Goal: Task Accomplishment & Management: Use online tool/utility

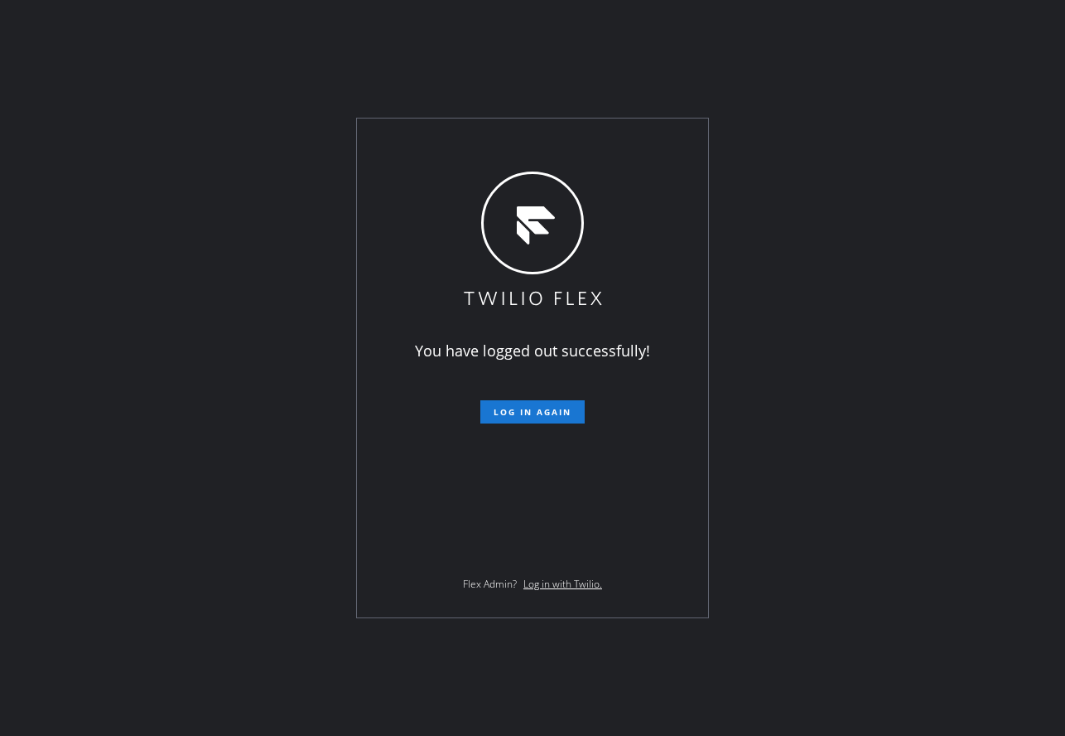
drag, startPoint x: 772, startPoint y: 36, endPoint x: 678, endPoint y: 171, distance: 164.8
click at [772, 36] on div "You have logged out successfully! Log in again Flex Admin? Log in with Twilio." at bounding box center [532, 368] width 1065 height 736
click at [521, 415] on span "Log in again" at bounding box center [533, 412] width 78 height 12
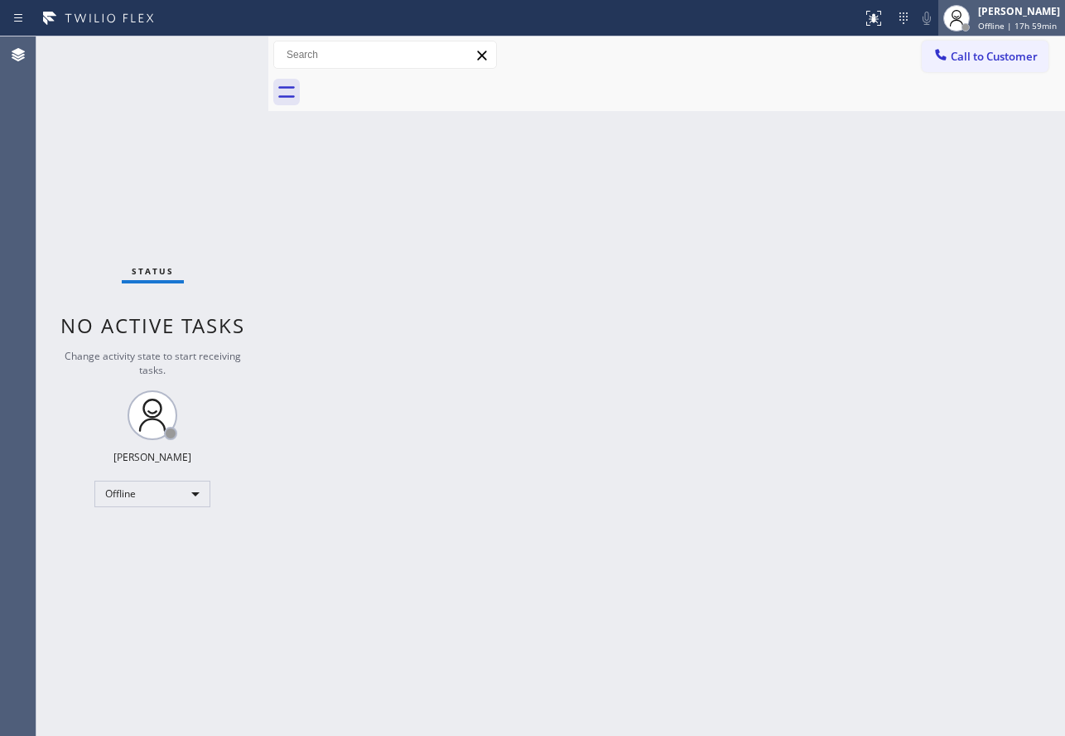
click at [996, 18] on div "[PERSON_NAME] Offline | 17h 59min" at bounding box center [1020, 17] width 90 height 29
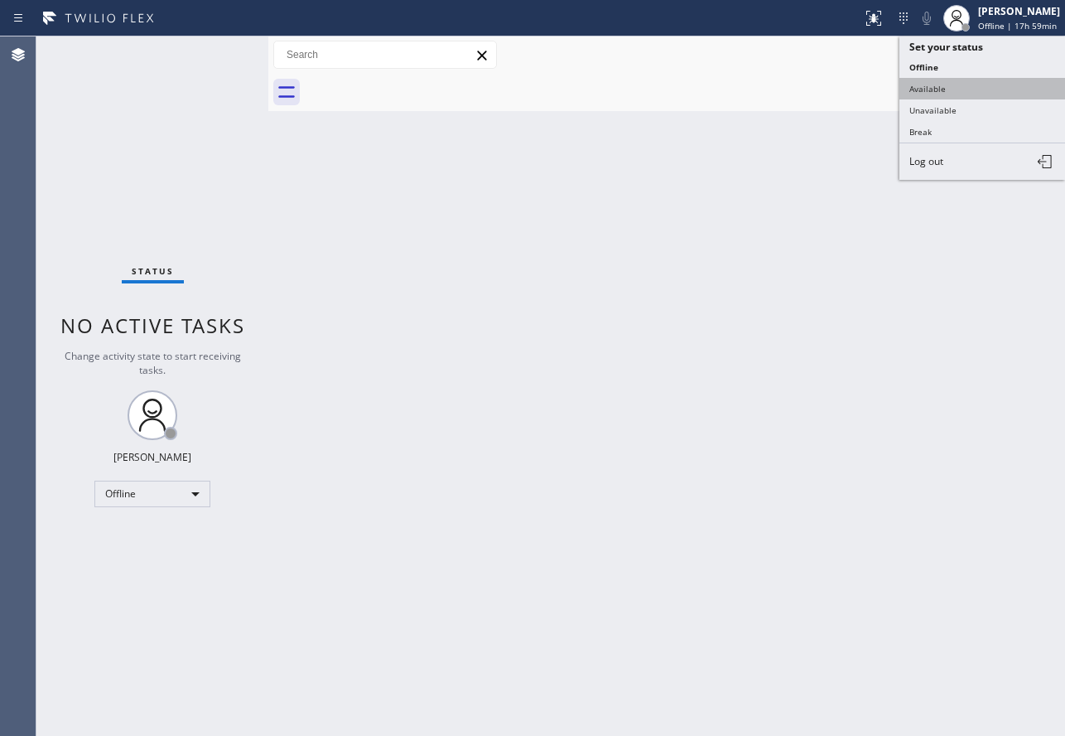
click at [943, 78] on button "Available" at bounding box center [983, 89] width 166 height 22
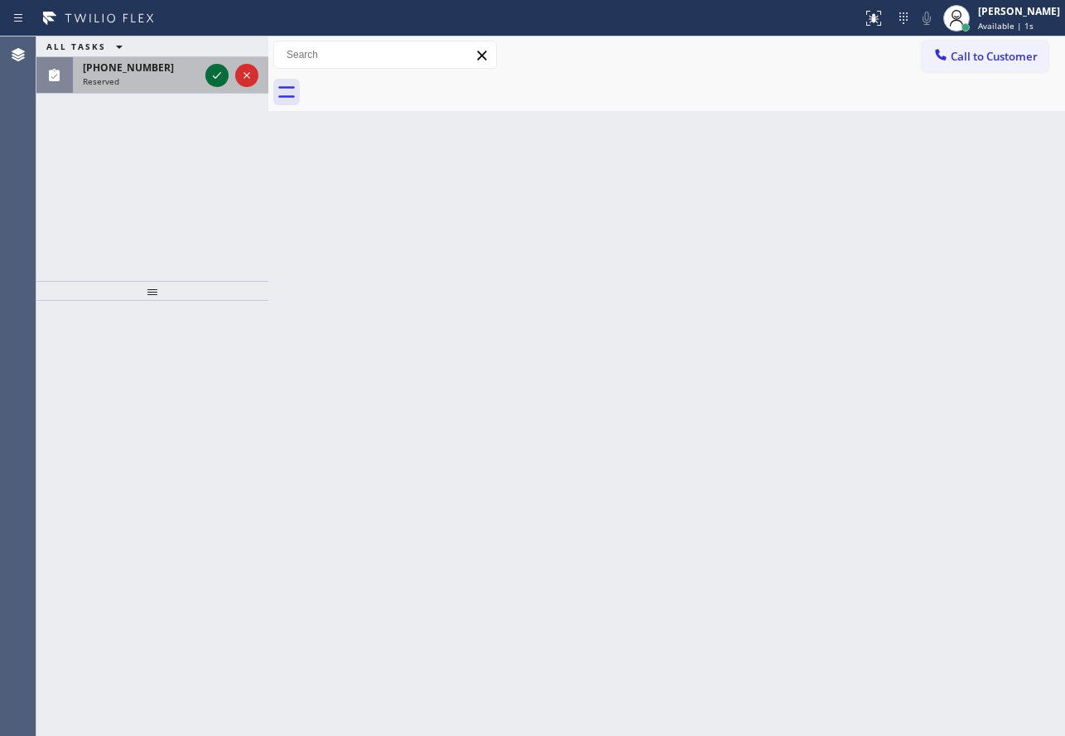
click at [223, 79] on icon at bounding box center [217, 75] width 20 height 20
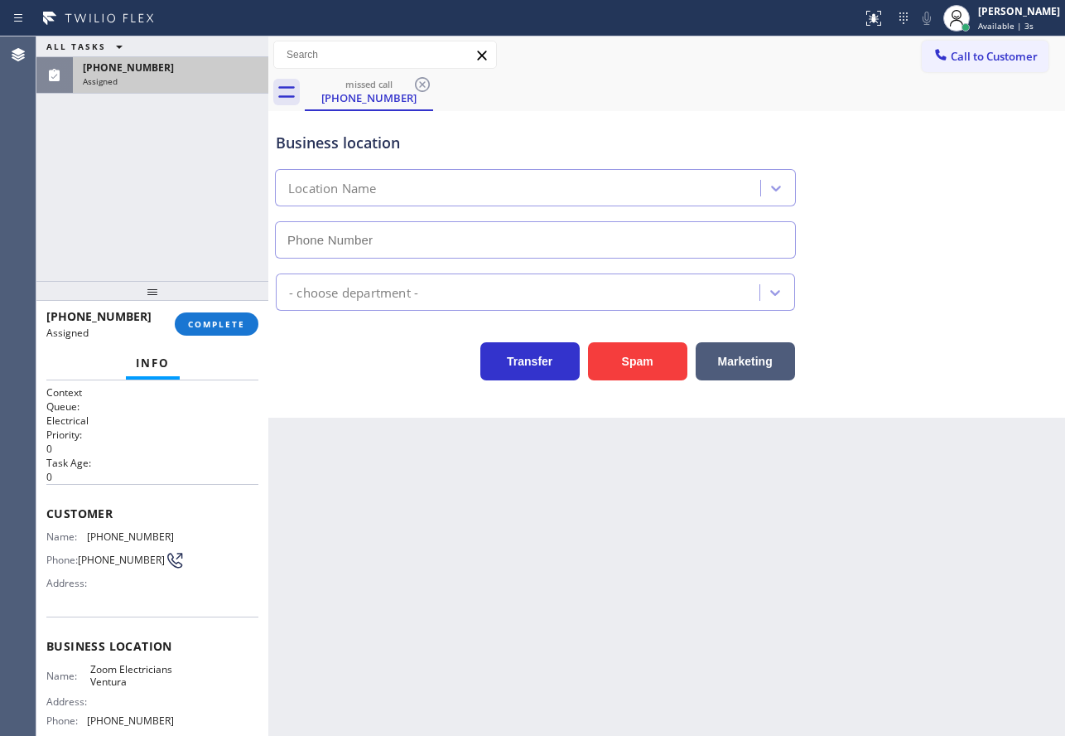
type input "[PHONE_NUMBER]"
click at [205, 333] on button "COMPLETE" at bounding box center [217, 323] width 84 height 23
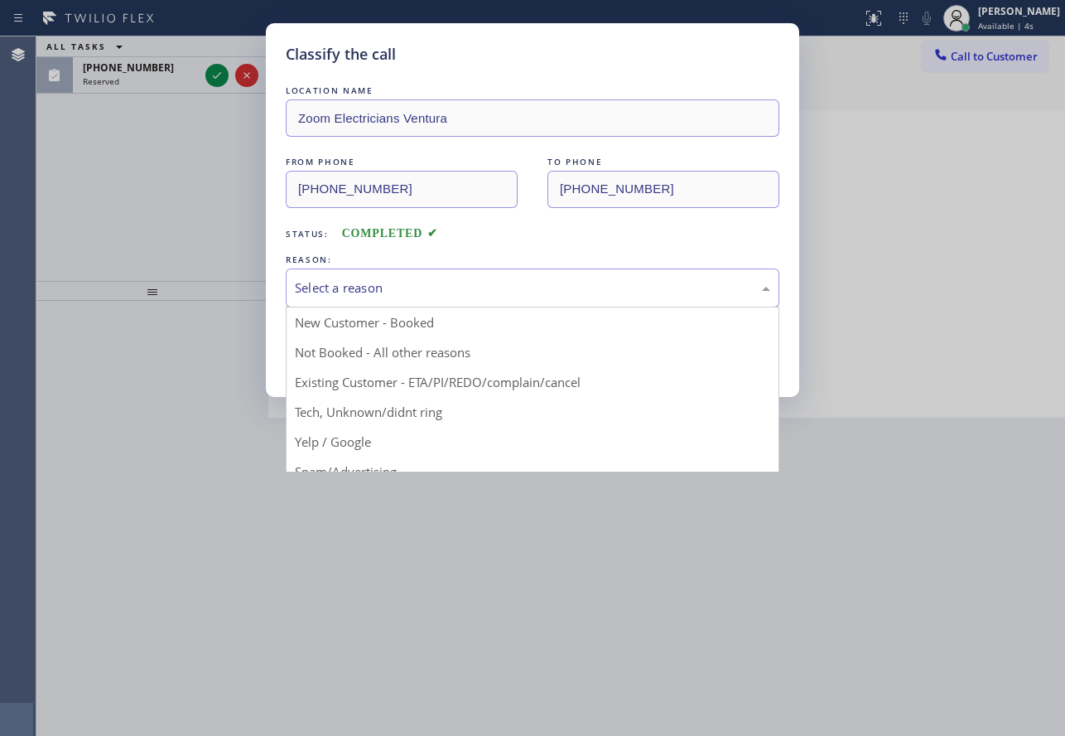
click at [312, 288] on div "Select a reason" at bounding box center [532, 287] width 475 height 19
drag, startPoint x: 332, startPoint y: 404, endPoint x: 329, endPoint y: 379, distance: 25.1
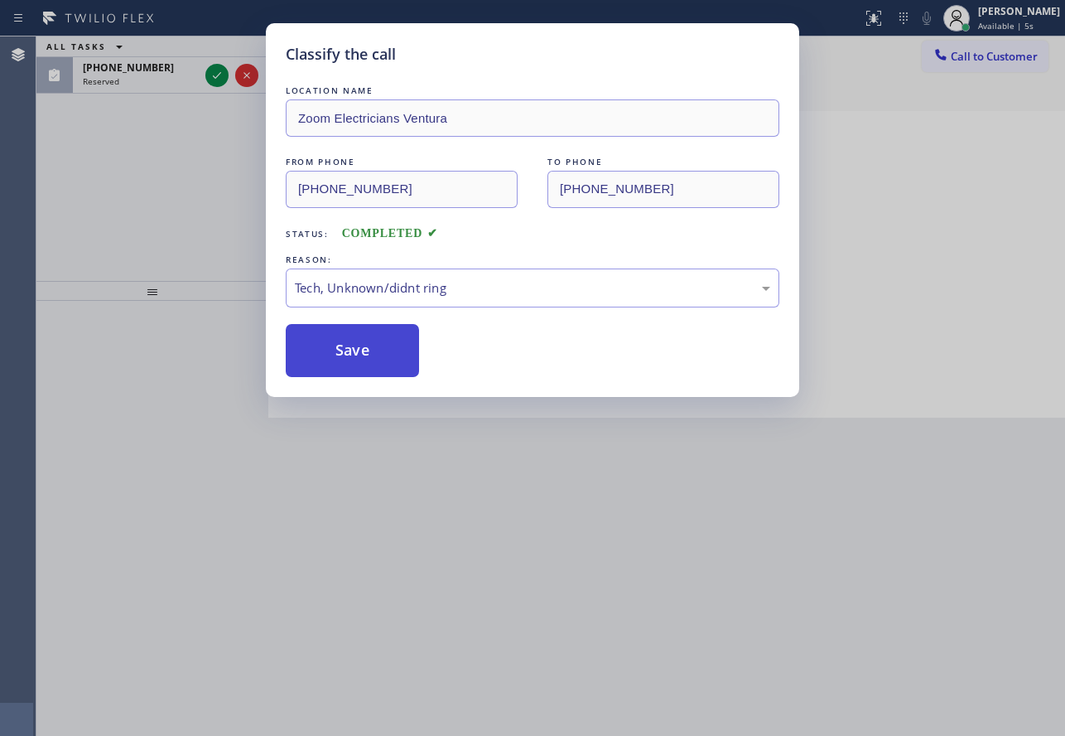
click at [321, 344] on button "Save" at bounding box center [352, 350] width 133 height 53
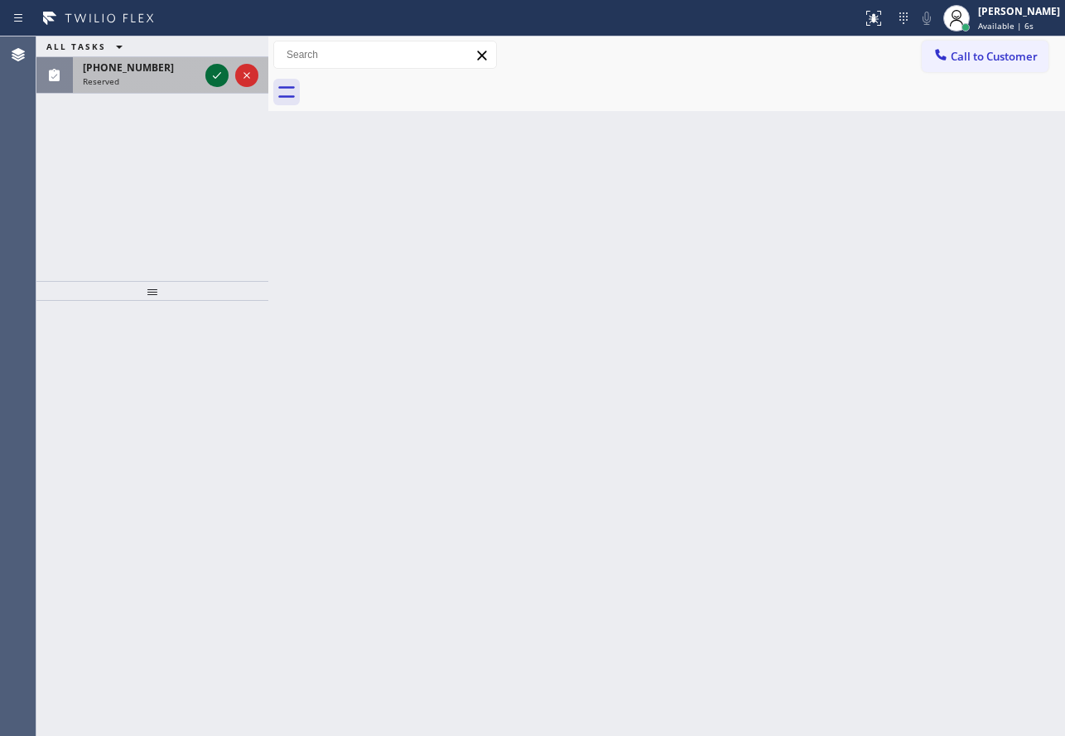
click at [210, 71] on icon at bounding box center [217, 75] width 20 height 20
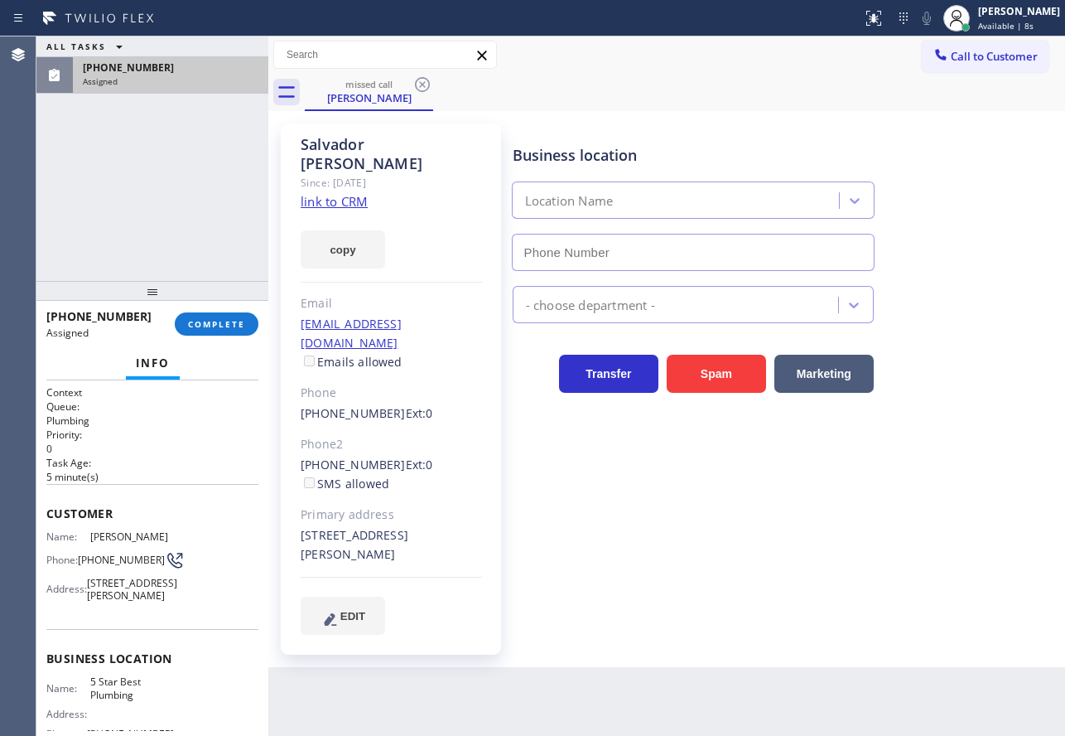
type input "[PHONE_NUMBER]"
click at [202, 322] on span "COMPLETE" at bounding box center [216, 324] width 57 height 12
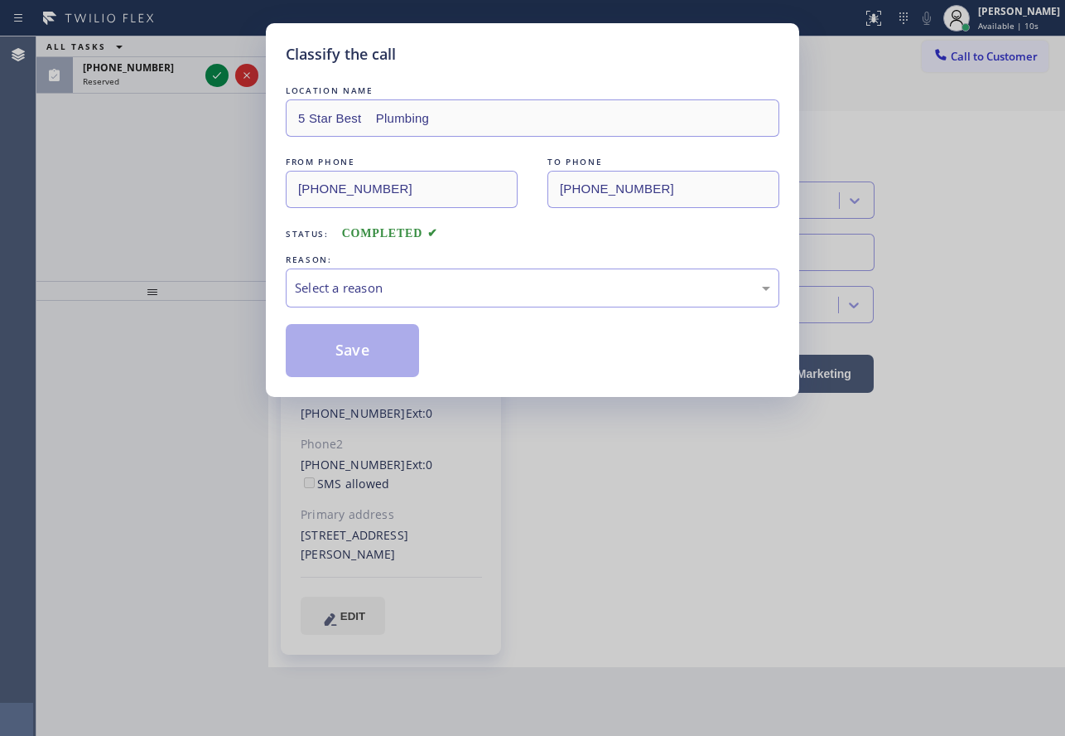
click at [335, 266] on div "REASON:" at bounding box center [533, 259] width 494 height 17
click at [329, 282] on div "Select a reason" at bounding box center [532, 287] width 475 height 19
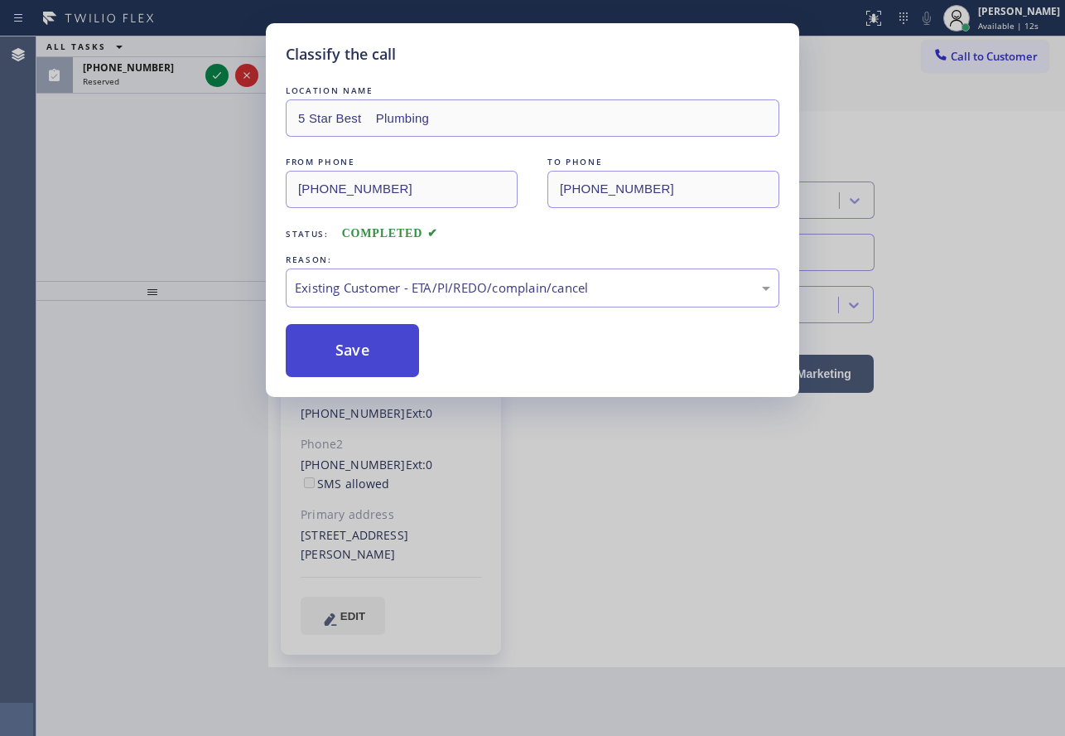
click at [321, 341] on button "Save" at bounding box center [352, 350] width 133 height 53
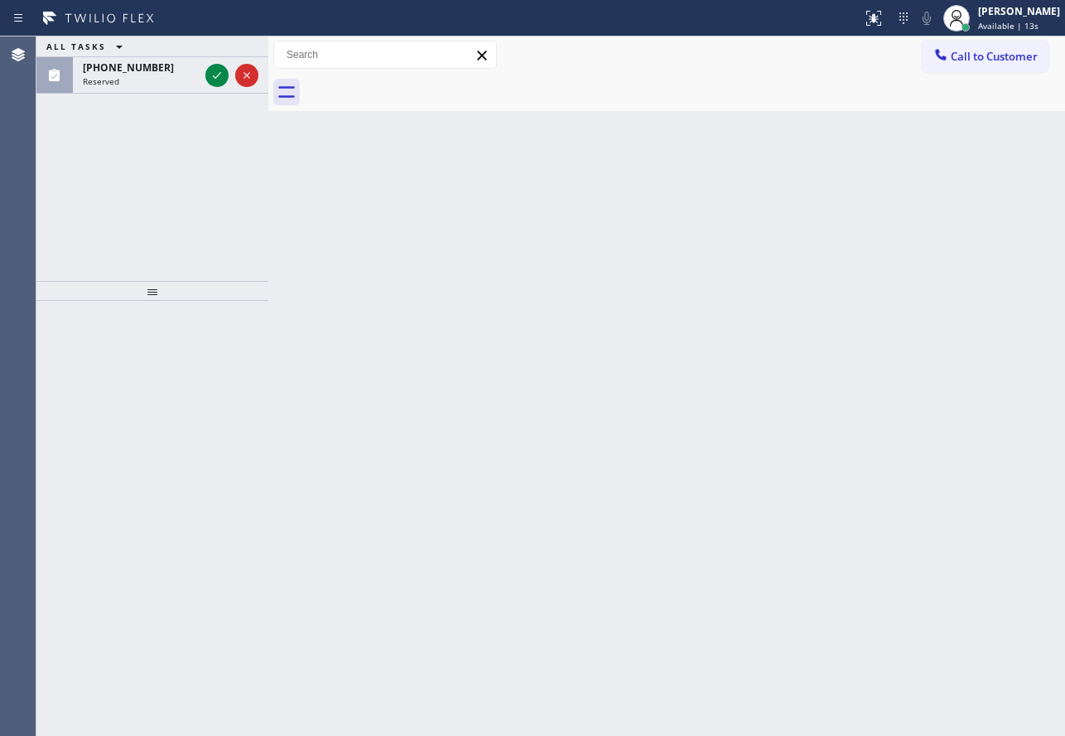
click at [212, 76] on icon at bounding box center [217, 75] width 20 height 20
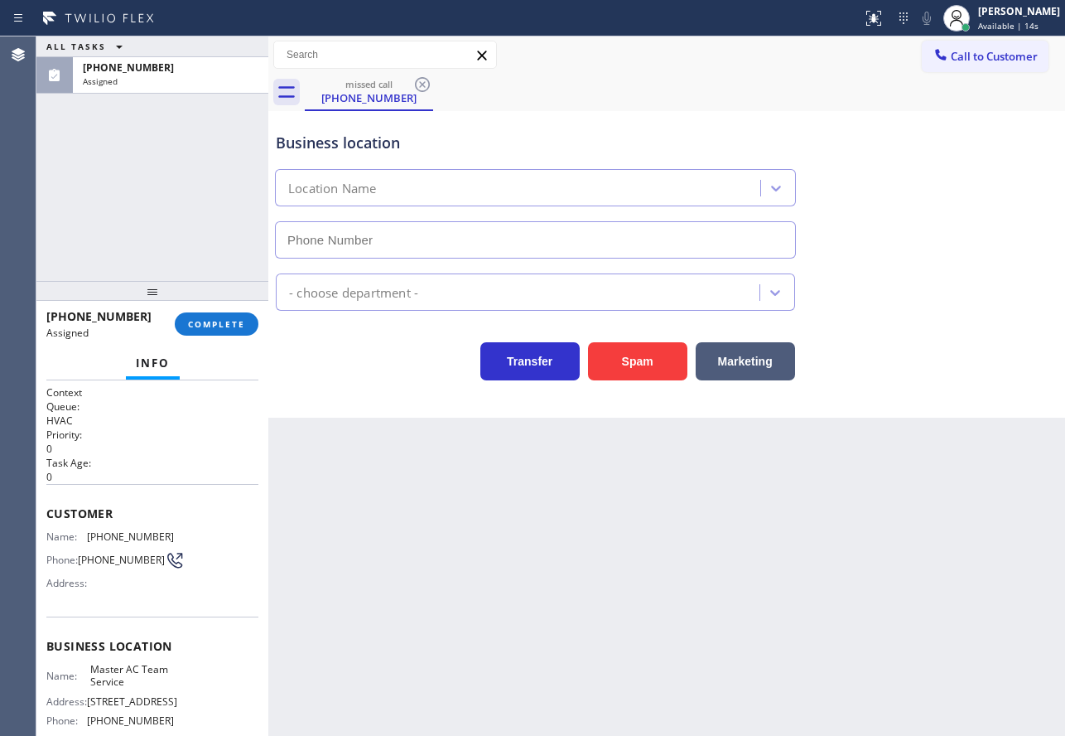
type input "[PHONE_NUMBER]"
click at [213, 322] on span "COMPLETE" at bounding box center [216, 324] width 57 height 12
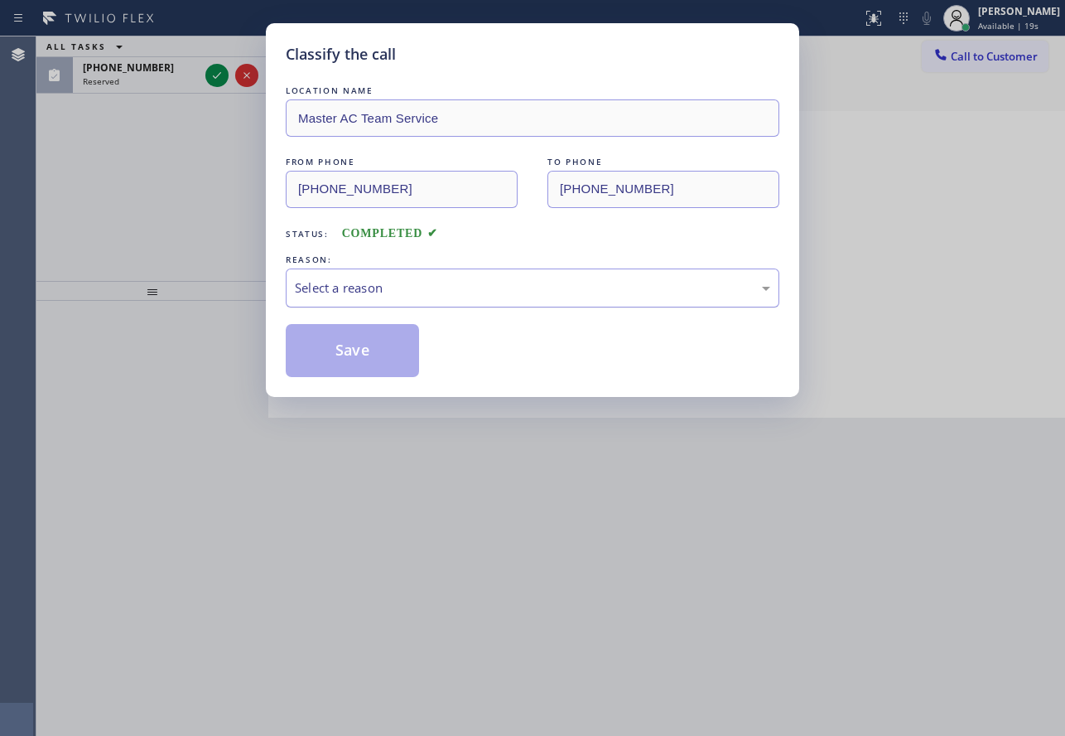
click at [329, 278] on div "Select a reason" at bounding box center [532, 287] width 475 height 19
click at [324, 333] on button "Save" at bounding box center [352, 350] width 133 height 53
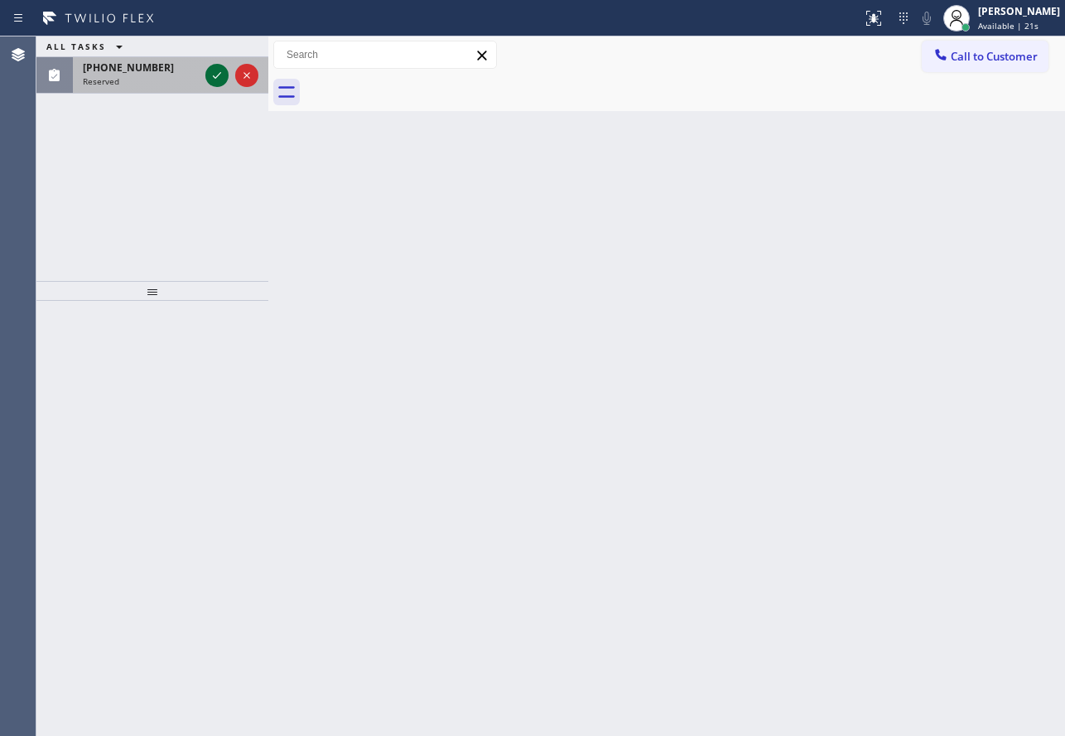
click at [214, 71] on icon at bounding box center [217, 75] width 20 height 20
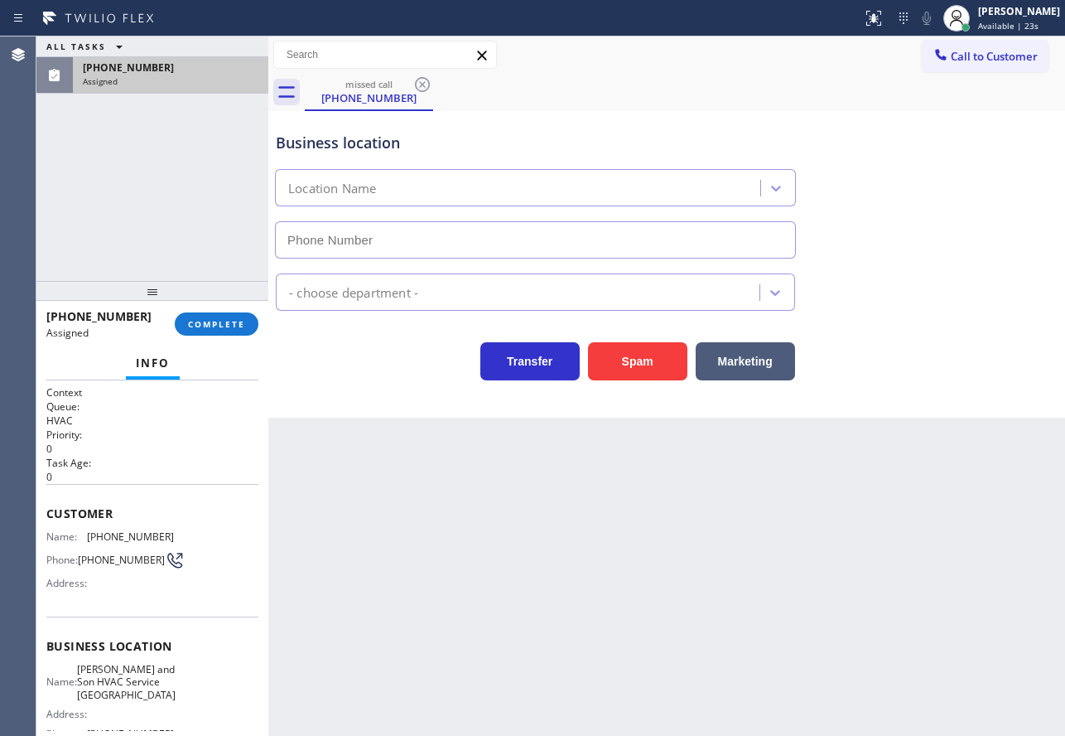
type input "[PHONE_NUMBER]"
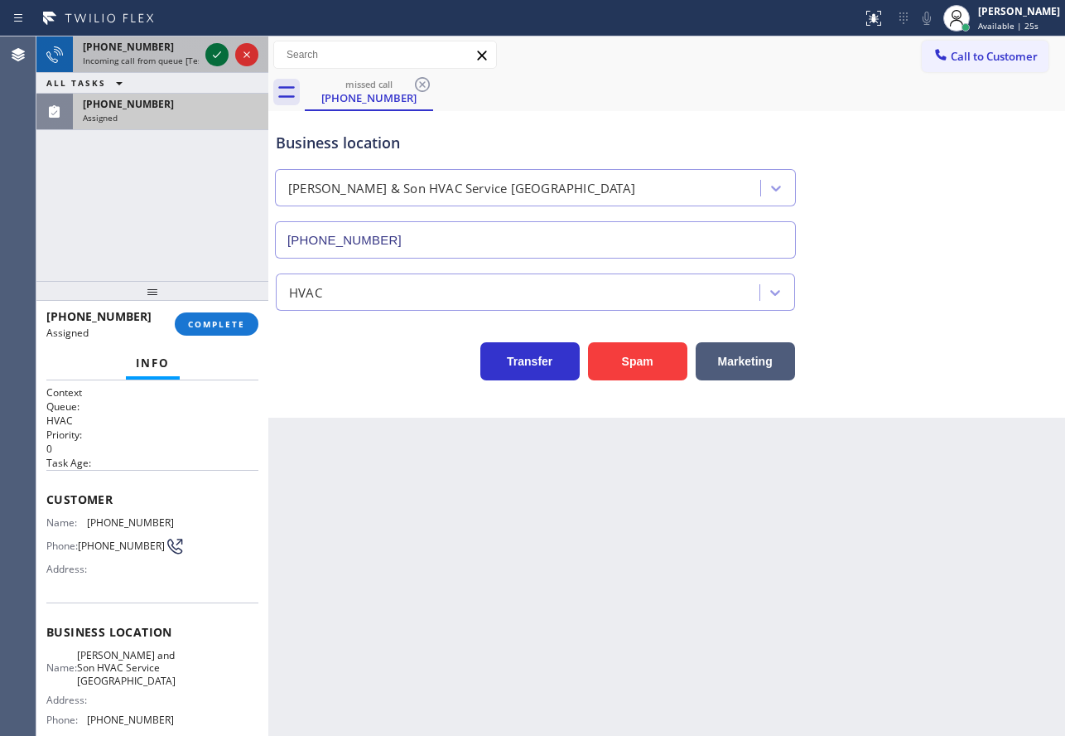
click at [215, 55] on icon at bounding box center [217, 55] width 20 height 20
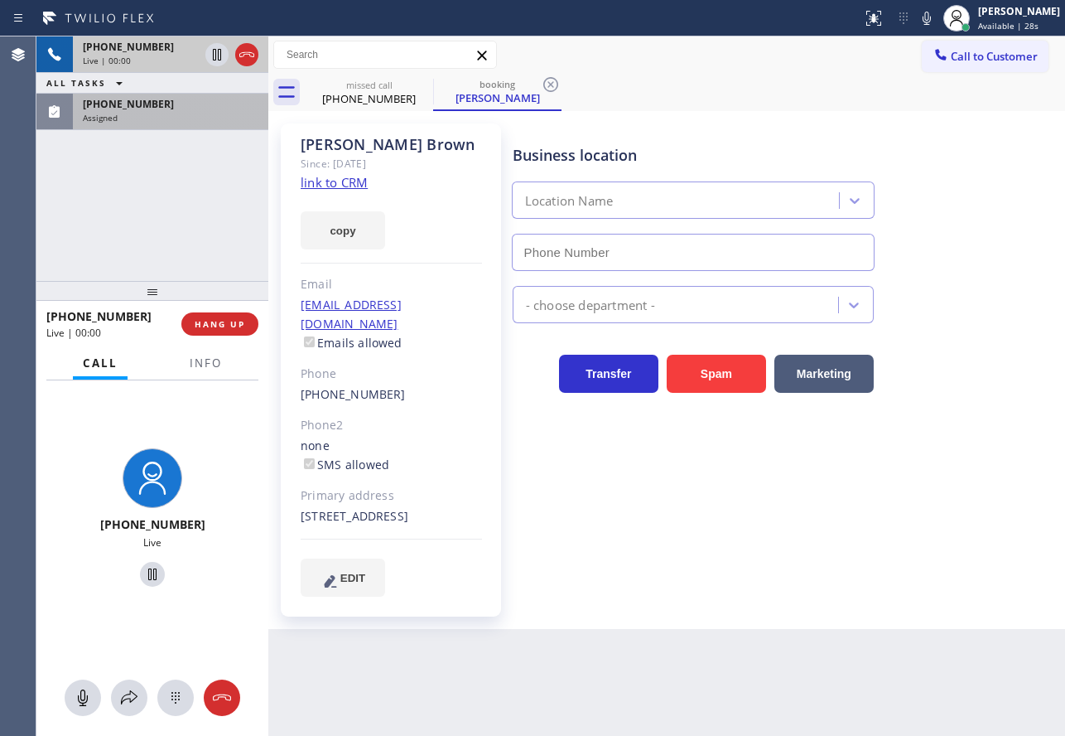
type input "[PHONE_NUMBER]"
click at [342, 170] on div "Since: [DATE]" at bounding box center [391, 163] width 181 height 19
click at [147, 113] on div "Assigned" at bounding box center [171, 118] width 176 height 12
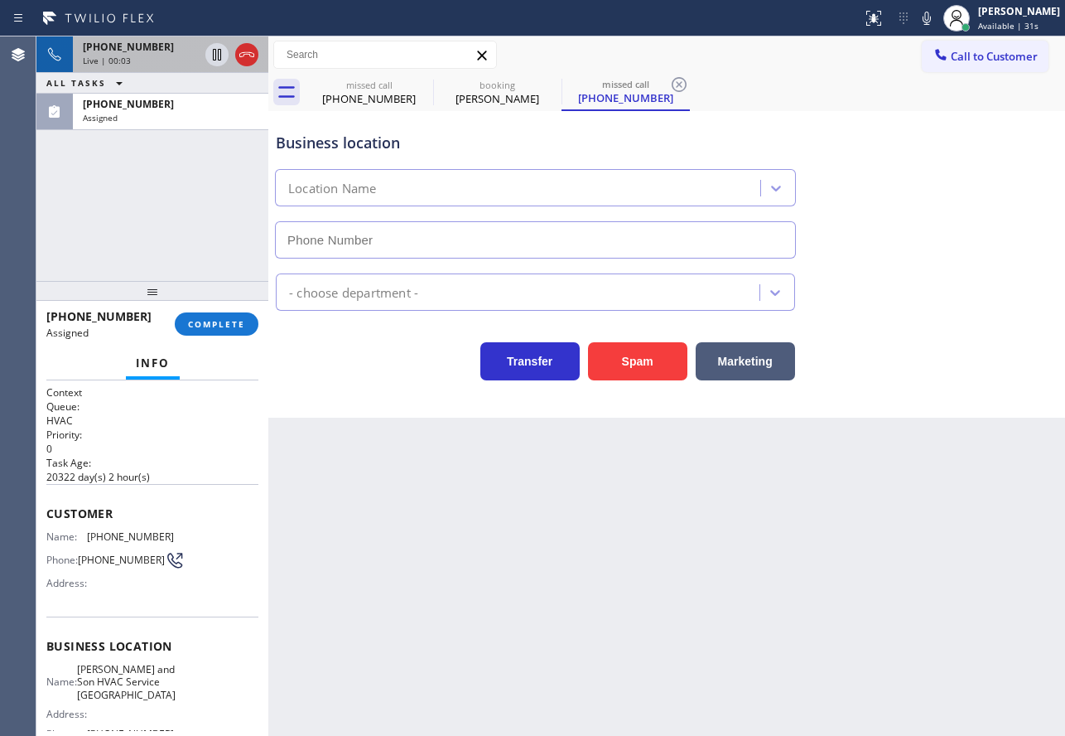
type input "[PHONE_NUMBER]"
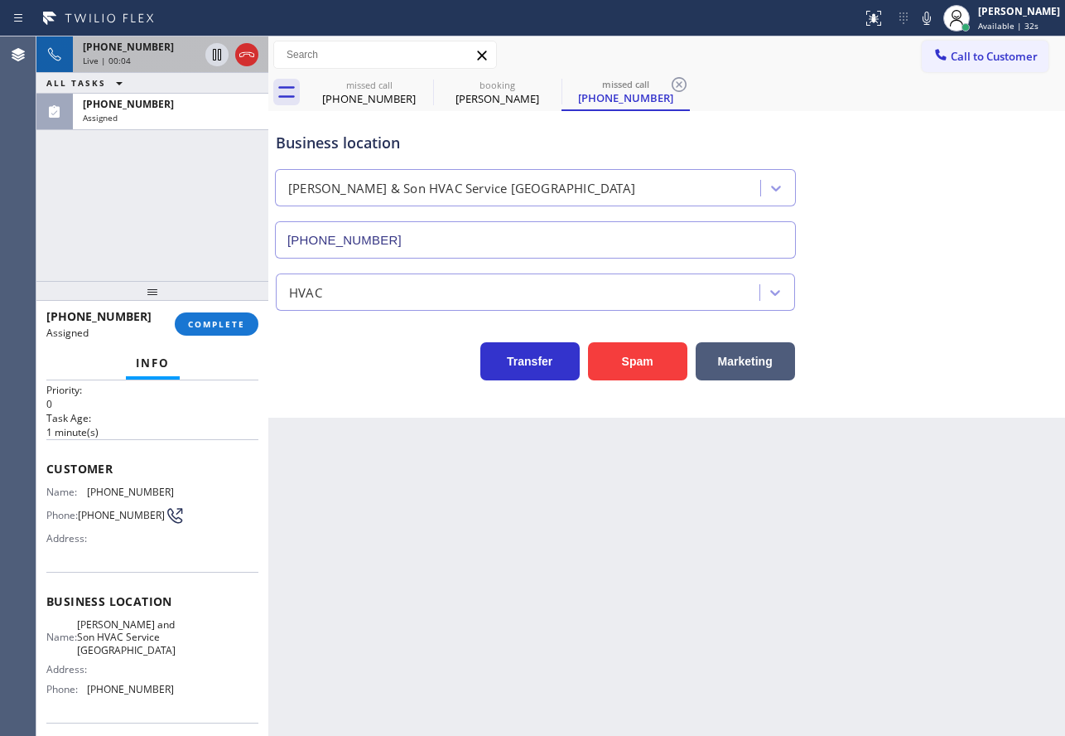
scroll to position [83, 0]
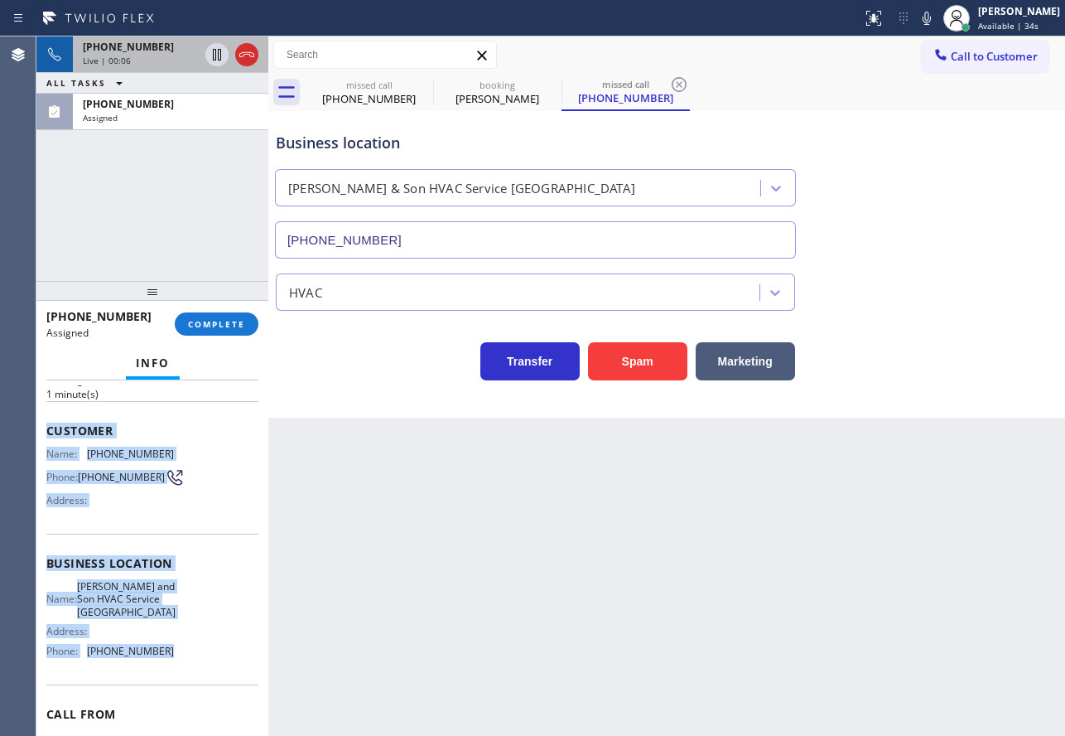
drag, startPoint x: 160, startPoint y: 659, endPoint x: 45, endPoint y: 423, distance: 262.7
click at [45, 423] on div "Context Queue: HVAC Priority: 0 Task Age: [DEMOGRAPHIC_DATA] minute(s) Customer…" at bounding box center [152, 557] width 232 height 355
copy div "Customer Name: [PHONE_NUMBER] Phone: [PHONE_NUMBER] Address: Business location …"
click at [204, 327] on span "COMPLETE" at bounding box center [216, 324] width 57 height 12
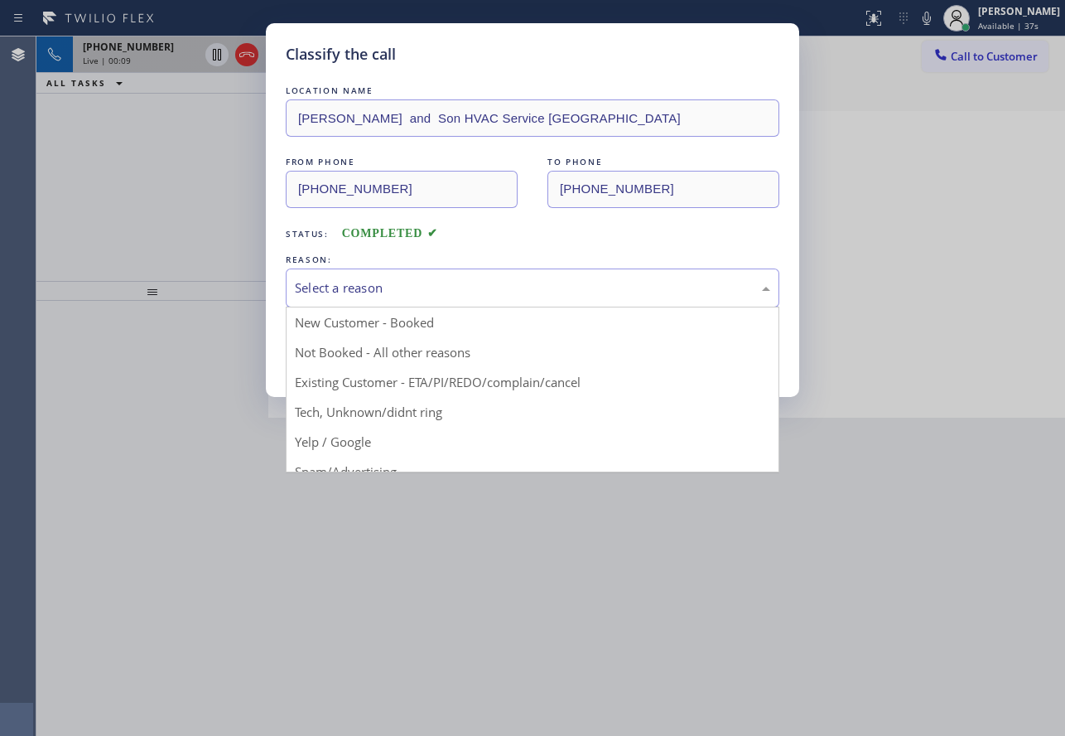
click at [343, 304] on div "Select a reason" at bounding box center [533, 287] width 494 height 39
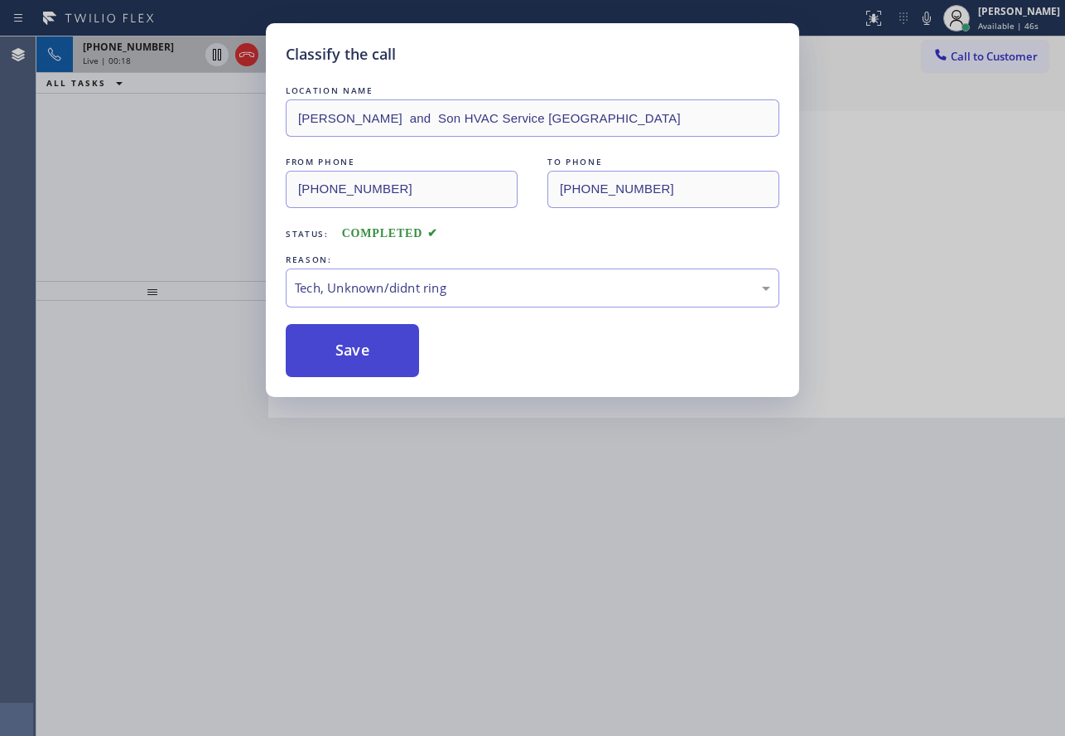
click at [379, 354] on button "Save" at bounding box center [352, 350] width 133 height 53
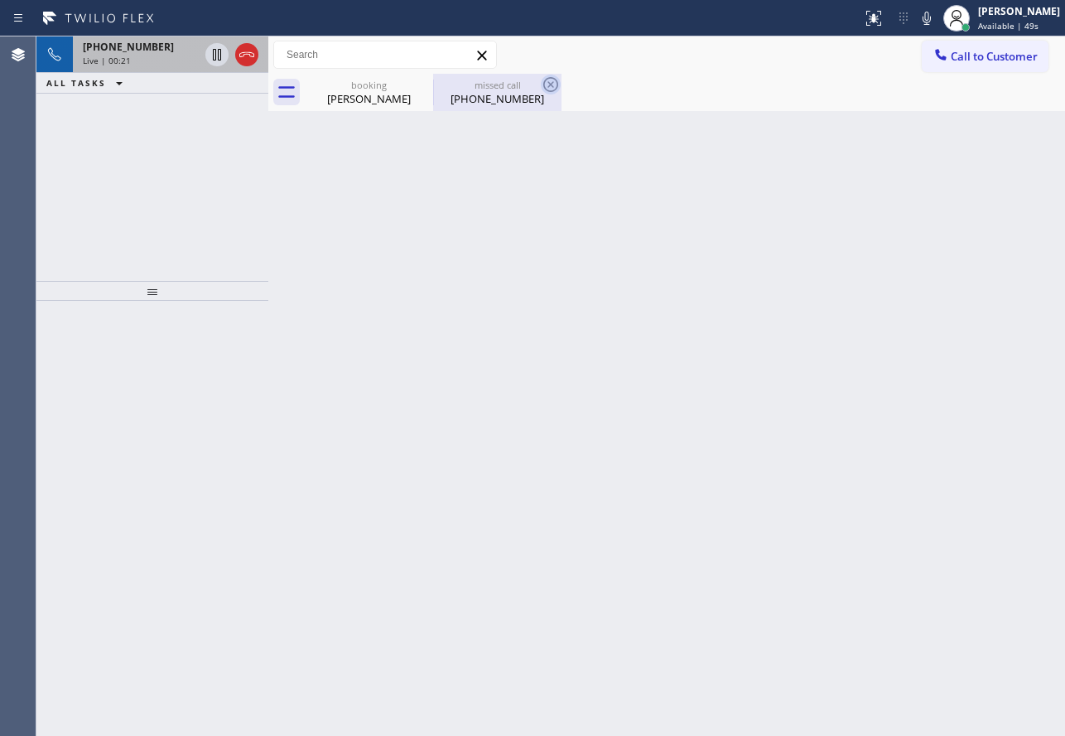
click at [552, 83] on icon at bounding box center [550, 84] width 15 height 15
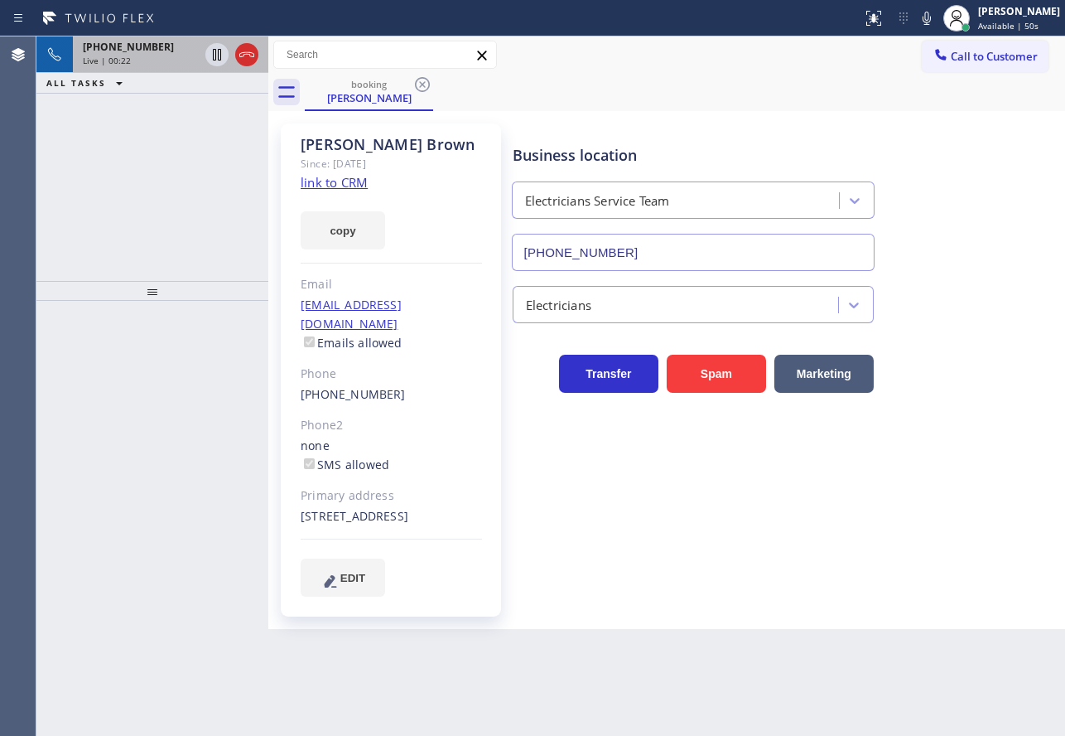
click at [147, 61] on div "Live | 00:22" at bounding box center [141, 61] width 116 height 12
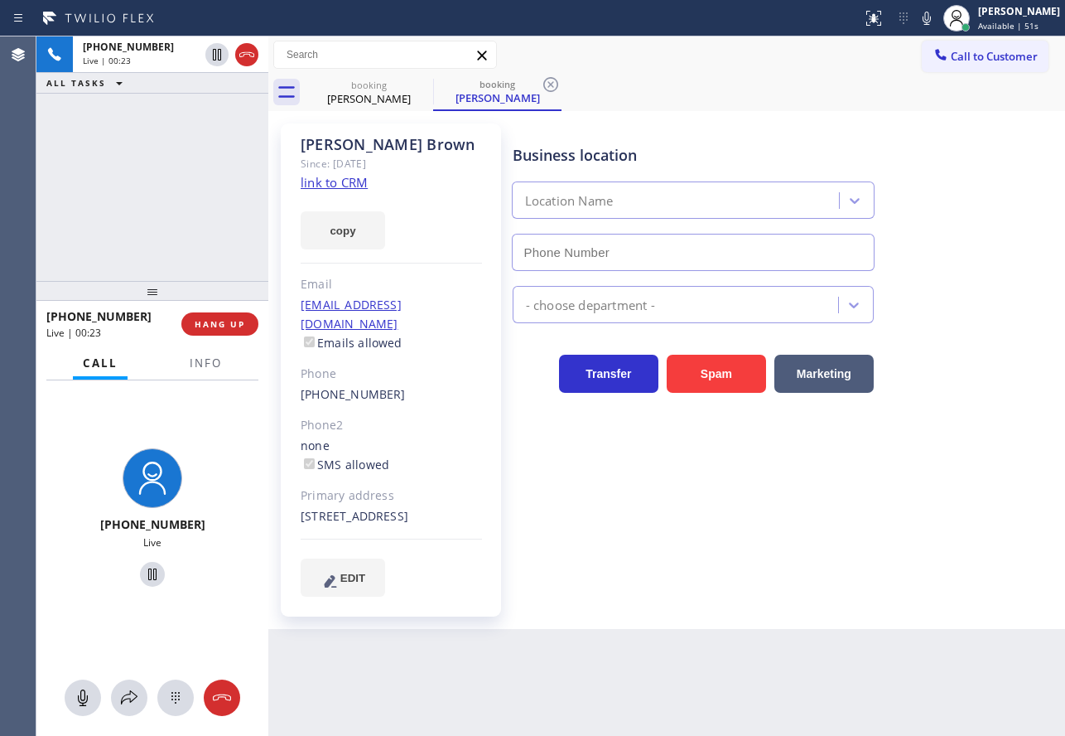
type input "[PHONE_NUMBER]"
click at [548, 83] on icon at bounding box center [551, 85] width 20 height 20
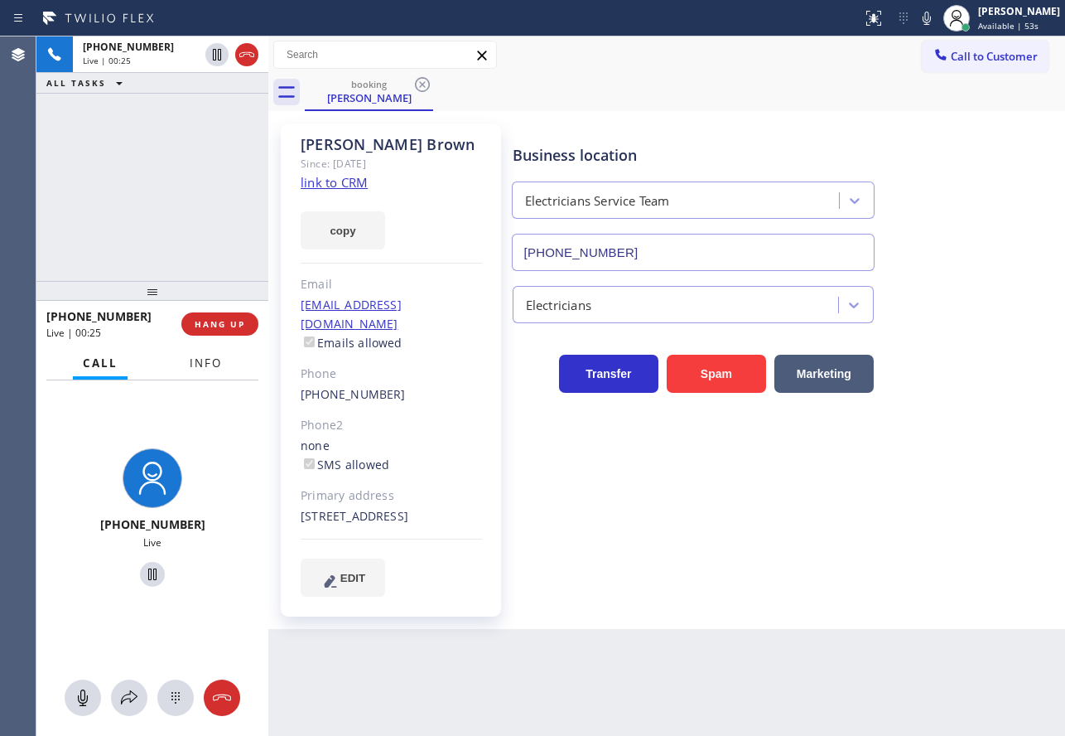
click at [207, 372] on button "Info" at bounding box center [206, 363] width 52 height 32
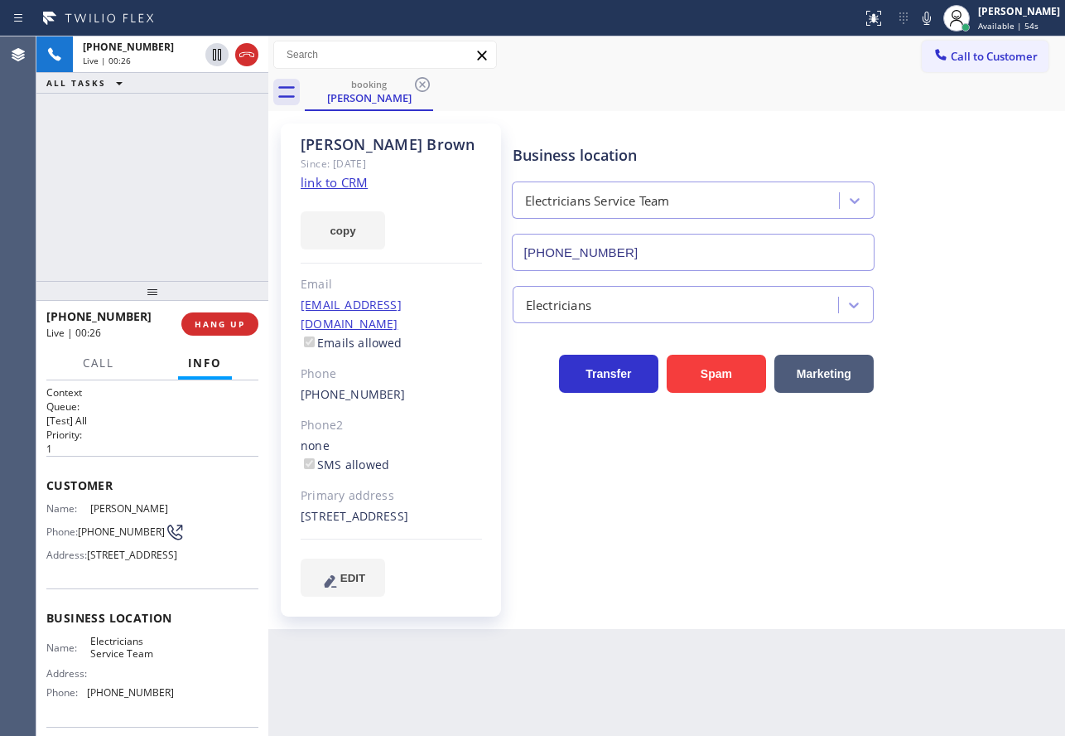
click at [333, 177] on link "link to CRM" at bounding box center [334, 182] width 67 height 17
click at [931, 19] on icon at bounding box center [927, 18] width 8 height 13
click at [217, 55] on icon at bounding box center [217, 55] width 20 height 20
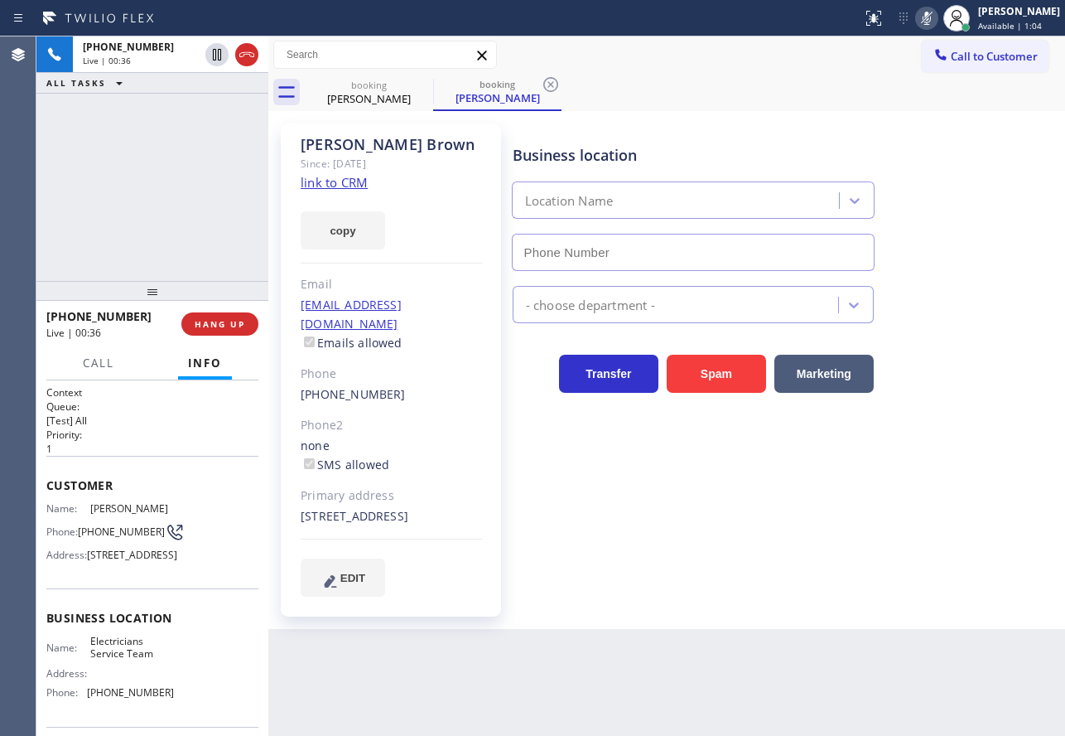
type input "[PHONE_NUMBER]"
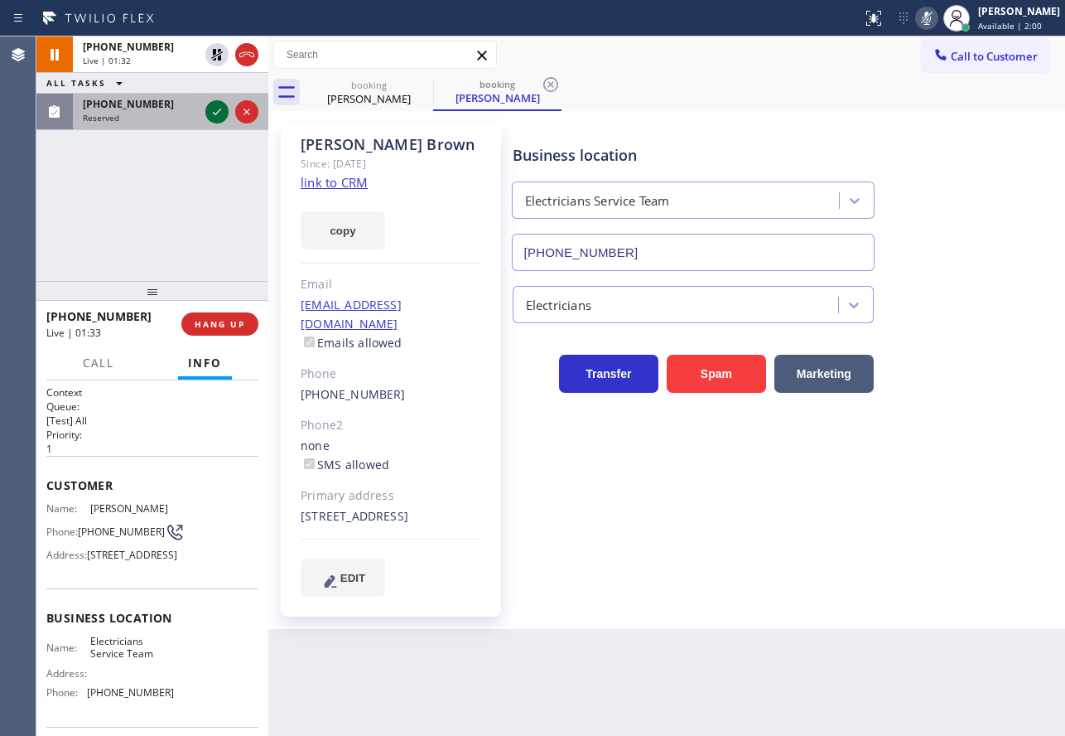
click at [213, 113] on icon at bounding box center [217, 112] width 20 height 20
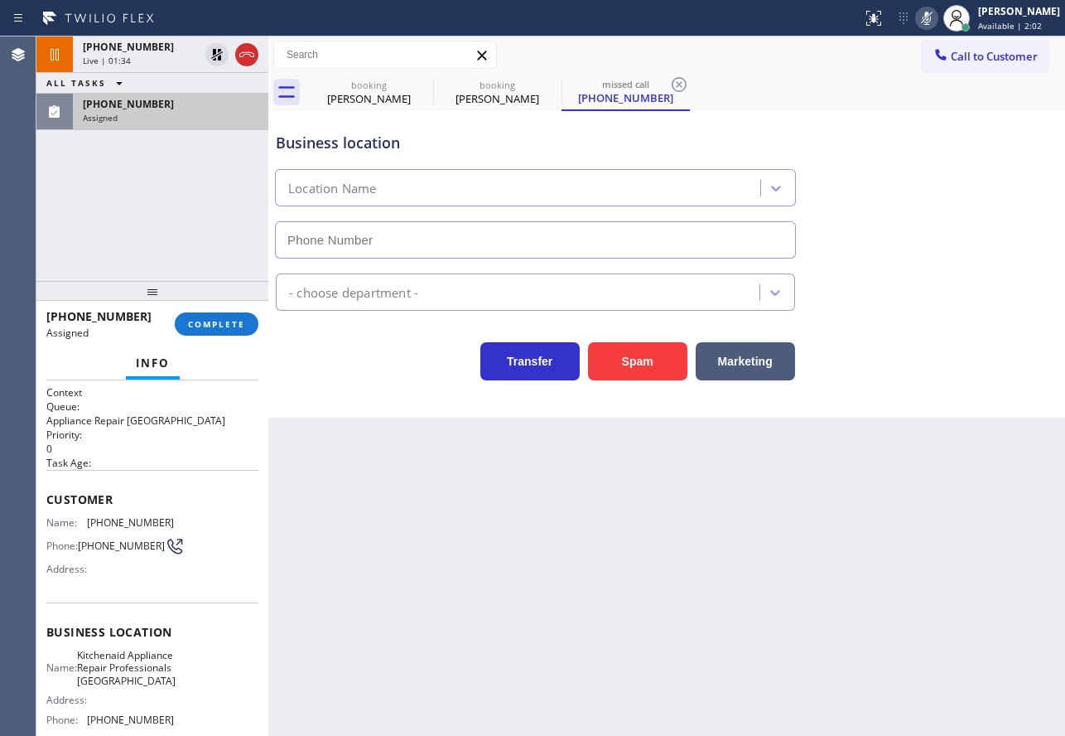
type input "[PHONE_NUMBER]"
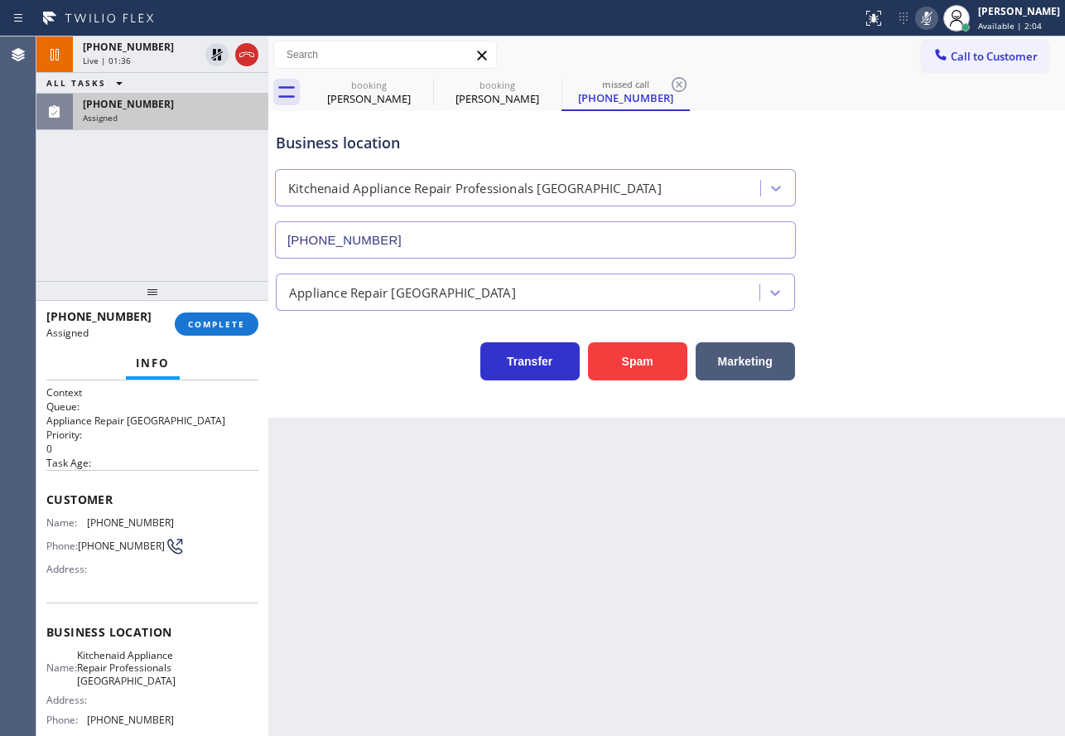
click at [210, 308] on div "[PHONE_NUMBER] Assigned COMPLETE" at bounding box center [152, 323] width 212 height 43
click at [212, 326] on span "COMPLETE" at bounding box center [216, 324] width 57 height 12
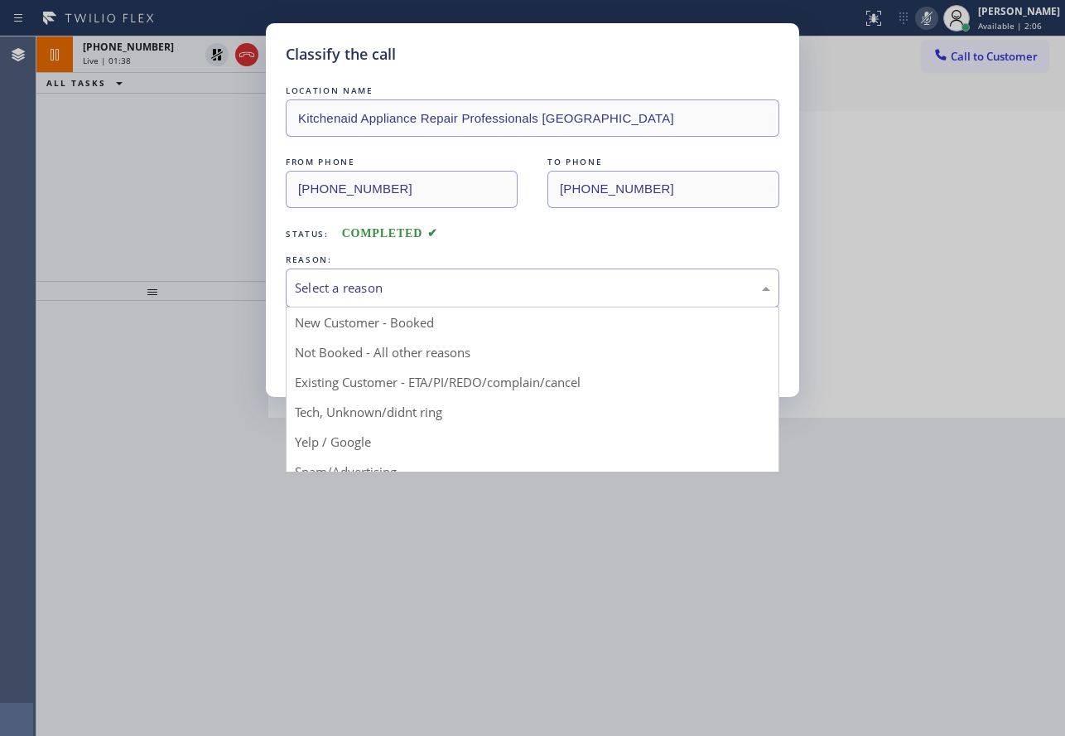
click at [360, 285] on div "Select a reason" at bounding box center [532, 287] width 475 height 19
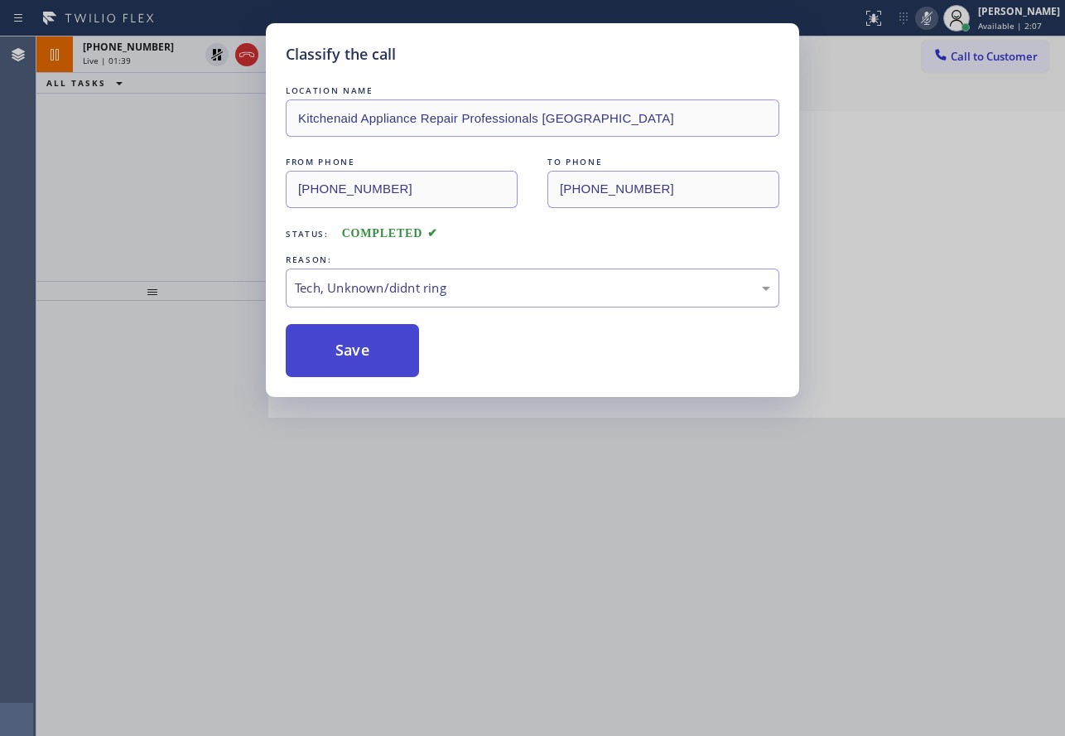
click at [361, 371] on button "Save" at bounding box center [352, 350] width 133 height 53
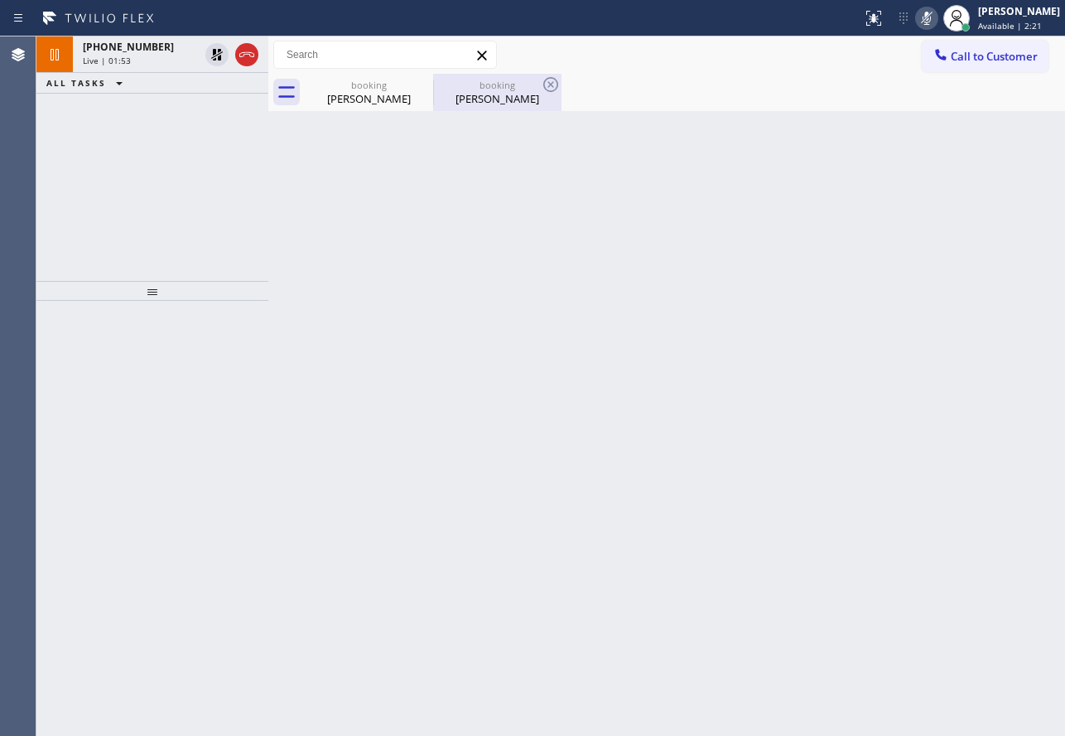
drag, startPoint x: 494, startPoint y: 92, endPoint x: 507, endPoint y: 92, distance: 13.3
click at [495, 92] on div "[PERSON_NAME]" at bounding box center [497, 98] width 125 height 15
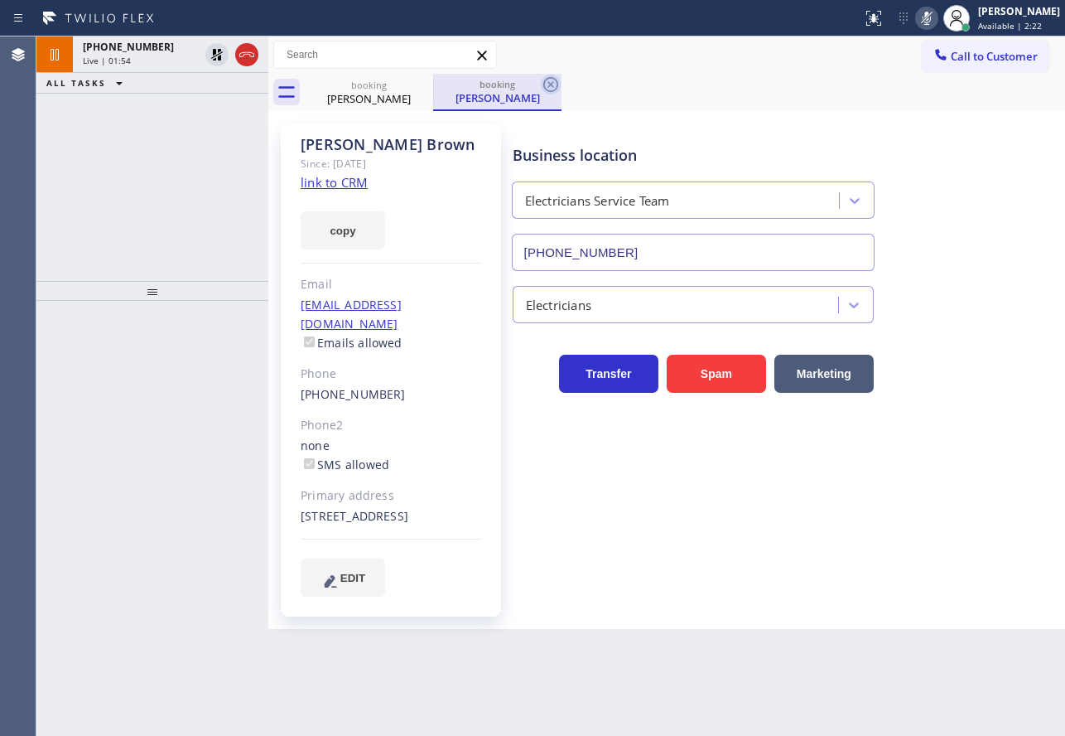
click at [559, 84] on icon at bounding box center [551, 85] width 20 height 20
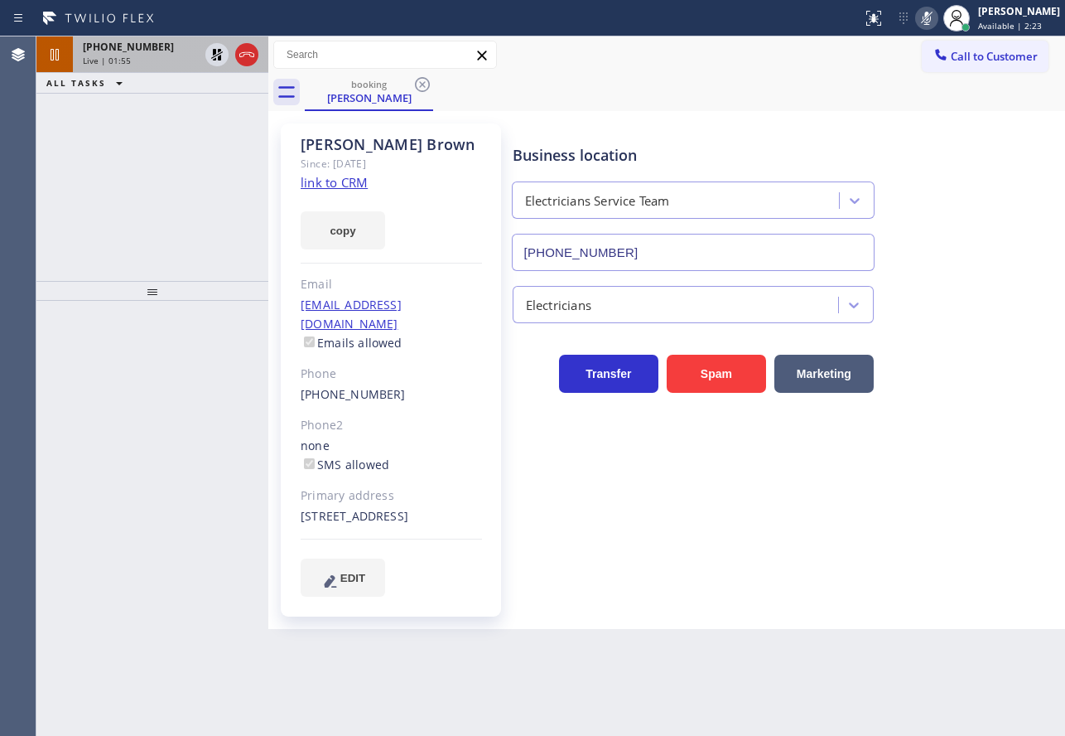
click at [156, 63] on div "Live | 01:55" at bounding box center [141, 61] width 116 height 12
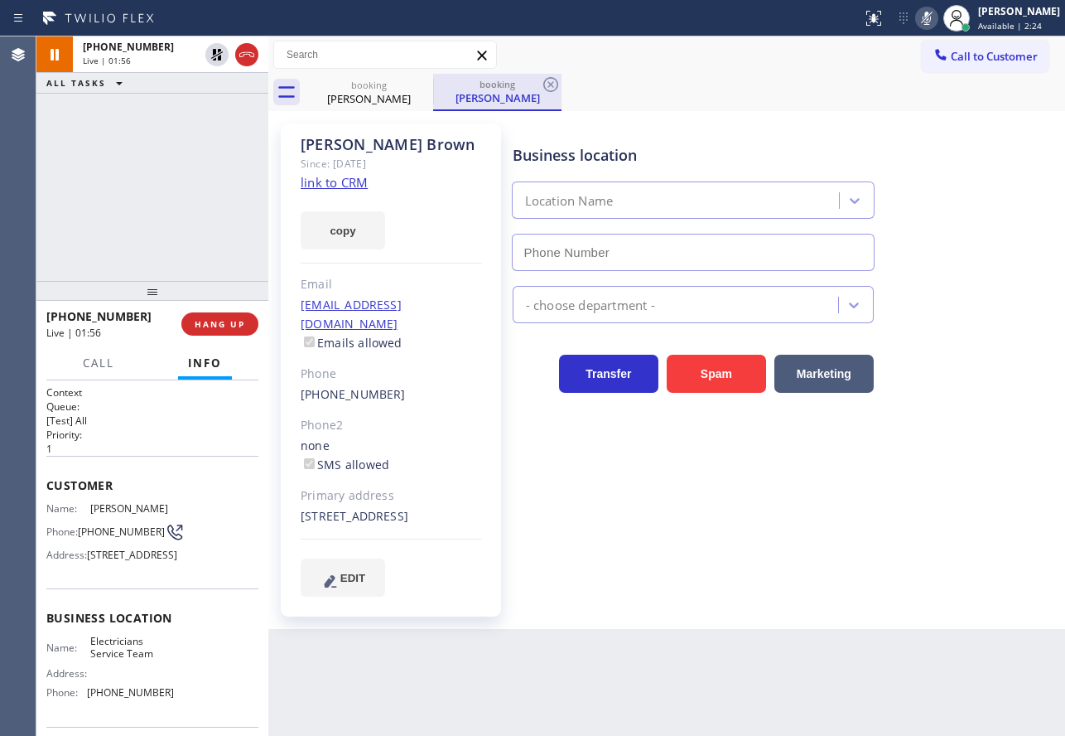
type input "[PHONE_NUMBER]"
click at [551, 80] on icon at bounding box center [551, 85] width 20 height 20
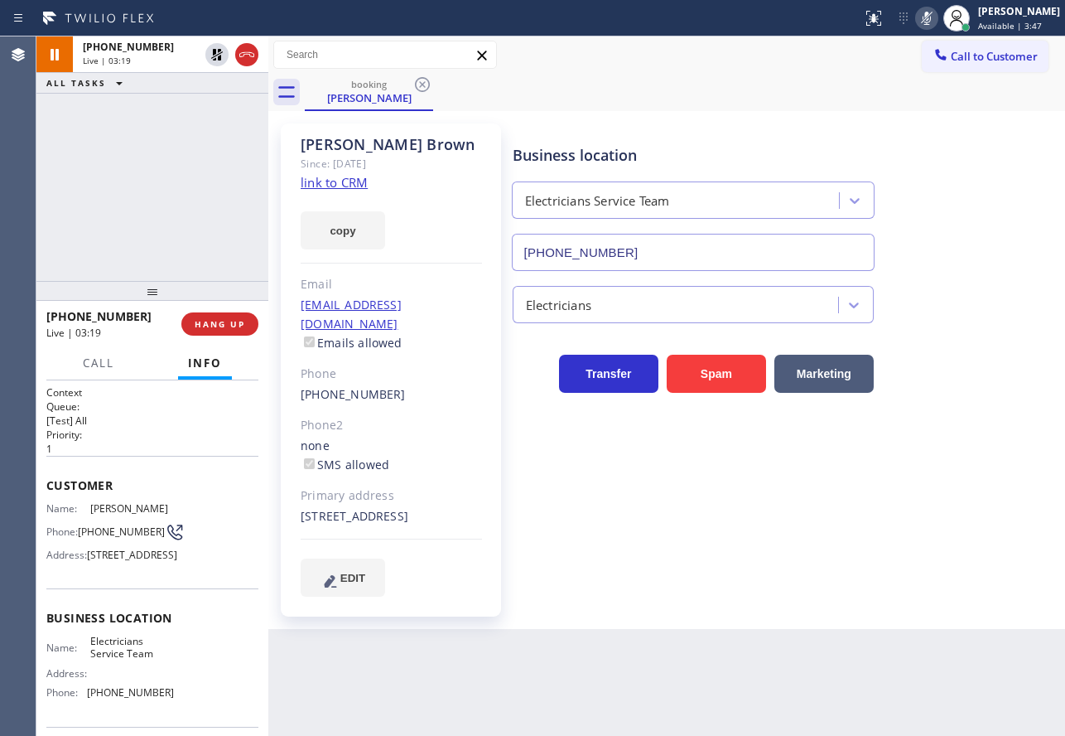
click at [937, 22] on icon at bounding box center [927, 18] width 20 height 20
click at [218, 56] on icon at bounding box center [217, 55] width 20 height 20
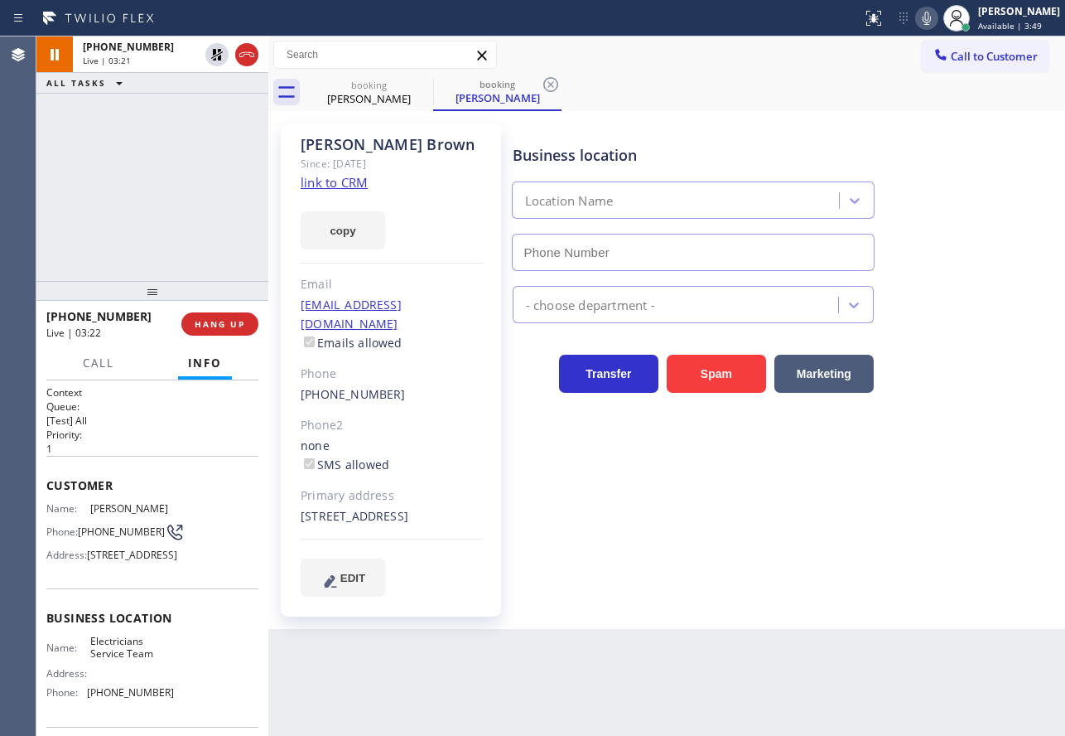
type input "[PHONE_NUMBER]"
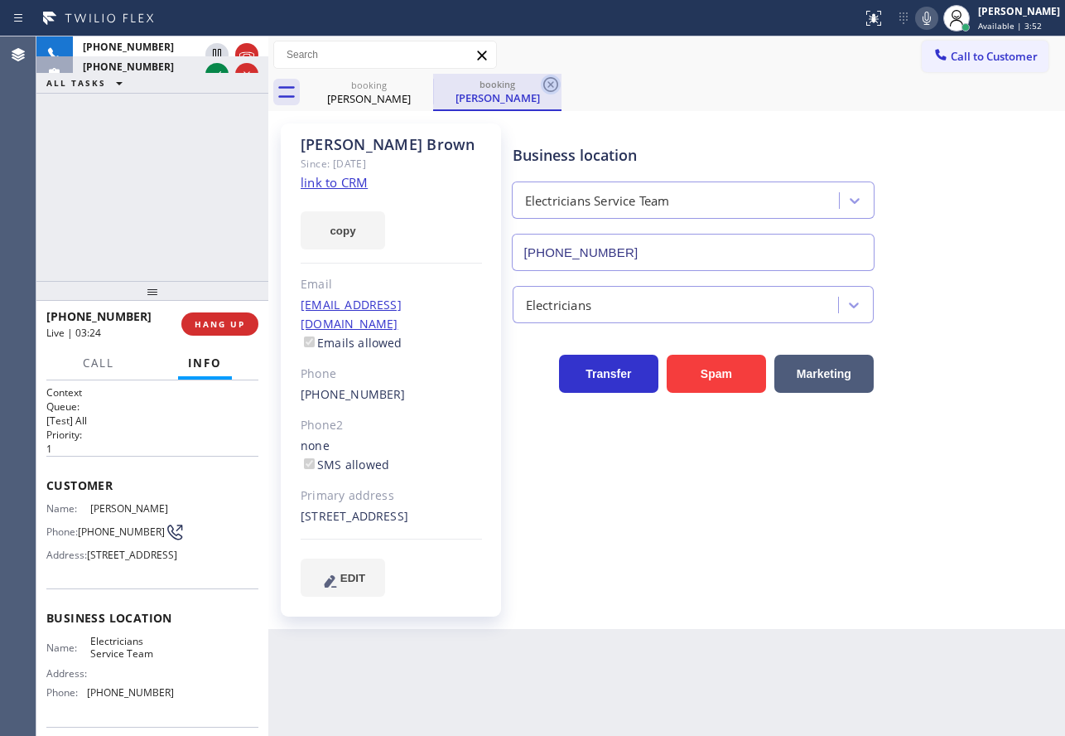
click at [548, 84] on icon at bounding box center [551, 85] width 20 height 20
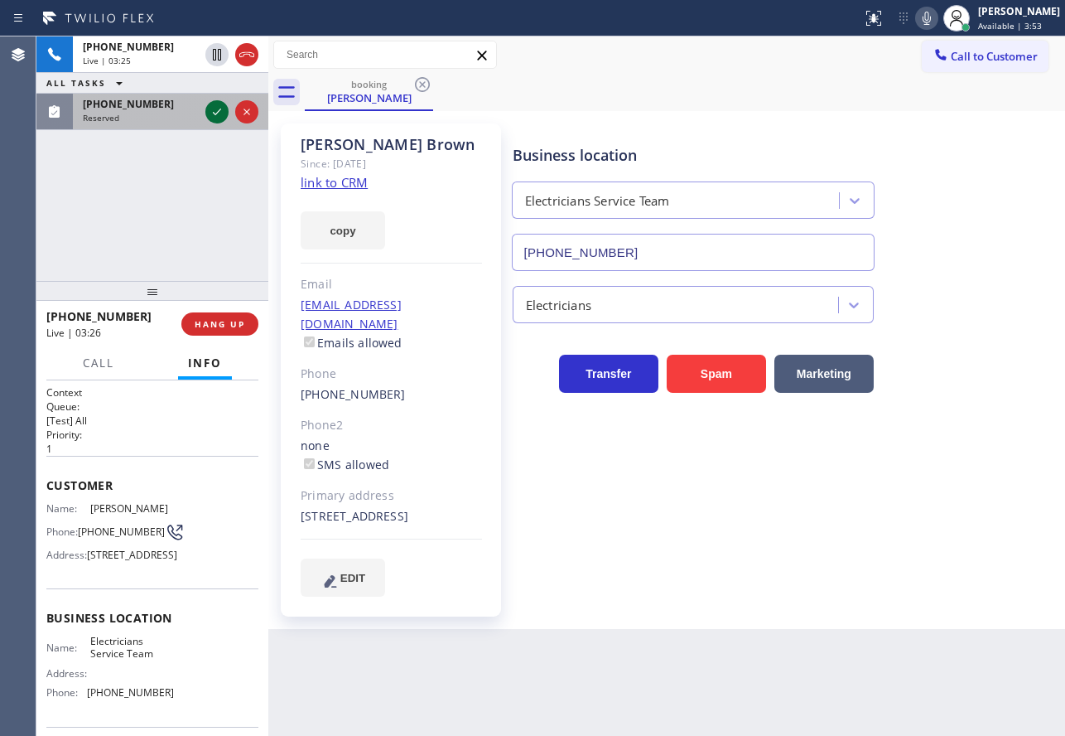
click at [215, 112] on icon at bounding box center [217, 112] width 20 height 20
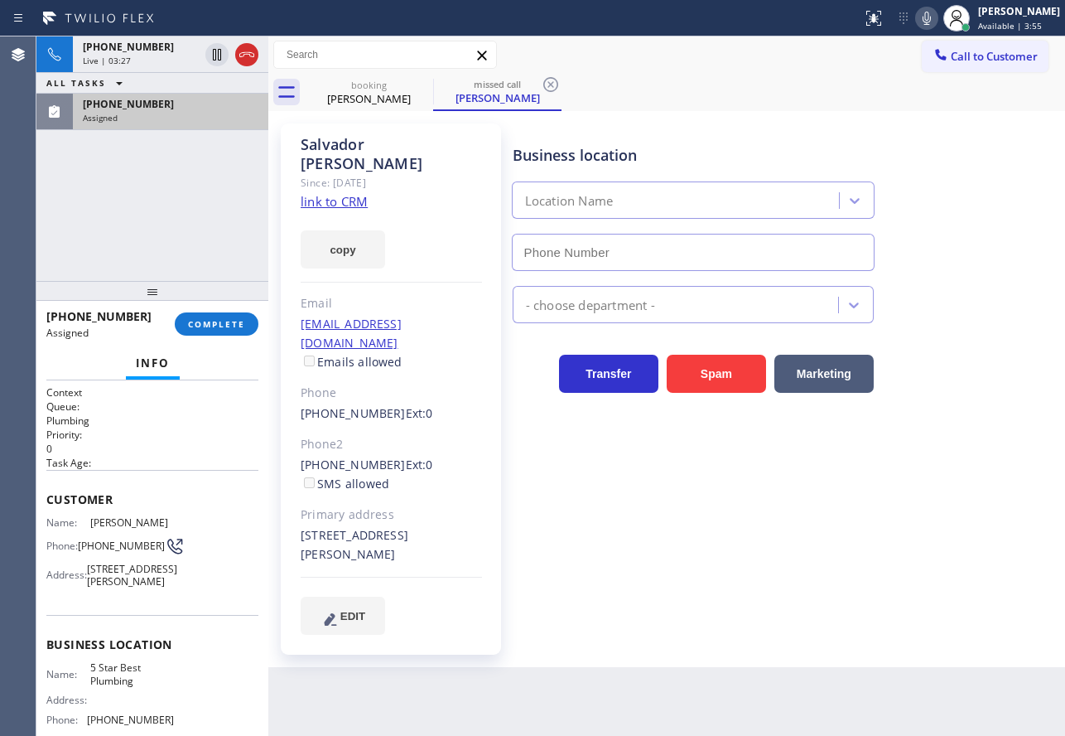
type input "[PHONE_NUMBER]"
click at [199, 323] on span "COMPLETE" at bounding box center [216, 324] width 57 height 12
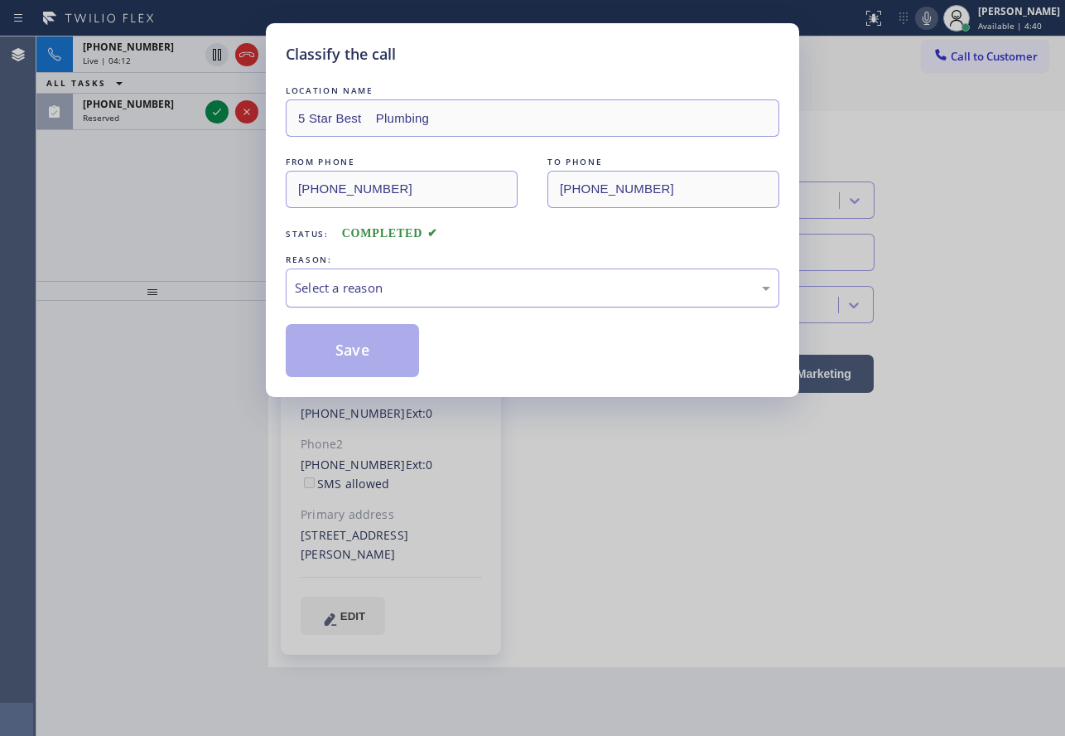
click at [429, 275] on div "Select a reason" at bounding box center [533, 287] width 494 height 39
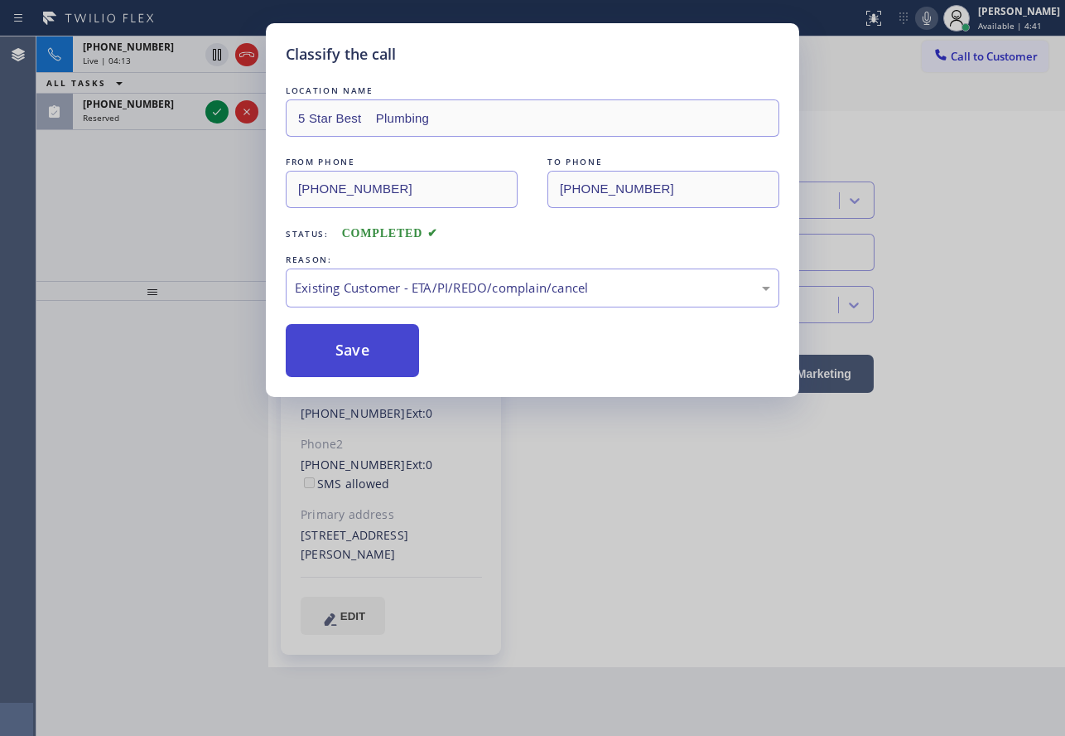
click at [389, 352] on button "Save" at bounding box center [352, 350] width 133 height 53
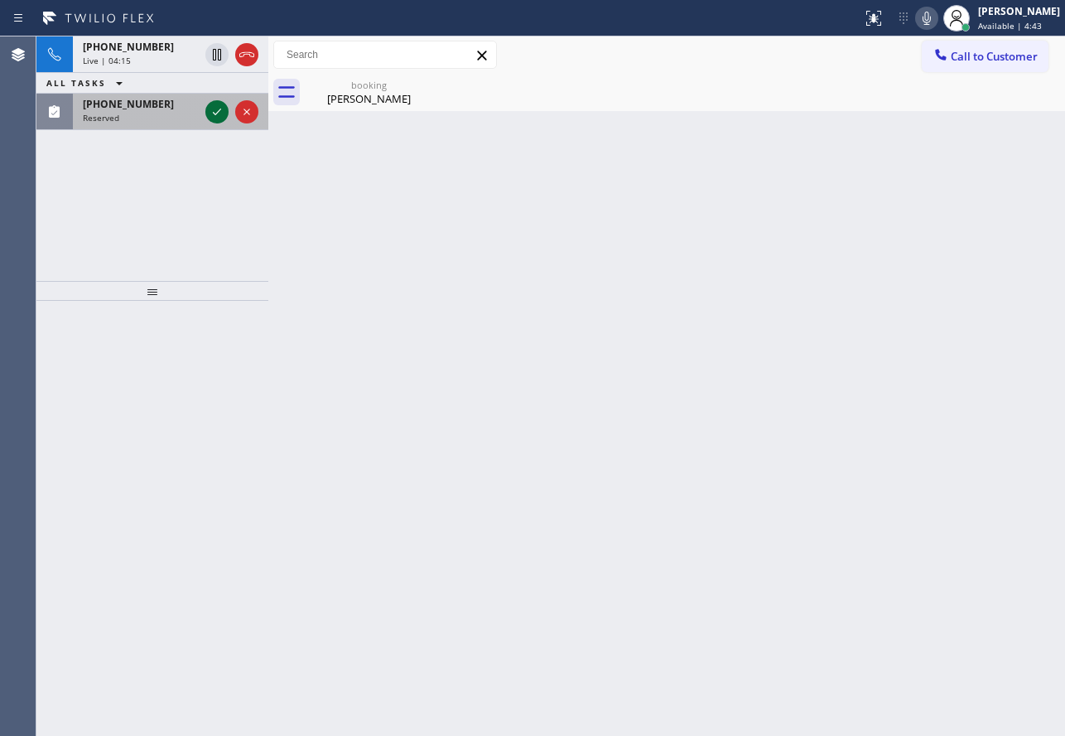
click at [218, 116] on icon at bounding box center [217, 112] width 20 height 20
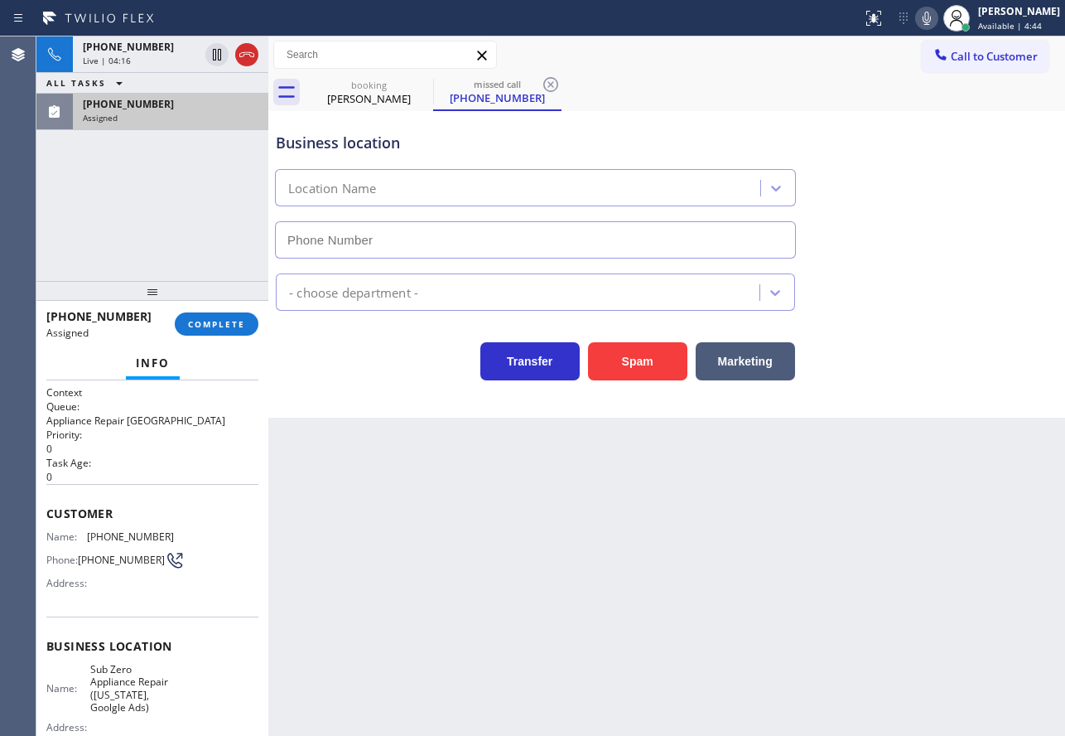
type input "[PHONE_NUMBER]"
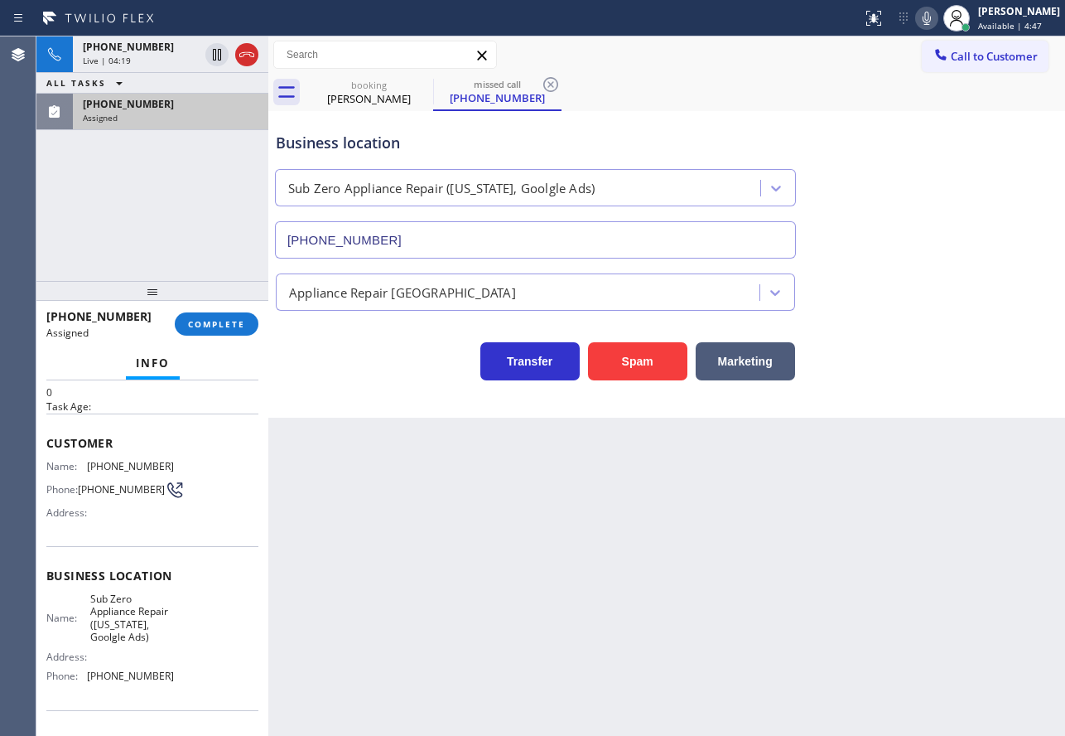
scroll to position [83, 0]
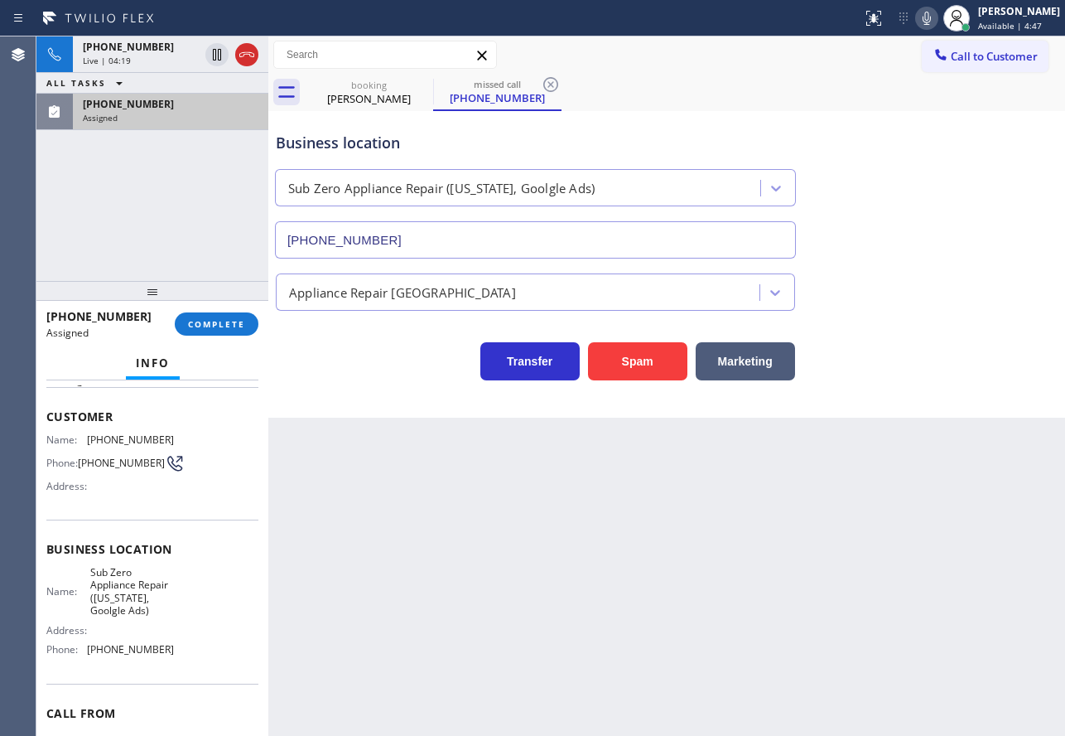
click at [155, 651] on span "[PHONE_NUMBER]" at bounding box center [130, 649] width 87 height 12
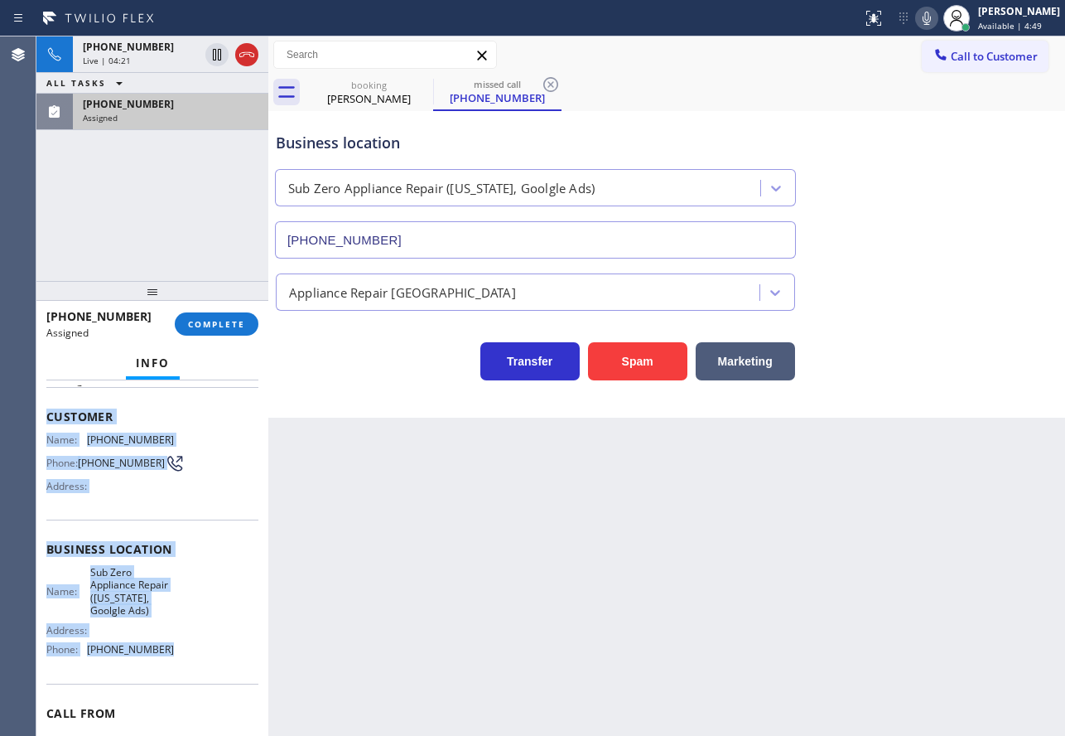
copy div "Customer Name: [PHONE_NUMBER] Phone: [PHONE_NUMBER] Address: Business location …"
drag, startPoint x: 156, startPoint y: 654, endPoint x: 41, endPoint y: 420, distance: 260.8
click at [41, 420] on div "Context Queue: Appliance Repair High End Priority: 0 Task Age: Customer Name: […" at bounding box center [152, 557] width 232 height 355
click at [209, 316] on button "COMPLETE" at bounding box center [217, 323] width 84 height 23
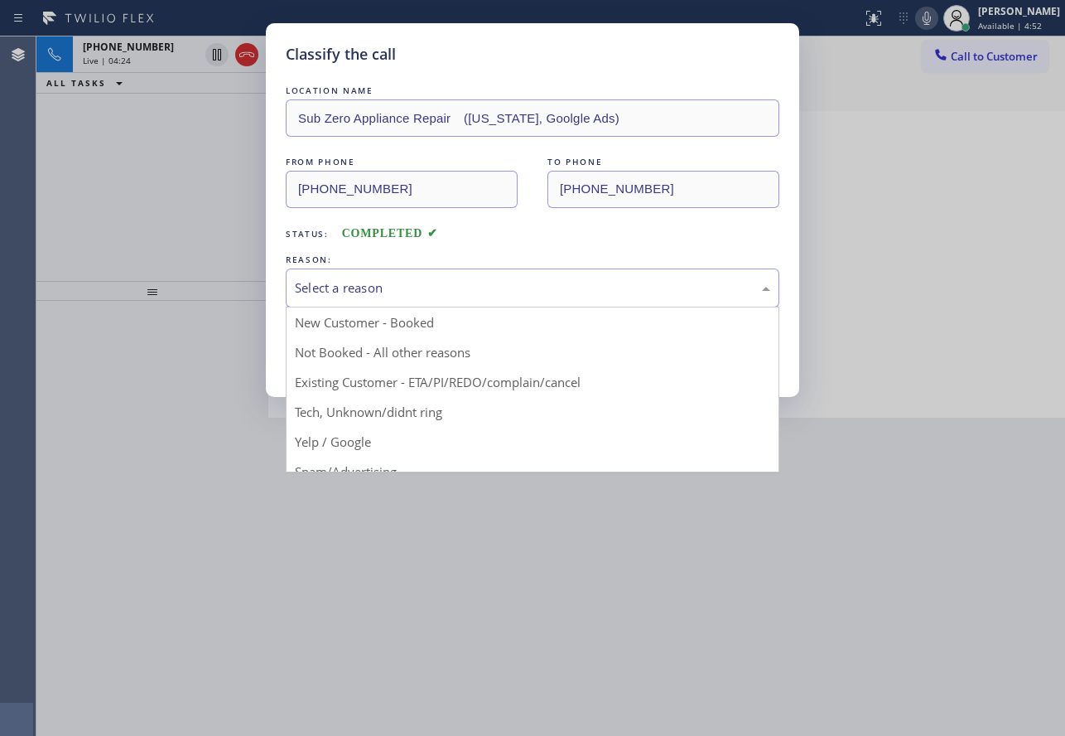
click at [436, 295] on div "Select a reason" at bounding box center [532, 287] width 475 height 19
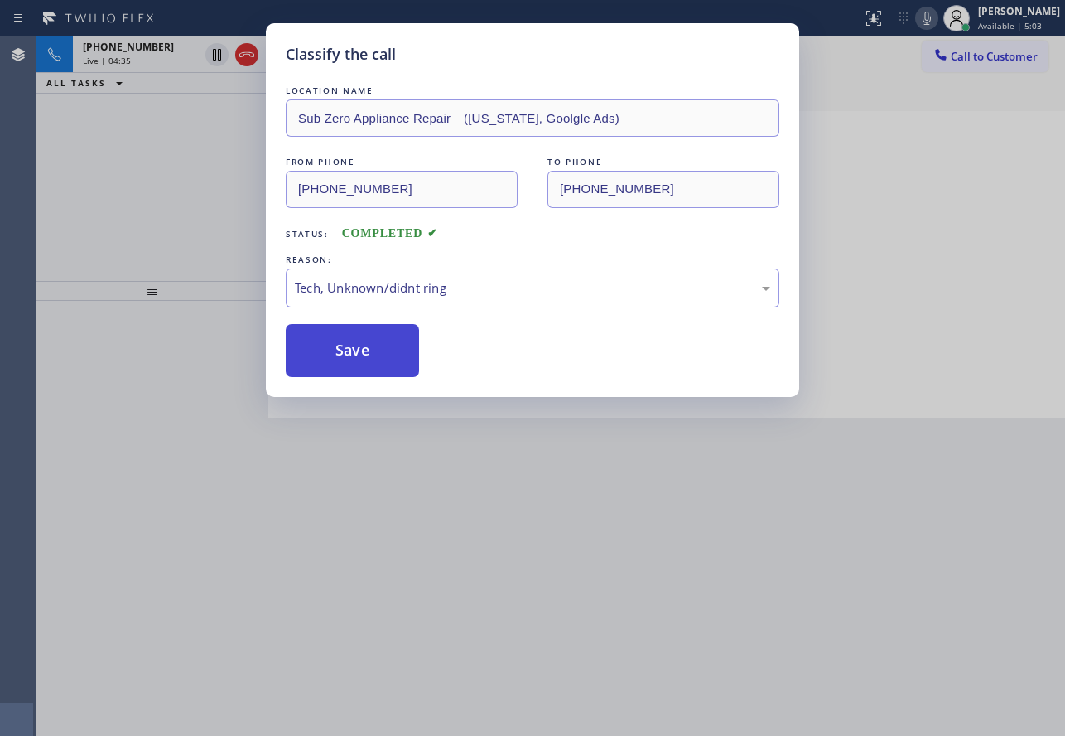
click at [378, 350] on button "Save" at bounding box center [352, 350] width 133 height 53
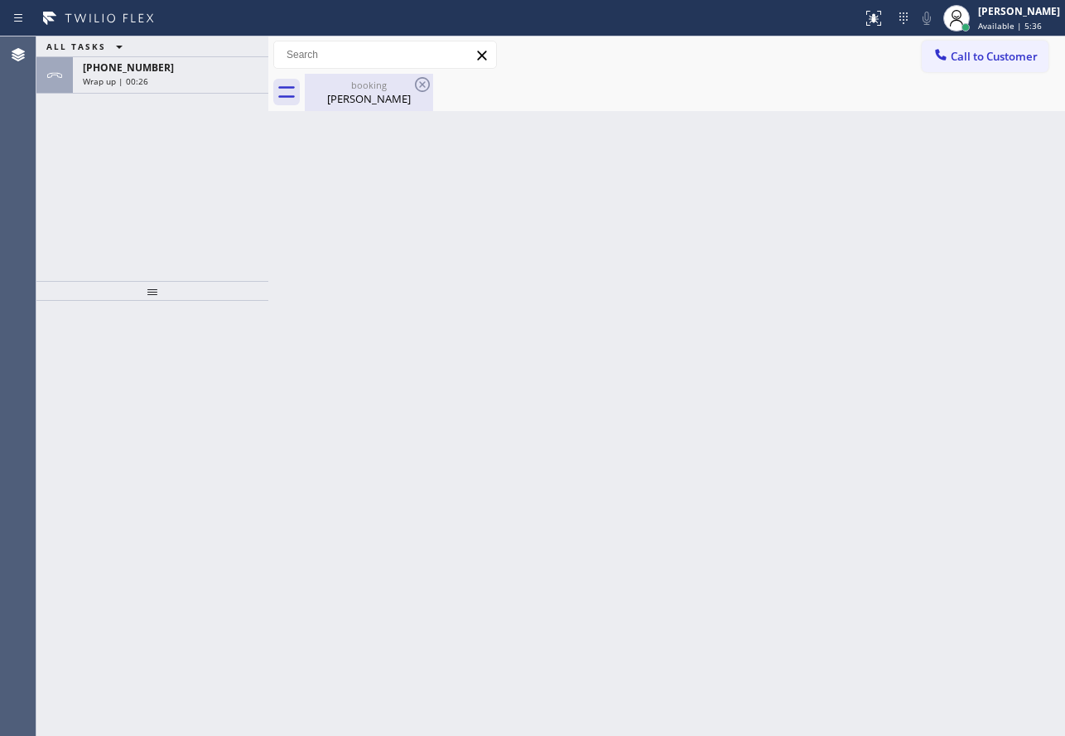
click at [395, 98] on div "[PERSON_NAME]" at bounding box center [369, 98] width 125 height 15
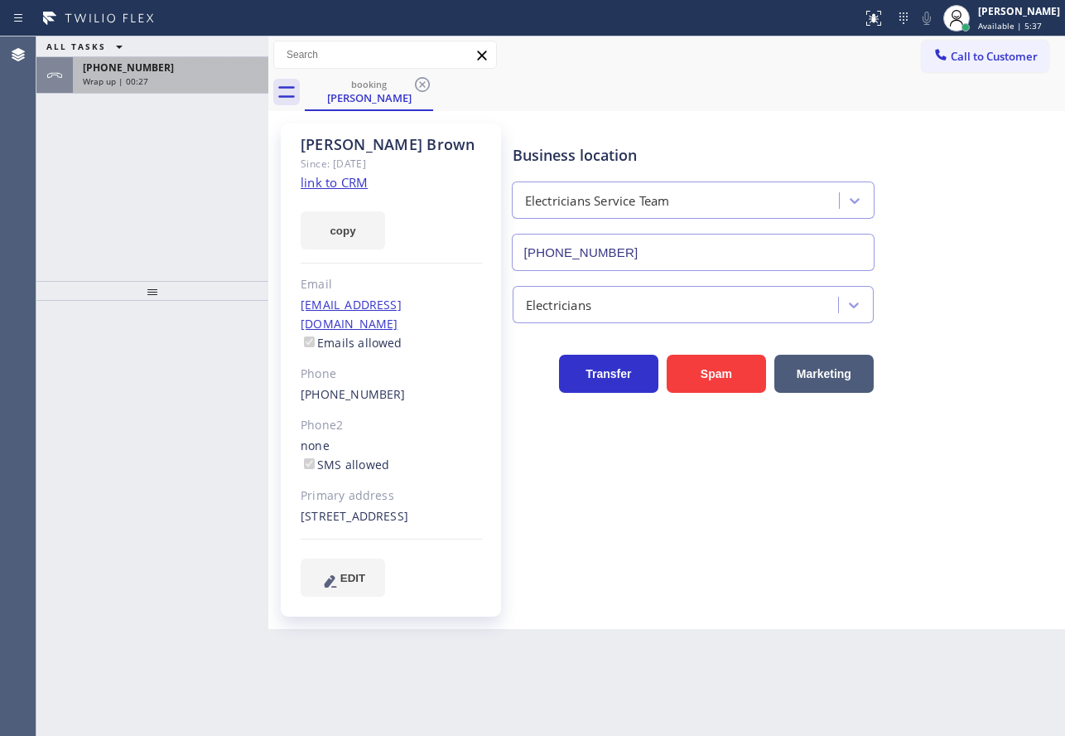
click at [205, 80] on div "Wrap up | 00:27" at bounding box center [171, 81] width 176 height 12
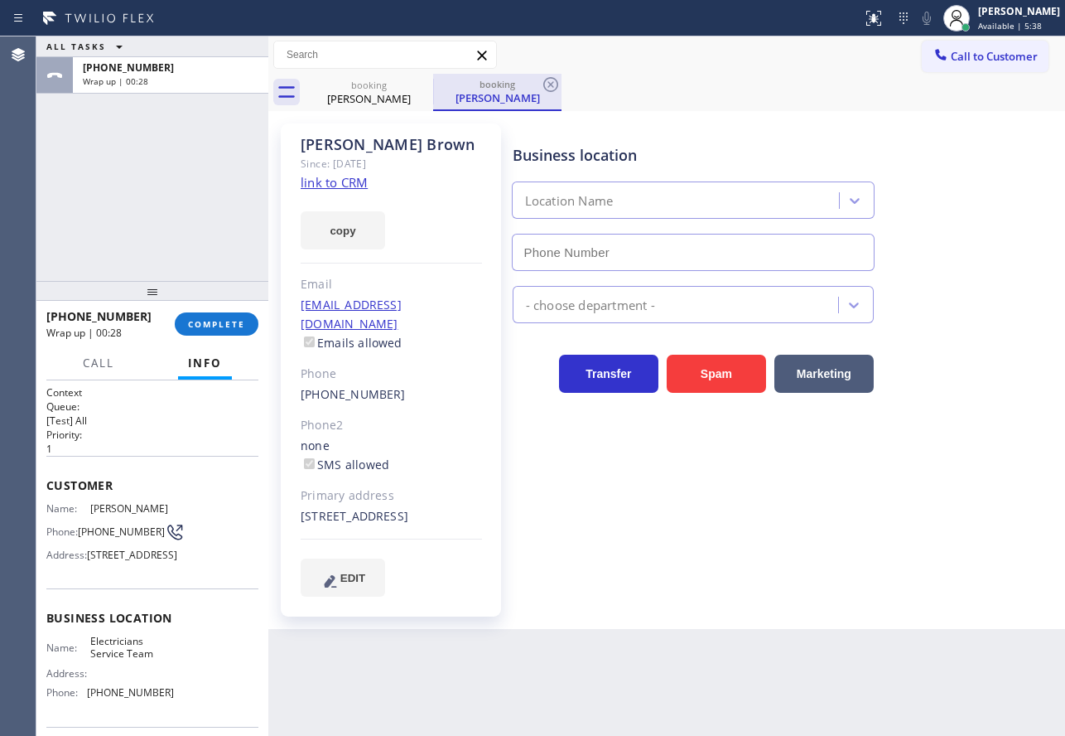
type input "[PHONE_NUMBER]"
click at [551, 80] on icon at bounding box center [551, 85] width 20 height 20
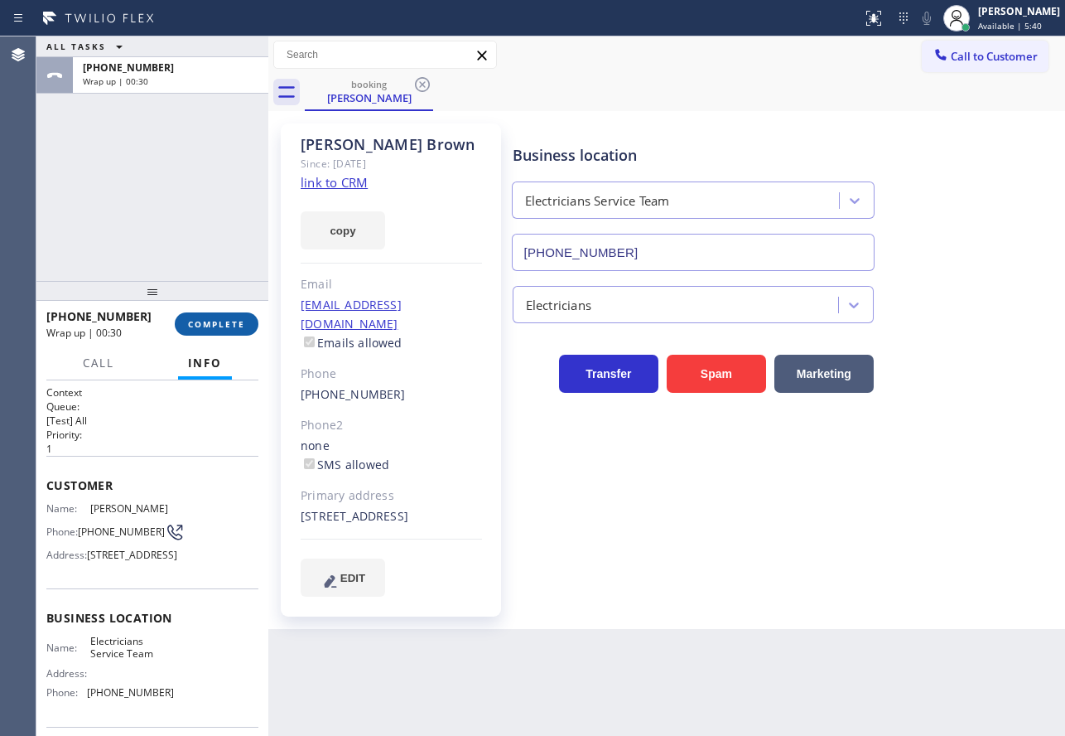
click at [225, 322] on span "COMPLETE" at bounding box center [216, 324] width 57 height 12
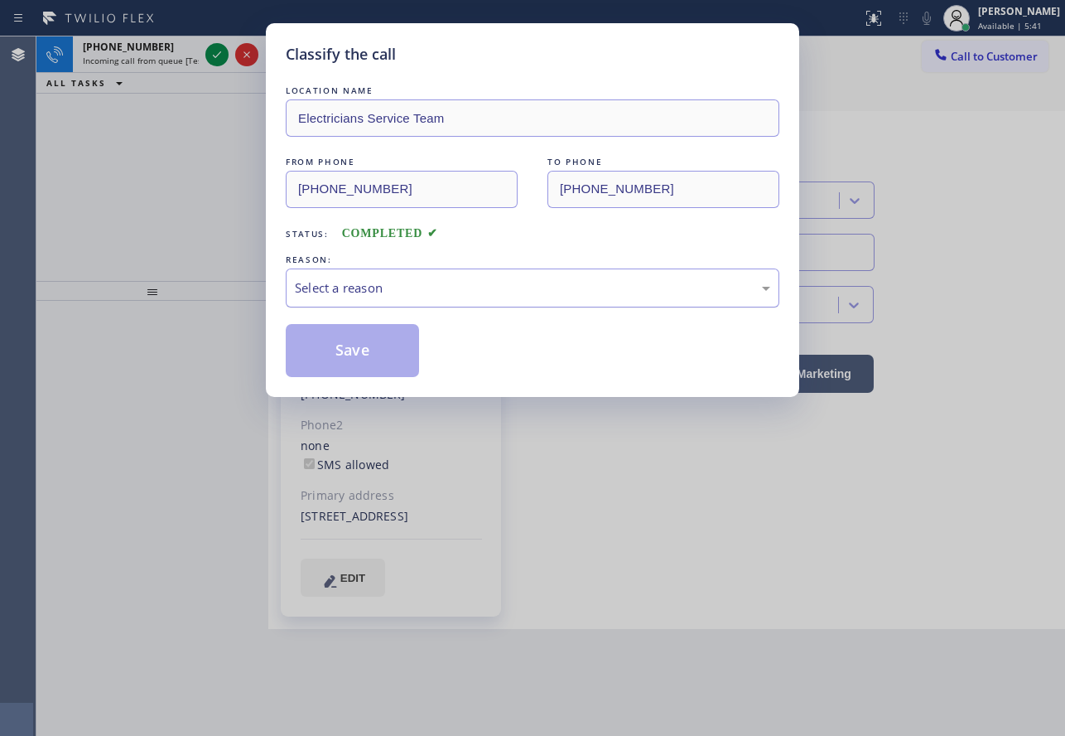
click at [407, 286] on div "Select a reason" at bounding box center [532, 287] width 475 height 19
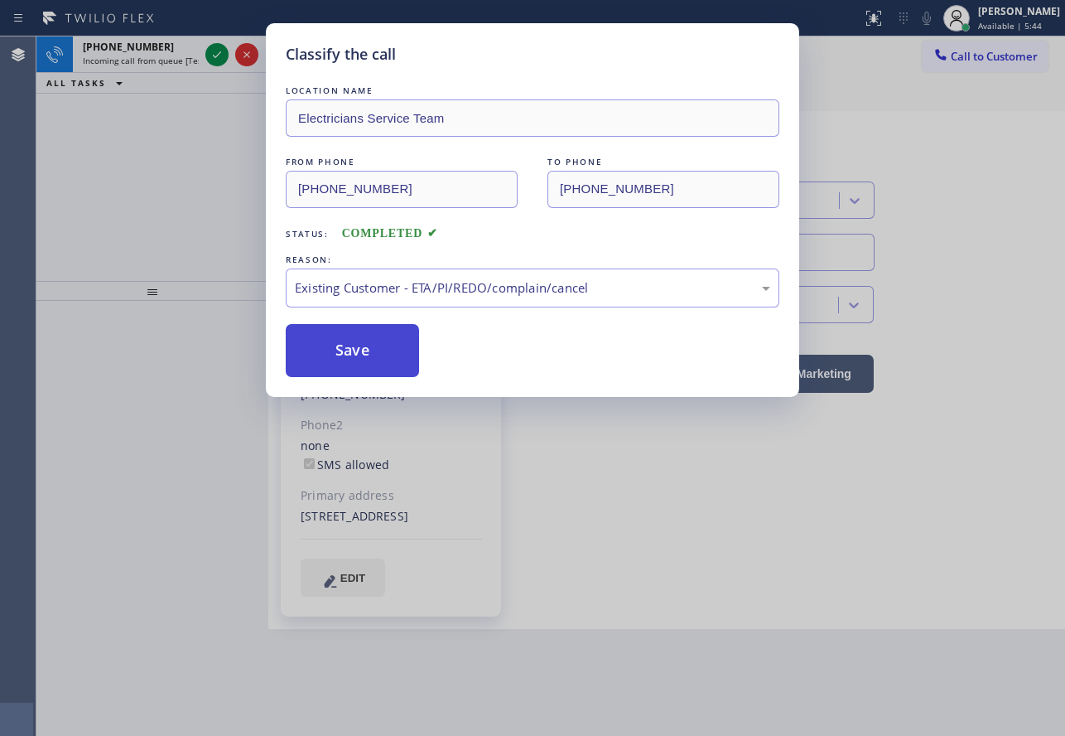
click at [363, 350] on button "Save" at bounding box center [352, 350] width 133 height 53
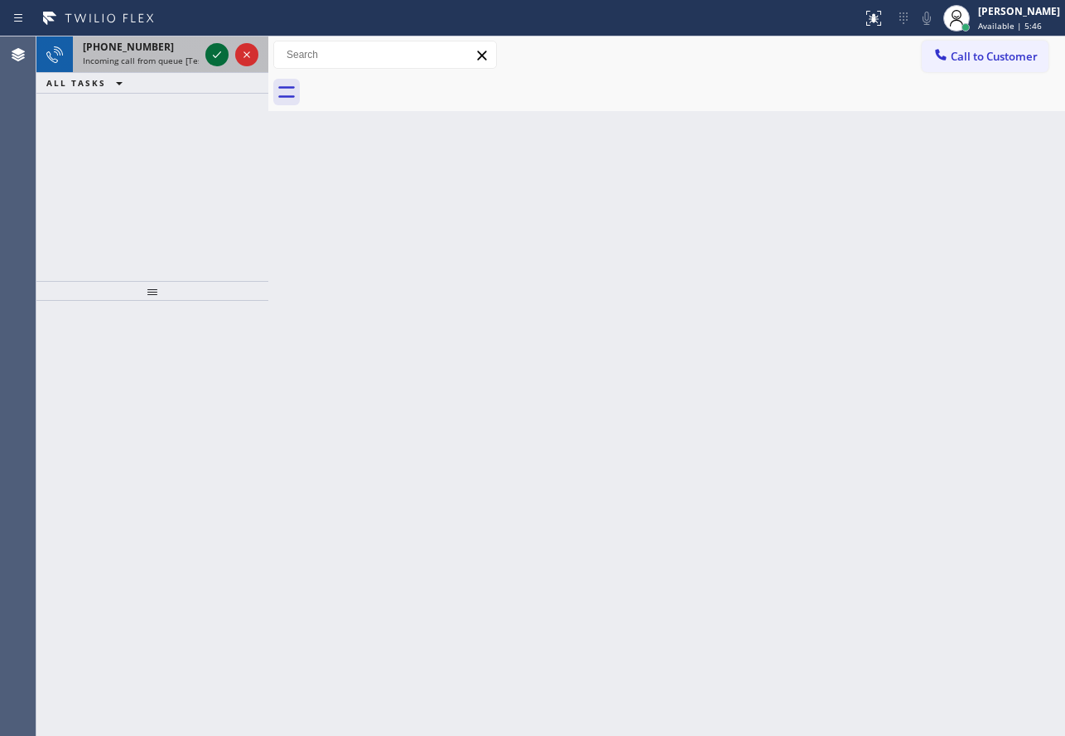
click at [224, 56] on icon at bounding box center [217, 55] width 20 height 20
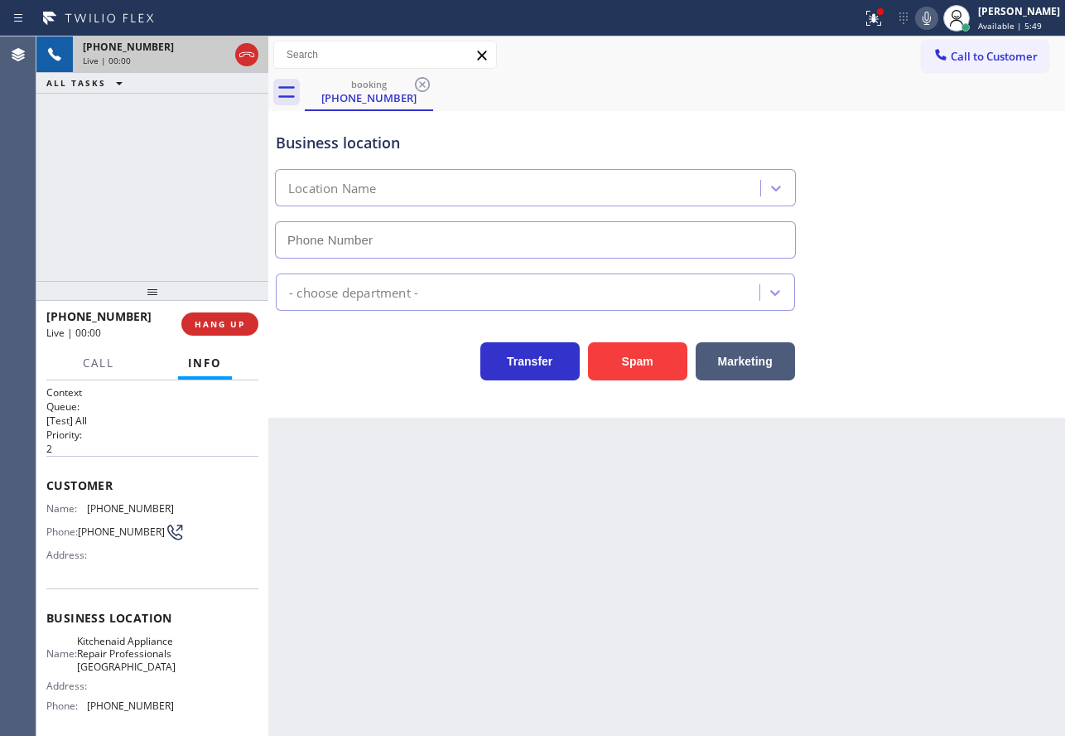
type input "[PHONE_NUMBER]"
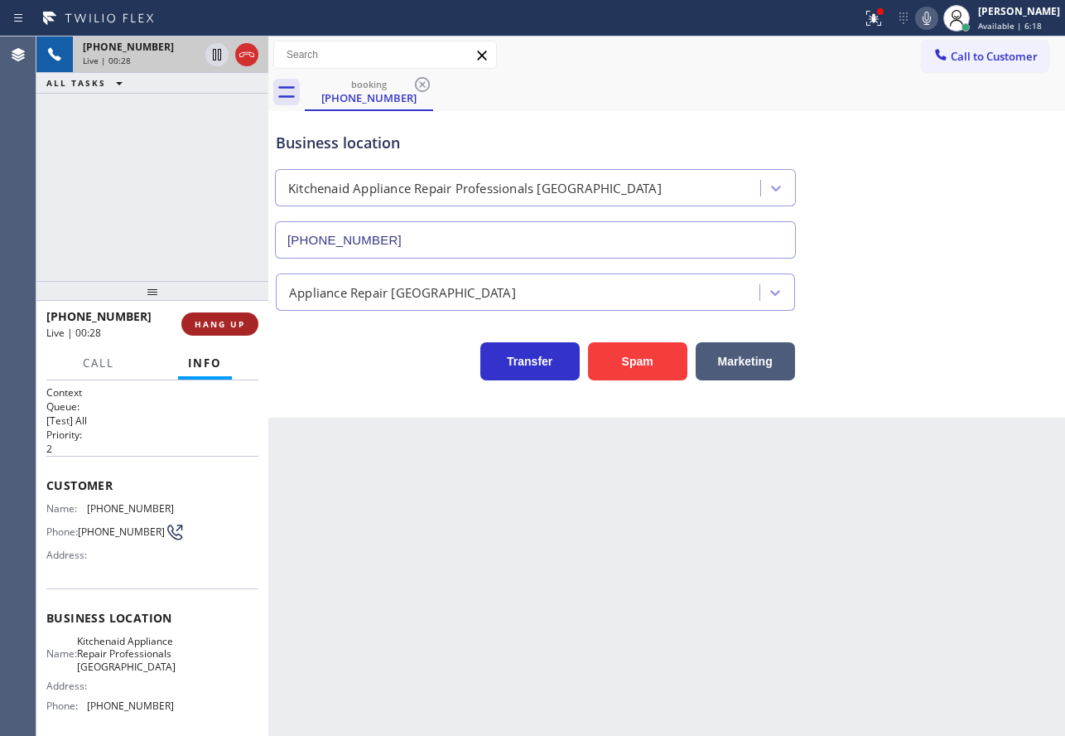
click at [224, 326] on span "HANG UP" at bounding box center [220, 324] width 51 height 12
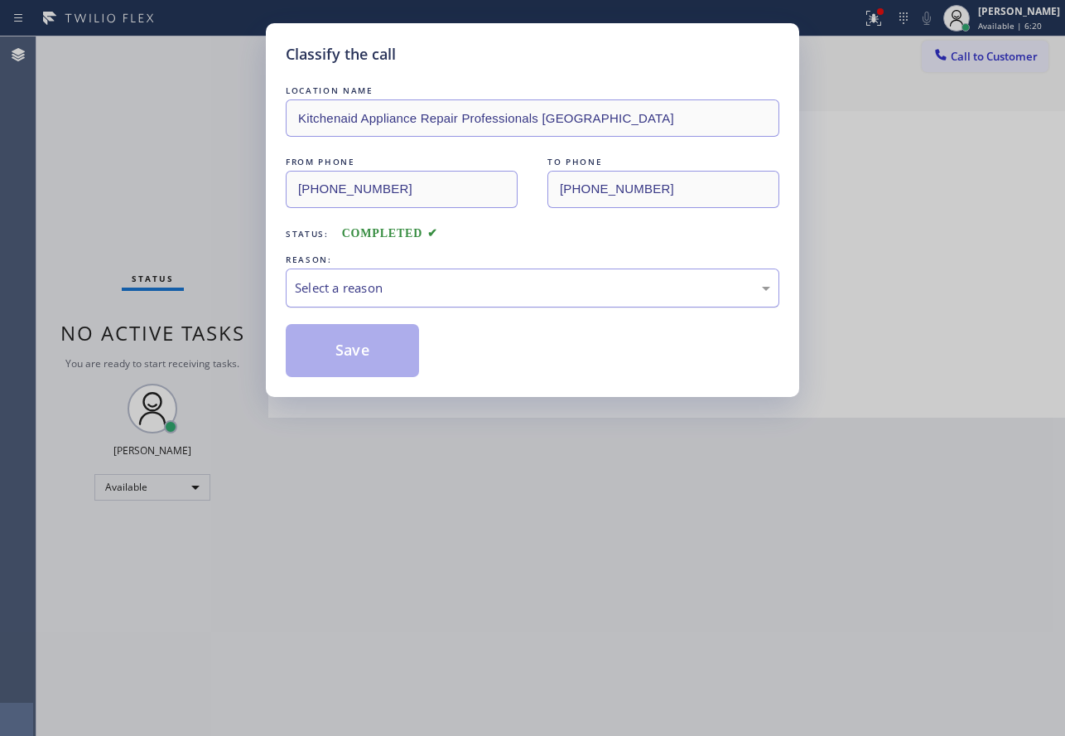
click at [338, 294] on div "Select a reason" at bounding box center [532, 287] width 475 height 19
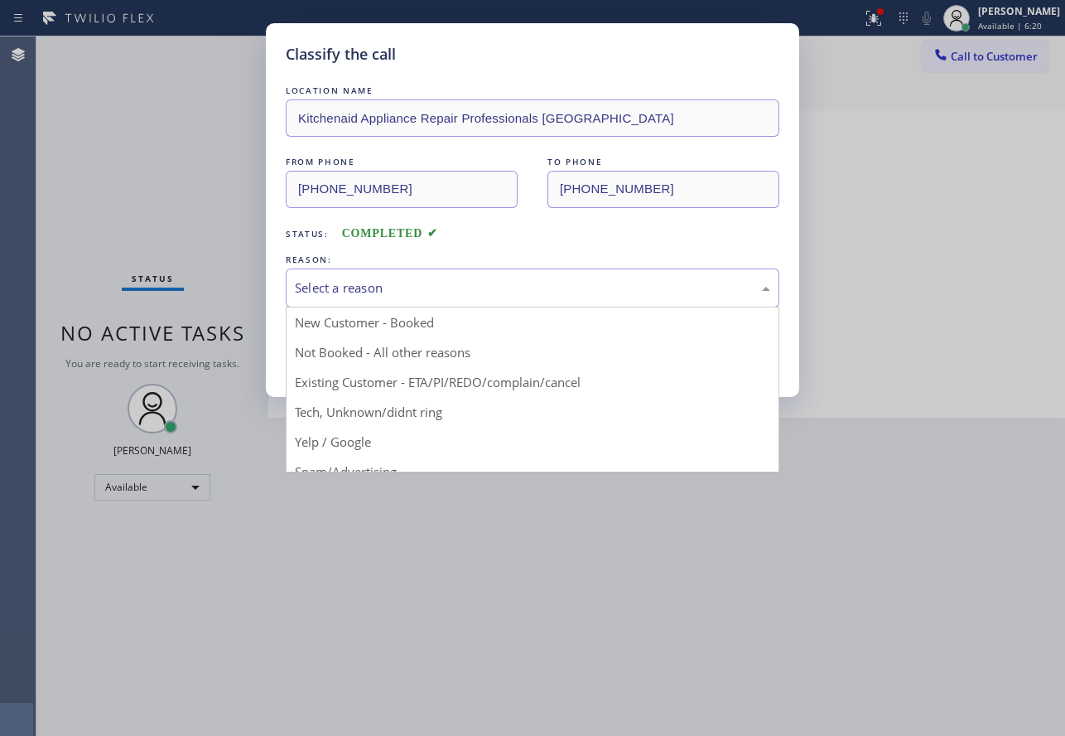
drag, startPoint x: 364, startPoint y: 409, endPoint x: 373, endPoint y: 384, distance: 26.5
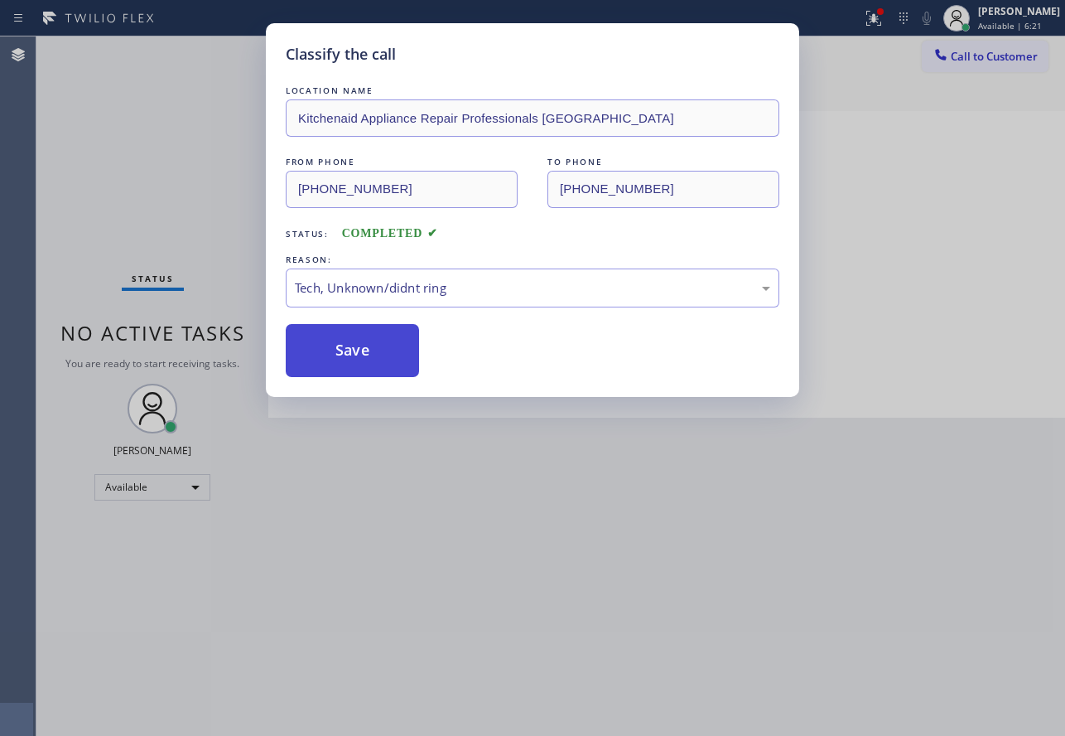
click at [369, 355] on button "Save" at bounding box center [352, 350] width 133 height 53
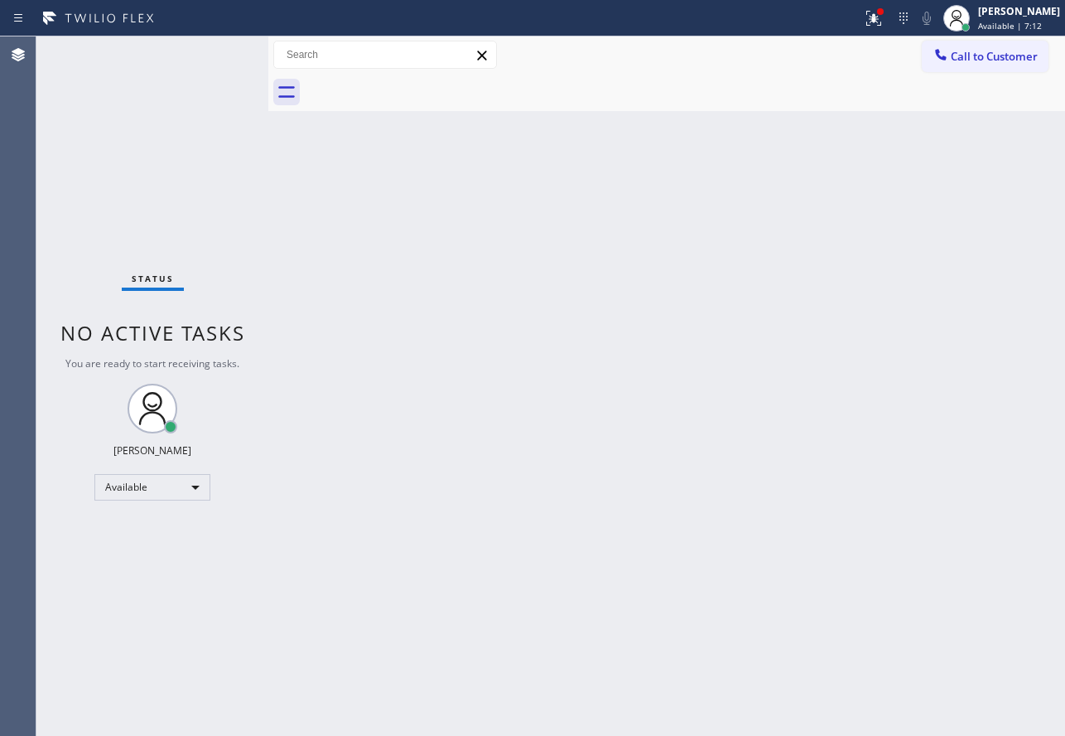
click at [553, 398] on div "Back to Dashboard Change Sender ID Customers Technicians Select a contact Outbo…" at bounding box center [666, 385] width 797 height 699
click at [850, 335] on div "Back to Dashboard Change Sender ID Customers Technicians Select a contact Outbo…" at bounding box center [666, 385] width 797 height 699
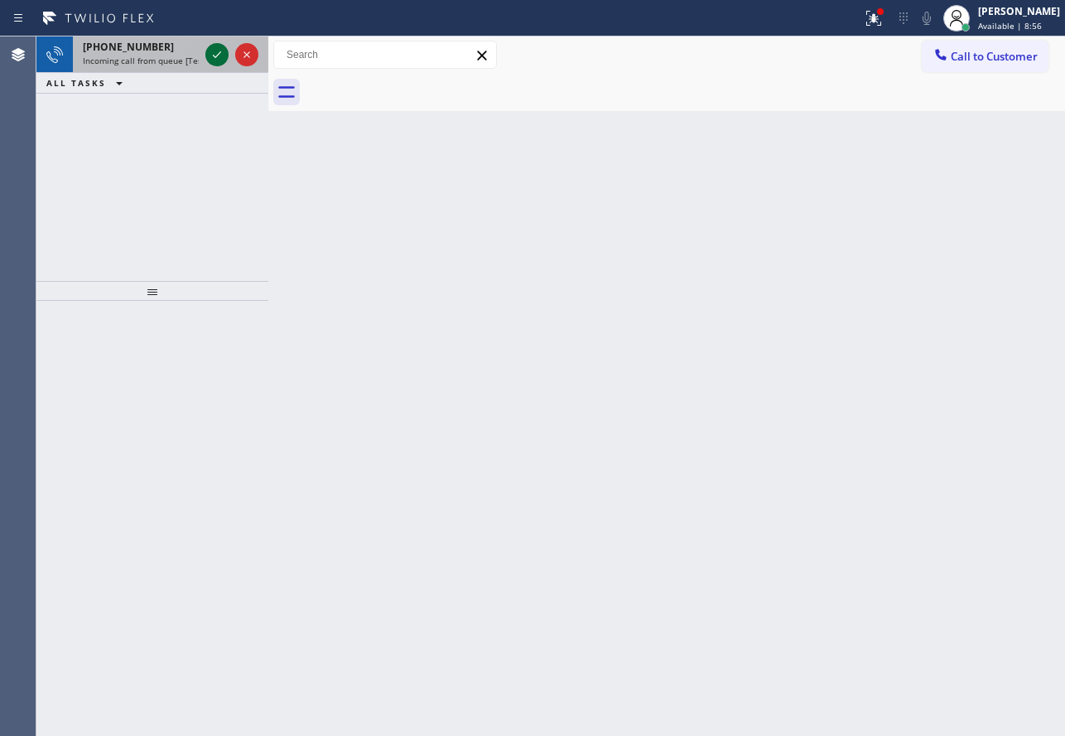
click at [217, 51] on icon at bounding box center [217, 55] width 20 height 20
click at [211, 50] on icon at bounding box center [217, 55] width 20 height 20
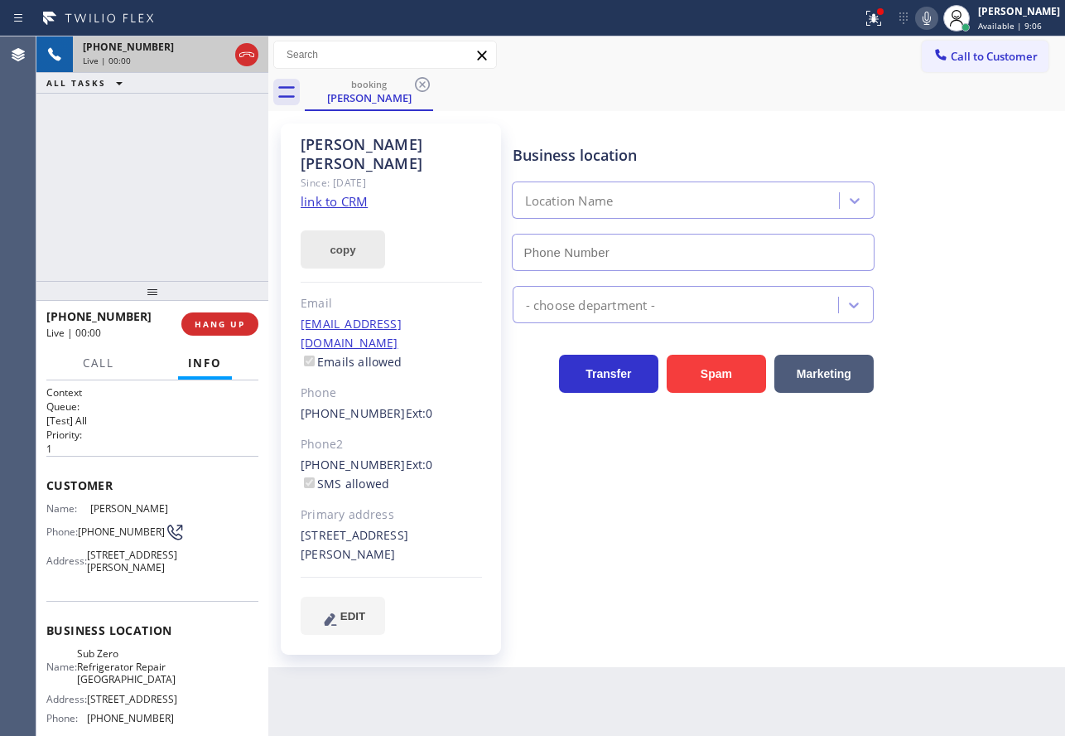
type input "[PHONE_NUMBER]"
click at [353, 193] on link "link to CRM" at bounding box center [334, 201] width 67 height 17
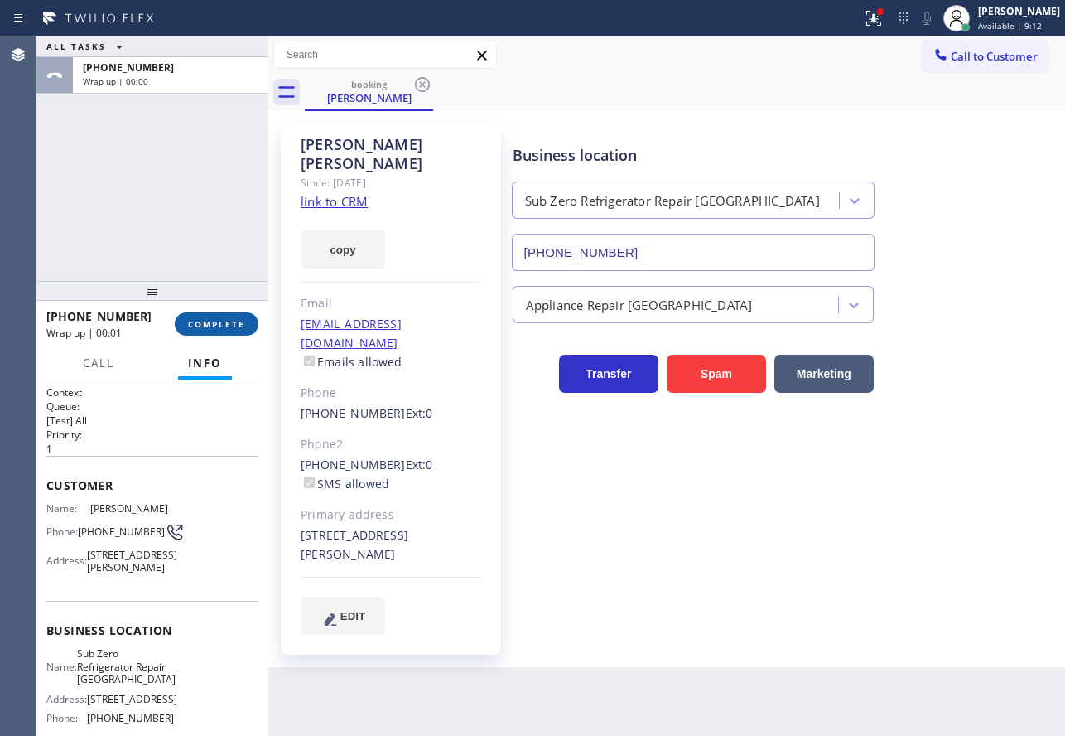
click at [235, 332] on button "COMPLETE" at bounding box center [217, 323] width 84 height 23
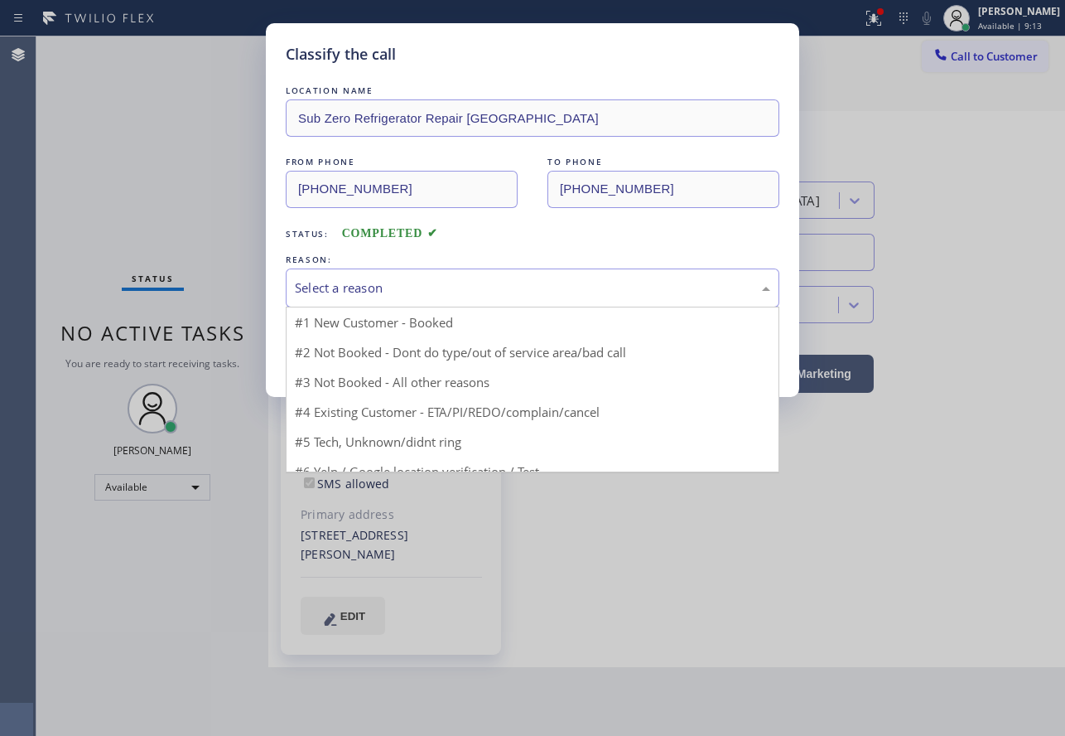
click at [384, 290] on div "Select a reason" at bounding box center [532, 287] width 475 height 19
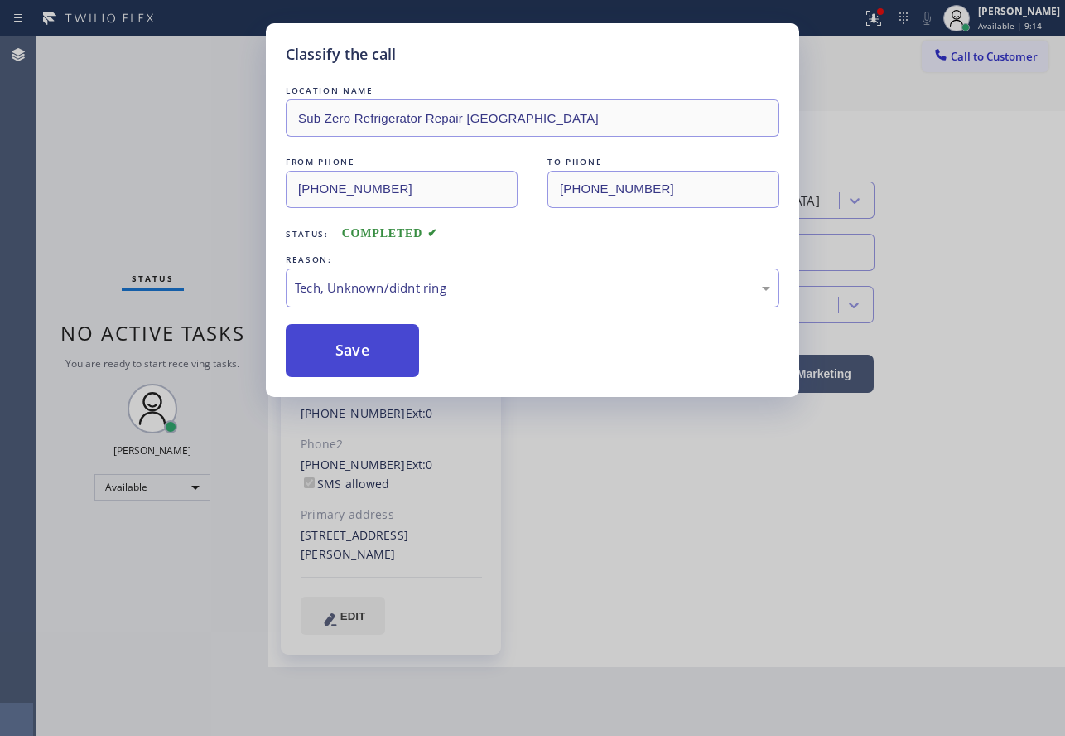
drag, startPoint x: 340, startPoint y: 418, endPoint x: 345, endPoint y: 366, distance: 52.5
click at [345, 365] on button "Save" at bounding box center [352, 350] width 133 height 53
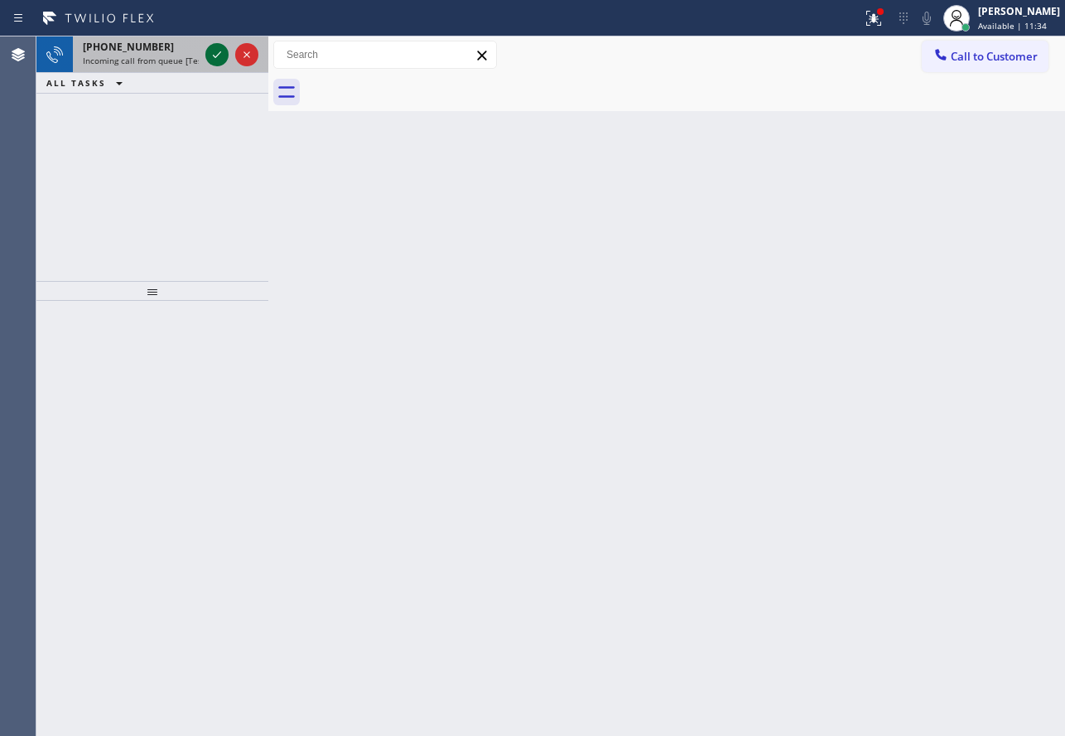
click at [217, 46] on icon at bounding box center [217, 55] width 20 height 20
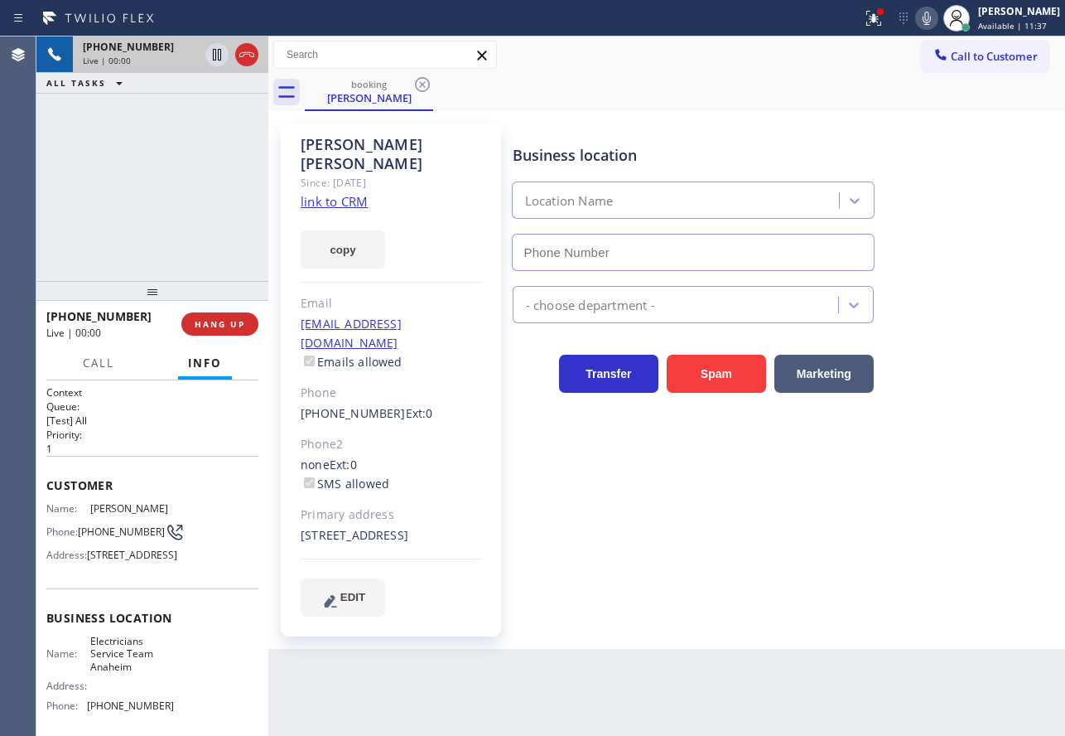
type input "[PHONE_NUMBER]"
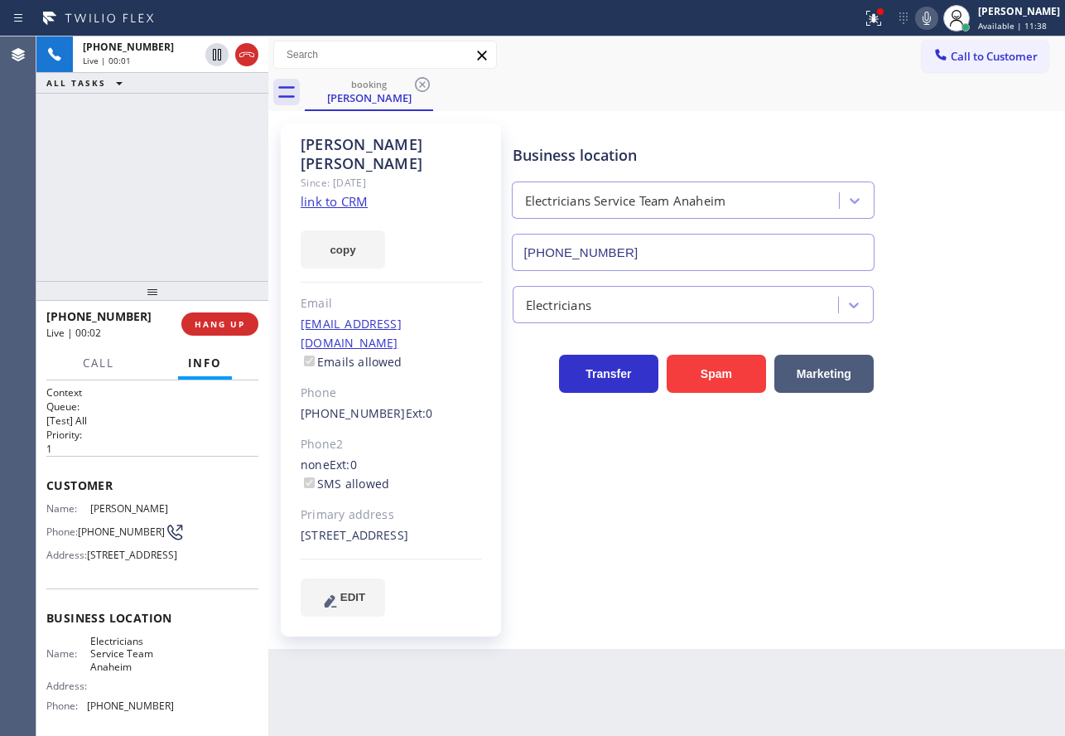
click at [343, 193] on link "link to CRM" at bounding box center [334, 201] width 67 height 17
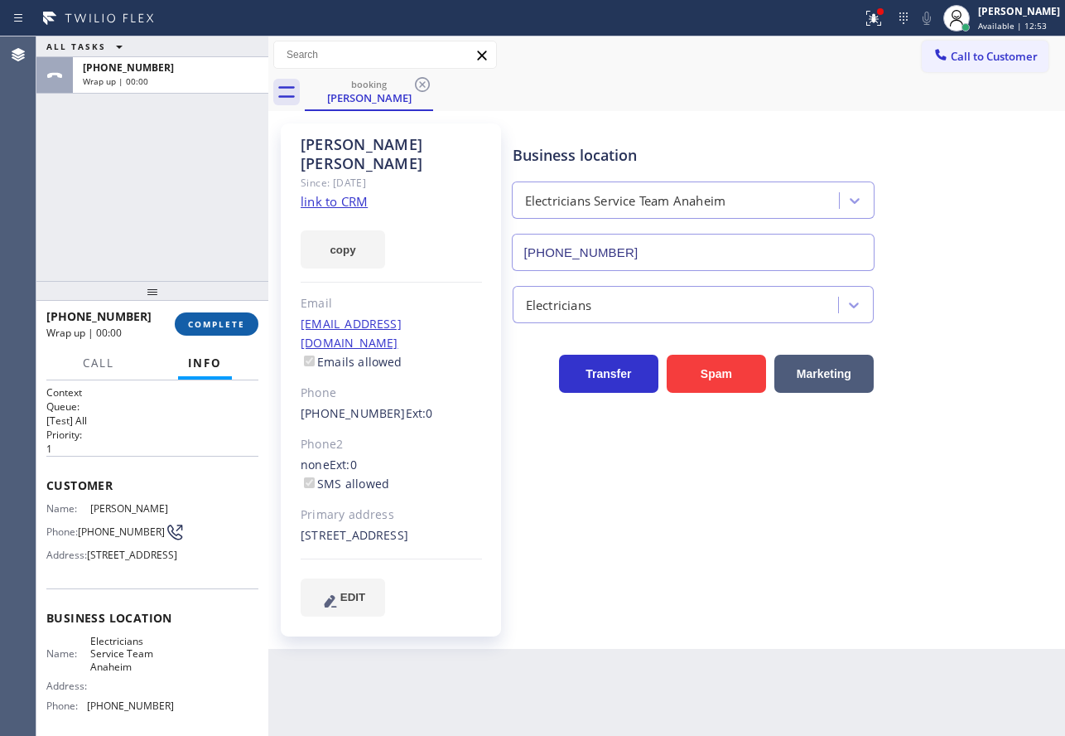
click at [229, 329] on span "COMPLETE" at bounding box center [216, 324] width 57 height 12
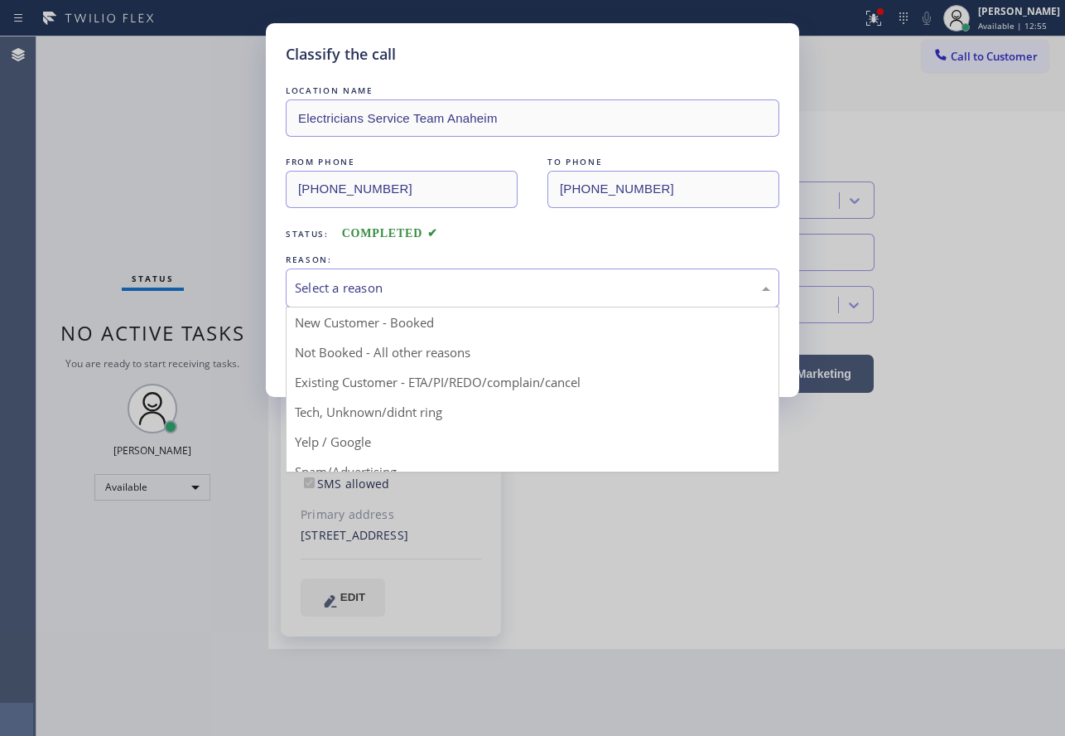
click at [480, 296] on div "Select a reason" at bounding box center [532, 287] width 475 height 19
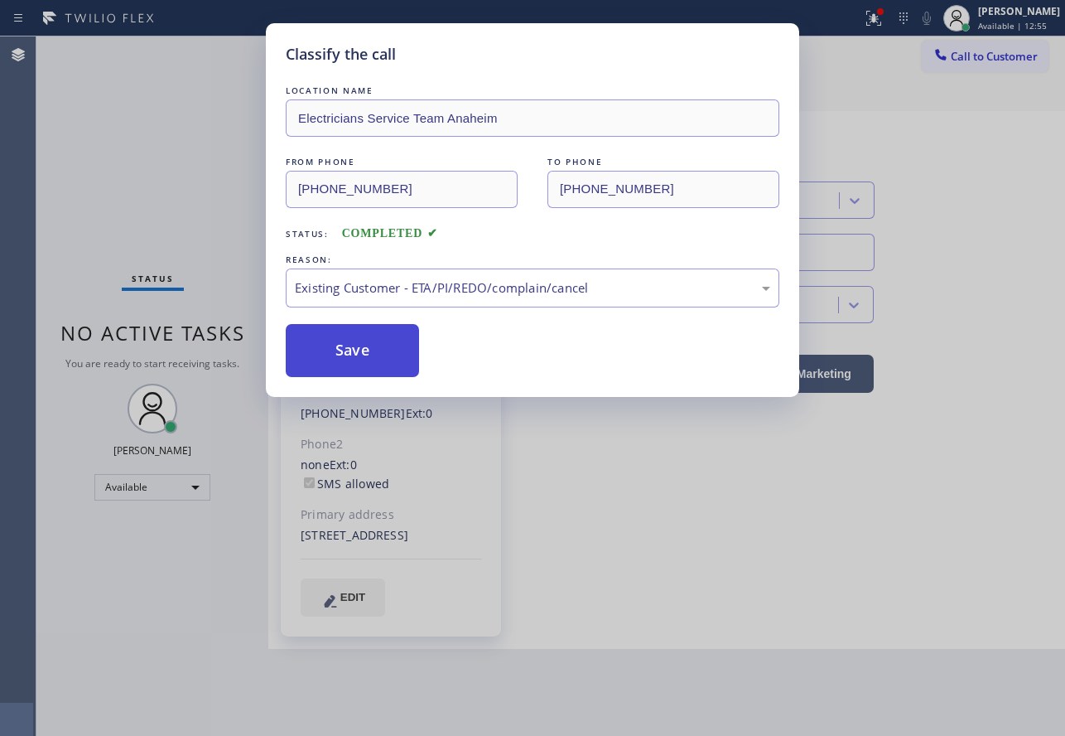
click at [378, 331] on button "Save" at bounding box center [352, 350] width 133 height 53
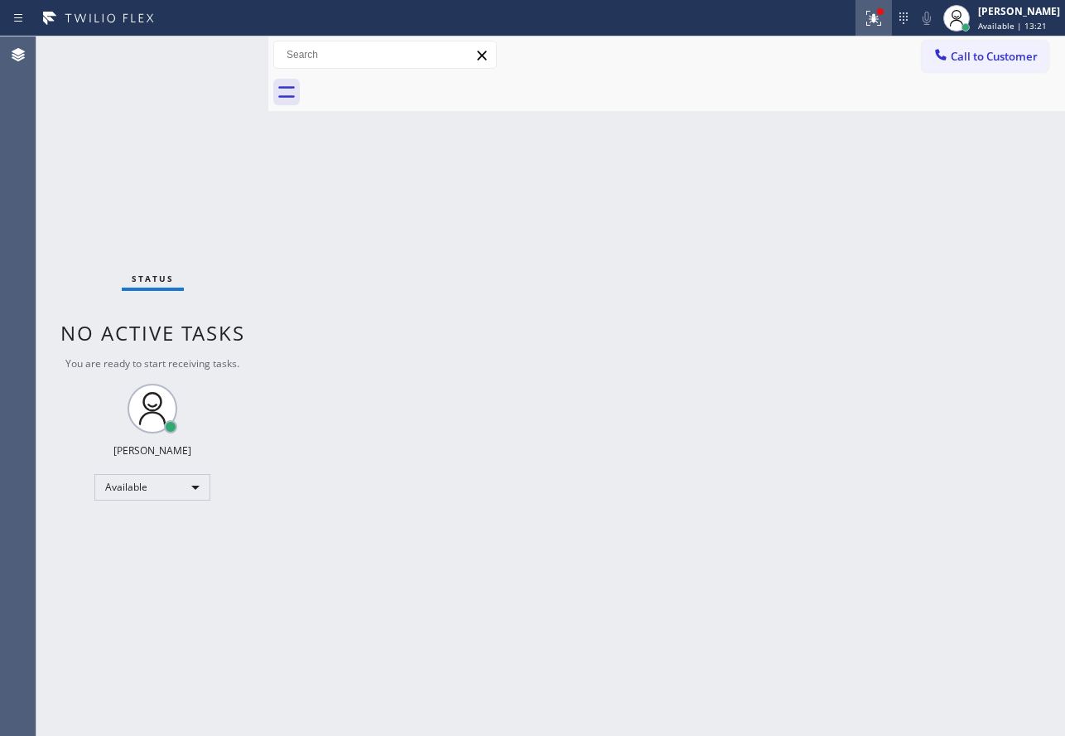
click at [879, 16] on icon at bounding box center [874, 16] width 10 height 6
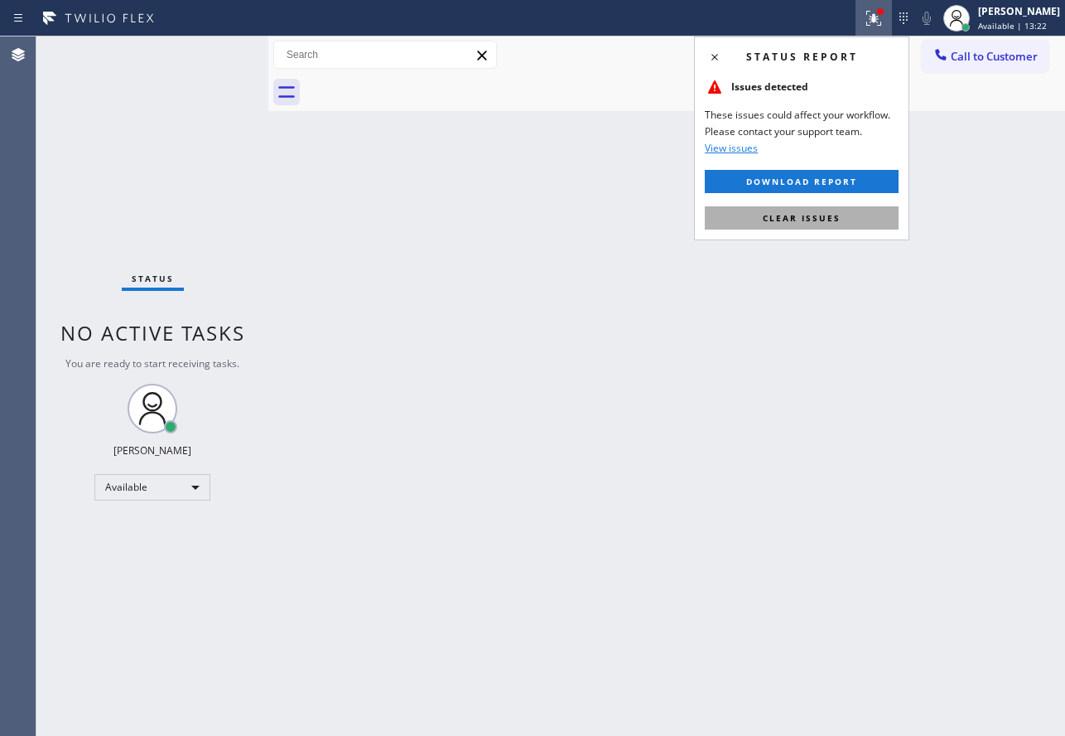
click at [829, 222] on span "Clear issues" at bounding box center [802, 218] width 78 height 12
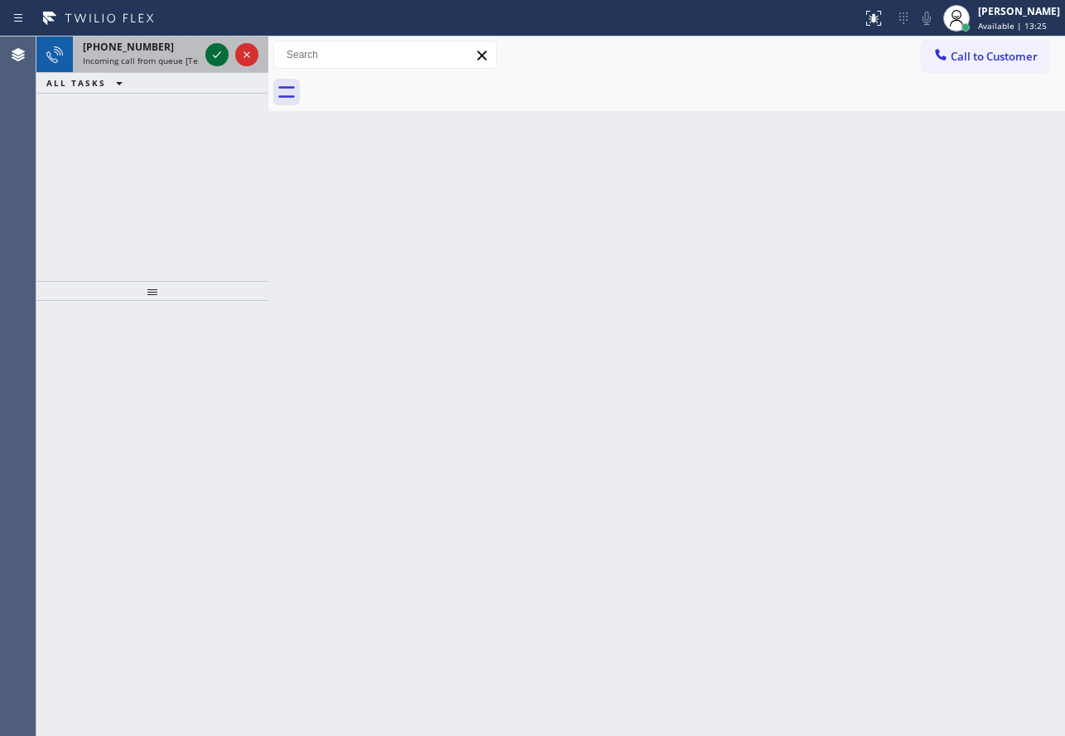
click at [221, 56] on icon at bounding box center [217, 55] width 20 height 20
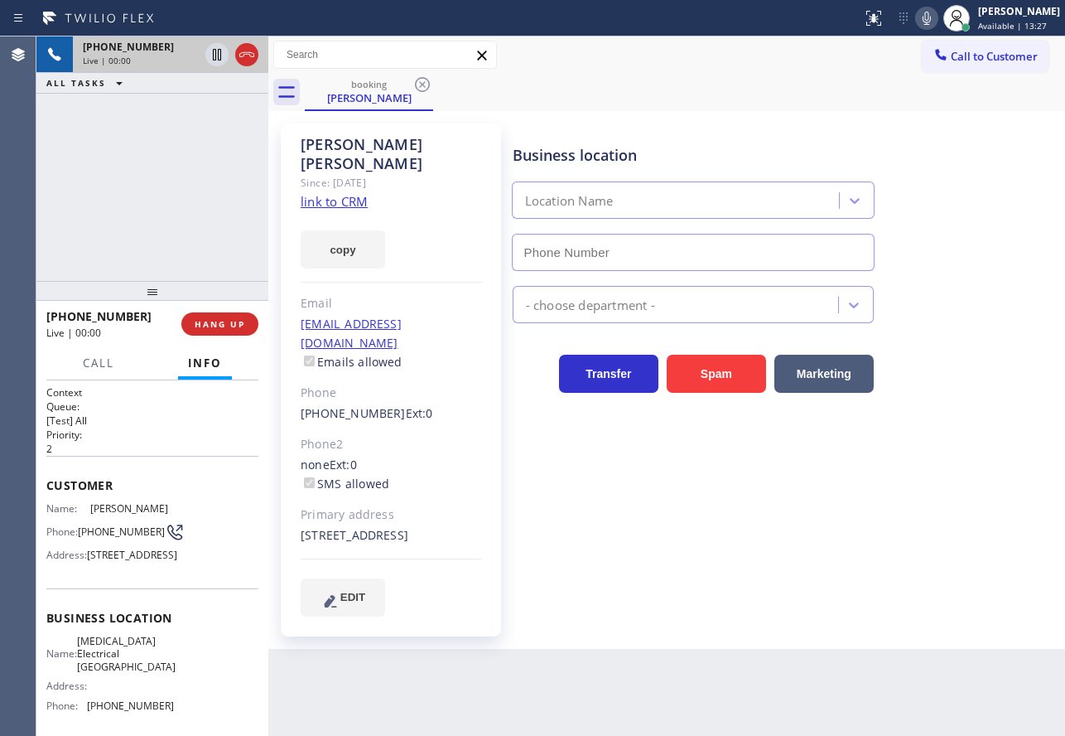
type input "[PHONE_NUMBER]"
click at [591, 480] on div "Business location [MEDICAL_DATA] Electrical [GEOGRAPHIC_DATA] [PHONE_NUMBER] El…" at bounding box center [785, 370] width 552 height 484
click at [937, 19] on icon at bounding box center [927, 18] width 20 height 20
click at [931, 17] on icon at bounding box center [927, 18] width 8 height 13
click at [334, 193] on link "link to CRM" at bounding box center [334, 201] width 67 height 17
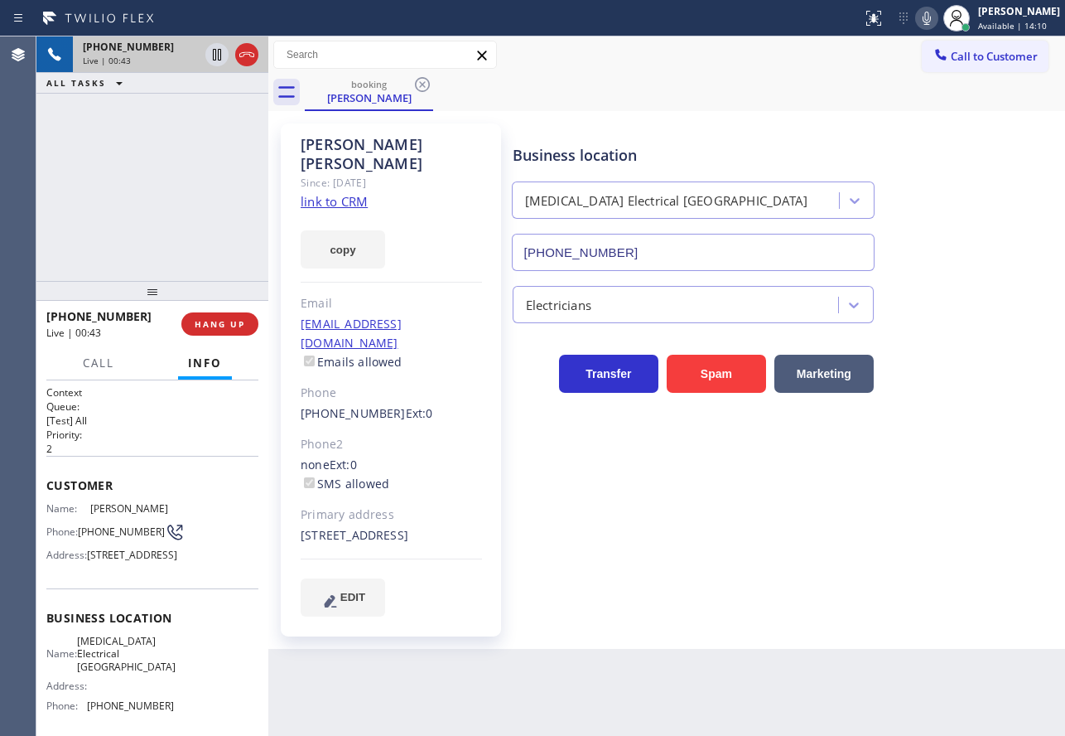
click at [936, 26] on icon at bounding box center [927, 18] width 20 height 20
click at [937, 21] on icon at bounding box center [927, 18] width 20 height 20
click at [931, 17] on icon at bounding box center [927, 18] width 8 height 13
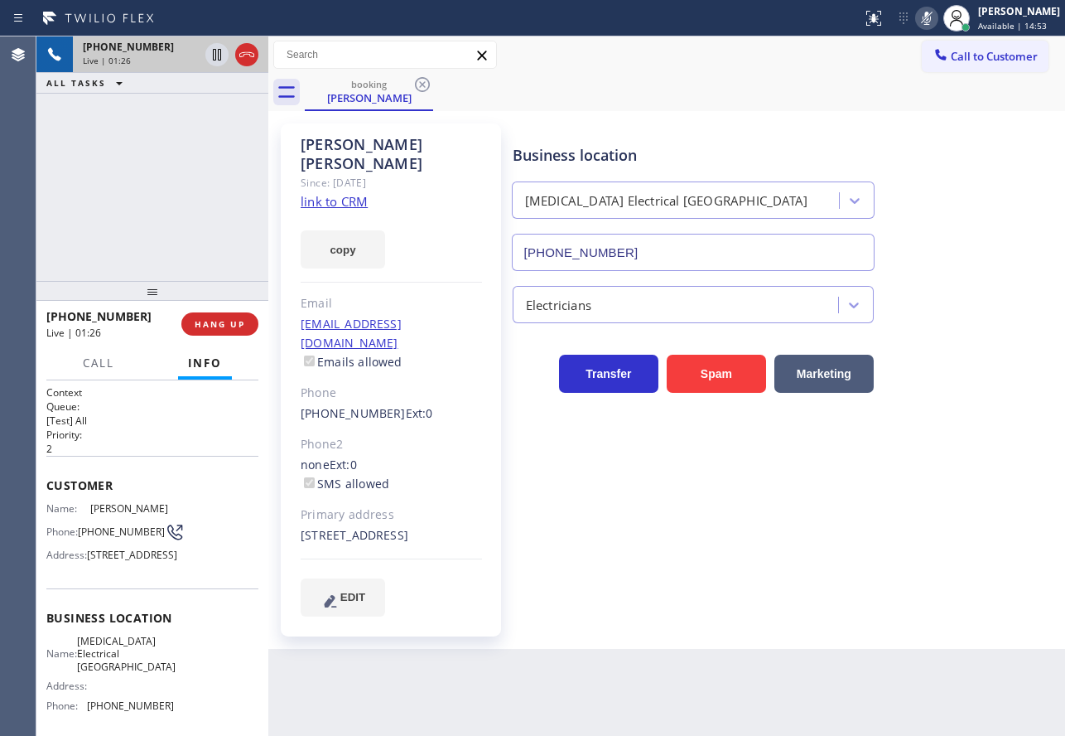
click at [931, 17] on icon at bounding box center [927, 18] width 8 height 13
click at [937, 17] on icon at bounding box center [927, 18] width 20 height 20
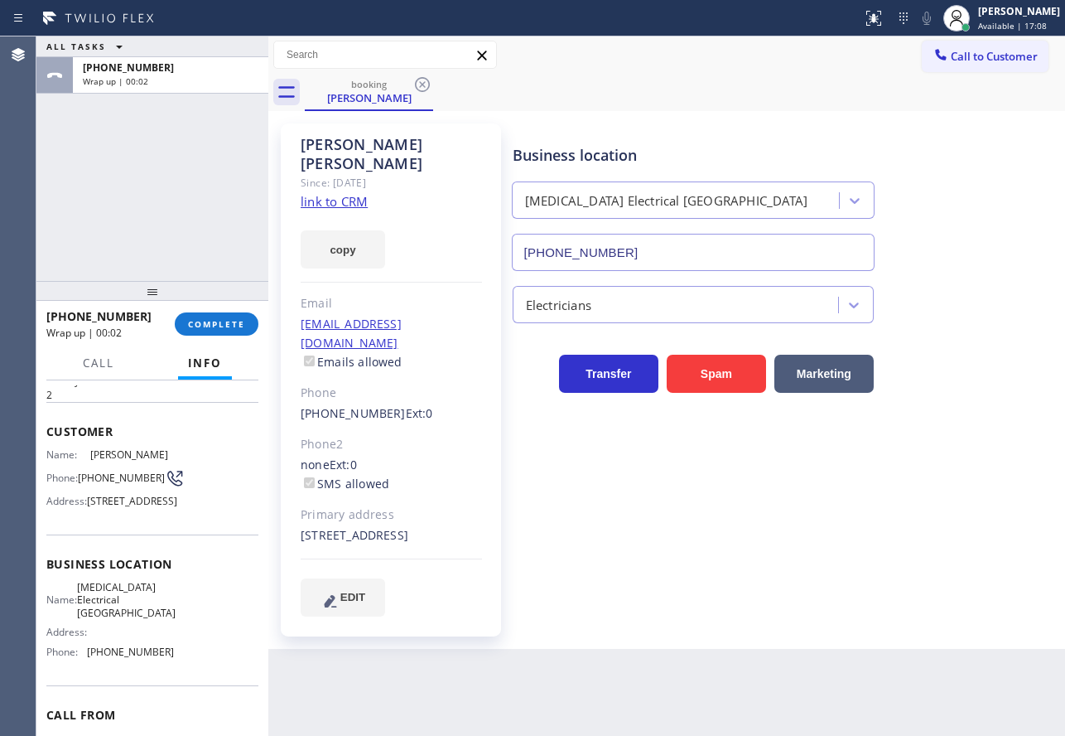
scroll to position [83, 0]
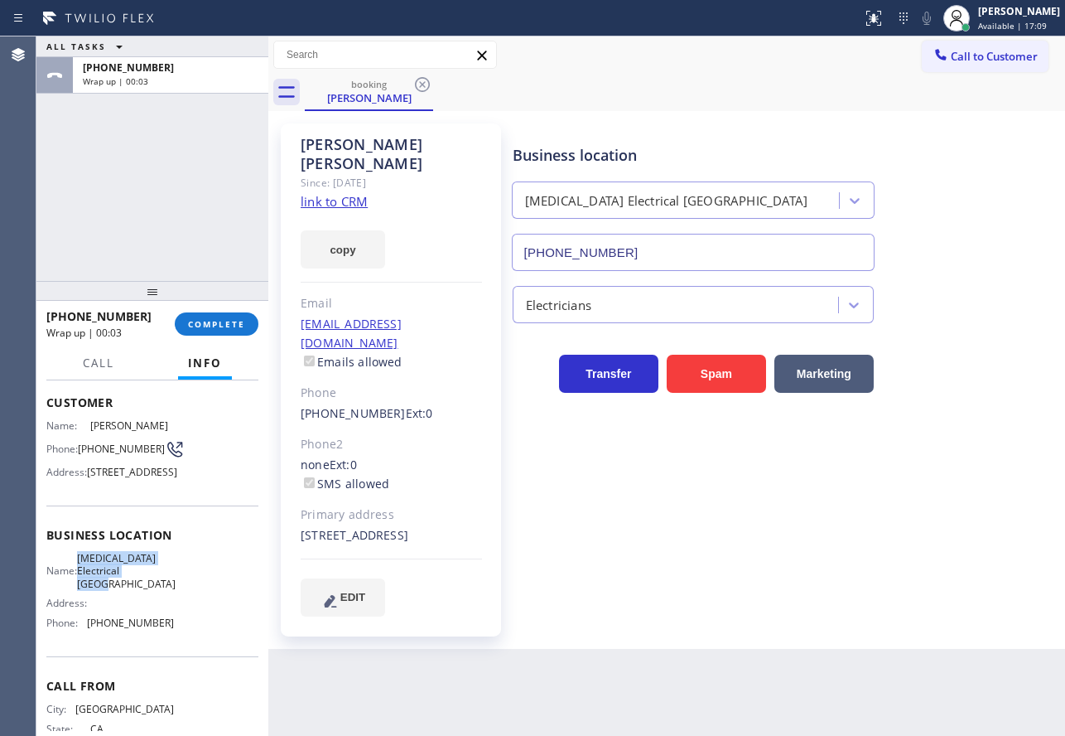
drag, startPoint x: 135, startPoint y: 629, endPoint x: 88, endPoint y: 602, distance: 54.1
click at [88, 590] on span "[MEDICAL_DATA] Electrical [GEOGRAPHIC_DATA]" at bounding box center [126, 571] width 99 height 38
copy span "[MEDICAL_DATA] Electrical [GEOGRAPHIC_DATA]"
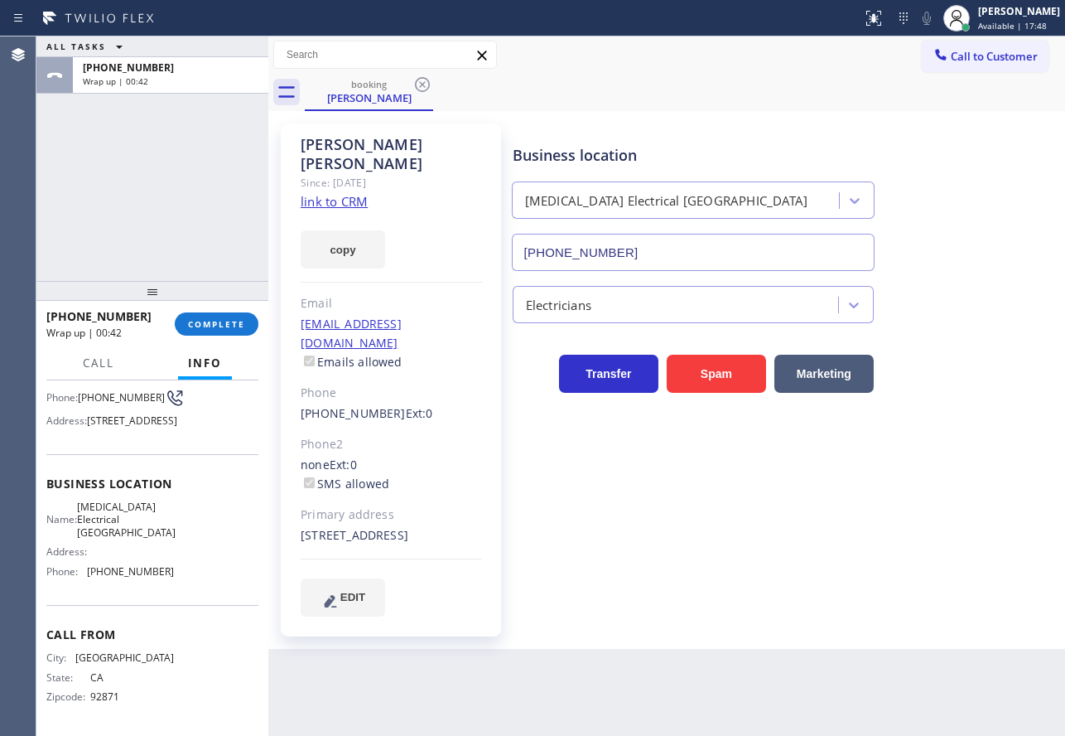
click at [141, 569] on span "[PHONE_NUMBER]" at bounding box center [130, 571] width 87 height 12
copy span "[PHONE_NUMBER]"
click at [219, 333] on button "COMPLETE" at bounding box center [217, 323] width 84 height 23
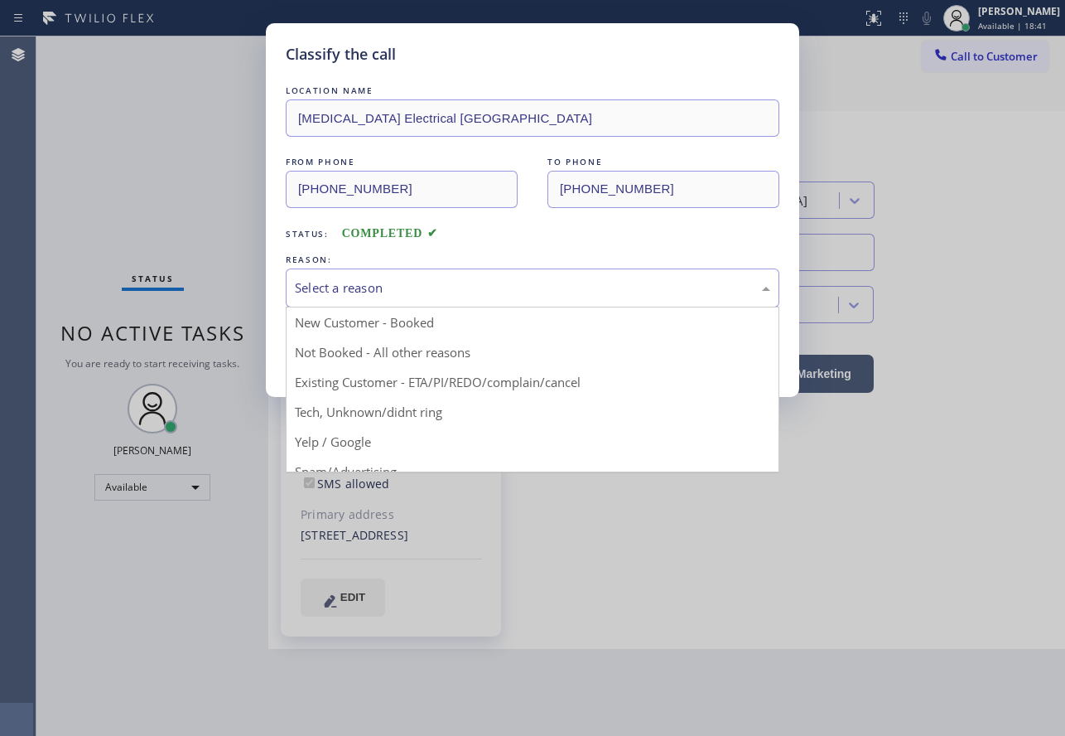
drag, startPoint x: 565, startPoint y: 286, endPoint x: 500, endPoint y: 297, distance: 65.6
click at [564, 286] on div "Select a reason" at bounding box center [532, 287] width 475 height 19
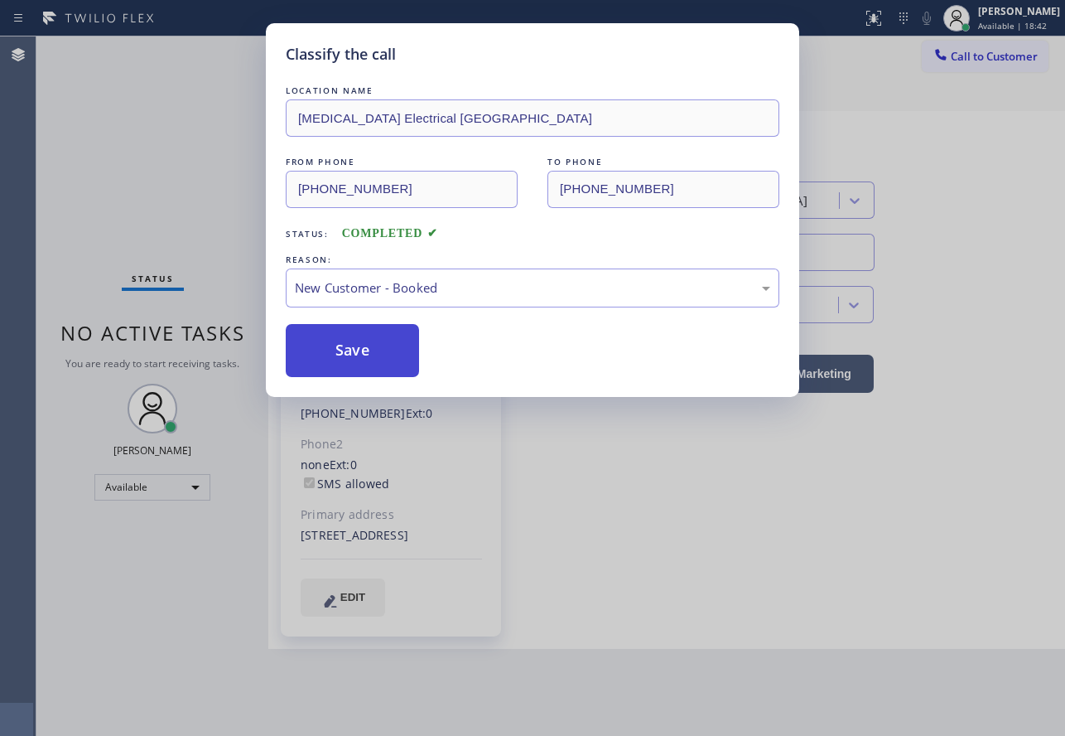
click at [370, 332] on button "Save" at bounding box center [352, 350] width 133 height 53
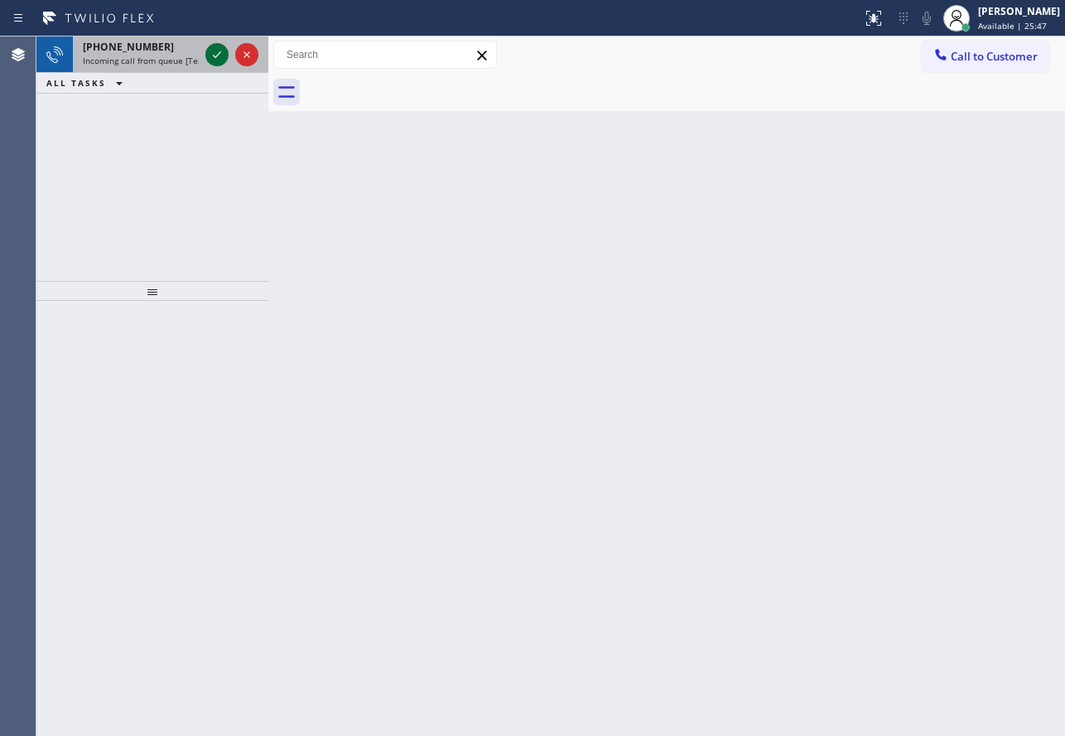
click at [224, 55] on icon at bounding box center [217, 55] width 20 height 20
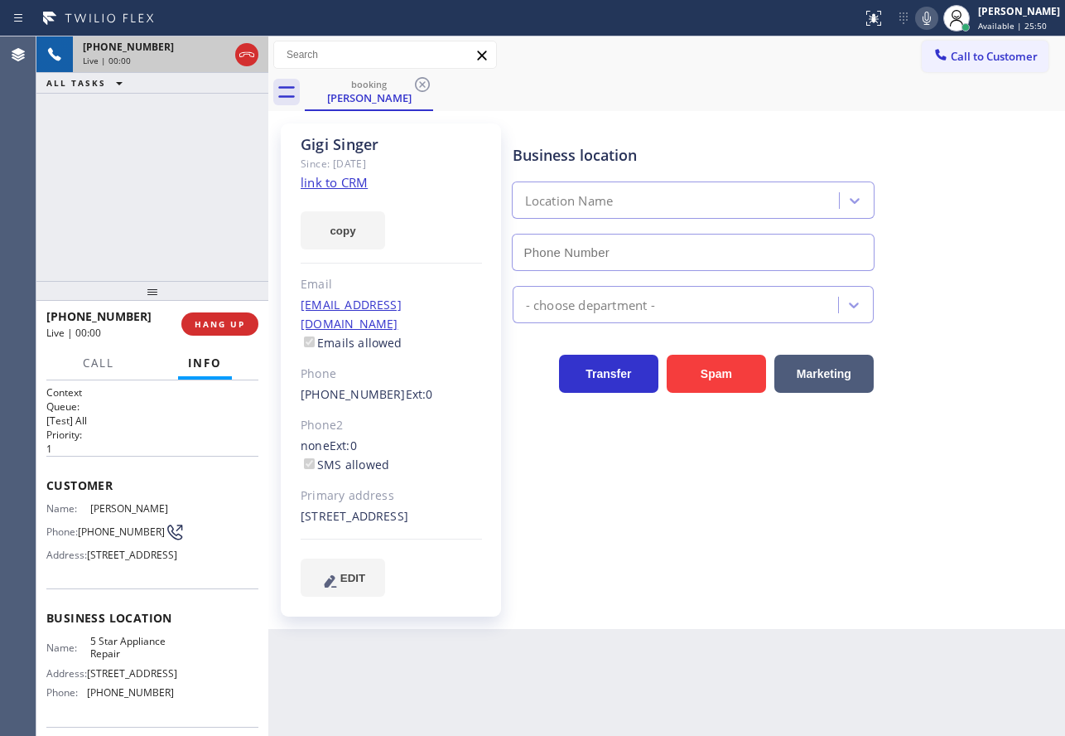
type input "[PHONE_NUMBER]"
click at [343, 187] on link "link to CRM" at bounding box center [334, 182] width 67 height 17
click at [937, 13] on icon at bounding box center [927, 18] width 20 height 20
click at [213, 54] on icon at bounding box center [217, 55] width 8 height 12
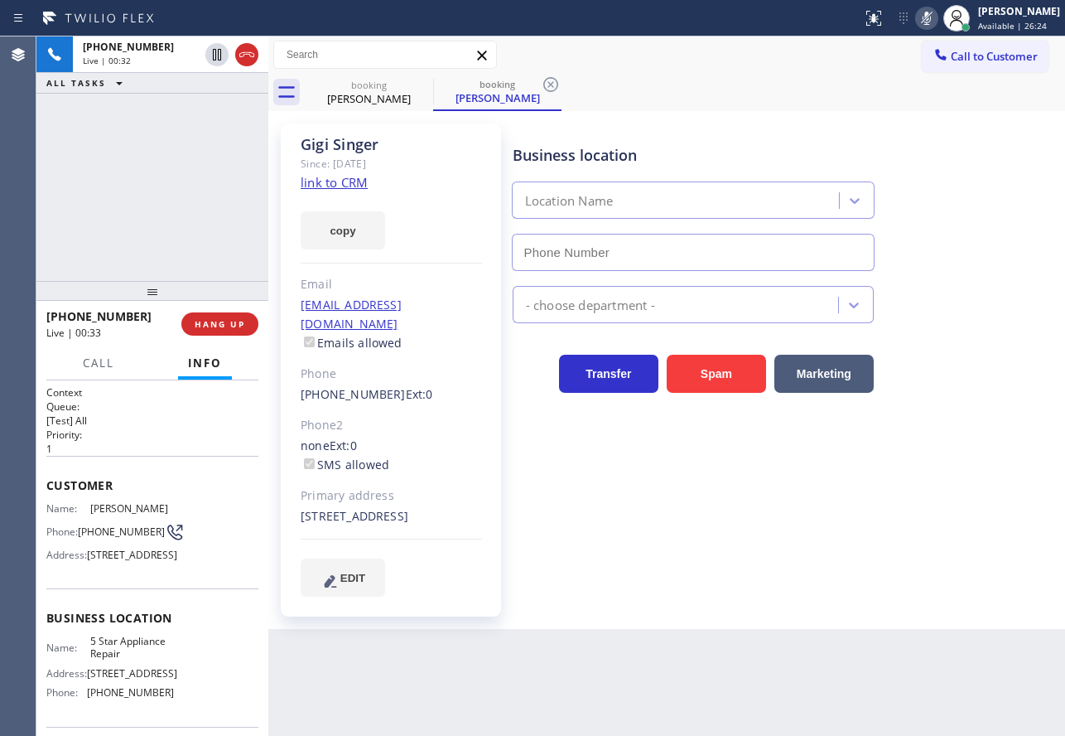
type input "[PHONE_NUMBER]"
click at [937, 17] on icon at bounding box center [927, 18] width 20 height 20
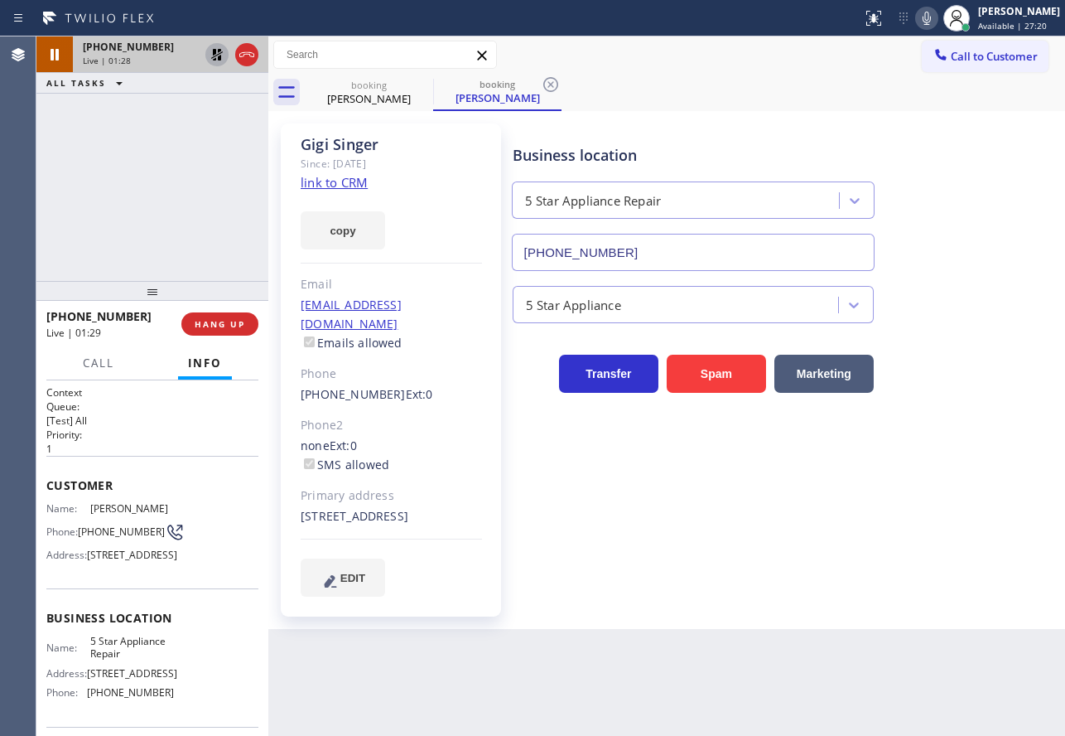
click at [214, 55] on icon at bounding box center [217, 55] width 12 height 12
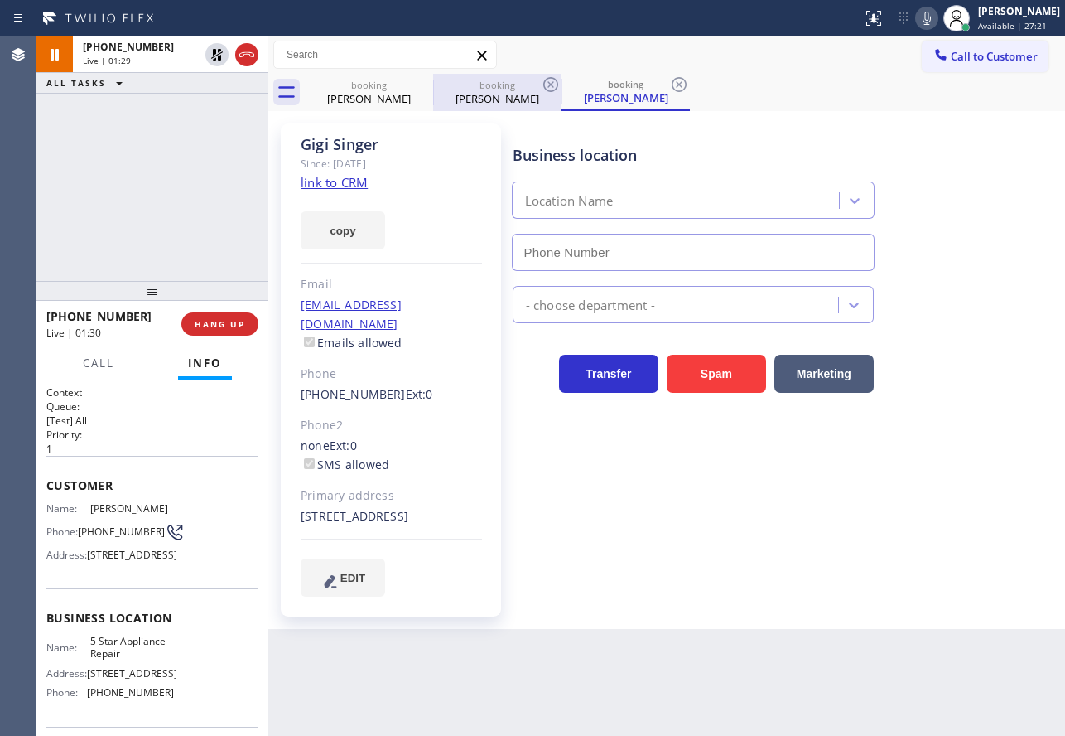
type input "[PHONE_NUMBER]"
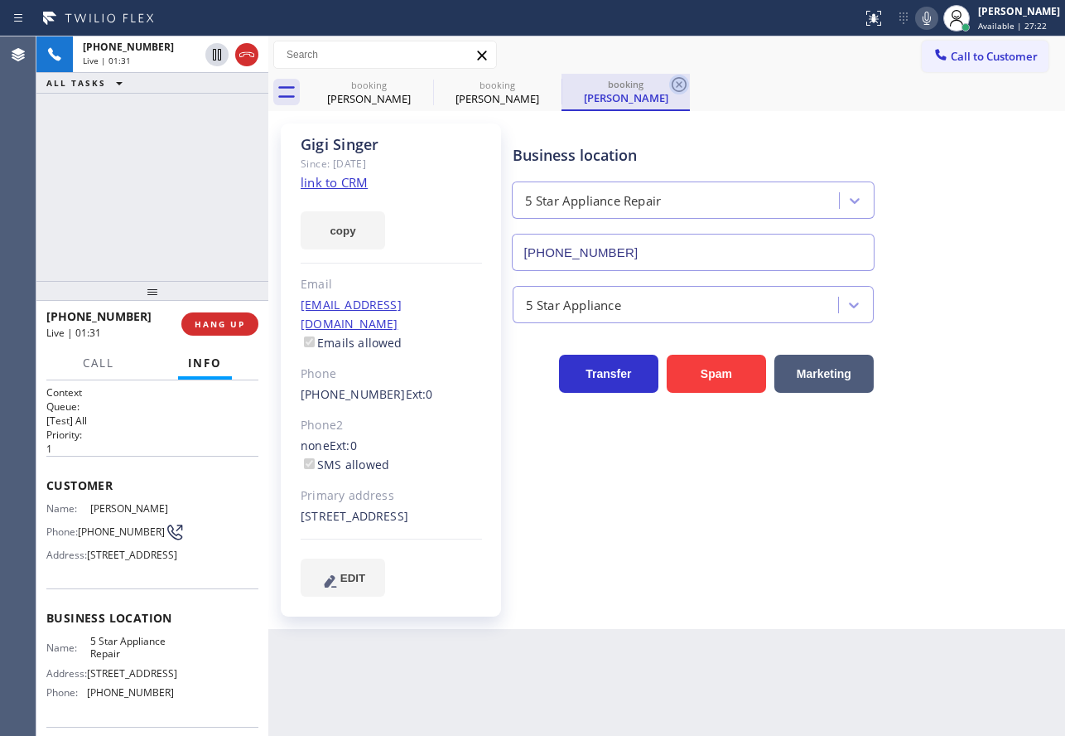
click at [678, 80] on icon at bounding box center [679, 85] width 20 height 20
drag, startPoint x: 557, startPoint y: 84, endPoint x: 611, endPoint y: 105, distance: 58.5
click at [557, 84] on icon at bounding box center [551, 85] width 20 height 20
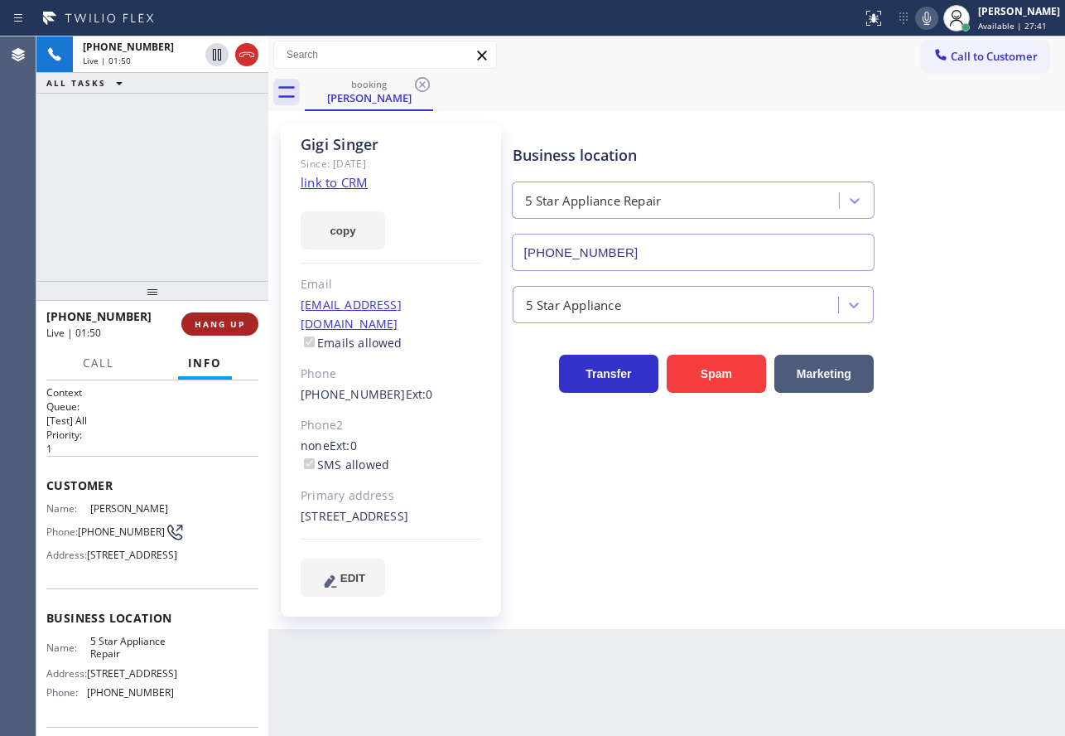
click at [237, 322] on span "HANG UP" at bounding box center [220, 324] width 51 height 12
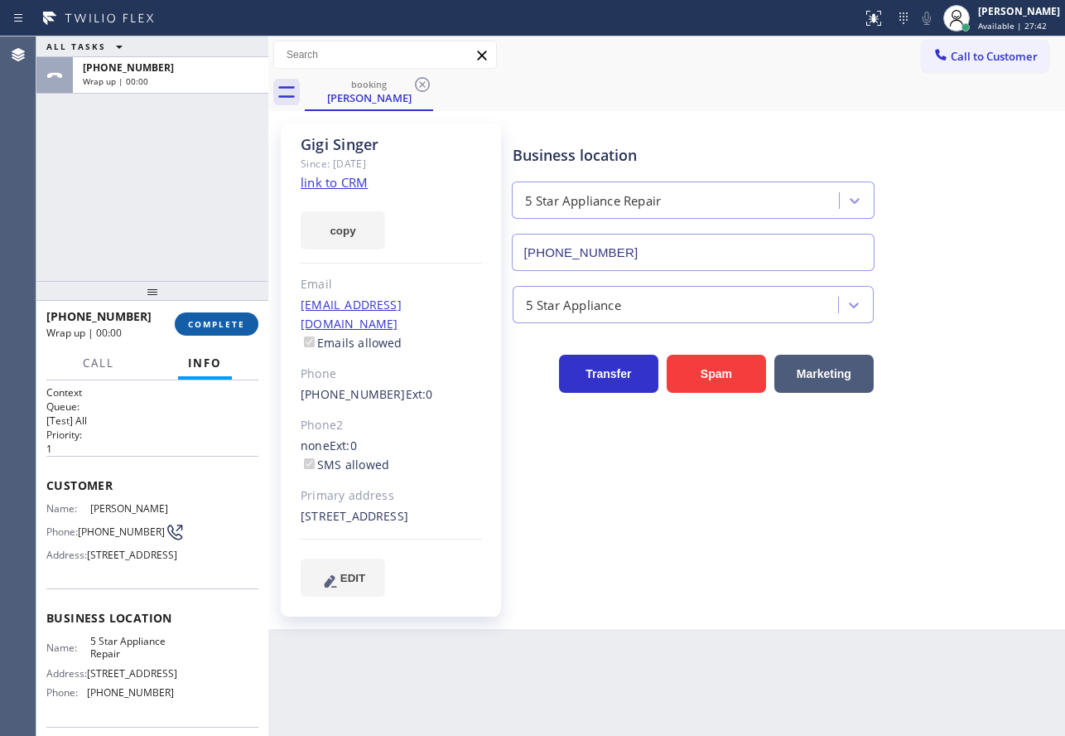
click at [237, 322] on span "COMPLETE" at bounding box center [216, 324] width 57 height 12
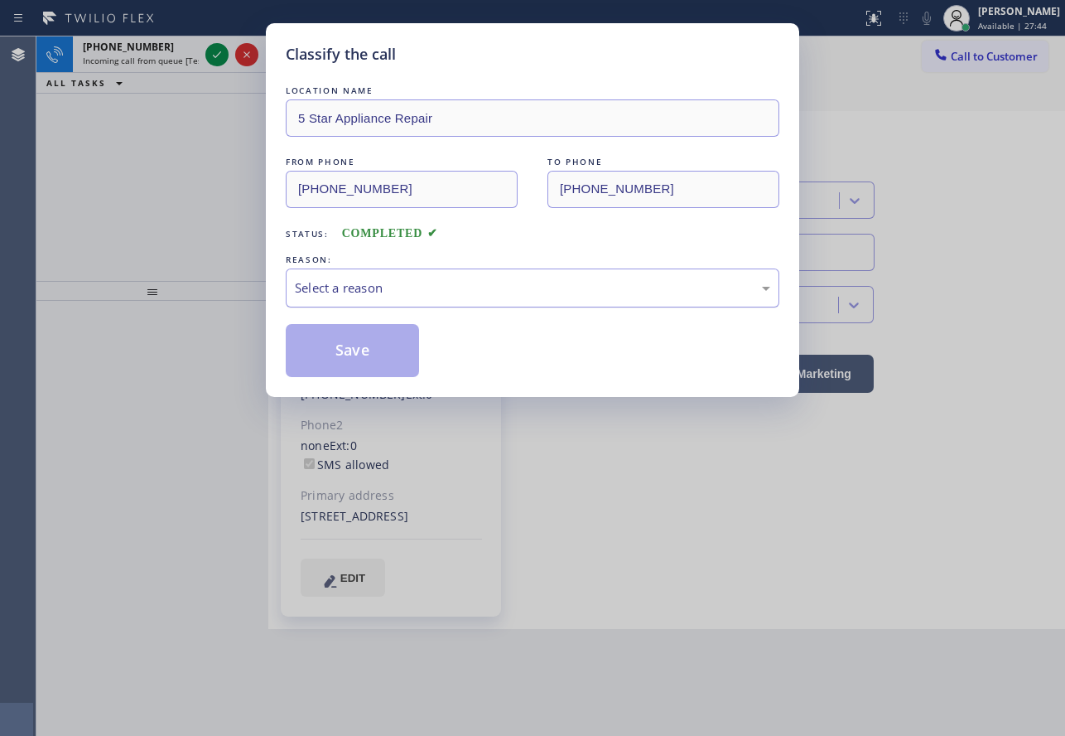
click at [460, 280] on div "Select a reason" at bounding box center [532, 287] width 475 height 19
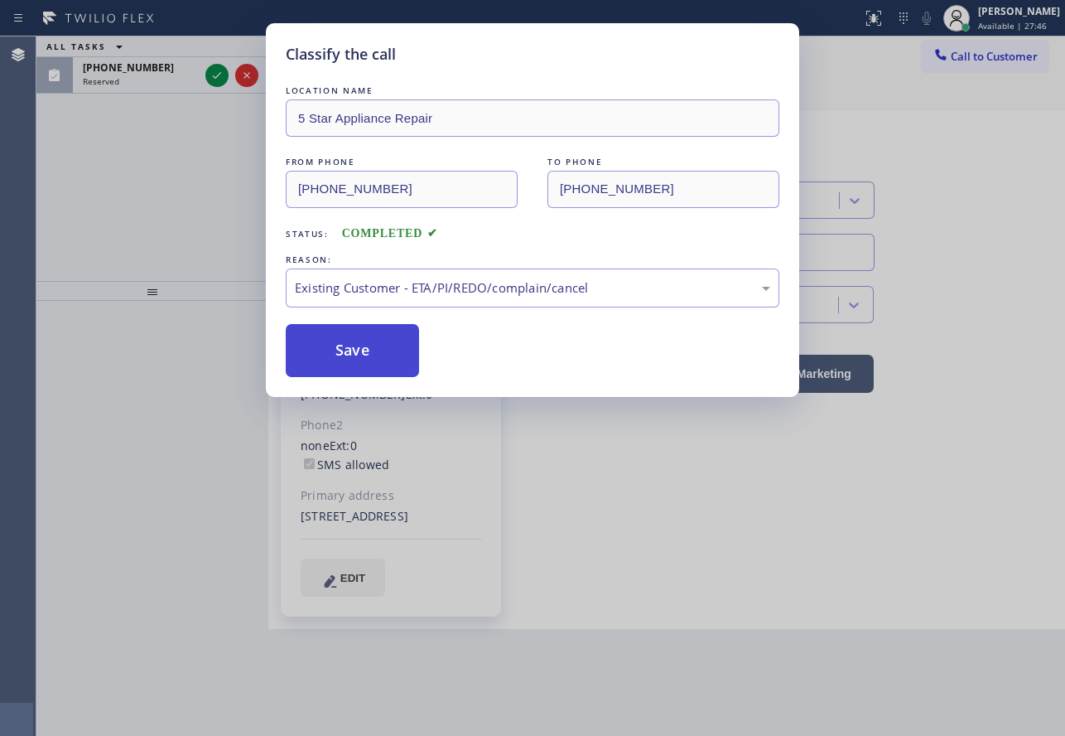
click at [377, 358] on button "Save" at bounding box center [352, 350] width 133 height 53
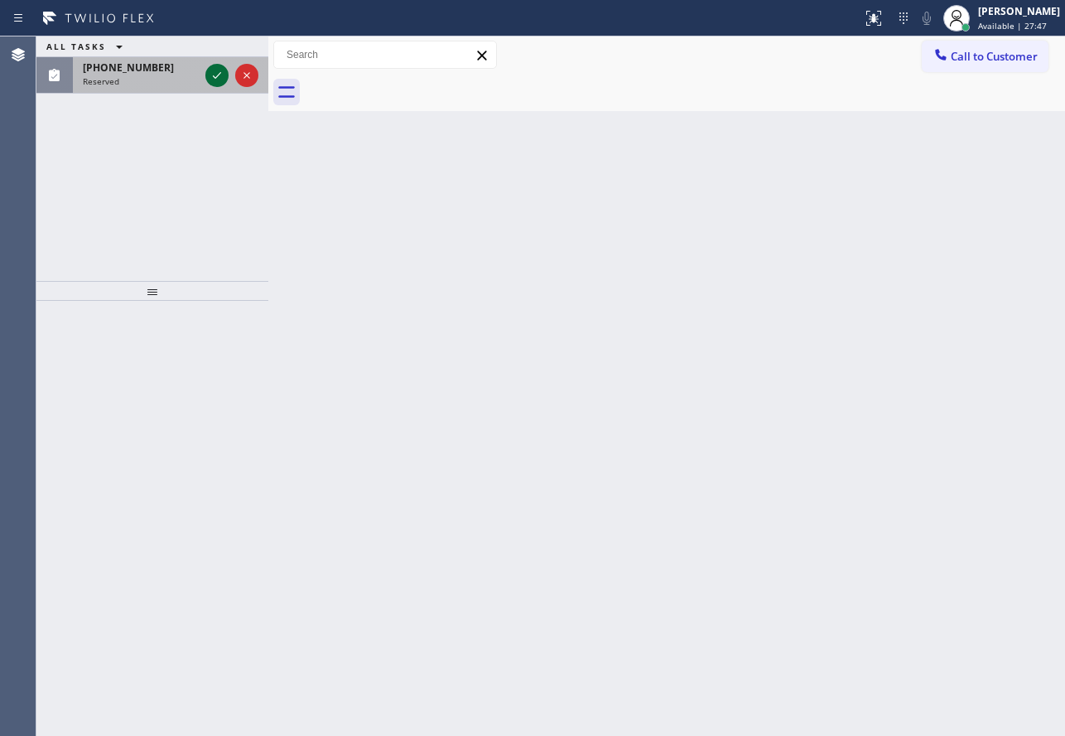
click at [216, 80] on icon at bounding box center [217, 75] width 20 height 20
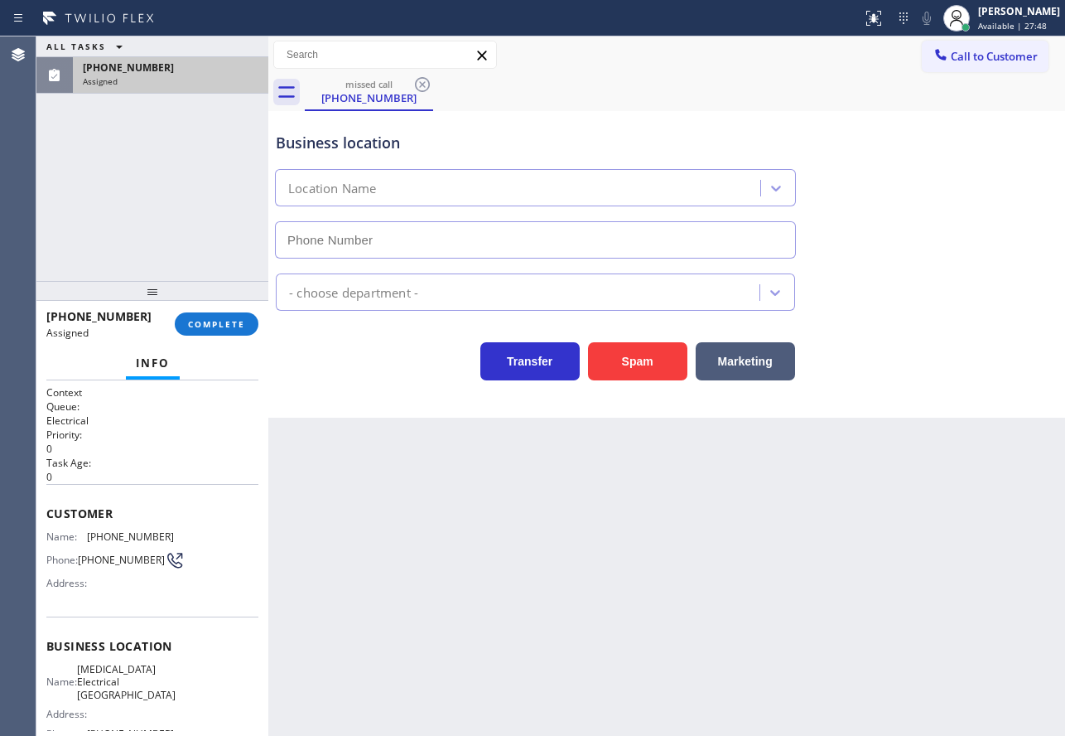
type input "[PHONE_NUMBER]"
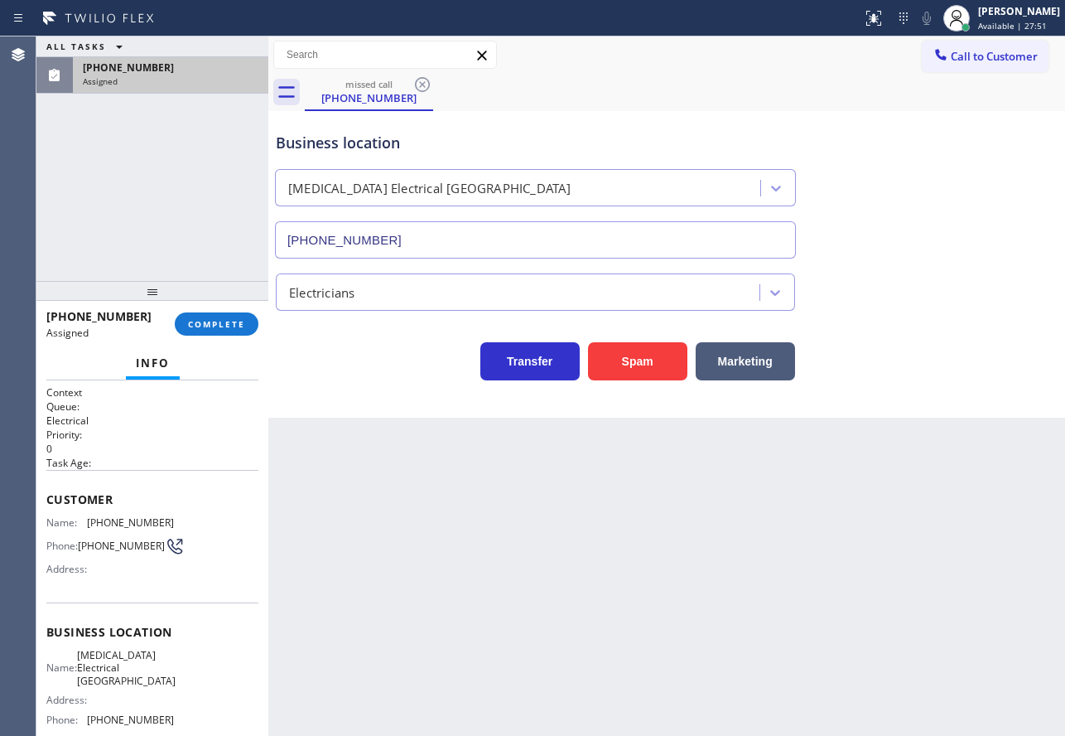
scroll to position [83, 0]
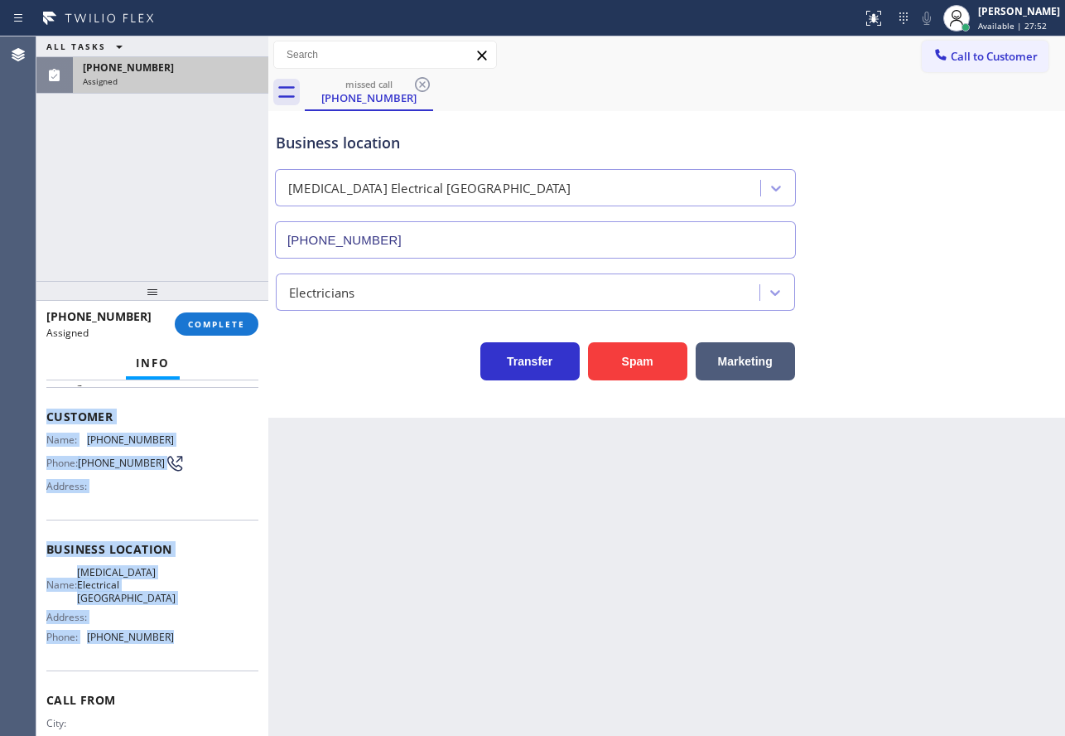
drag, startPoint x: 164, startPoint y: 657, endPoint x: 45, endPoint y: 413, distance: 271.2
click at [45, 413] on div "Context Queue: Electrical Priority: 0 Task Age: Customer Name: [PHONE_NUMBER] P…" at bounding box center [152, 557] width 232 height 355
copy div "Customer Name: [PHONE_NUMBER] Phone: [PHONE_NUMBER] Address: Business location …"
click at [195, 333] on button "COMPLETE" at bounding box center [217, 323] width 84 height 23
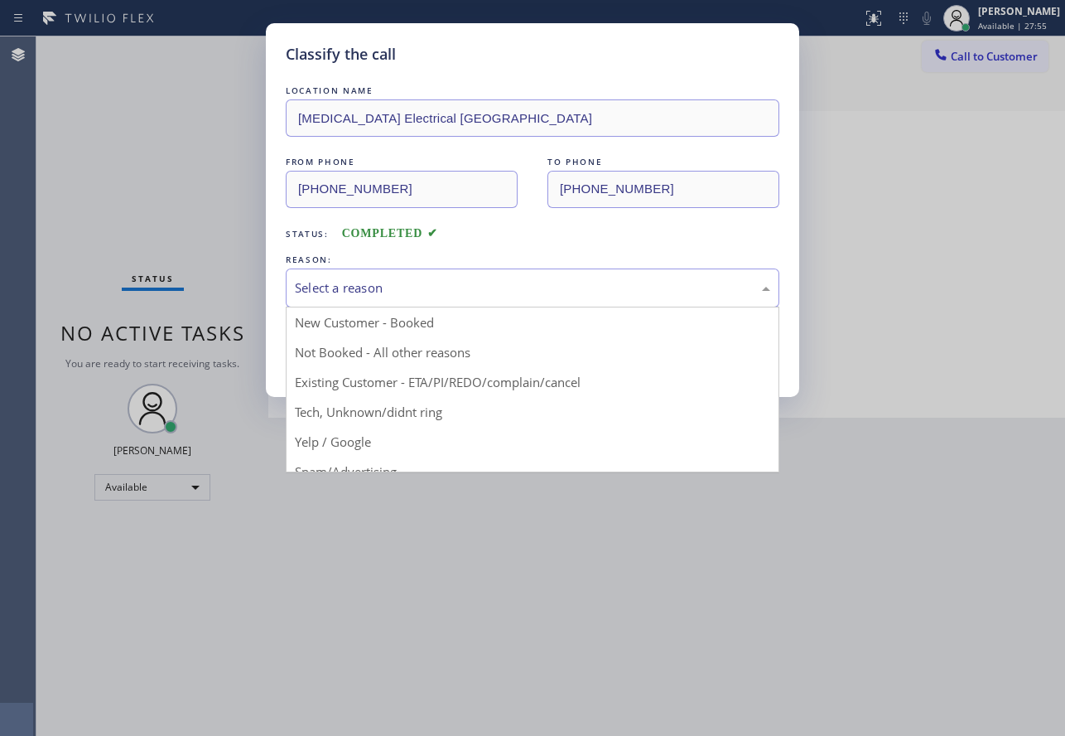
click at [451, 279] on div "Select a reason" at bounding box center [532, 287] width 475 height 19
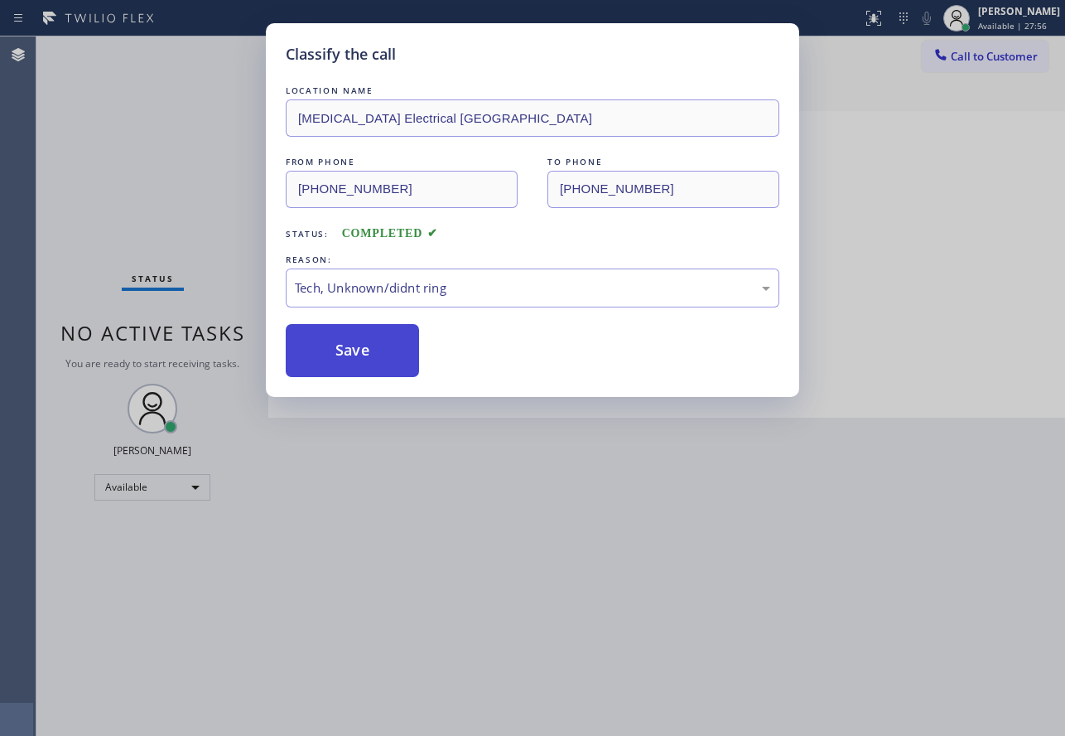
click at [369, 353] on button "Save" at bounding box center [352, 350] width 133 height 53
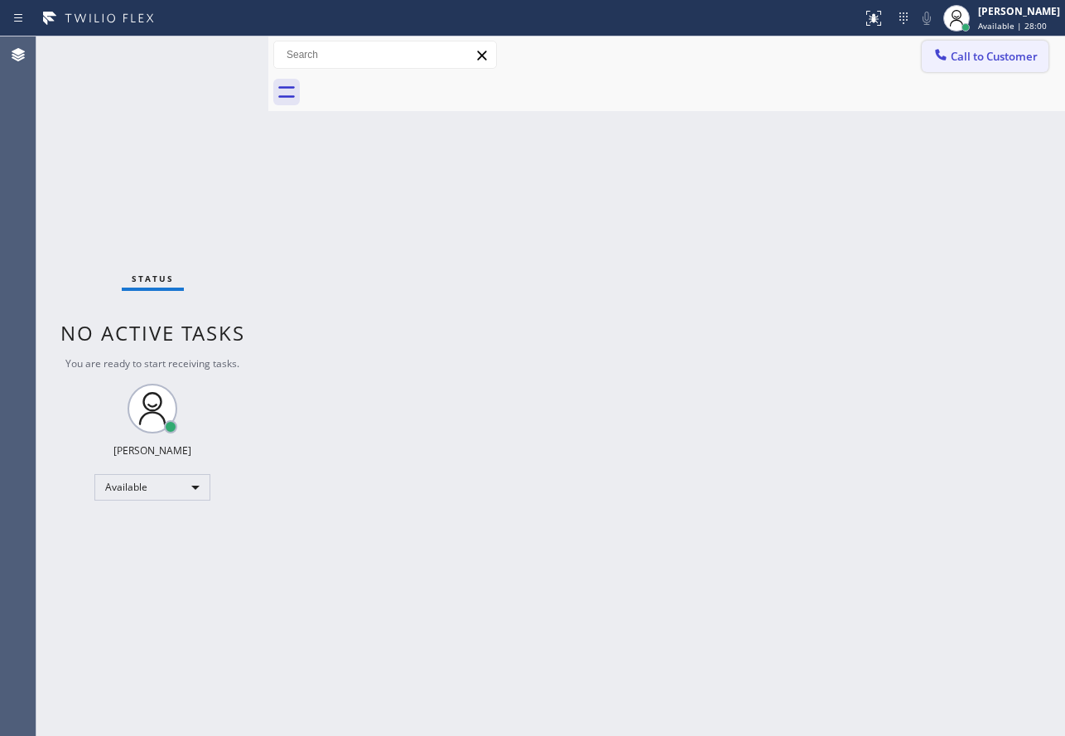
click at [991, 70] on button "Call to Customer" at bounding box center [985, 56] width 127 height 31
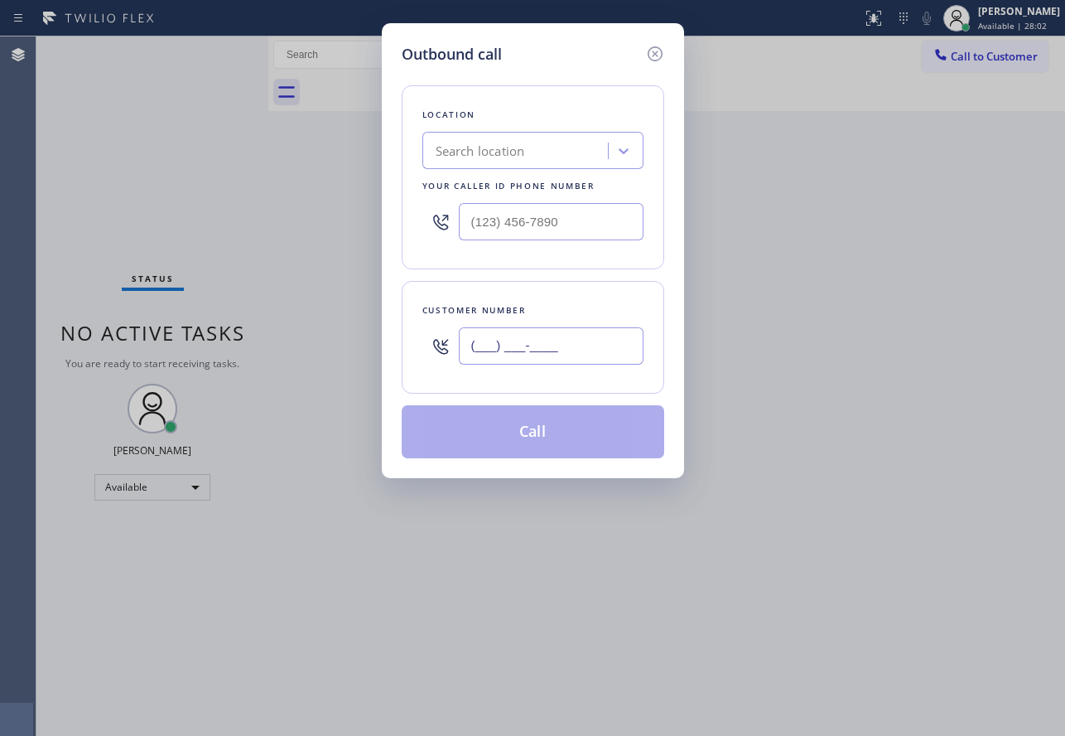
click at [609, 338] on input "(___) ___-____" at bounding box center [551, 345] width 185 height 37
paste input "916) 243-9869"
type input "[PHONE_NUMBER]"
click at [605, 215] on input "(___) ___-____" at bounding box center [551, 221] width 185 height 37
paste input "714) 613-0743"
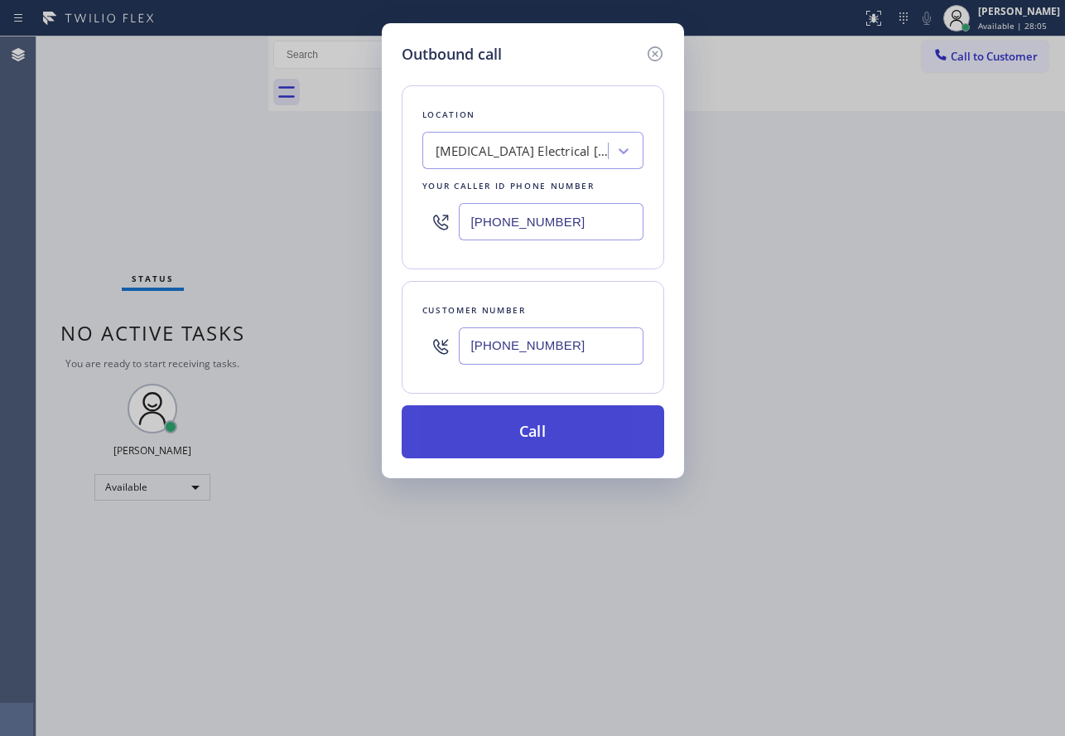
type input "[PHONE_NUMBER]"
click at [544, 421] on button "Call" at bounding box center [533, 431] width 263 height 53
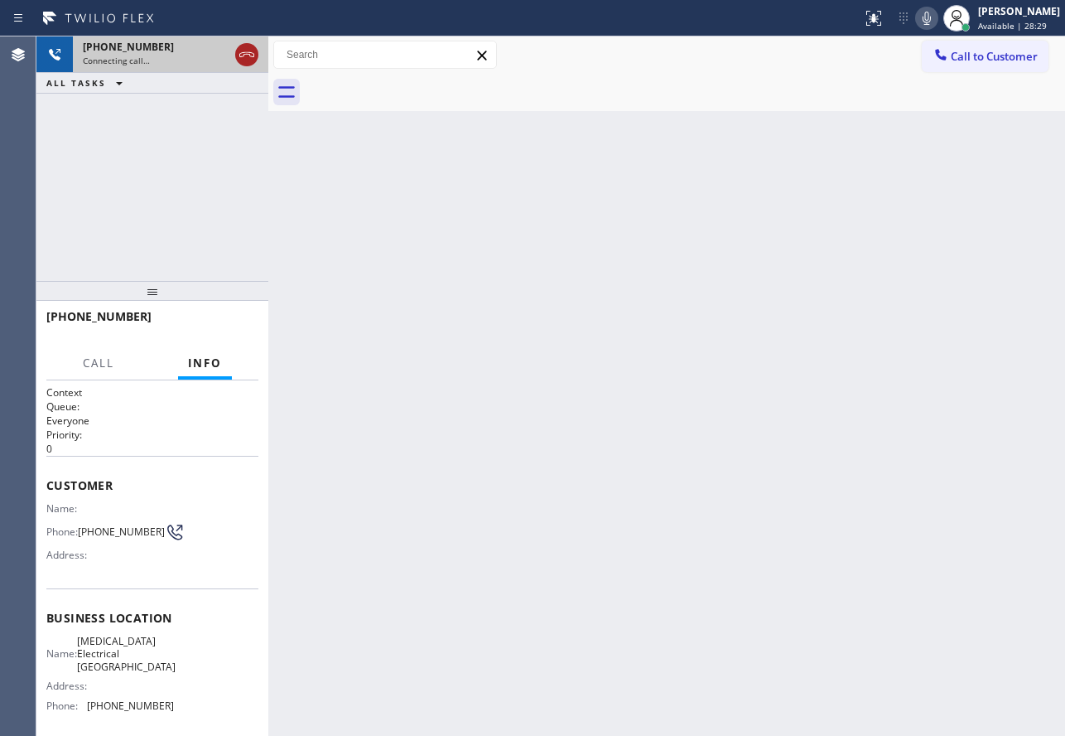
click at [242, 54] on icon at bounding box center [247, 55] width 20 height 20
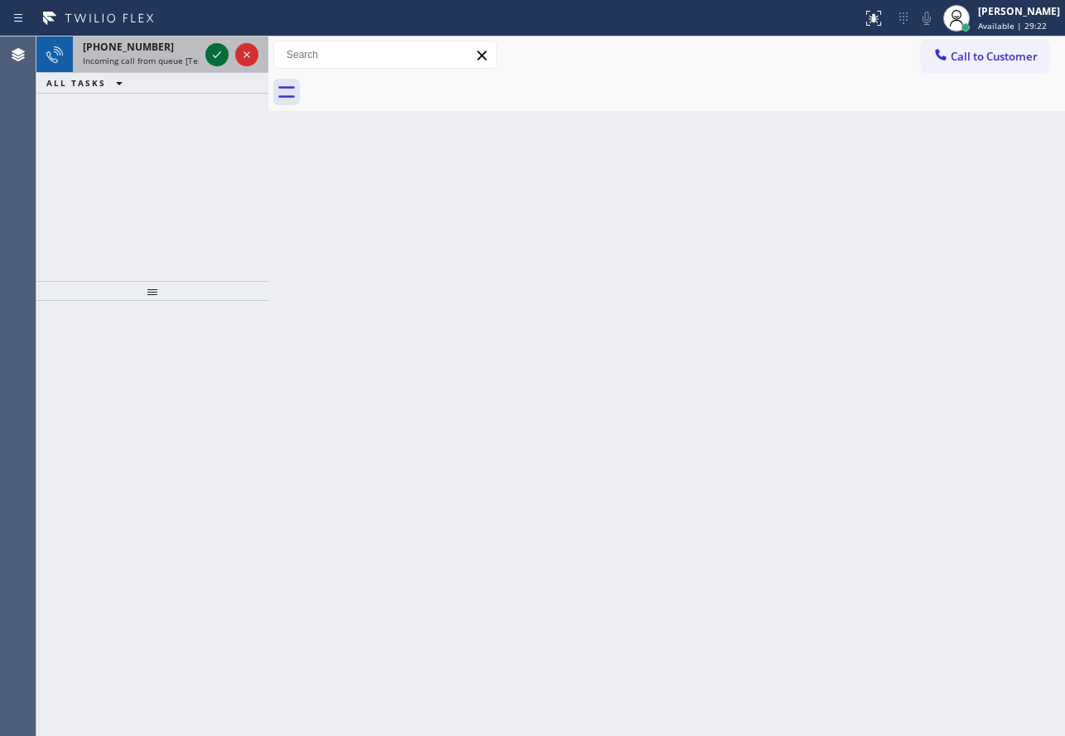
click at [210, 56] on icon at bounding box center [217, 55] width 20 height 20
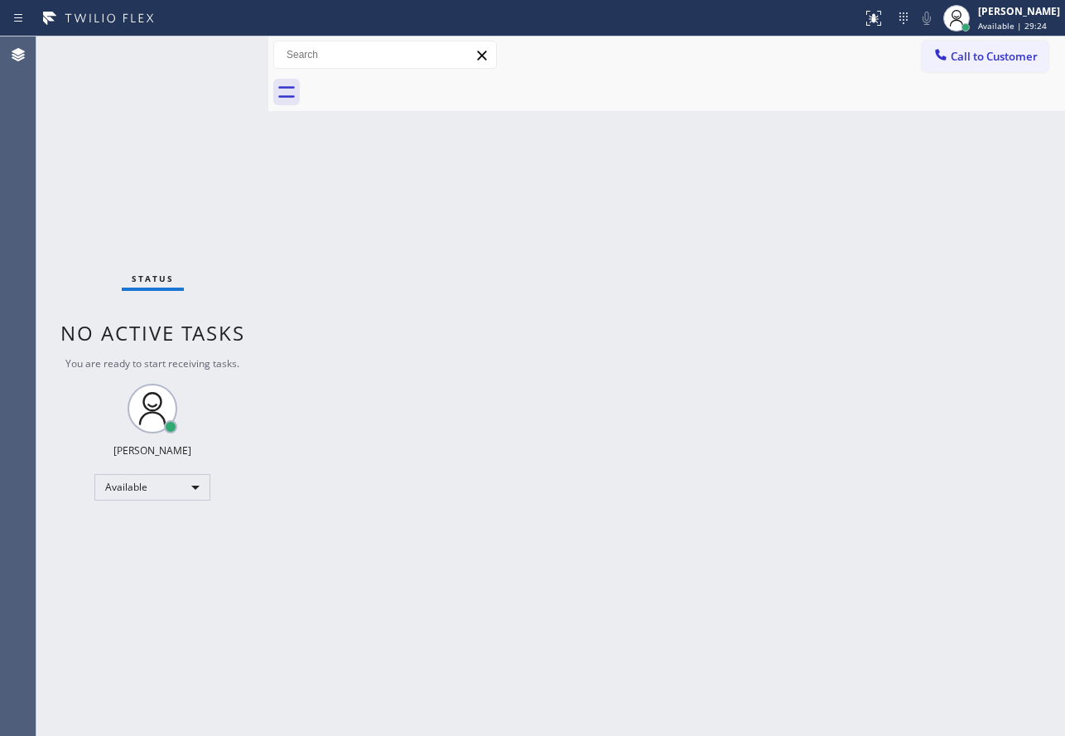
click at [210, 56] on div "Status No active tasks You are ready to start receiving tasks. [PERSON_NAME] Av…" at bounding box center [152, 385] width 232 height 699
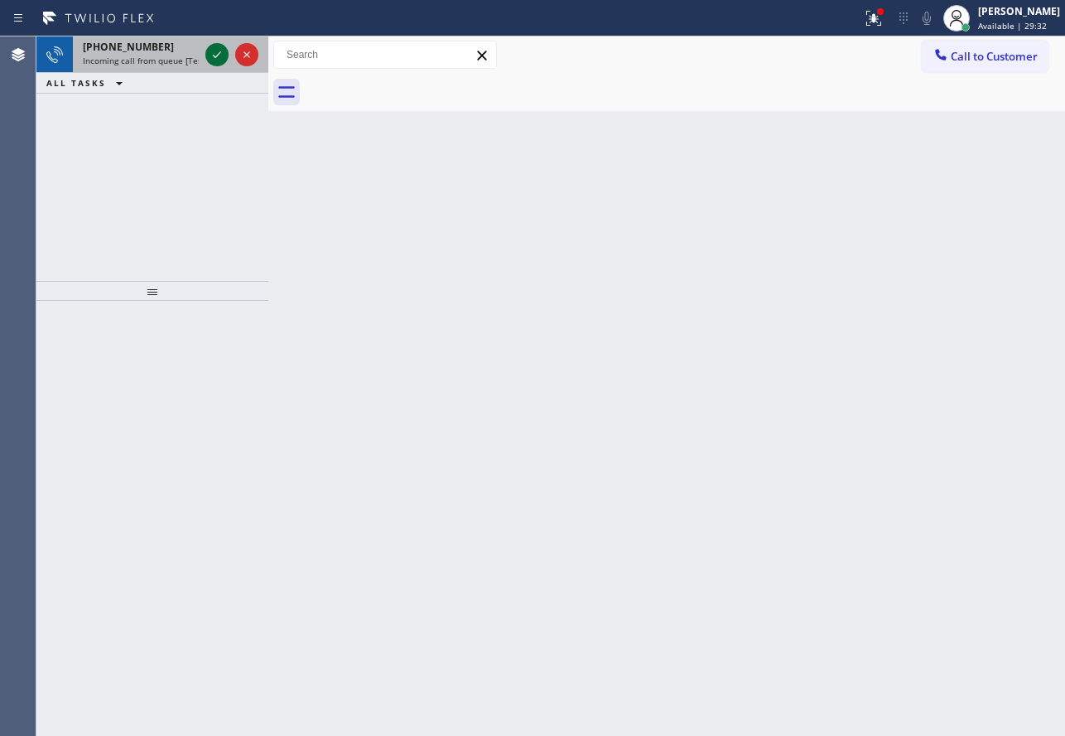
click at [216, 54] on icon at bounding box center [217, 55] width 20 height 20
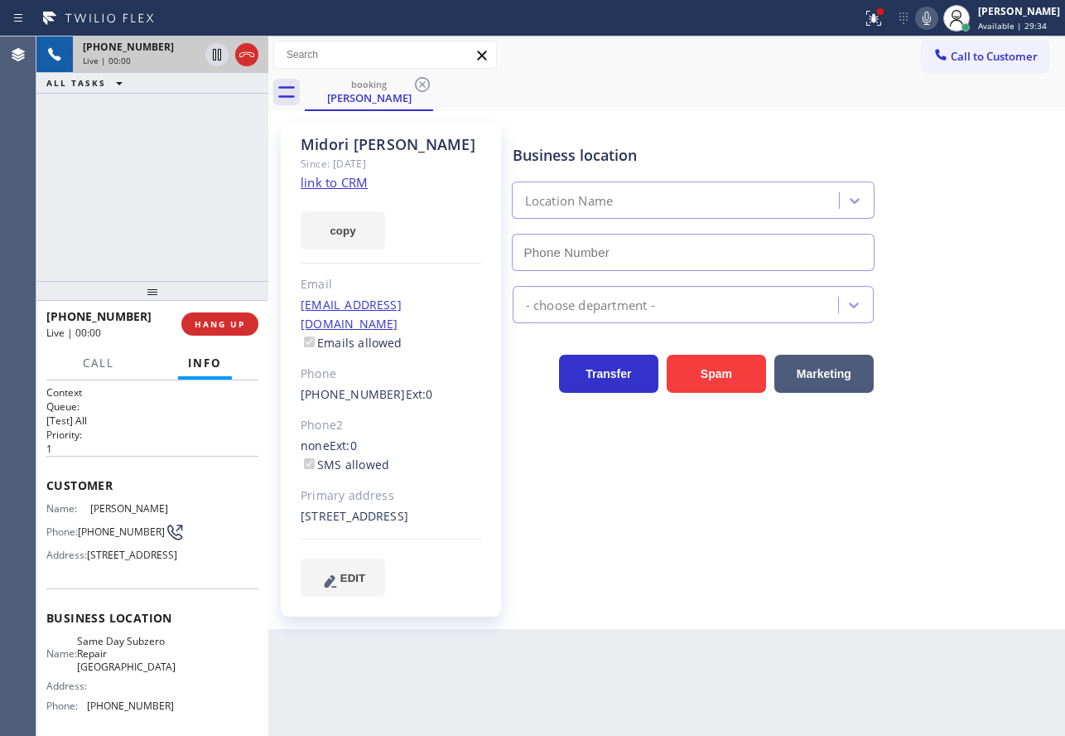
type input "[PHONE_NUMBER]"
click at [323, 176] on link "link to CRM" at bounding box center [334, 182] width 67 height 17
click at [931, 18] on icon at bounding box center [927, 18] width 8 height 13
click at [937, 17] on icon at bounding box center [927, 18] width 20 height 20
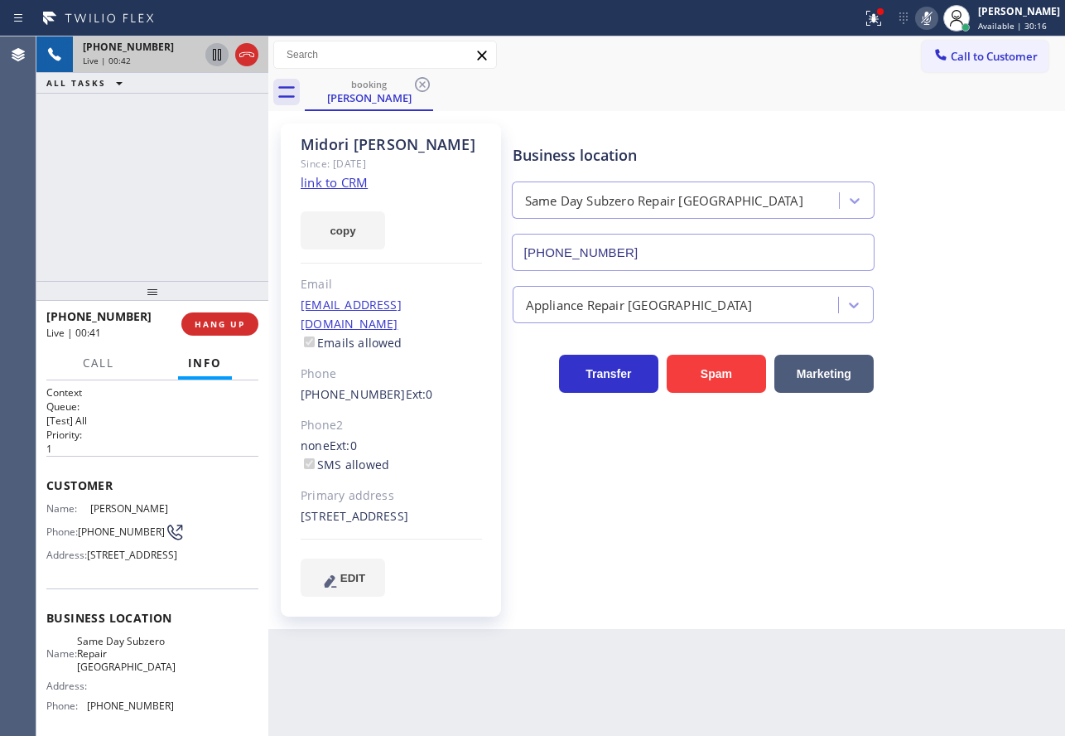
click at [216, 54] on icon at bounding box center [217, 55] width 8 height 12
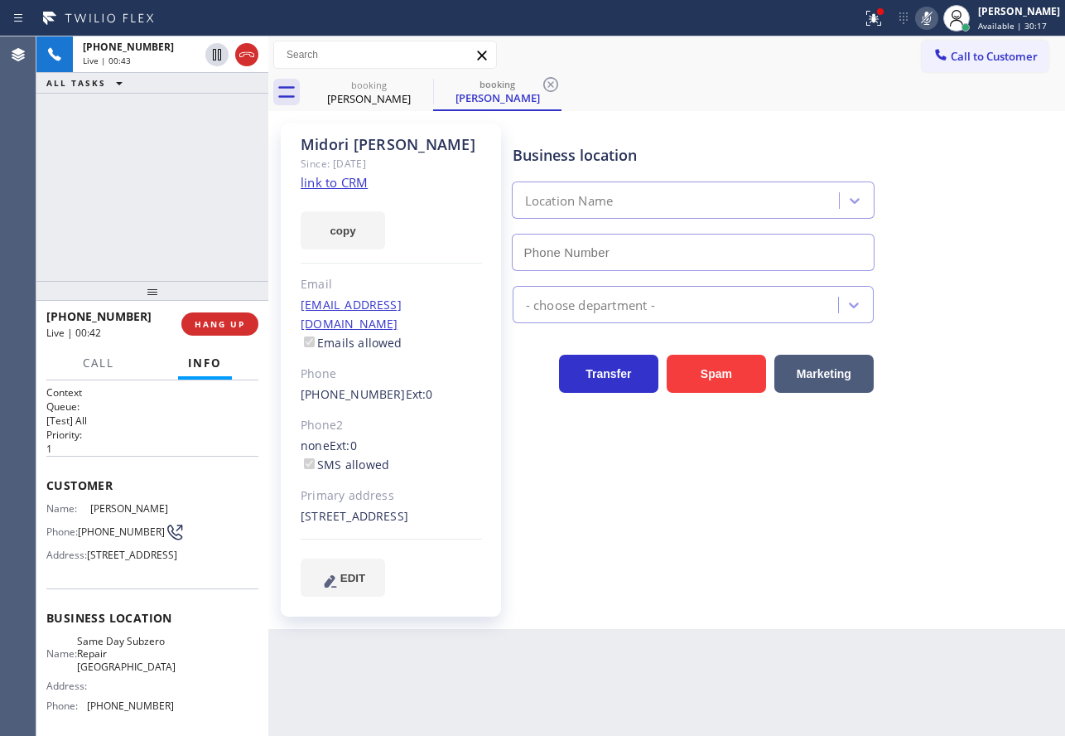
type input "[PHONE_NUMBER]"
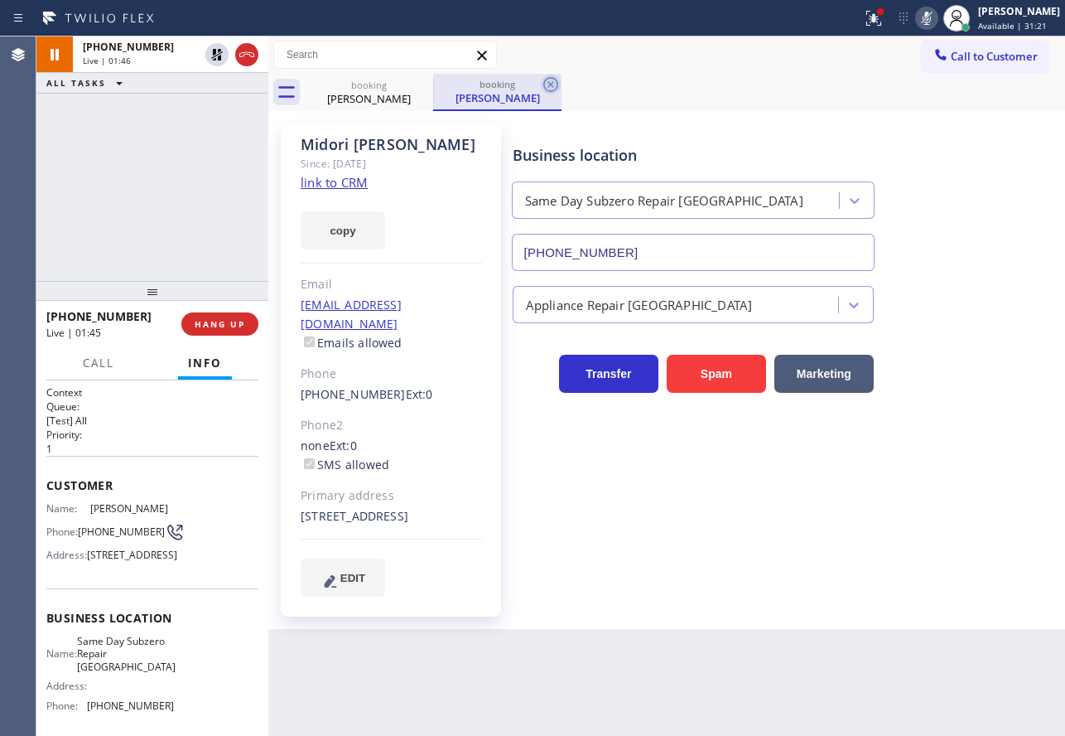
click at [552, 85] on icon at bounding box center [550, 84] width 15 height 15
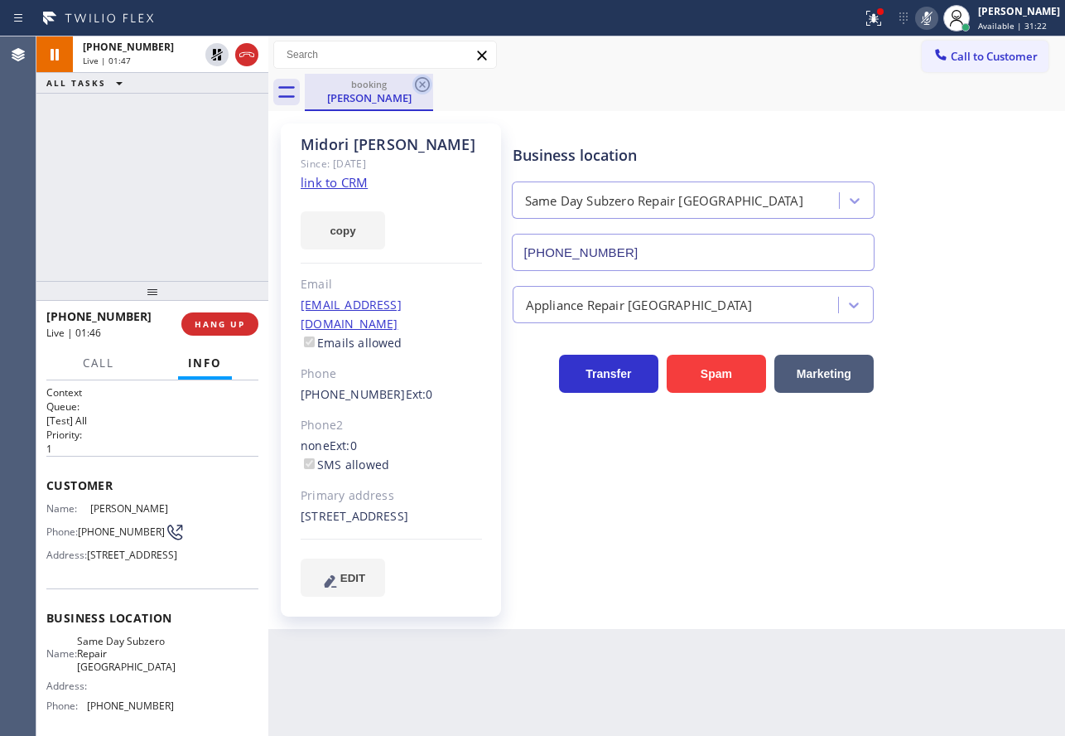
click at [422, 87] on icon at bounding box center [423, 85] width 20 height 20
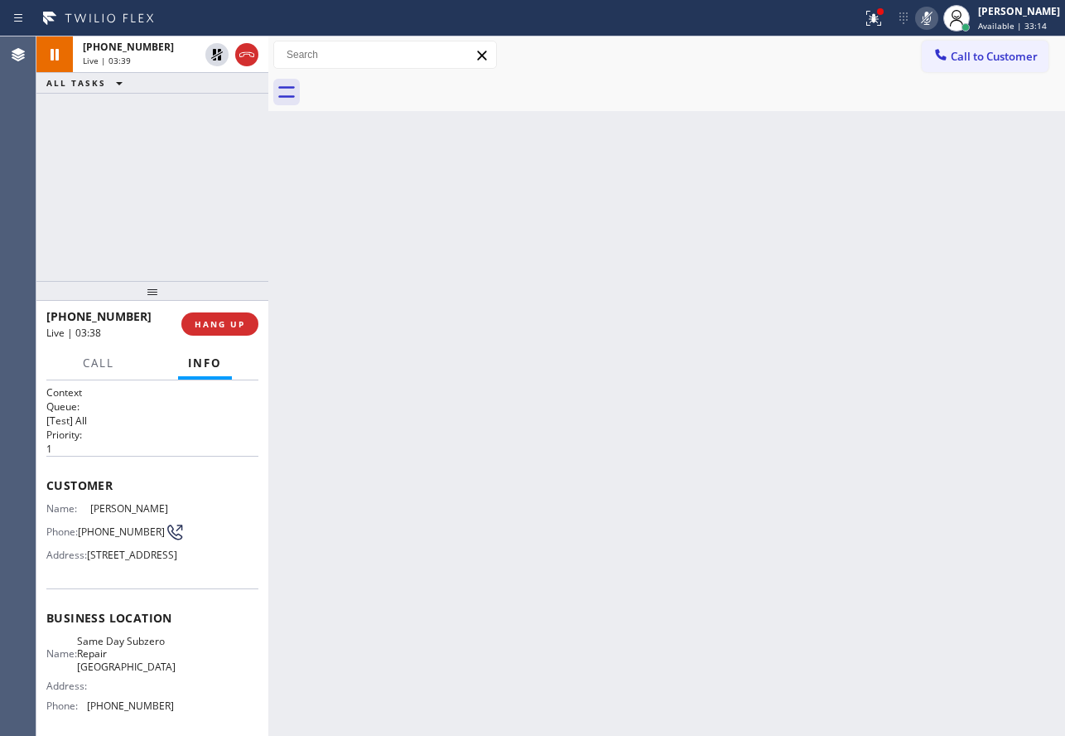
click at [937, 17] on icon at bounding box center [927, 18] width 20 height 20
click at [220, 58] on icon at bounding box center [217, 55] width 12 height 12
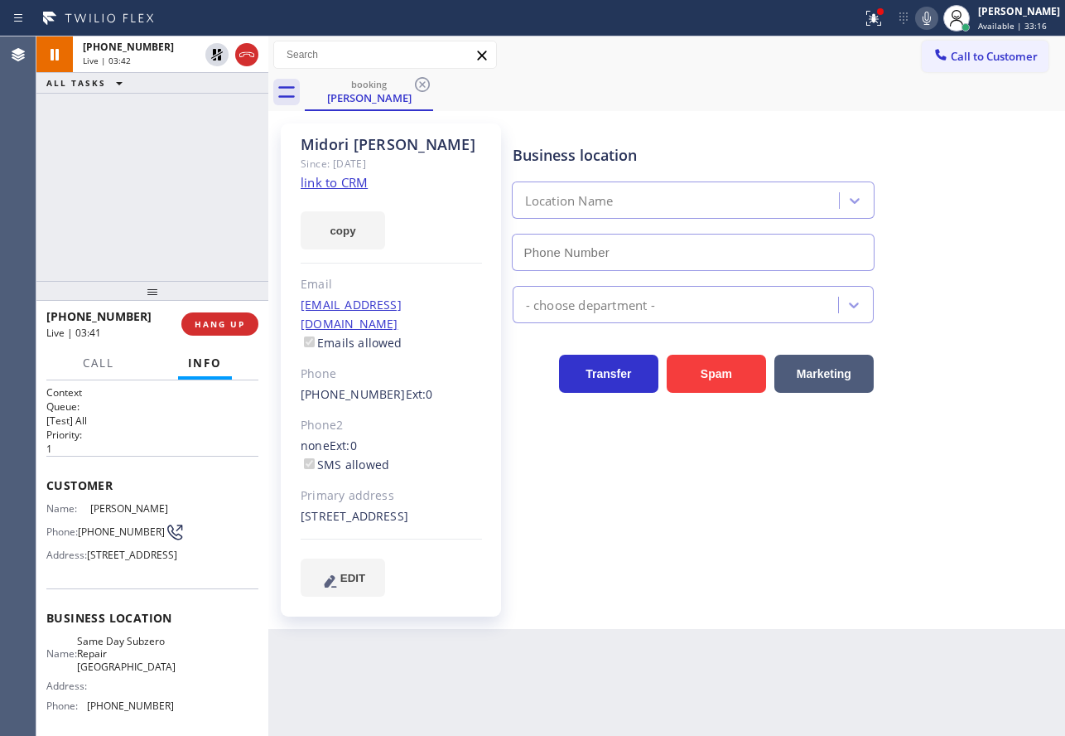
type input "[PHONE_NUMBER]"
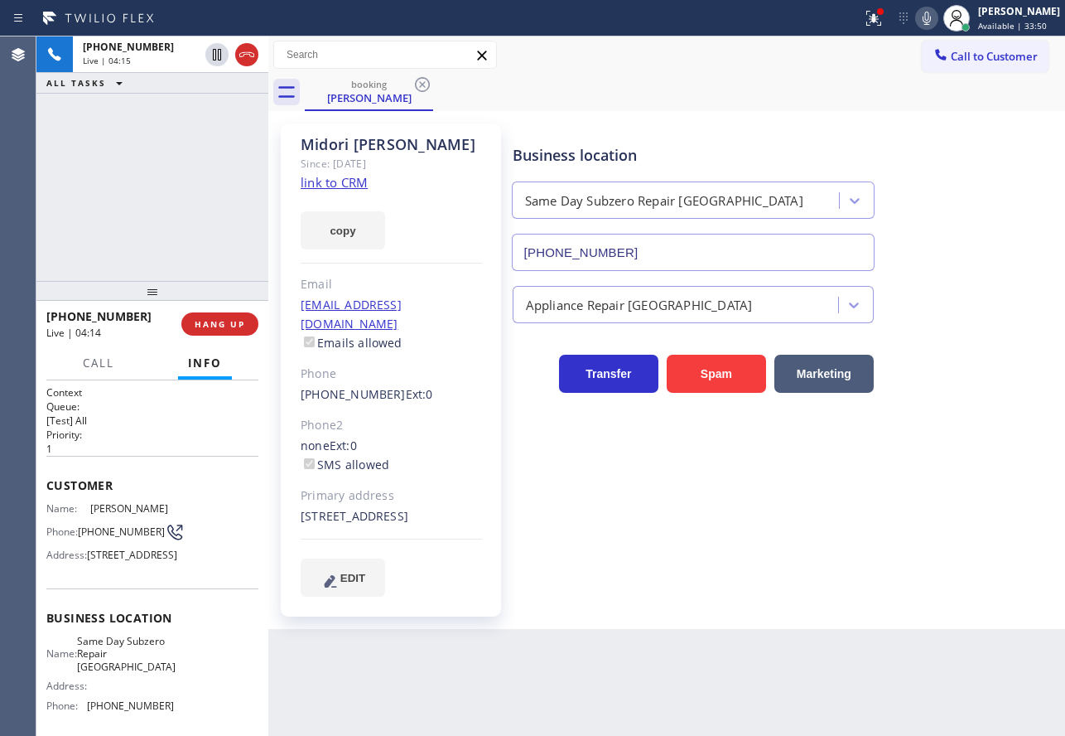
click at [515, 370] on div "Transfer Spam Marketing" at bounding box center [693, 369] width 368 height 46
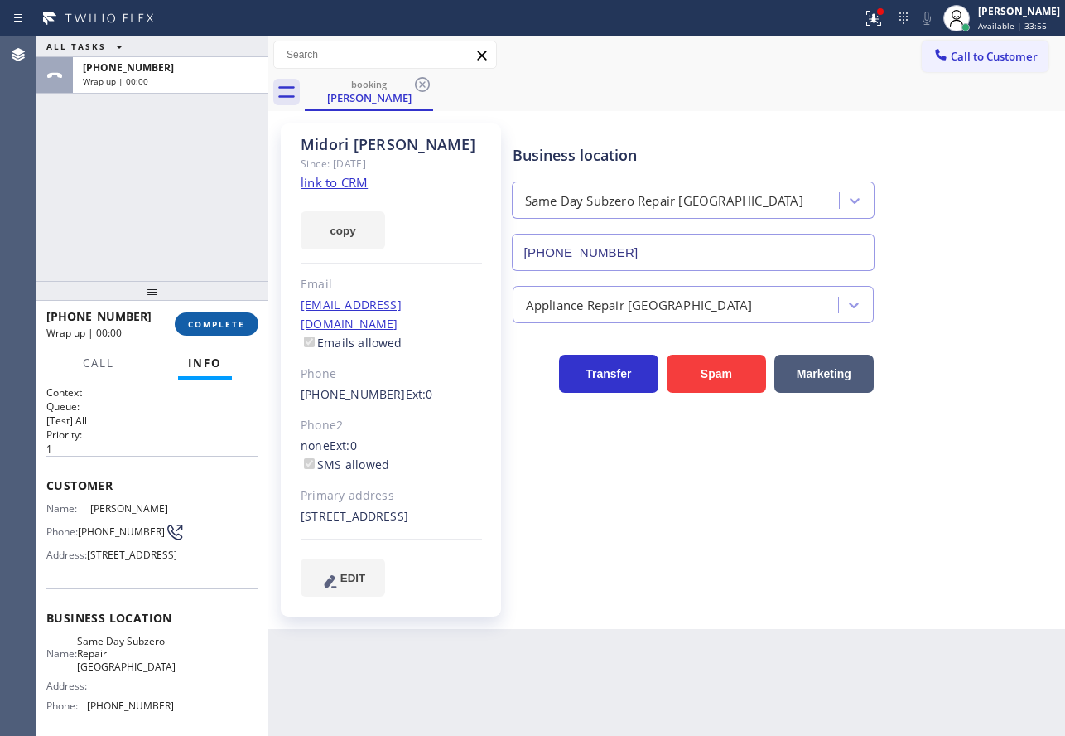
click at [241, 325] on span "COMPLETE" at bounding box center [216, 324] width 57 height 12
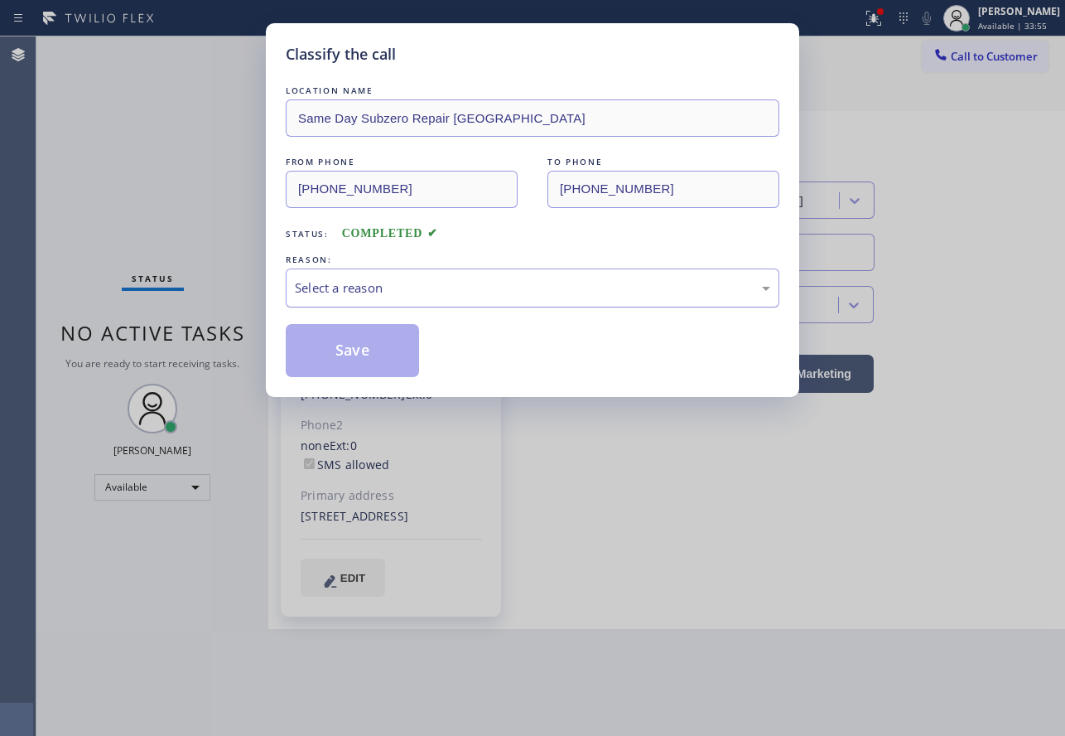
click at [509, 282] on div "Select a reason" at bounding box center [532, 287] width 475 height 19
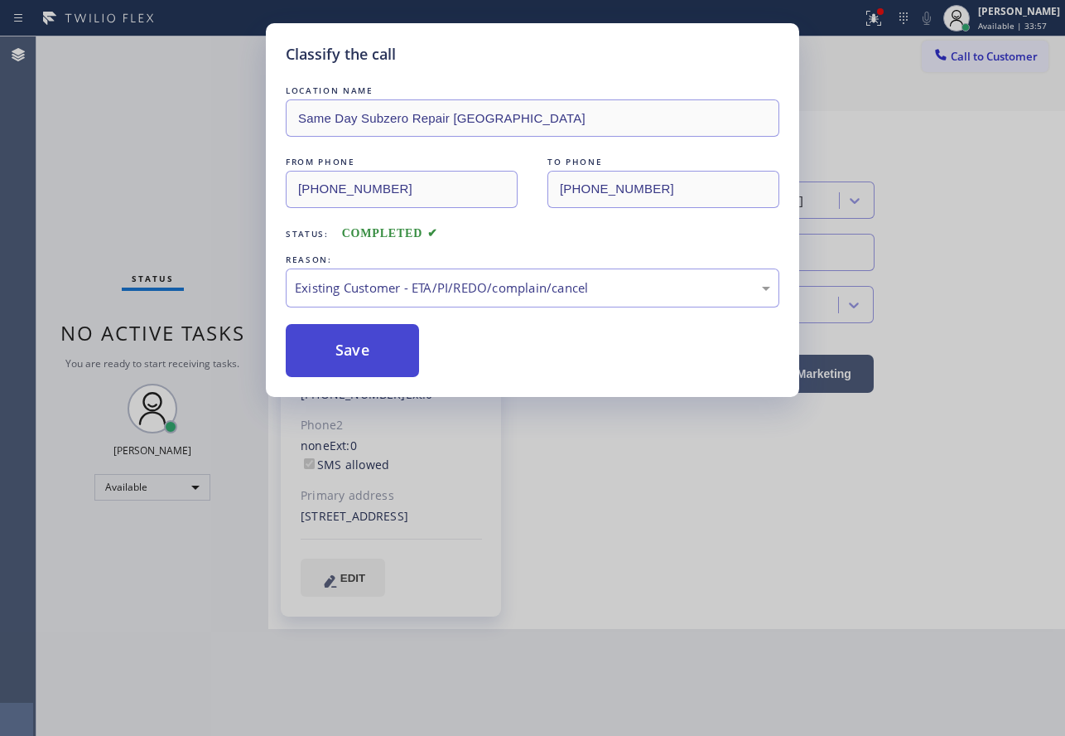
click at [399, 336] on button "Save" at bounding box center [352, 350] width 133 height 53
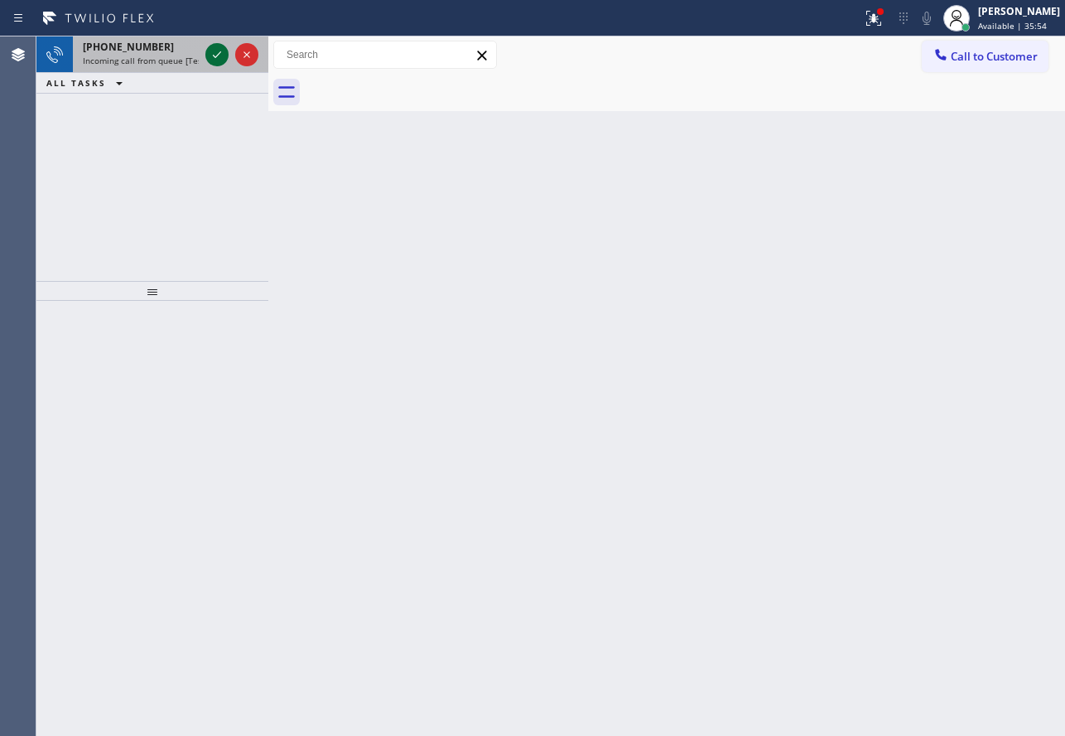
click at [210, 59] on icon at bounding box center [217, 55] width 20 height 20
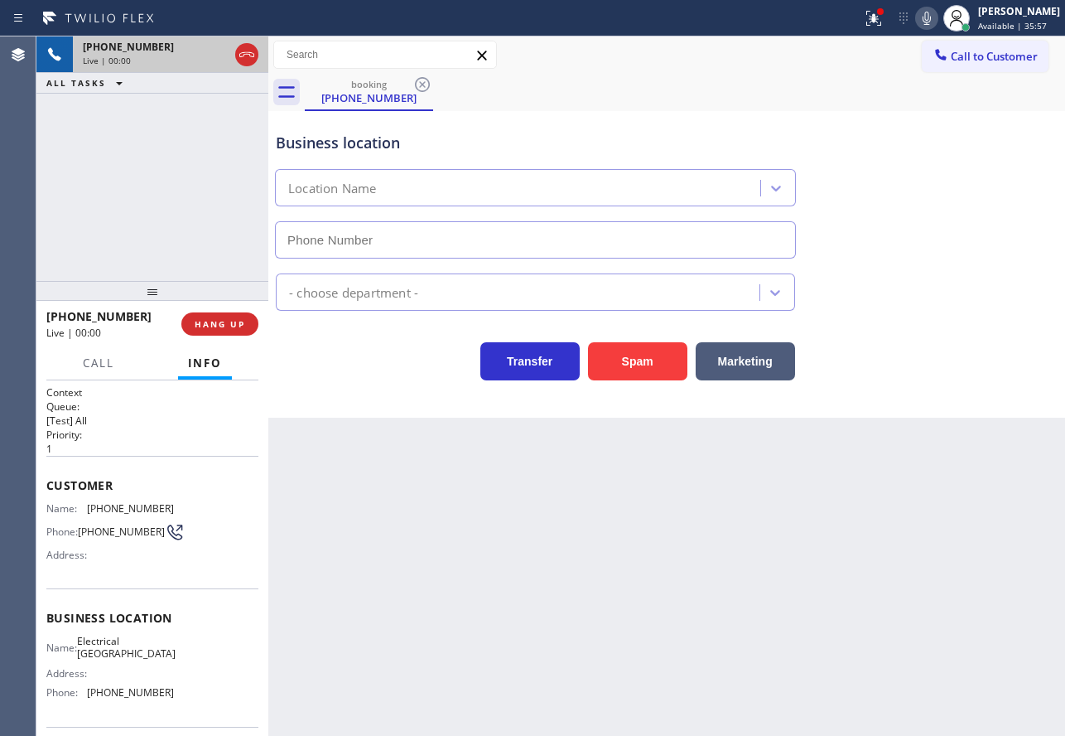
type input "[PHONE_NUMBER]"
click at [623, 358] on button "Spam" at bounding box center [637, 361] width 99 height 38
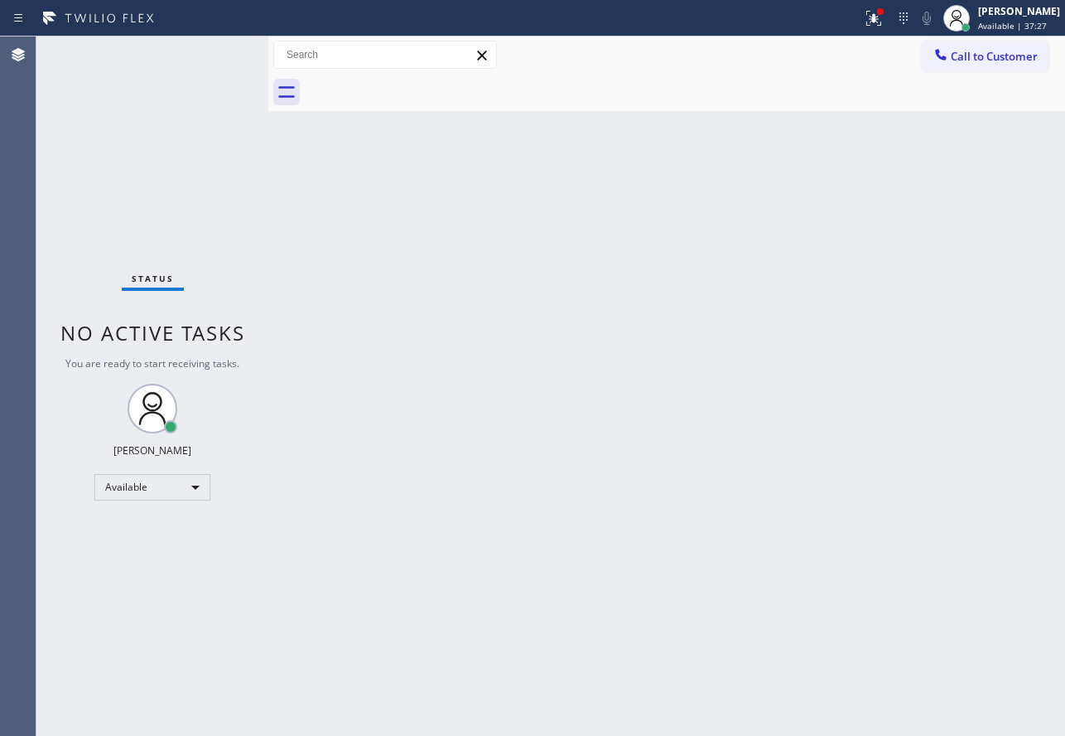
click at [723, 354] on div "Back to Dashboard Change Sender ID Customers Technicians Select a contact Outbo…" at bounding box center [666, 385] width 797 height 699
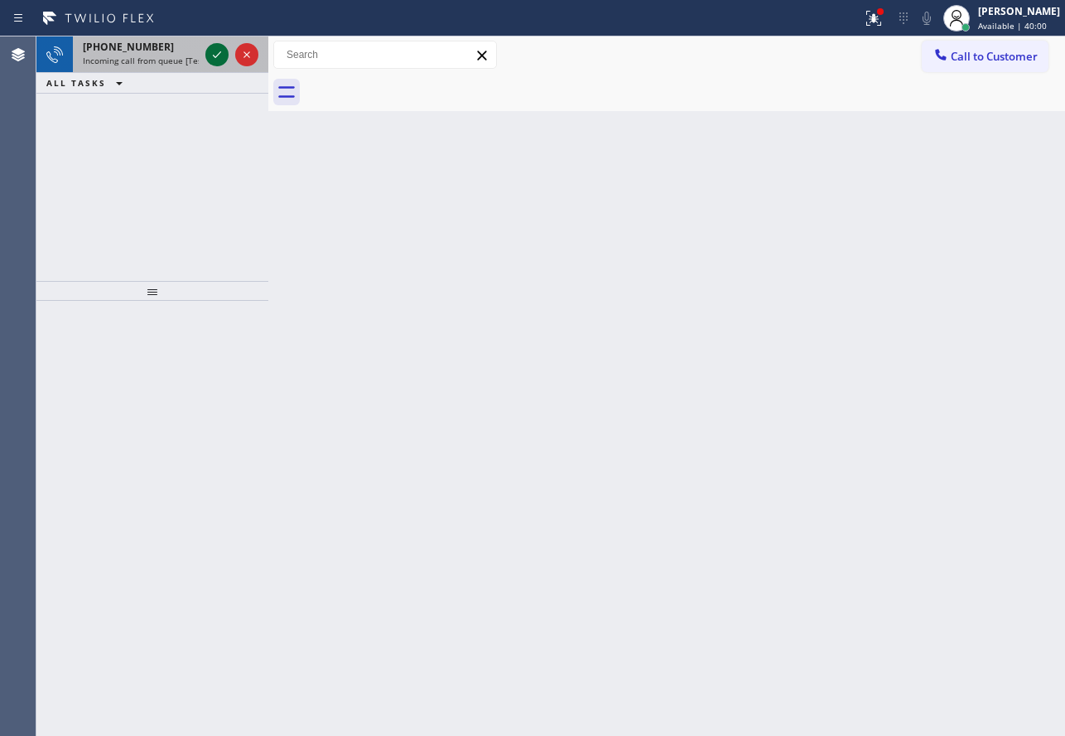
click at [220, 55] on icon at bounding box center [217, 55] width 20 height 20
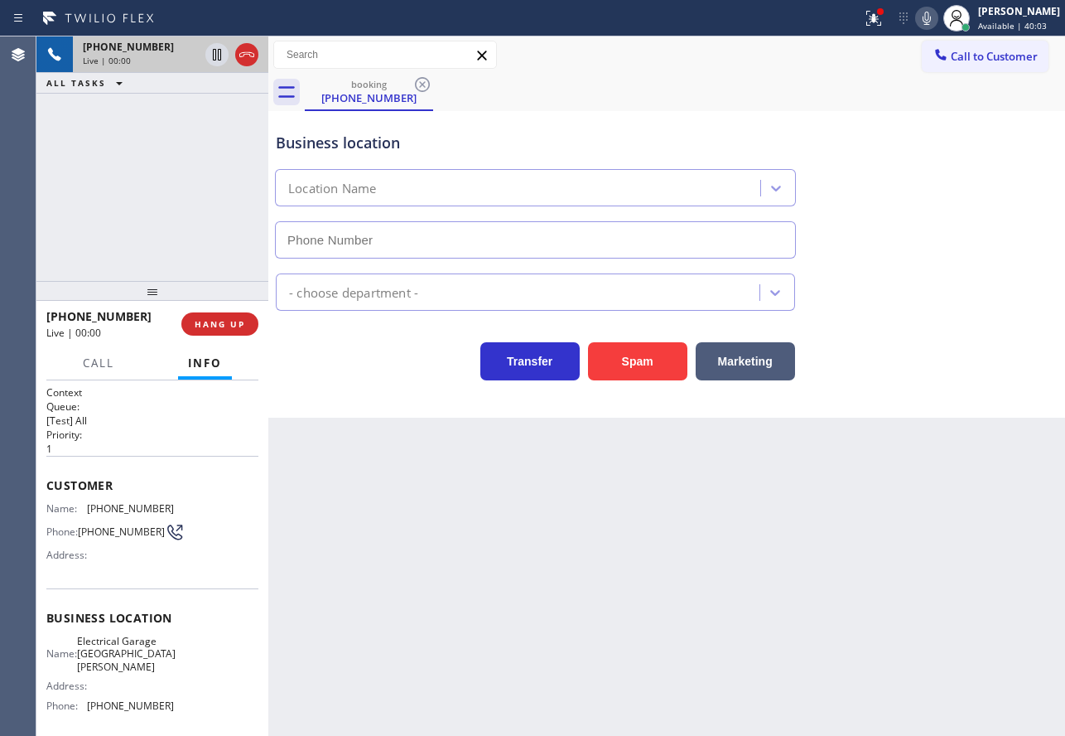
type input "[PHONE_NUMBER]"
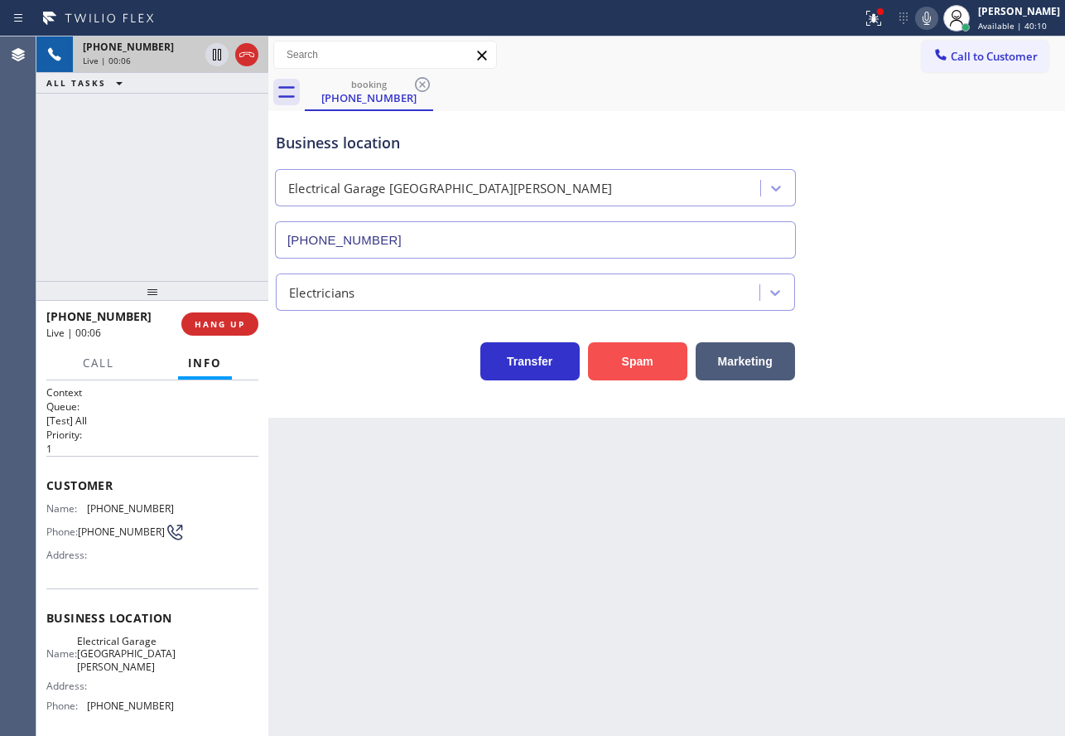
click at [648, 364] on button "Spam" at bounding box center [637, 361] width 99 height 38
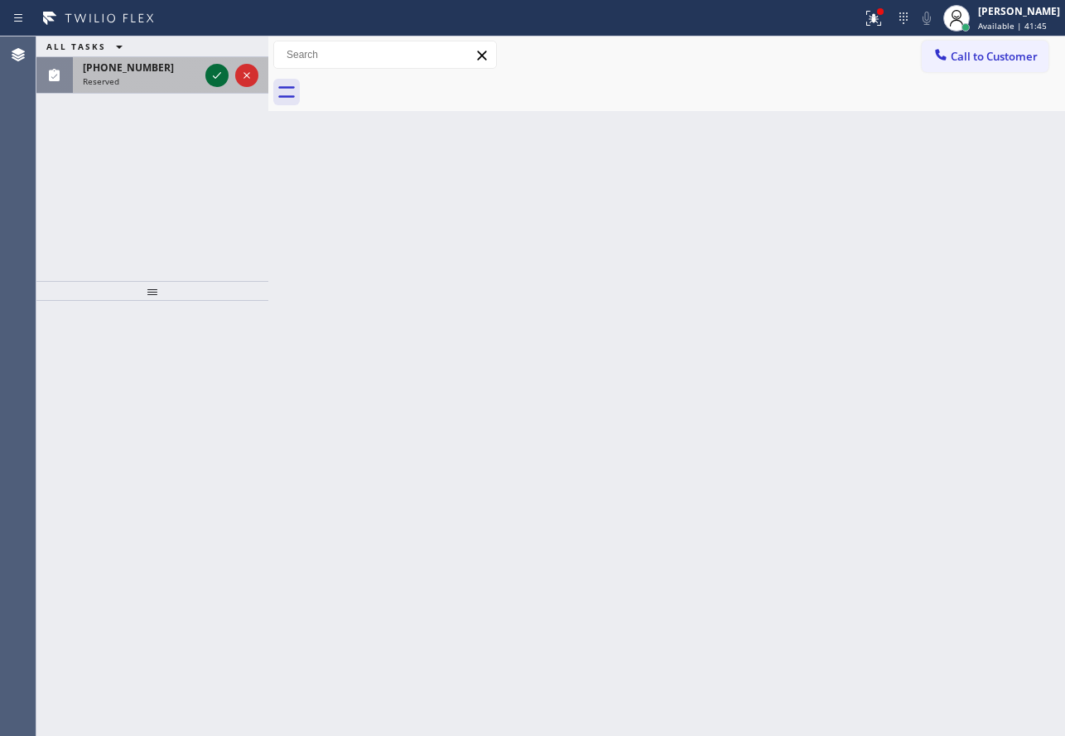
click at [210, 71] on icon at bounding box center [217, 75] width 20 height 20
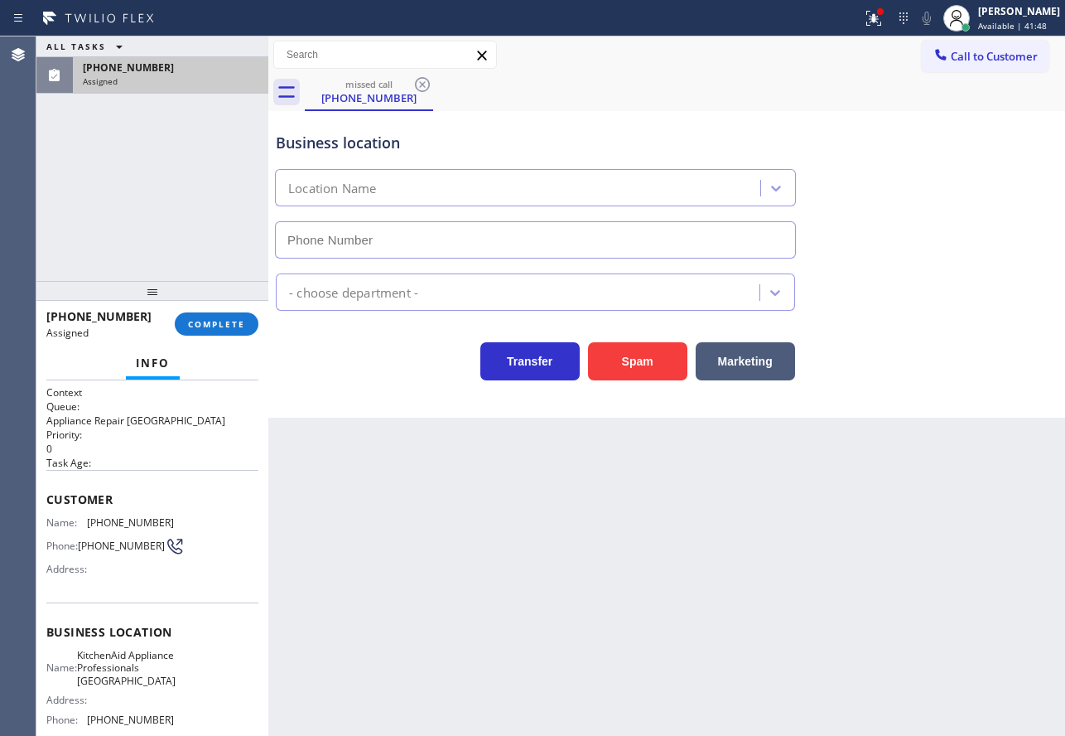
type input "[PHONE_NUMBER]"
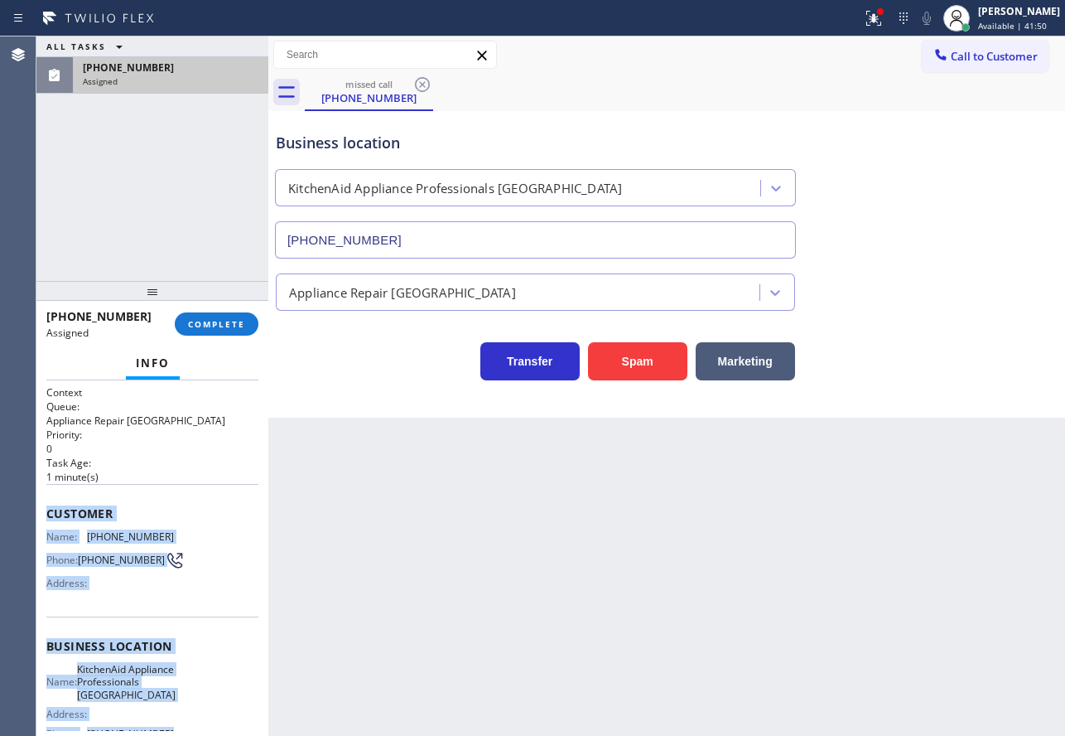
drag, startPoint x: 181, startPoint y: 576, endPoint x: 42, endPoint y: 520, distance: 149.1
click at [42, 520] on div "Context Queue: Appliance Repair High End Priority: 0 Task Age: [DEMOGRAPHIC_DAT…" at bounding box center [152, 557] width 232 height 355
copy div "Customer Name: [PHONE_NUMBER] Phone: [PHONE_NUMBER] Address: Business location …"
click at [228, 331] on button "COMPLETE" at bounding box center [217, 323] width 84 height 23
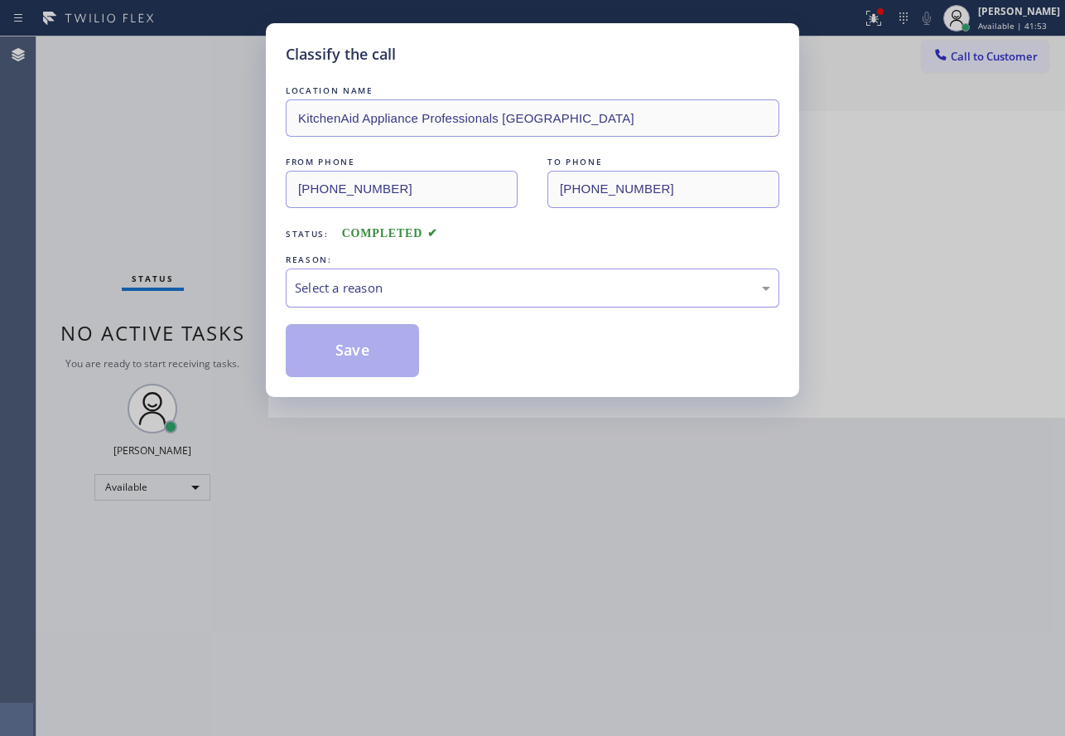
click at [348, 292] on div "Select a reason" at bounding box center [532, 287] width 475 height 19
click at [357, 354] on button "Save" at bounding box center [352, 350] width 133 height 53
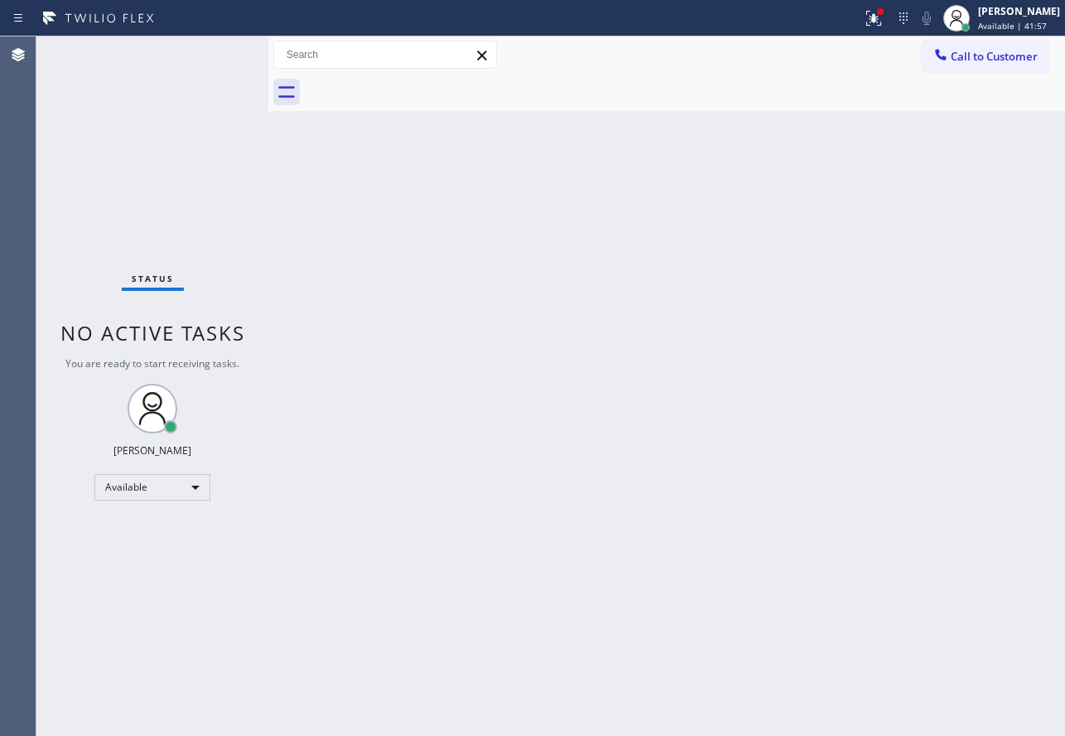
click at [514, 734] on div "Back to Dashboard Change Sender ID Customers Technicians Select a contact Outbo…" at bounding box center [666, 385] width 797 height 699
click at [987, 53] on span "Call to Customer" at bounding box center [994, 56] width 87 height 15
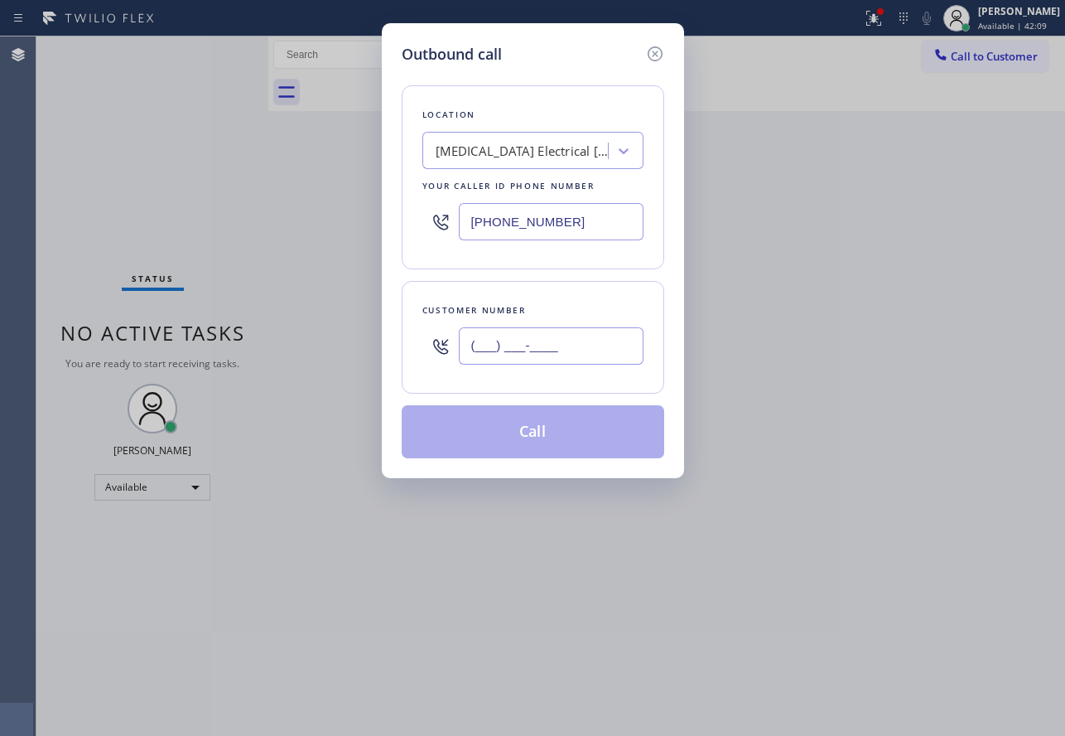
click at [576, 339] on input "(___) ___-____" at bounding box center [551, 345] width 185 height 37
paste input "917) 935-4352"
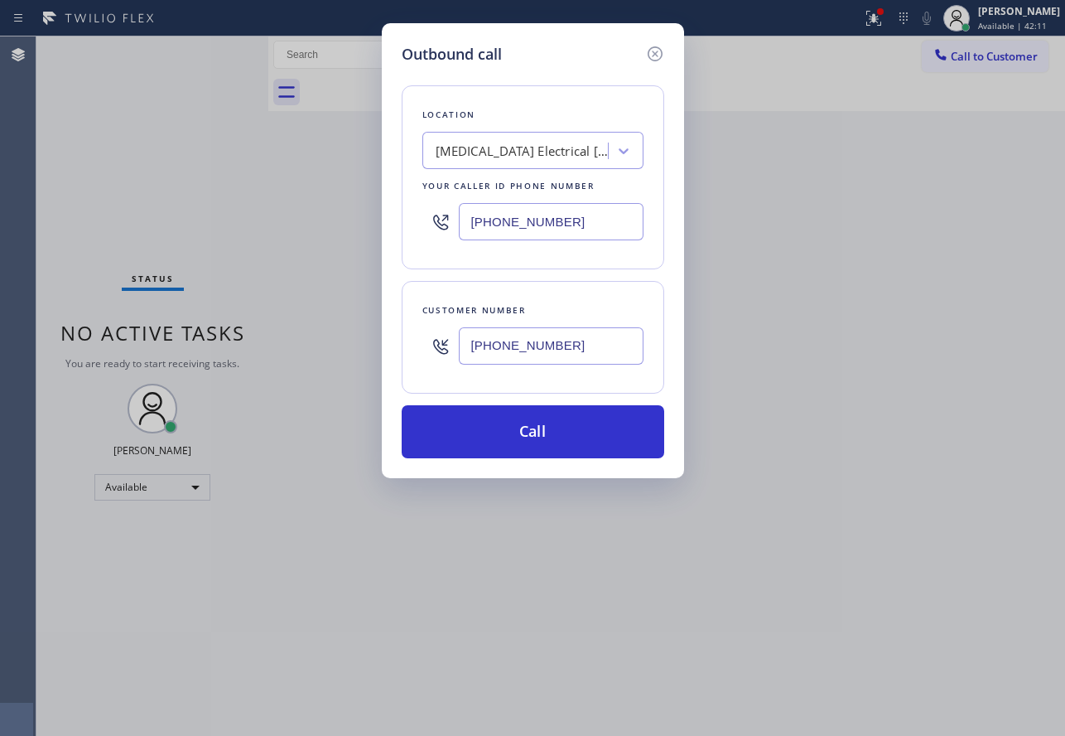
type input "[PHONE_NUMBER]"
drag, startPoint x: 564, startPoint y: 215, endPoint x: 345, endPoint y: 215, distance: 218.7
click at [345, 215] on div "Outbound call Location [MEDICAL_DATA] Electrical [GEOGRAPHIC_DATA] Your caller …" at bounding box center [532, 368] width 1065 height 736
paste input "917) 935-4352"
type input "[PHONE_NUMBER]"
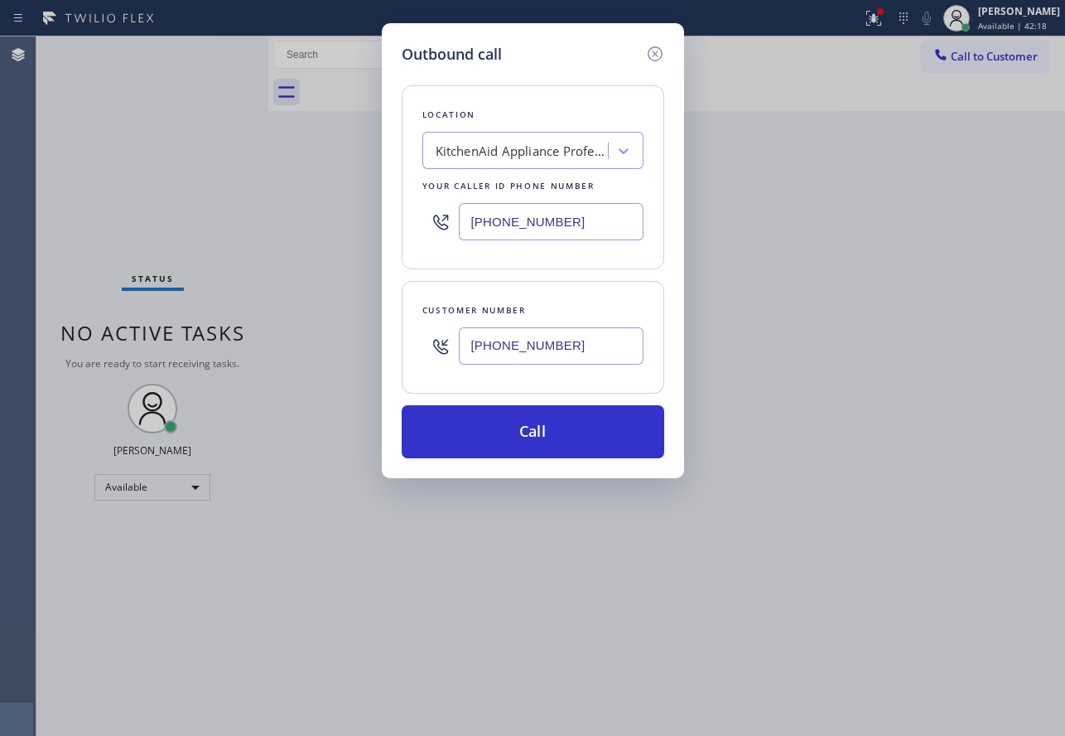
drag, startPoint x: 574, startPoint y: 355, endPoint x: 414, endPoint y: 350, distance: 160.0
click at [414, 350] on div "Customer number [PHONE_NUMBER]" at bounding box center [533, 337] width 263 height 113
paste input "845) 274-6163"
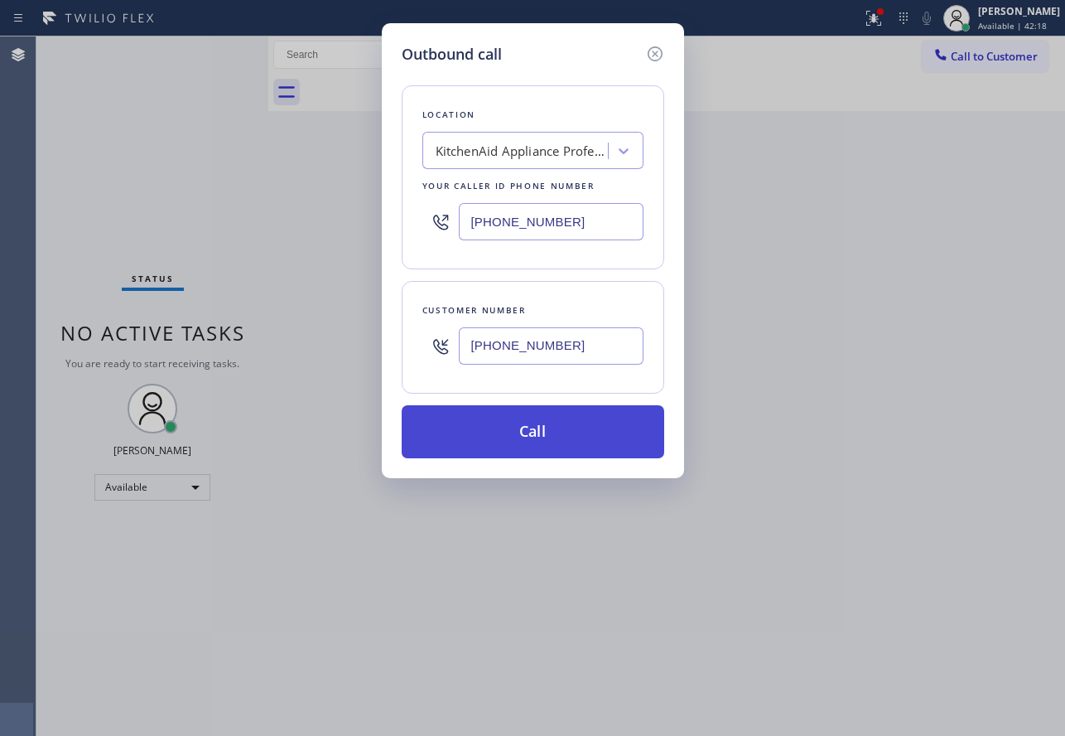
type input "[PHONE_NUMBER]"
click at [491, 431] on button "Call" at bounding box center [533, 431] width 263 height 53
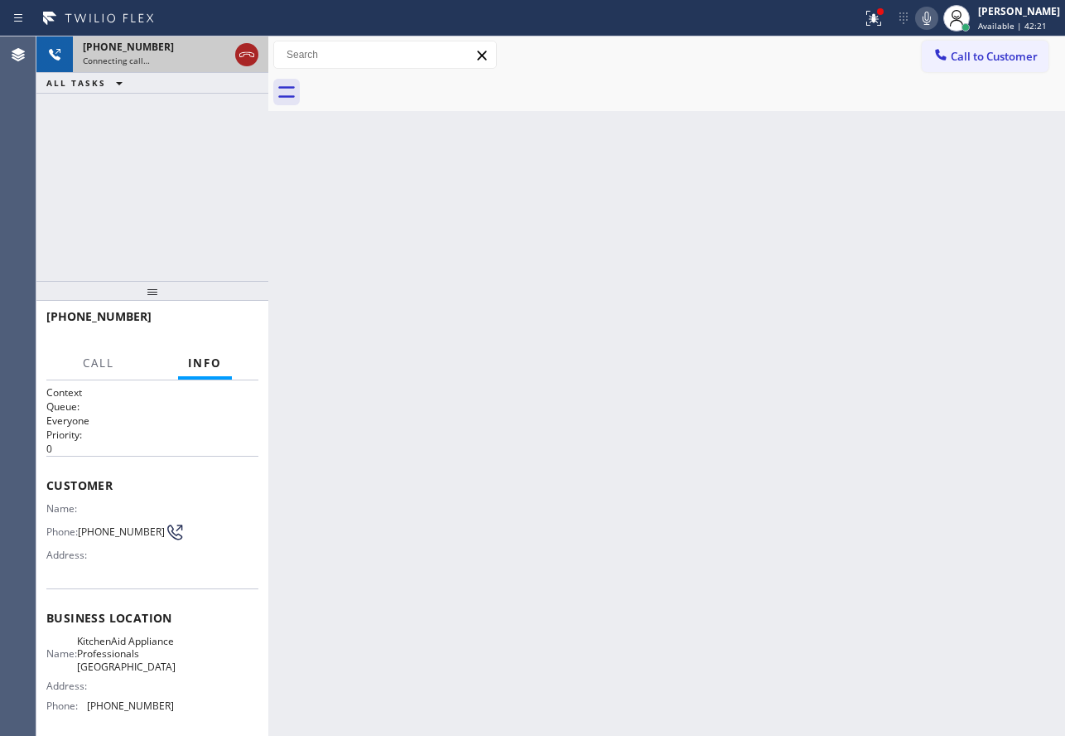
click at [253, 56] on icon at bounding box center [247, 55] width 20 height 20
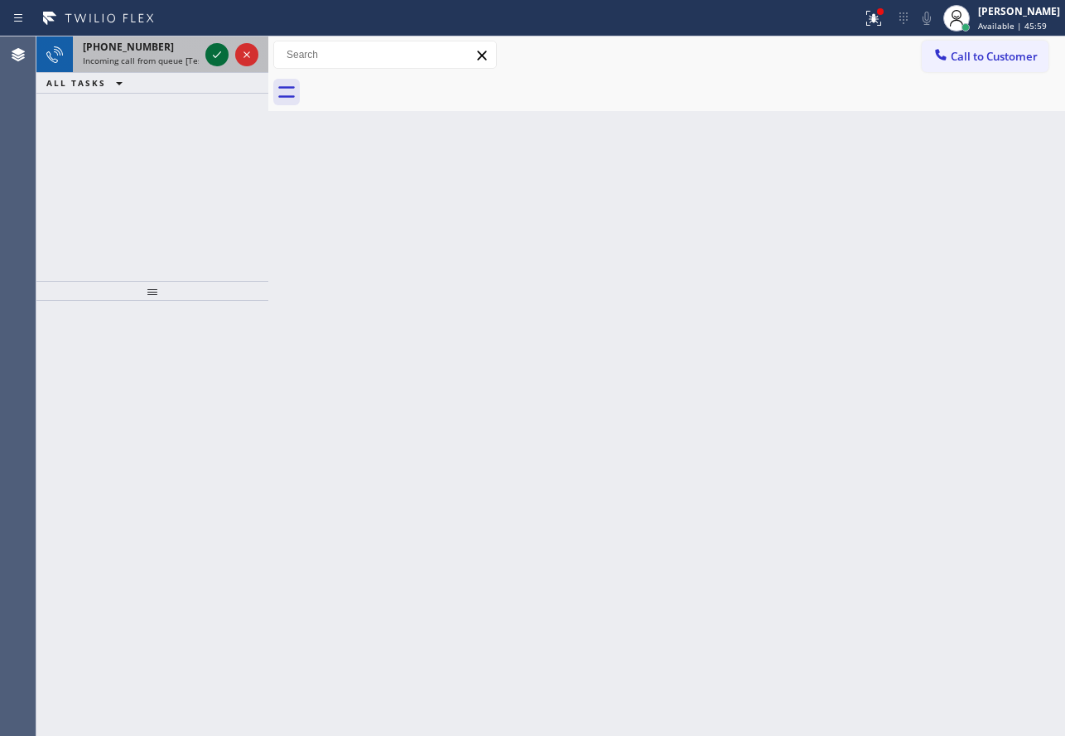
click at [220, 52] on icon at bounding box center [217, 54] width 8 height 7
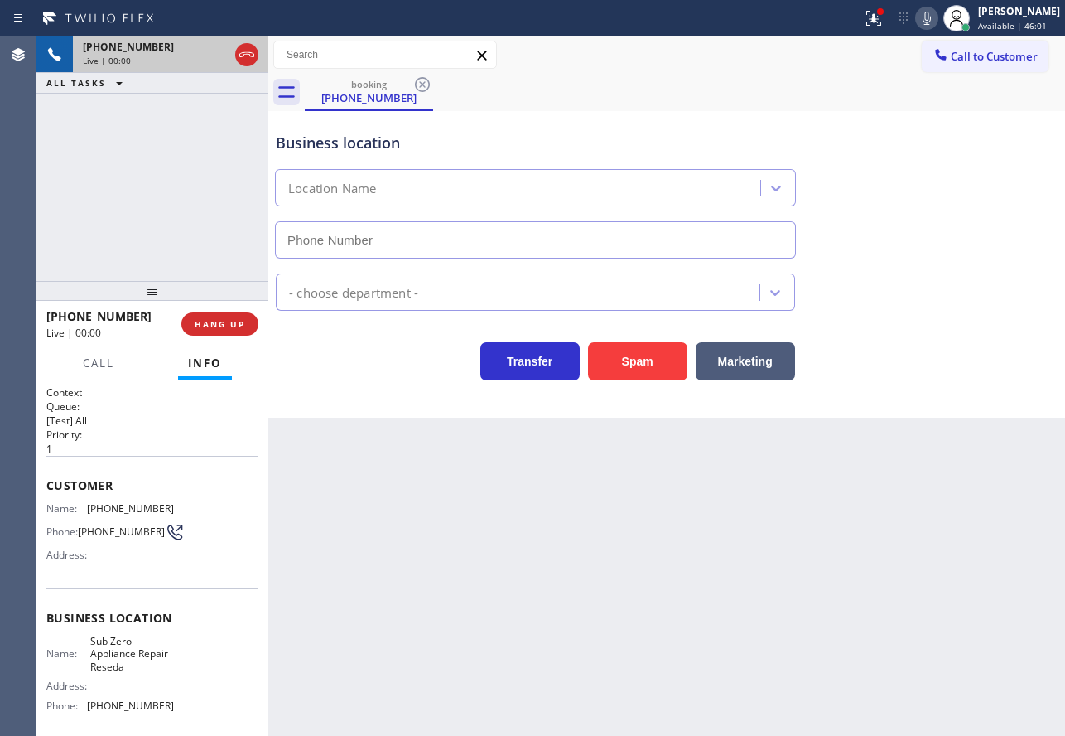
type input "[PHONE_NUMBER]"
click at [655, 362] on button "Spam" at bounding box center [637, 361] width 99 height 38
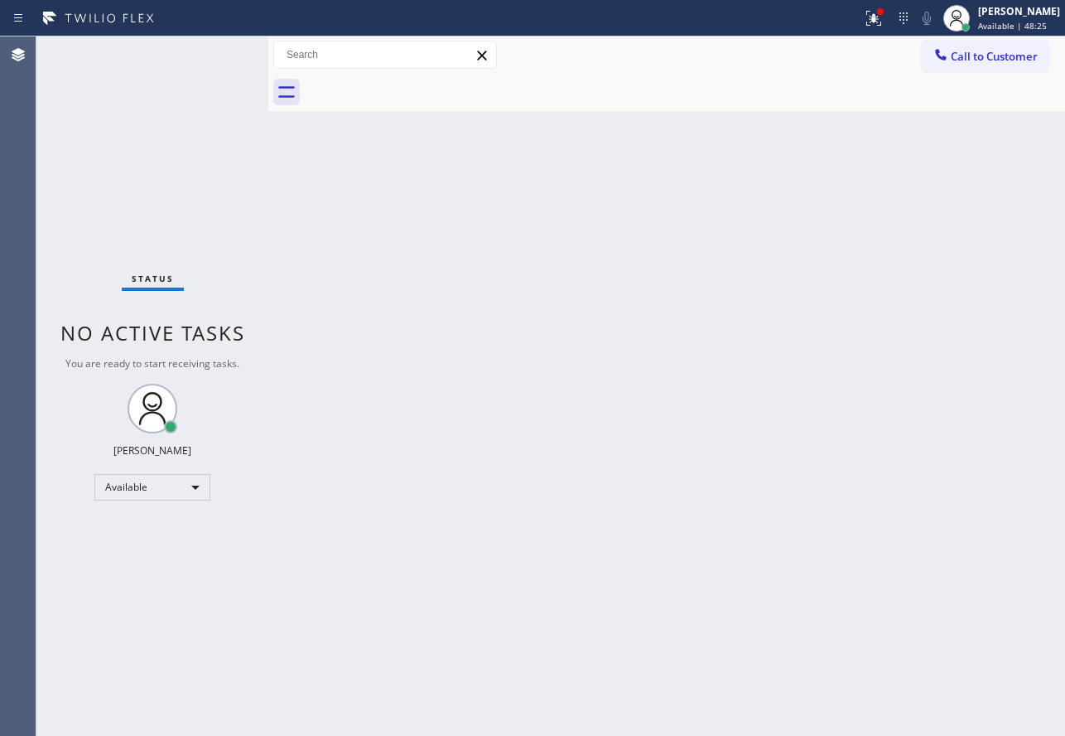
drag, startPoint x: 980, startPoint y: 61, endPoint x: 954, endPoint y: 70, distance: 27.0
click at [980, 61] on span "Call to Customer" at bounding box center [994, 56] width 87 height 15
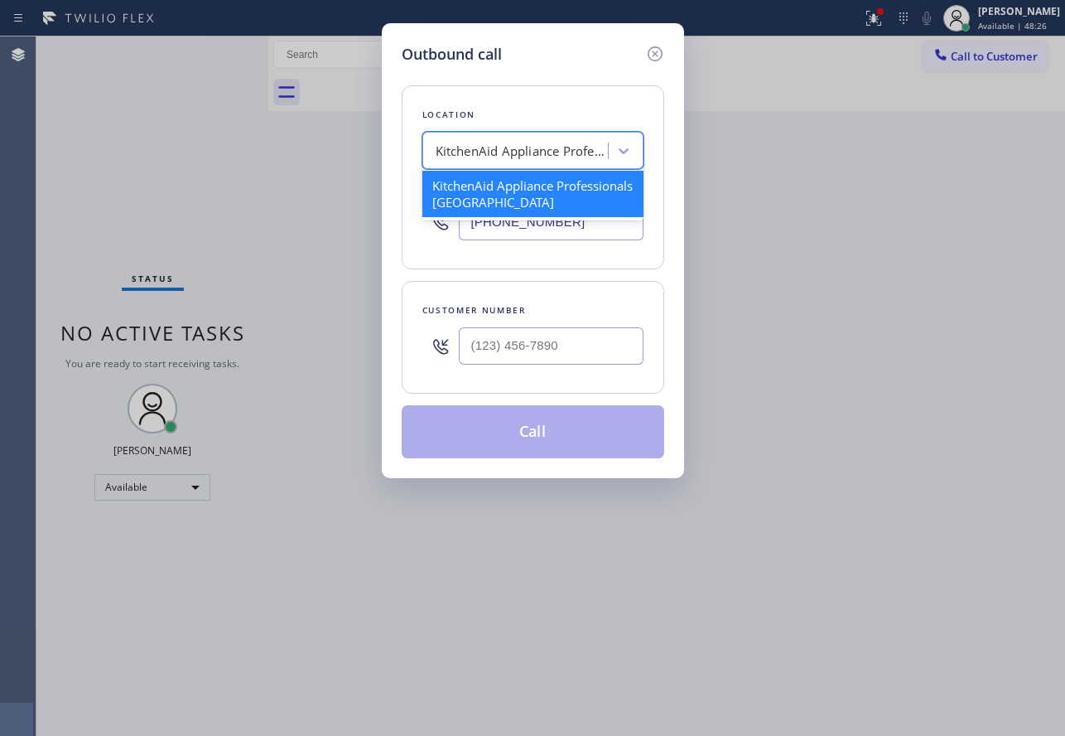
click at [558, 147] on div "KitchenAid Appliance Professionals [GEOGRAPHIC_DATA]" at bounding box center [523, 151] width 174 height 19
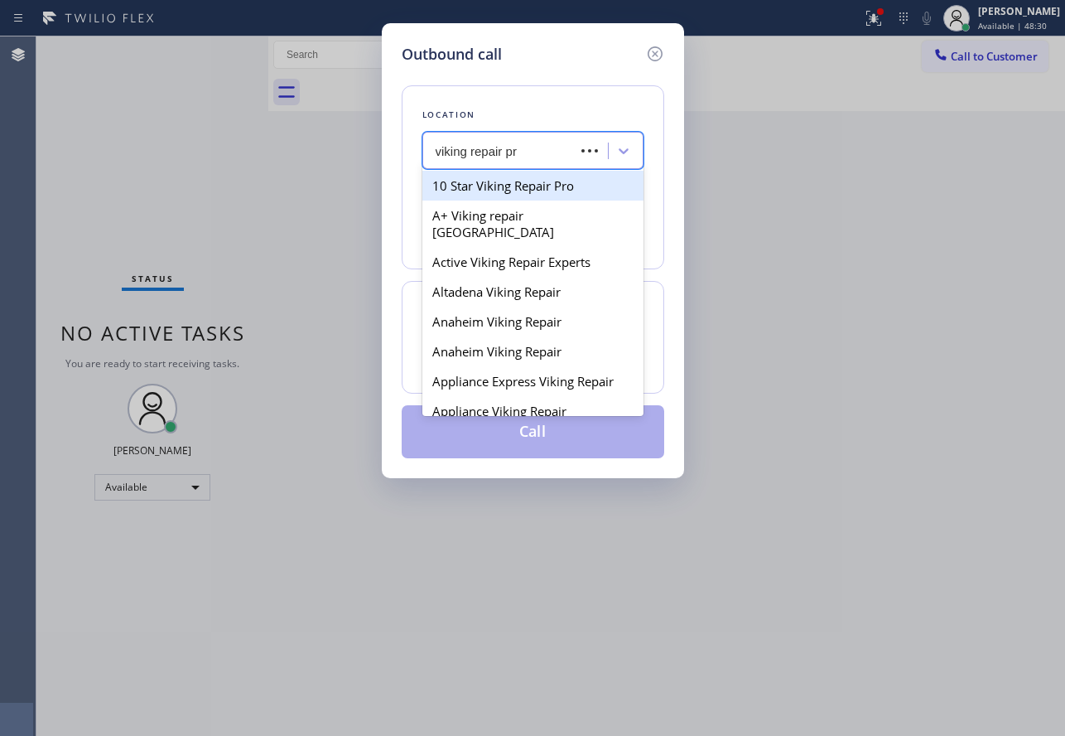
type input "viking repair pro"
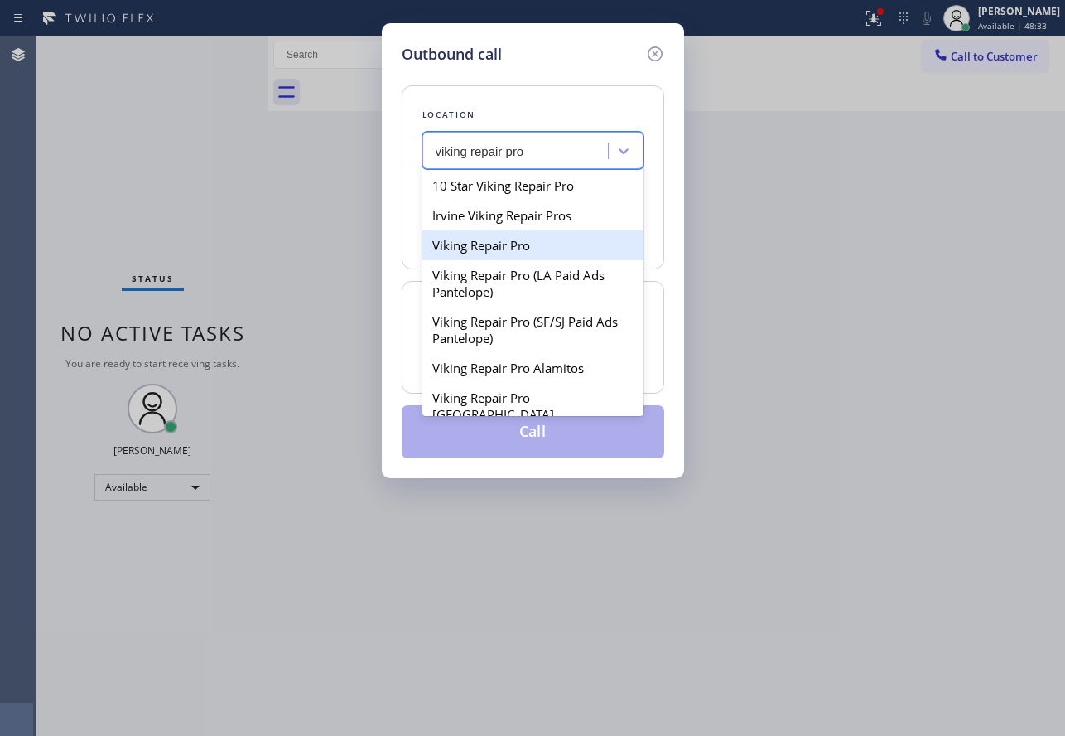
click at [530, 246] on div "Viking Repair Pro" at bounding box center [532, 245] width 221 height 30
type input "[PHONE_NUMBER]"
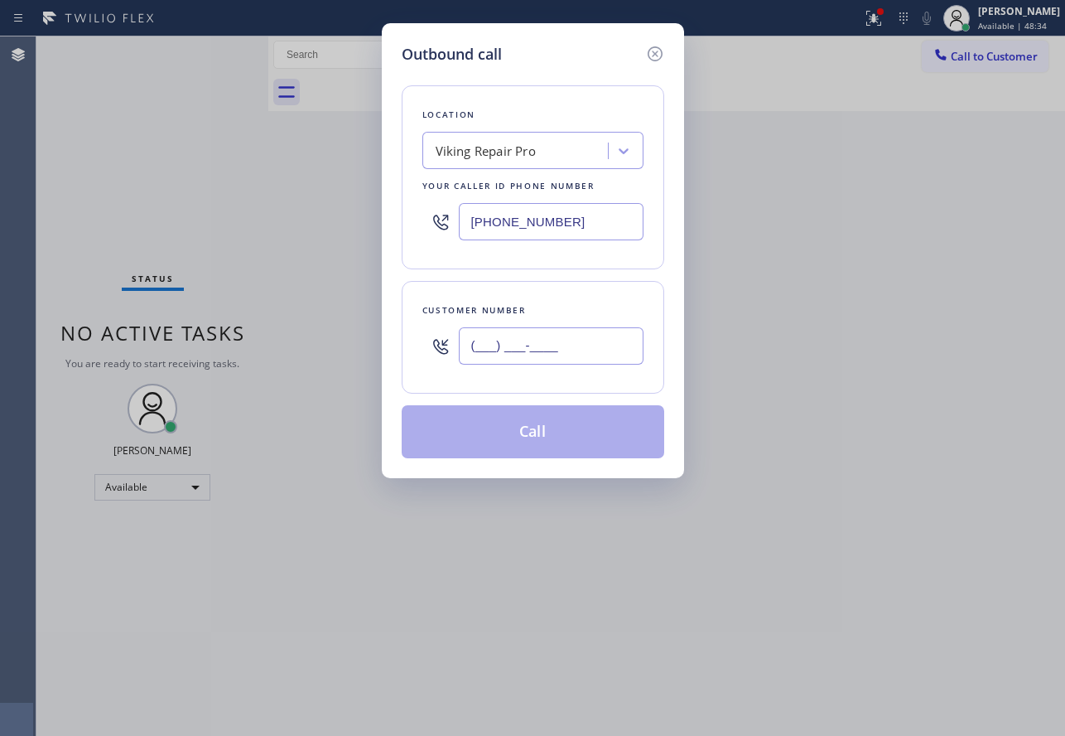
click at [531, 346] on input "(___) ___-____" at bounding box center [551, 345] width 185 height 37
paste input "608) 658-0945"
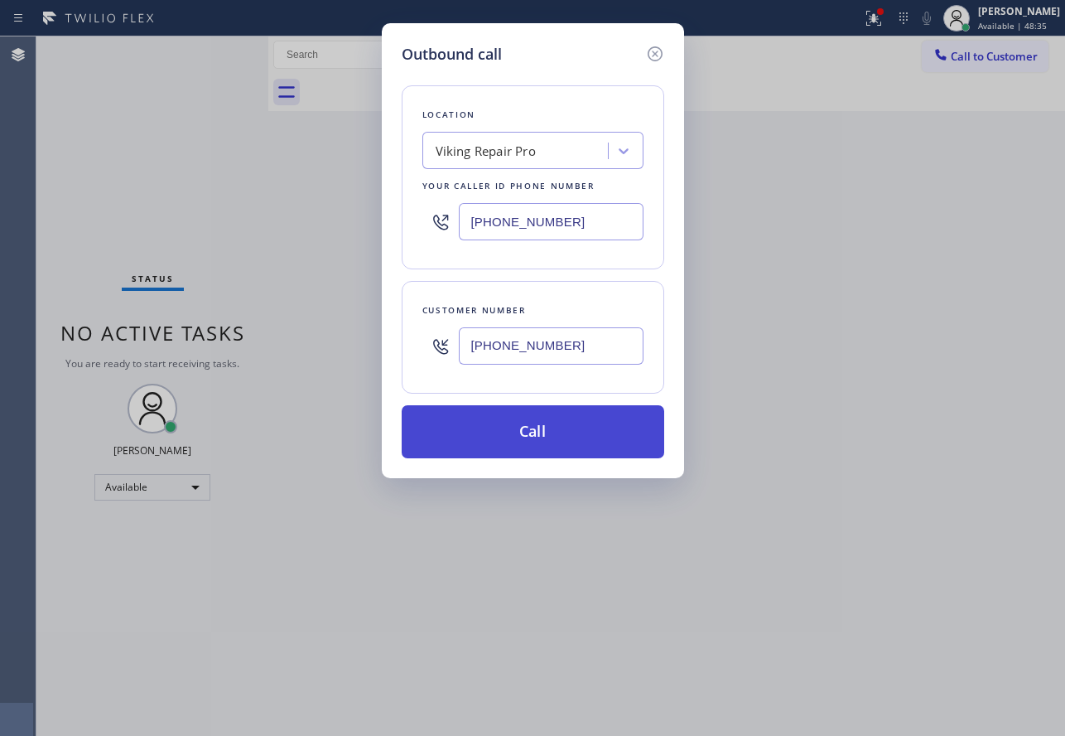
type input "[PHONE_NUMBER]"
click at [538, 427] on button "Call" at bounding box center [533, 431] width 263 height 53
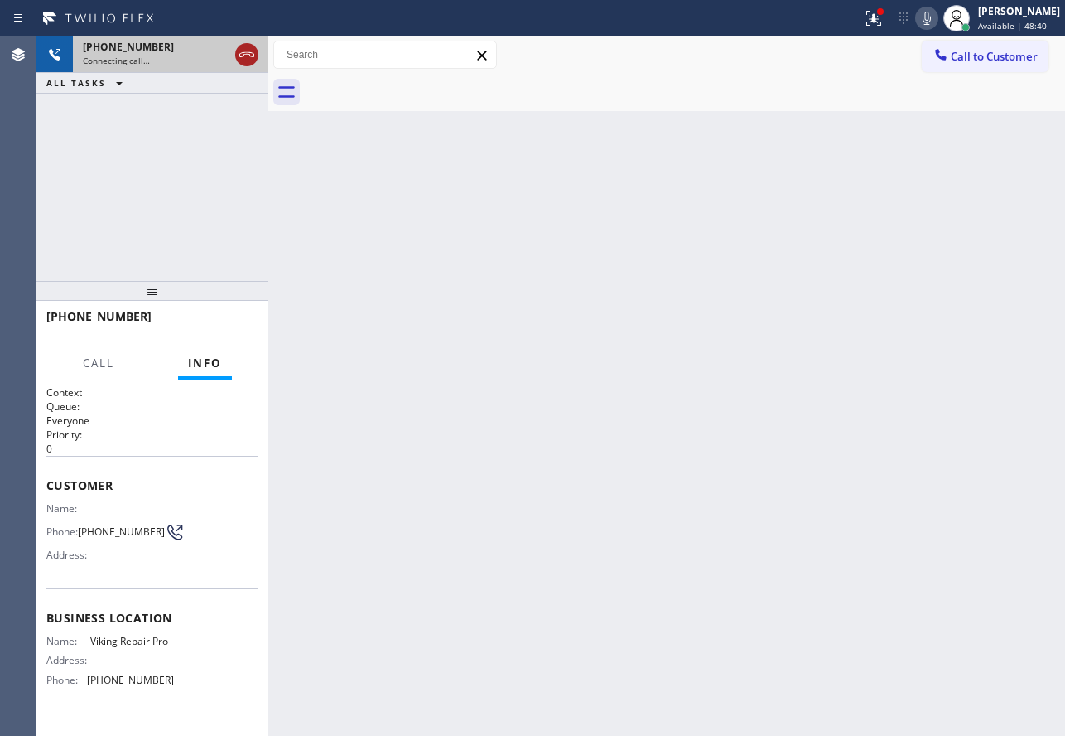
click at [244, 51] on icon at bounding box center [247, 55] width 20 height 20
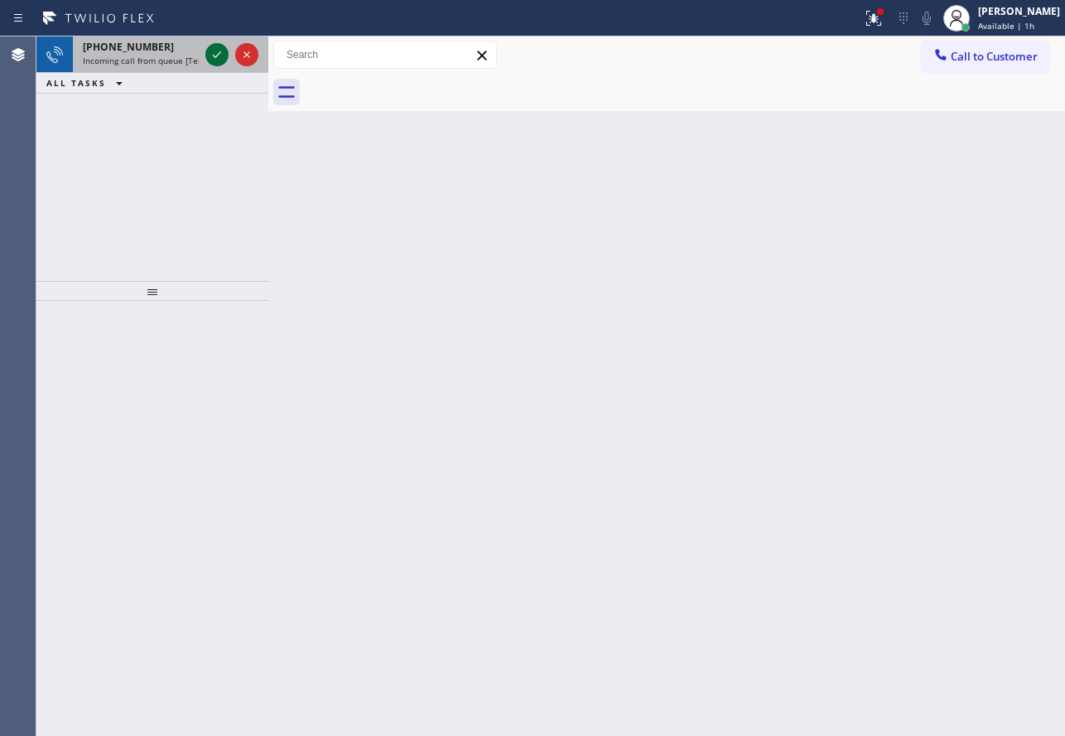
click at [220, 55] on icon at bounding box center [217, 55] width 20 height 20
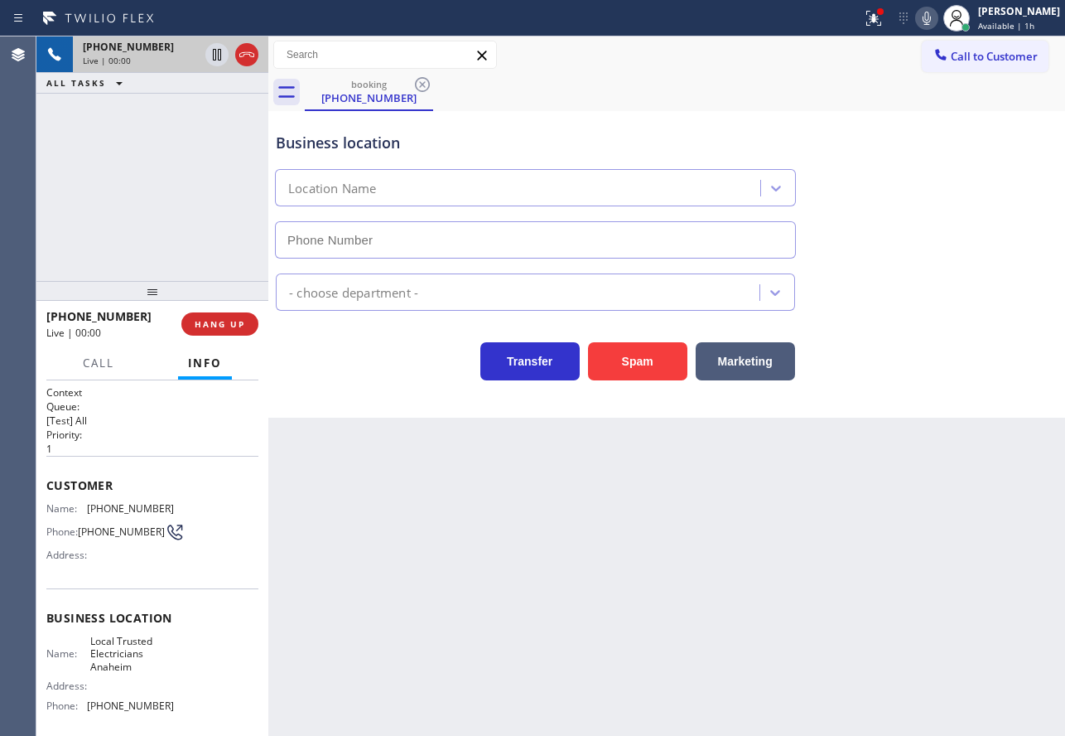
type input "[PHONE_NUMBER]"
click at [203, 322] on span "HANG UP" at bounding box center [220, 324] width 51 height 12
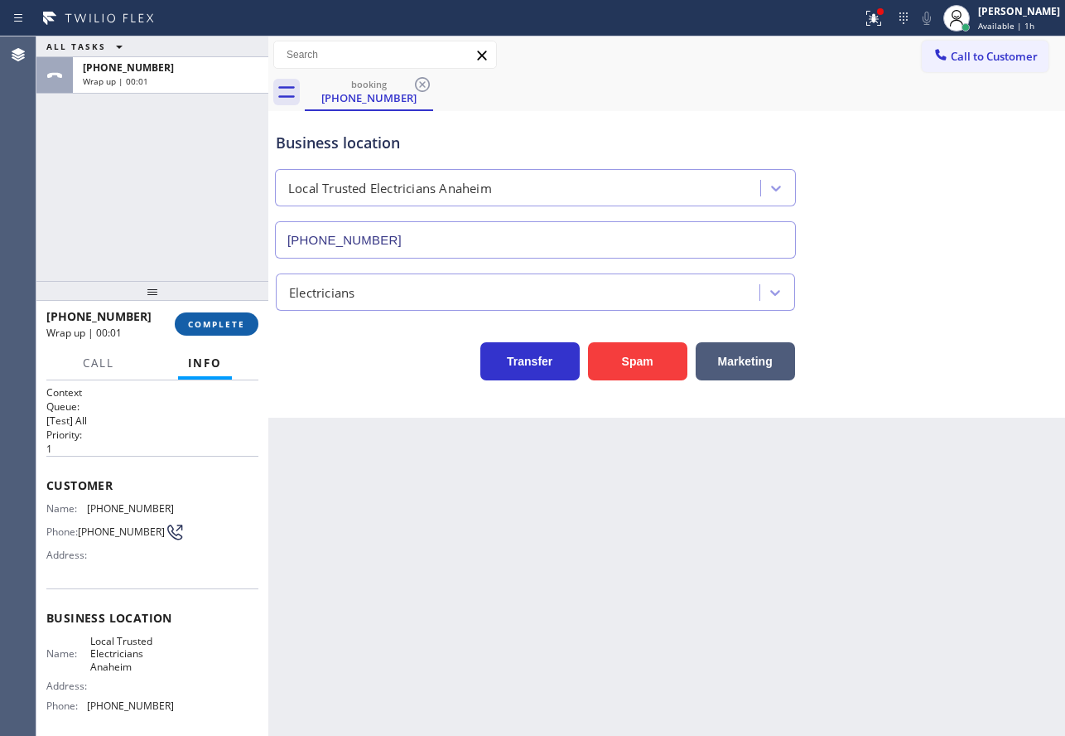
click at [208, 326] on span "COMPLETE" at bounding box center [216, 324] width 57 height 12
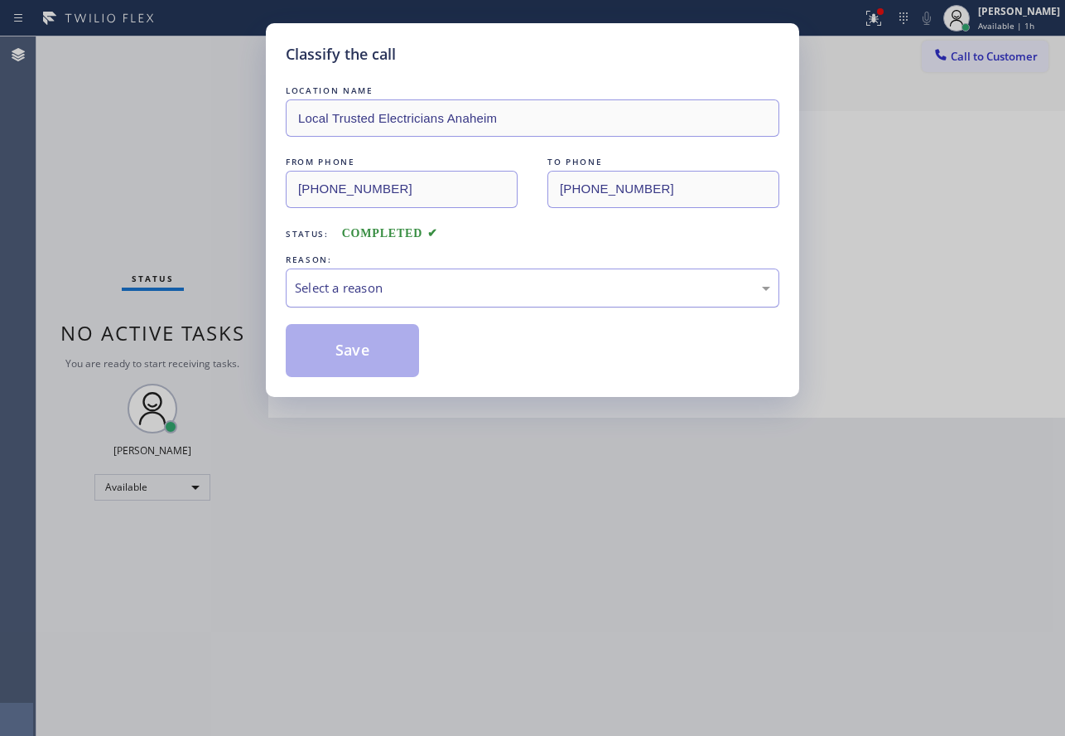
click at [424, 288] on div "Select a reason" at bounding box center [532, 287] width 475 height 19
click at [373, 355] on button "Save" at bounding box center [352, 350] width 133 height 53
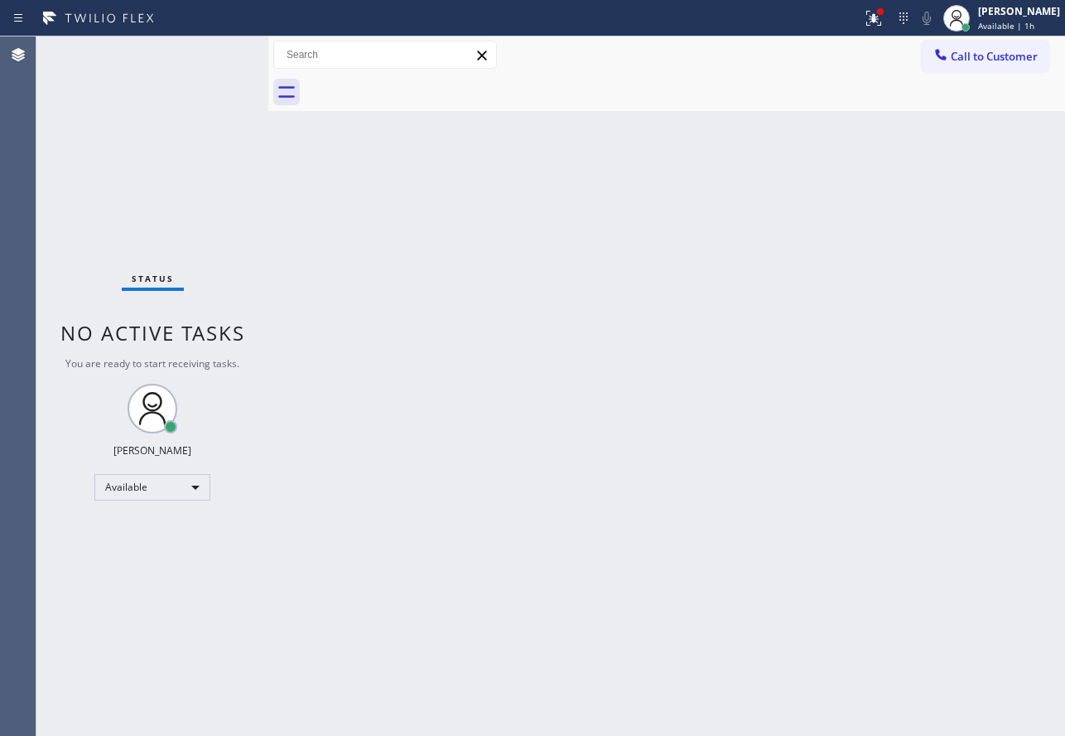
click at [551, 446] on div "Back to Dashboard Change Sender ID Customers Technicians Select a contact Outbo…" at bounding box center [666, 385] width 797 height 699
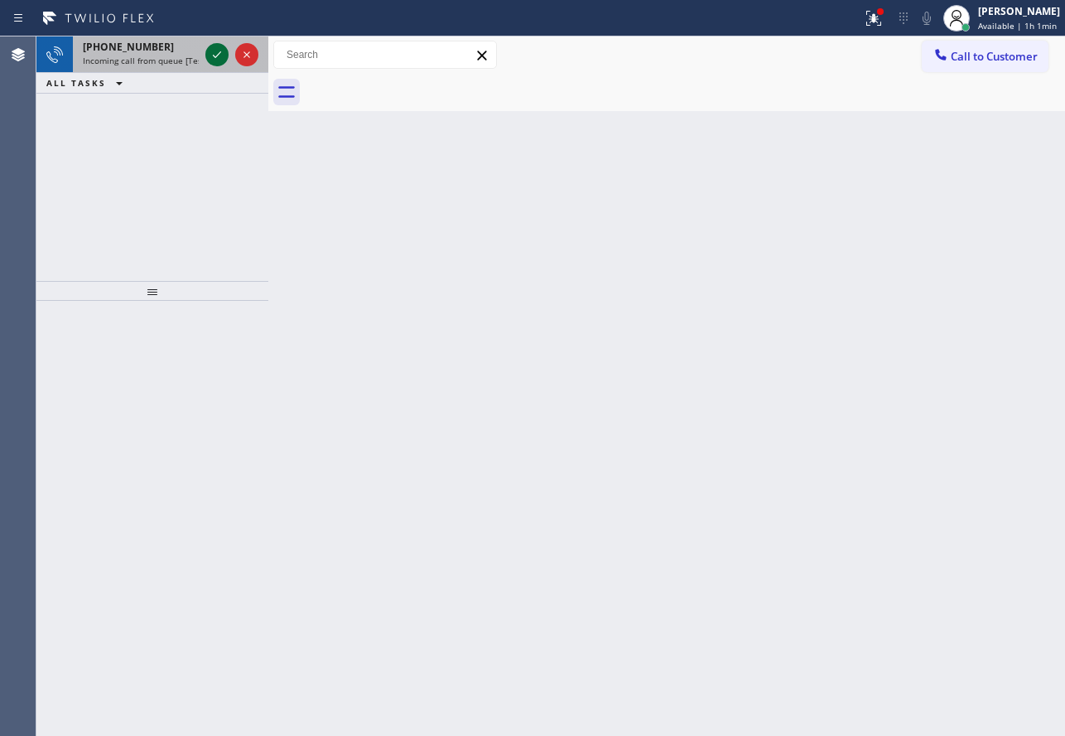
click at [224, 55] on icon at bounding box center [217, 55] width 20 height 20
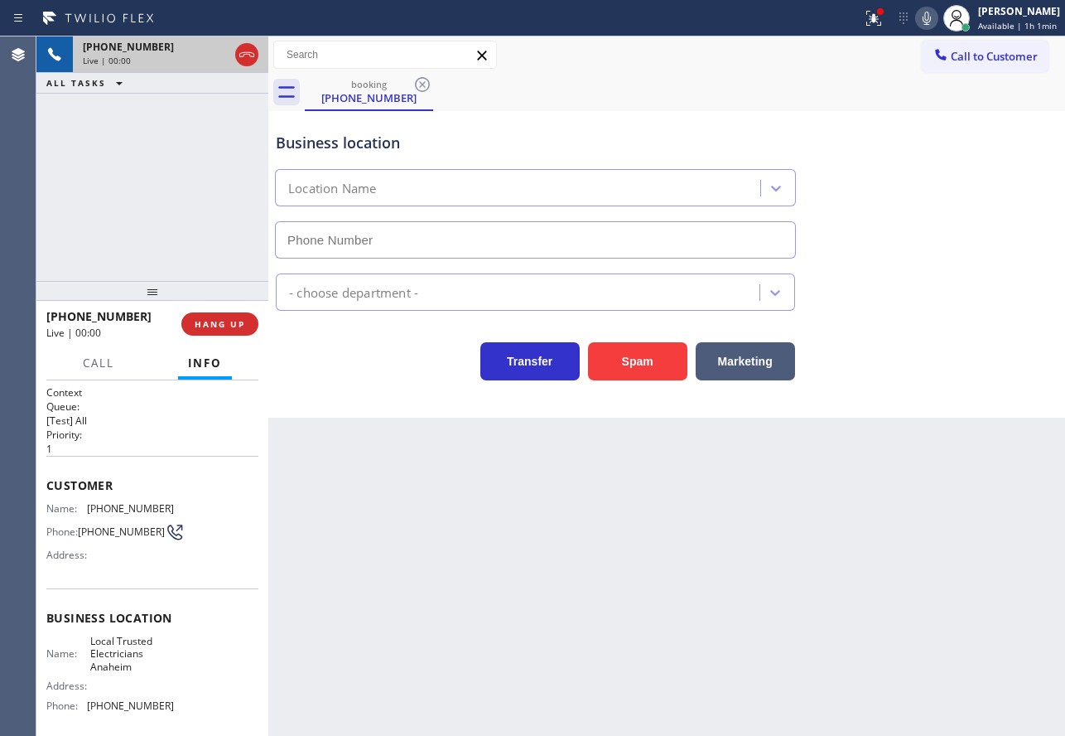
type input "[PHONE_NUMBER]"
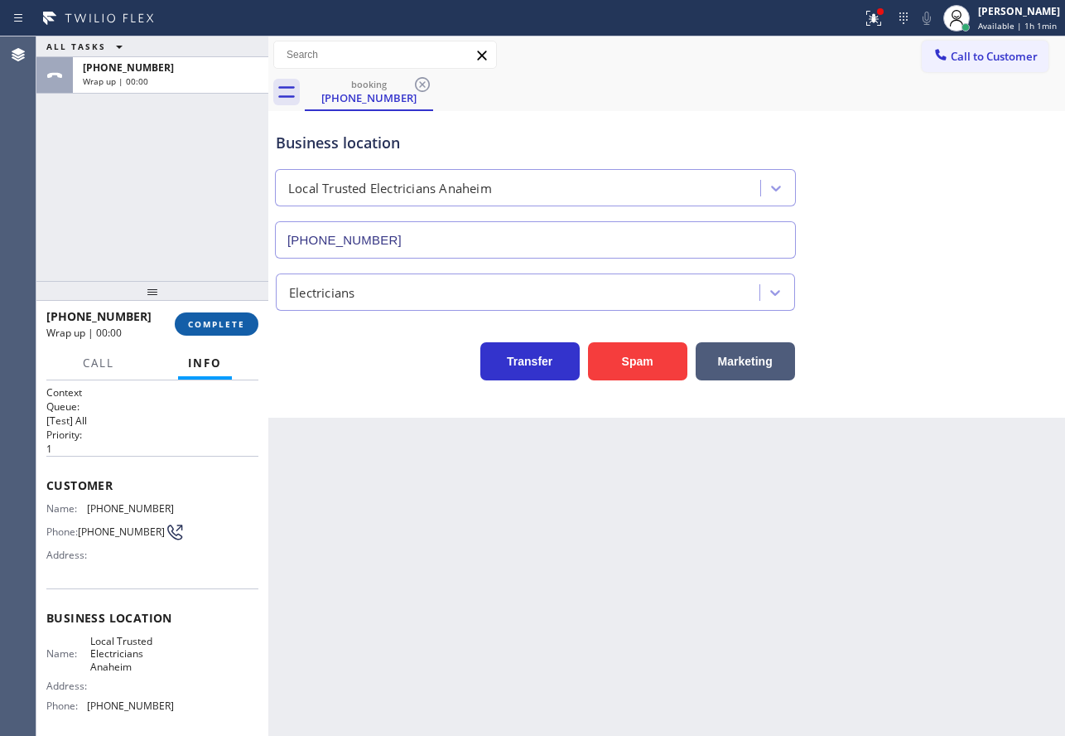
click at [221, 323] on span "COMPLETE" at bounding box center [216, 324] width 57 height 12
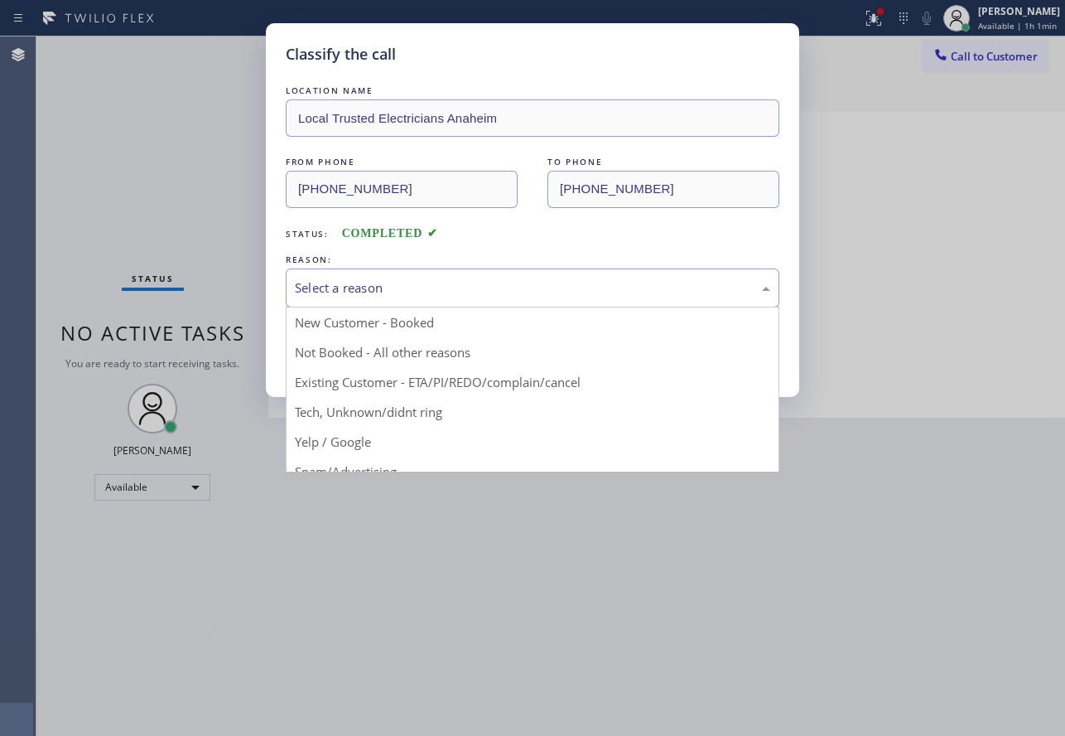
click at [388, 280] on div "Select a reason" at bounding box center [532, 287] width 475 height 19
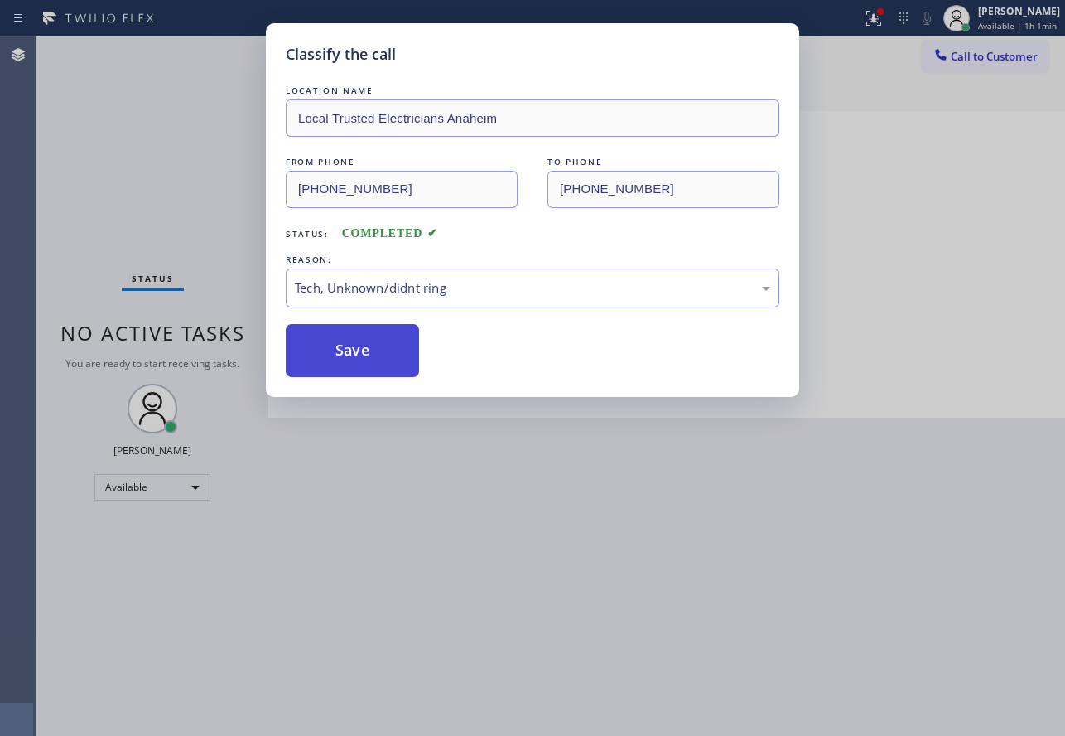
drag, startPoint x: 377, startPoint y: 352, endPoint x: 365, endPoint y: 351, distance: 11.6
click at [374, 351] on button "Save" at bounding box center [352, 350] width 133 height 53
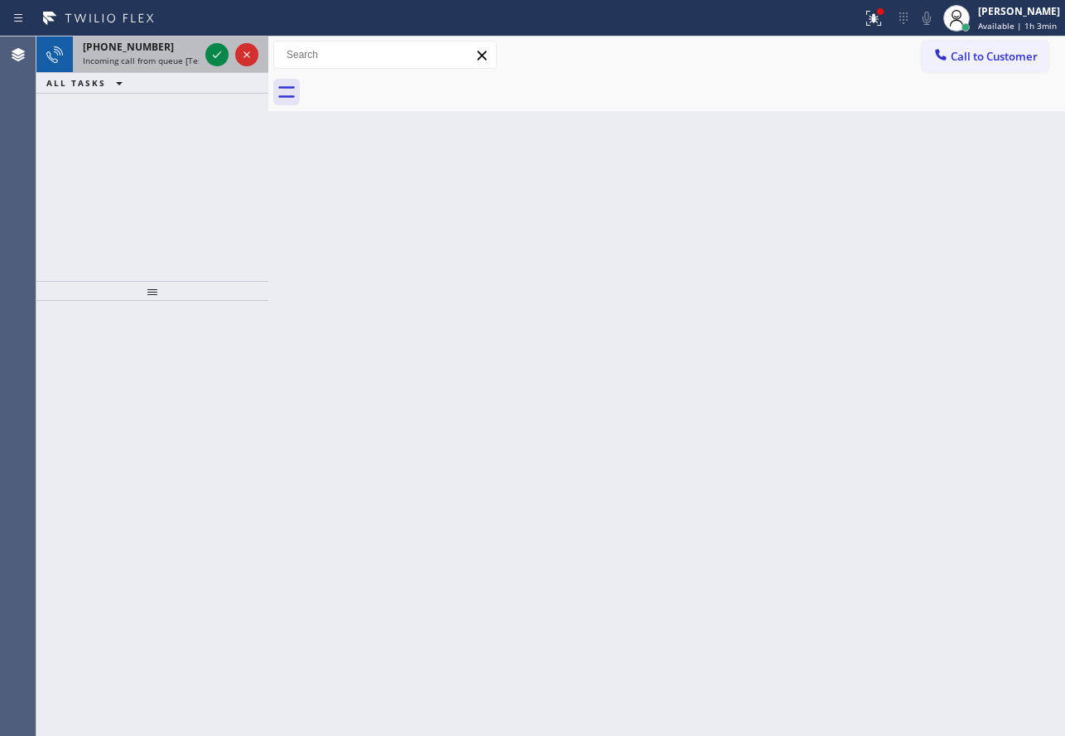
click at [223, 41] on div at bounding box center [232, 54] width 60 height 36
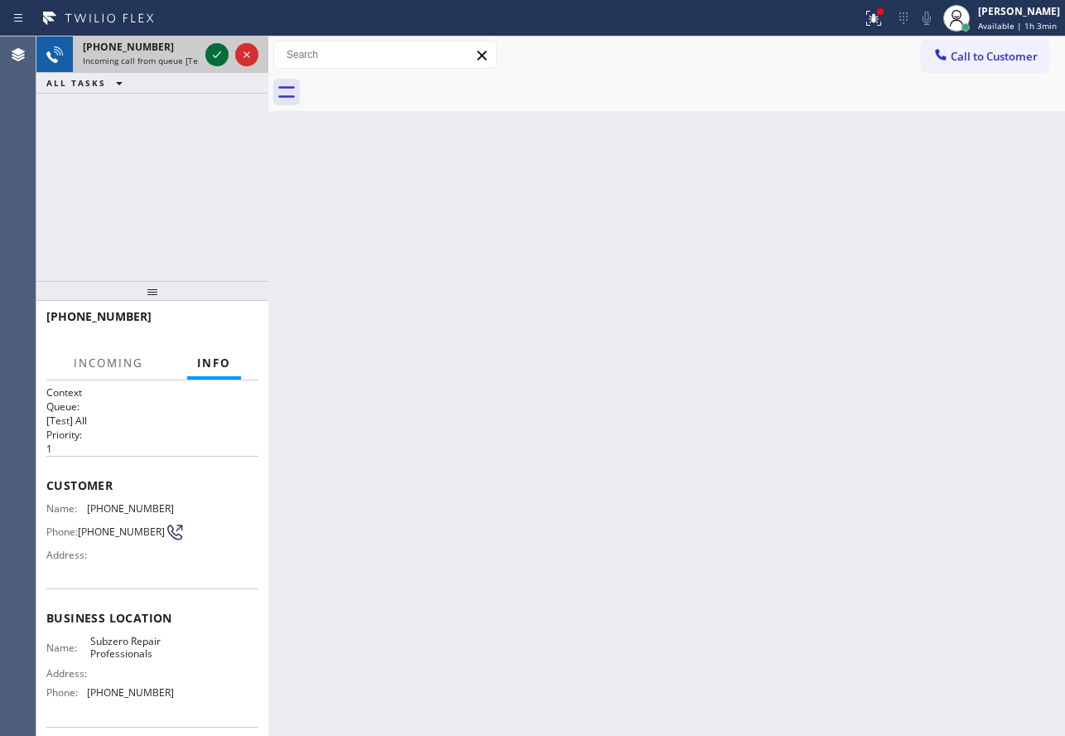
click at [215, 52] on icon at bounding box center [217, 55] width 20 height 20
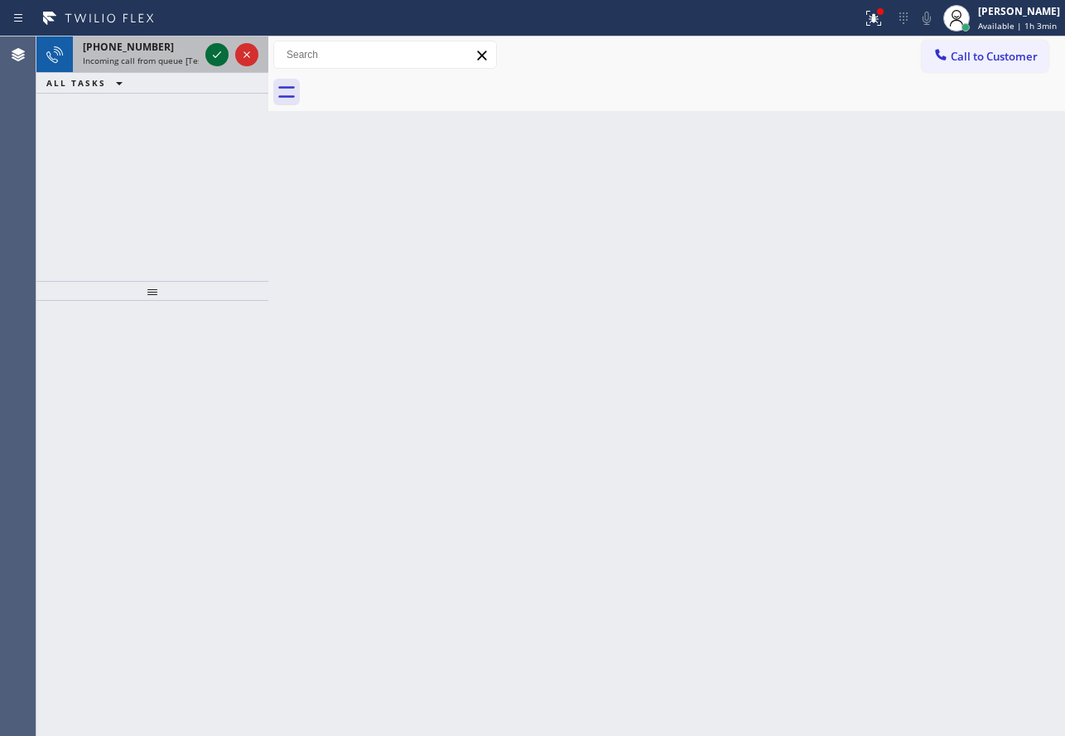
click at [215, 52] on icon at bounding box center [217, 55] width 20 height 20
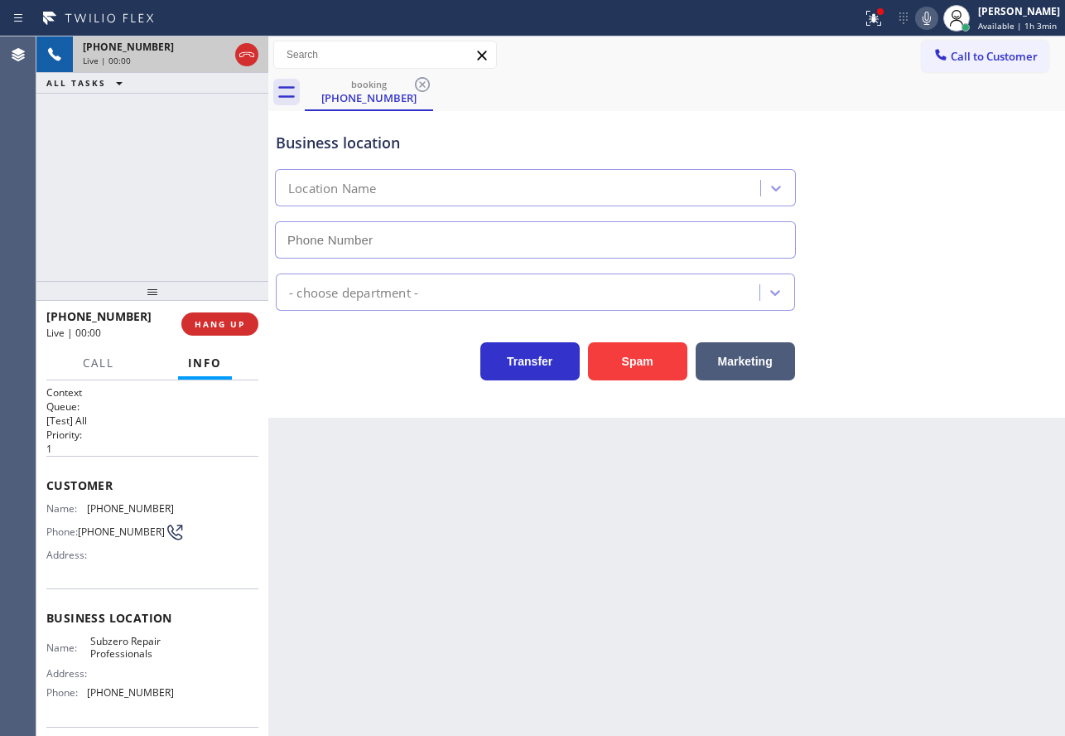
type input "[PHONE_NUMBER]"
click at [684, 134] on div "Business location" at bounding box center [535, 143] width 519 height 22
click at [369, 140] on div "Business location" at bounding box center [535, 143] width 519 height 22
click at [287, 334] on div "Transfer Spam Marketing" at bounding box center [536, 357] width 526 height 46
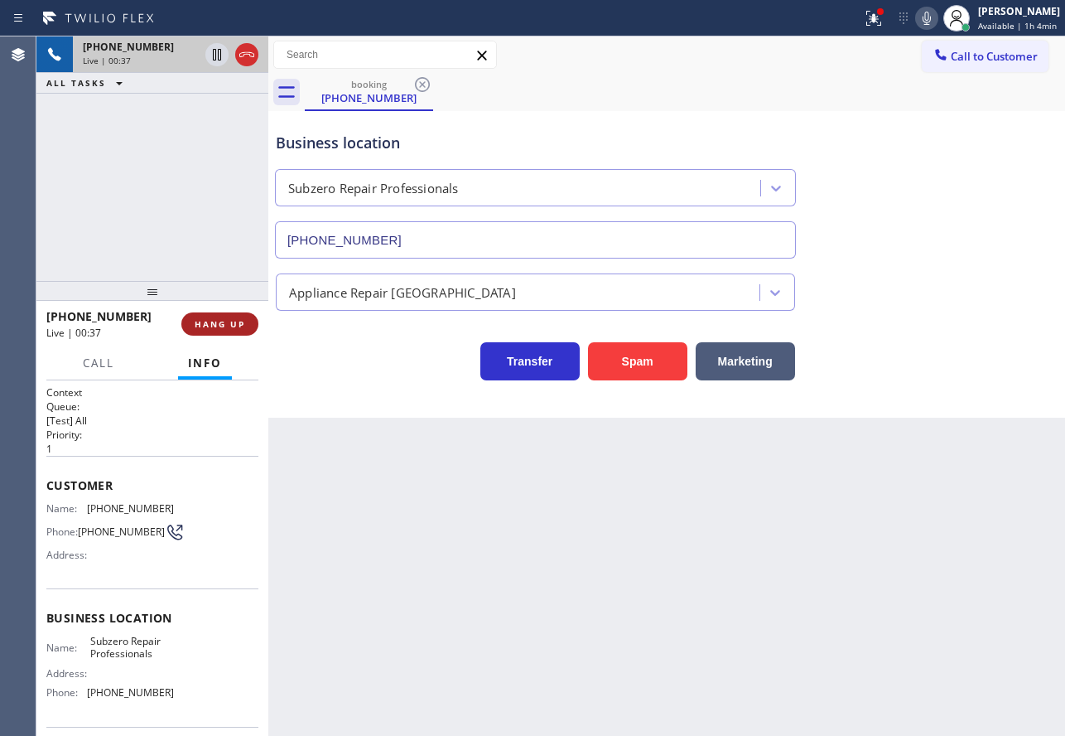
click at [240, 326] on span "HANG UP" at bounding box center [220, 324] width 51 height 12
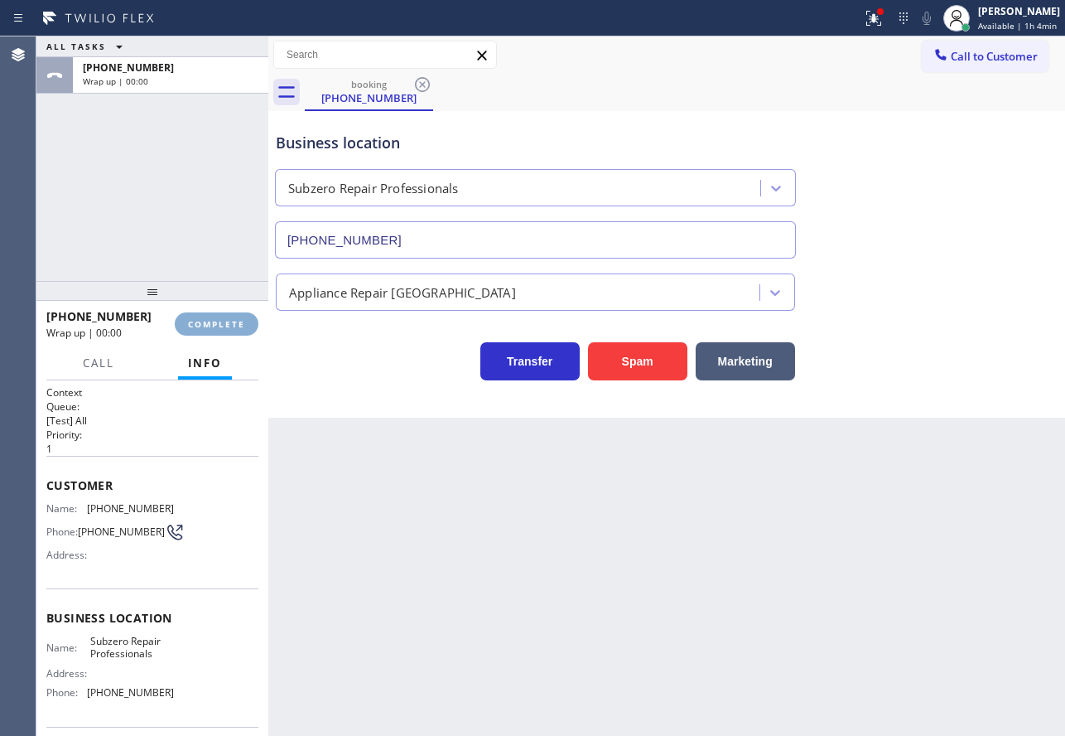
click at [240, 326] on span "COMPLETE" at bounding box center [216, 324] width 57 height 12
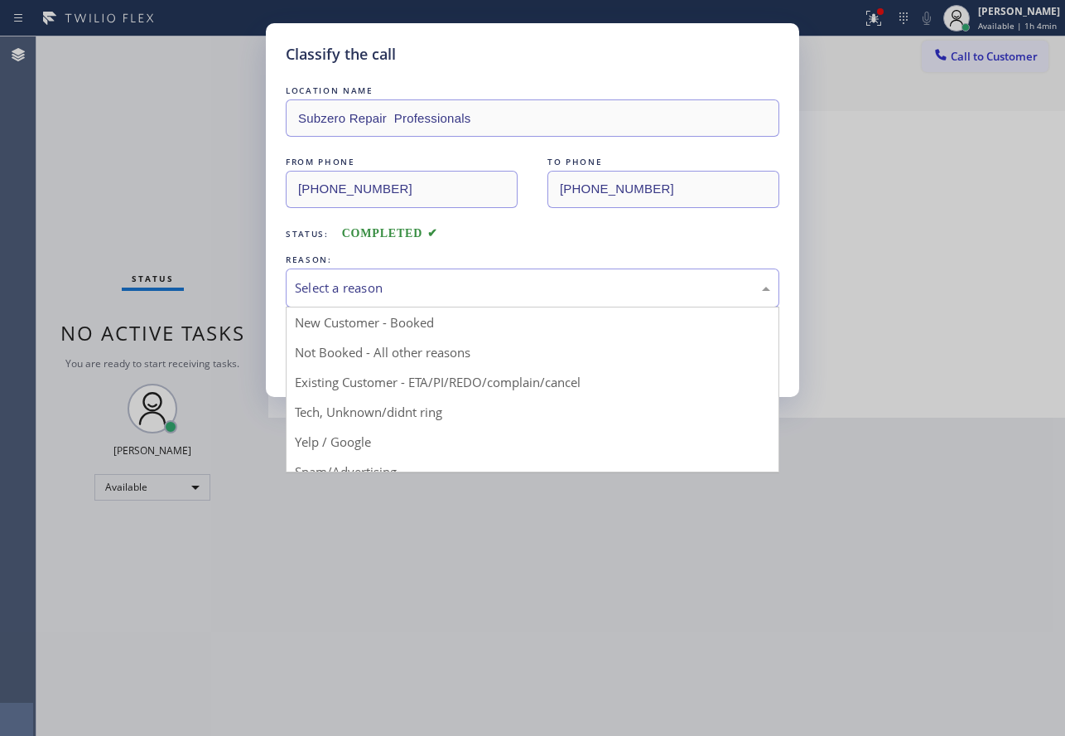
click at [364, 282] on div "Select a reason" at bounding box center [532, 287] width 475 height 19
drag, startPoint x: 361, startPoint y: 414, endPoint x: 359, endPoint y: 361, distance: 53.1
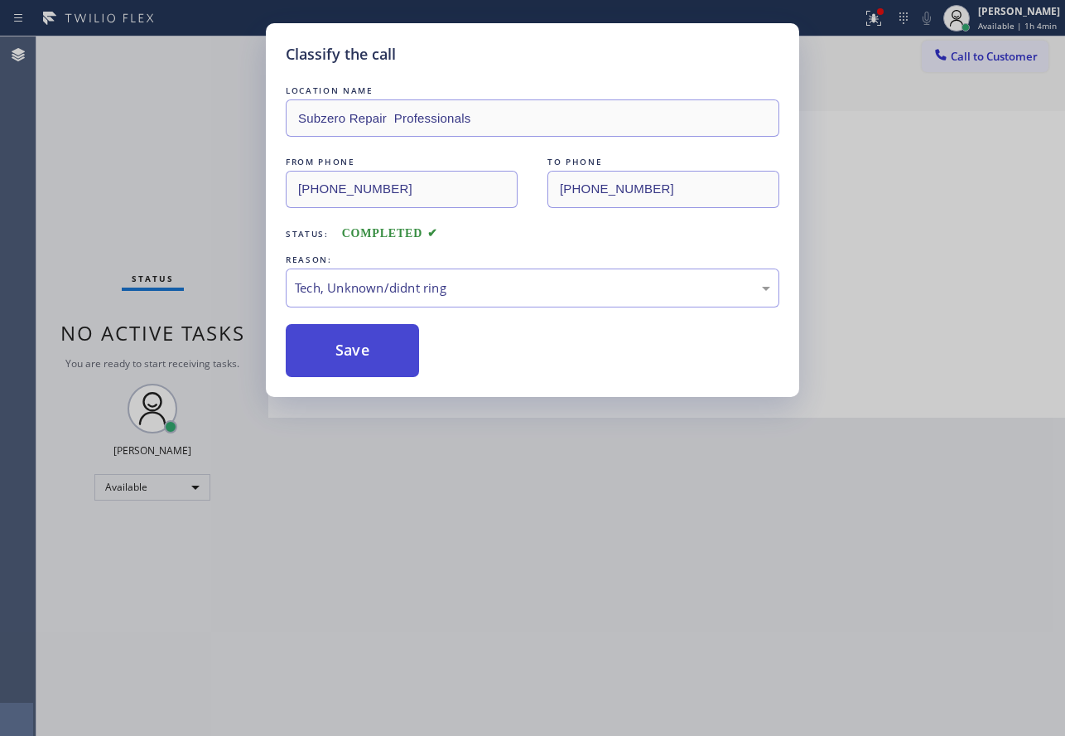
click at [353, 333] on button "Save" at bounding box center [352, 350] width 133 height 53
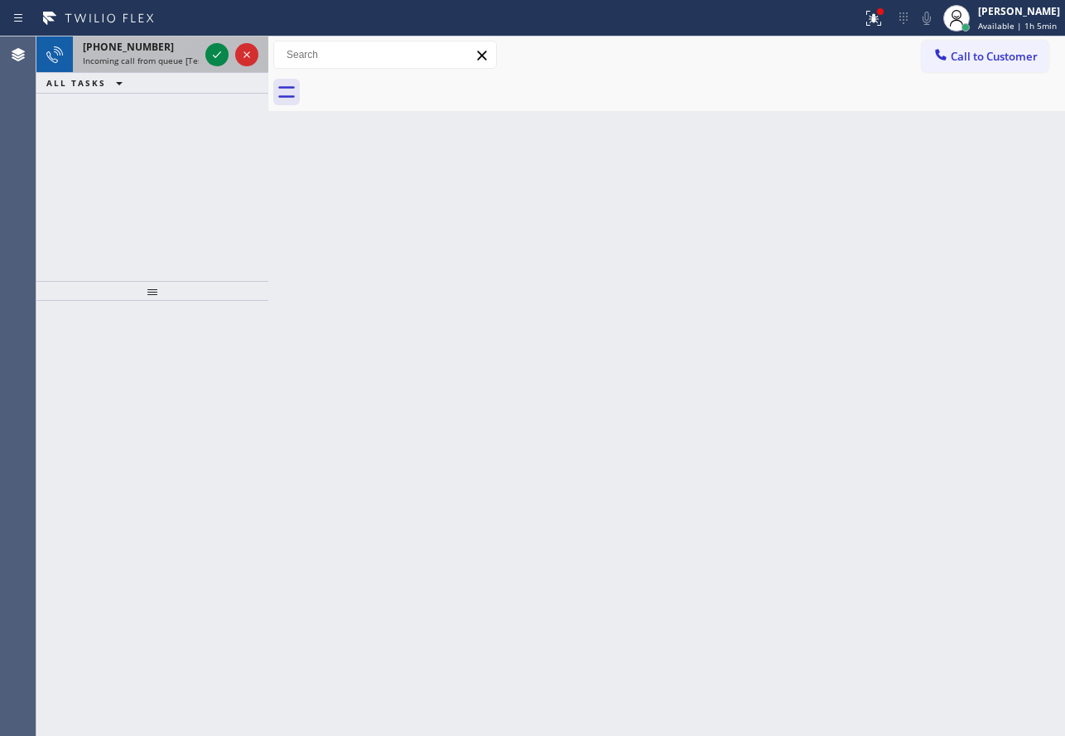
click at [155, 51] on div "[PHONE_NUMBER]" at bounding box center [141, 47] width 116 height 14
click at [215, 55] on icon at bounding box center [217, 55] width 20 height 20
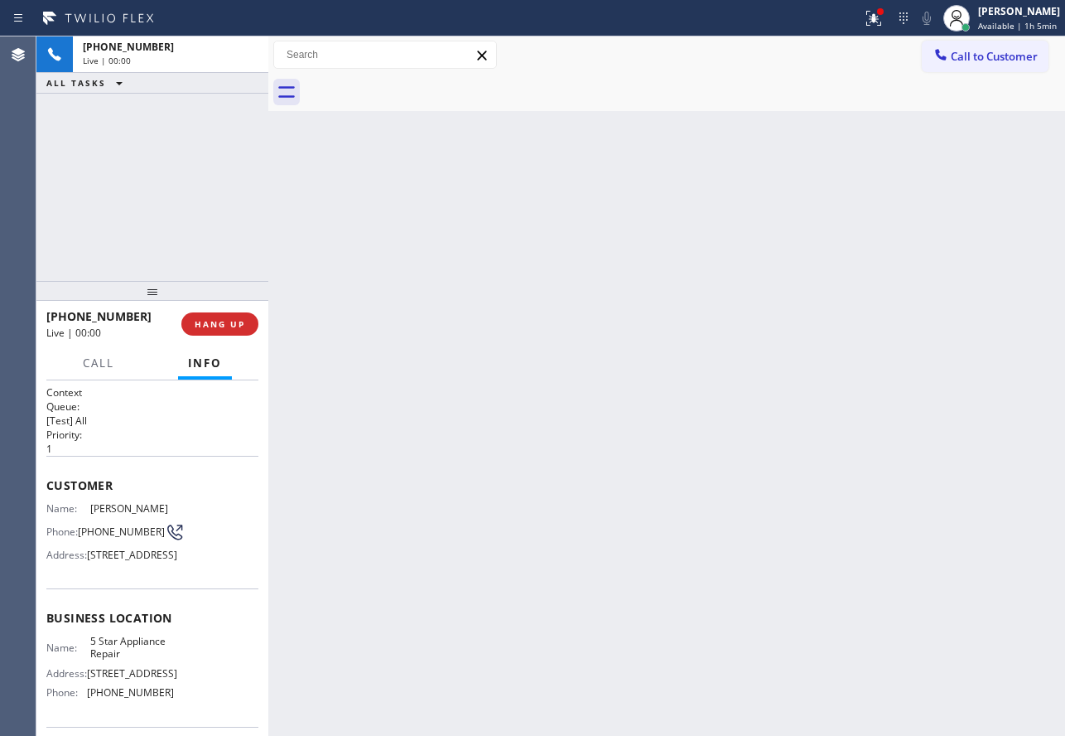
click at [247, 55] on div "Live | 00:00" at bounding box center [171, 61] width 176 height 12
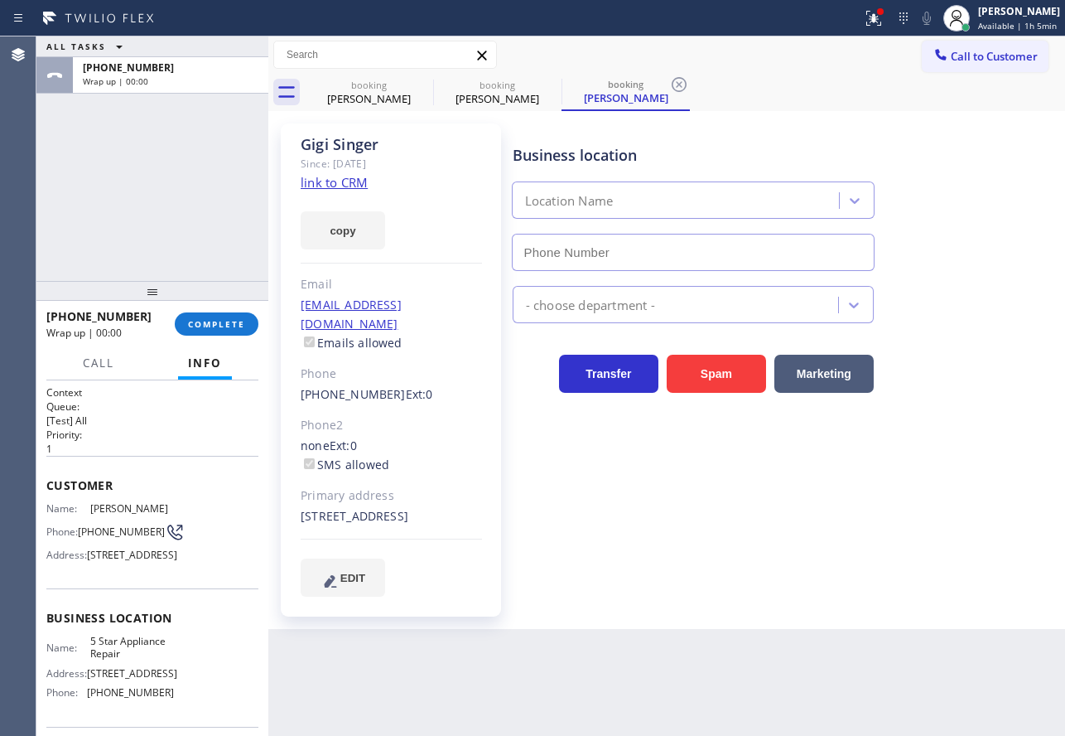
type input "[PHONE_NUMBER]"
click at [681, 90] on icon at bounding box center [679, 85] width 20 height 20
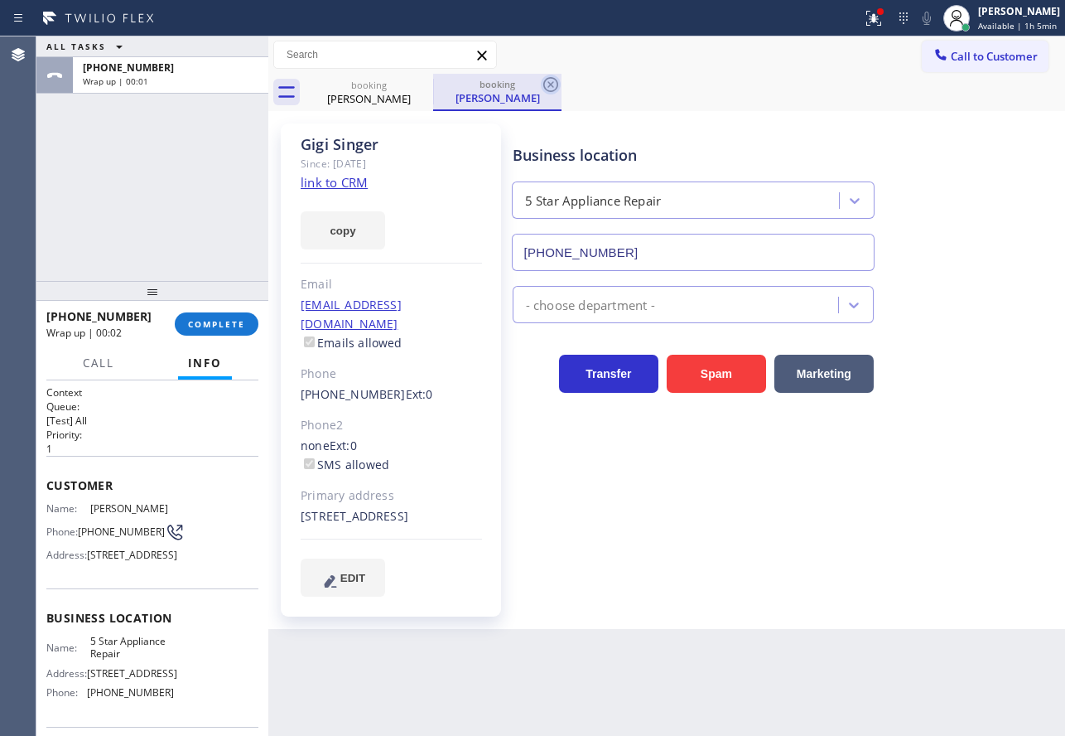
click at [551, 84] on icon at bounding box center [550, 84] width 15 height 15
click at [341, 182] on link "link to CRM" at bounding box center [334, 182] width 67 height 17
click at [214, 341] on div "[PHONE_NUMBER] Wrap up | 00:05 COMPLETE" at bounding box center [152, 323] width 212 height 43
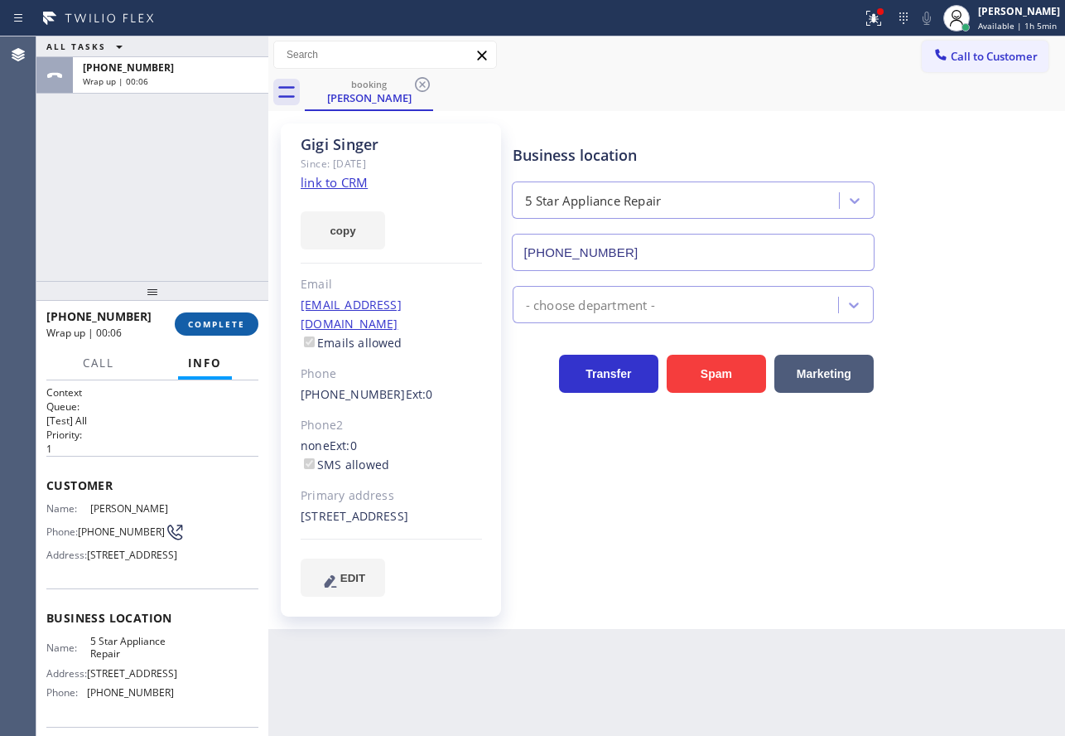
click at [223, 322] on span "COMPLETE" at bounding box center [216, 324] width 57 height 12
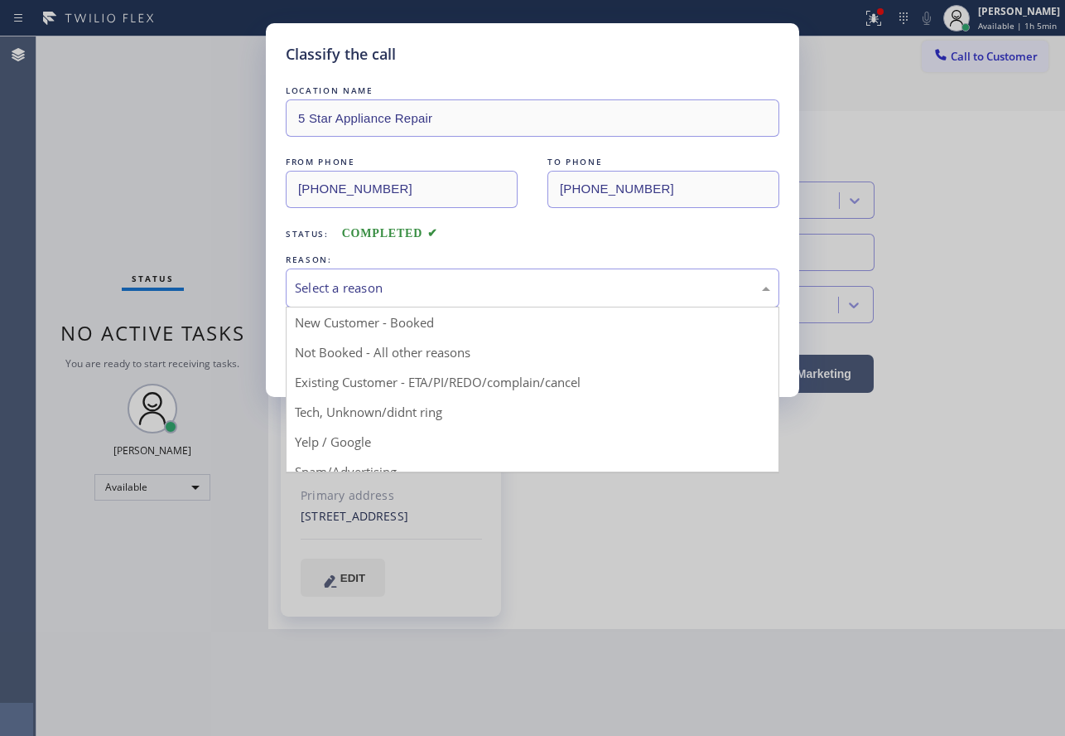
click at [444, 275] on div "Select a reason" at bounding box center [533, 287] width 494 height 39
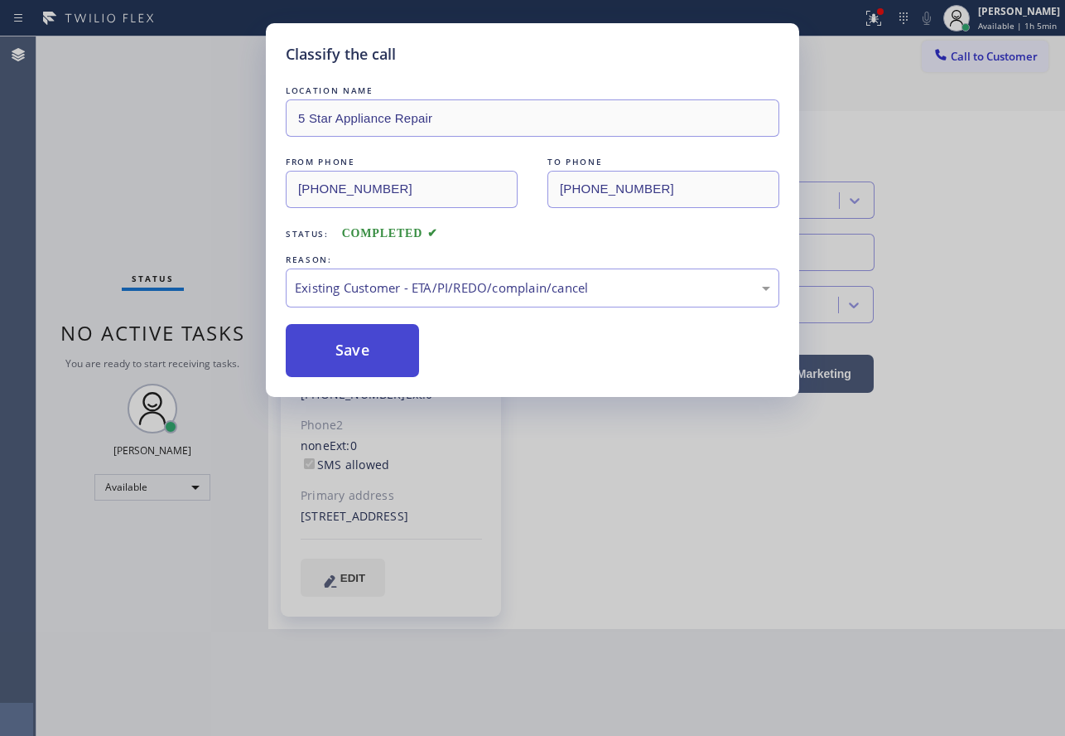
click at [373, 350] on button "Save" at bounding box center [352, 350] width 133 height 53
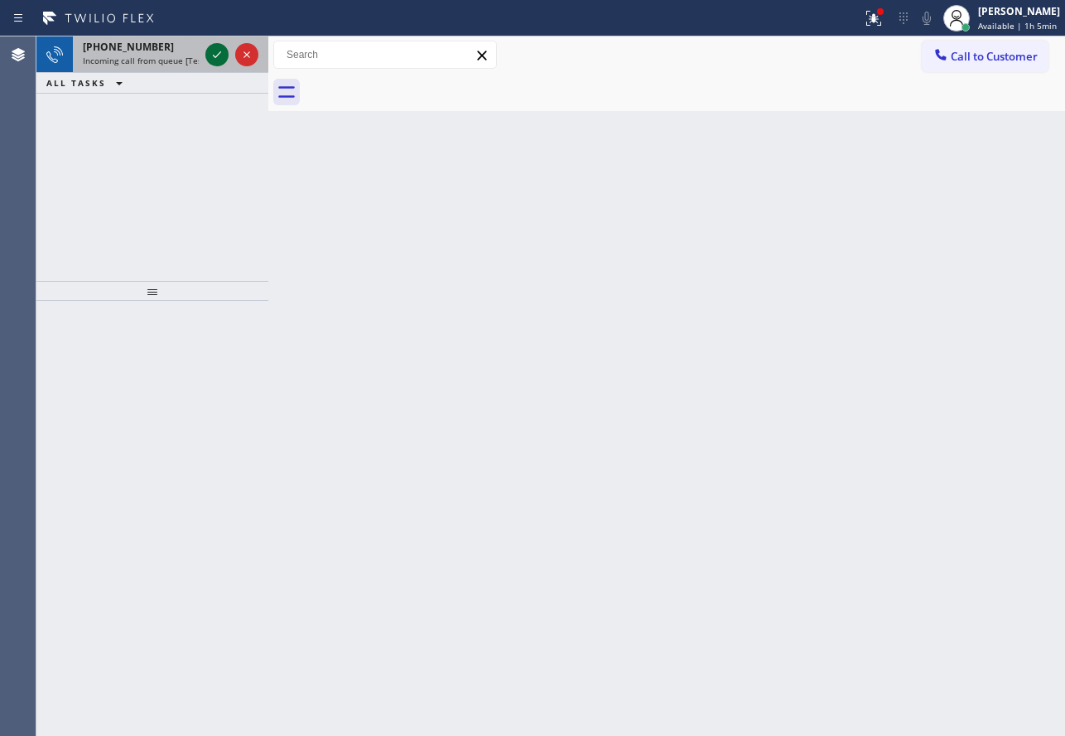
click at [213, 56] on icon at bounding box center [217, 55] width 20 height 20
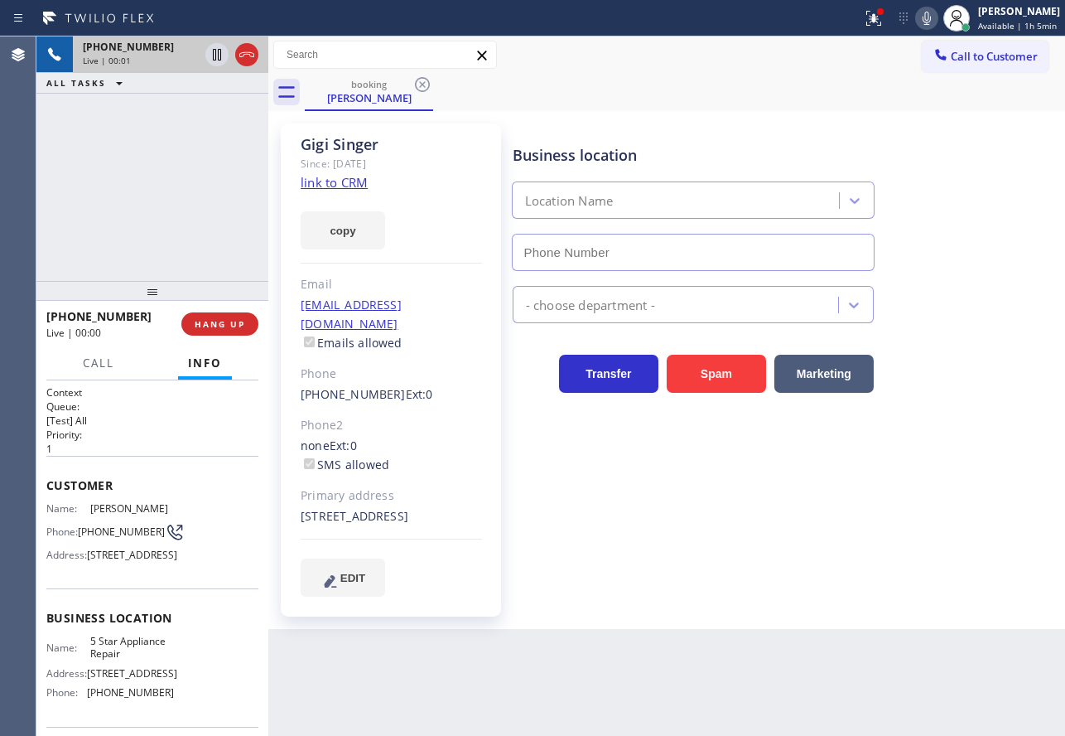
type input "[PHONE_NUMBER]"
click at [929, 23] on icon at bounding box center [927, 18] width 20 height 20
click at [930, 16] on icon at bounding box center [927, 18] width 20 height 20
click at [222, 319] on span "HANG UP" at bounding box center [220, 324] width 51 height 12
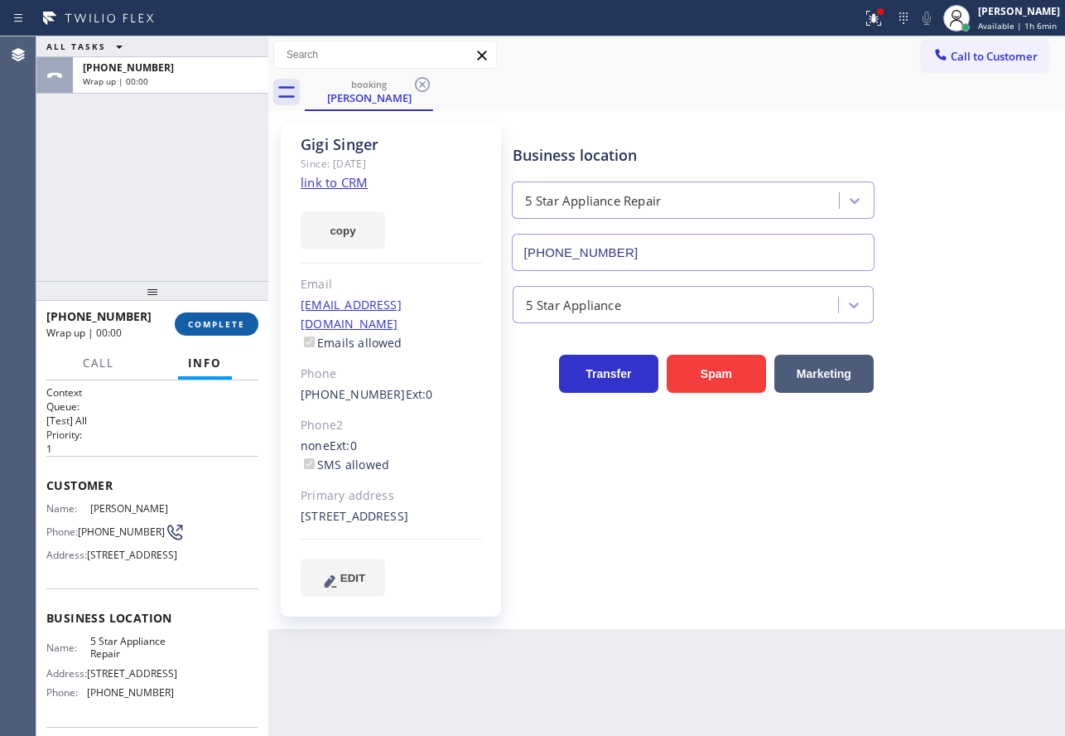
click at [222, 319] on span "COMPLETE" at bounding box center [216, 324] width 57 height 12
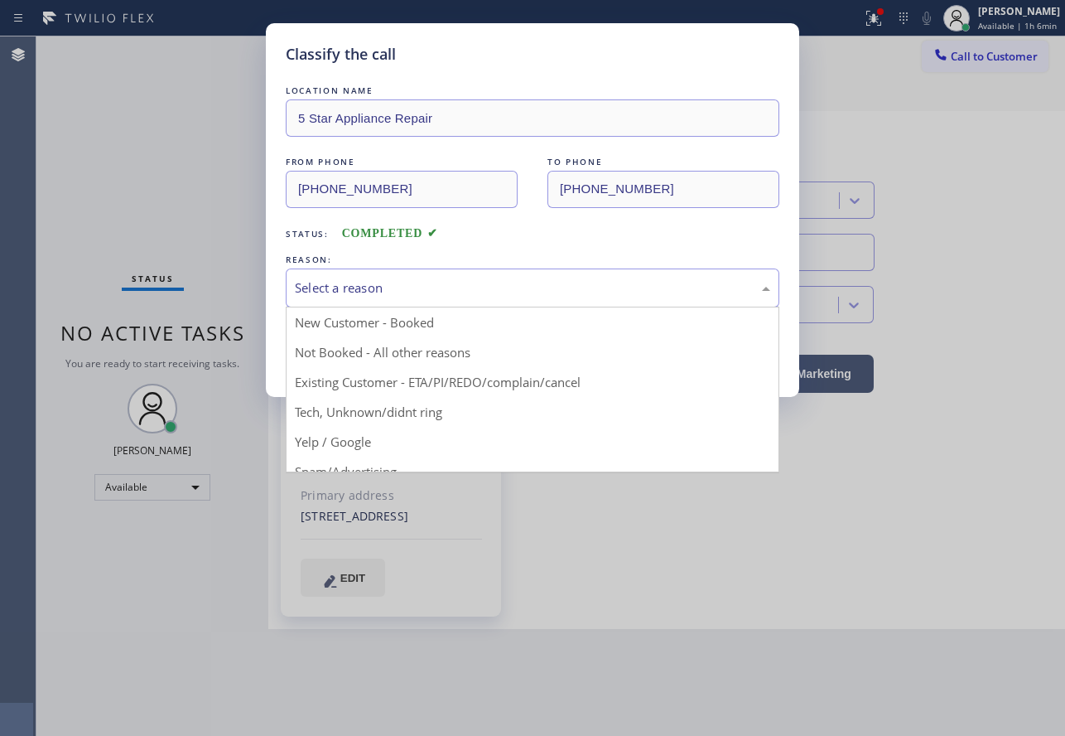
click at [413, 282] on div "Select a reason" at bounding box center [532, 287] width 475 height 19
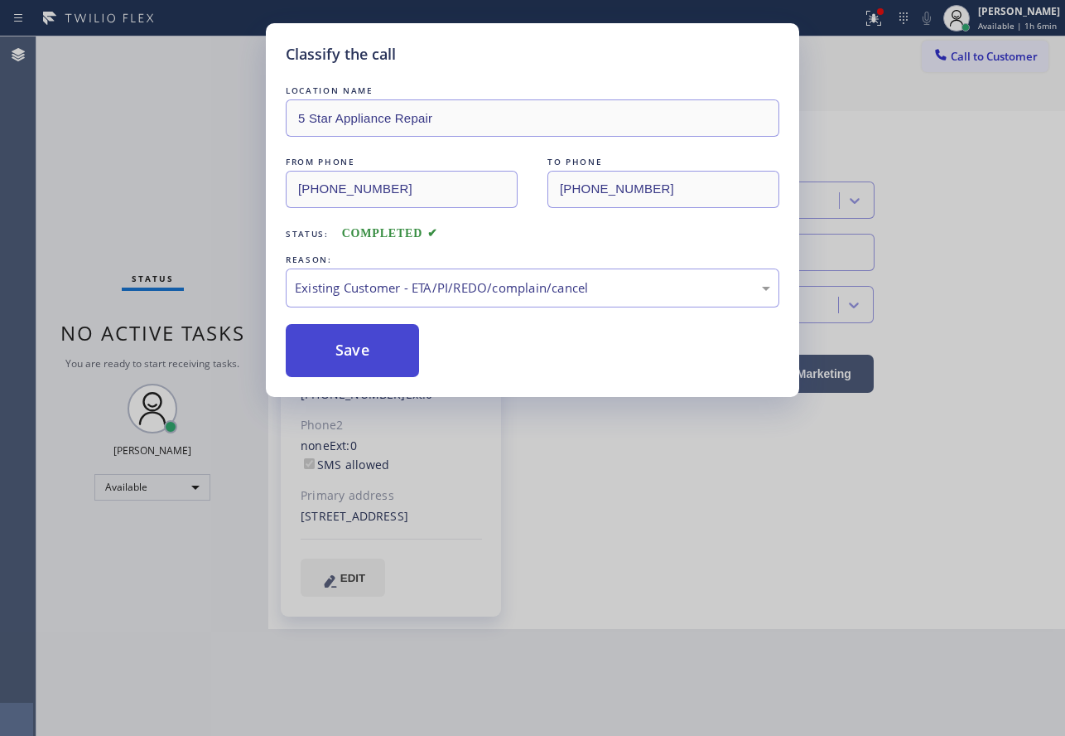
click at [346, 334] on button "Save" at bounding box center [352, 350] width 133 height 53
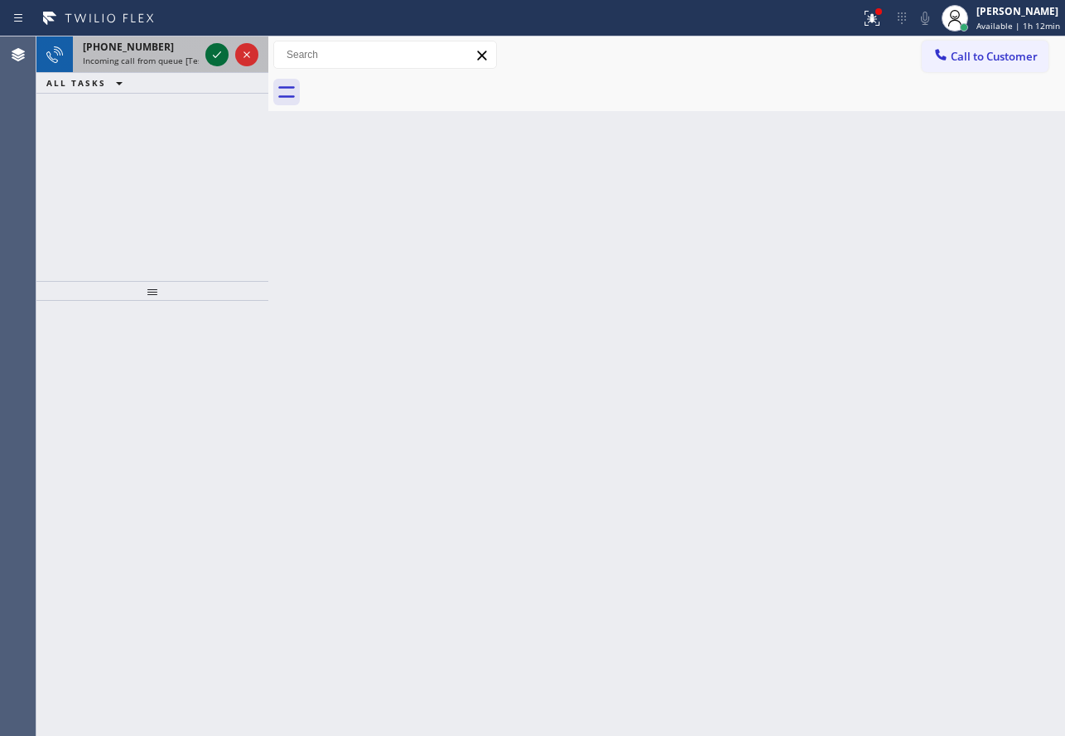
click at [216, 56] on icon at bounding box center [217, 55] width 20 height 20
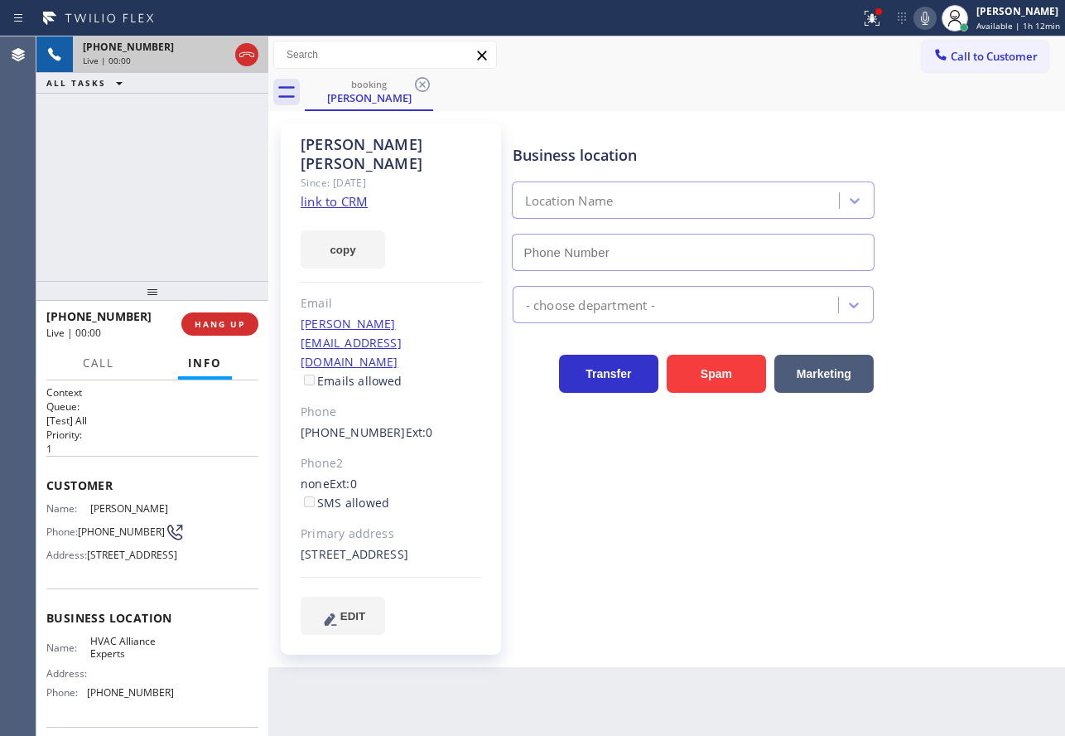
type input "[PHONE_NUMBER]"
click at [328, 193] on link "link to CRM" at bounding box center [334, 201] width 67 height 17
click at [234, 318] on span "HANG UP" at bounding box center [220, 324] width 51 height 12
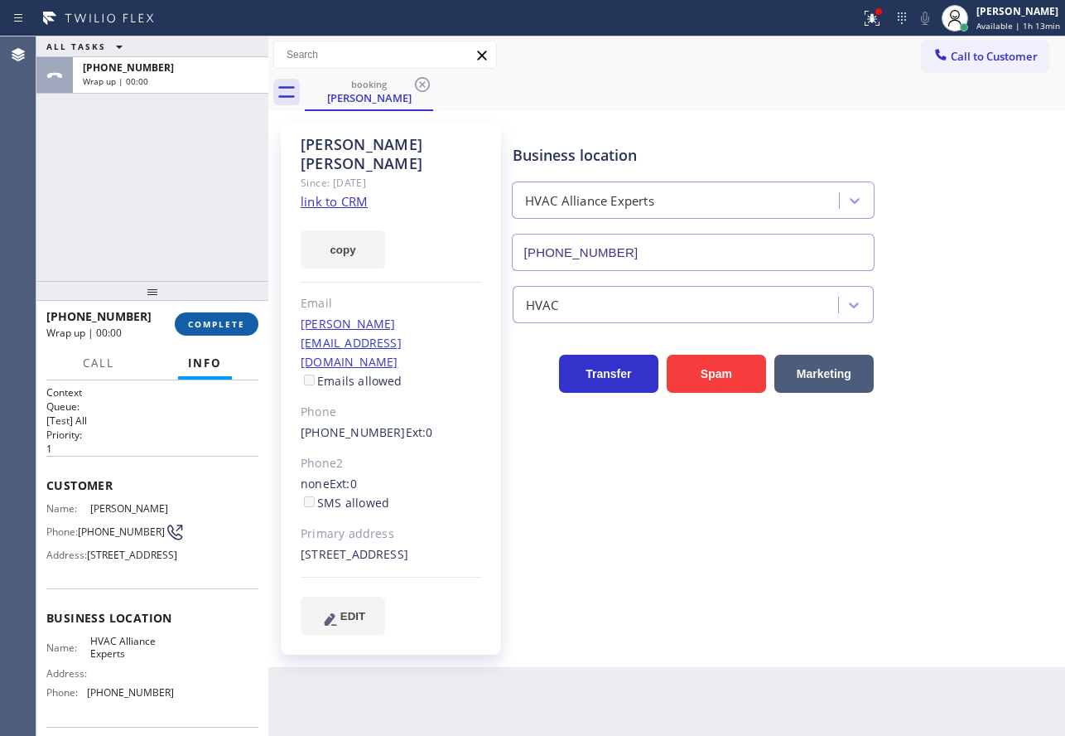
click at [234, 318] on span "COMPLETE" at bounding box center [216, 324] width 57 height 12
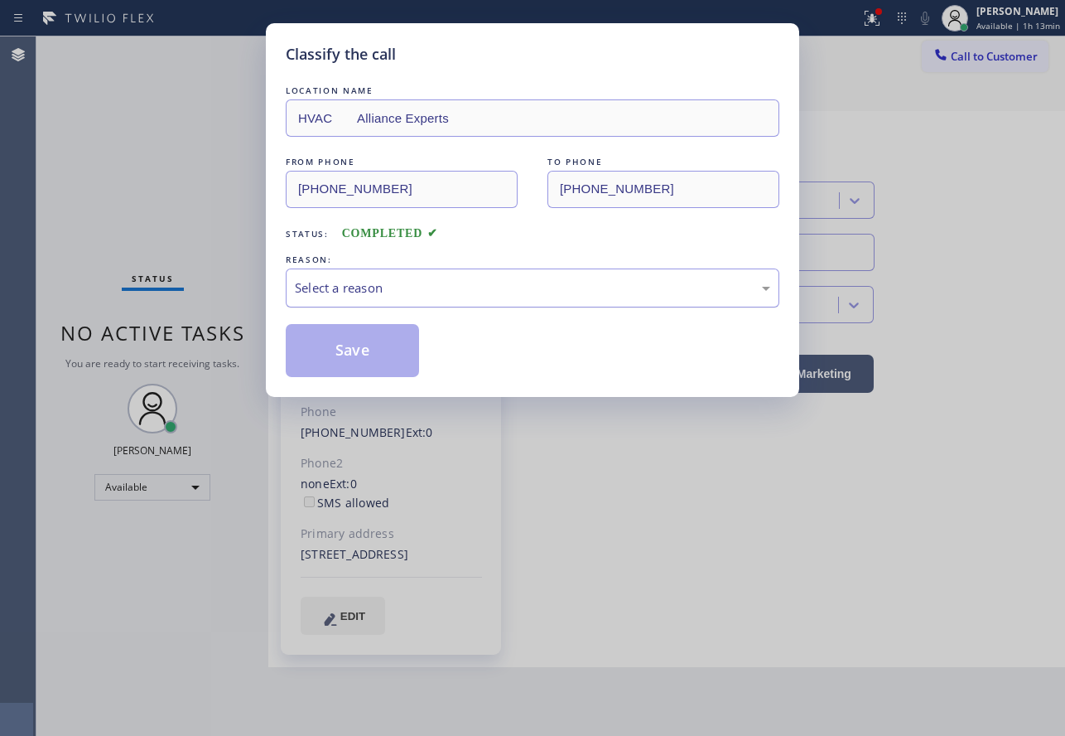
click at [467, 298] on div "Select a reason" at bounding box center [533, 287] width 494 height 39
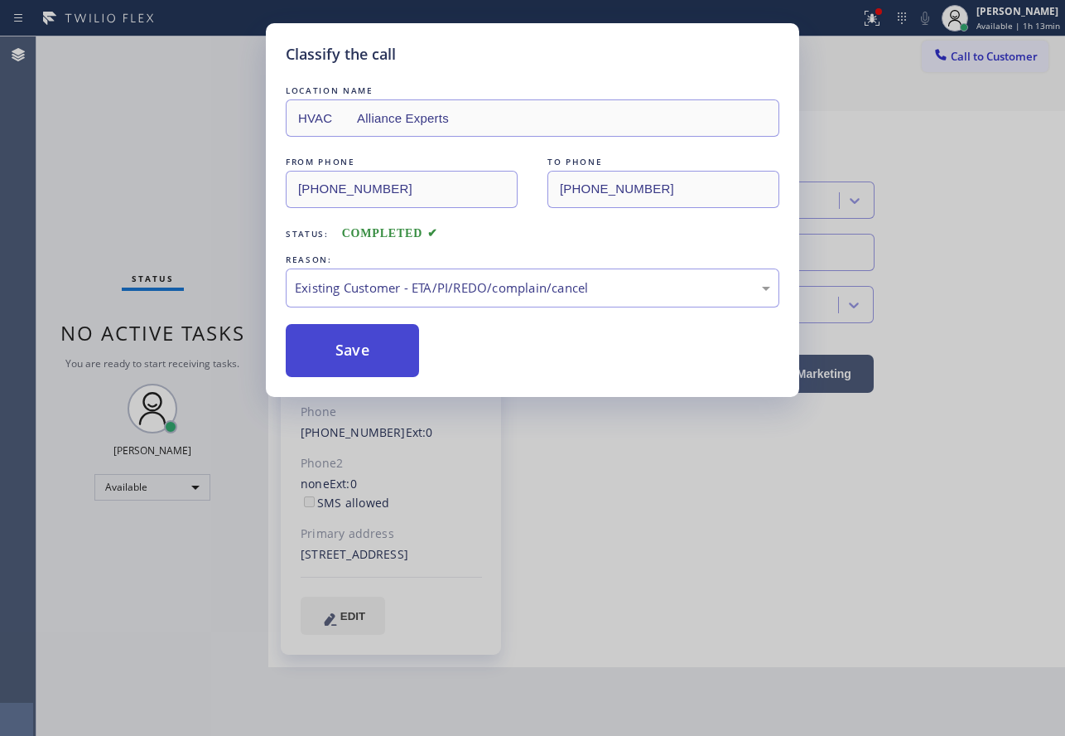
click at [374, 355] on button "Save" at bounding box center [352, 350] width 133 height 53
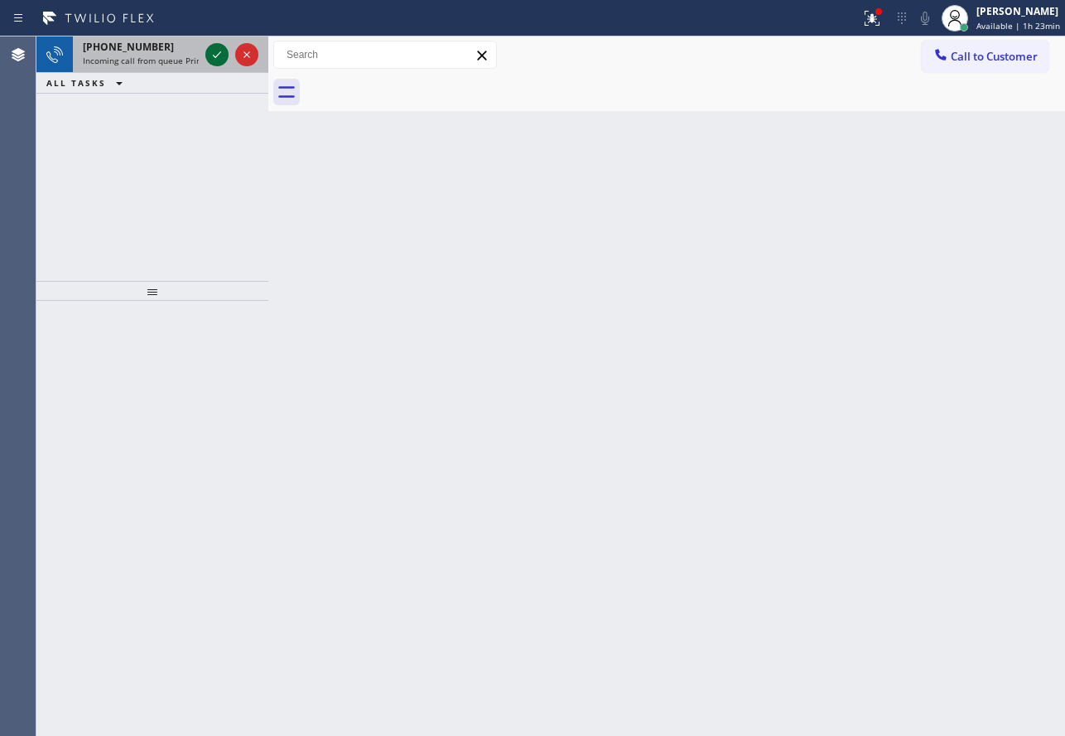
click at [219, 58] on icon at bounding box center [217, 55] width 20 height 20
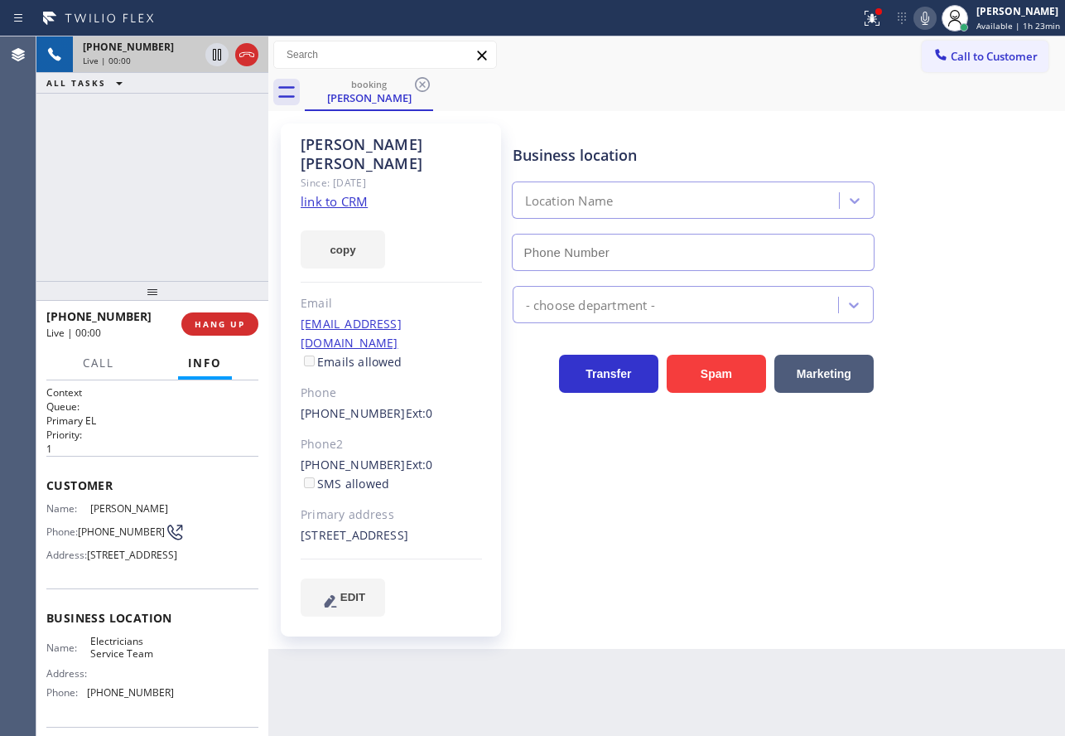
type input "[PHONE_NUMBER]"
click at [333, 193] on link "link to CRM" at bounding box center [334, 201] width 67 height 17
click at [722, 84] on div "booking [PERSON_NAME]" at bounding box center [685, 92] width 760 height 37
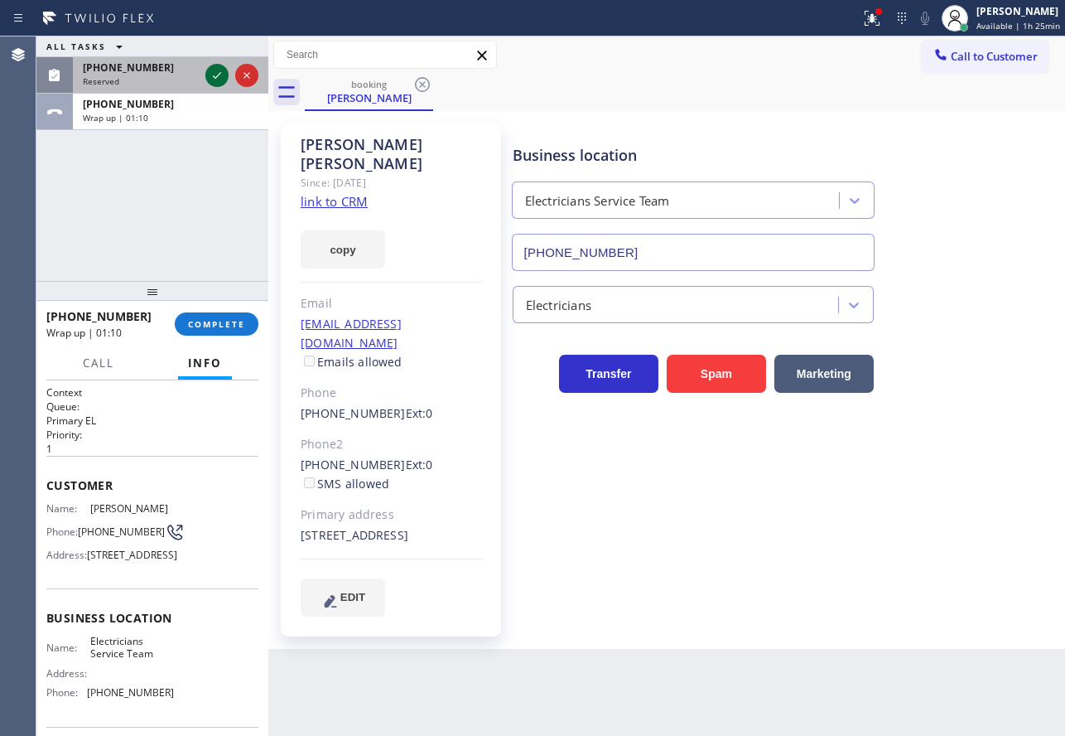
click at [224, 70] on icon at bounding box center [217, 75] width 20 height 20
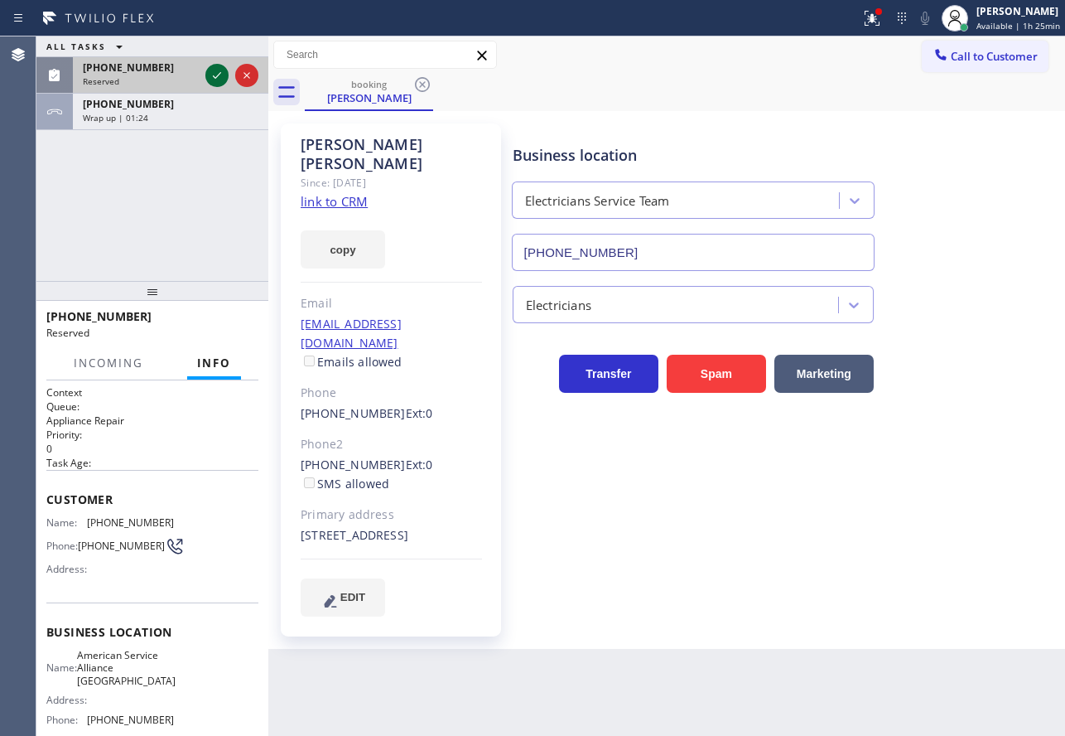
click at [220, 76] on icon at bounding box center [217, 75] width 20 height 20
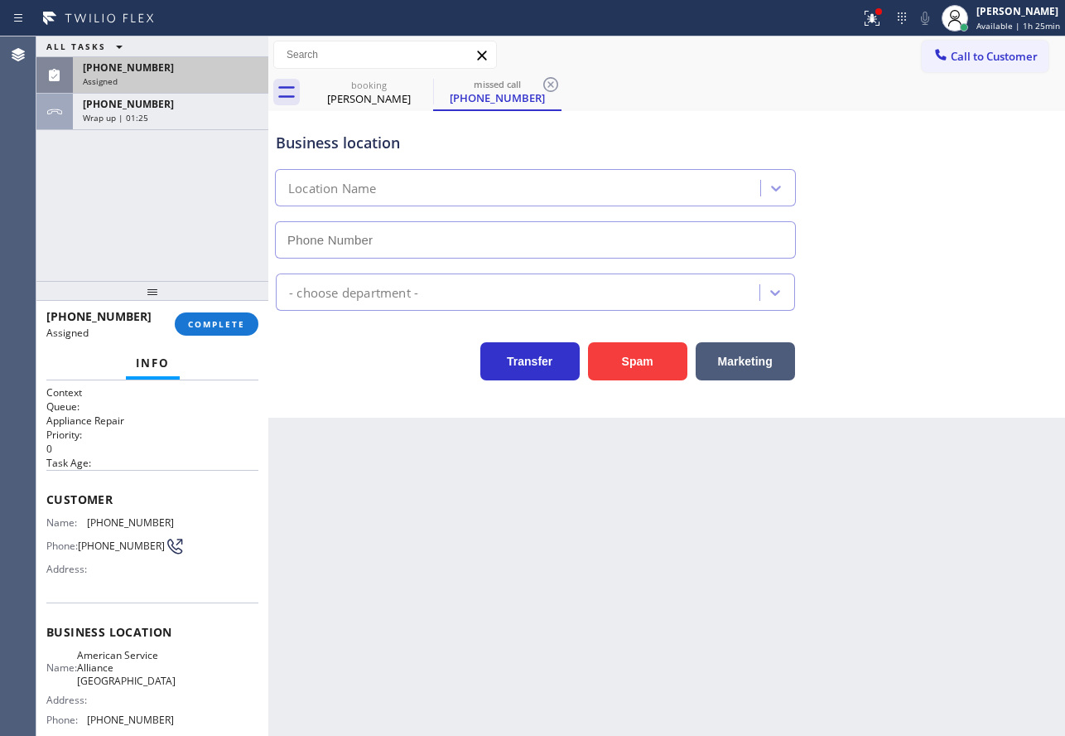
type input "[PHONE_NUMBER]"
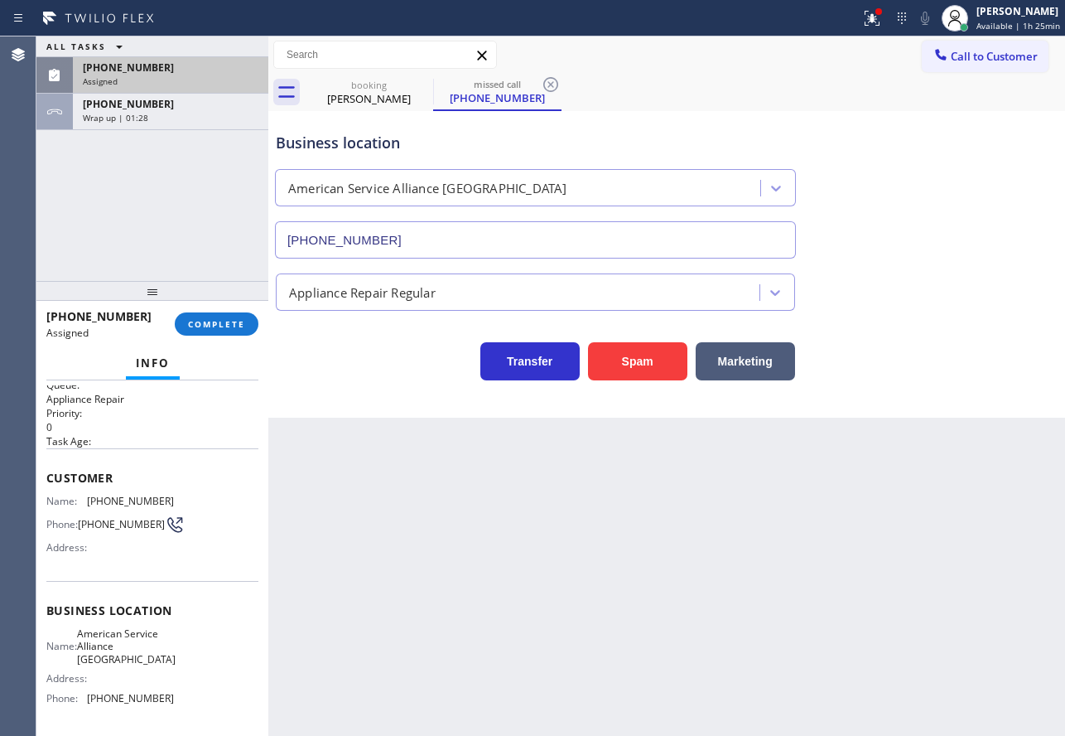
scroll to position [83, 0]
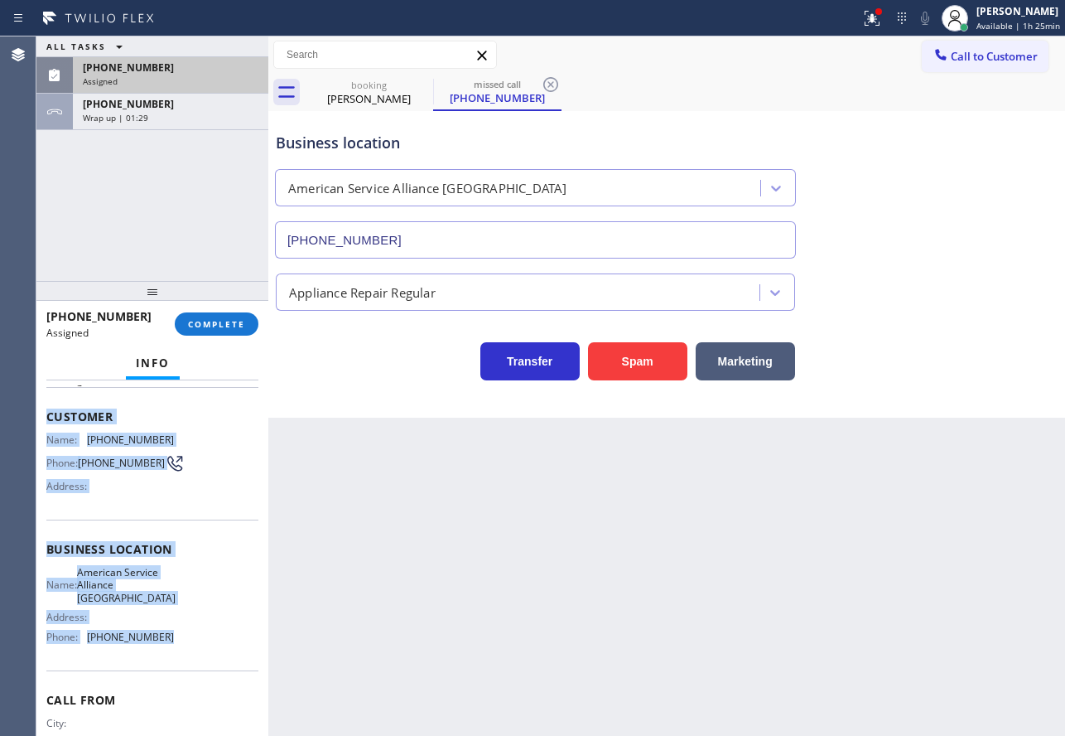
drag, startPoint x: 165, startPoint y: 649, endPoint x: 38, endPoint y: 409, distance: 271.6
click at [38, 409] on div "Context Queue: Appliance Repair Priority: 0 Task Age: Customer Name: [PHONE_NUM…" at bounding box center [152, 557] width 232 height 355
copy div "Customer Name: [PHONE_NUMBER] Phone: [PHONE_NUMBER] Address: Business location …"
click at [215, 321] on span "COMPLETE" at bounding box center [216, 324] width 57 height 12
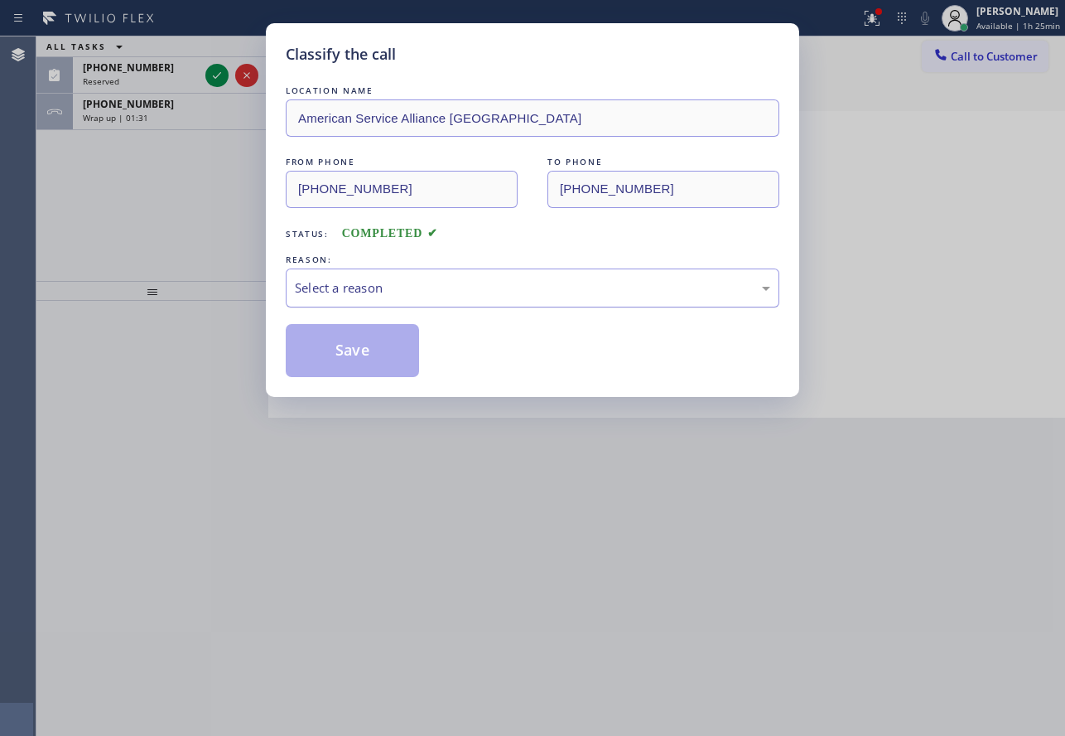
click at [483, 288] on div "Select a reason" at bounding box center [532, 287] width 475 height 19
click at [357, 354] on button "Save" at bounding box center [352, 350] width 133 height 53
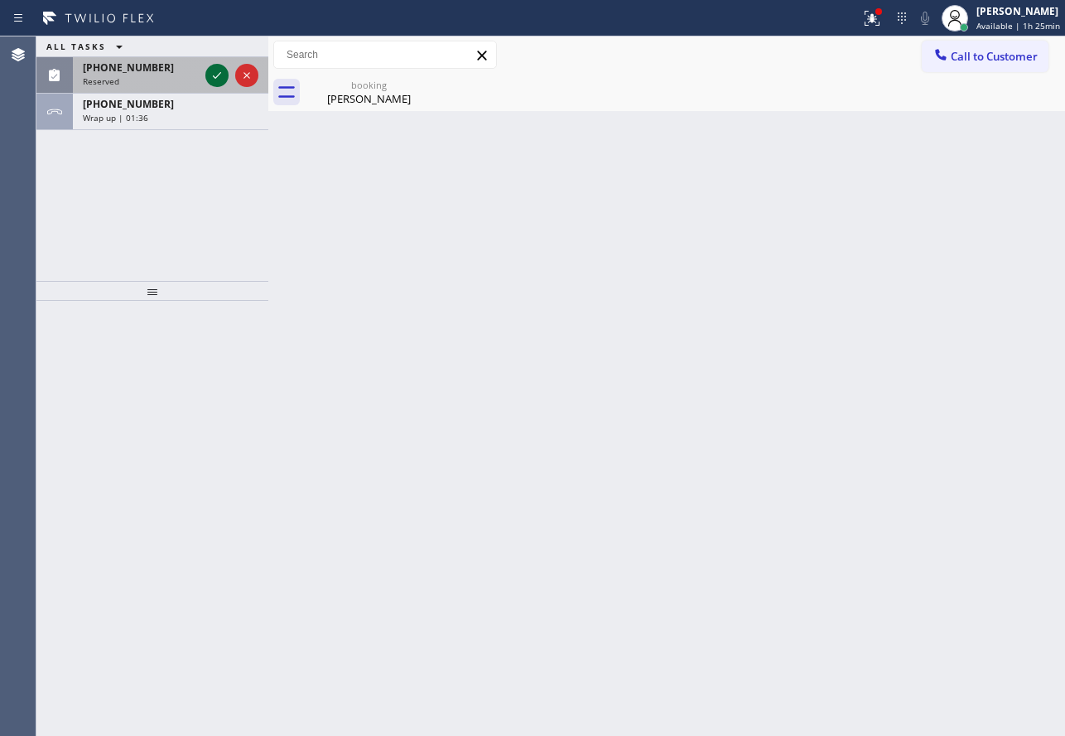
click at [209, 70] on icon at bounding box center [217, 75] width 20 height 20
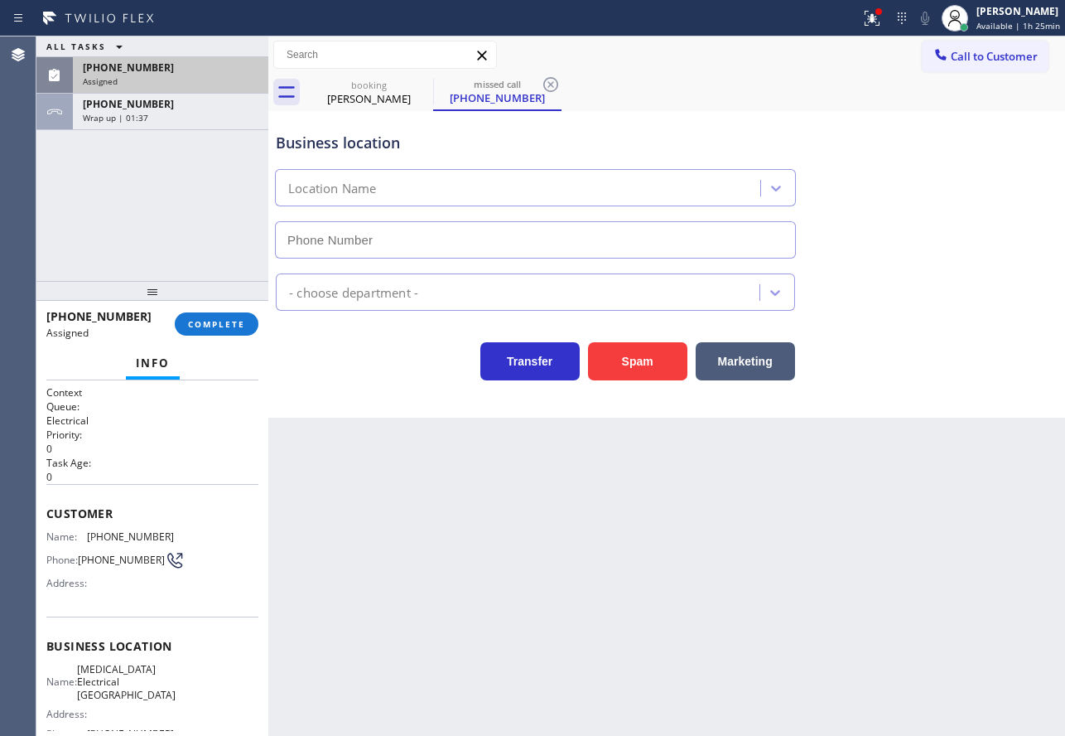
type input "[PHONE_NUMBER]"
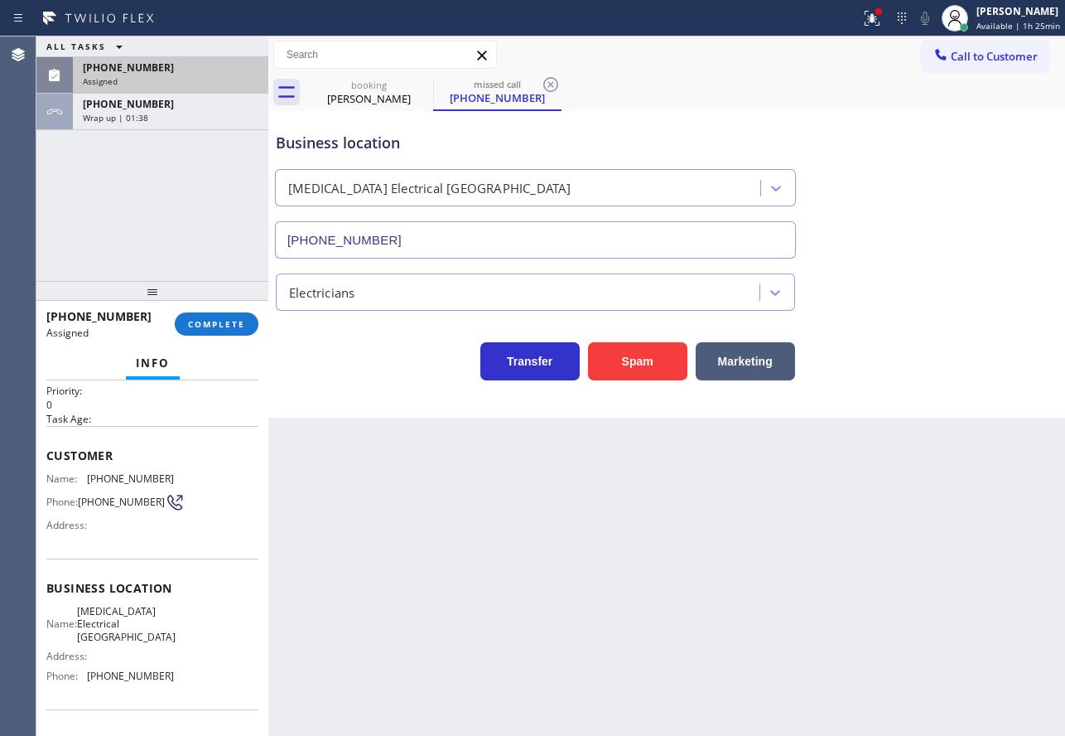
scroll to position [83, 0]
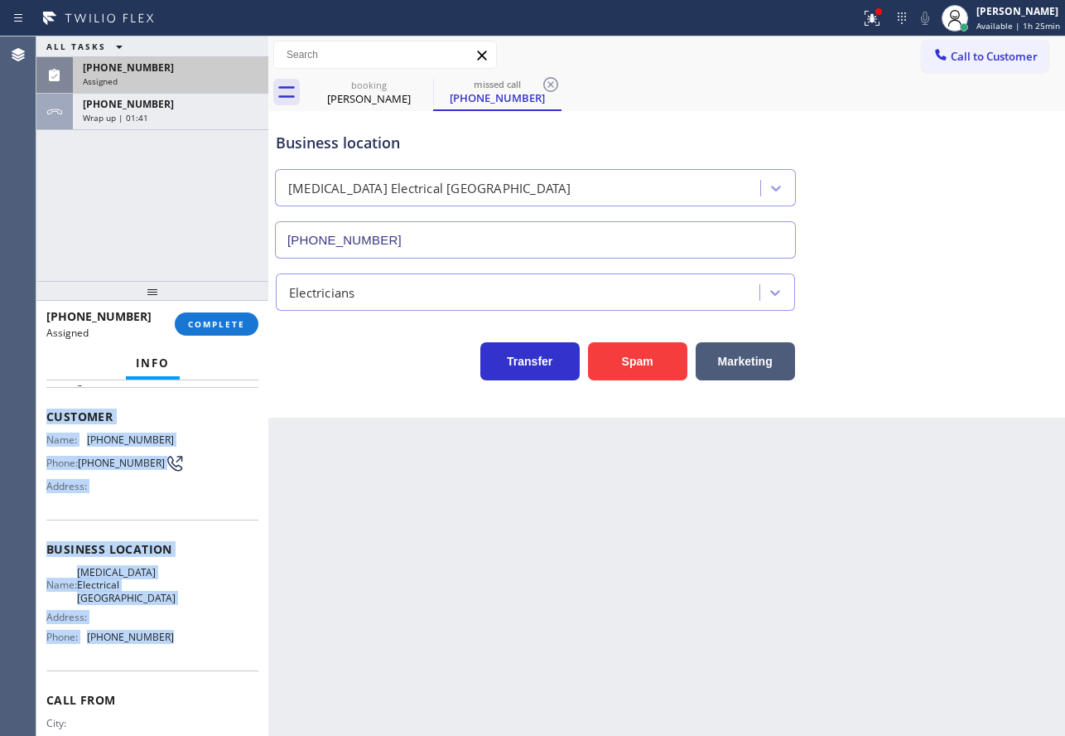
drag, startPoint x: 156, startPoint y: 664, endPoint x: 46, endPoint y: 419, distance: 268.5
click at [46, 419] on div "Context Queue: Electrical Priority: 0 Task Age: Customer Name: [PHONE_NUMBER] P…" at bounding box center [152, 549] width 212 height 494
copy div "Customer Name: [PHONE_NUMBER] Phone: [PHONE_NUMBER] Address: Business location …"
click at [254, 320] on button "COMPLETE" at bounding box center [217, 323] width 84 height 23
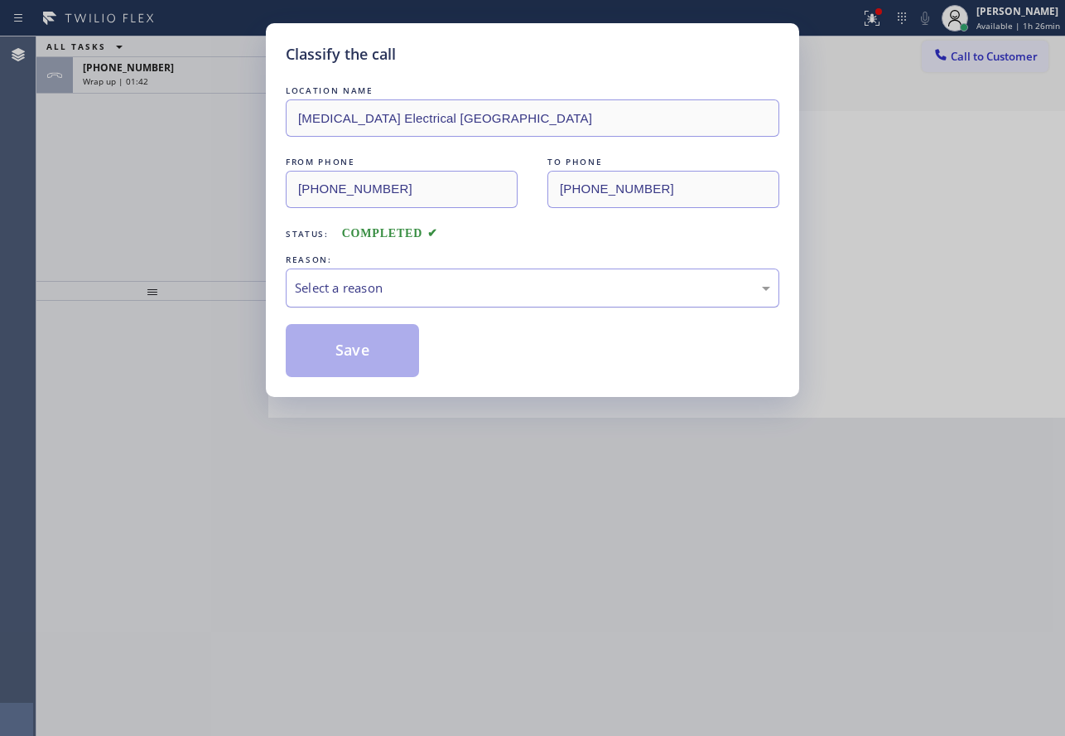
click at [370, 288] on div "Select a reason" at bounding box center [532, 287] width 475 height 19
click at [361, 350] on button "Save" at bounding box center [352, 350] width 133 height 53
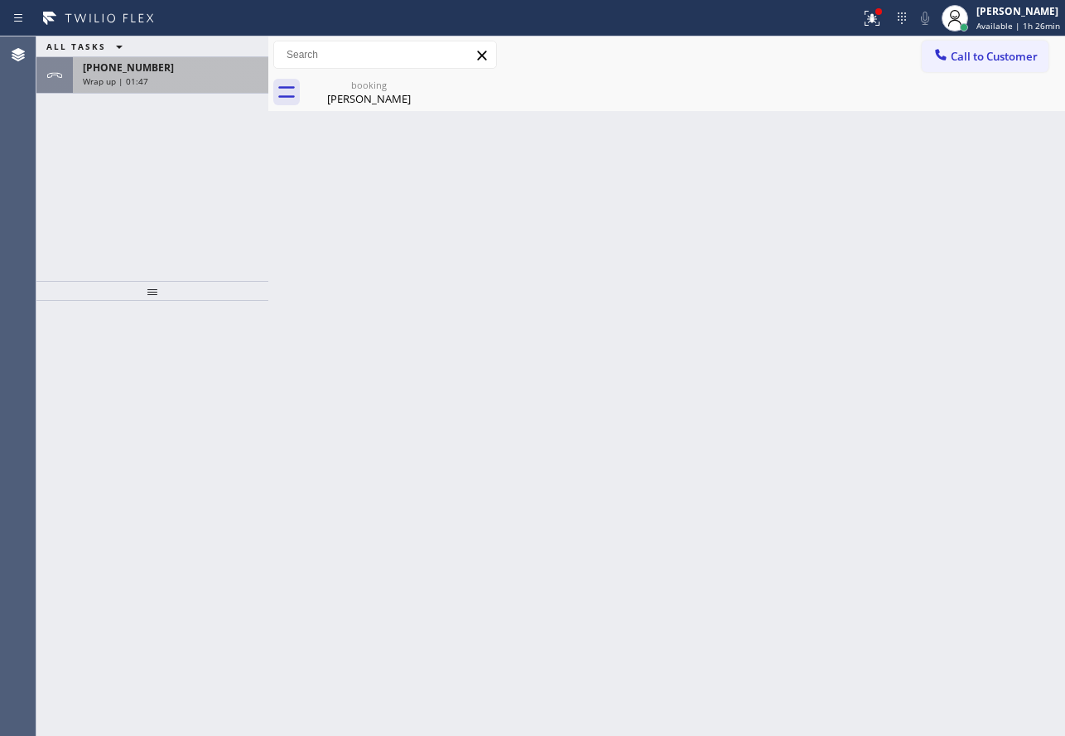
click at [213, 74] on div "[PHONE_NUMBER]" at bounding box center [171, 67] width 176 height 14
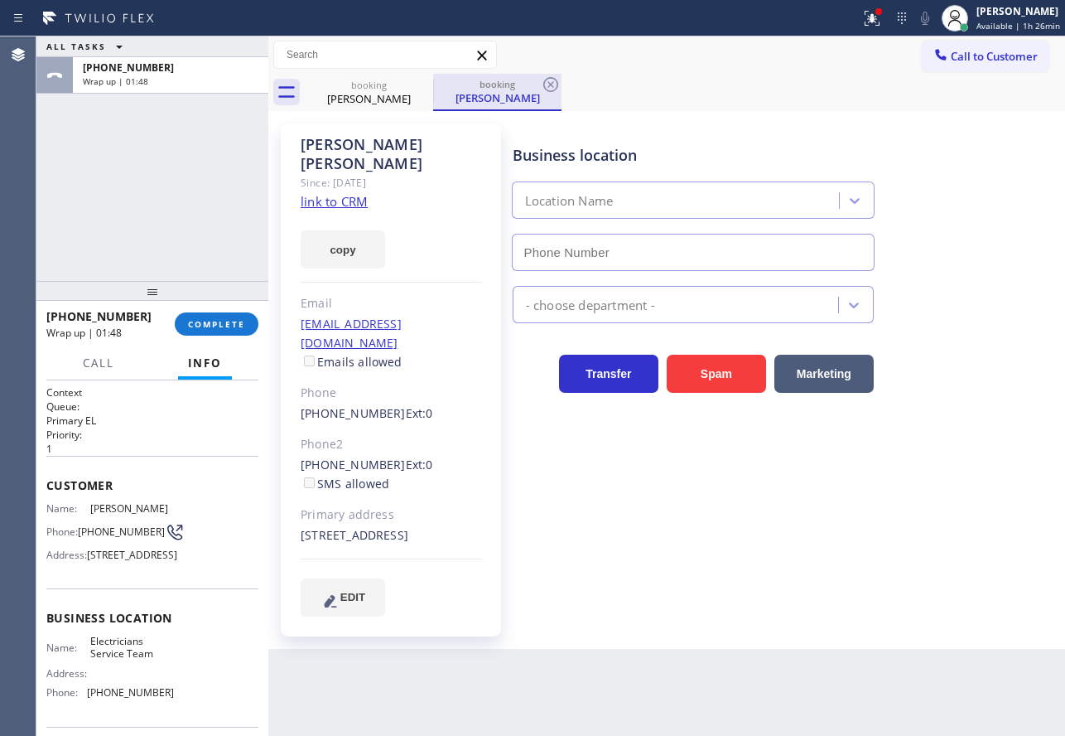
type input "[PHONE_NUMBER]"
click at [555, 86] on icon at bounding box center [551, 85] width 20 height 20
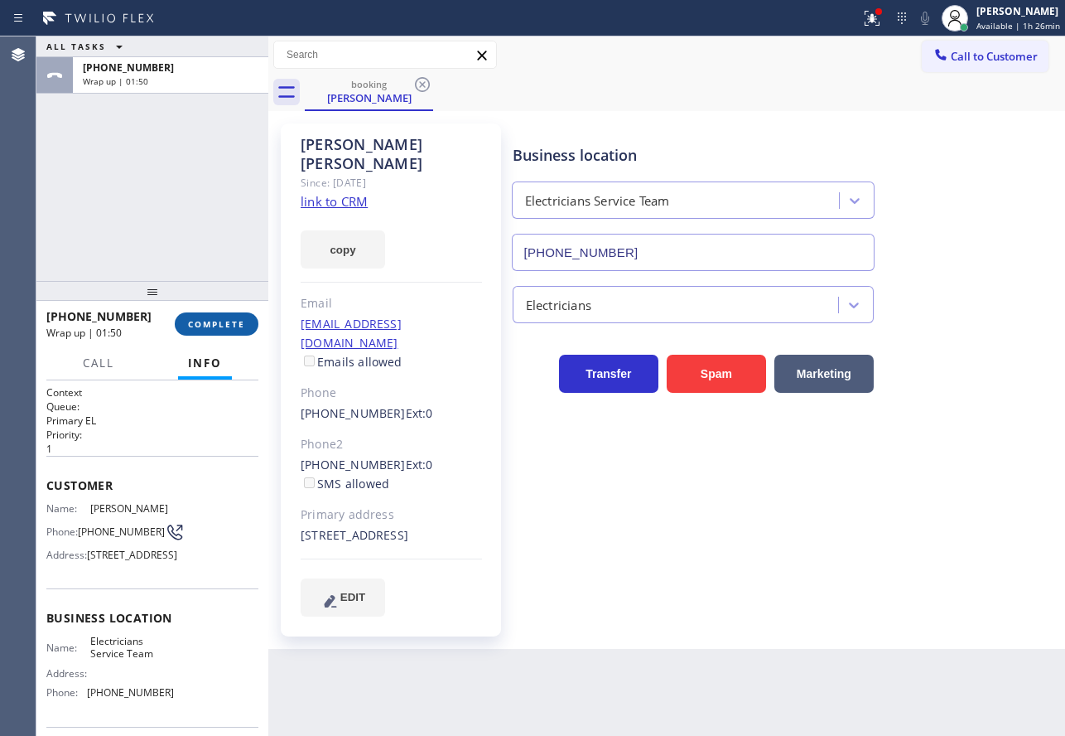
click at [223, 326] on span "COMPLETE" at bounding box center [216, 324] width 57 height 12
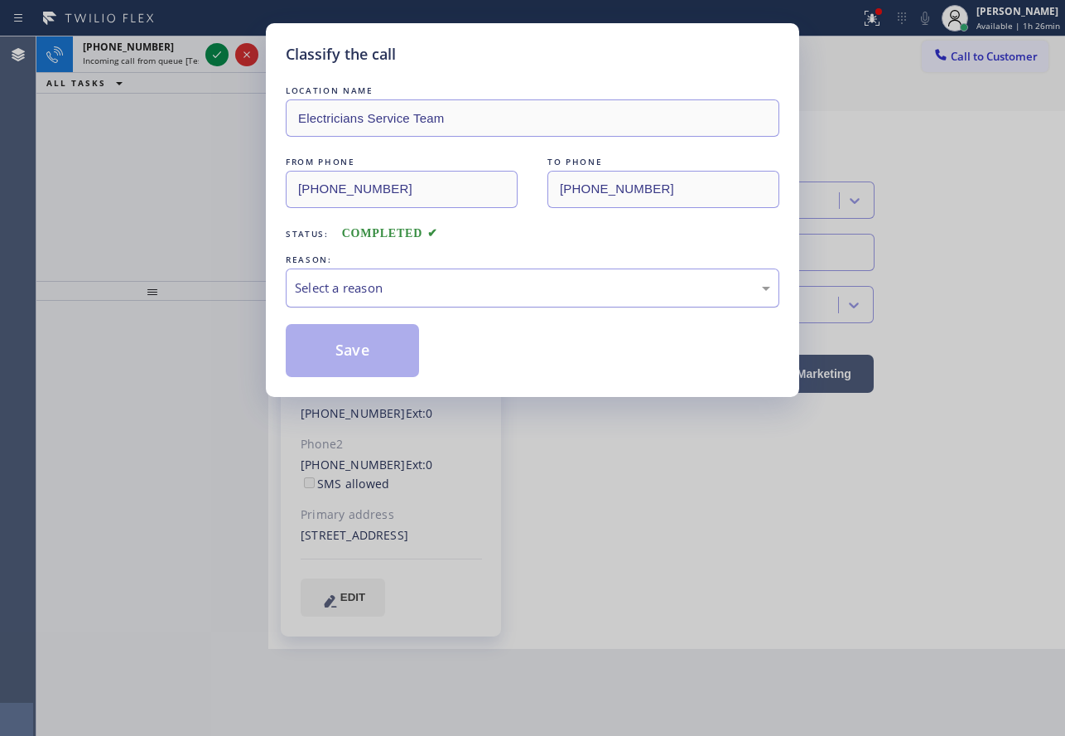
click at [495, 282] on div "Select a reason" at bounding box center [532, 287] width 475 height 19
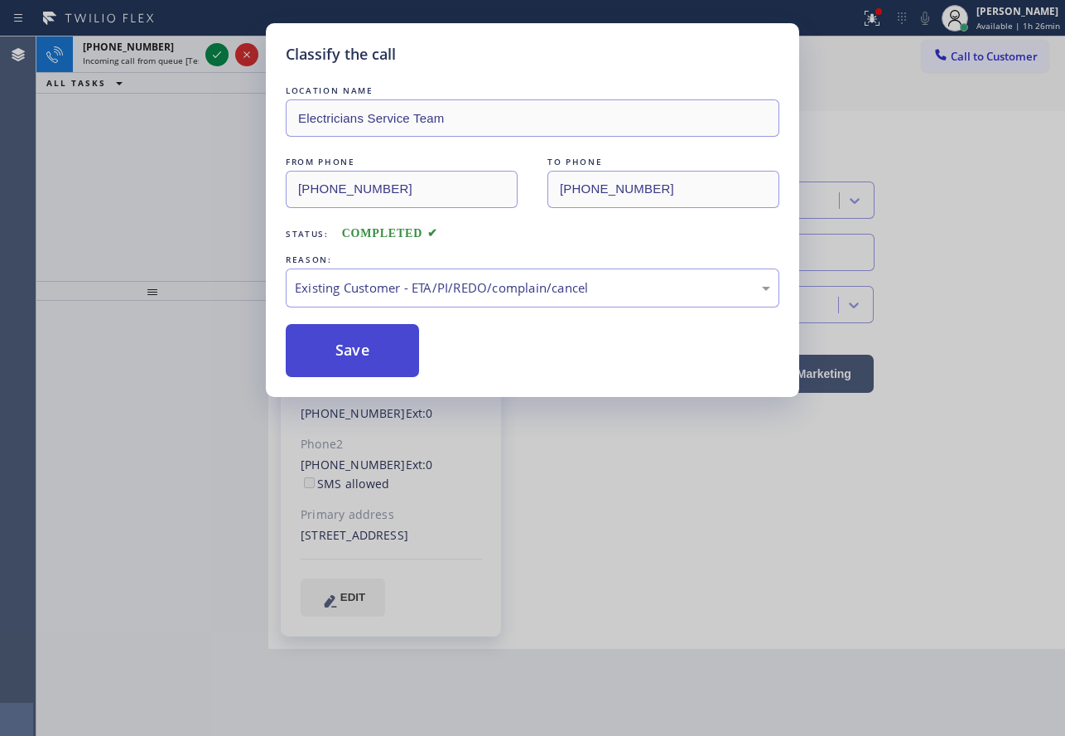
click at [365, 359] on button "Save" at bounding box center [352, 350] width 133 height 53
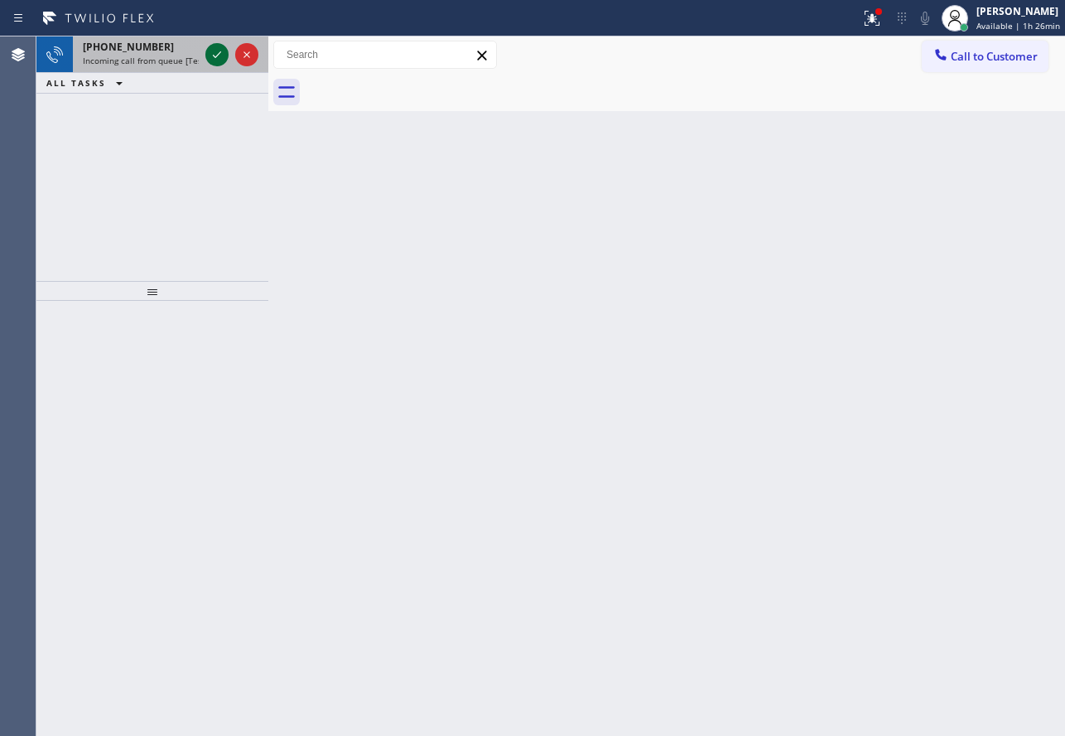
click at [215, 61] on icon at bounding box center [217, 55] width 20 height 20
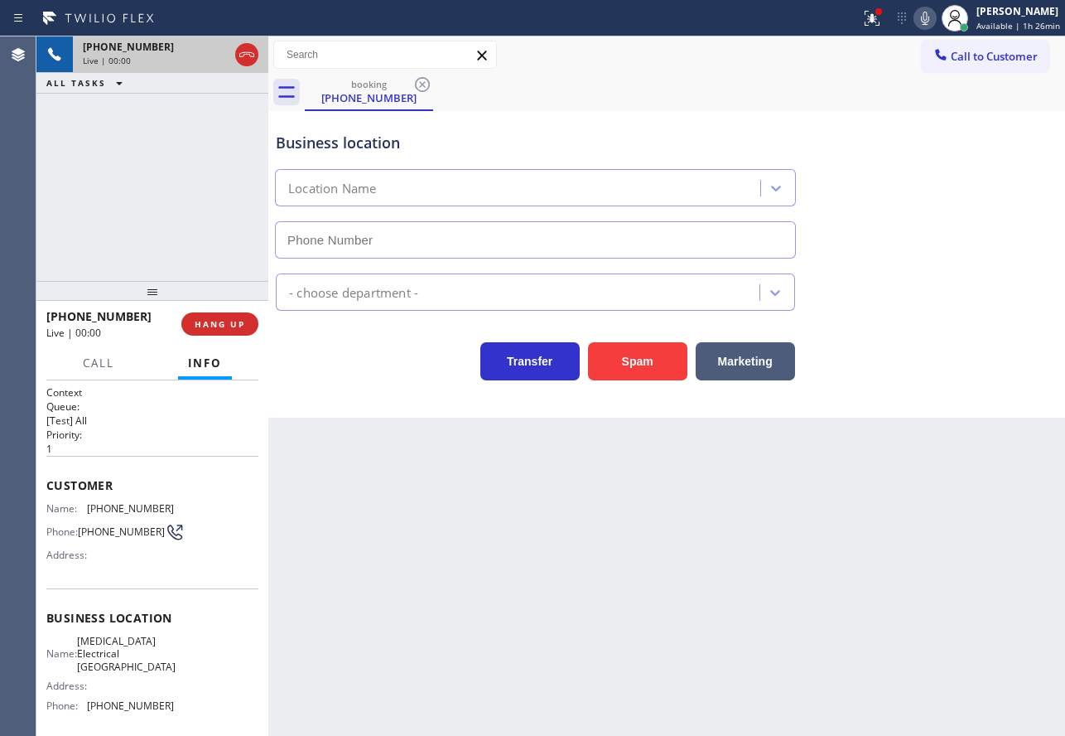
type input "[PHONE_NUMBER]"
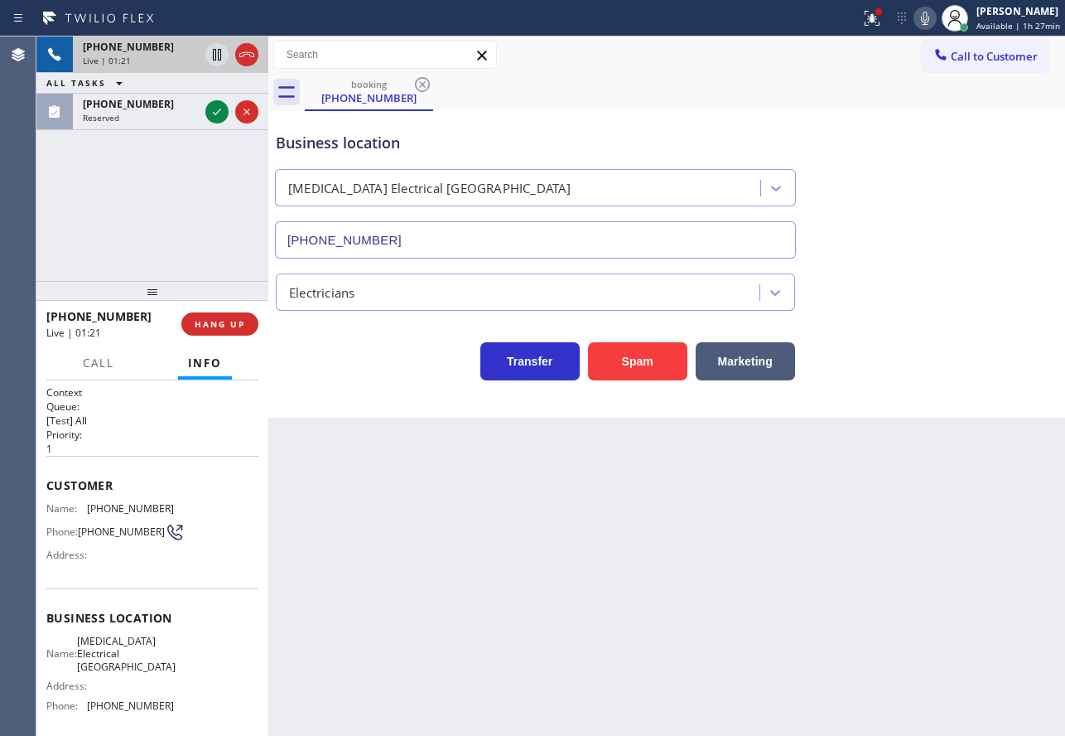
click at [924, 18] on icon at bounding box center [925, 18] width 20 height 20
click at [212, 56] on icon at bounding box center [217, 55] width 20 height 20
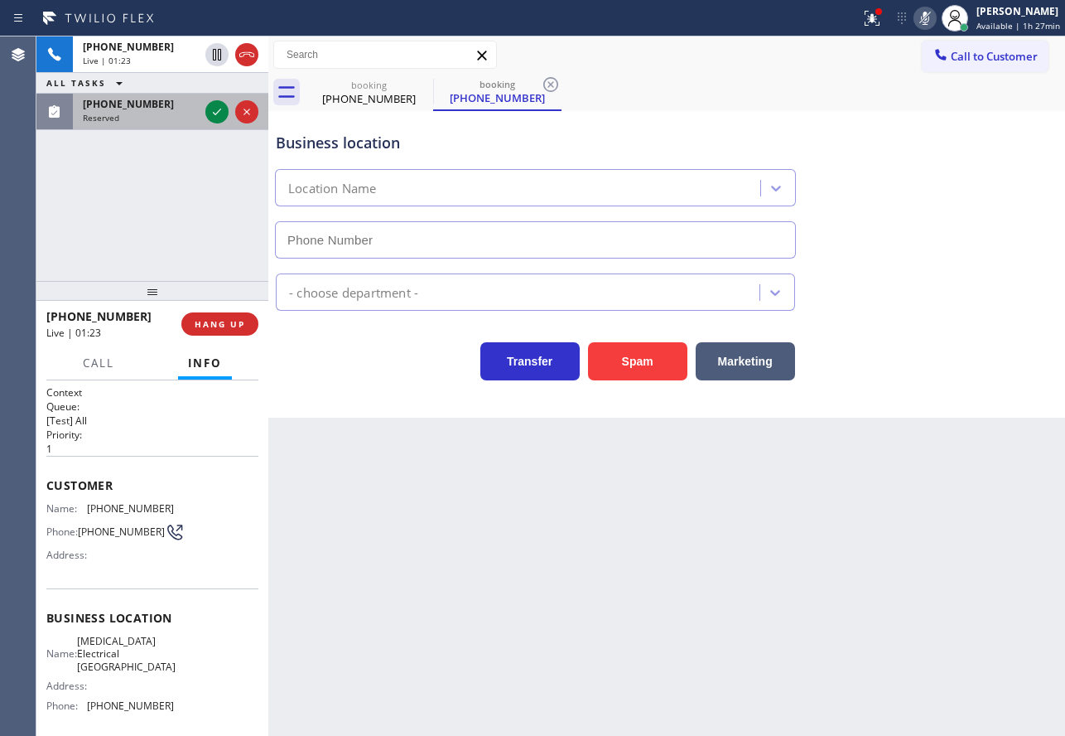
type input "[PHONE_NUMBER]"
click at [211, 114] on icon at bounding box center [217, 112] width 20 height 20
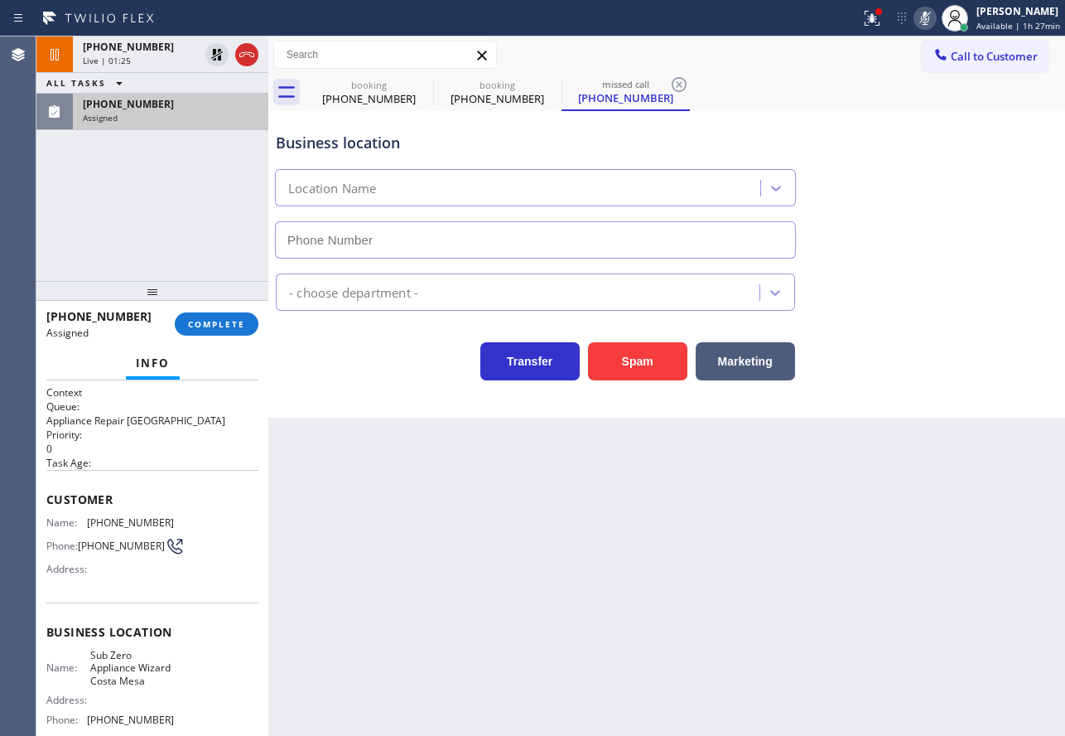
type input "[PHONE_NUMBER]"
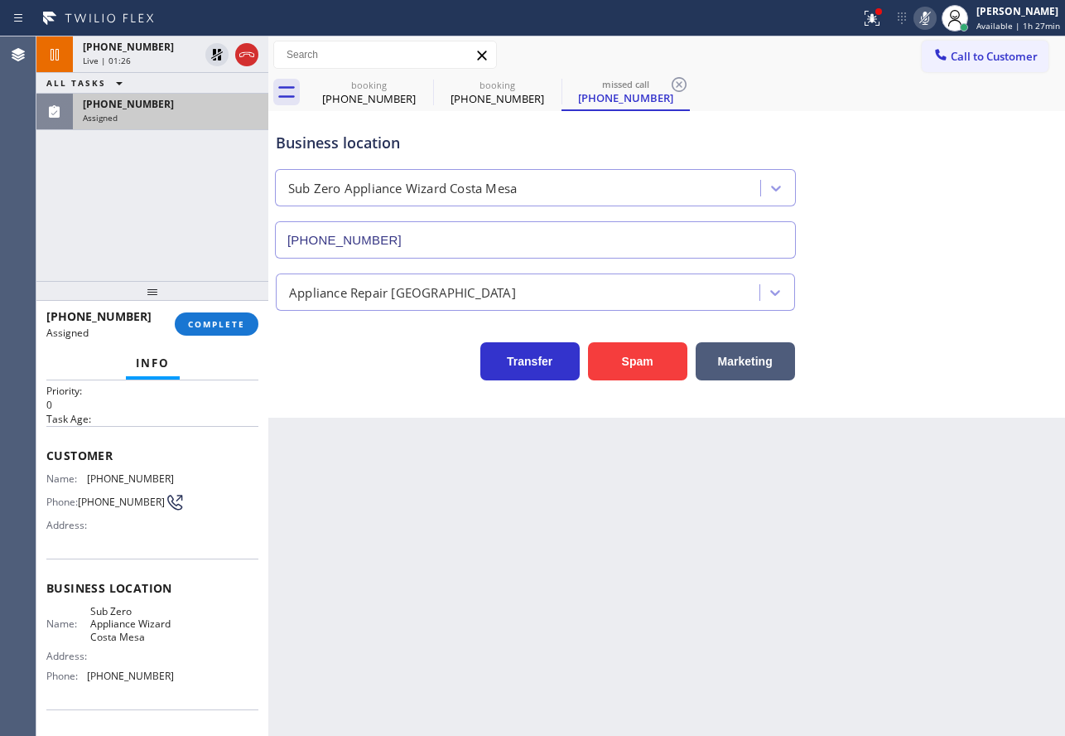
scroll to position [83, 0]
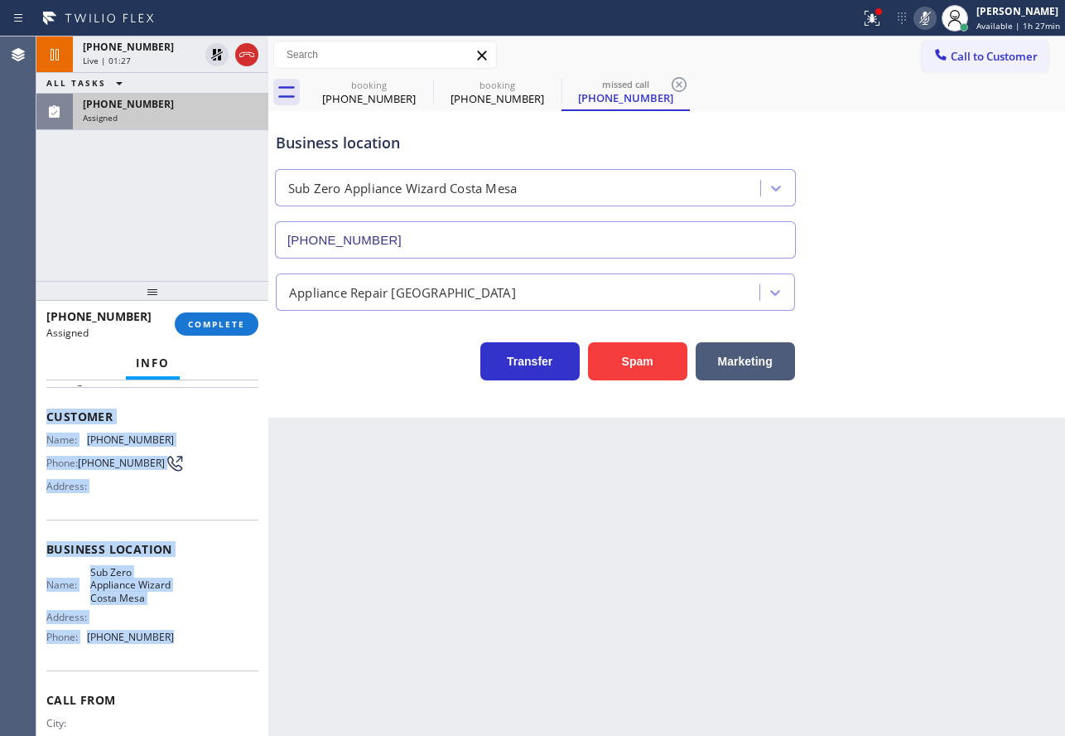
drag, startPoint x: 171, startPoint y: 658, endPoint x: 36, endPoint y: 417, distance: 276.3
click at [36, 417] on div "Context Queue: Appliance Repair High End Priority: 0 Task Age: Customer Name: […" at bounding box center [152, 557] width 232 height 355
copy div "Customer Name: [PHONE_NUMBER] Phone: [PHONE_NUMBER] Address: Business location …"
click at [207, 329] on span "COMPLETE" at bounding box center [216, 324] width 57 height 12
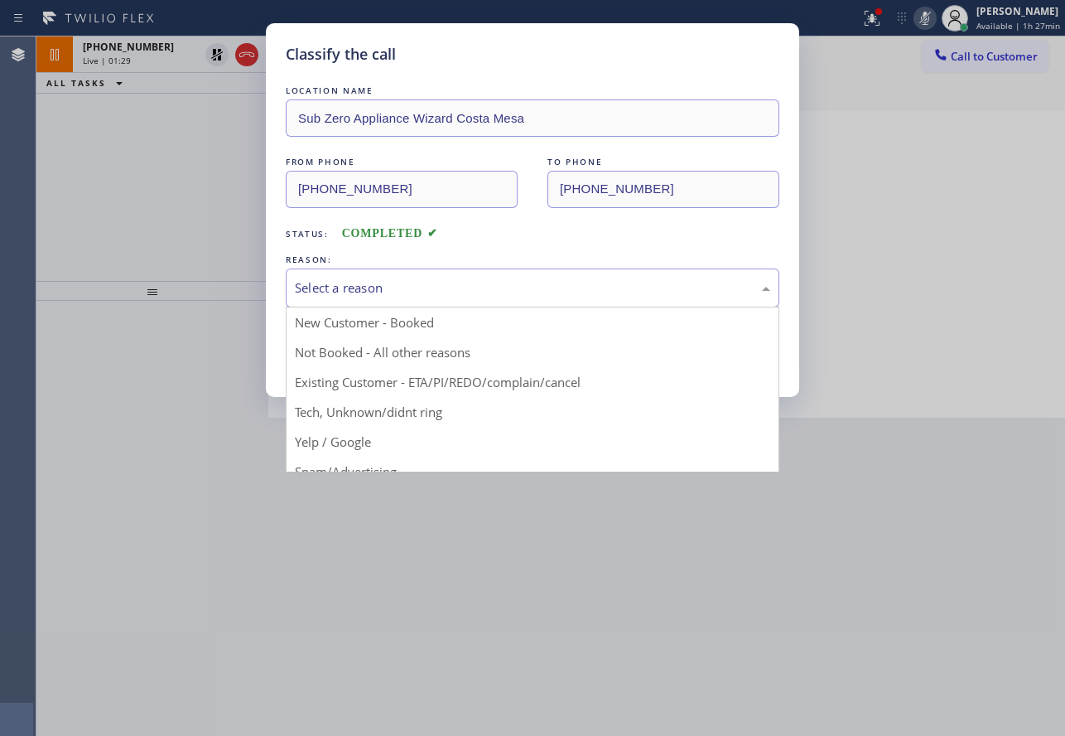
click at [442, 285] on div "Select a reason" at bounding box center [532, 287] width 475 height 19
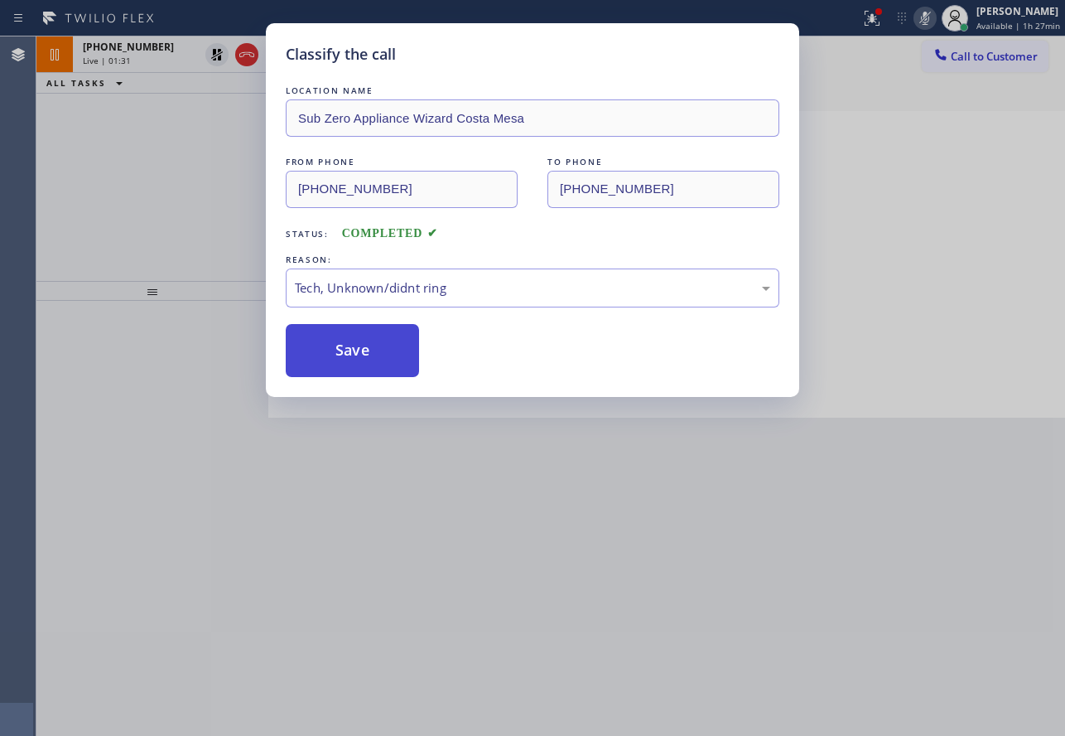
click at [353, 358] on button "Save" at bounding box center [352, 350] width 133 height 53
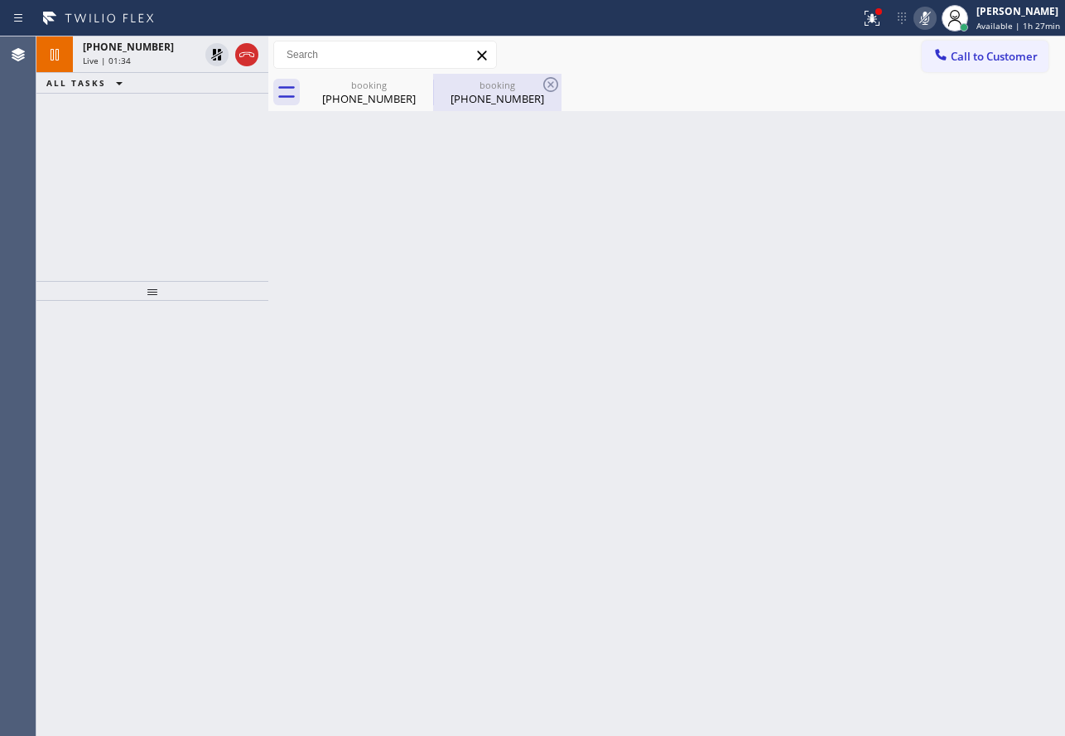
click at [520, 84] on div "booking" at bounding box center [497, 85] width 125 height 12
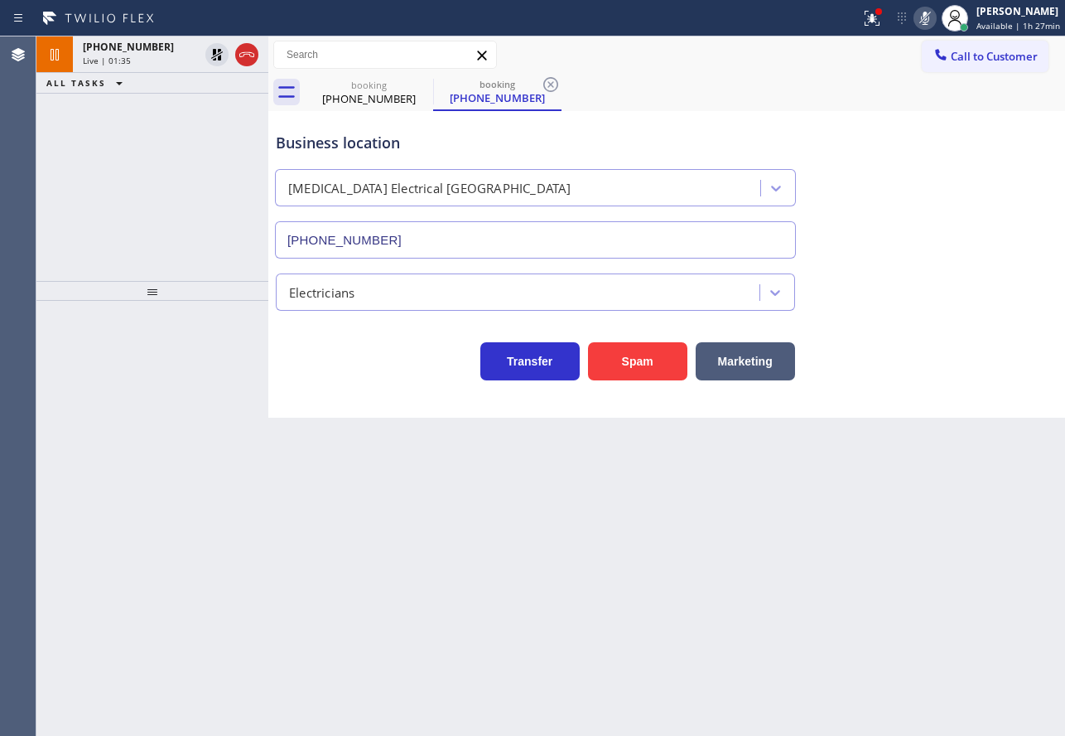
click at [562, 80] on div "booking [PHONE_NUMBER] booking [PHONE_NUMBER]" at bounding box center [685, 92] width 760 height 37
click at [543, 80] on icon at bounding box center [551, 85] width 20 height 20
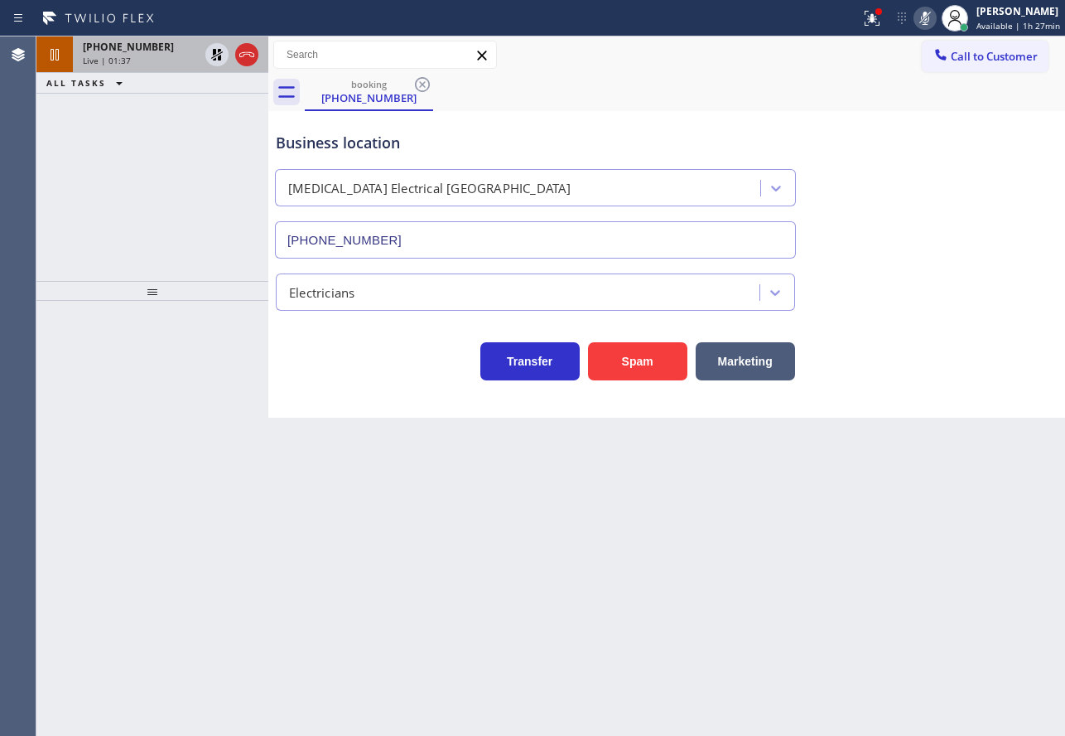
click at [117, 44] on span "[PHONE_NUMBER]" at bounding box center [128, 47] width 91 height 14
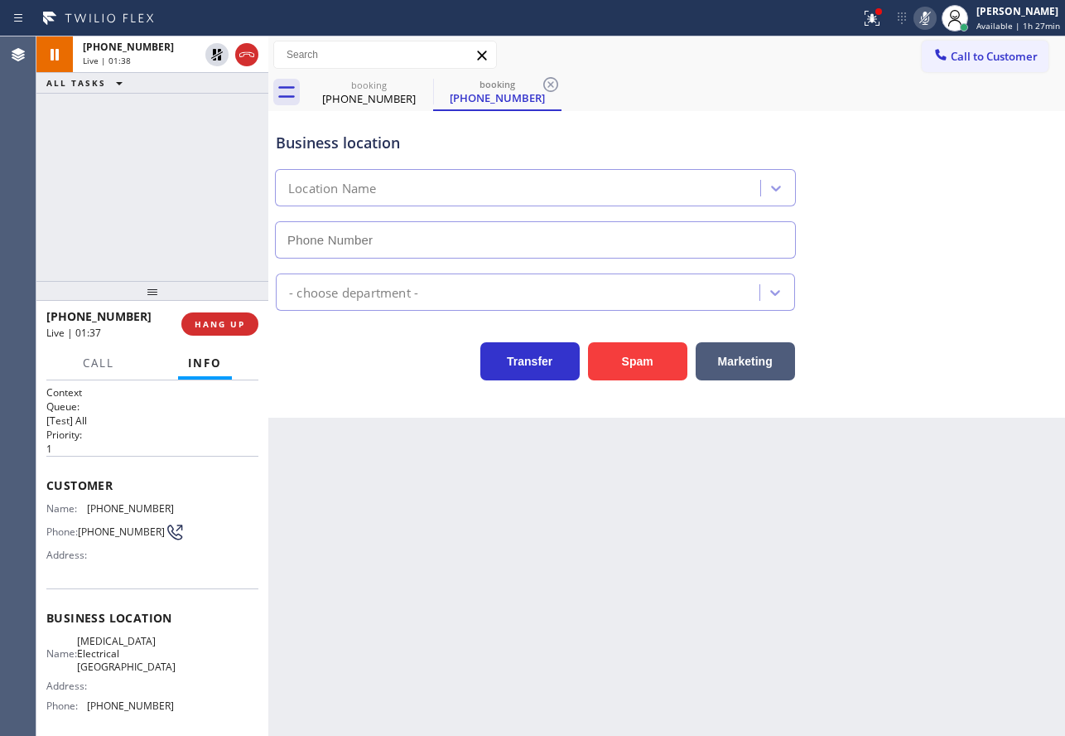
type input "[PHONE_NUMBER]"
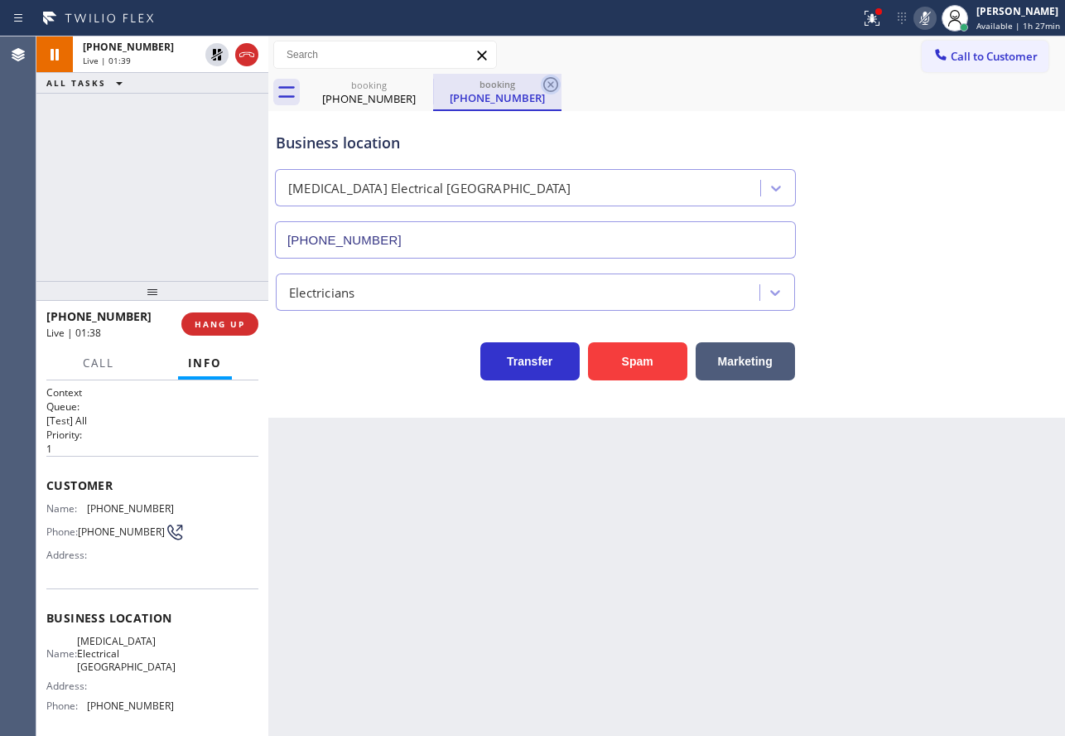
click at [548, 83] on icon at bounding box center [550, 84] width 15 height 15
click at [928, 17] on icon at bounding box center [925, 18] width 8 height 13
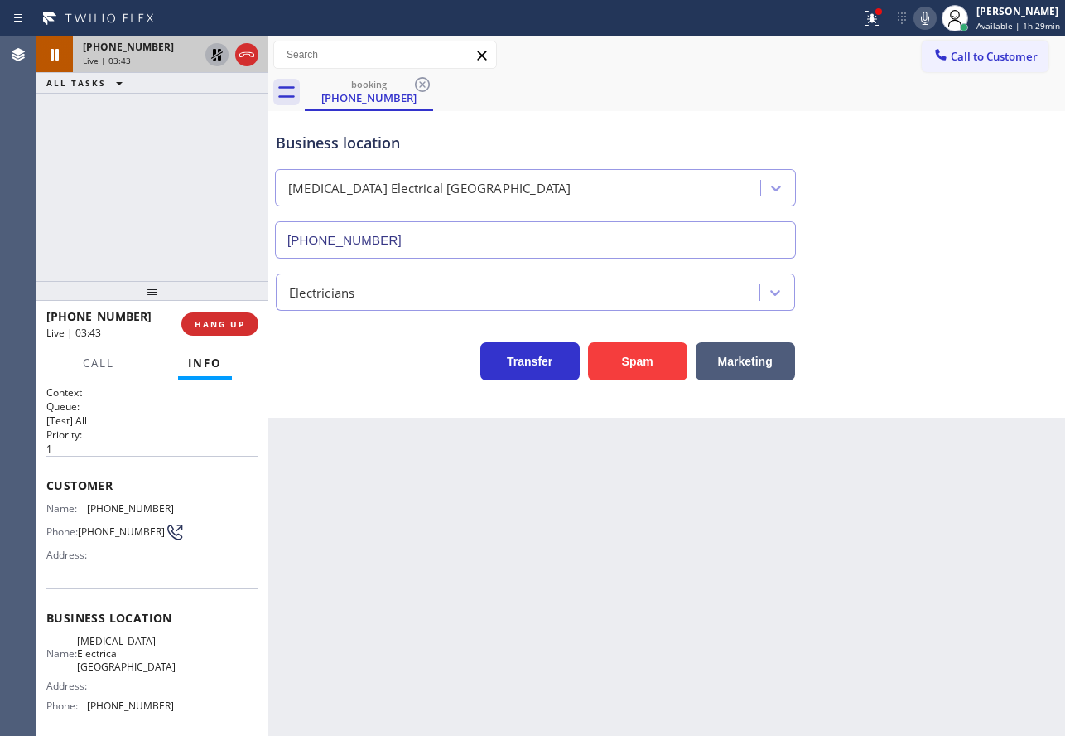
click at [213, 55] on icon at bounding box center [217, 55] width 12 height 12
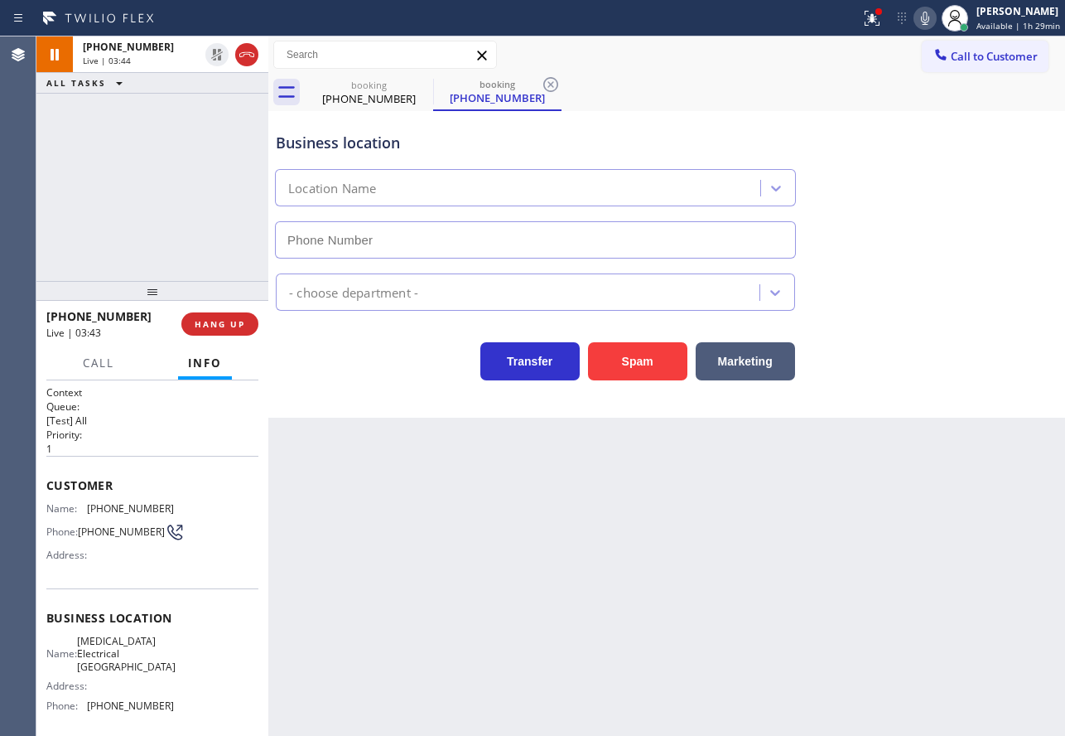
type input "[PHONE_NUMBER]"
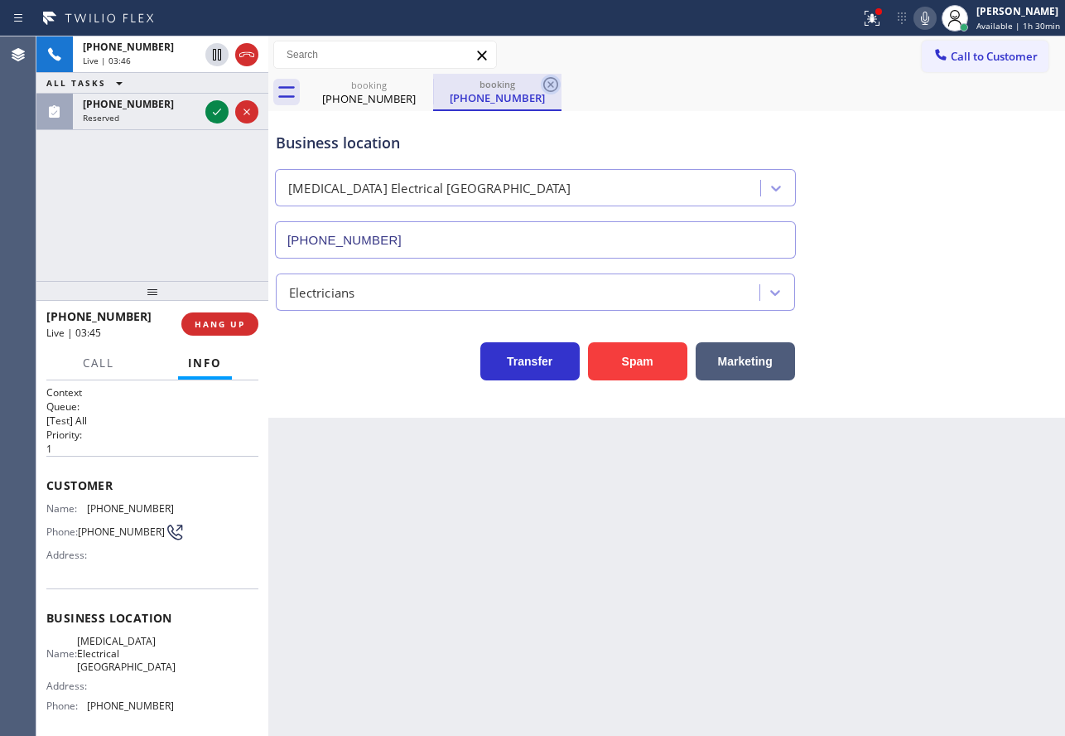
click at [553, 85] on icon at bounding box center [550, 84] width 15 height 15
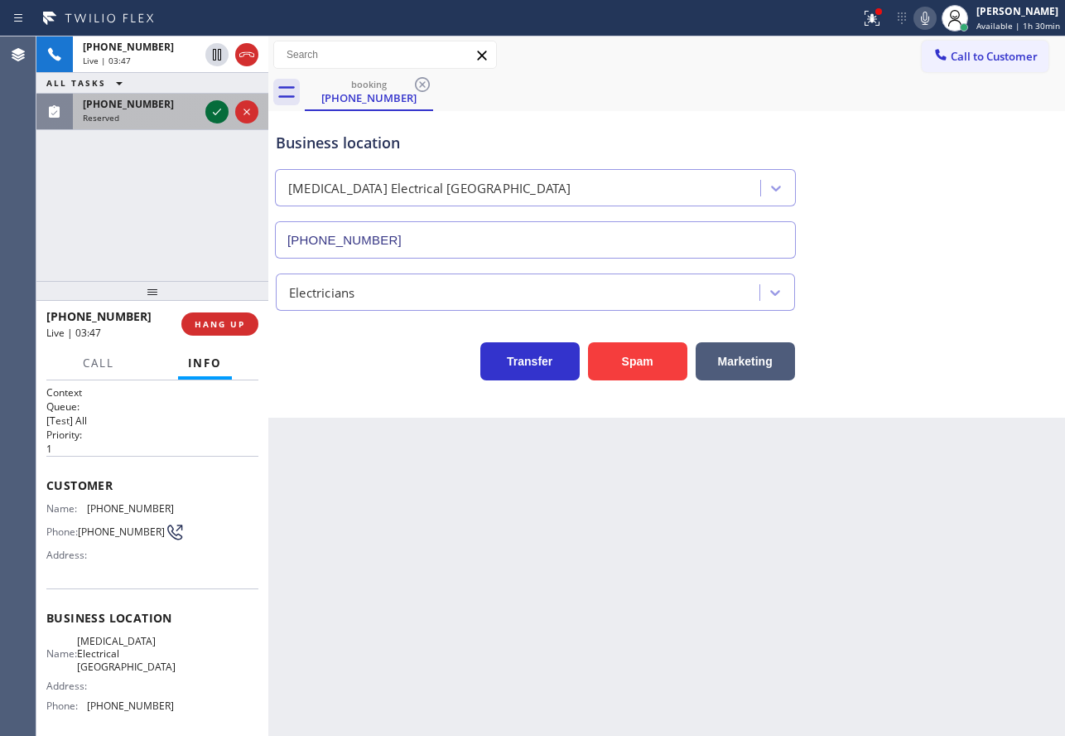
click at [215, 119] on icon at bounding box center [217, 112] width 20 height 20
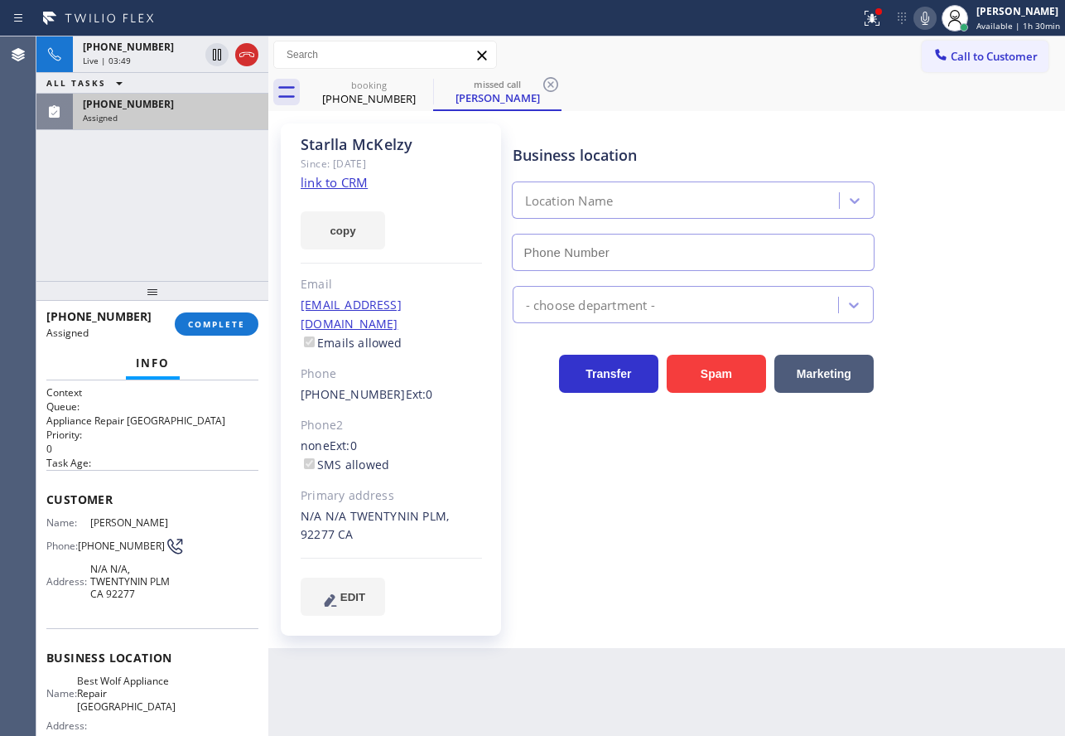
type input "[PHONE_NUMBER]"
click at [501, 444] on div "[PERSON_NAME] Since: [DATE] link to CRM copy Email [EMAIL_ADDRESS][DOMAIN_NAME]…" at bounding box center [391, 379] width 237 height 529
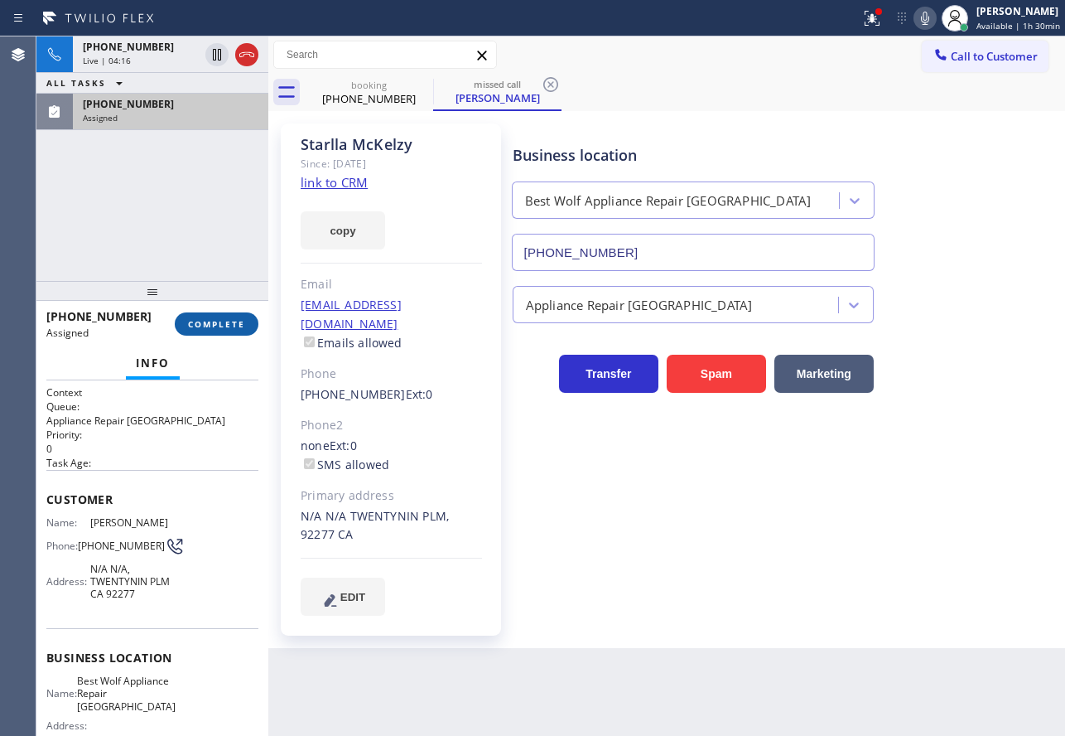
click at [209, 326] on span "COMPLETE" at bounding box center [216, 324] width 57 height 12
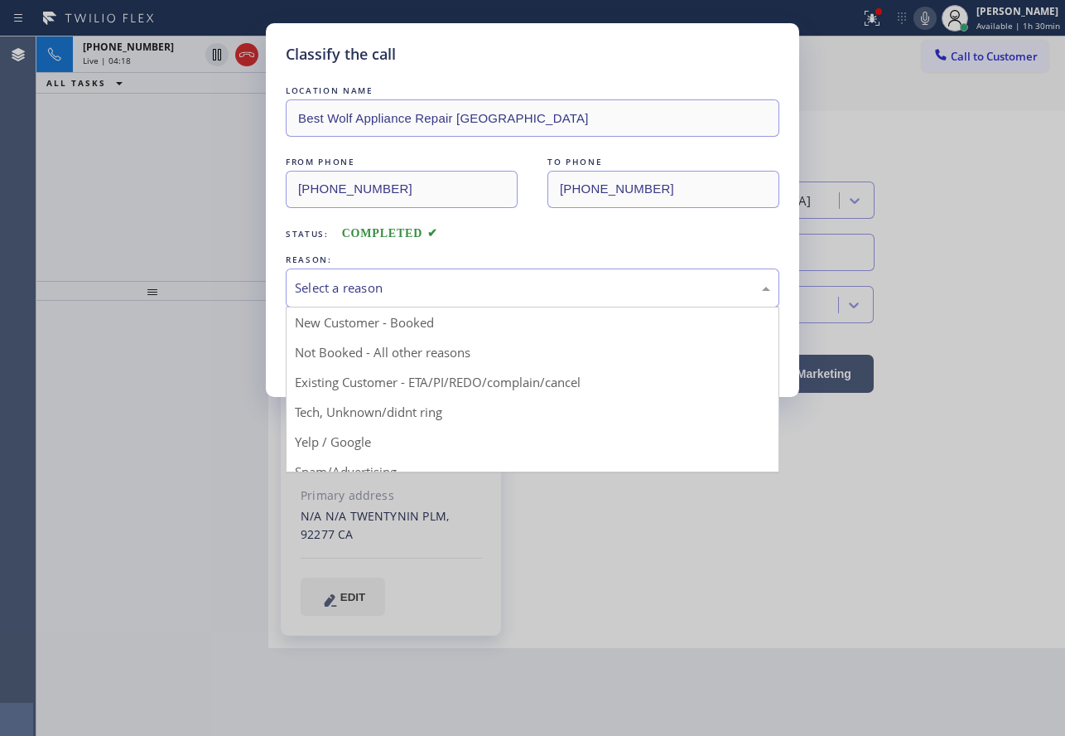
click at [492, 297] on div "Select a reason" at bounding box center [532, 287] width 475 height 19
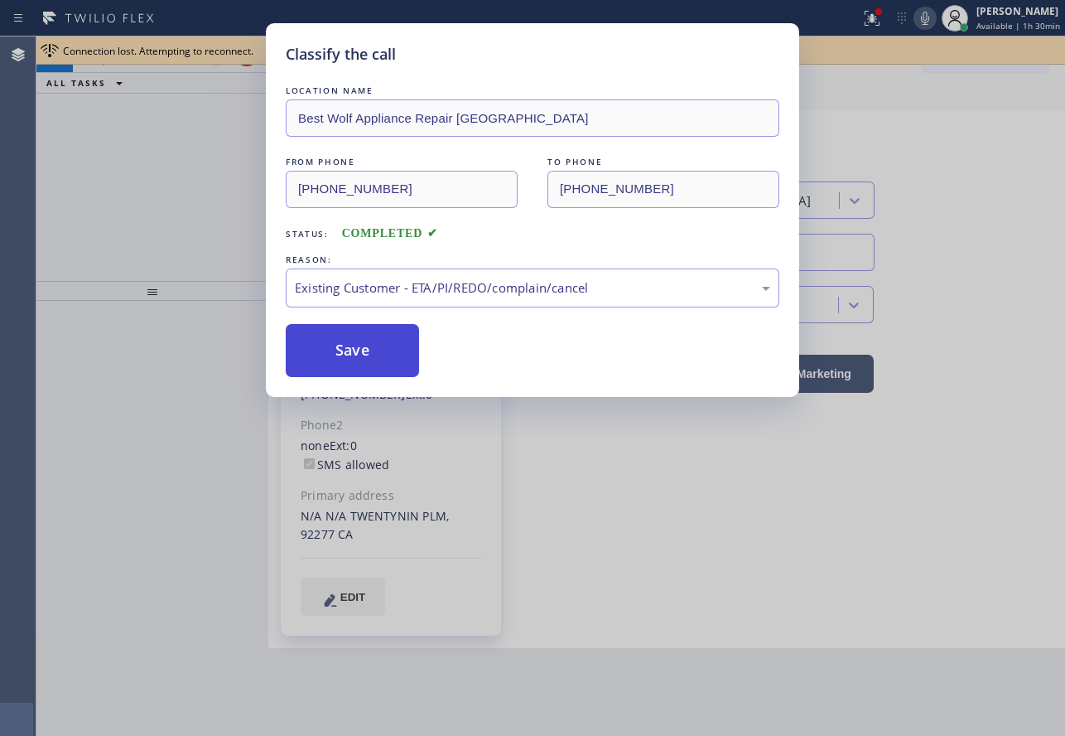
click at [359, 357] on button "Save" at bounding box center [352, 350] width 133 height 53
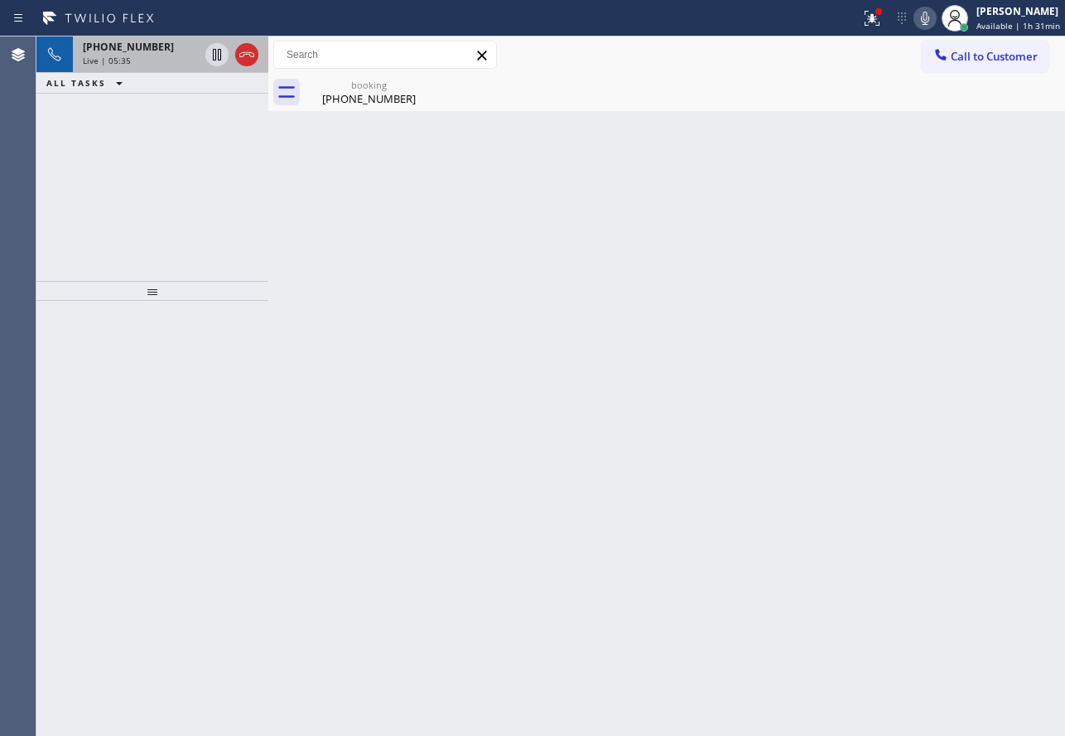
click at [153, 58] on div "Live | 05:35" at bounding box center [141, 61] width 116 height 12
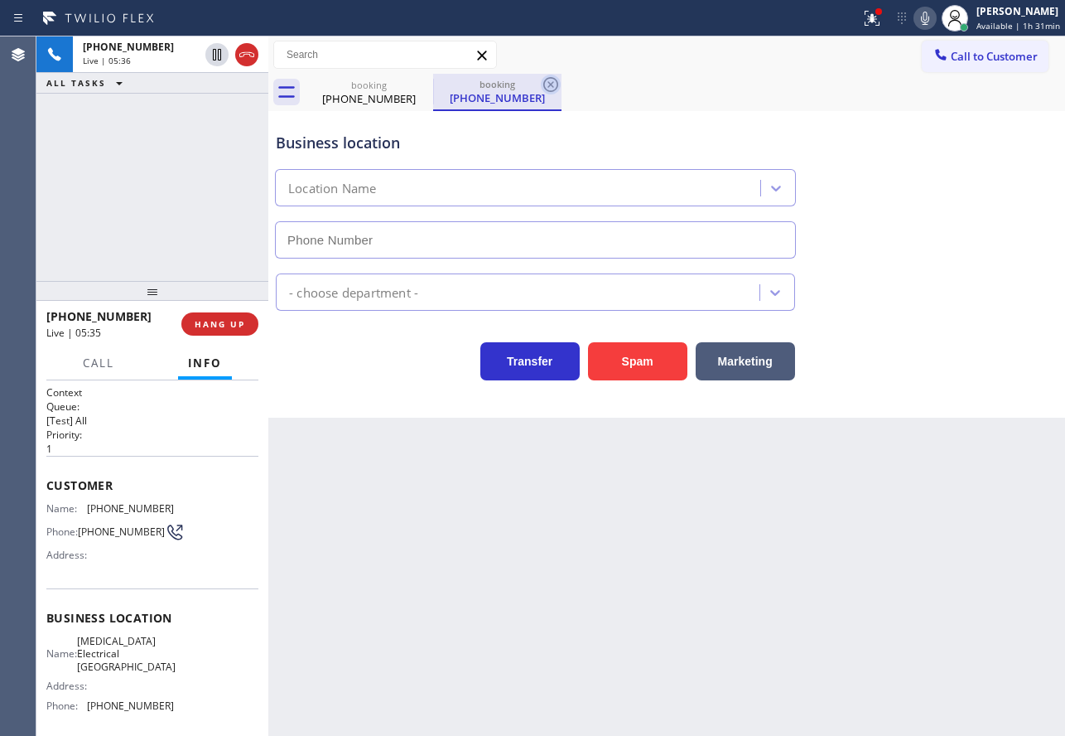
type input "[PHONE_NUMBER]"
click at [543, 87] on icon at bounding box center [551, 85] width 20 height 20
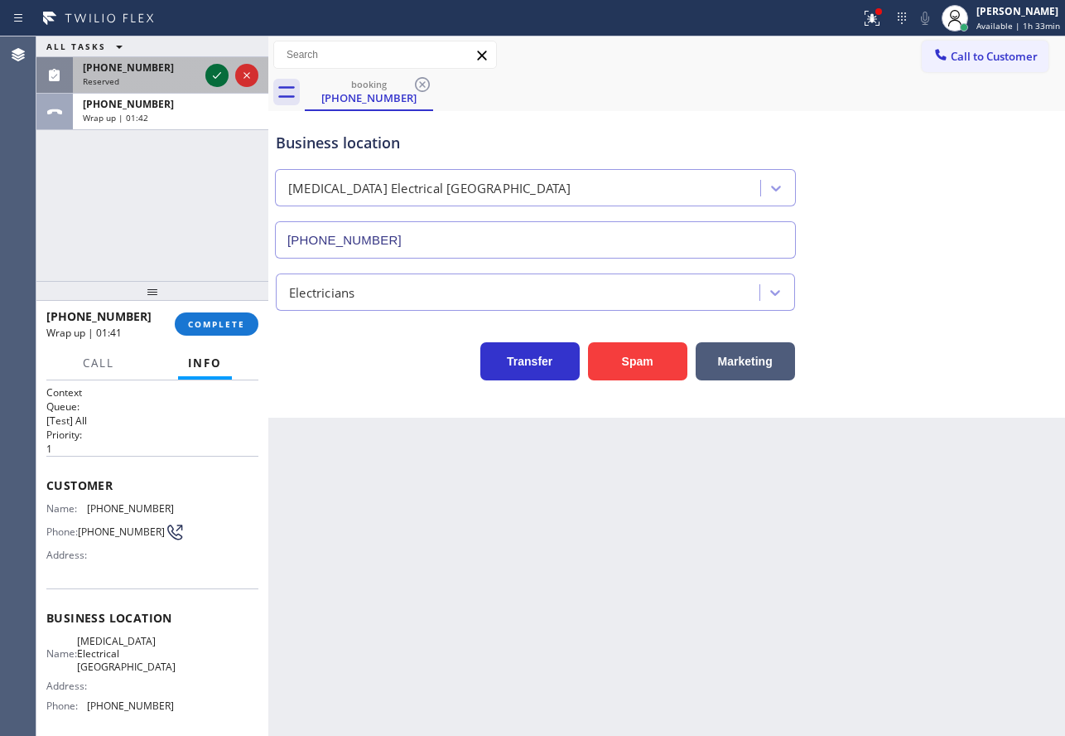
click at [207, 76] on icon at bounding box center [217, 75] width 20 height 20
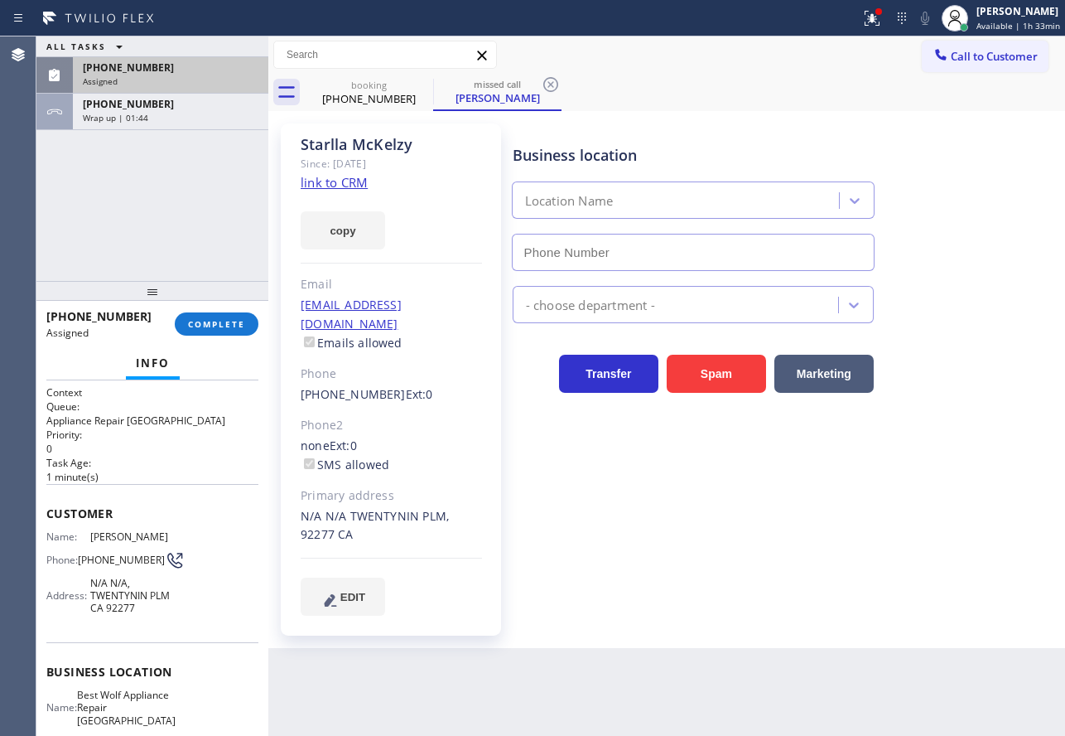
type input "[PHONE_NUMBER]"
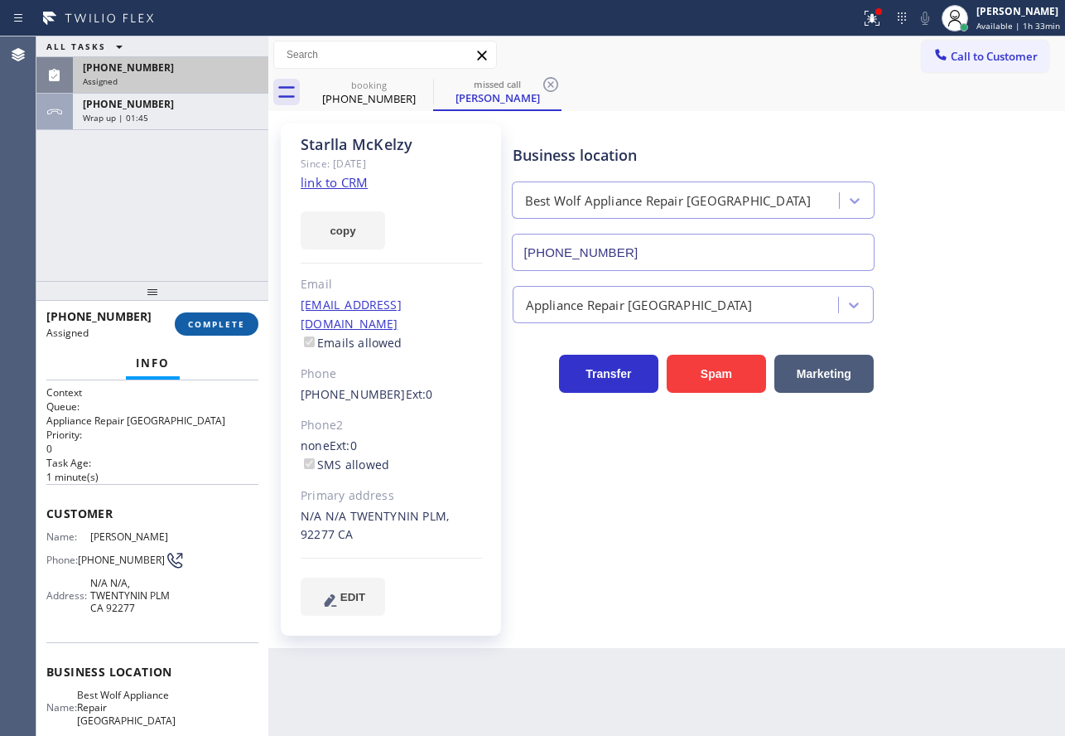
click at [247, 329] on button "COMPLETE" at bounding box center [217, 323] width 84 height 23
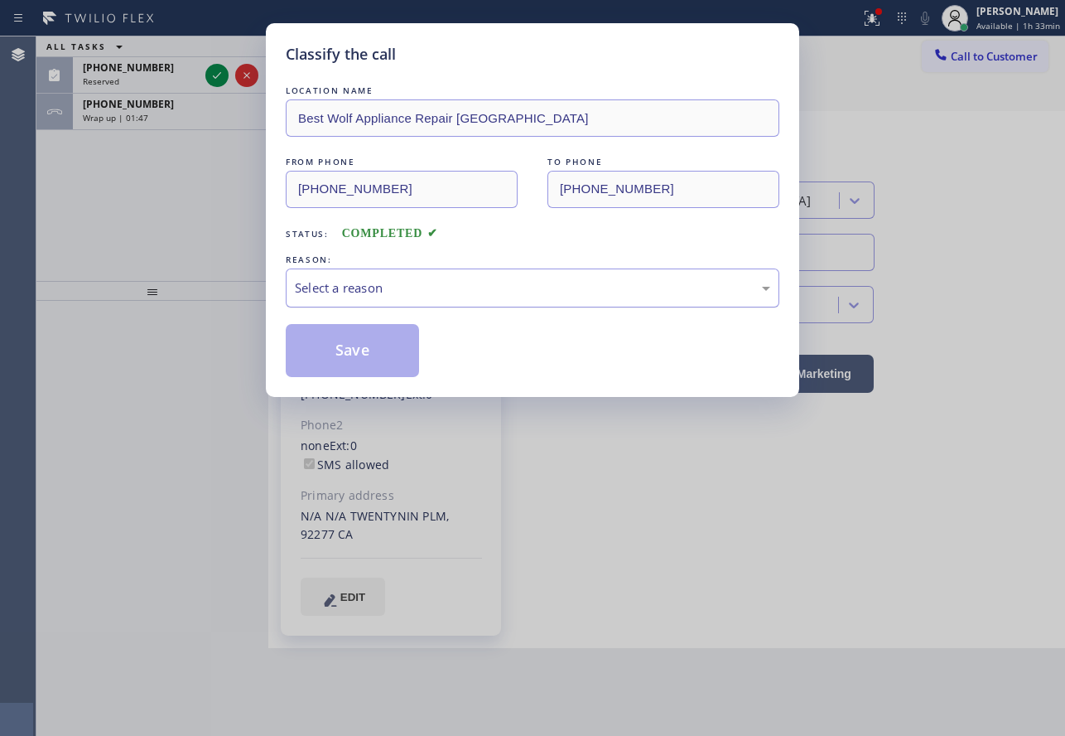
click at [472, 298] on div "Select a reason" at bounding box center [533, 287] width 494 height 39
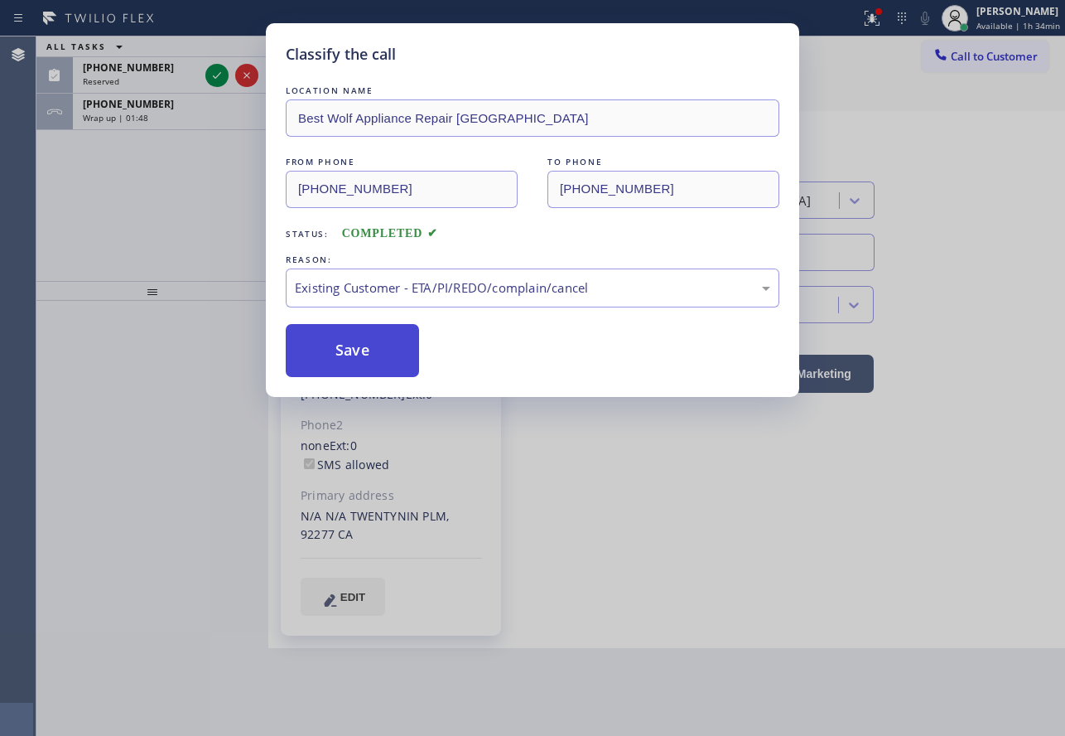
click at [354, 359] on button "Save" at bounding box center [352, 350] width 133 height 53
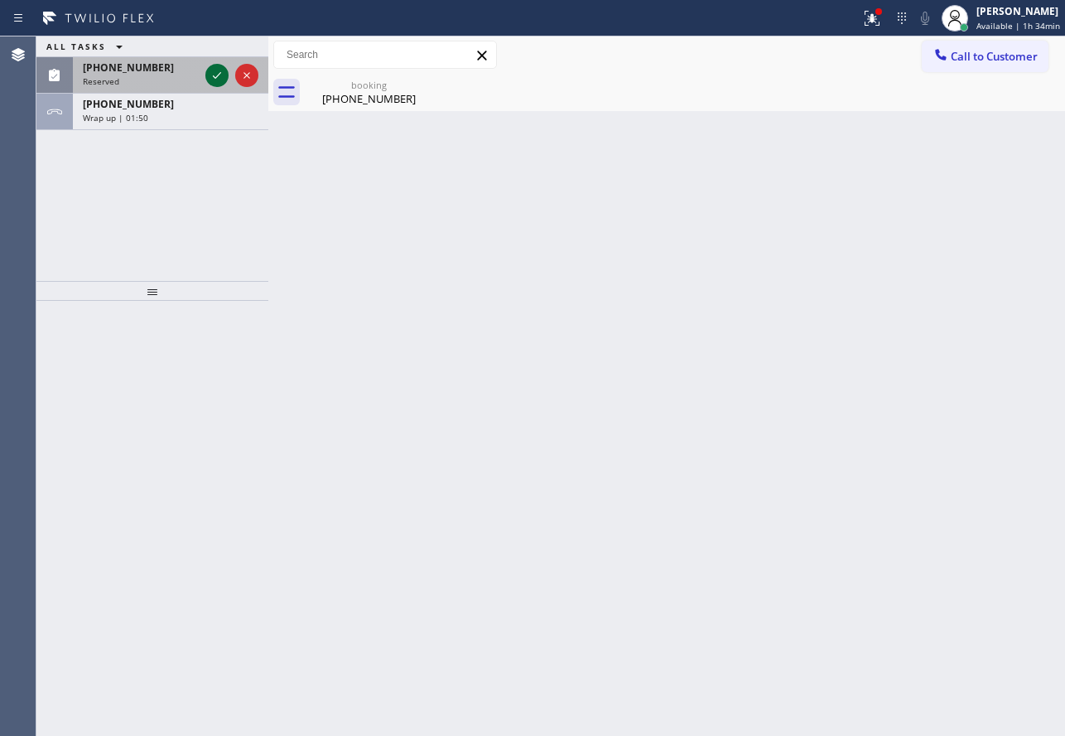
click at [217, 77] on icon at bounding box center [217, 75] width 8 height 7
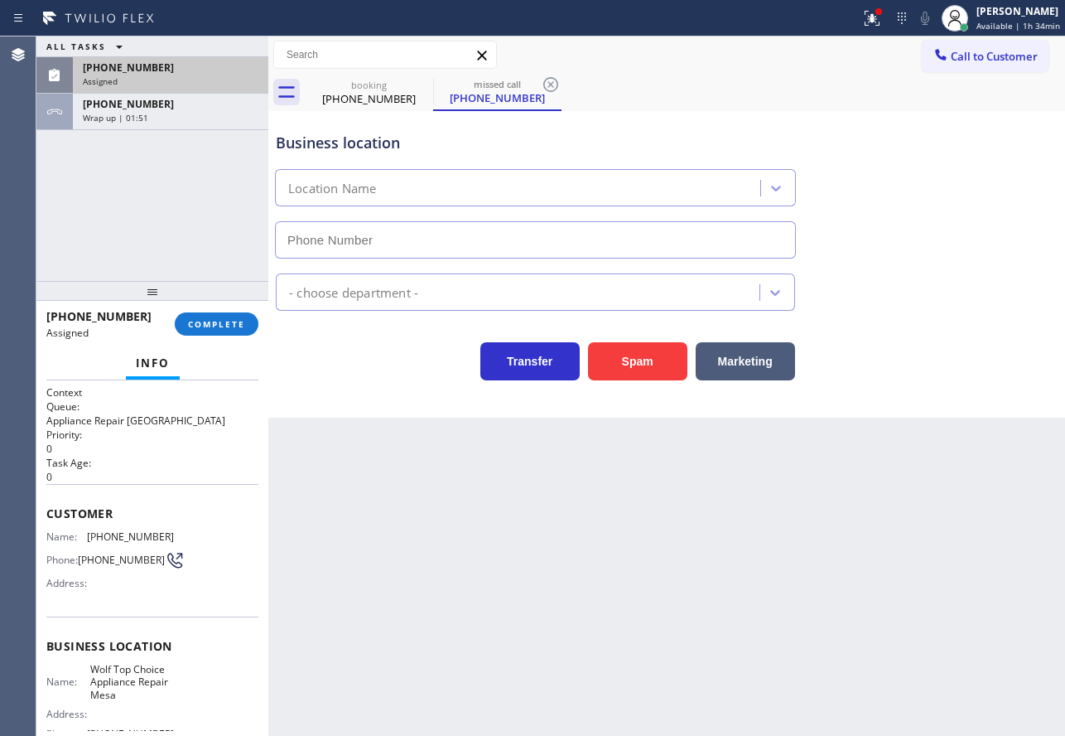
type input "[PHONE_NUMBER]"
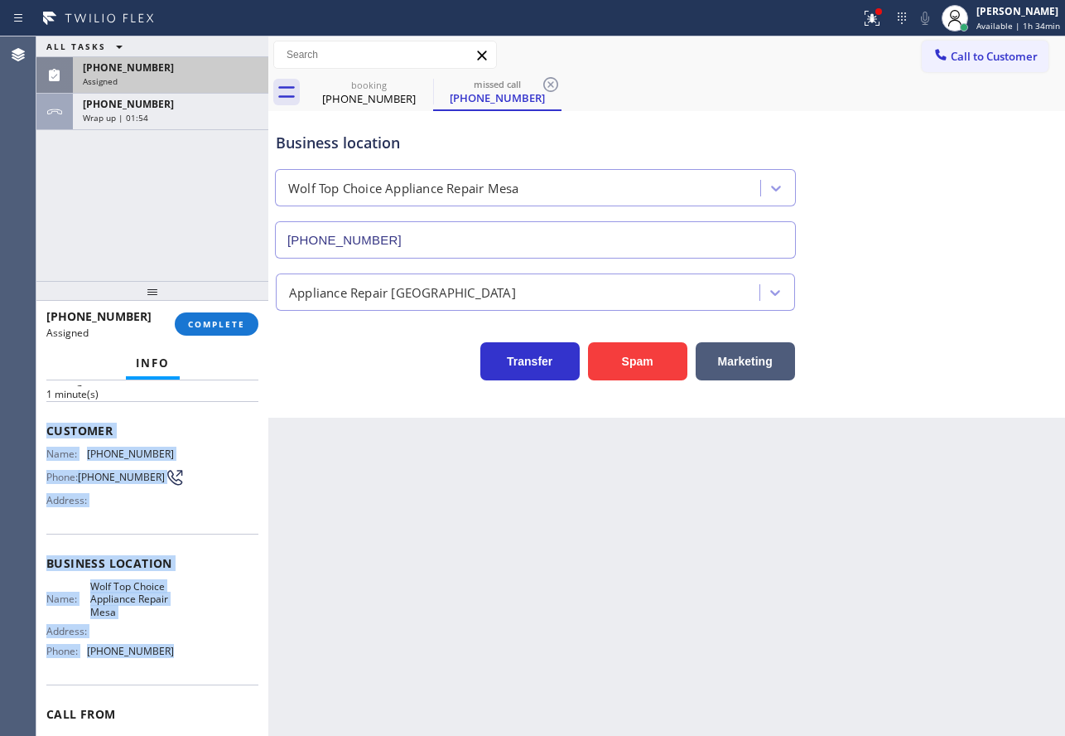
drag, startPoint x: 176, startPoint y: 668, endPoint x: 44, endPoint y: 438, distance: 264.6
click at [44, 438] on div "Context Queue: Appliance Repair High End Priority: 0 Task Age: [DEMOGRAPHIC_DAT…" at bounding box center [152, 557] width 232 height 355
copy div "Customer Name: [PHONE_NUMBER] Phone: [PHONE_NUMBER] Address: Business location …"
click at [222, 318] on span "COMPLETE" at bounding box center [216, 324] width 57 height 12
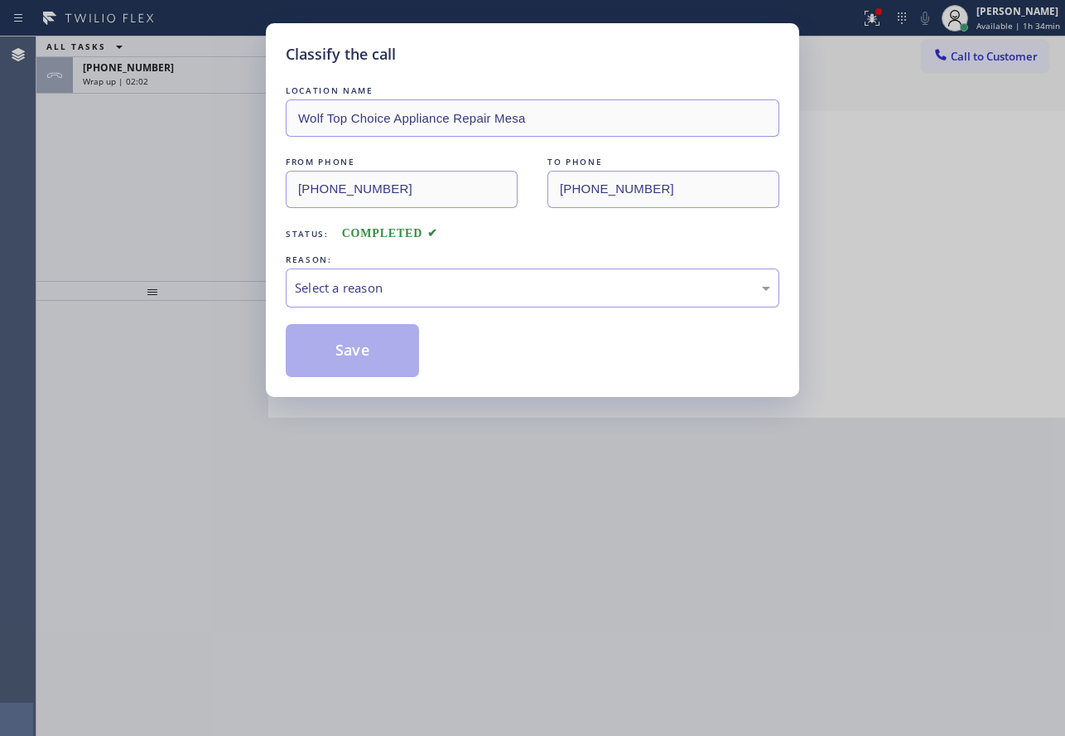
click at [410, 267] on div "REASON:" at bounding box center [533, 259] width 494 height 17
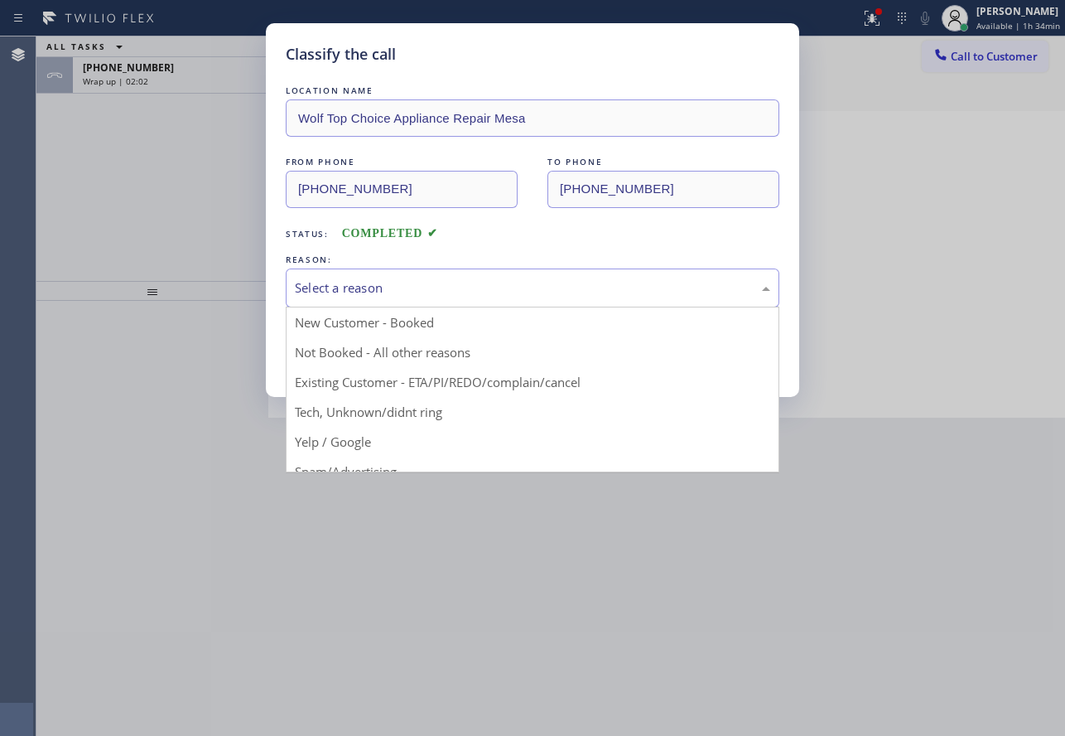
click at [406, 268] on div "Select a reason" at bounding box center [533, 287] width 494 height 39
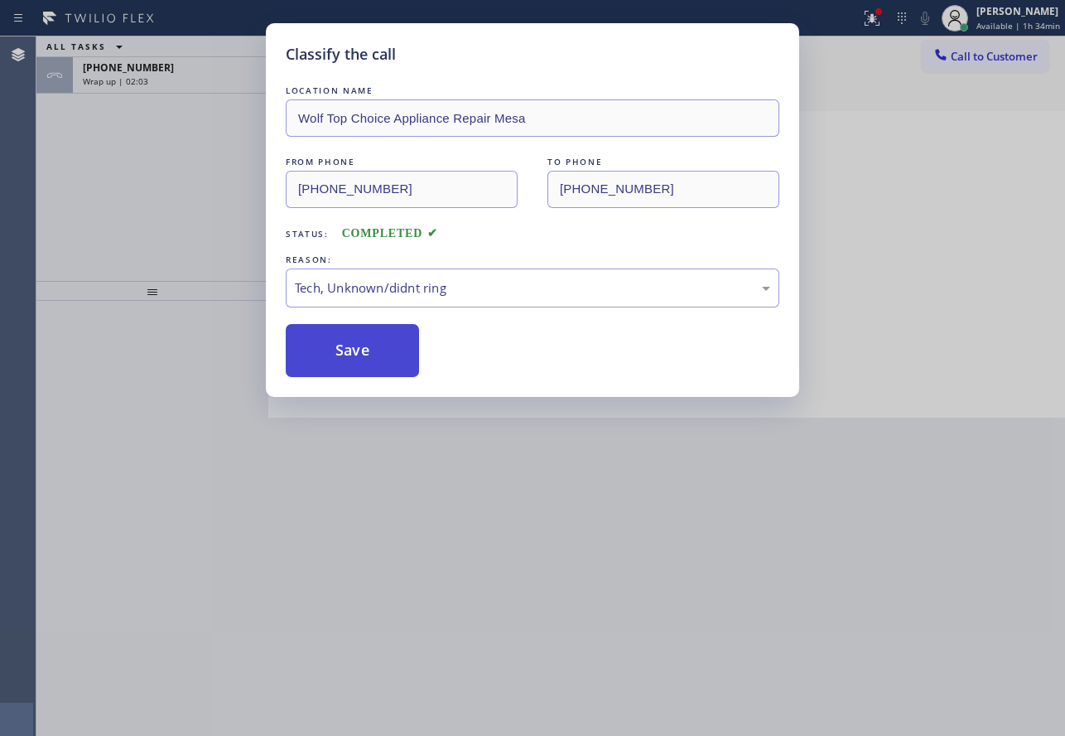
click at [352, 354] on button "Save" at bounding box center [352, 350] width 133 height 53
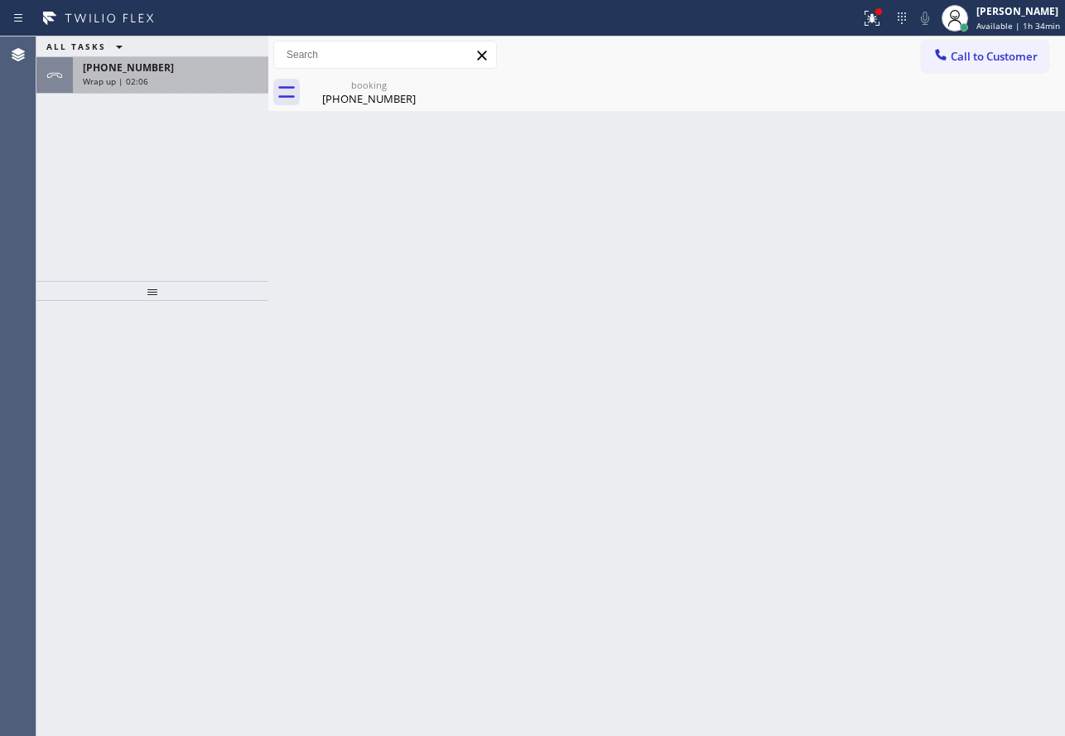
click at [176, 80] on div "Wrap up | 02:06" at bounding box center [171, 81] width 176 height 12
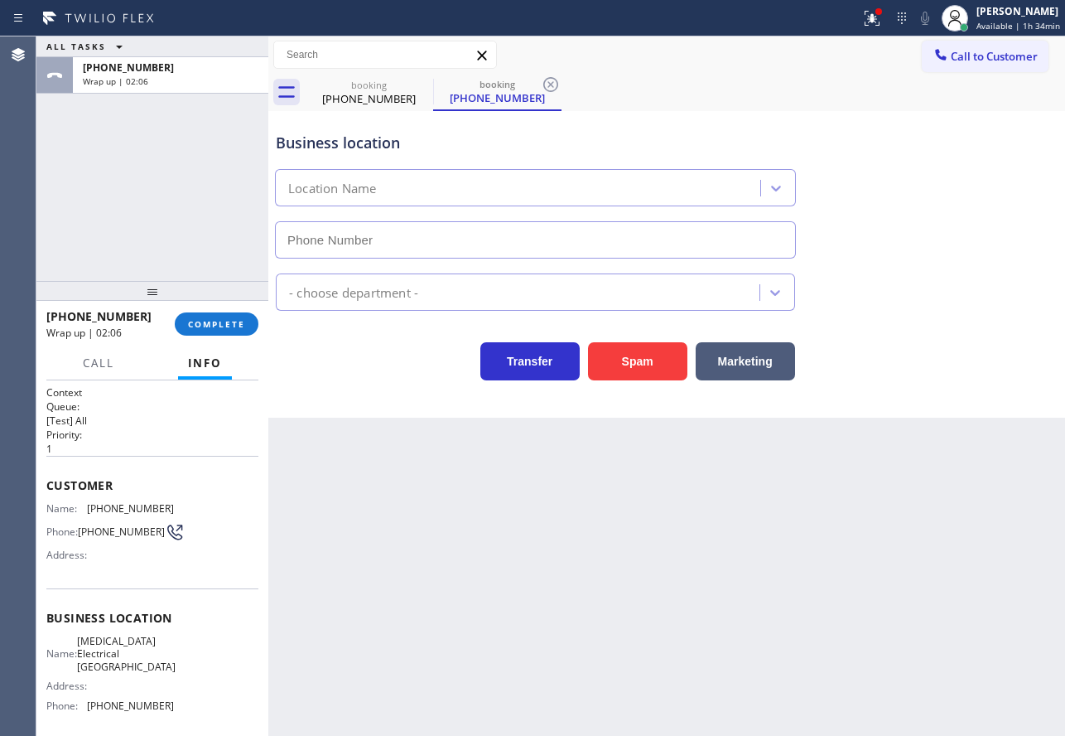
type input "[PHONE_NUMBER]"
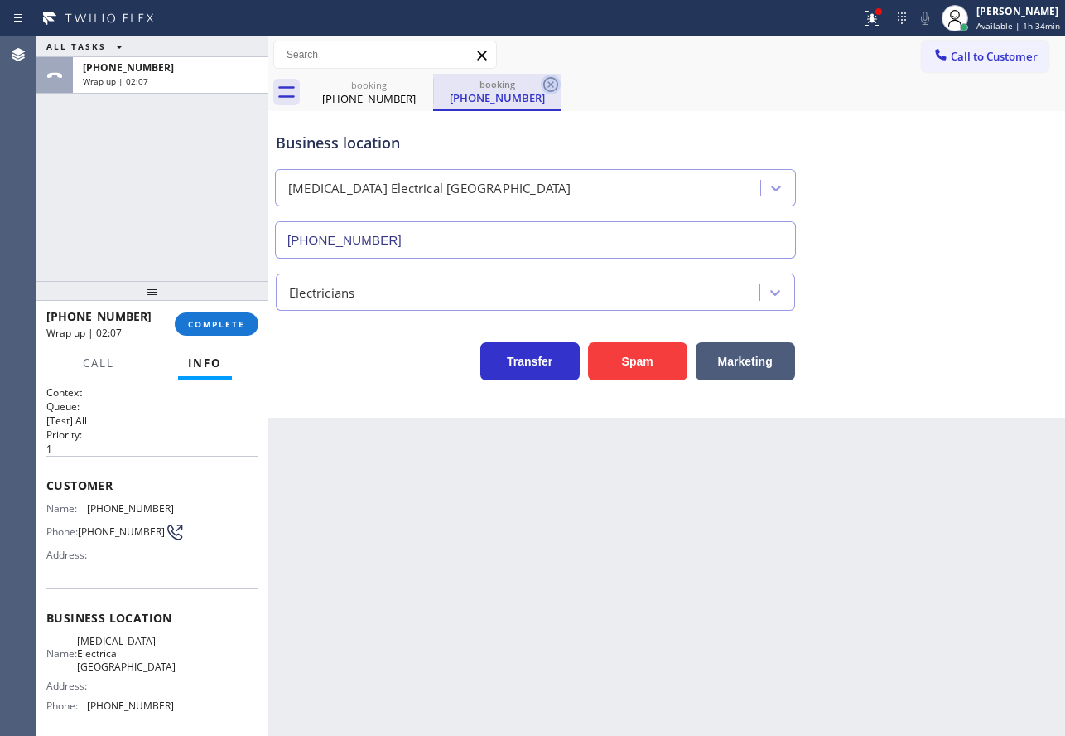
click at [547, 85] on icon at bounding box center [551, 85] width 20 height 20
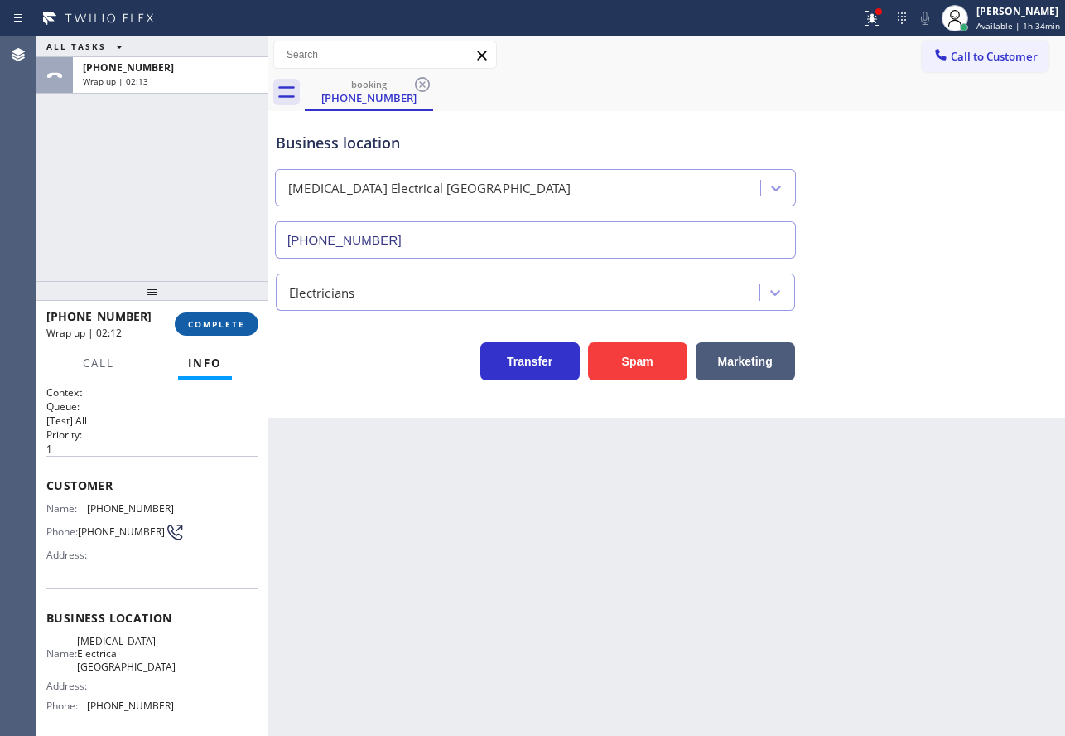
click at [215, 329] on span "COMPLETE" at bounding box center [216, 324] width 57 height 12
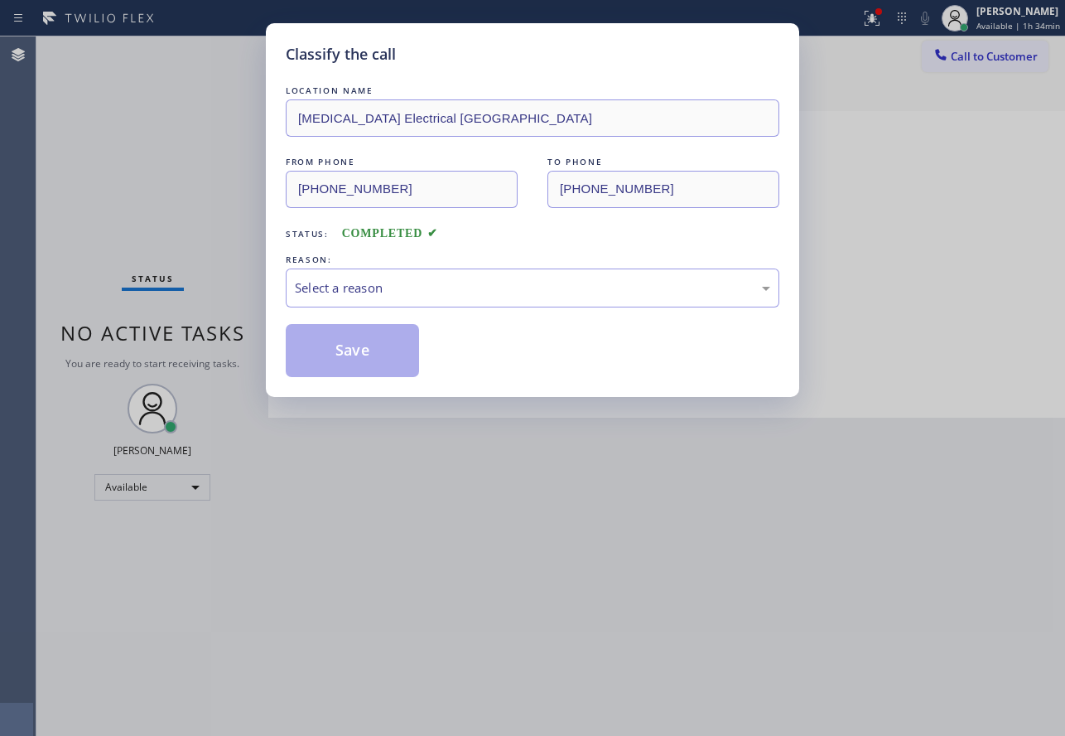
click at [425, 285] on div "Select a reason" at bounding box center [532, 287] width 475 height 19
click at [363, 345] on button "Save" at bounding box center [352, 350] width 133 height 53
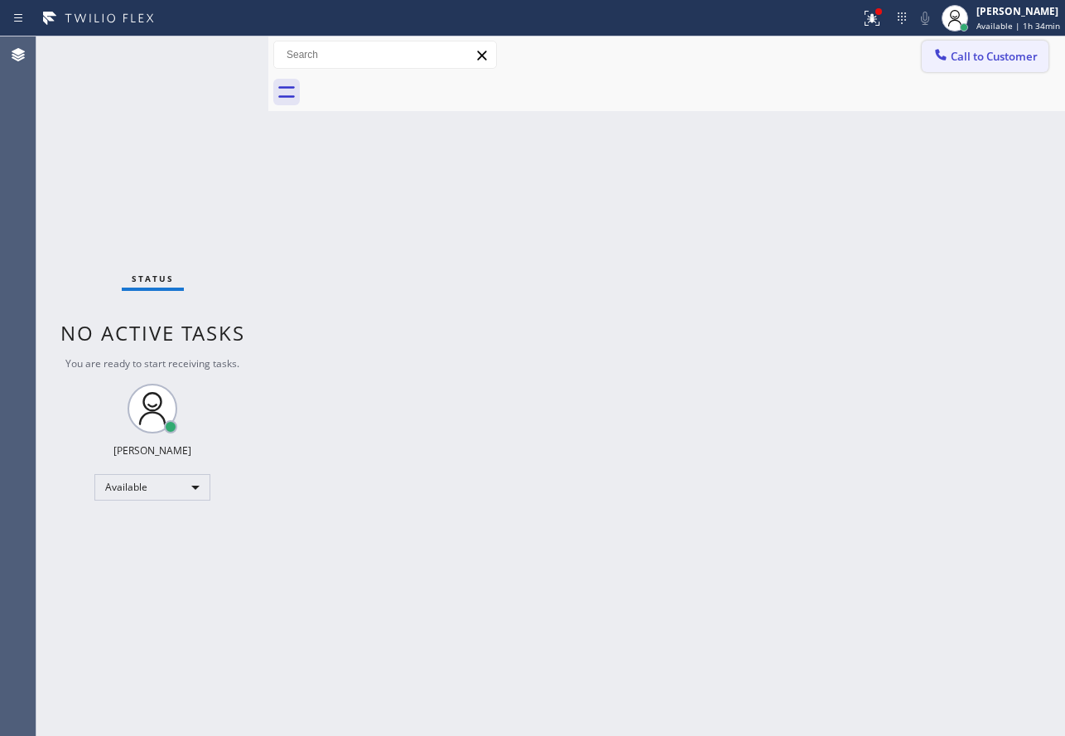
click at [966, 52] on span "Call to Customer" at bounding box center [994, 56] width 87 height 15
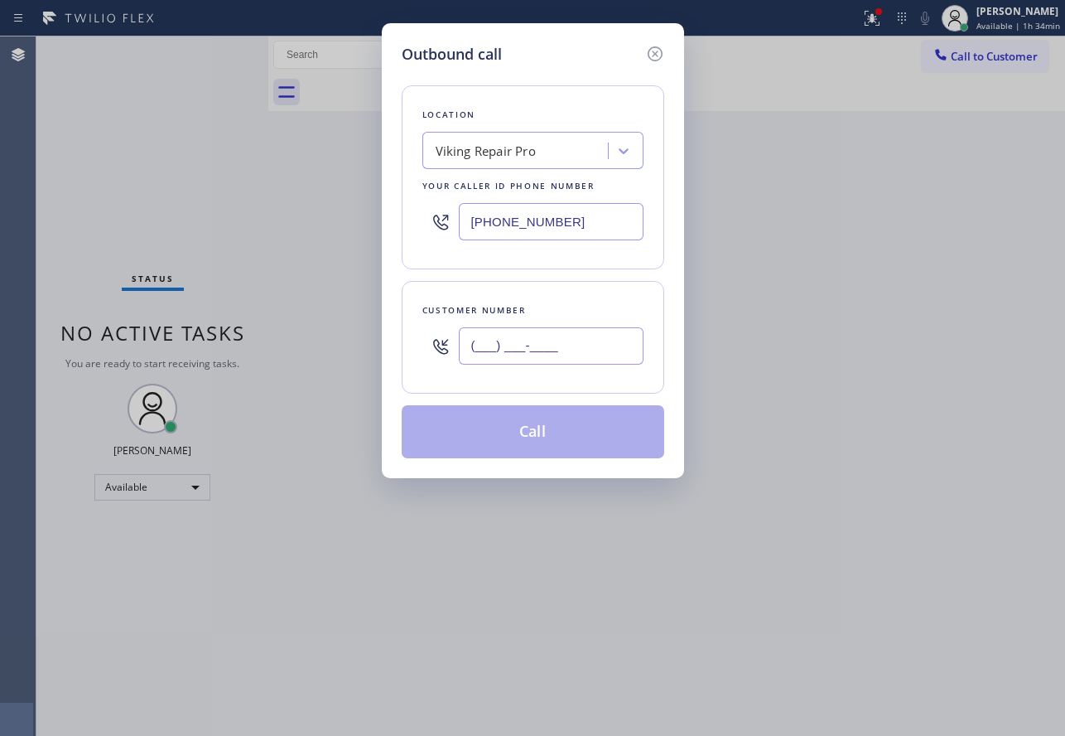
click at [572, 351] on input "(___) ___-____" at bounding box center [551, 345] width 185 height 37
paste input "949) 650-6169"
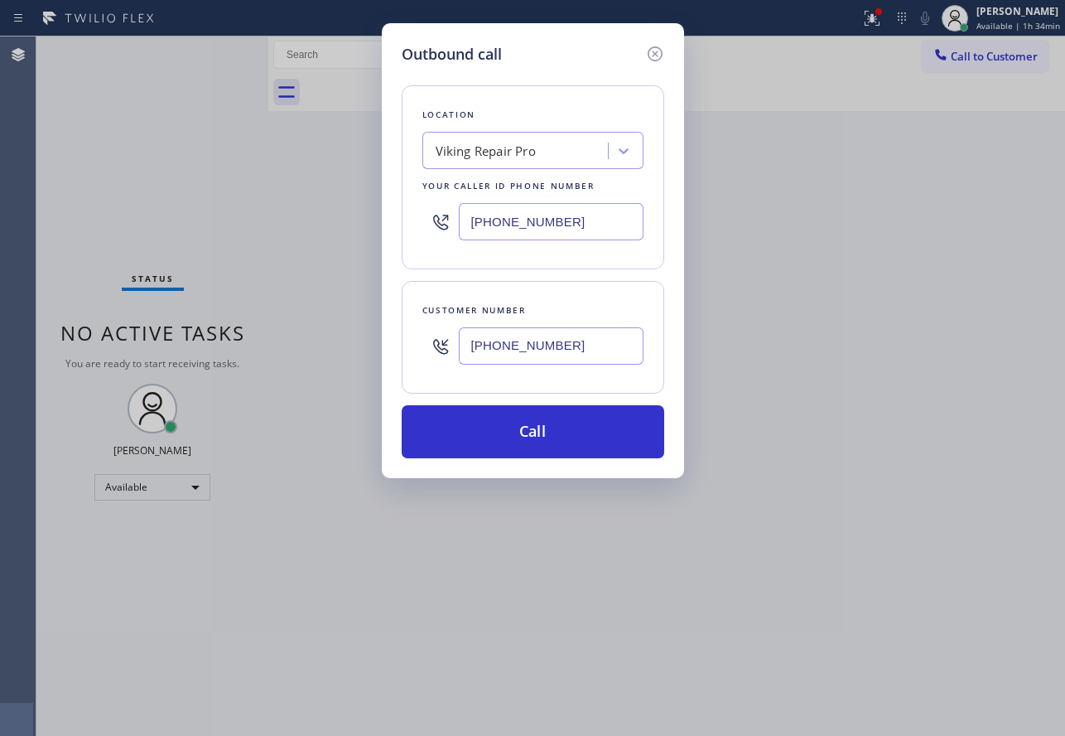
type input "[PHONE_NUMBER]"
drag, startPoint x: 566, startPoint y: 215, endPoint x: 381, endPoint y: 223, distance: 184.9
click at [382, 223] on div "Outbound call Location Viking Repair Pro Your caller id phone number [PHONE_NUM…" at bounding box center [533, 250] width 302 height 455
paste input "714) 677-8441"
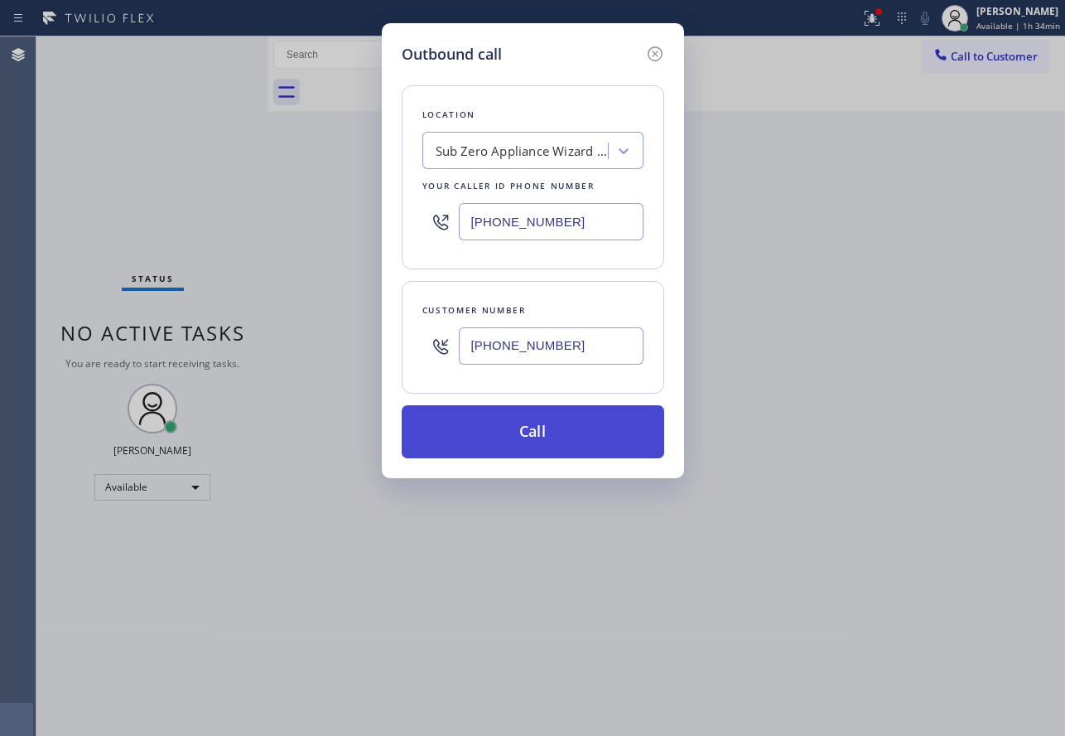
type input "[PHONE_NUMBER]"
click at [586, 428] on button "Call" at bounding box center [533, 431] width 263 height 53
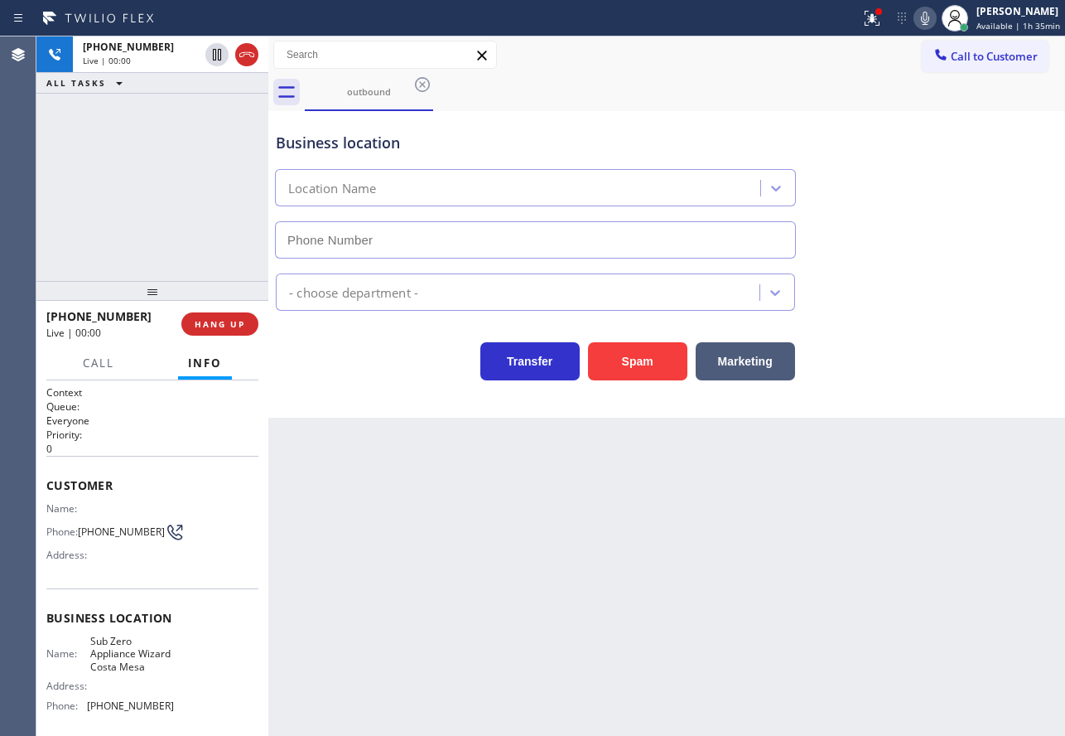
type input "[PHONE_NUMBER]"
click at [229, 315] on button "HANG UP" at bounding box center [219, 323] width 77 height 23
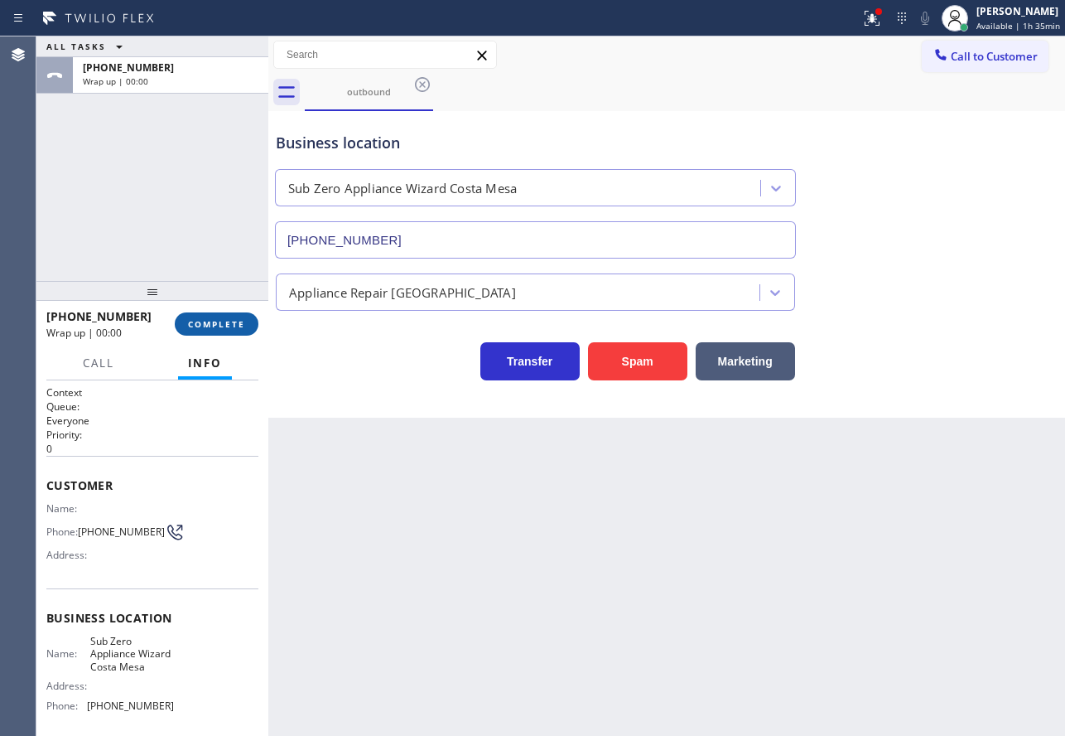
click at [229, 315] on button "COMPLETE" at bounding box center [217, 323] width 84 height 23
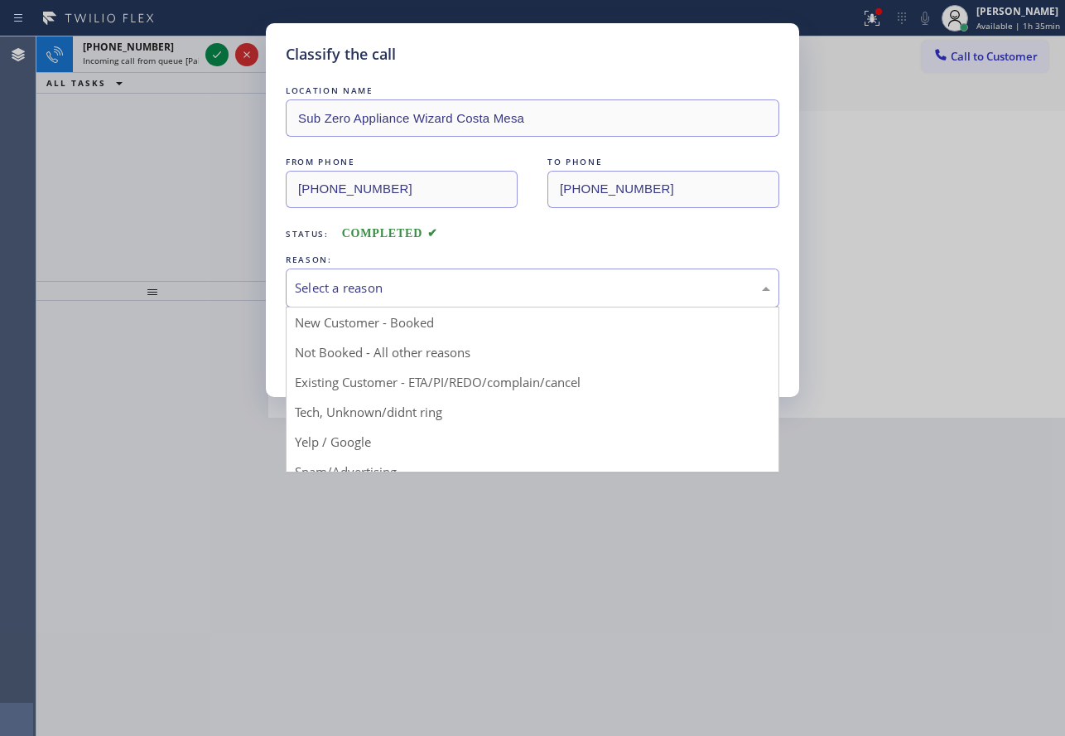
click at [538, 282] on div "Select a reason" at bounding box center [532, 287] width 475 height 19
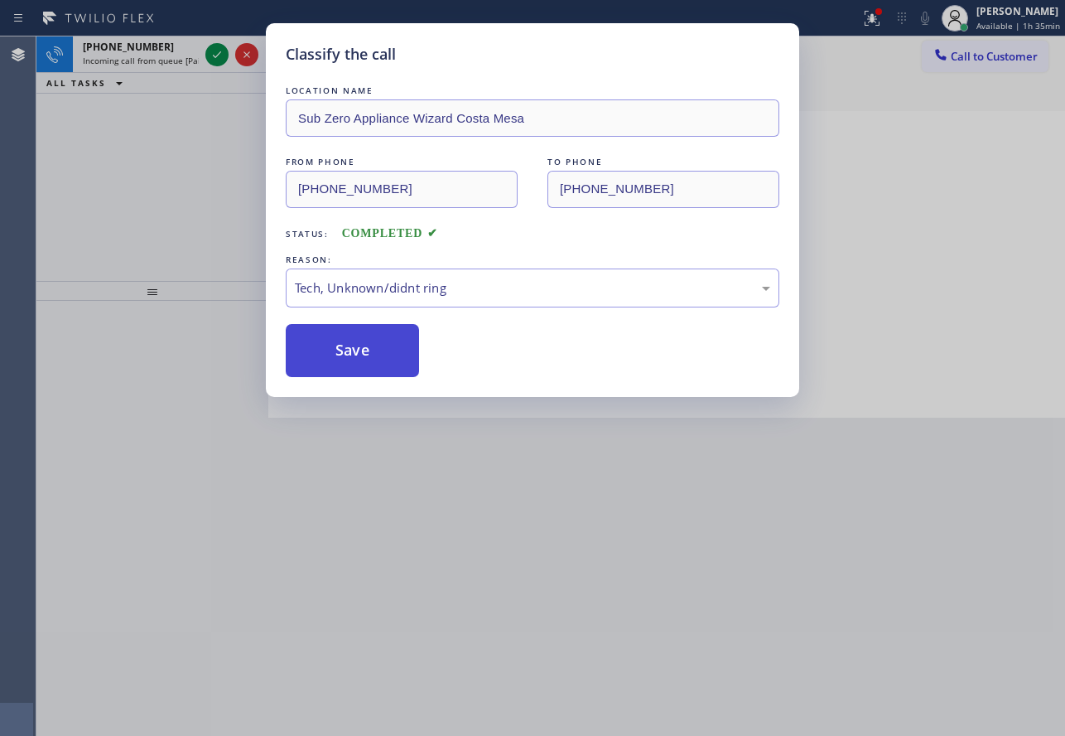
click at [379, 363] on button "Save" at bounding box center [352, 350] width 133 height 53
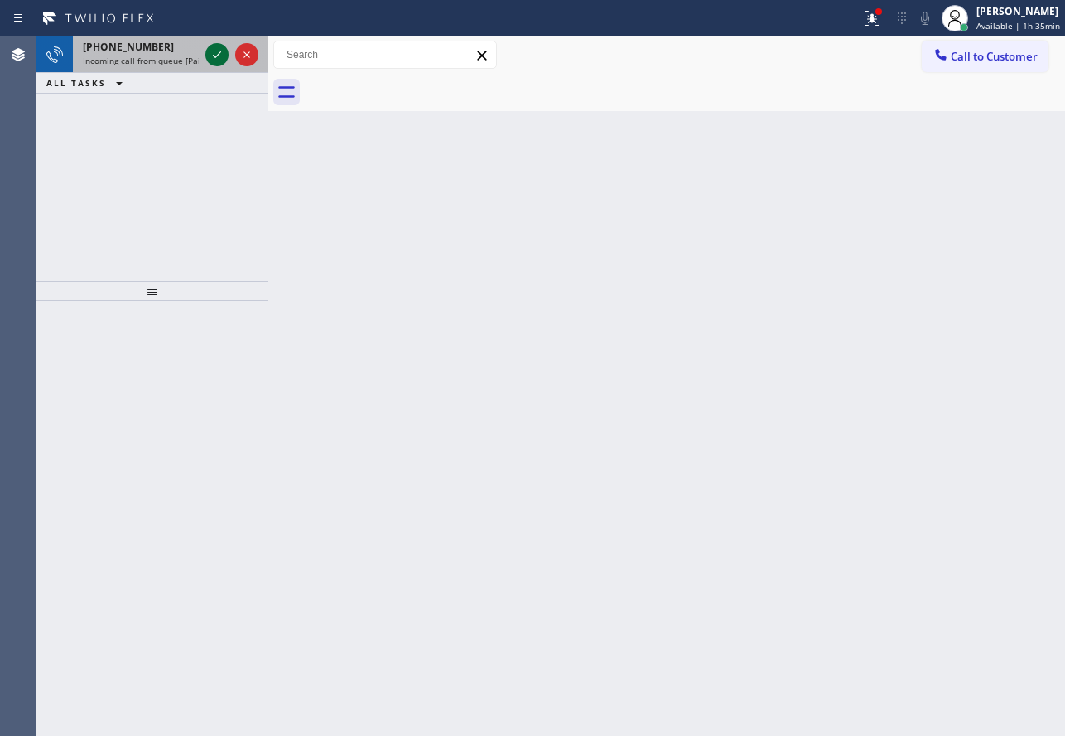
click at [215, 56] on icon at bounding box center [217, 54] width 8 height 7
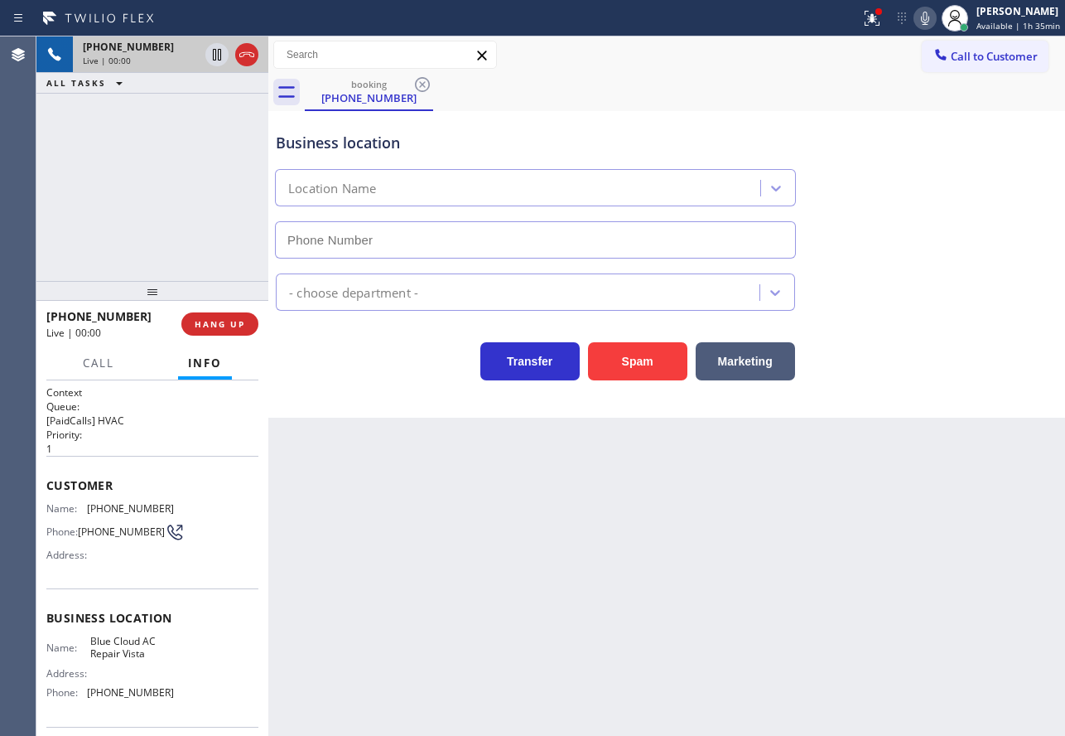
type input "[PHONE_NUMBER]"
click at [922, 24] on icon at bounding box center [925, 18] width 20 height 20
click at [242, 330] on span "HANG UP" at bounding box center [220, 324] width 51 height 12
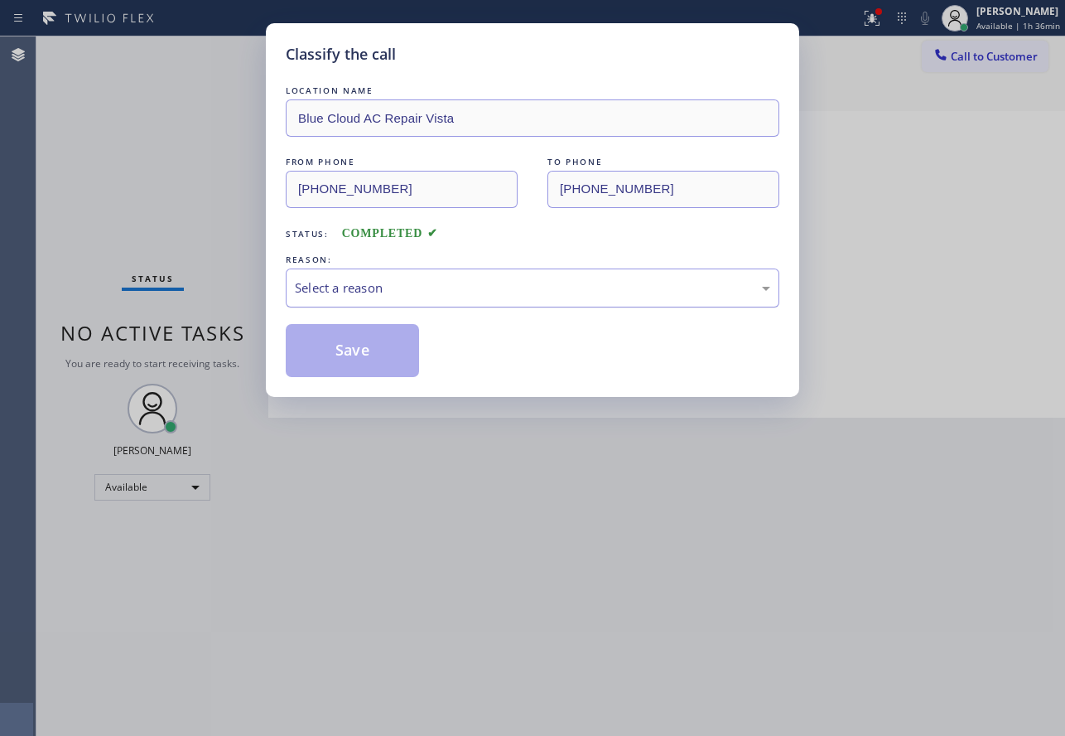
click at [383, 293] on div "Select a reason" at bounding box center [532, 287] width 475 height 19
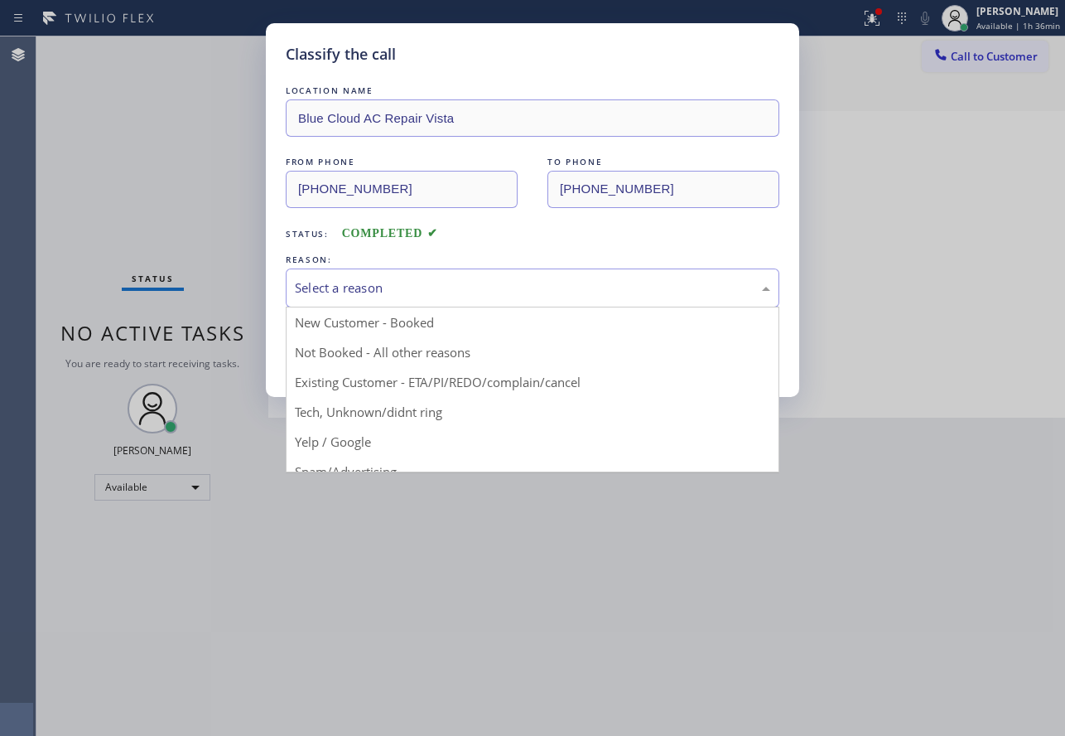
drag, startPoint x: 360, startPoint y: 471, endPoint x: 360, endPoint y: 442, distance: 28.2
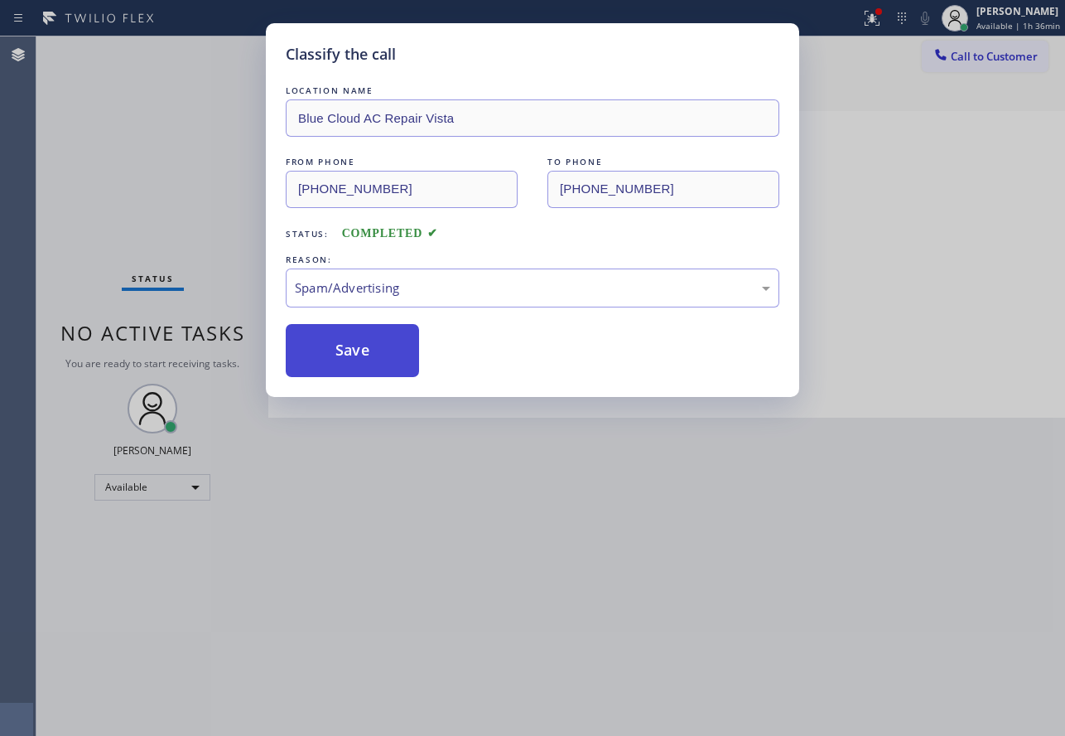
click at [340, 354] on button "Save" at bounding box center [352, 350] width 133 height 53
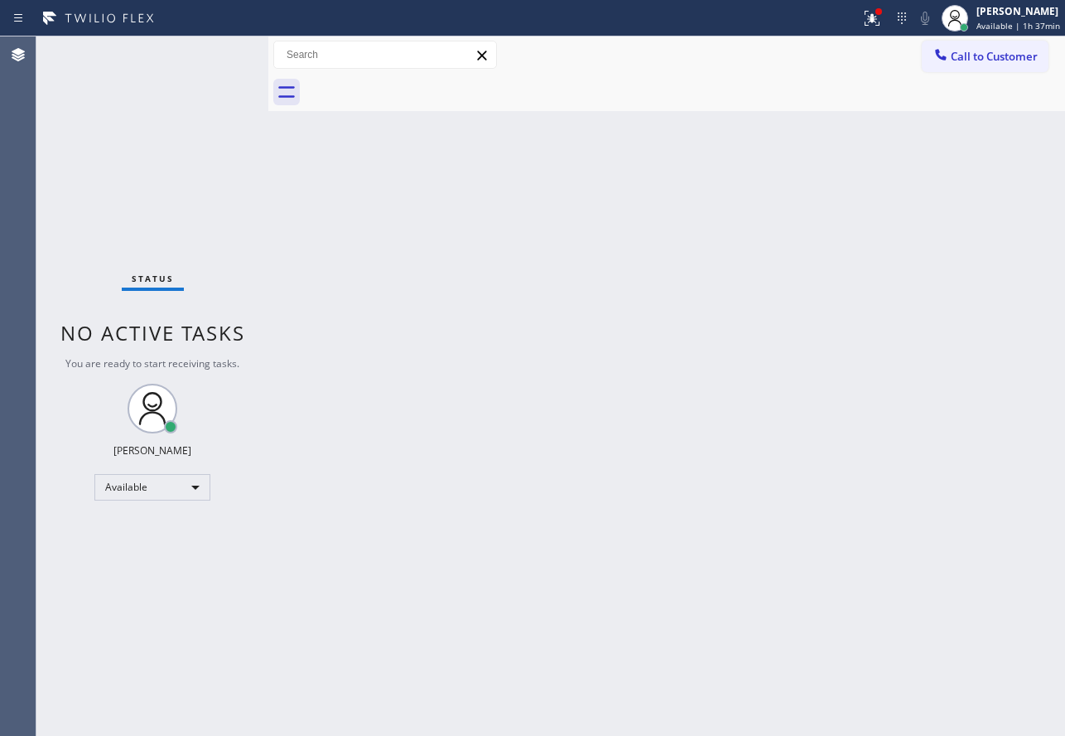
click at [958, 54] on span "Call to Customer" at bounding box center [994, 56] width 87 height 15
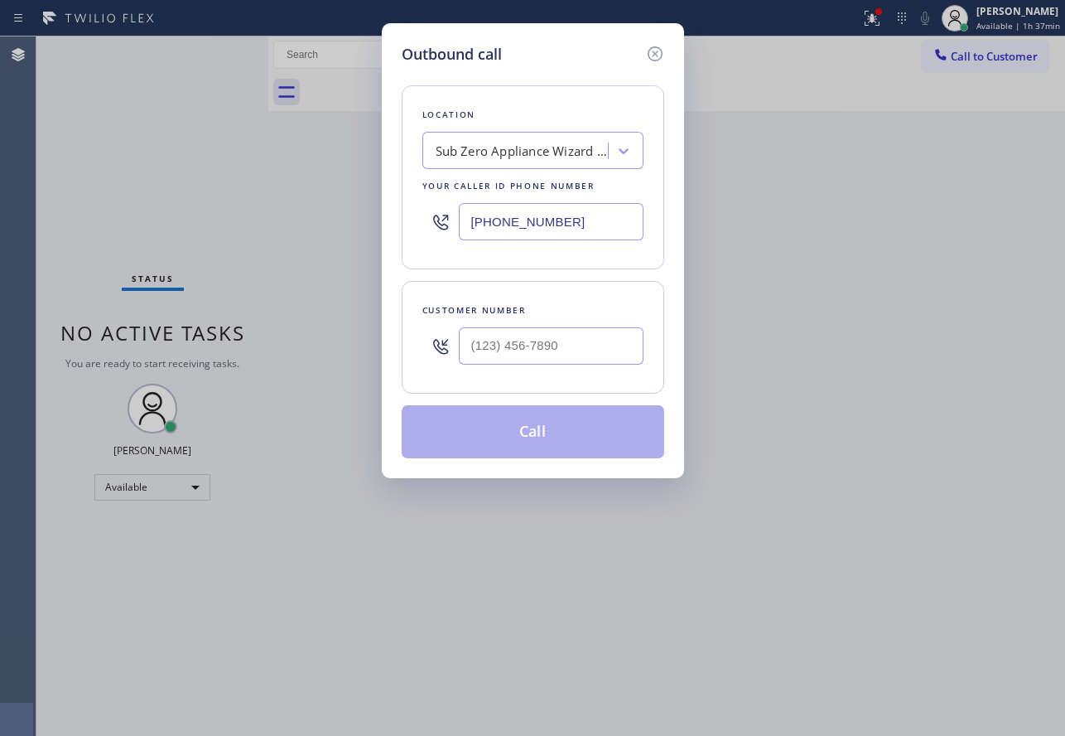
drag, startPoint x: 558, startPoint y: 215, endPoint x: 355, endPoint y: 215, distance: 202.1
click at [355, 215] on div "Outbound call Location Sub Zero Appliance Wizard [GEOGRAPHIC_DATA] Your caller …" at bounding box center [532, 368] width 1065 height 736
paste input "602) 845-8848"
type input "[PHONE_NUMBER]"
click at [532, 351] on input "(___) ___-____" at bounding box center [551, 345] width 185 height 37
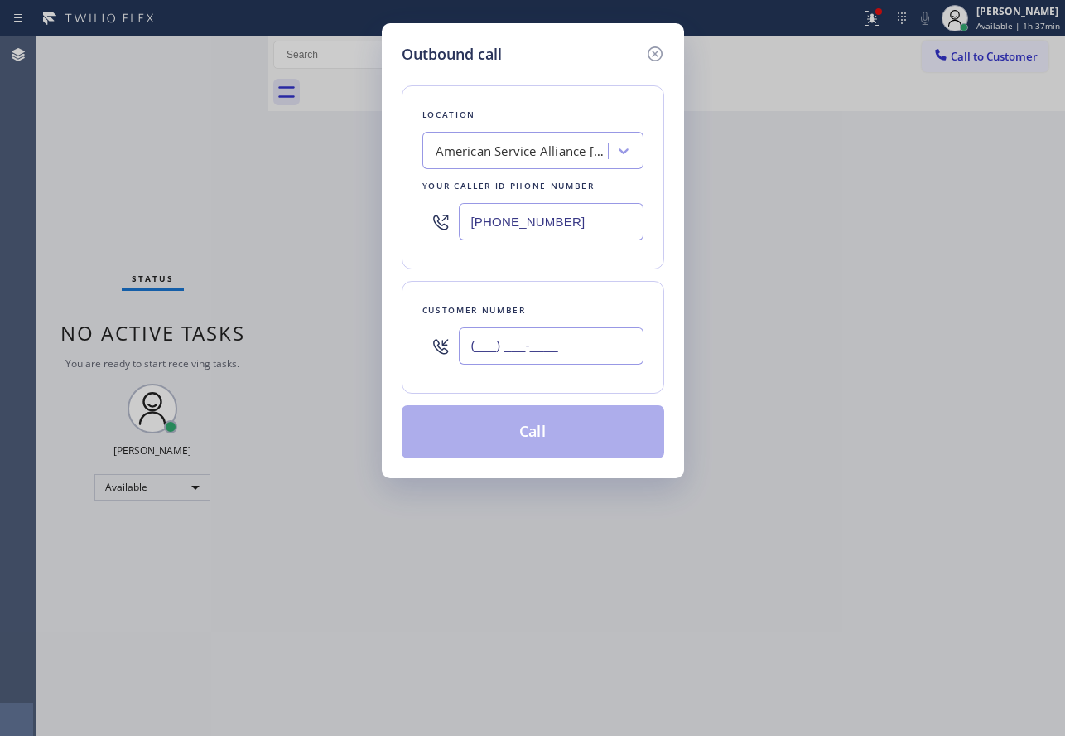
paste input "623) 418-3334"
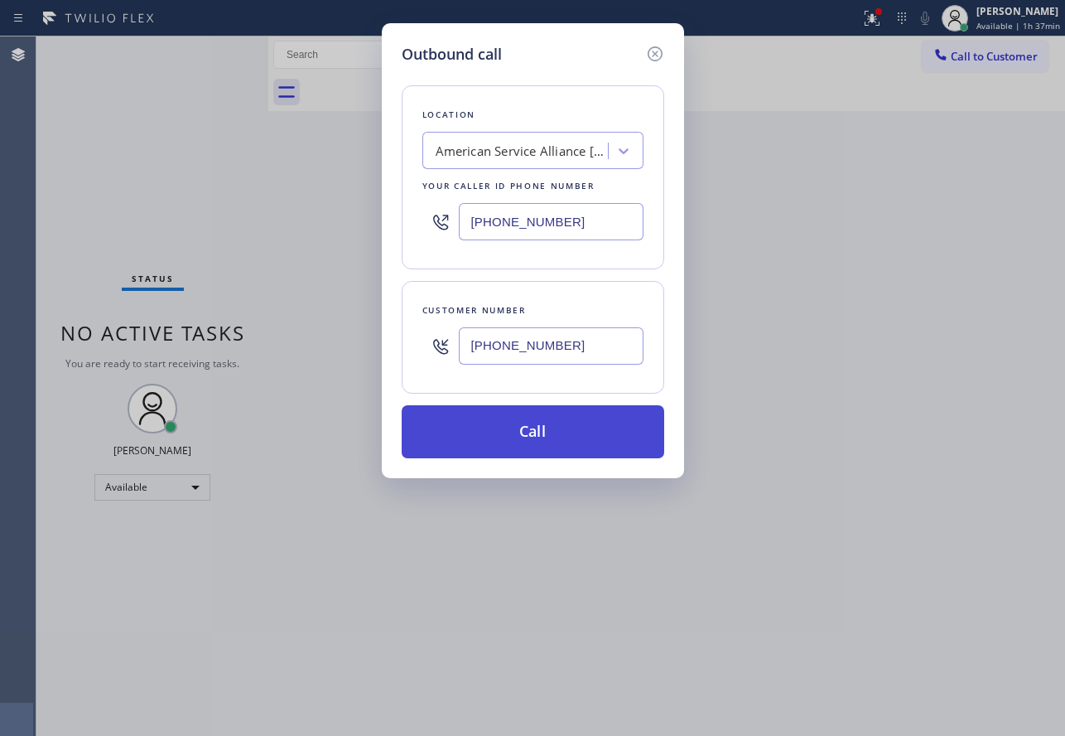
type input "[PHONE_NUMBER]"
click at [541, 433] on button "Call" at bounding box center [533, 431] width 263 height 53
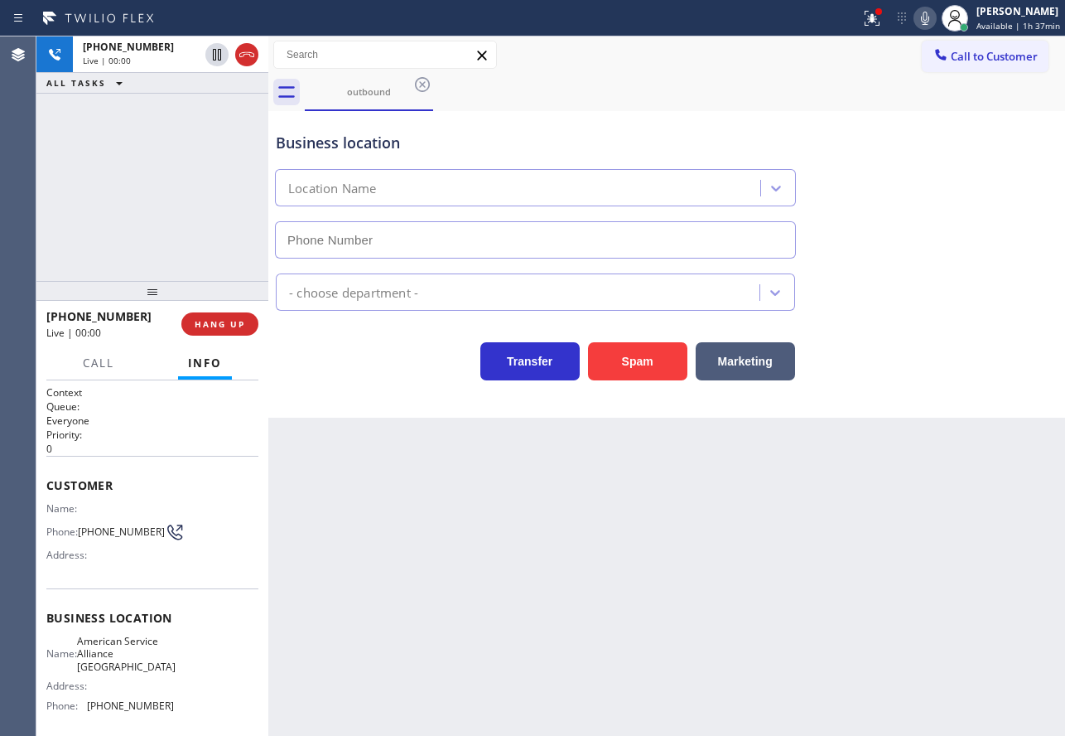
type input "[PHONE_NUMBER]"
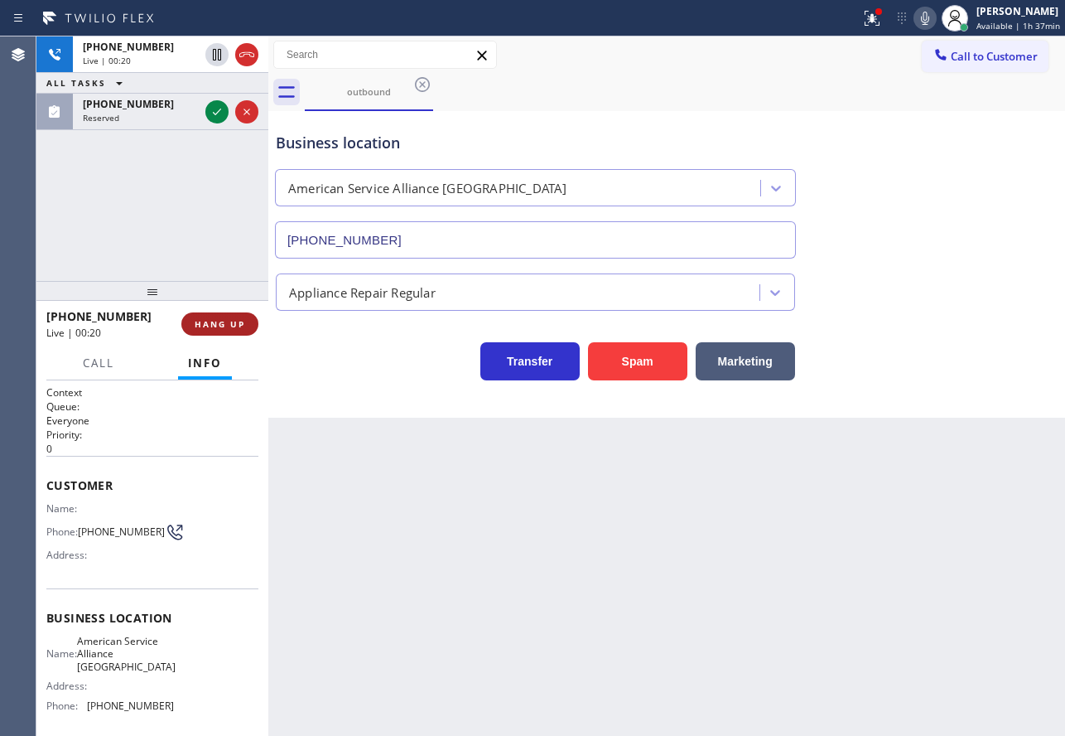
click at [235, 321] on span "HANG UP" at bounding box center [220, 324] width 51 height 12
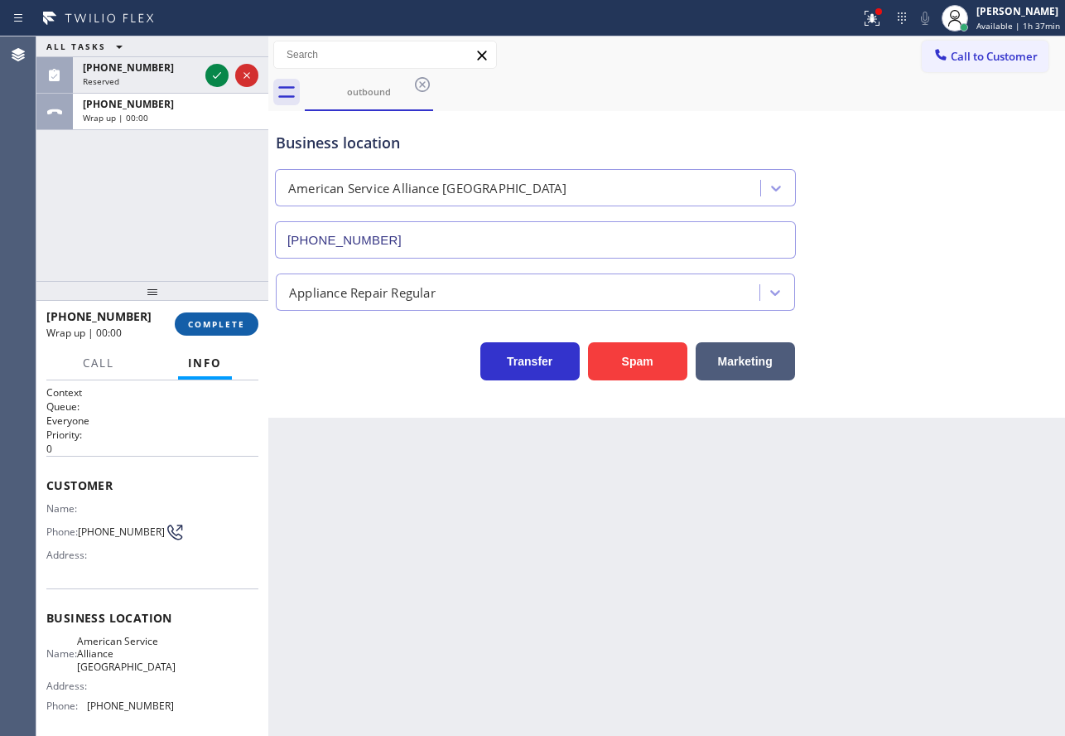
click at [235, 321] on span "COMPLETE" at bounding box center [216, 324] width 57 height 12
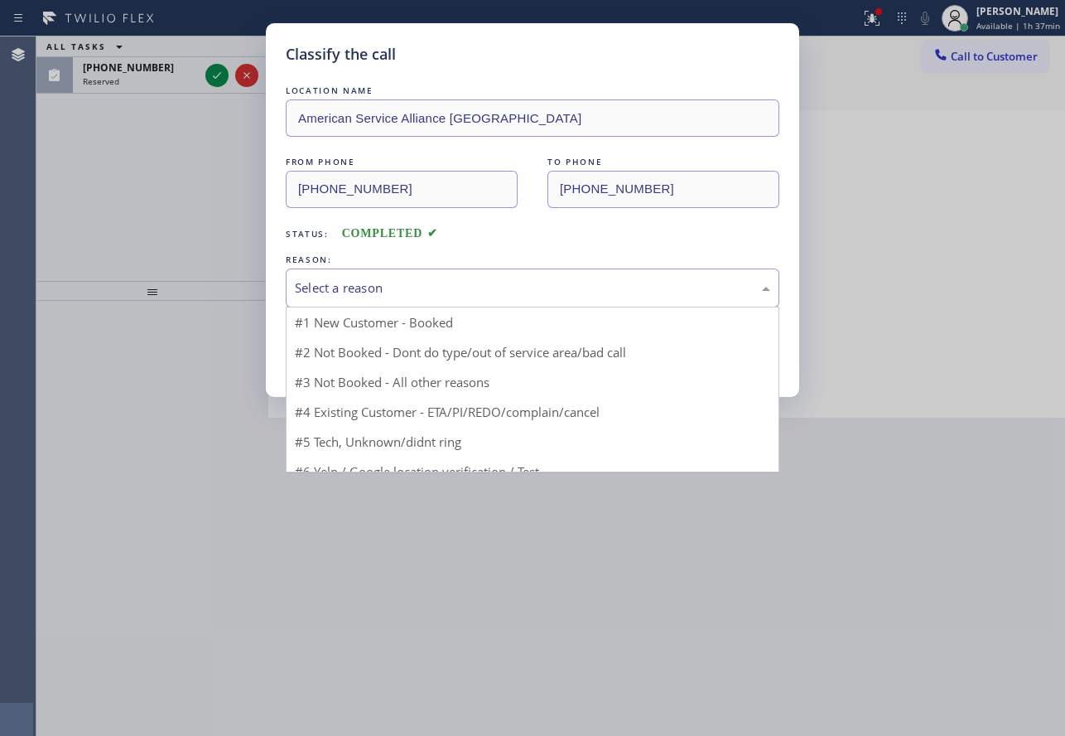
click at [458, 282] on div "Select a reason" at bounding box center [532, 287] width 475 height 19
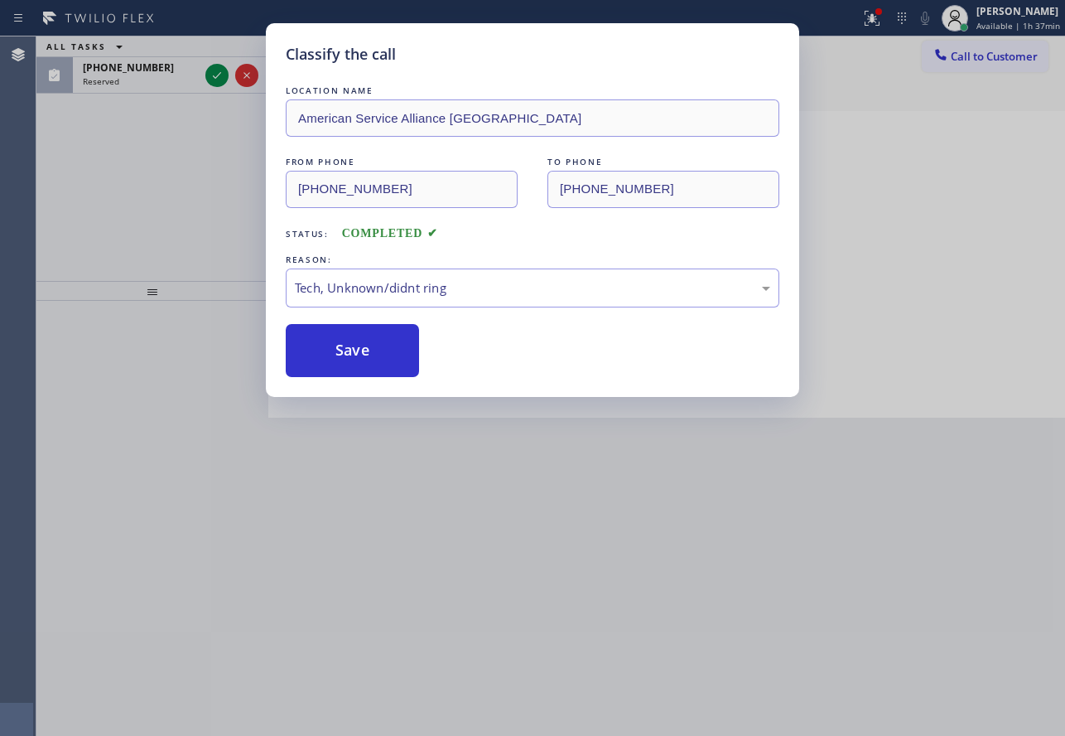
drag, startPoint x: 379, startPoint y: 367, endPoint x: 278, endPoint y: 201, distance: 194.1
click at [378, 366] on button "Save" at bounding box center [352, 350] width 133 height 53
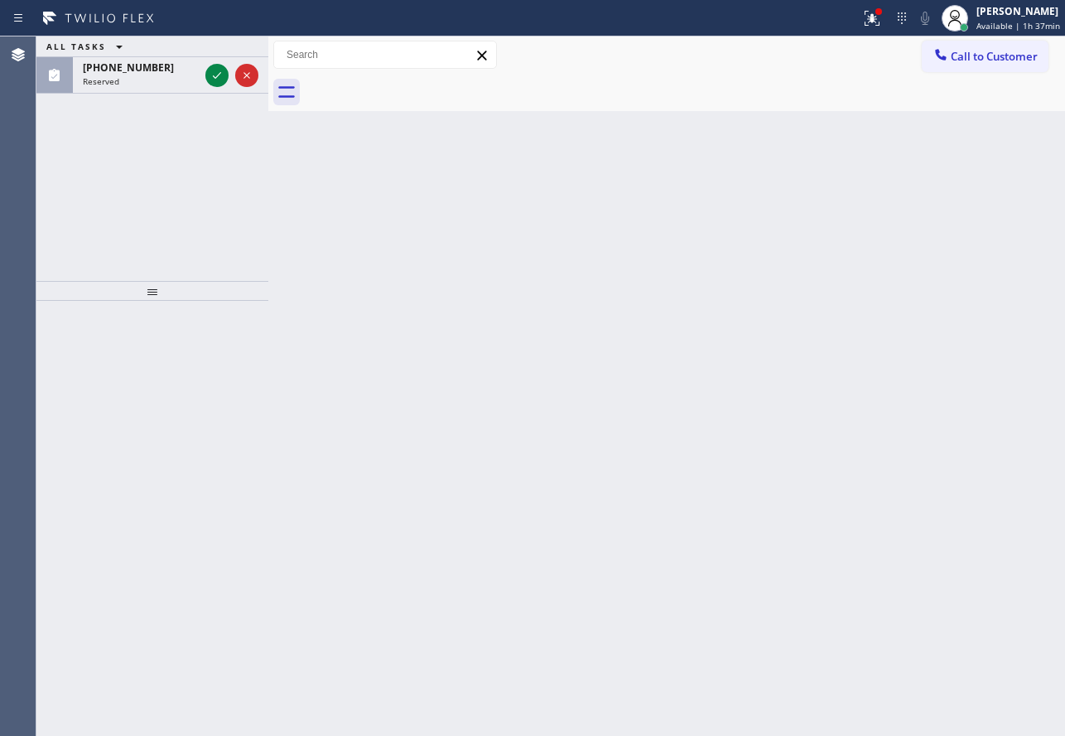
click at [213, 75] on icon at bounding box center [217, 75] width 20 height 20
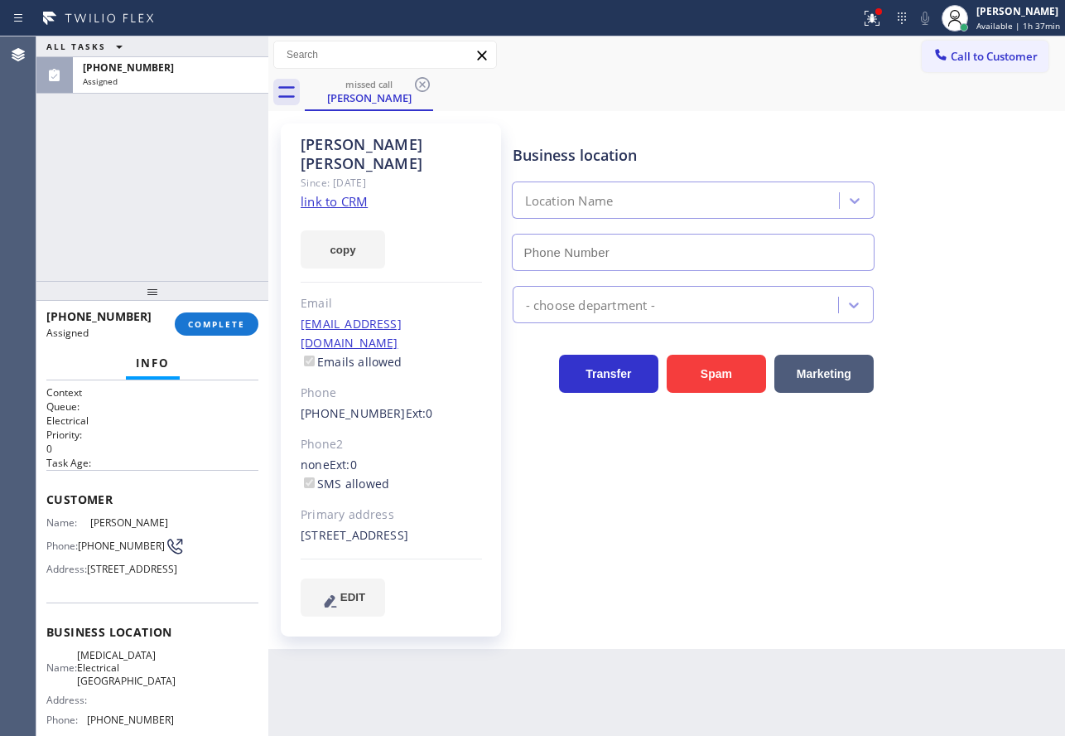
type input "[PHONE_NUMBER]"
click at [92, 552] on span "[PHONE_NUMBER]" at bounding box center [121, 545] width 87 height 12
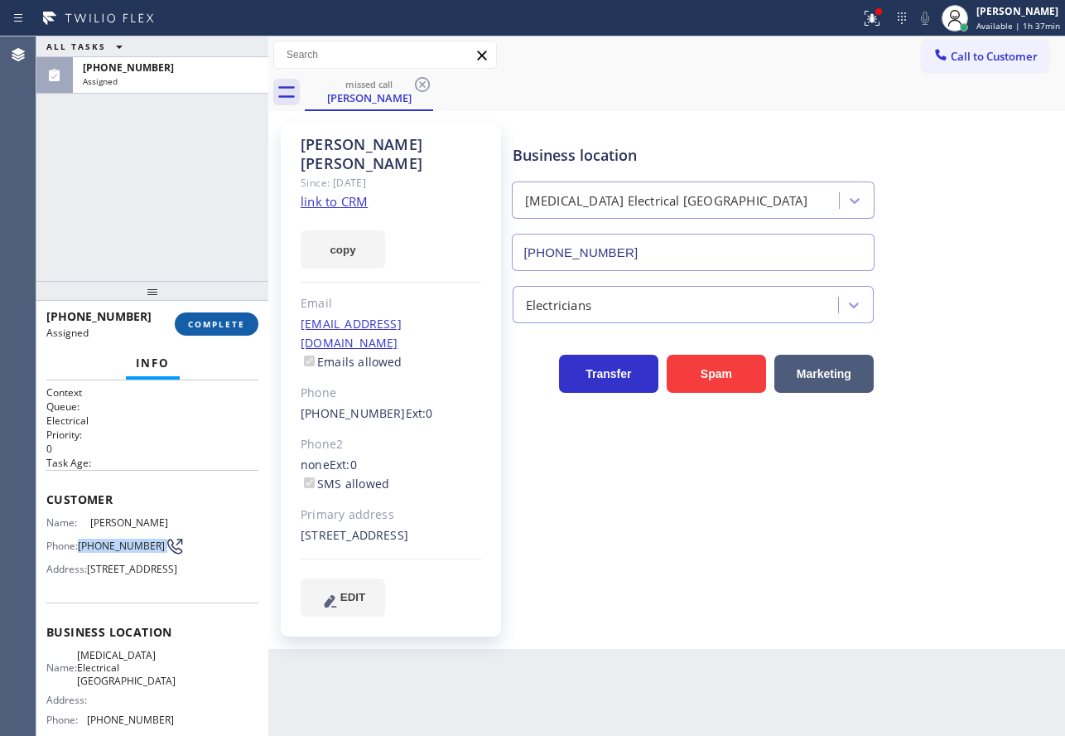
click at [227, 330] on span "COMPLETE" at bounding box center [216, 324] width 57 height 12
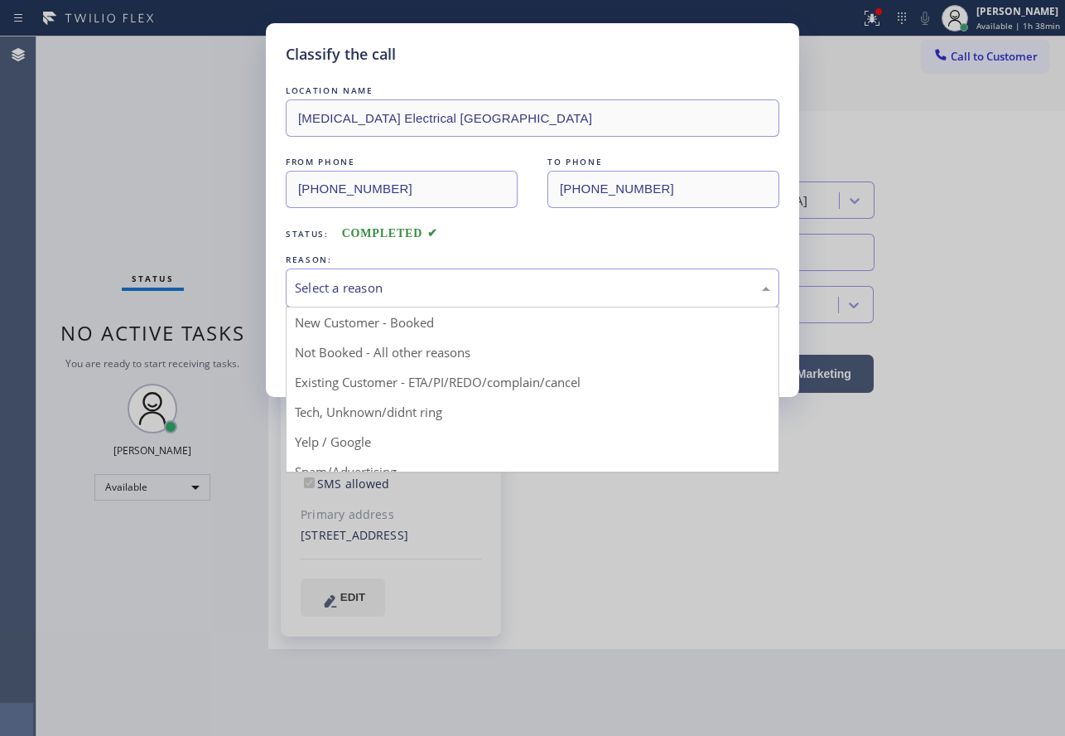
click at [490, 278] on div "Select a reason" at bounding box center [532, 287] width 475 height 19
click at [511, 189] on div "FROM PHONE [PHONE_NUMBER] TO PHONE [PHONE_NUMBER]" at bounding box center [533, 180] width 494 height 55
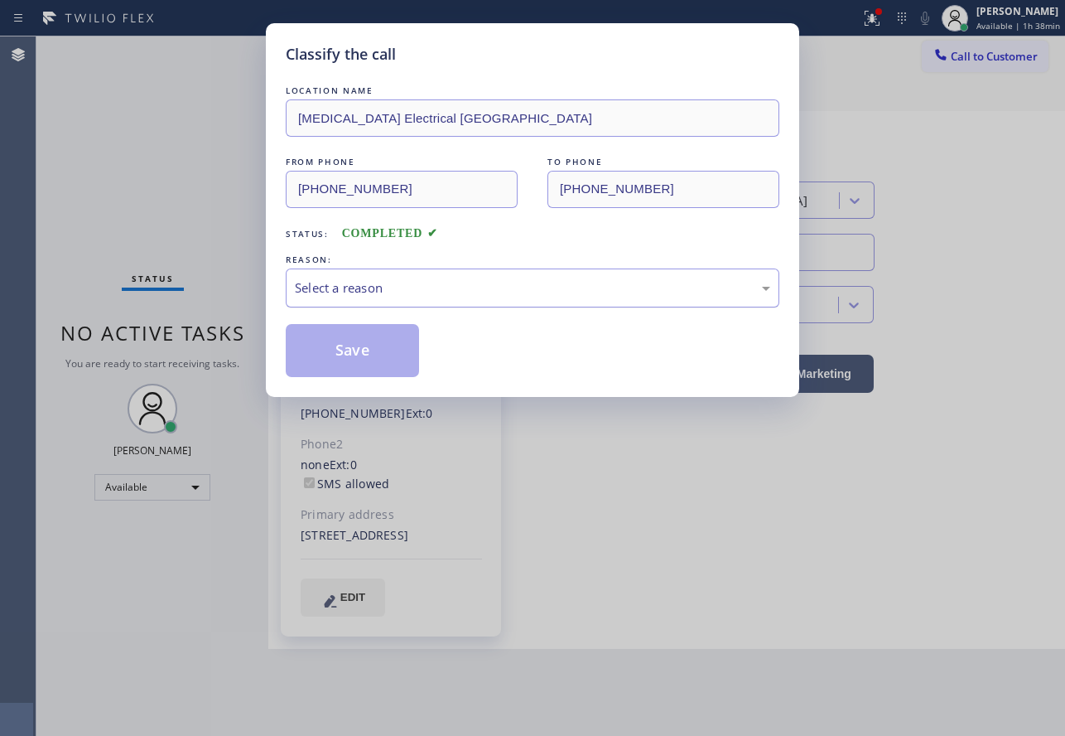
click at [393, 295] on div "Select a reason" at bounding box center [532, 287] width 475 height 19
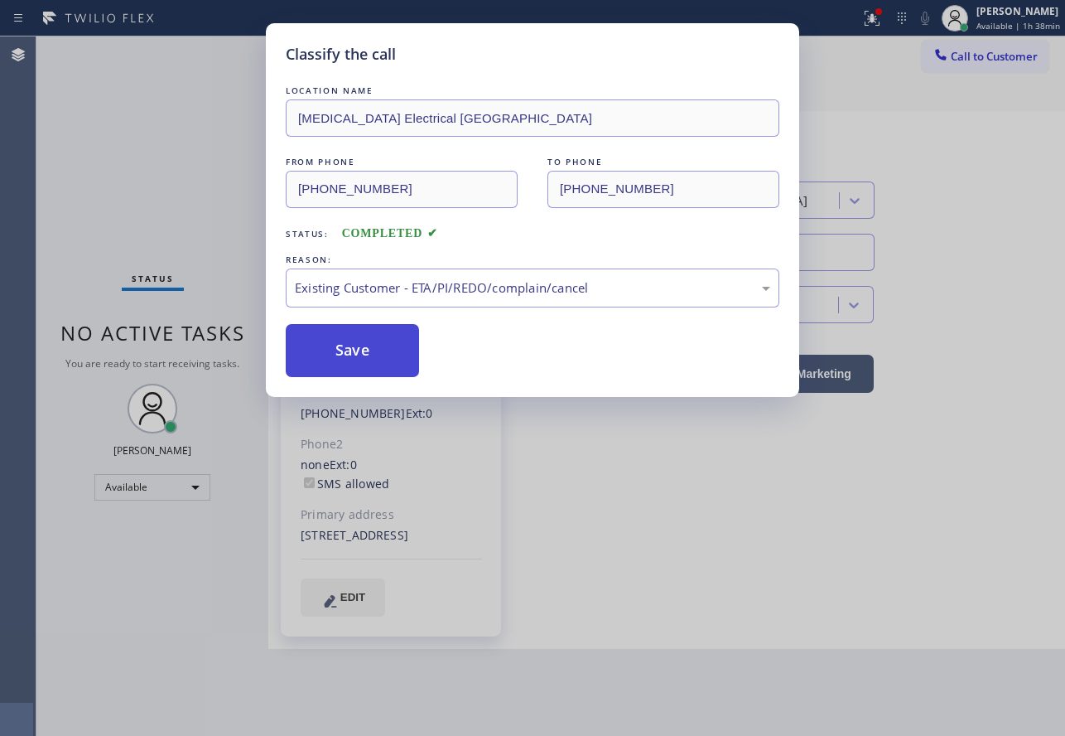
click at [367, 351] on button "Save" at bounding box center [352, 350] width 133 height 53
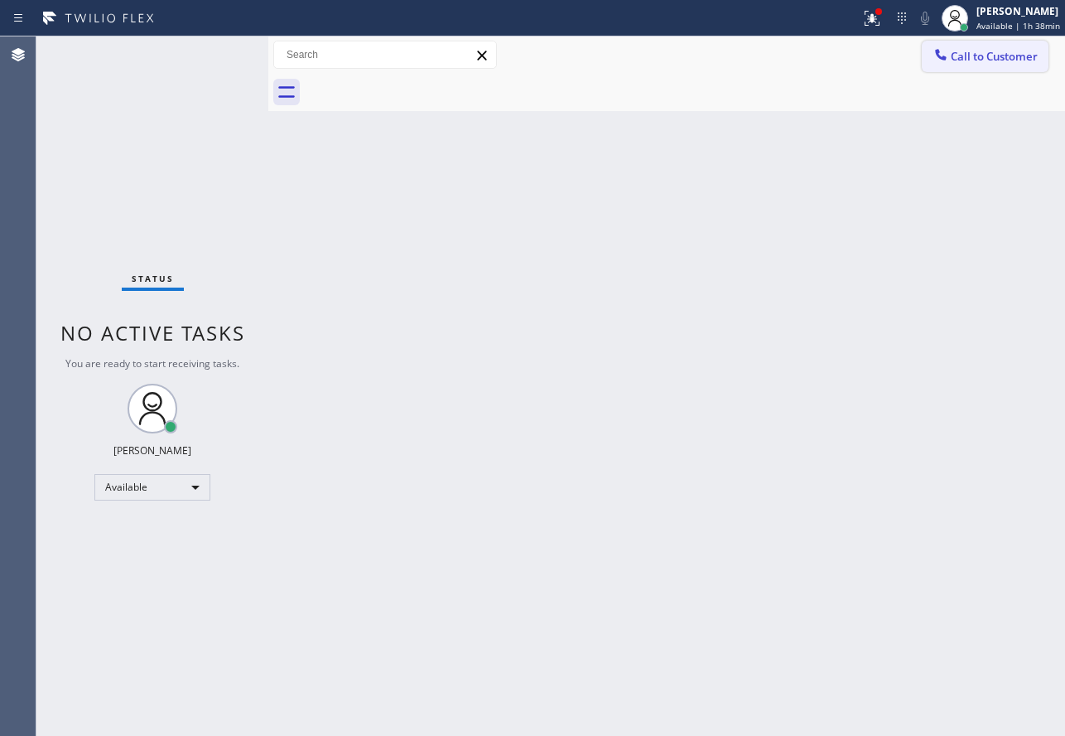
click at [977, 63] on span "Call to Customer" at bounding box center [994, 56] width 87 height 15
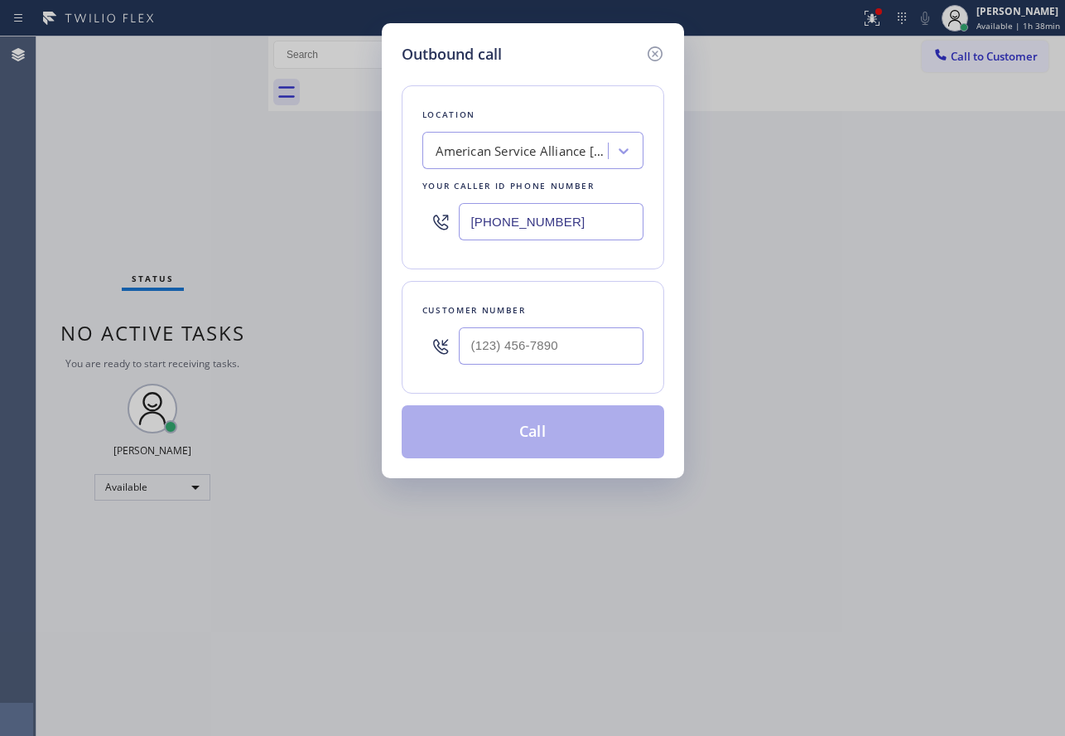
type input "(___) ___-____"
click at [521, 343] on input "(___) ___-____" at bounding box center [551, 345] width 185 height 37
drag, startPoint x: 569, startPoint y: 215, endPoint x: 389, endPoint y: 220, distance: 180.7
click at [389, 220] on div "Outbound call Location American Service Alliance [GEOGRAPHIC_DATA] Your caller …" at bounding box center [533, 250] width 302 height 455
paste input "714) 613-0743"
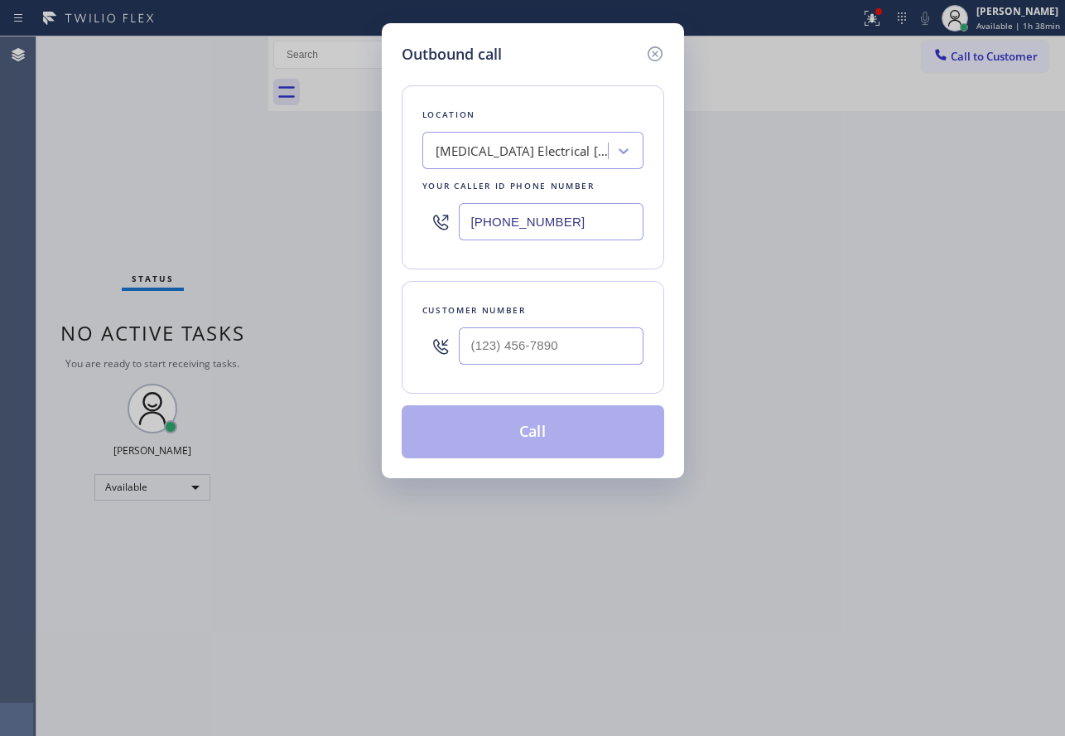
type input "[PHONE_NUMBER]"
click at [527, 355] on input "(___) ___-____" at bounding box center [551, 345] width 185 height 37
paste input "916) 243-9869"
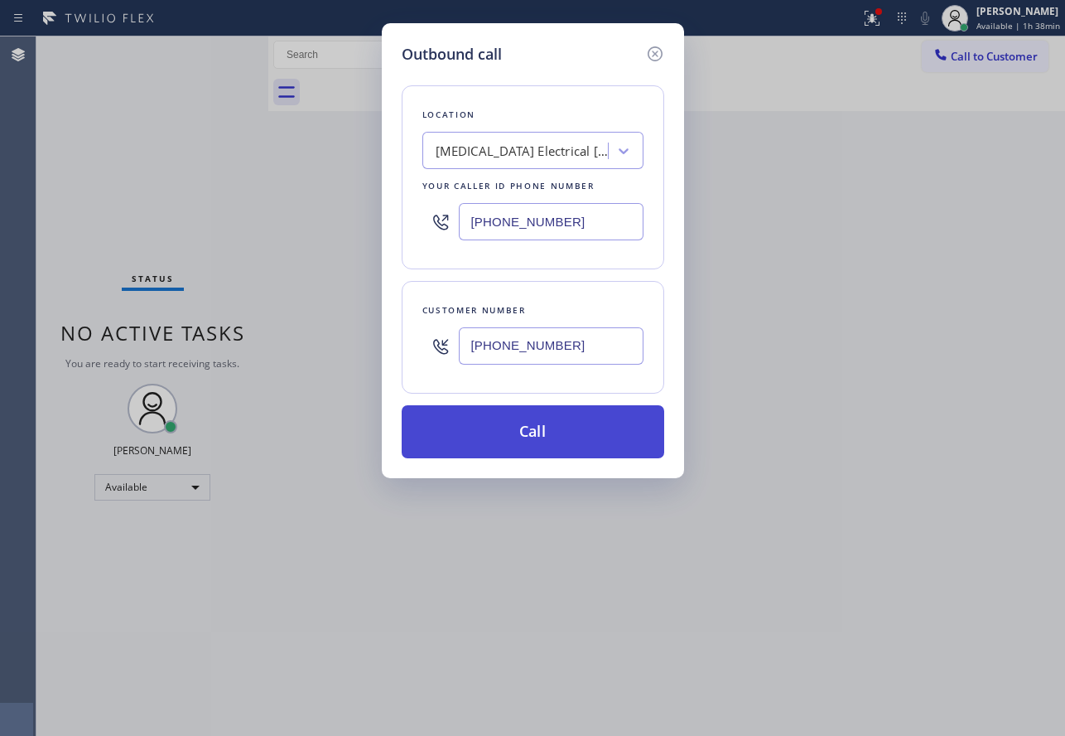
type input "[PHONE_NUMBER]"
click at [556, 429] on button "Call" at bounding box center [533, 431] width 263 height 53
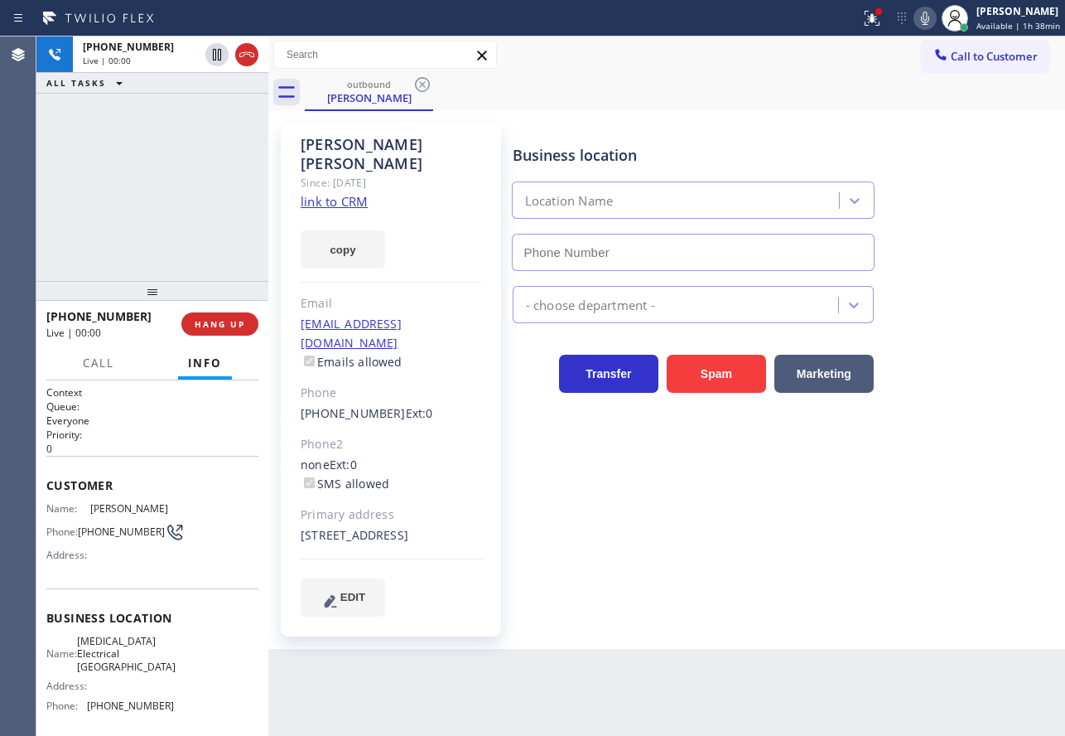
type input "[PHONE_NUMBER]"
click at [927, 20] on icon at bounding box center [925, 18] width 20 height 20
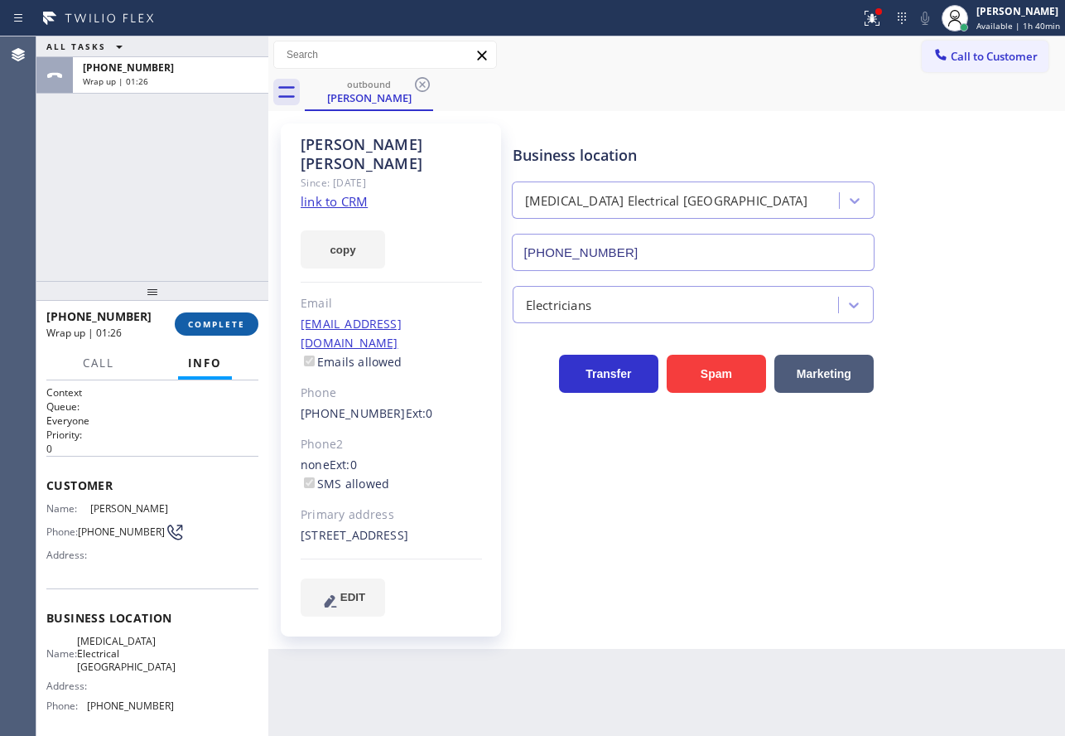
click at [209, 317] on button "COMPLETE" at bounding box center [217, 323] width 84 height 23
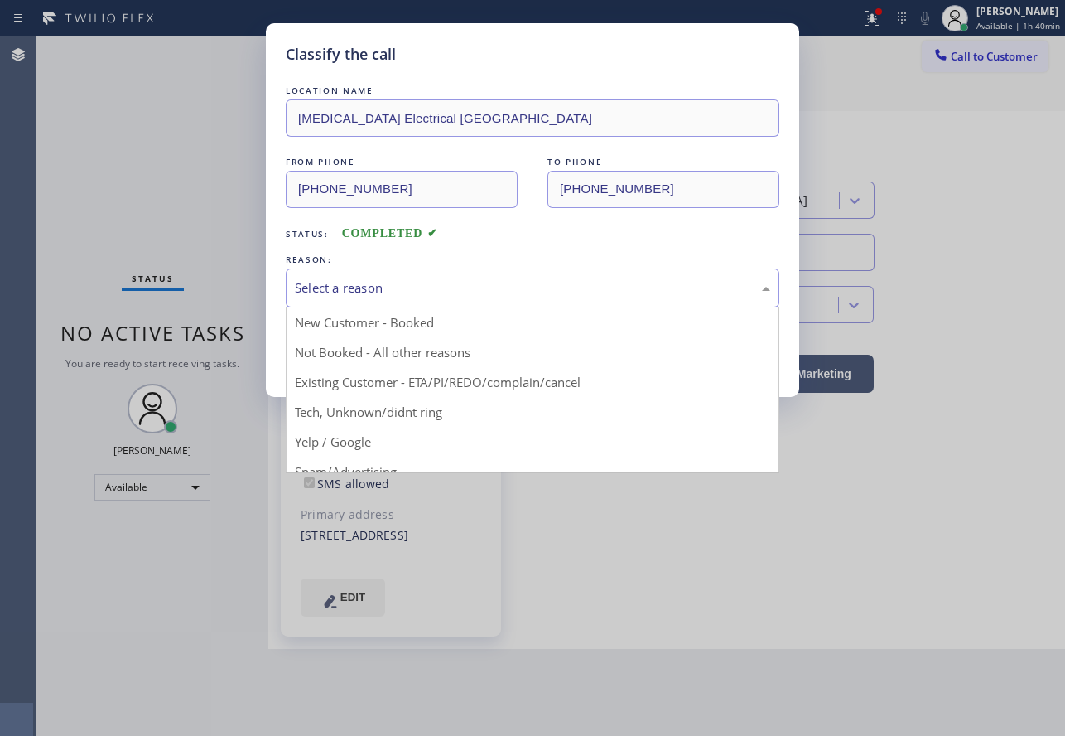
click at [380, 277] on div "Select a reason" at bounding box center [533, 287] width 494 height 39
drag, startPoint x: 372, startPoint y: 374, endPoint x: 363, endPoint y: 348, distance: 28.0
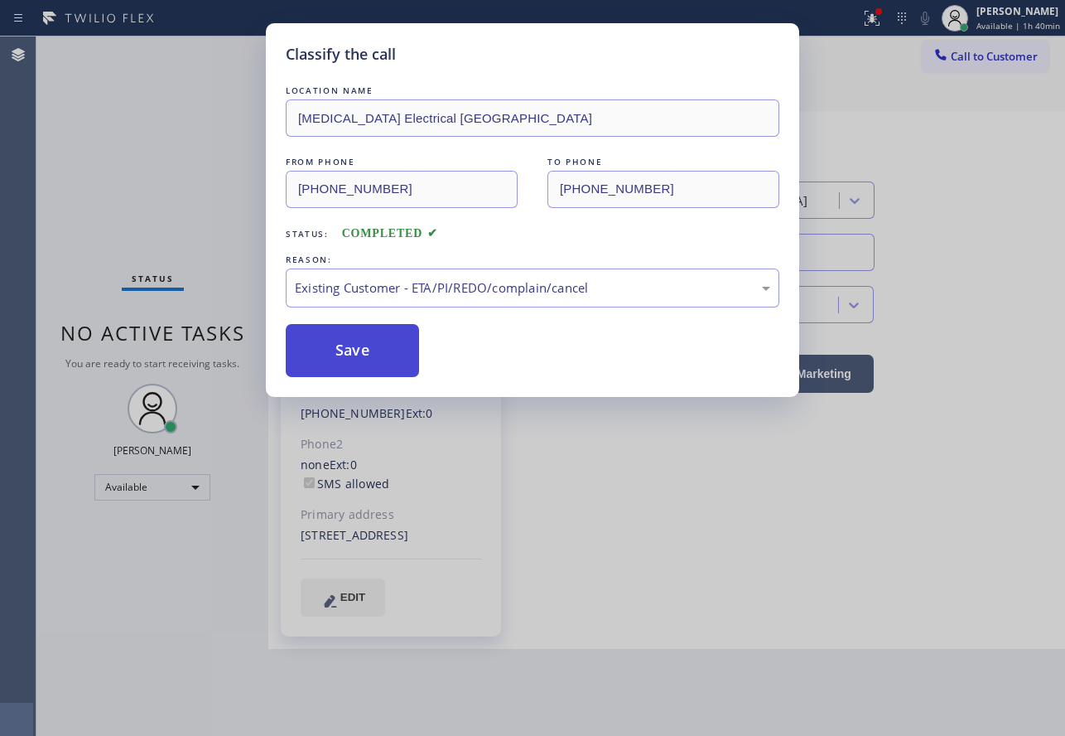
click at [363, 346] on button "Save" at bounding box center [352, 350] width 133 height 53
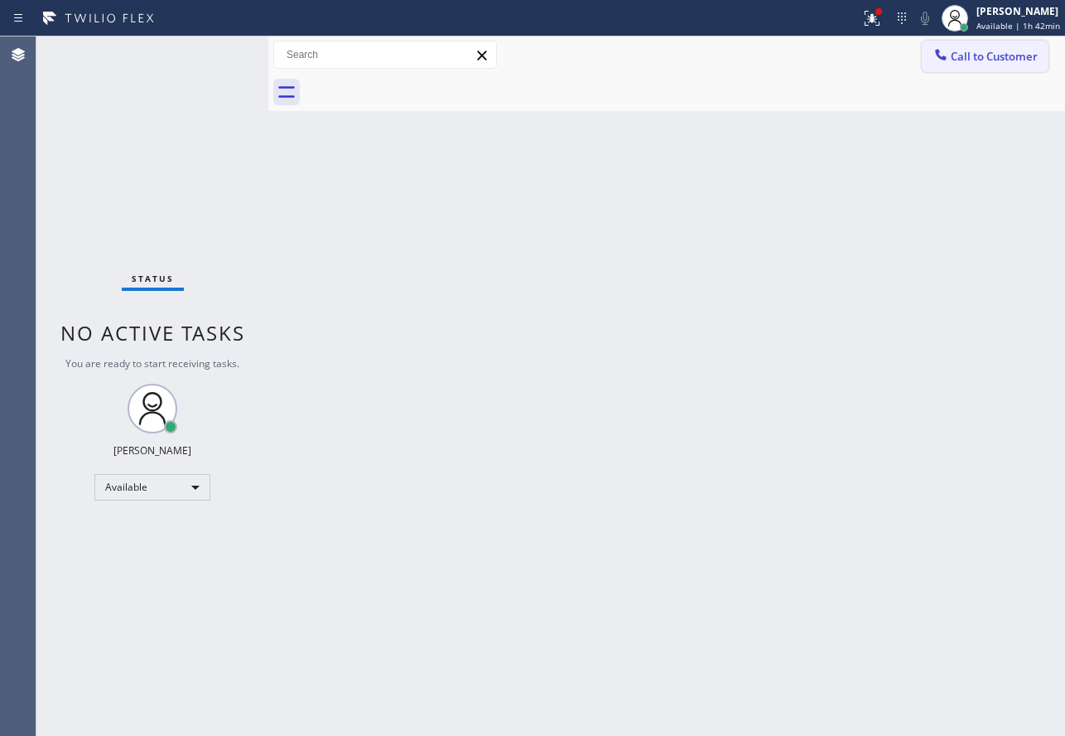
click at [976, 49] on span "Call to Customer" at bounding box center [994, 56] width 87 height 15
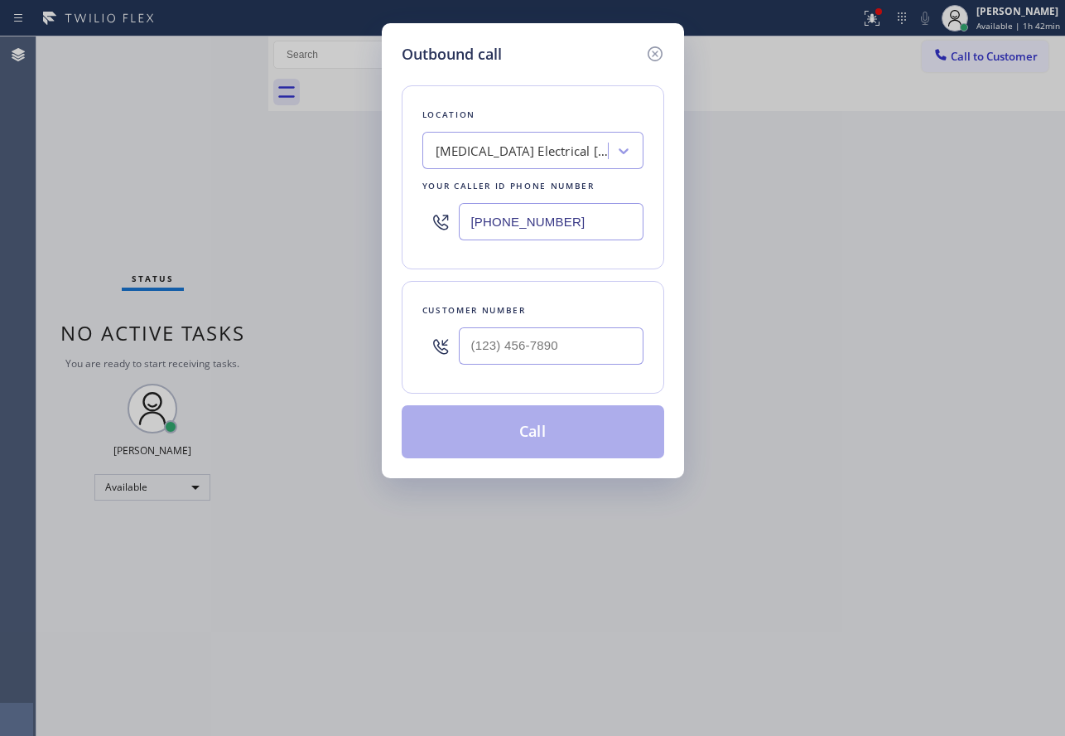
drag, startPoint x: 572, startPoint y: 223, endPoint x: 387, endPoint y: 220, distance: 184.8
click at [387, 220] on div "Outbound call Location [MEDICAL_DATA] Electrical [GEOGRAPHIC_DATA] Your caller …" at bounding box center [533, 250] width 302 height 455
paste input "623) 292-531"
type input "[PHONE_NUMBER]"
click at [610, 342] on input "(___) ___-____" at bounding box center [551, 345] width 185 height 37
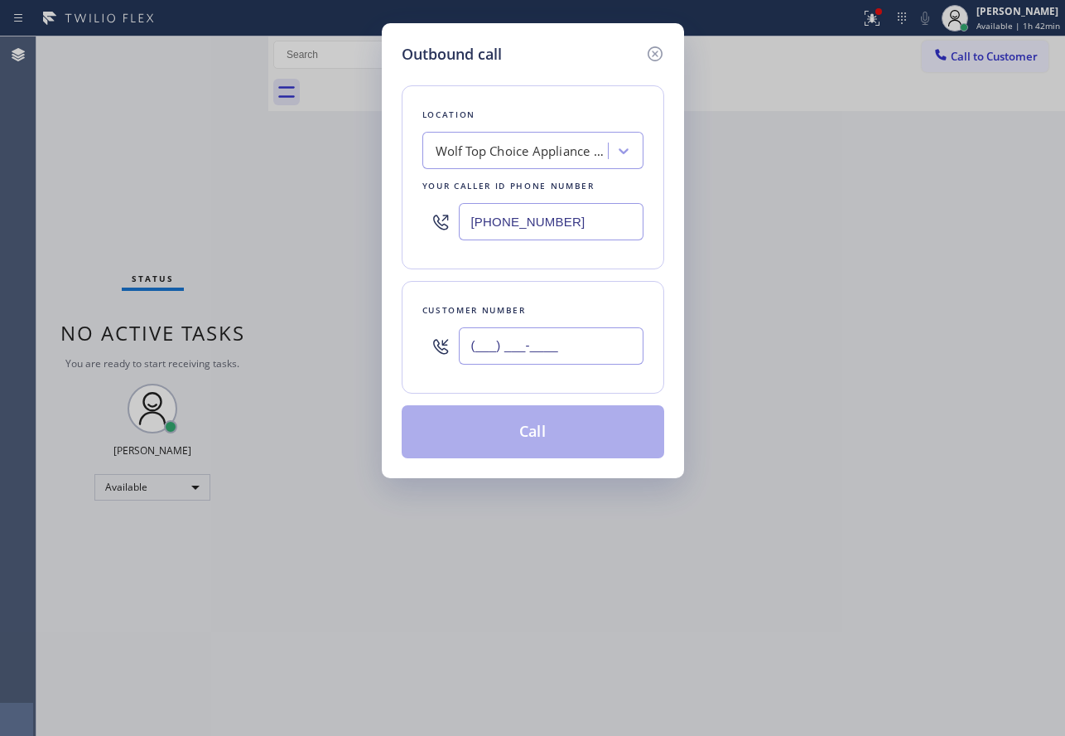
paste input "480) 330-5012"
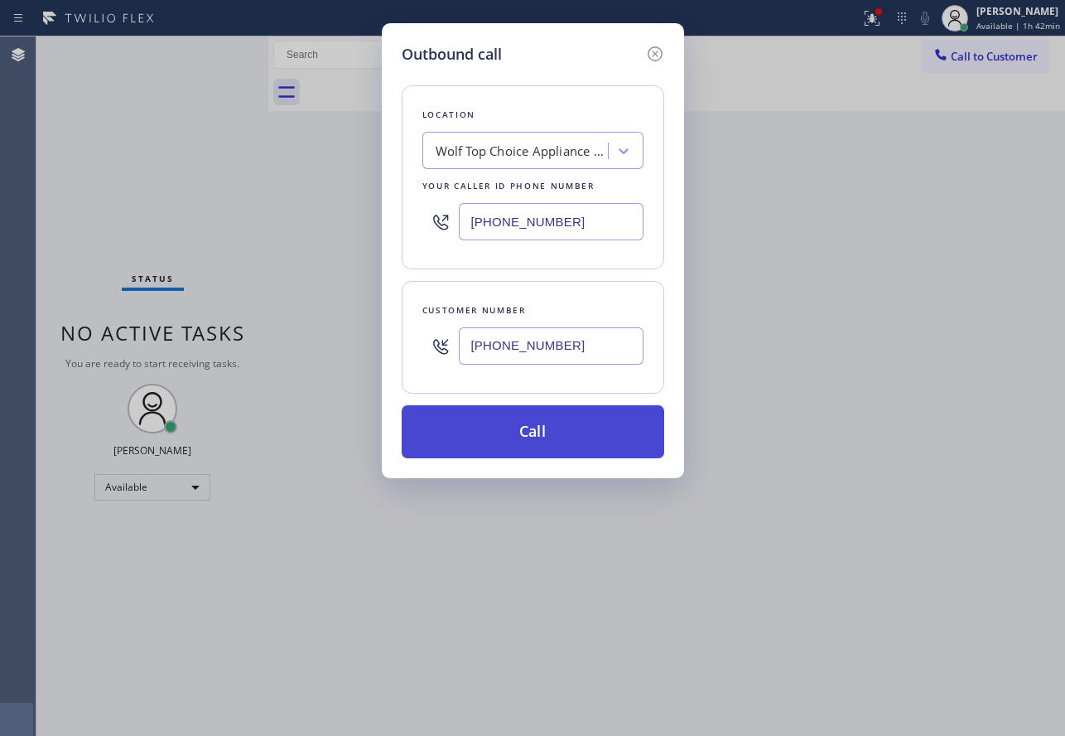
type input "[PHONE_NUMBER]"
click at [591, 427] on button "Call" at bounding box center [533, 431] width 263 height 53
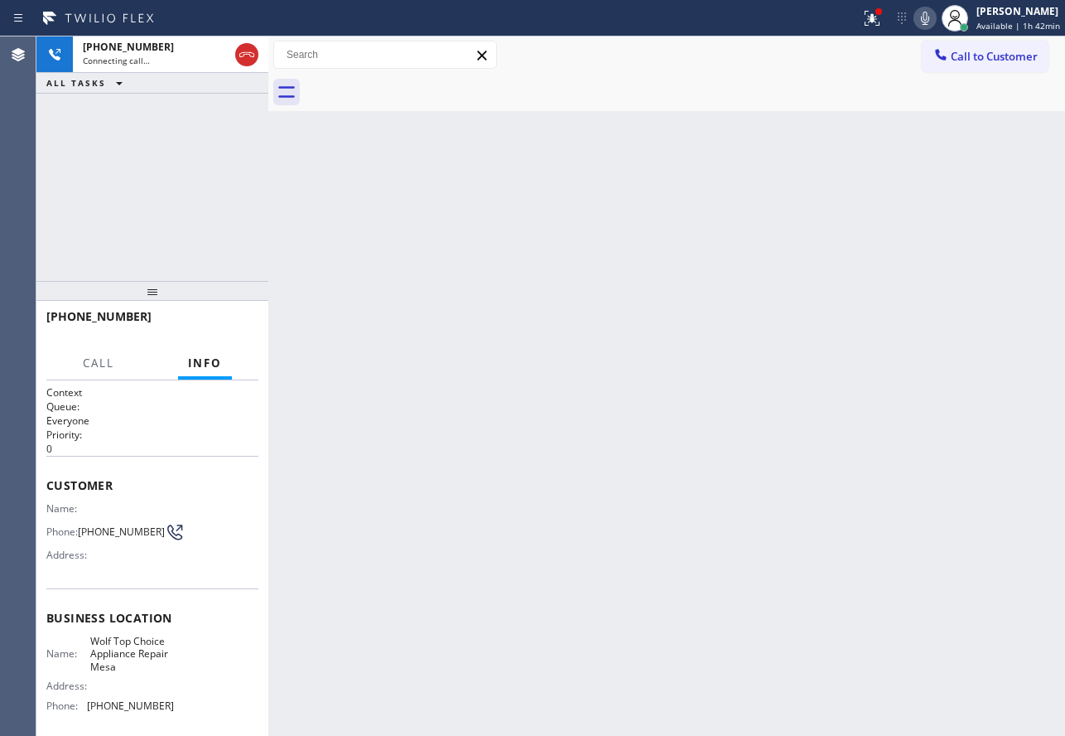
click at [929, 19] on icon at bounding box center [925, 18] width 8 height 13
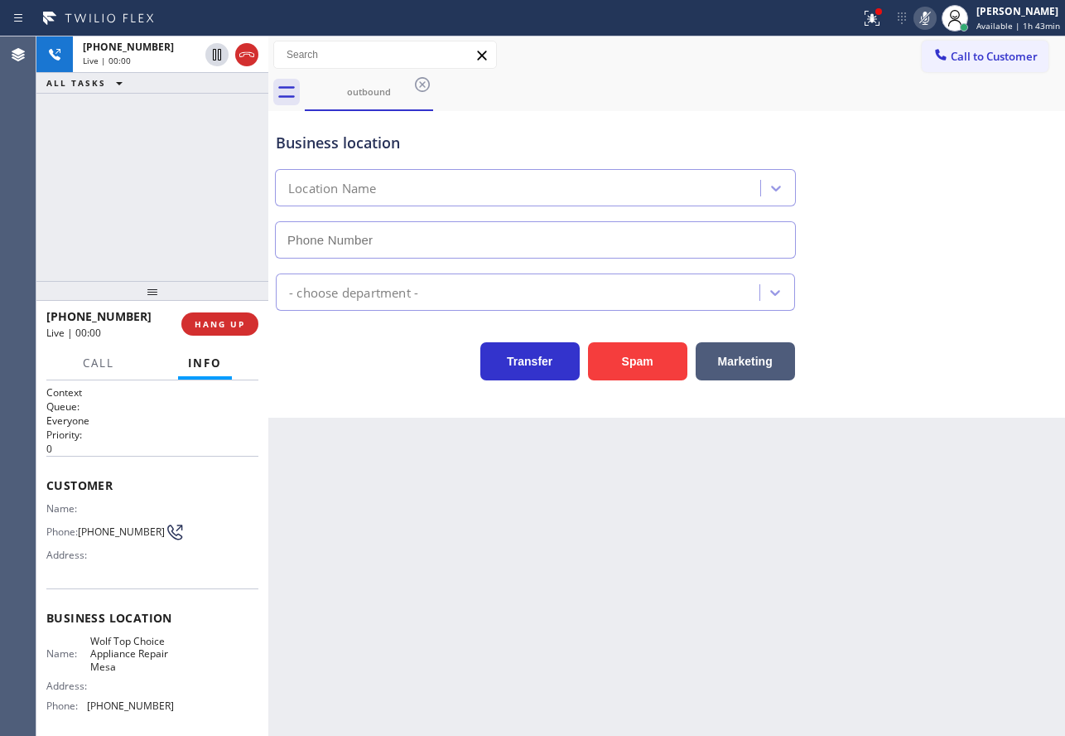
type input "[PHONE_NUMBER]"
click at [929, 19] on icon at bounding box center [925, 18] width 8 height 13
click at [929, 15] on icon at bounding box center [925, 18] width 20 height 20
click at [929, 15] on icon at bounding box center [925, 18] width 8 height 13
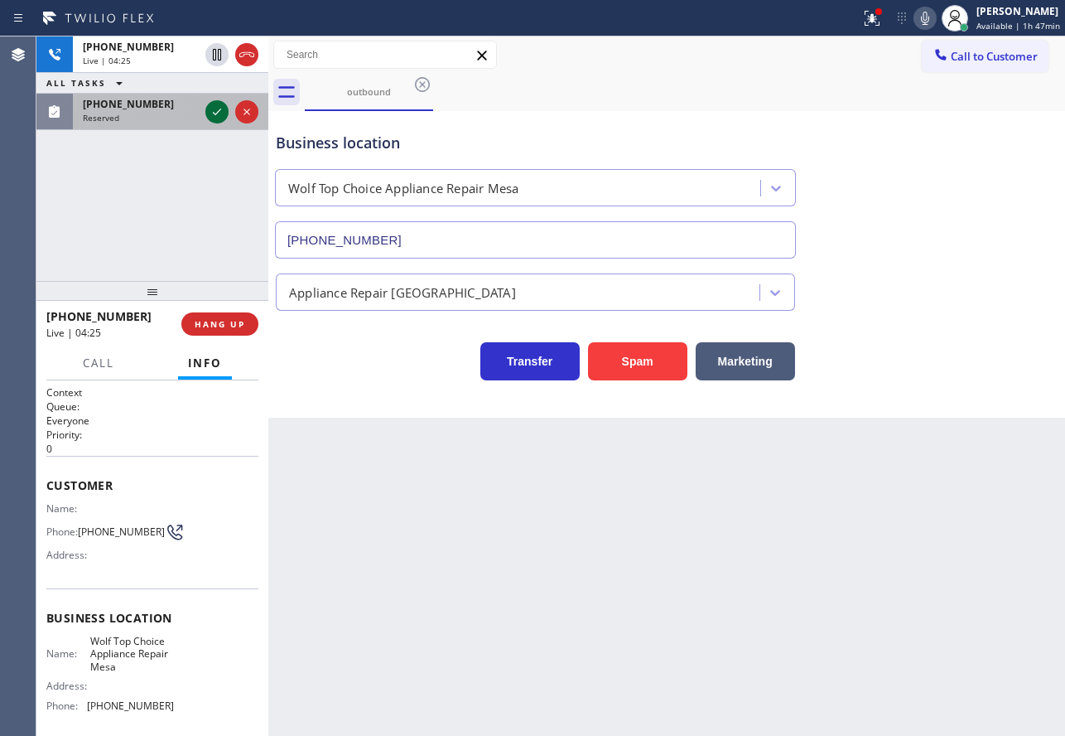
click at [221, 112] on icon at bounding box center [217, 112] width 20 height 20
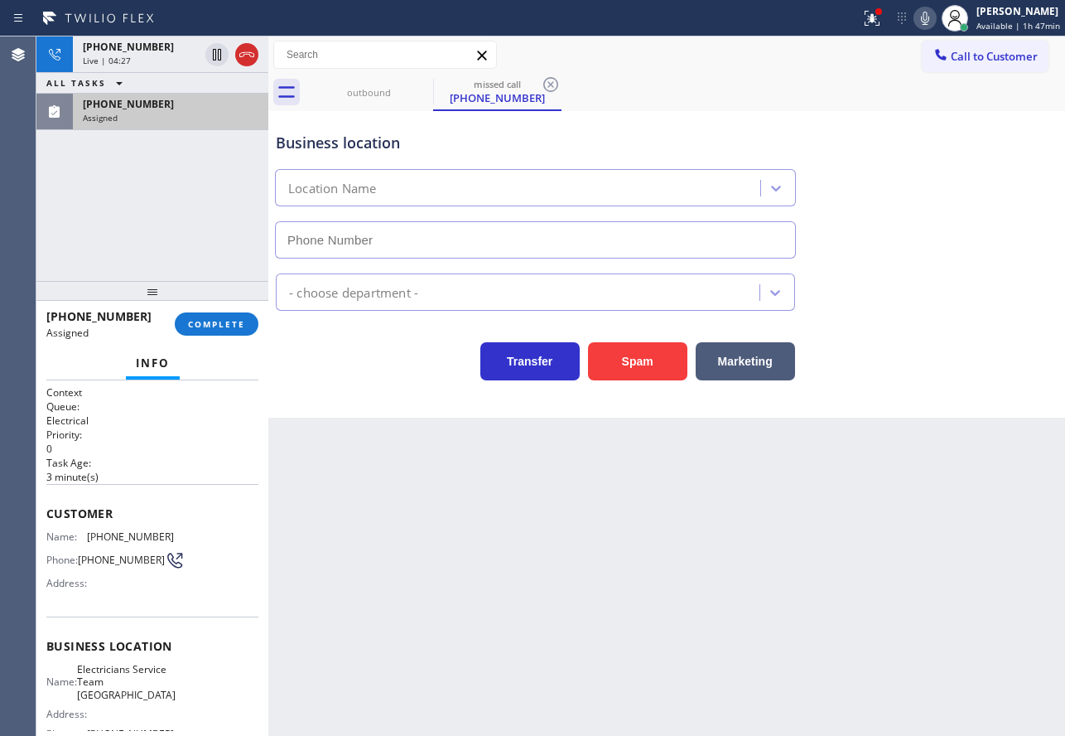
type input "[PHONE_NUMBER]"
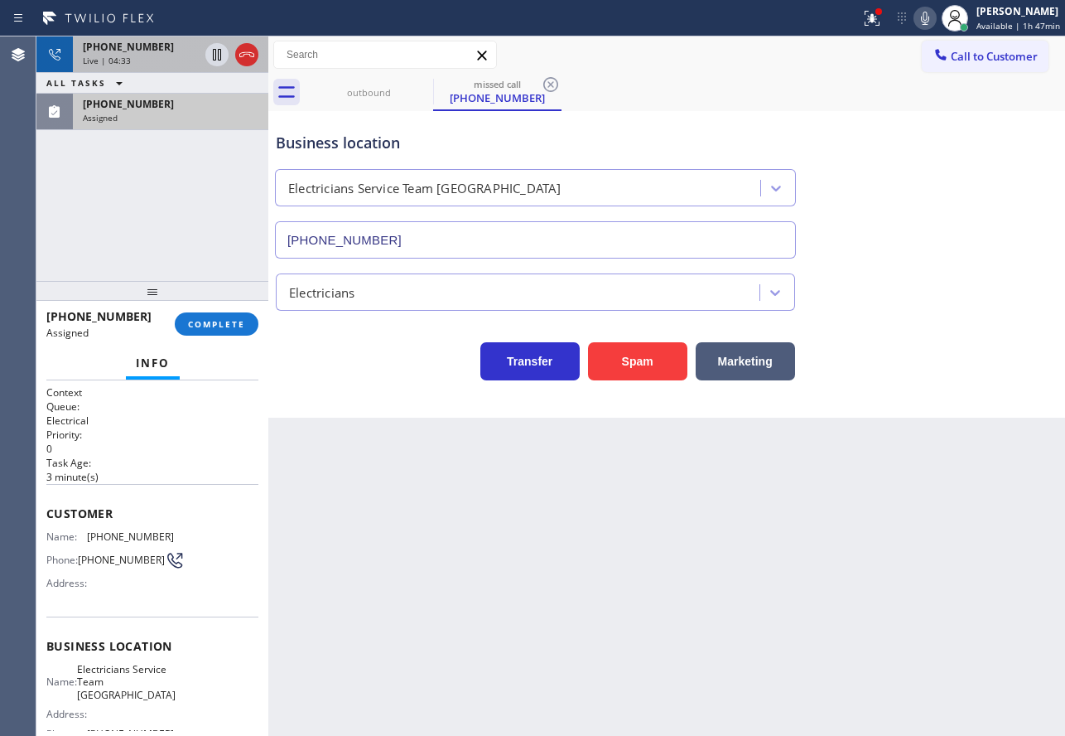
drag, startPoint x: 175, startPoint y: 67, endPoint x: 210, endPoint y: 68, distance: 34.8
click at [175, 67] on div "[PHONE_NUMBER] Live | 04:33" at bounding box center [137, 54] width 129 height 36
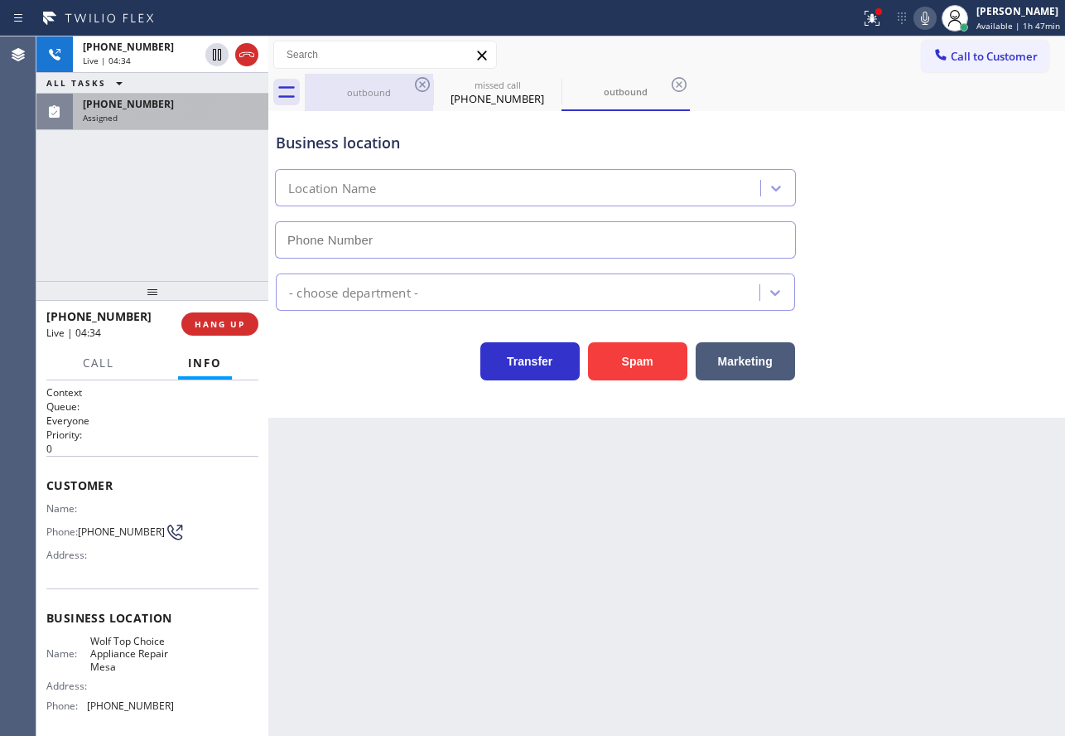
type input "[PHONE_NUMBER]"
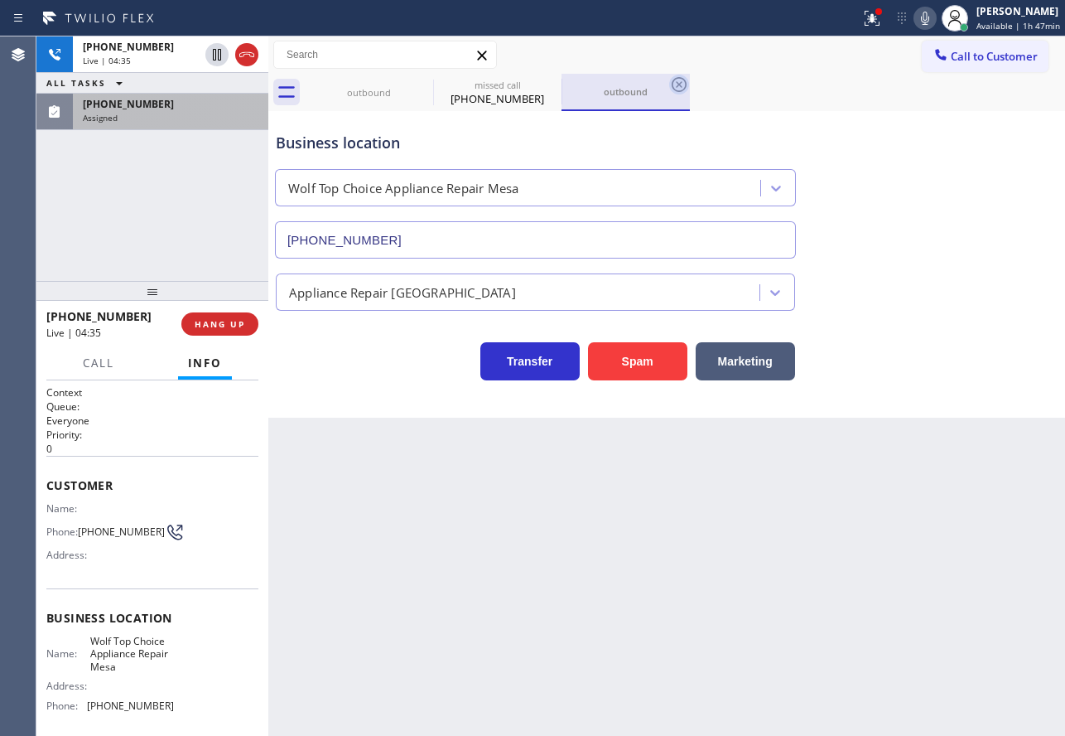
click at [683, 83] on icon at bounding box center [679, 85] width 20 height 20
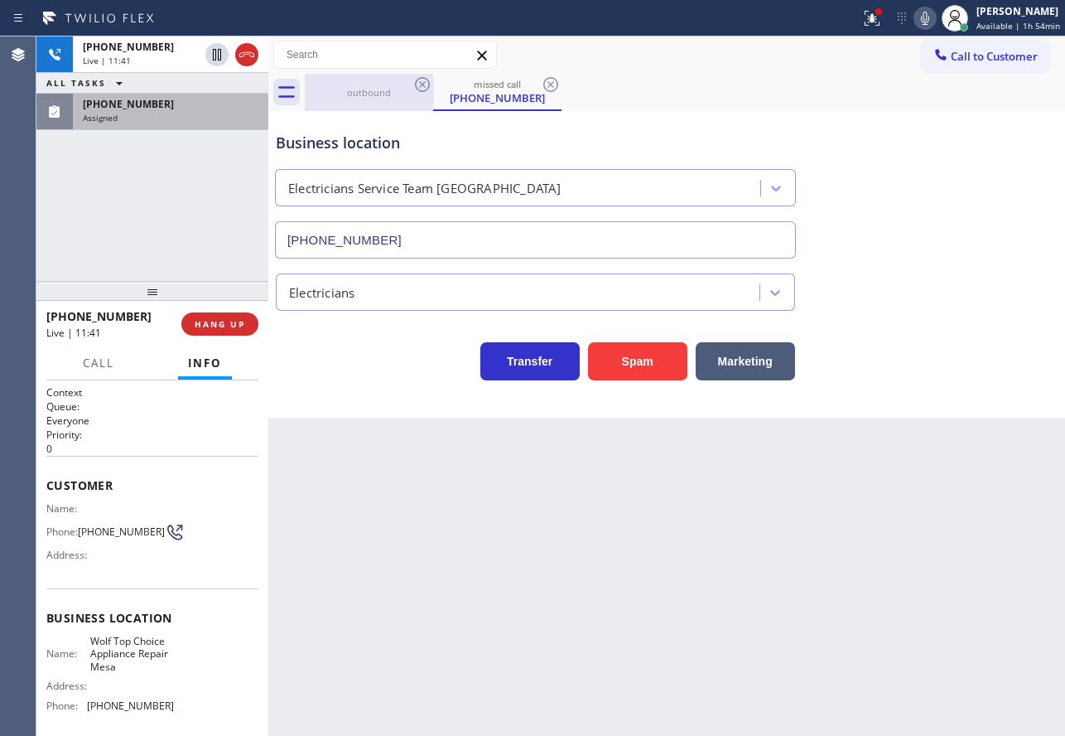
click at [359, 79] on div "outbound" at bounding box center [369, 92] width 125 height 37
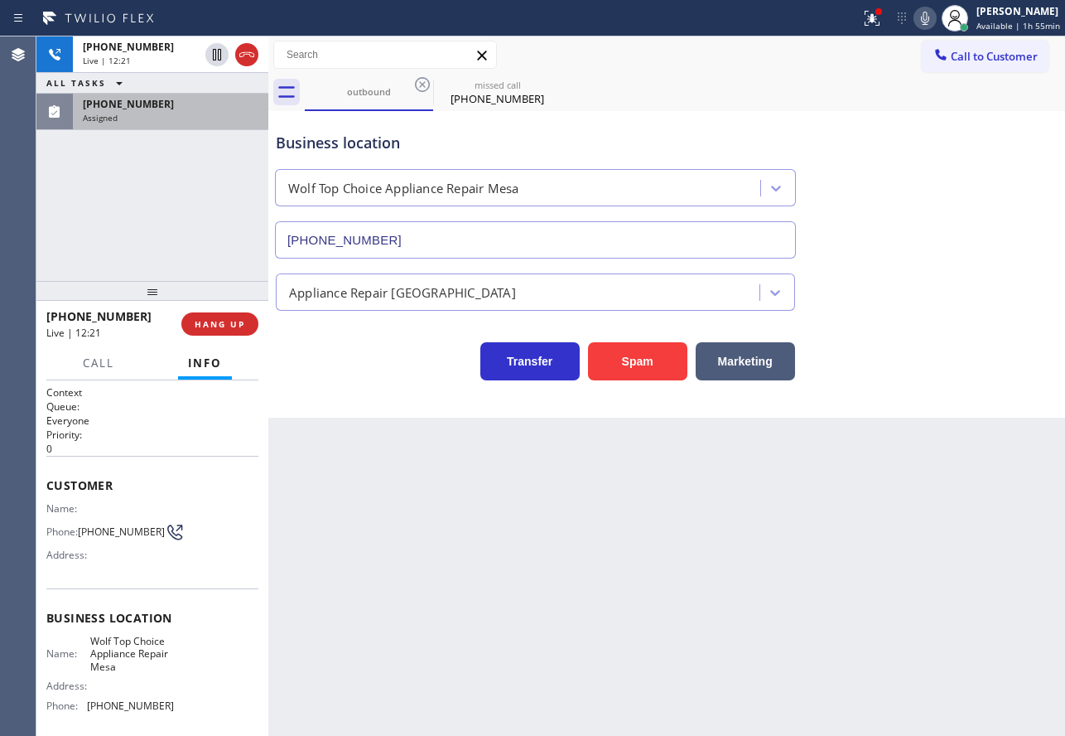
click at [527, 142] on div "Business location" at bounding box center [535, 143] width 519 height 22
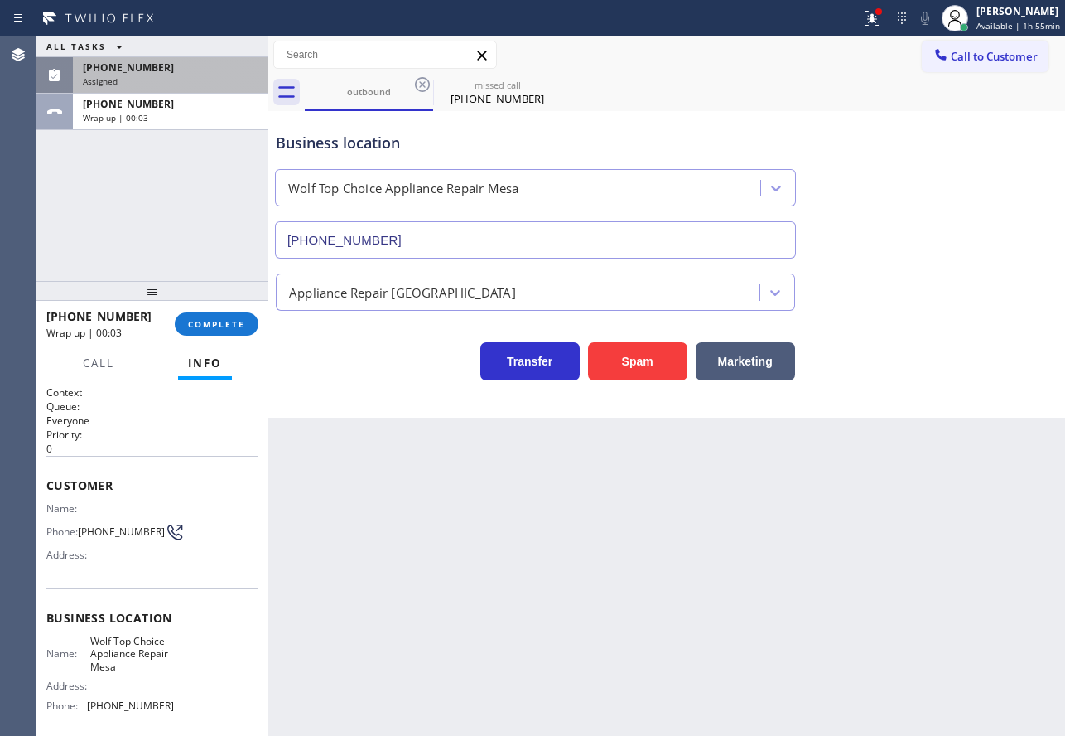
click at [196, 65] on div "[PHONE_NUMBER]" at bounding box center [171, 67] width 176 height 14
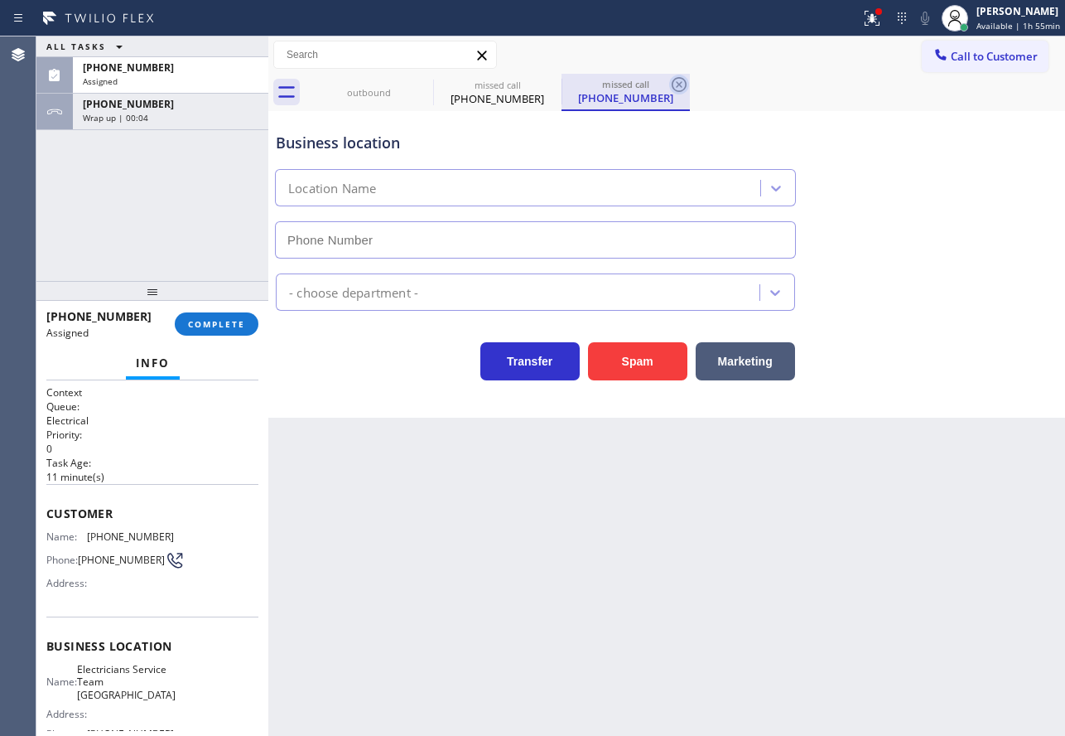
type input "[PHONE_NUMBER]"
click at [681, 84] on icon at bounding box center [679, 84] width 15 height 15
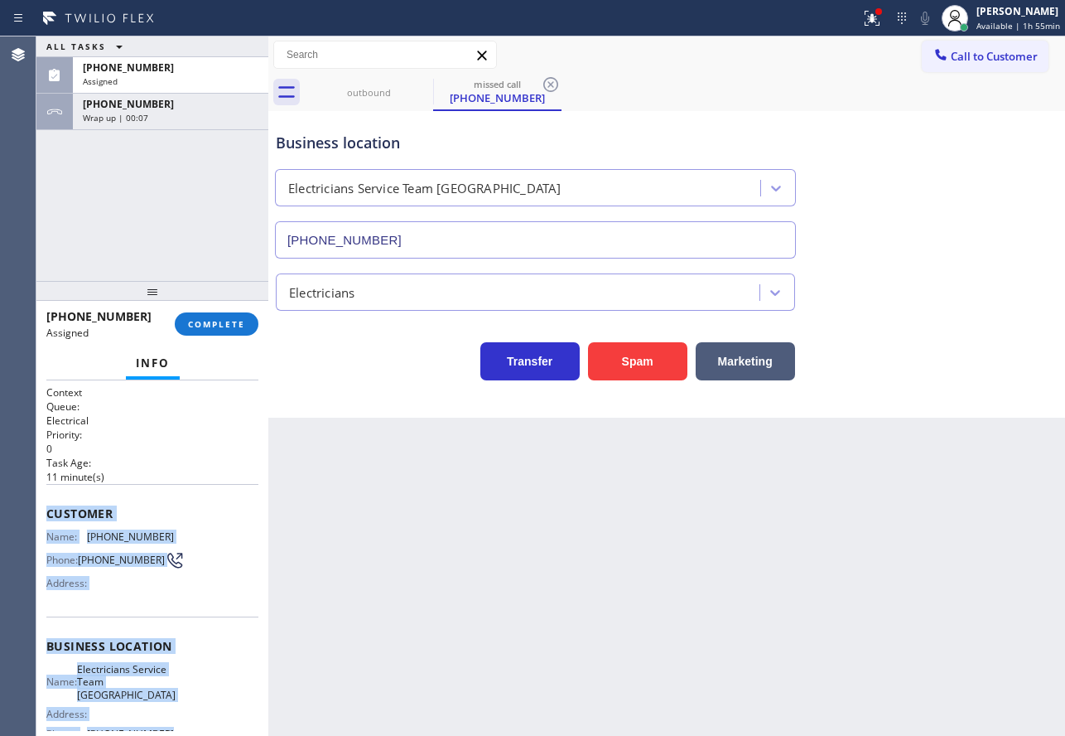
drag, startPoint x: 164, startPoint y: 581, endPoint x: 40, endPoint y: 515, distance: 140.4
click at [40, 515] on div "Context Queue: Electrical Priority: 0 Task Age: [DEMOGRAPHIC_DATA] minute(s) Cu…" at bounding box center [152, 557] width 232 height 355
click at [223, 329] on span "COMPLETE" at bounding box center [216, 324] width 57 height 12
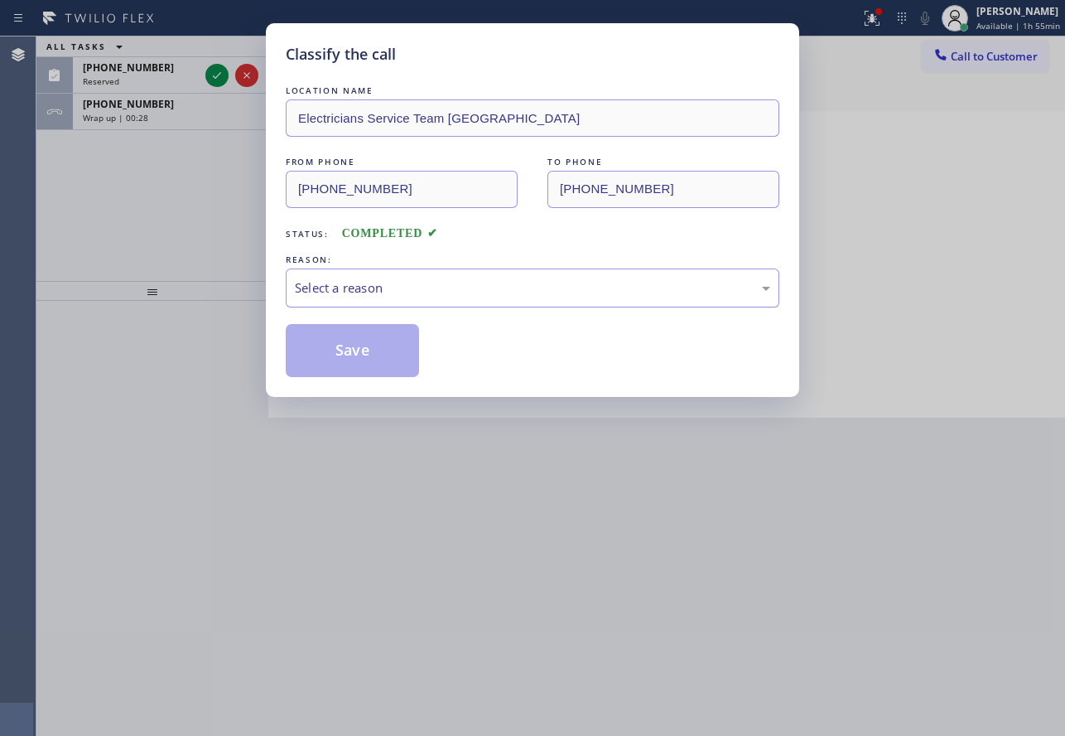
click at [403, 271] on div "Select a reason" at bounding box center [533, 287] width 494 height 39
click at [349, 368] on button "Save" at bounding box center [352, 350] width 133 height 53
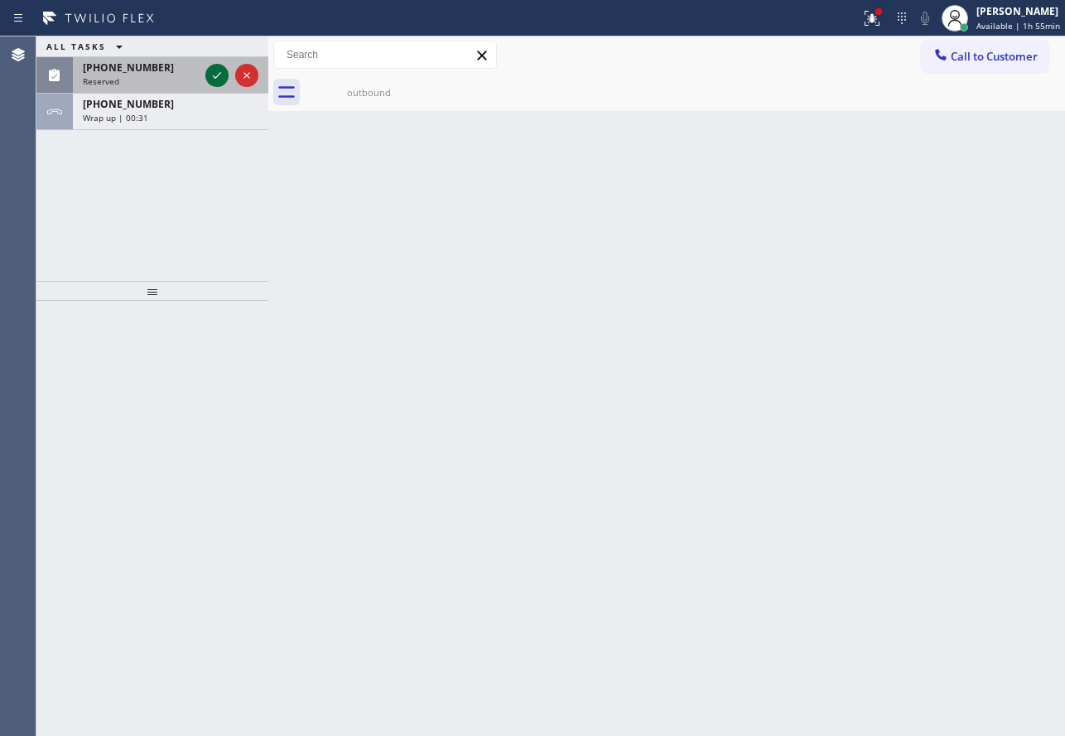
click at [218, 70] on icon at bounding box center [217, 75] width 20 height 20
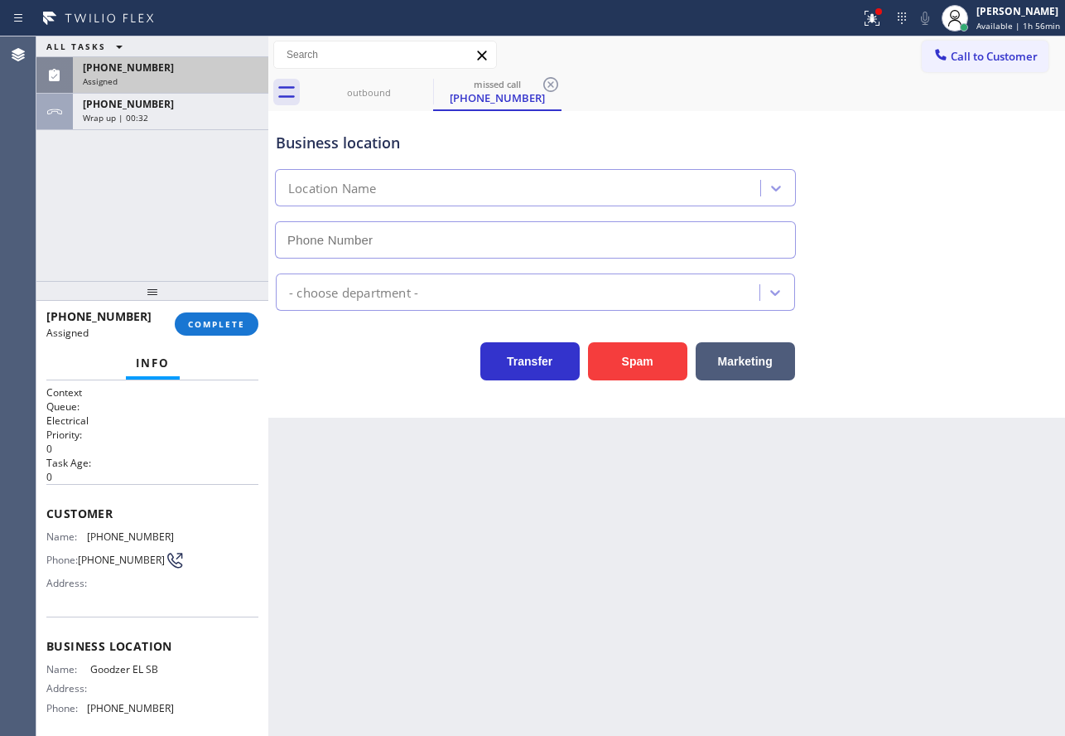
type input "[PHONE_NUMBER]"
click at [218, 318] on span "COMPLETE" at bounding box center [216, 324] width 57 height 12
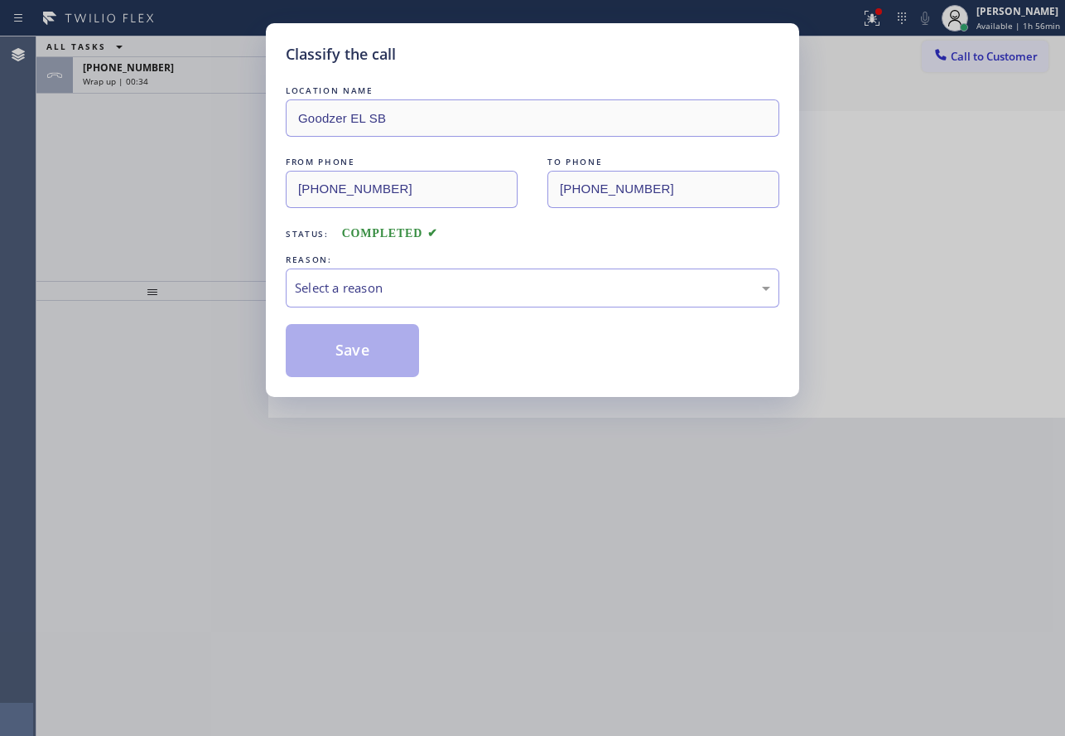
click at [345, 283] on div "Select a reason" at bounding box center [532, 287] width 475 height 19
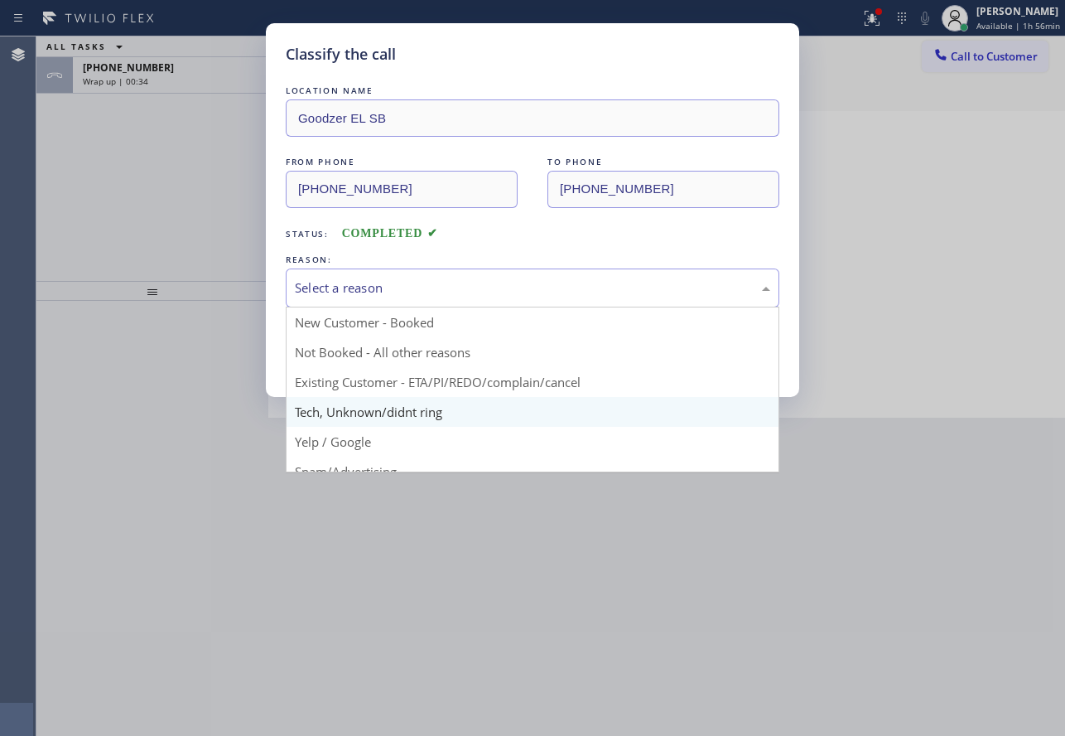
drag, startPoint x: 359, startPoint y: 417, endPoint x: 357, endPoint y: 343, distance: 73.7
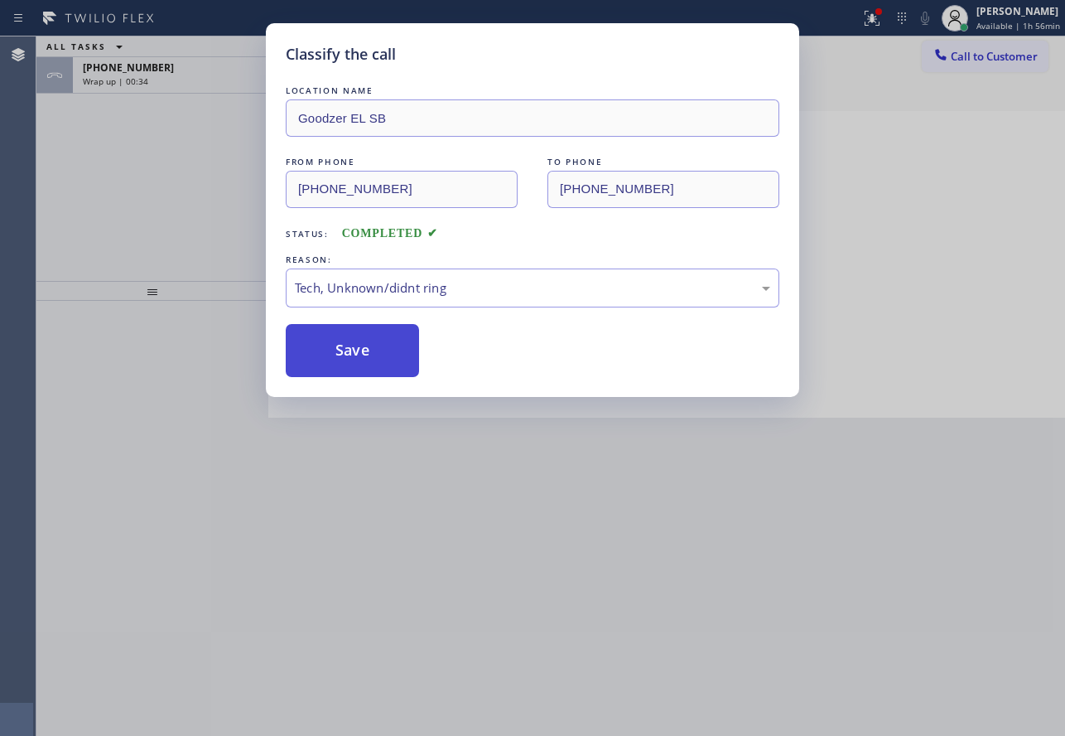
click at [357, 341] on button "Save" at bounding box center [352, 350] width 133 height 53
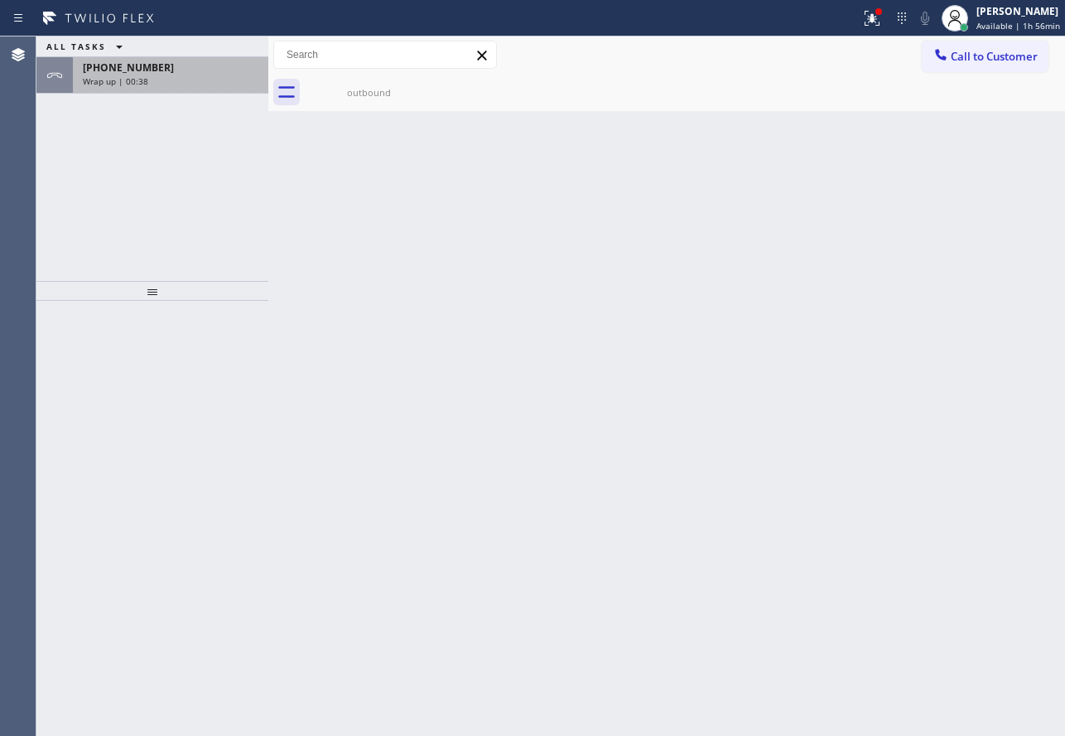
click at [201, 75] on div "Wrap up | 00:38" at bounding box center [171, 81] width 176 height 12
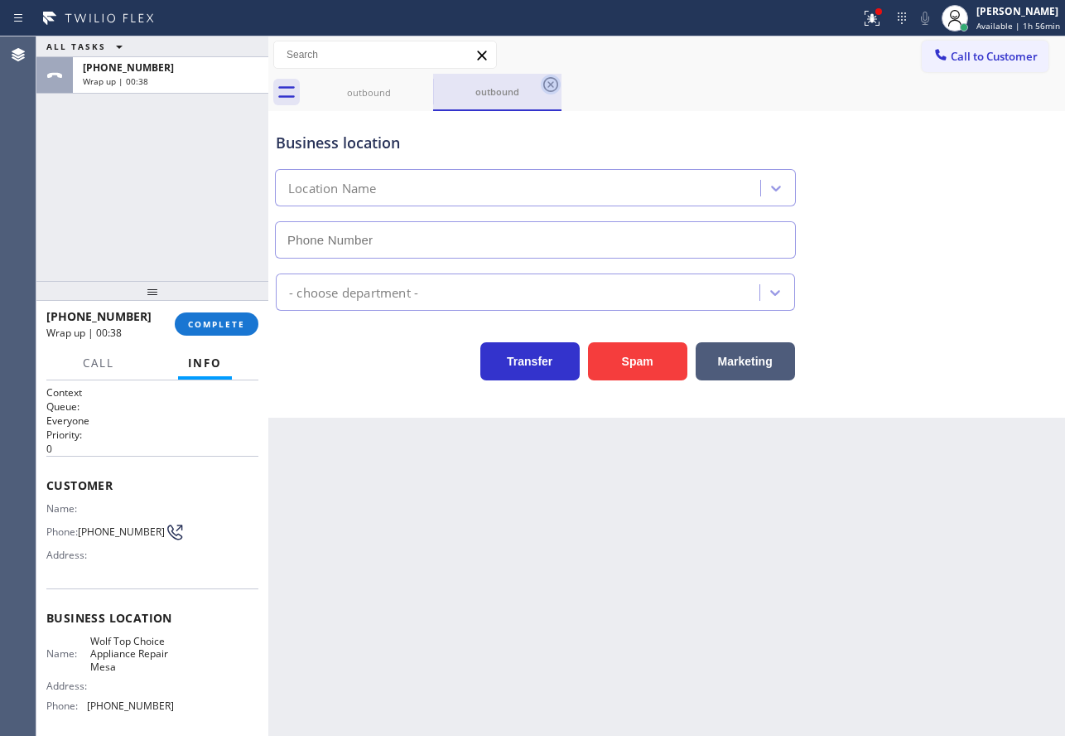
type input "[PHONE_NUMBER]"
click at [554, 86] on icon at bounding box center [551, 85] width 20 height 20
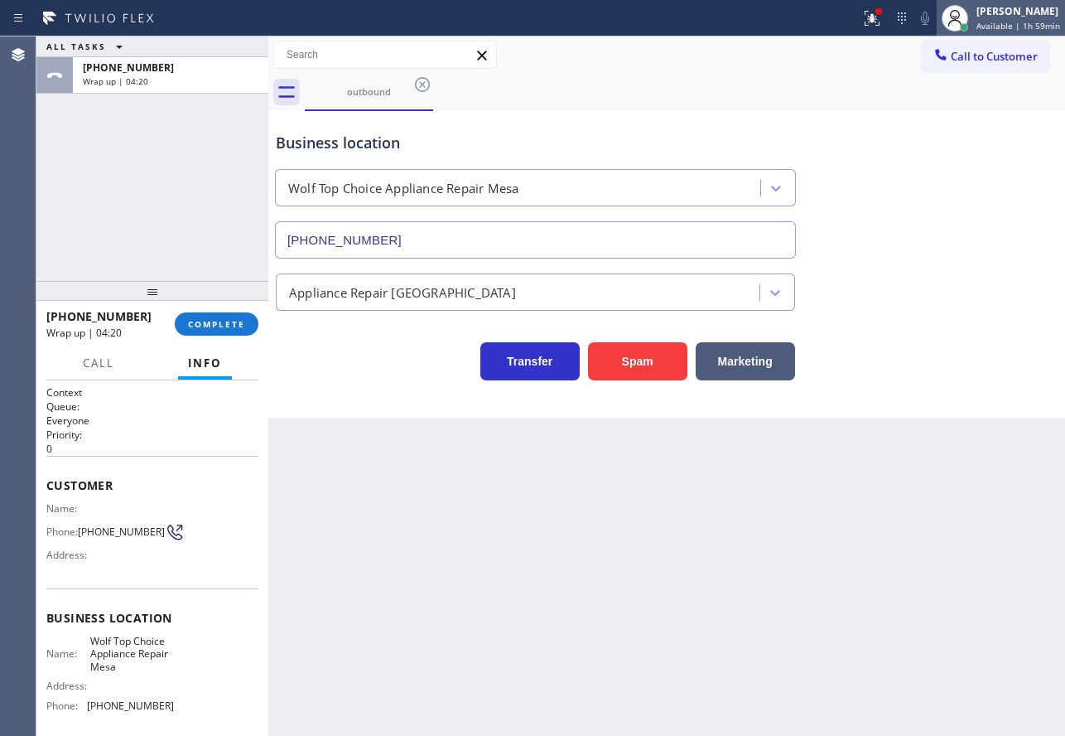
click at [1025, 15] on div "[PERSON_NAME]" at bounding box center [1019, 11] width 84 height 14
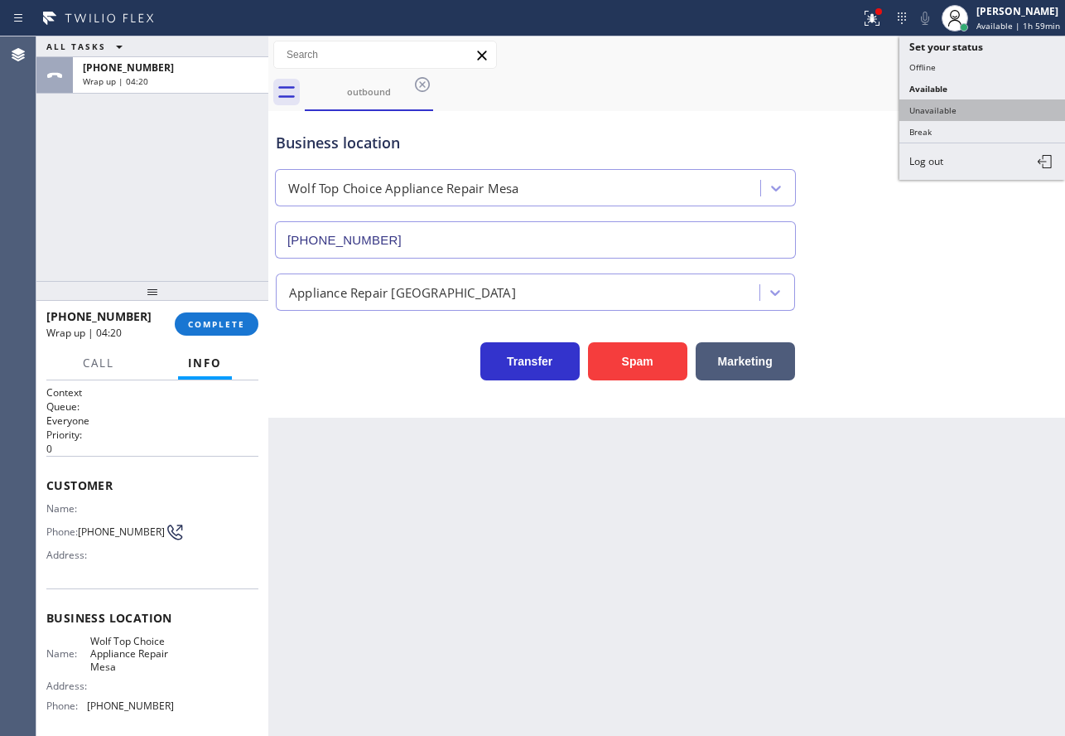
click at [938, 105] on button "Unavailable" at bounding box center [983, 110] width 166 height 22
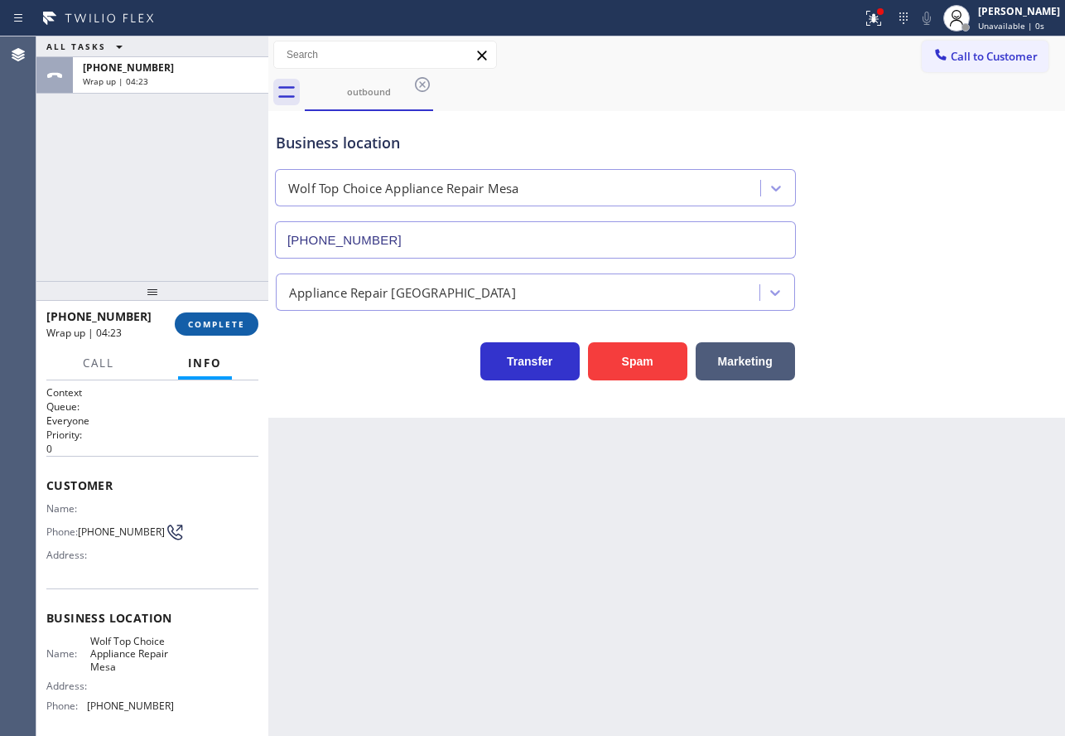
click at [226, 330] on span "COMPLETE" at bounding box center [216, 324] width 57 height 12
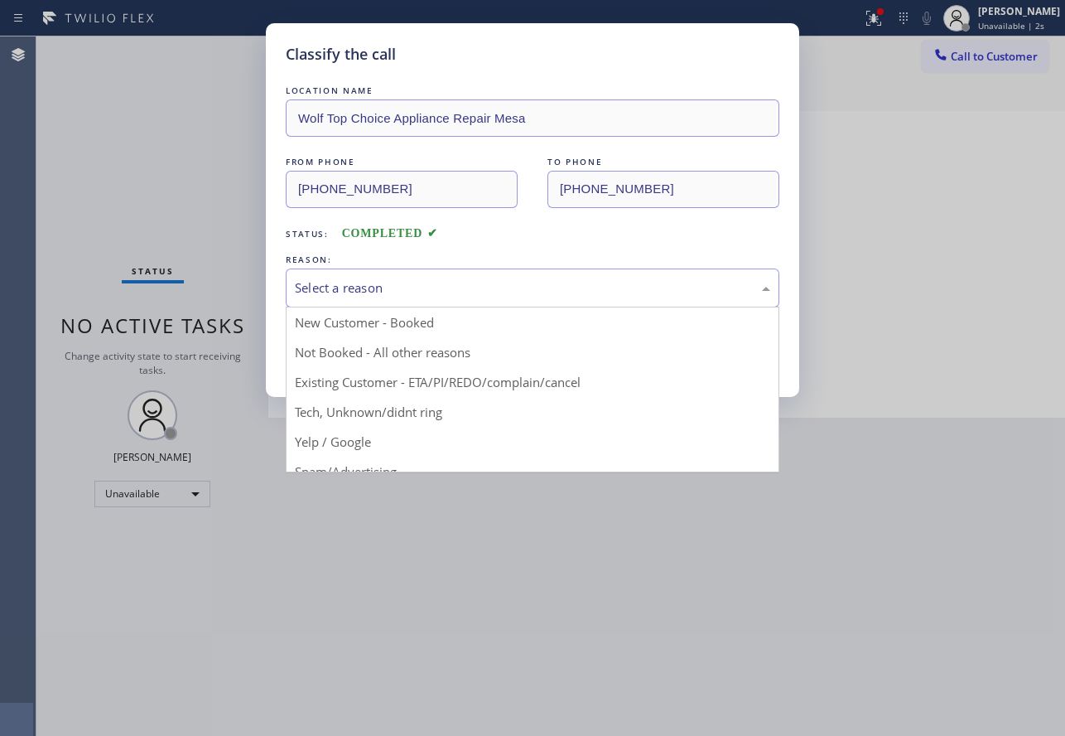
click at [383, 274] on div "Select a reason" at bounding box center [533, 287] width 494 height 39
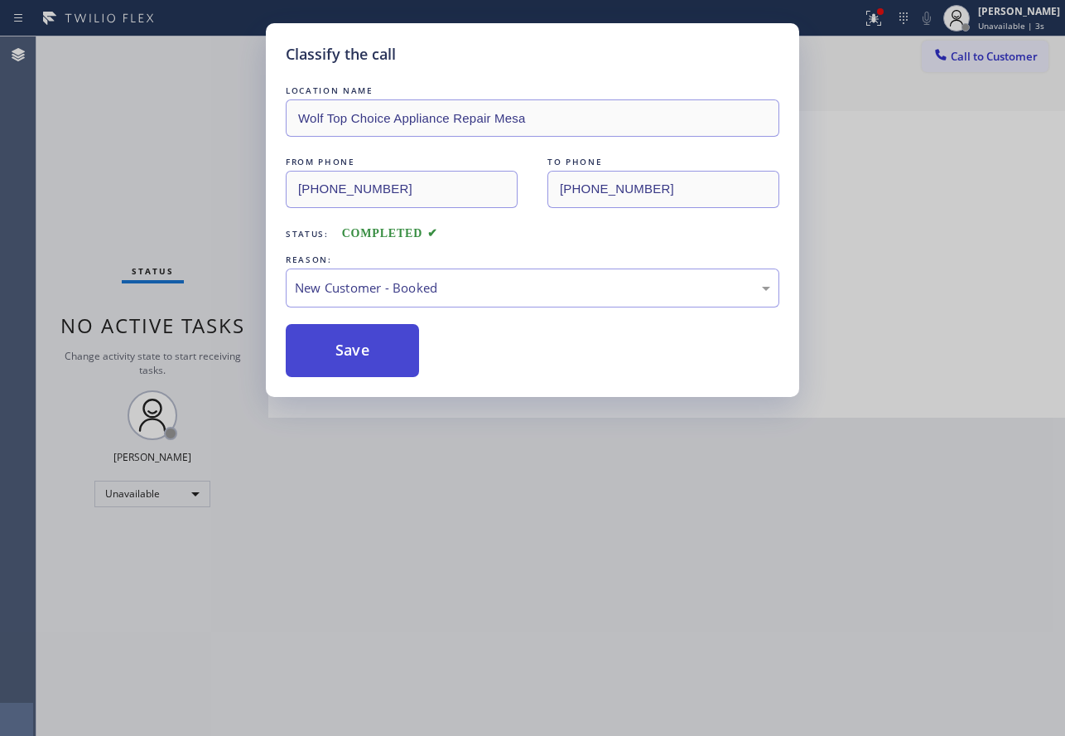
click at [340, 344] on button "Save" at bounding box center [352, 350] width 133 height 53
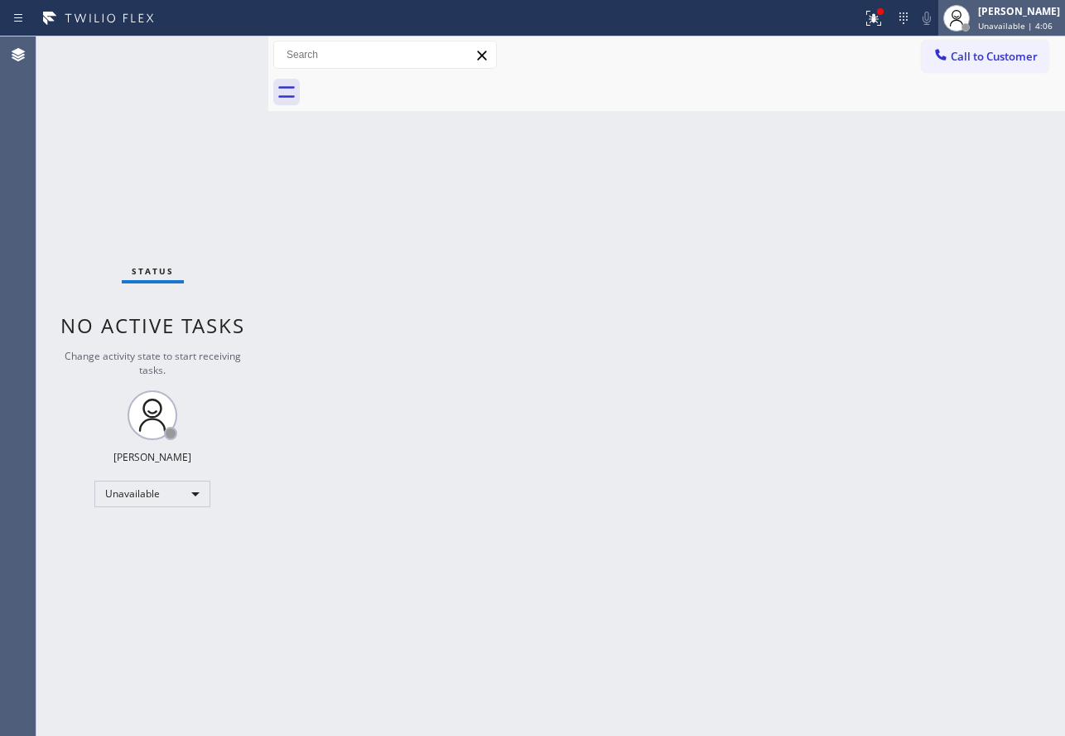
click at [1019, 22] on span "Unavailable | 4:06" at bounding box center [1015, 26] width 75 height 12
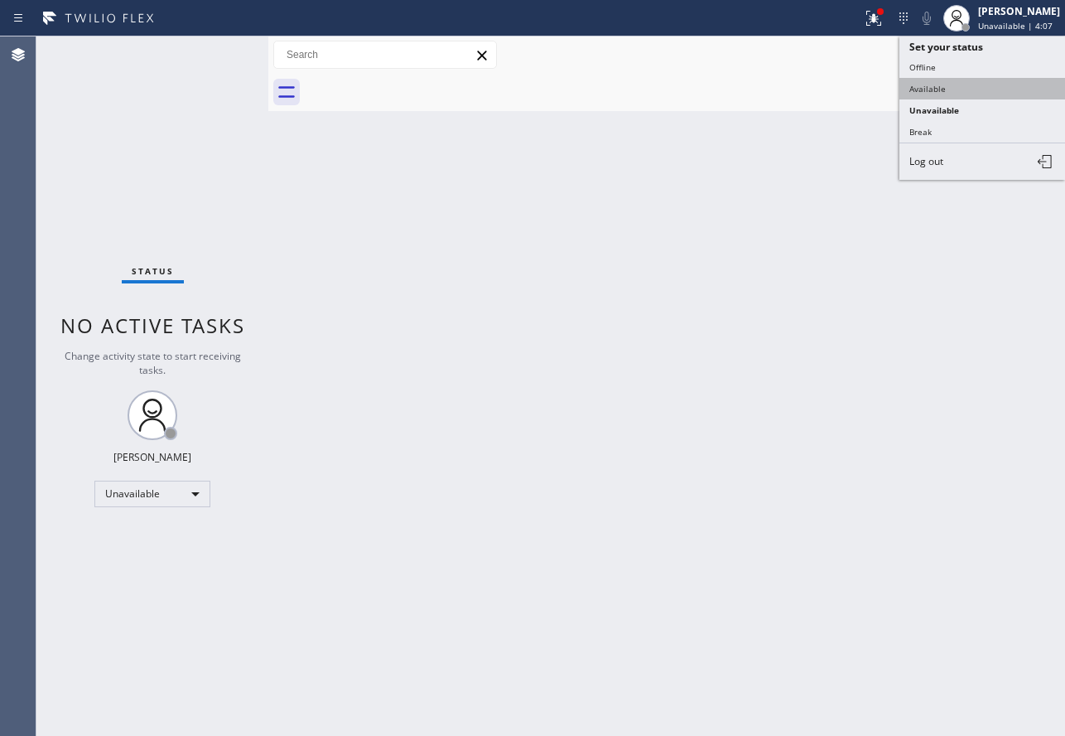
click at [966, 88] on button "Available" at bounding box center [983, 89] width 166 height 22
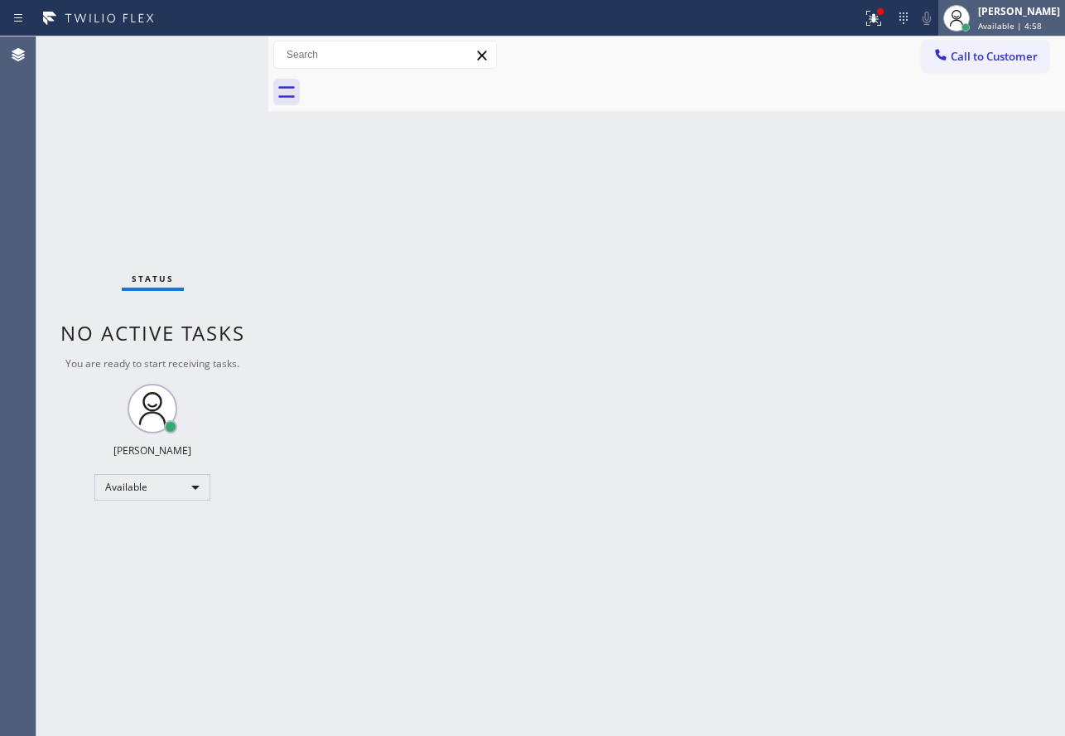
click at [1013, 22] on span "Available | 4:58" at bounding box center [1010, 26] width 64 height 12
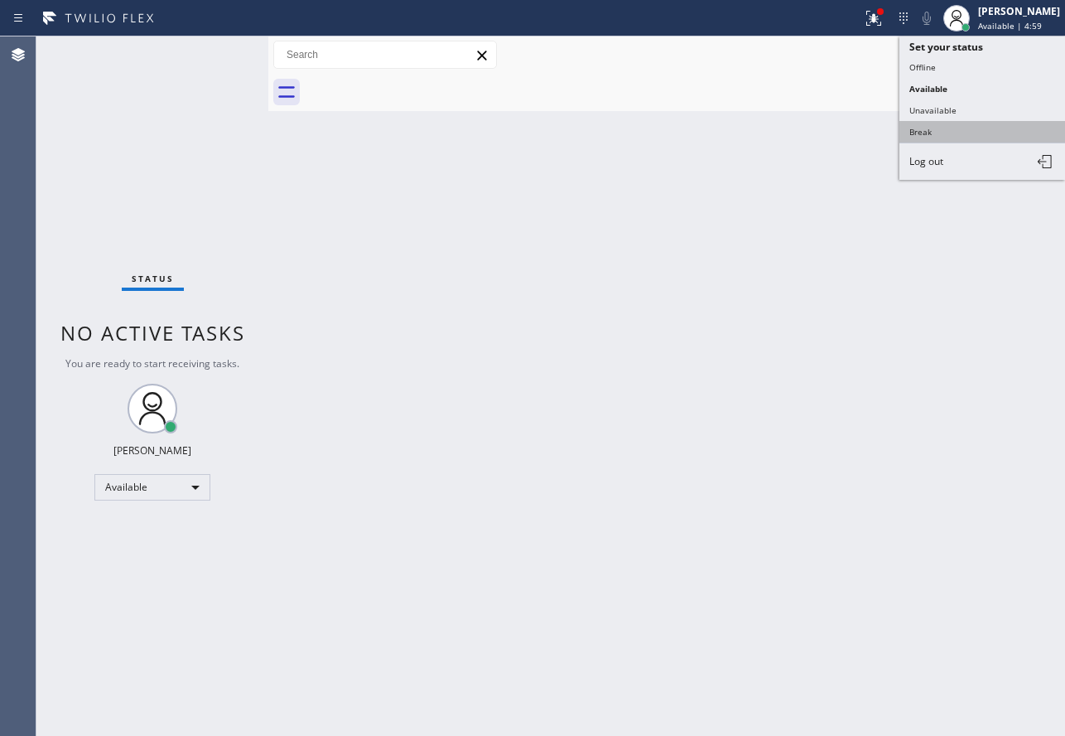
click at [928, 124] on button "Break" at bounding box center [983, 132] width 166 height 22
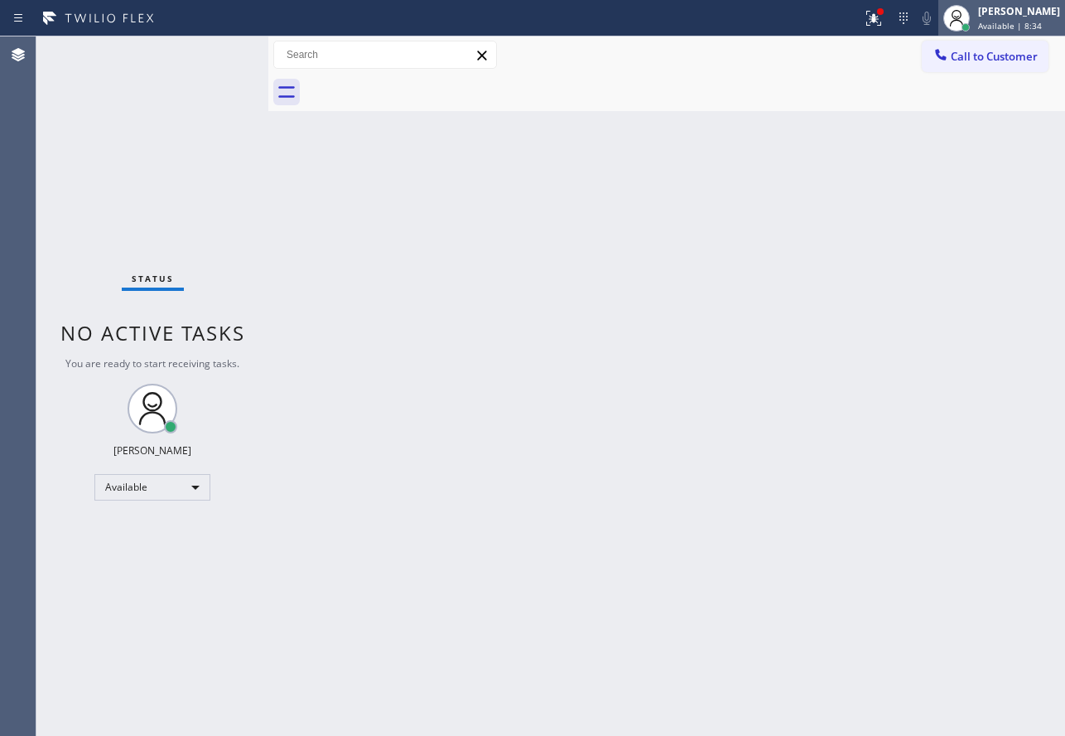
click at [1003, 18] on div "[PERSON_NAME] Available | 8:34" at bounding box center [1020, 17] width 90 height 29
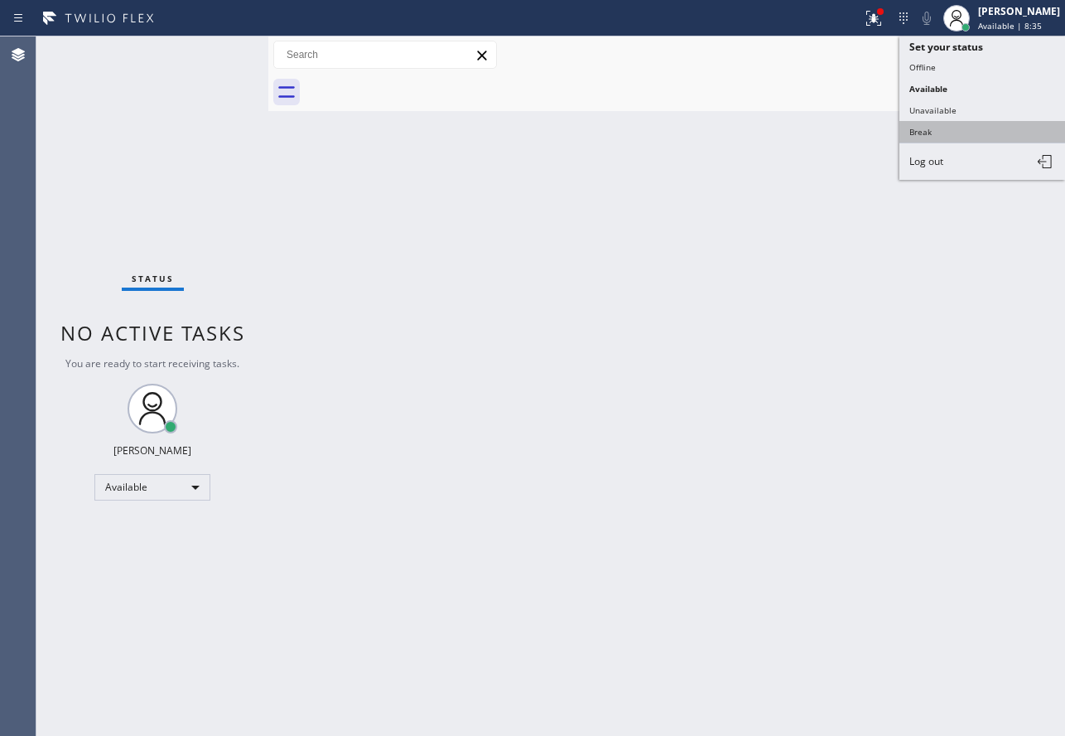
click at [938, 133] on button "Break" at bounding box center [983, 132] width 166 height 22
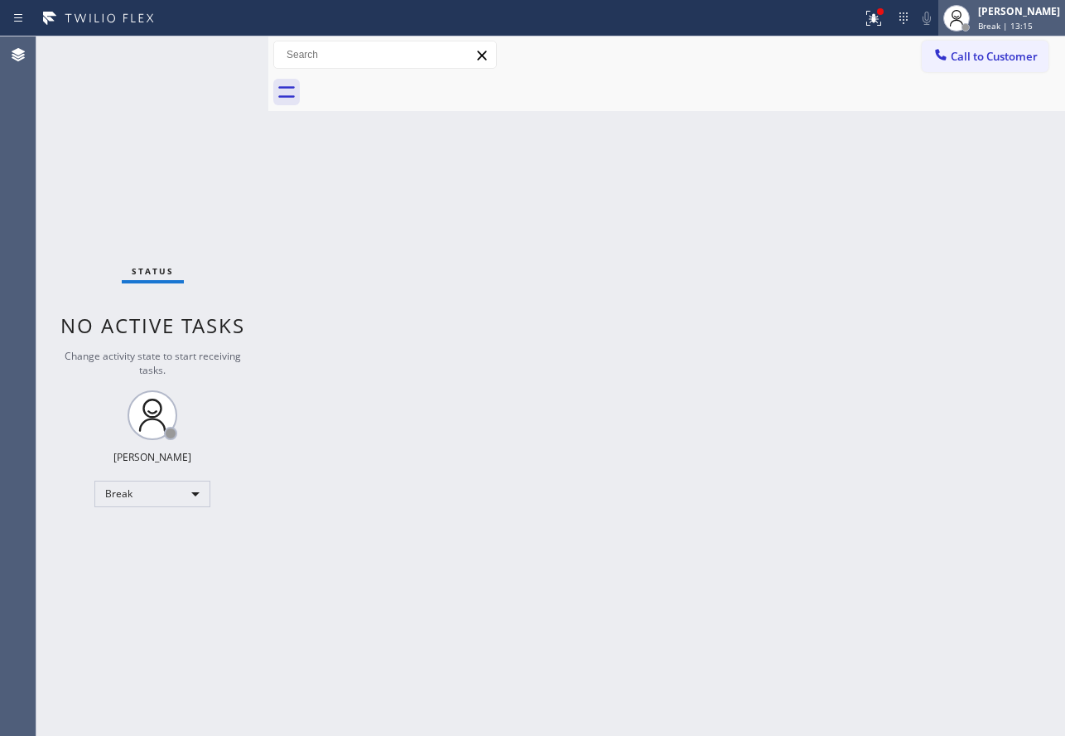
click at [1003, 12] on div "[PERSON_NAME]" at bounding box center [1019, 11] width 82 height 14
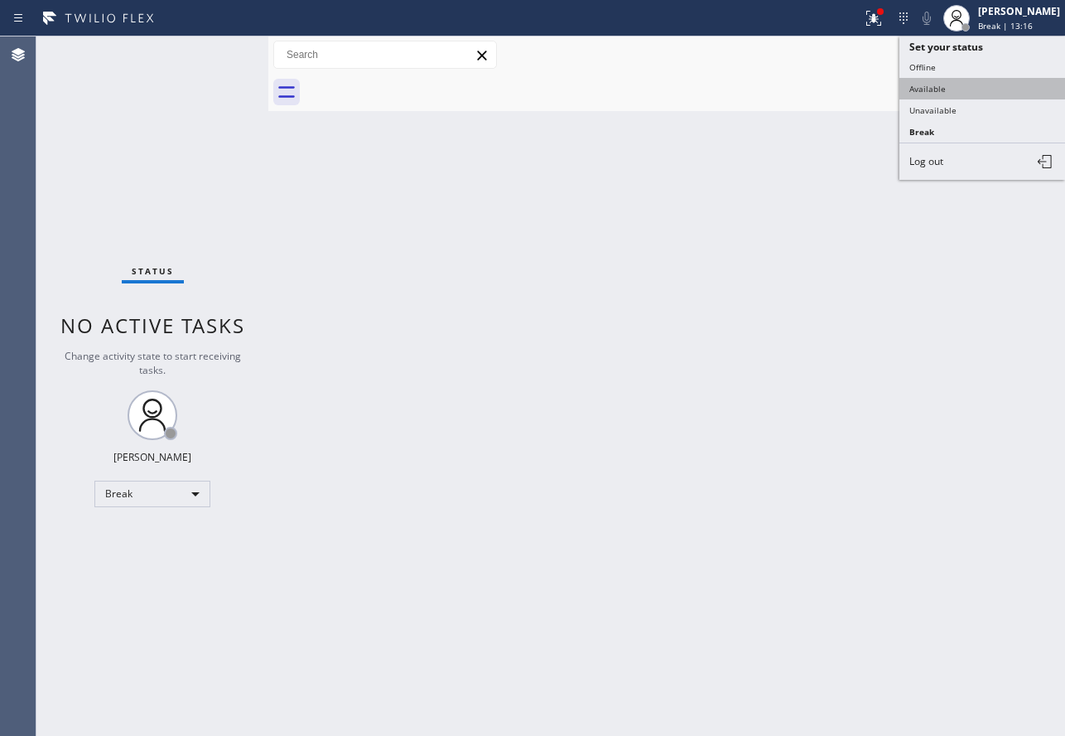
click at [947, 89] on button "Available" at bounding box center [983, 89] width 166 height 22
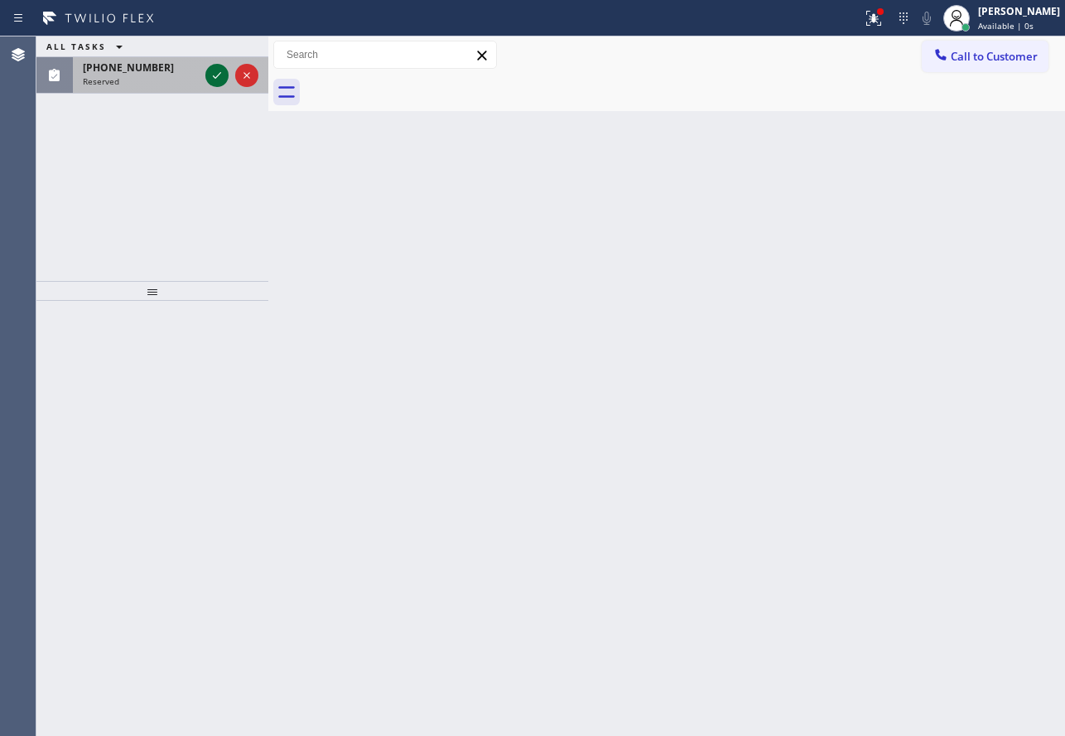
click at [220, 84] on icon at bounding box center [217, 75] width 20 height 20
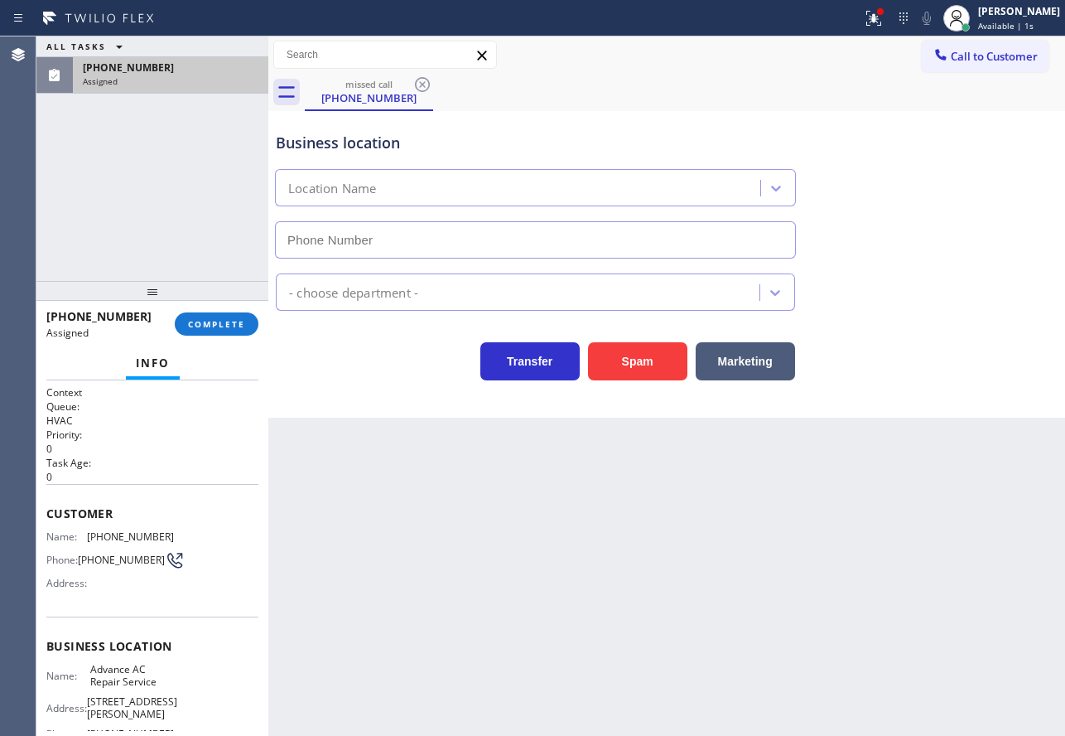
type input "[PHONE_NUMBER]"
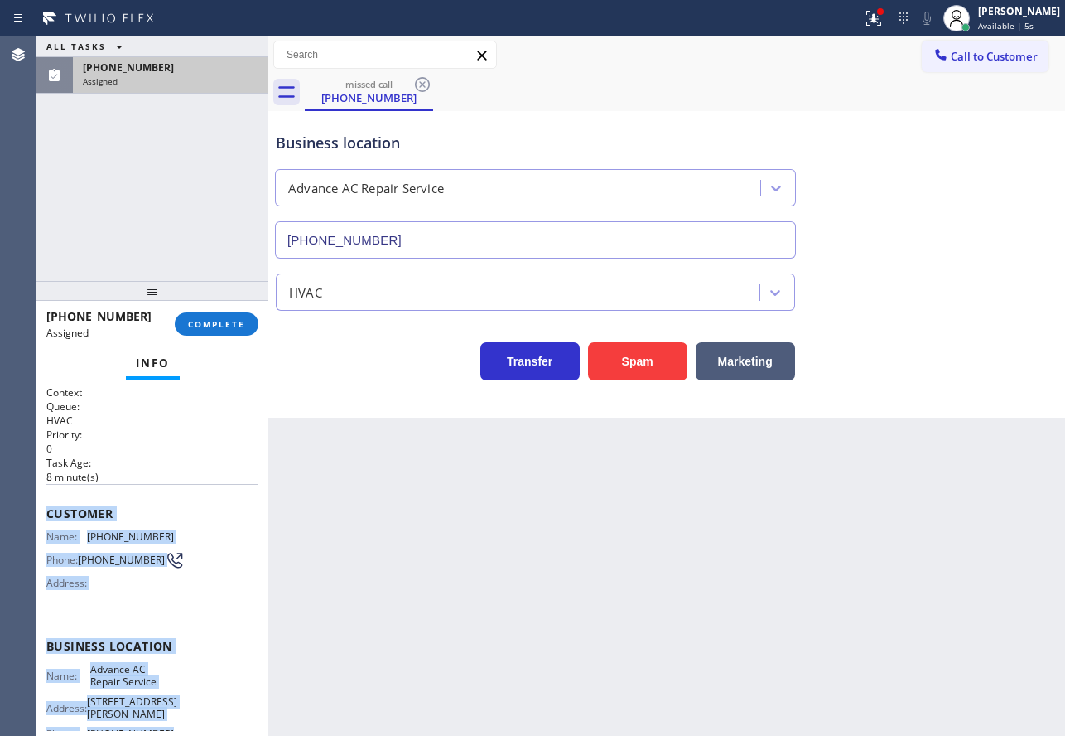
drag, startPoint x: 169, startPoint y: 579, endPoint x: 46, endPoint y: 519, distance: 137.1
click at [46, 519] on div "Context Queue: HVAC Priority: 0 Task Age: [DEMOGRAPHIC_DATA] minute(s) Customer…" at bounding box center [152, 557] width 232 height 355
click at [234, 316] on button "COMPLETE" at bounding box center [217, 323] width 84 height 23
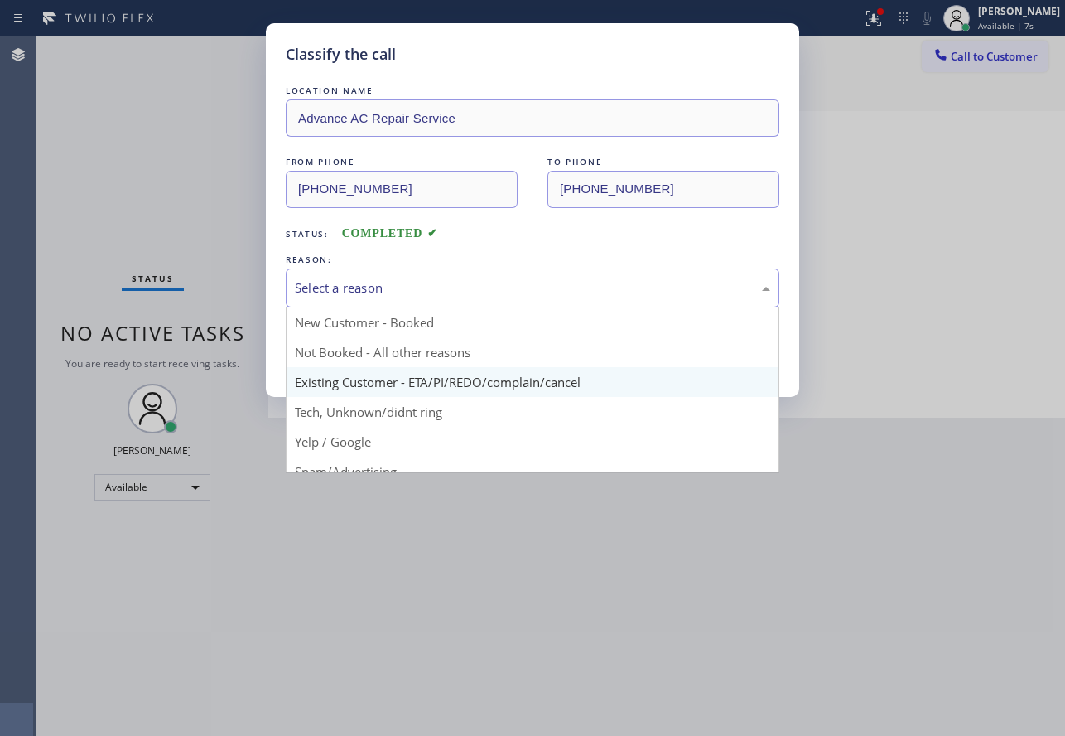
drag, startPoint x: 461, startPoint y: 292, endPoint x: 370, endPoint y: 393, distance: 136.1
click at [459, 292] on div "Select a reason" at bounding box center [532, 287] width 475 height 19
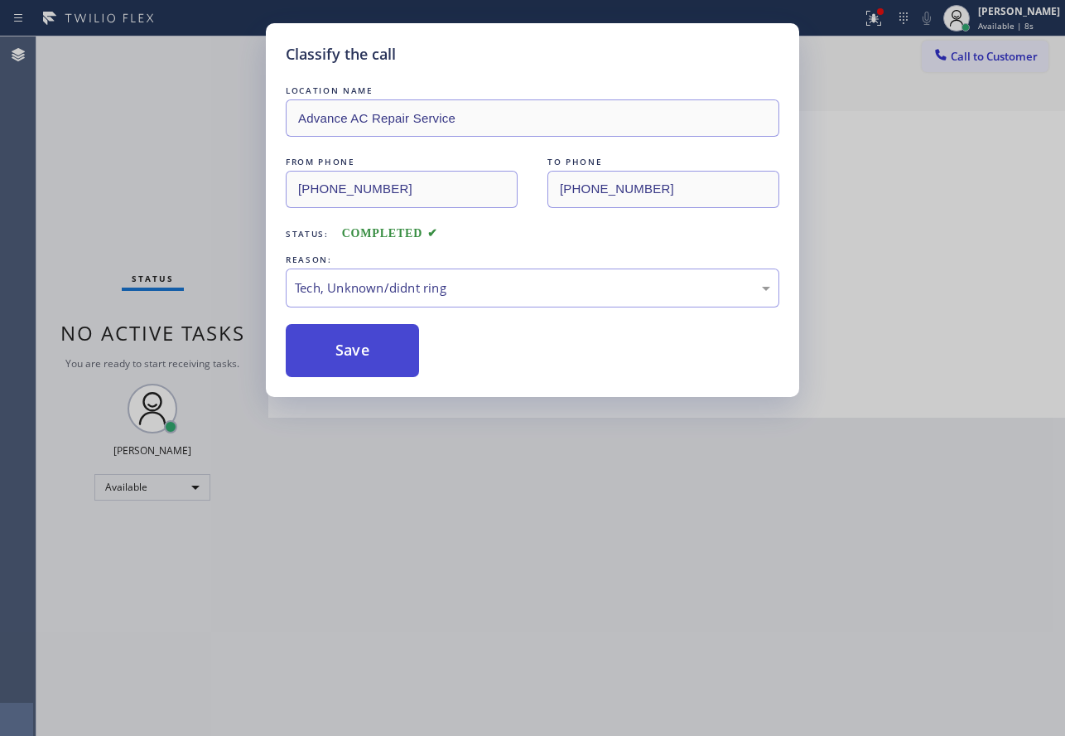
click at [360, 374] on button "Save" at bounding box center [352, 350] width 133 height 53
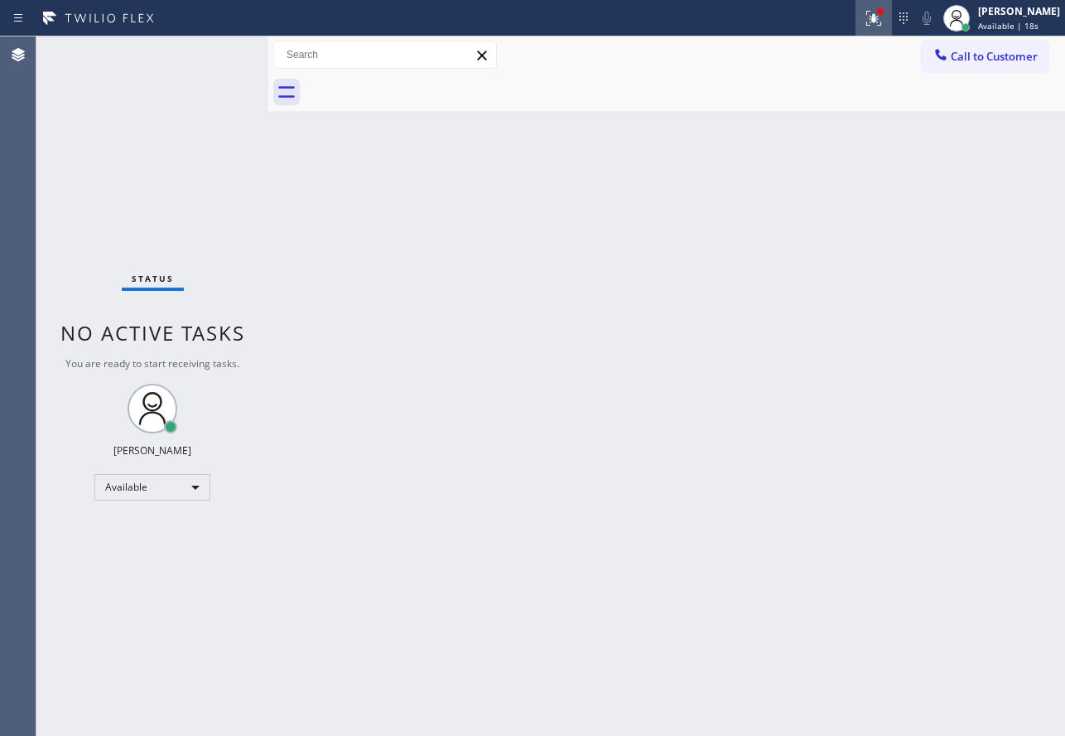
click at [884, 24] on icon at bounding box center [874, 18] width 20 height 20
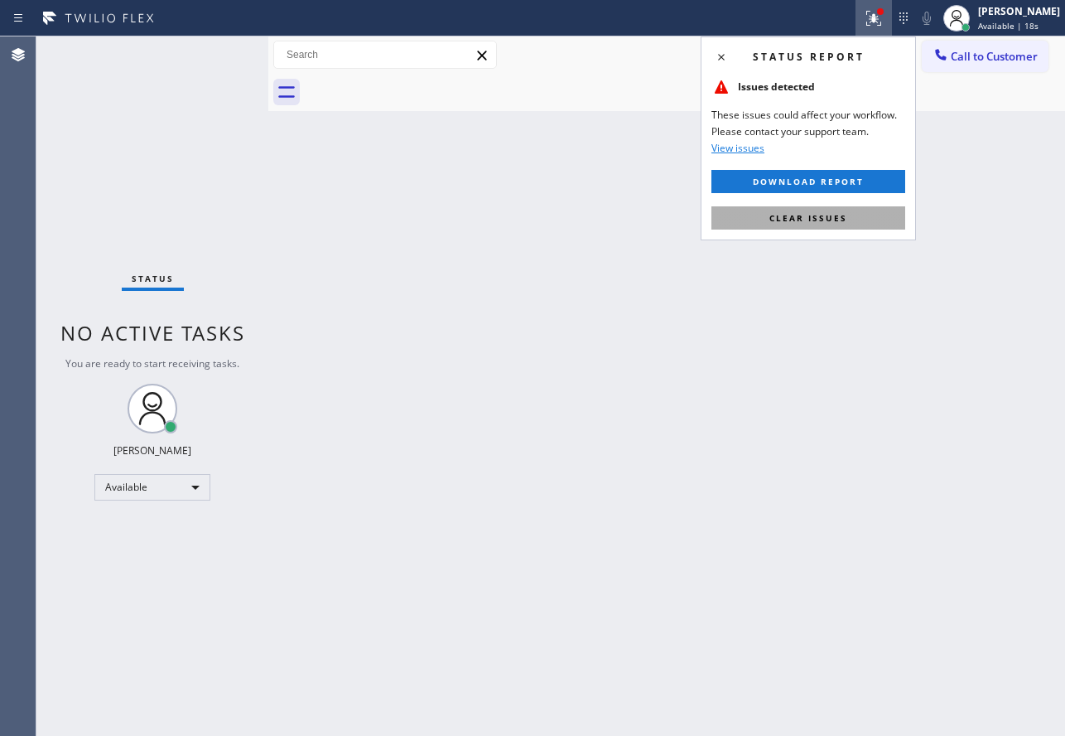
click at [836, 220] on span "Clear issues" at bounding box center [809, 218] width 78 height 12
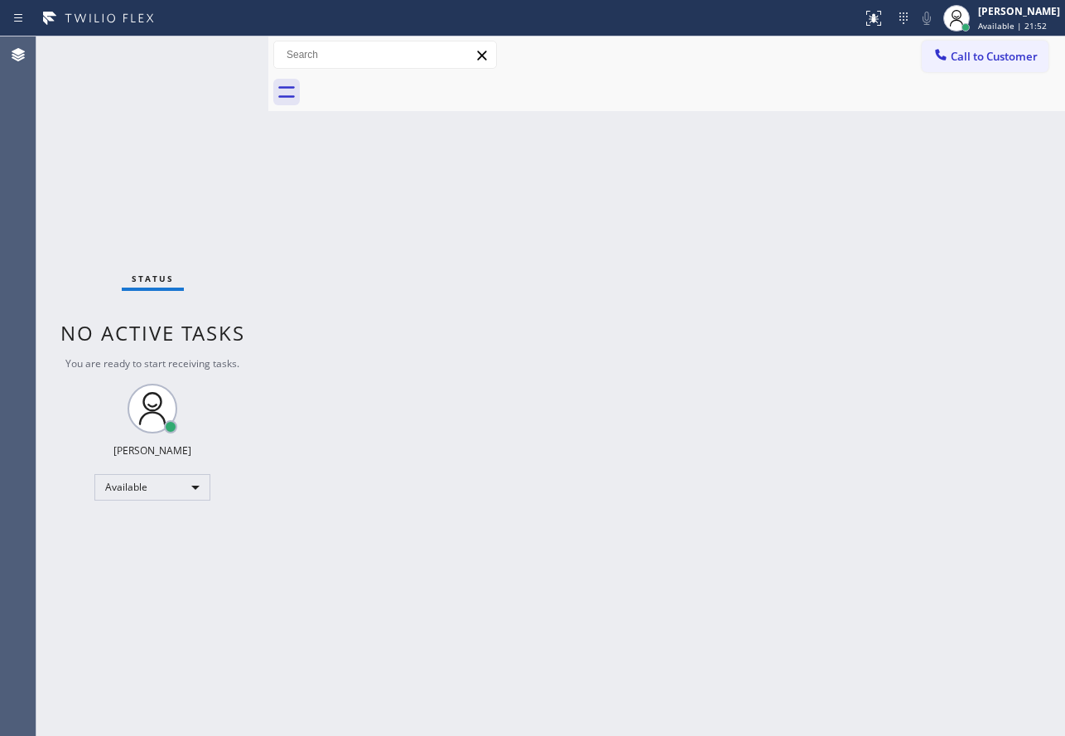
click at [736, 336] on div "Back to Dashboard Change Sender ID Customers Technicians Select a contact Outbo…" at bounding box center [666, 385] width 797 height 699
click at [554, 527] on div "Back to Dashboard Change Sender ID Customers Technicians Select a contact Outbo…" at bounding box center [666, 385] width 797 height 699
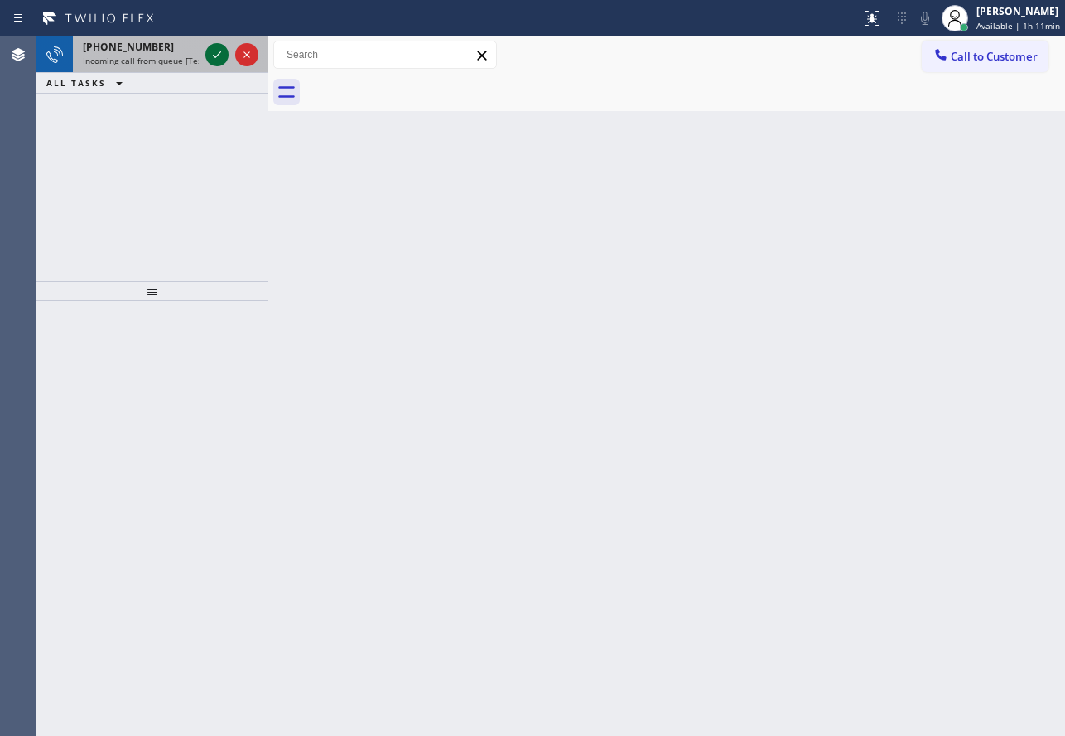
click at [209, 56] on icon at bounding box center [217, 55] width 20 height 20
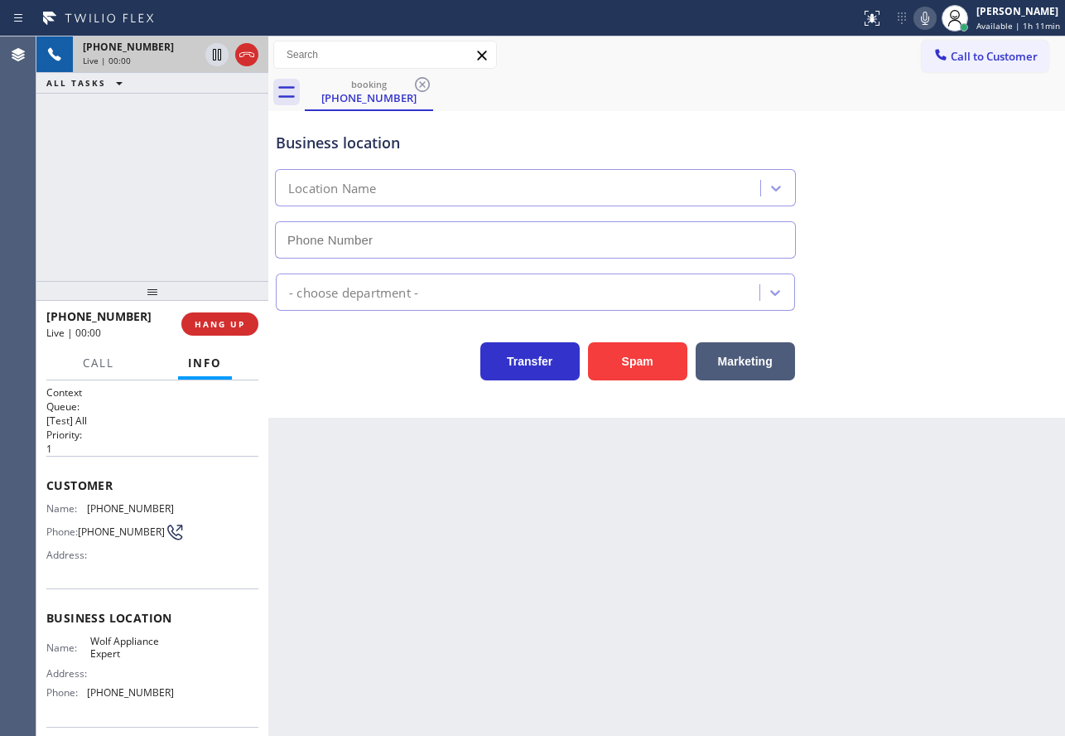
type input "[PHONE_NUMBER]"
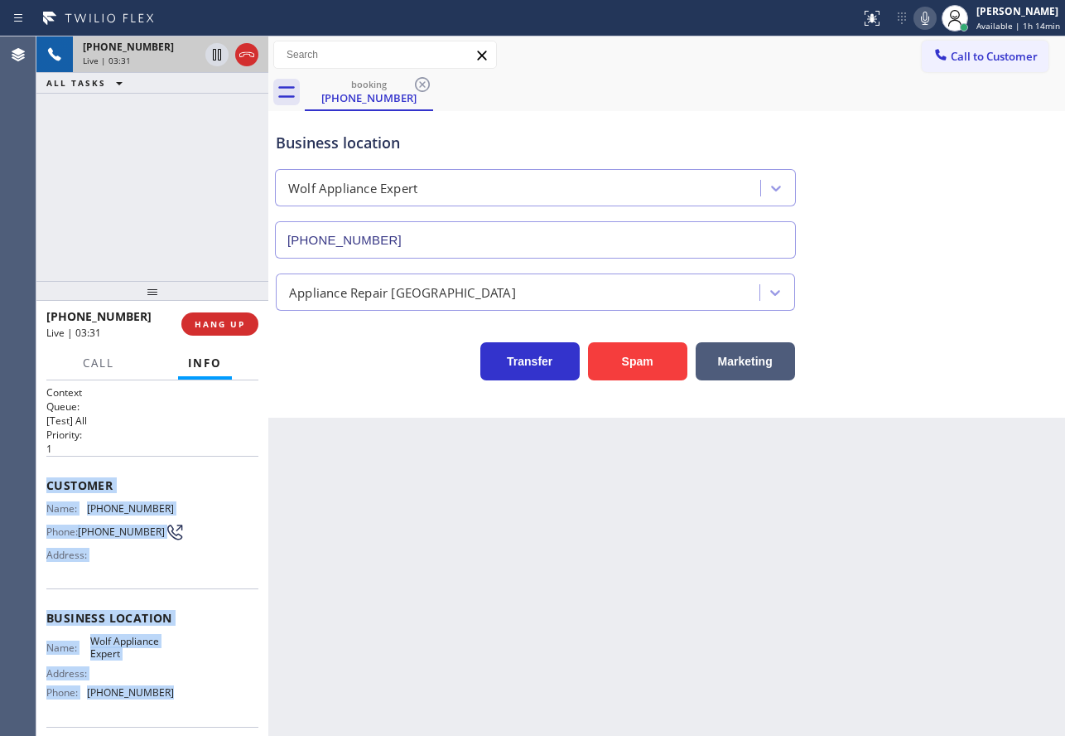
drag, startPoint x: 147, startPoint y: 667, endPoint x: 41, endPoint y: 490, distance: 205.9
click at [41, 490] on div "Context Queue: [Test] All Priority: 1 Customer Name: [PHONE_NUMBER] Phone: [PHO…" at bounding box center [152, 557] width 232 height 355
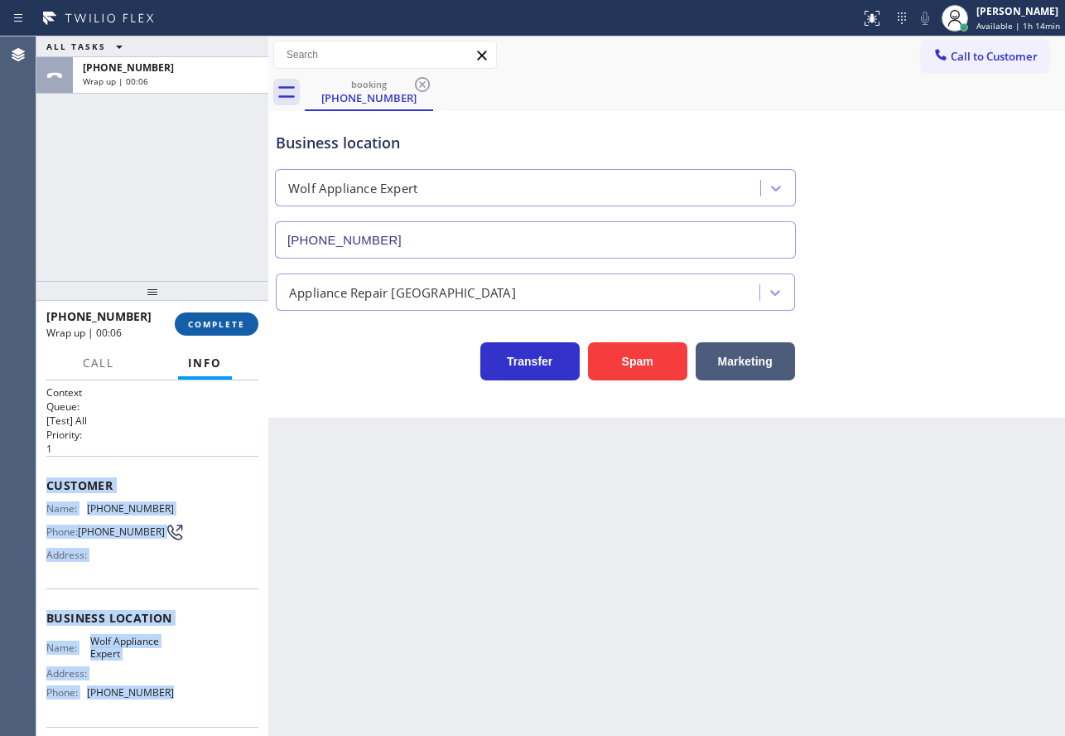
click at [230, 327] on span "COMPLETE" at bounding box center [216, 324] width 57 height 12
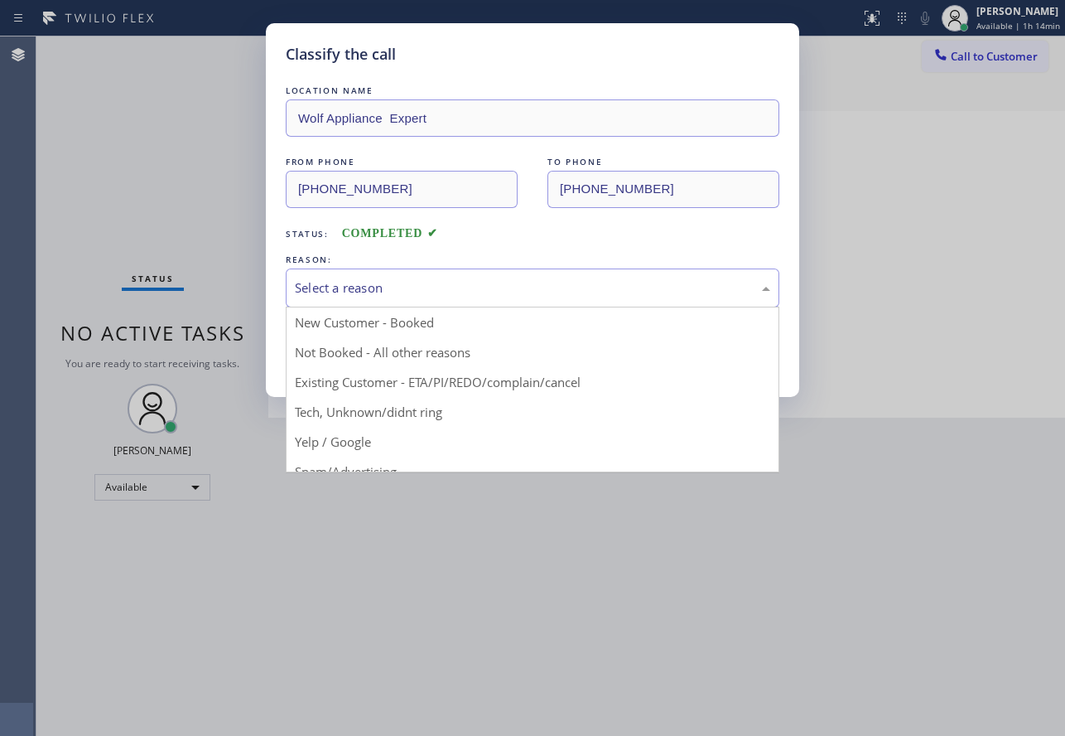
click at [410, 279] on div "Select a reason" at bounding box center [532, 287] width 475 height 19
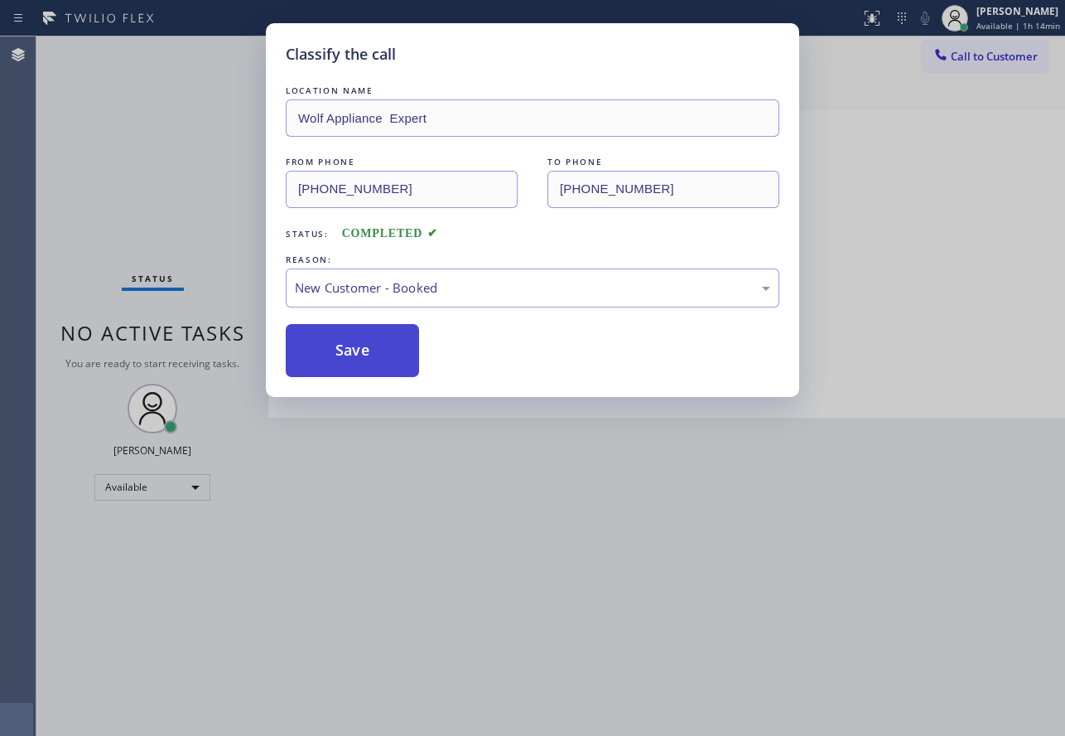
click at [360, 356] on button "Save" at bounding box center [352, 350] width 133 height 53
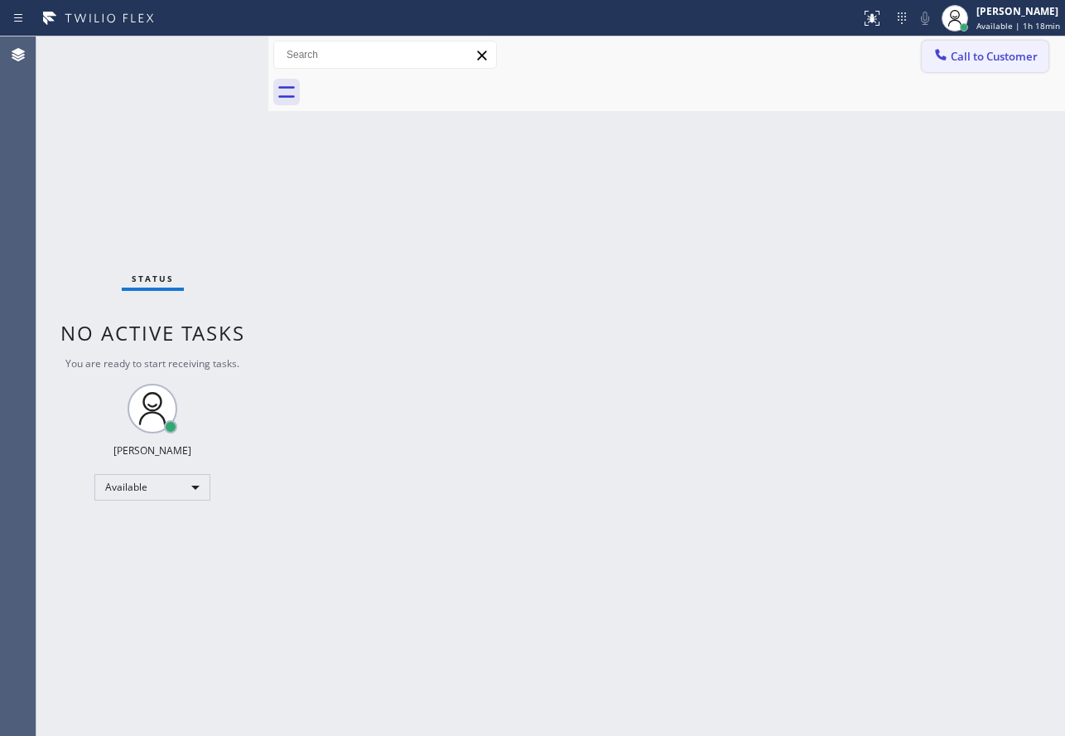
click at [968, 67] on button "Call to Customer" at bounding box center [985, 56] width 127 height 31
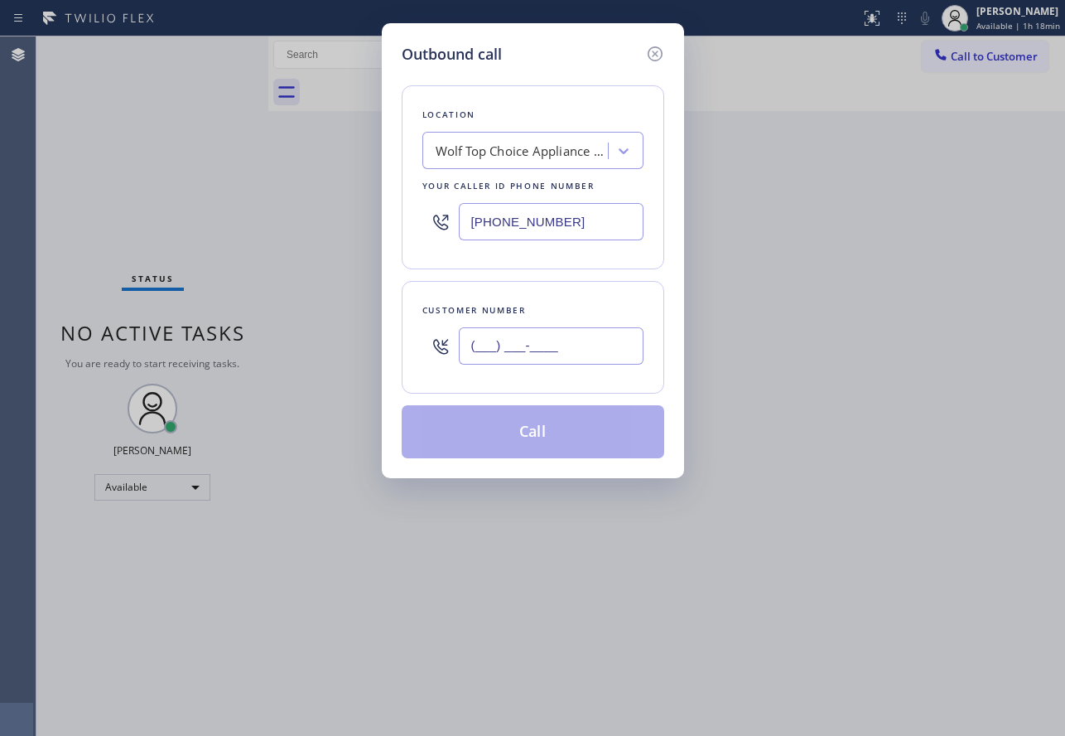
click at [522, 344] on input "(___) ___-____" at bounding box center [551, 345] width 185 height 37
paste input "818) 262-4434"
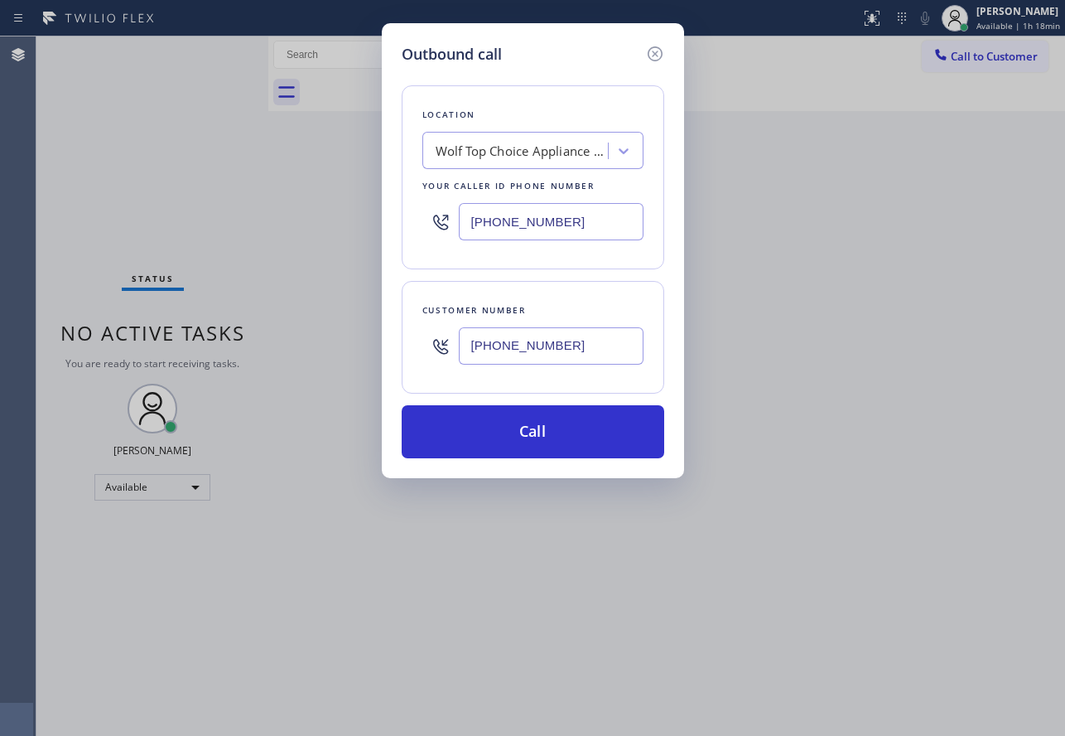
type input "[PHONE_NUMBER]"
drag, startPoint x: 573, startPoint y: 226, endPoint x: 355, endPoint y: 217, distance: 218.9
click at [355, 217] on div "Outbound call Location Wolf Top Choice Appliance Repair Mesa Your caller id pho…" at bounding box center [532, 368] width 1065 height 736
paste input "949) 536-9698"
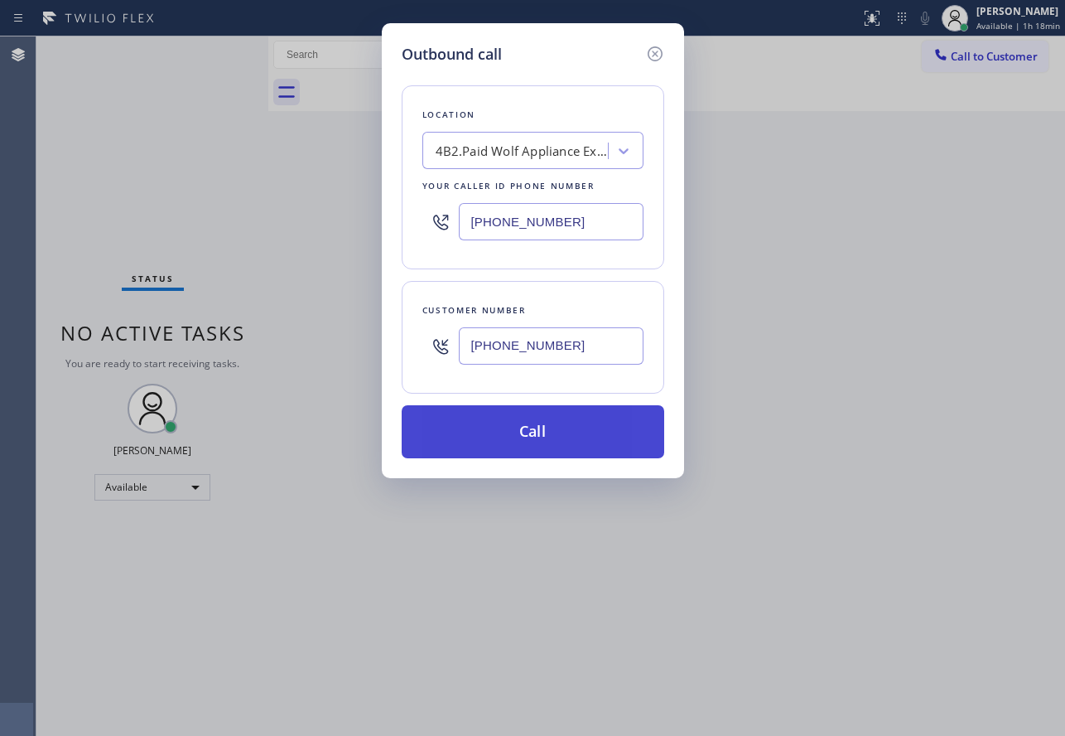
type input "[PHONE_NUMBER]"
click at [523, 436] on button "Call" at bounding box center [533, 431] width 263 height 53
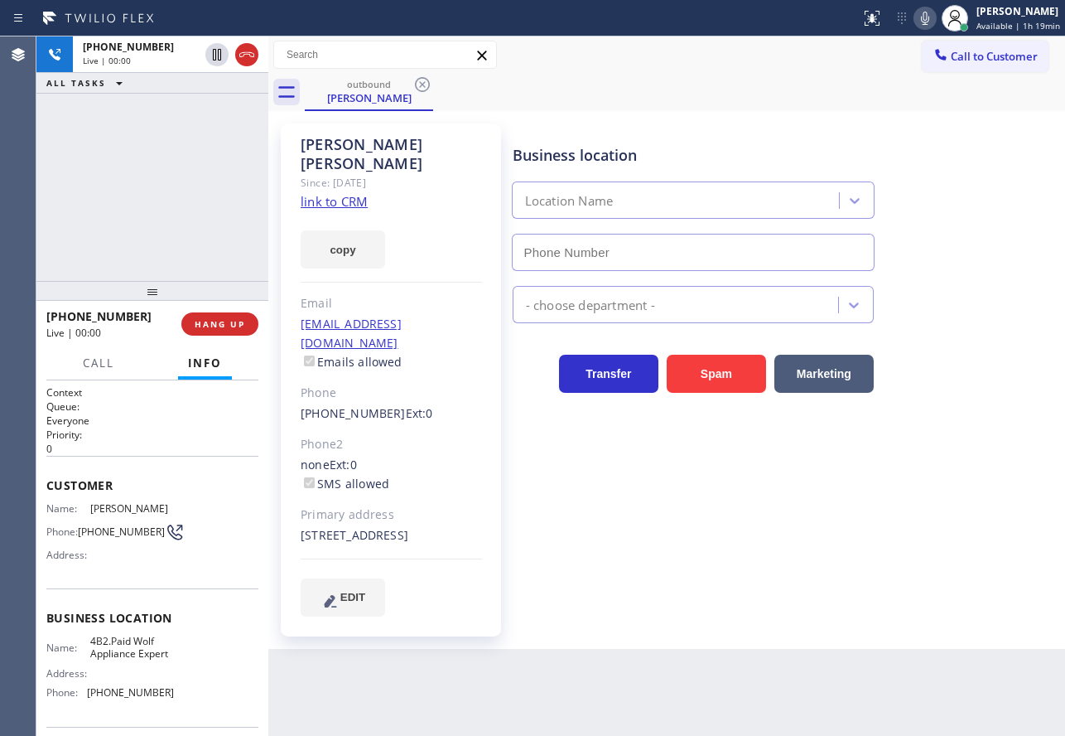
type input "[PHONE_NUMBER]"
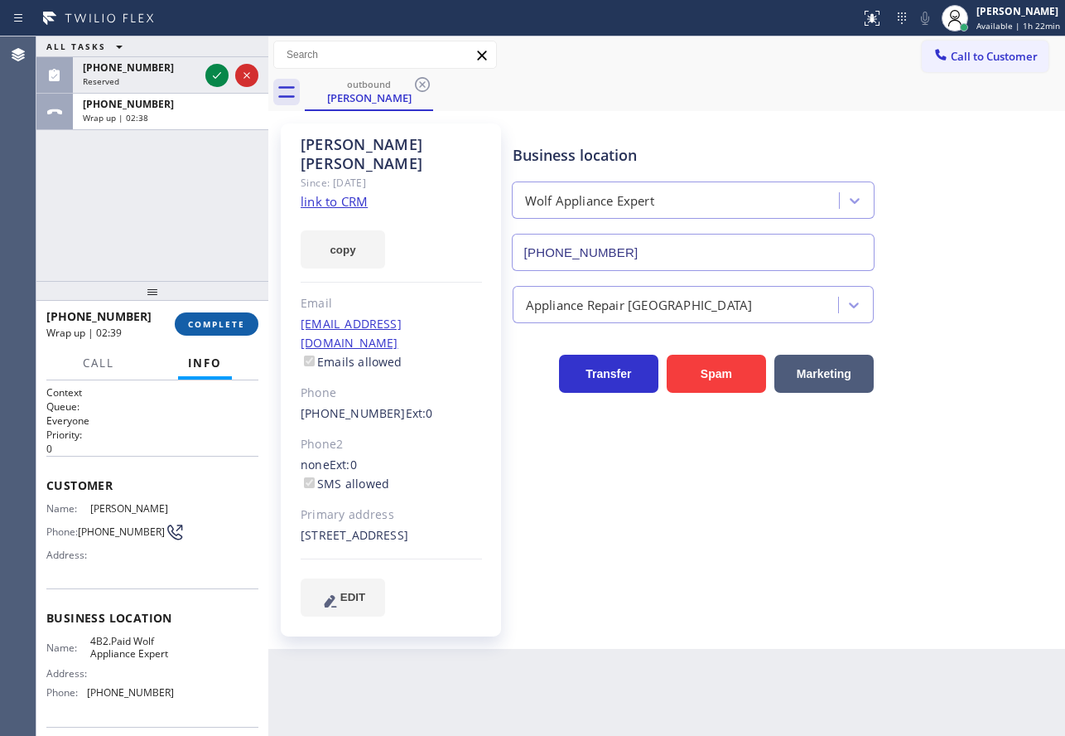
click at [195, 326] on span "COMPLETE" at bounding box center [216, 324] width 57 height 12
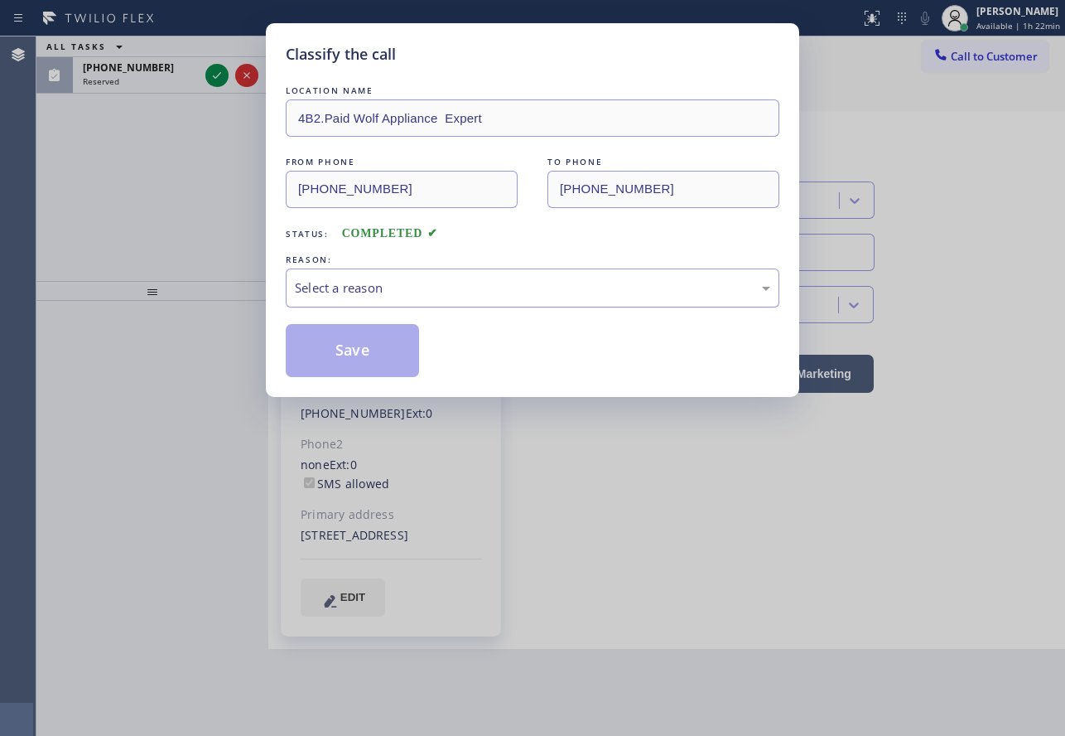
click at [417, 277] on div "Select a reason" at bounding box center [533, 287] width 494 height 39
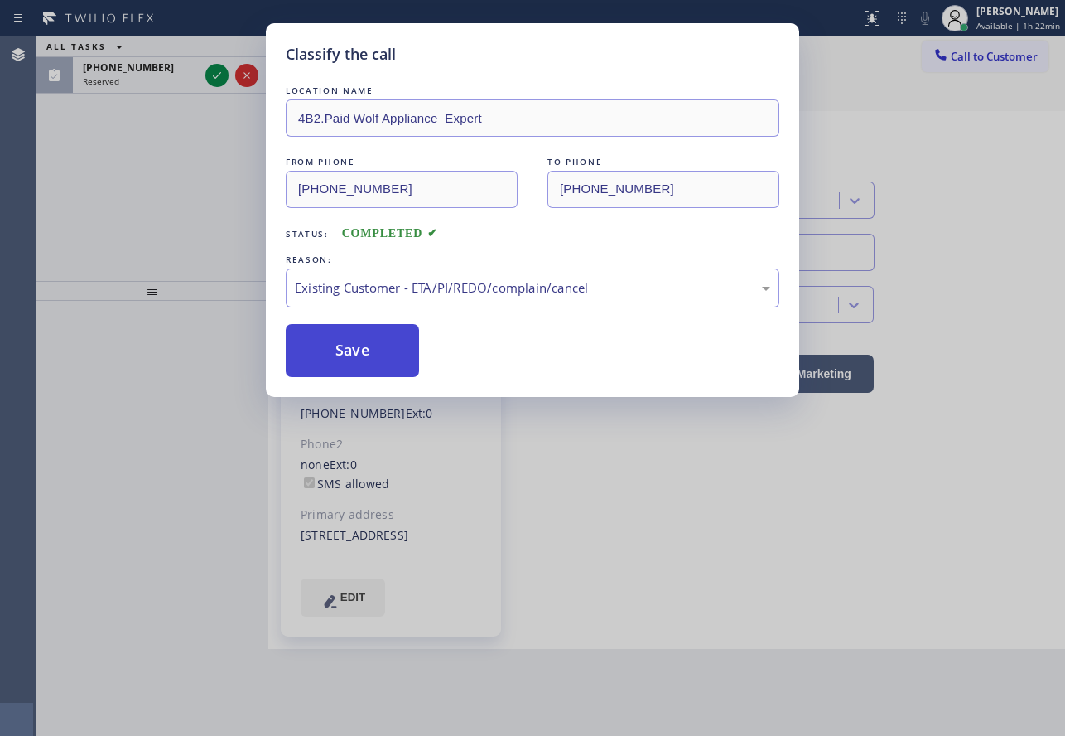
click at [365, 359] on button "Save" at bounding box center [352, 350] width 133 height 53
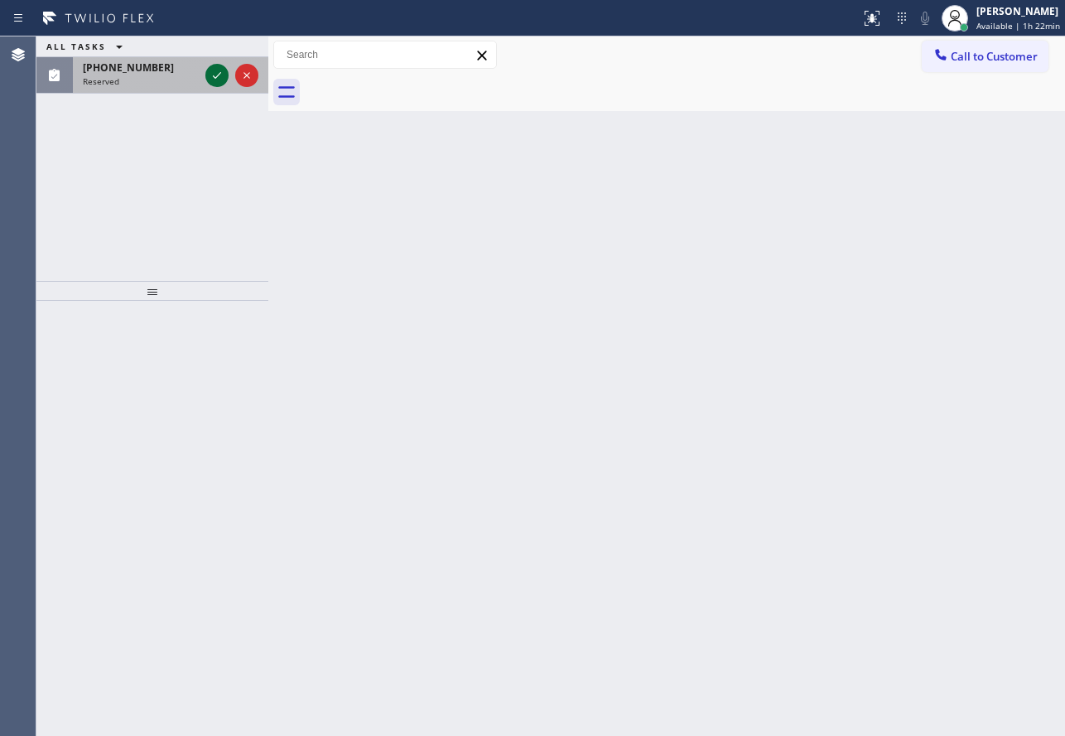
click at [211, 73] on icon at bounding box center [217, 75] width 20 height 20
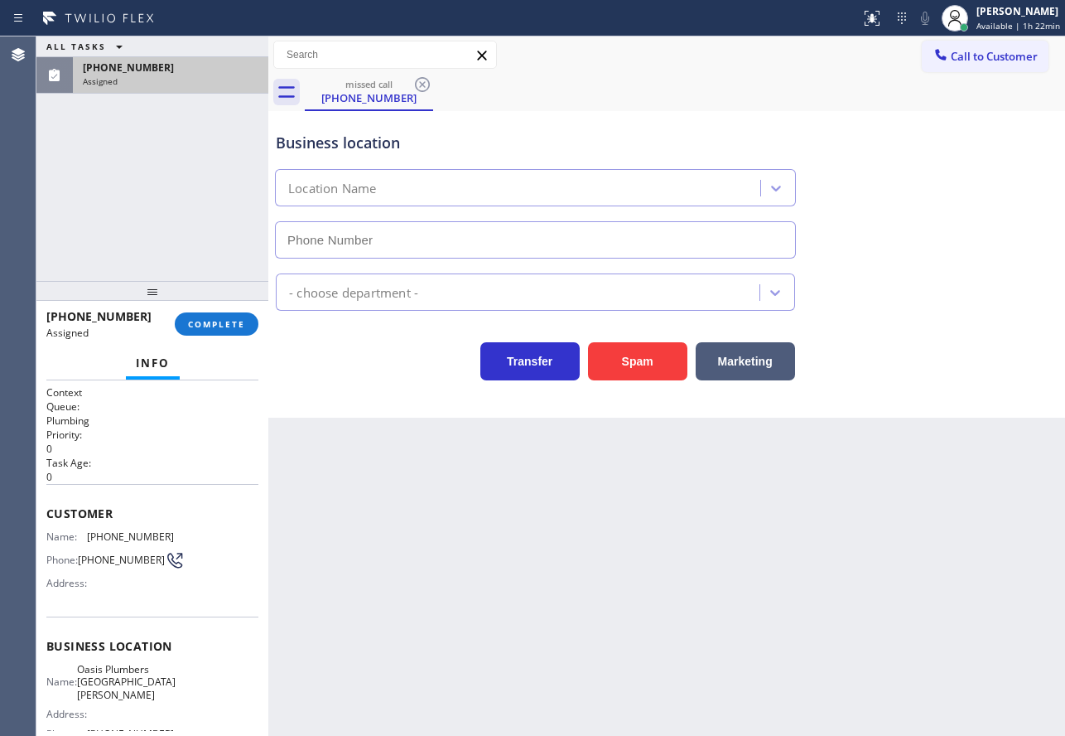
type input "[PHONE_NUMBER]"
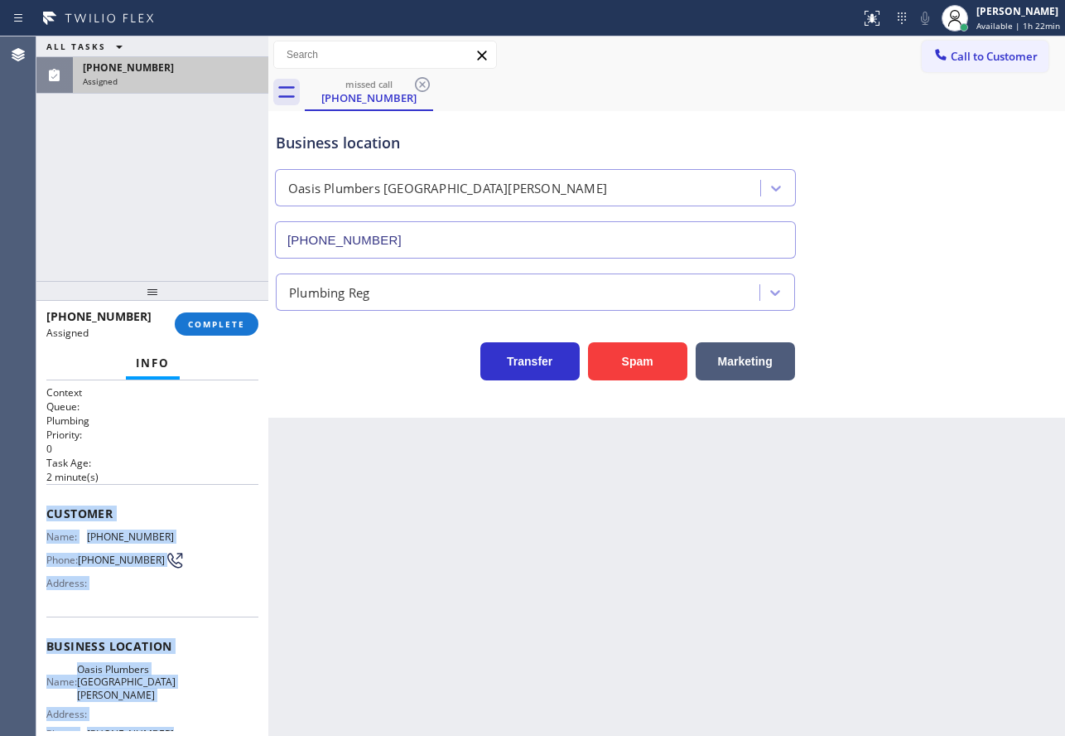
drag, startPoint x: 187, startPoint y: 572, endPoint x: 46, endPoint y: 508, distance: 155.7
click at [46, 508] on div "Context Queue: Plumbing Priority: 0 Task Age: [DEMOGRAPHIC_DATA] minute(s) Cust…" at bounding box center [152, 557] width 232 height 355
click at [218, 323] on span "COMPLETE" at bounding box center [216, 324] width 57 height 12
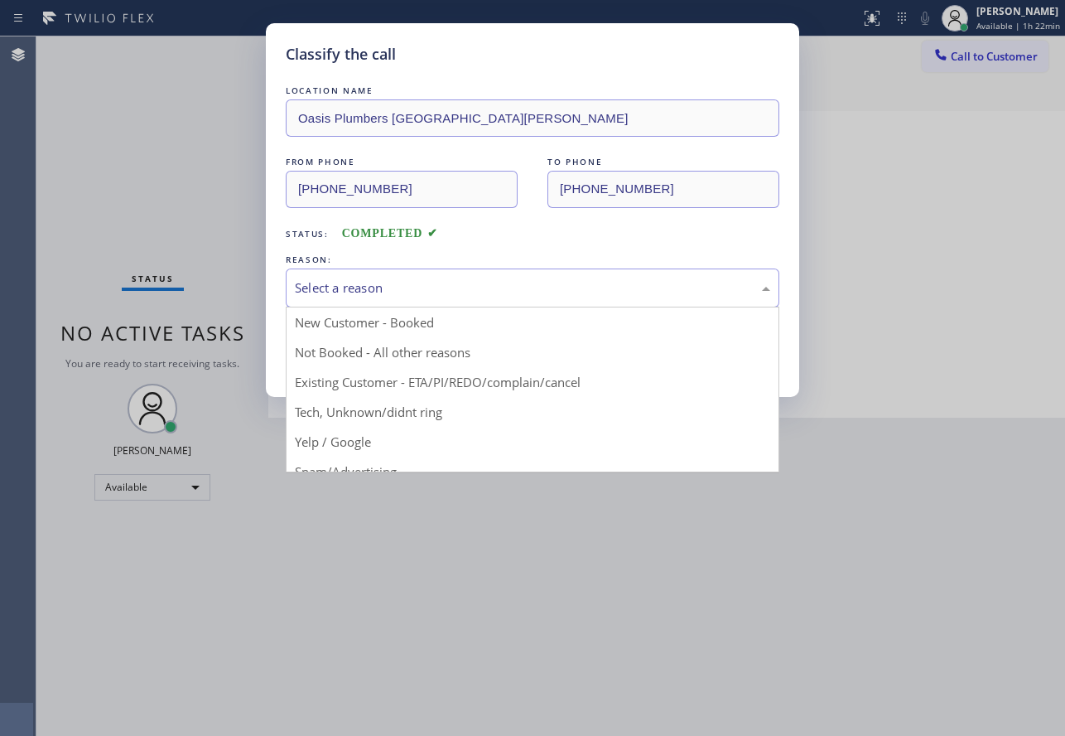
click at [451, 301] on div "Select a reason" at bounding box center [533, 287] width 494 height 39
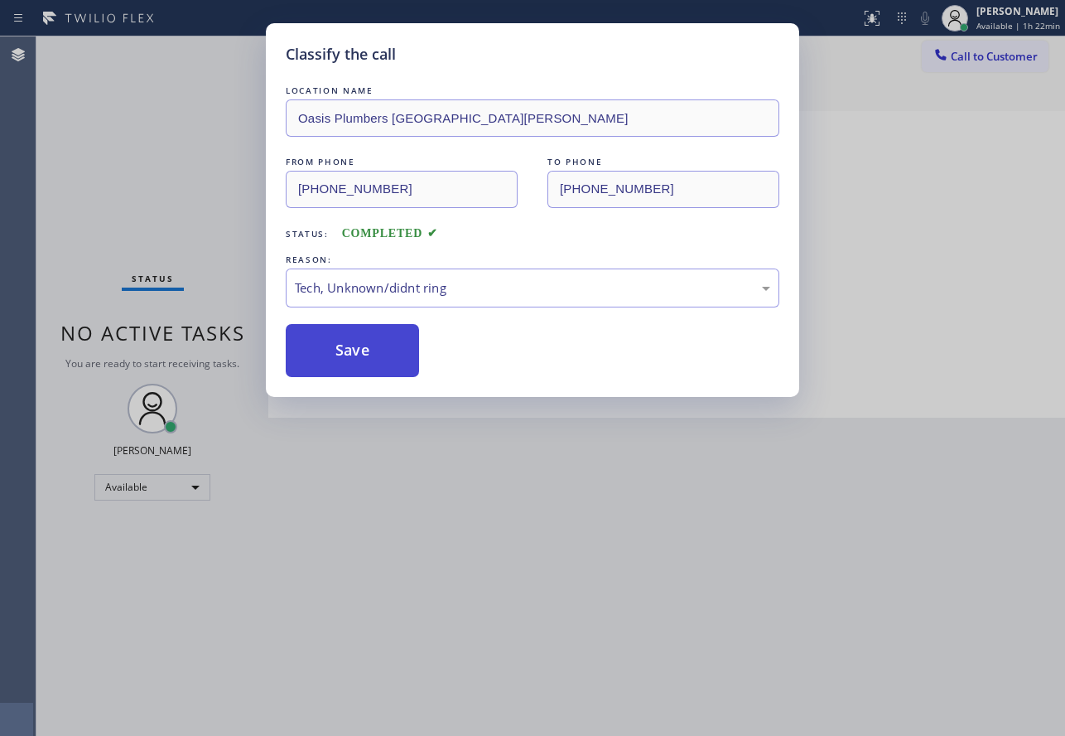
click at [353, 346] on button "Save" at bounding box center [352, 350] width 133 height 53
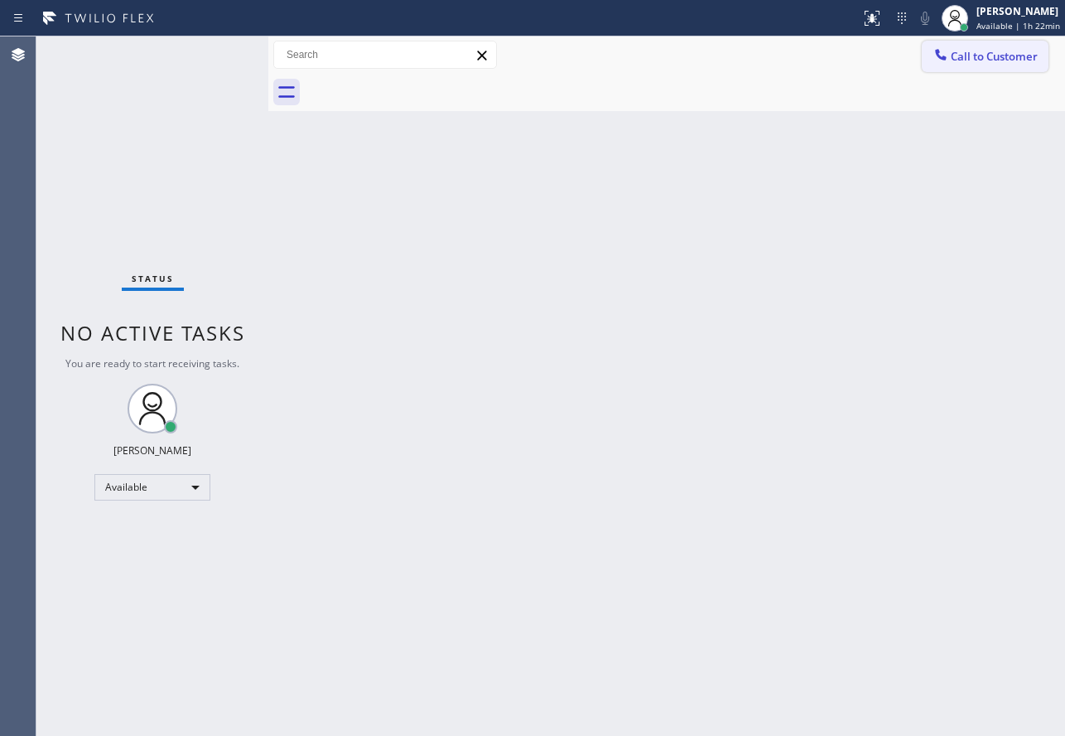
click at [971, 66] on button "Call to Customer" at bounding box center [985, 56] width 127 height 31
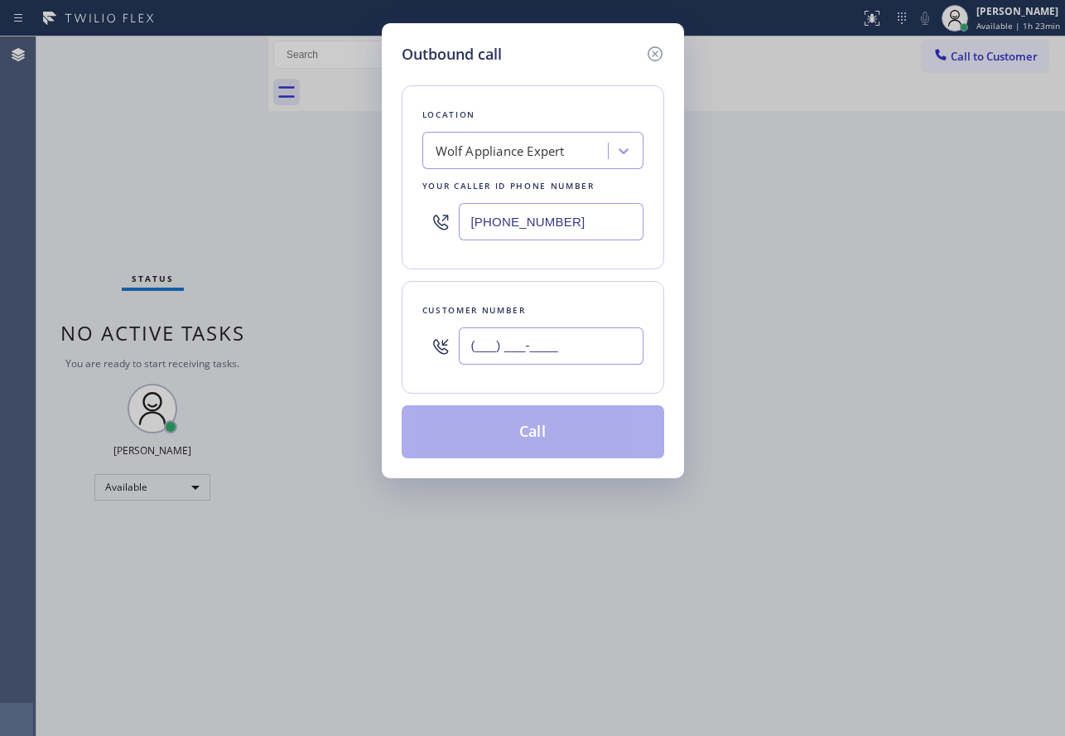
click at [556, 355] on input "(___) ___-____" at bounding box center [551, 345] width 185 height 37
paste input "763) 229-4061"
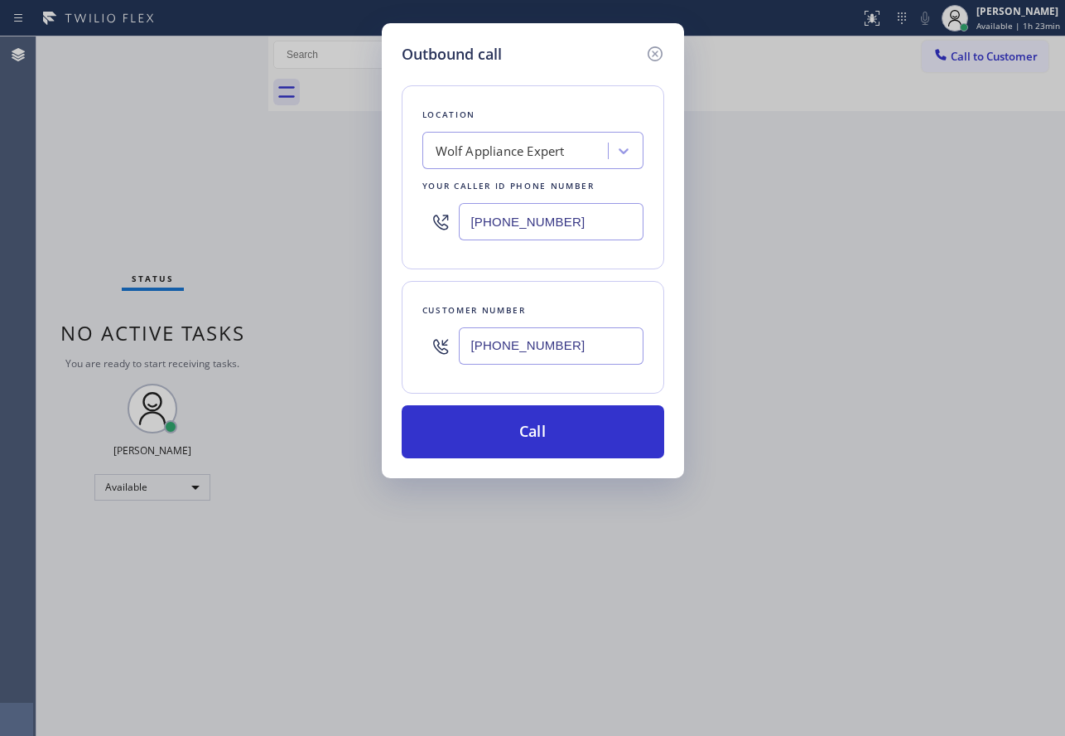
type input "[PHONE_NUMBER]"
click at [548, 216] on input "[PHONE_NUMBER]" at bounding box center [551, 221] width 185 height 37
drag, startPoint x: 577, startPoint y: 221, endPoint x: 422, endPoint y: 229, distance: 156.0
click at [422, 229] on div "[PHONE_NUMBER]" at bounding box center [532, 222] width 221 height 54
paste input "310) 818-7582"
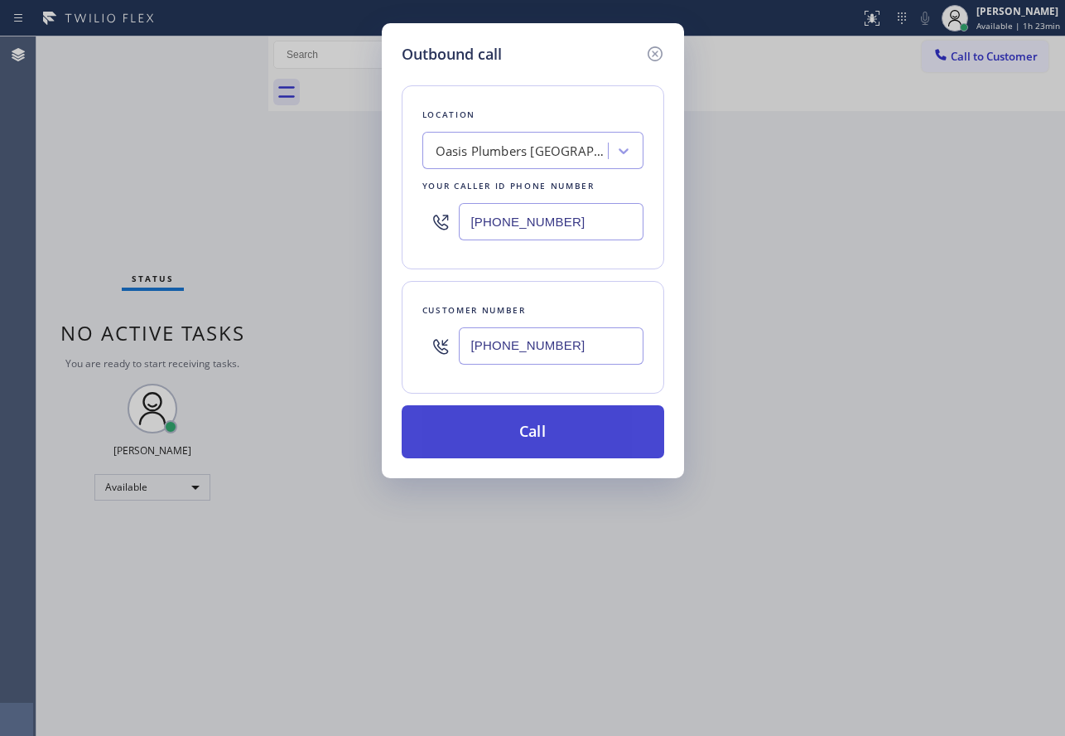
type input "[PHONE_NUMBER]"
click at [530, 435] on button "Call" at bounding box center [533, 431] width 263 height 53
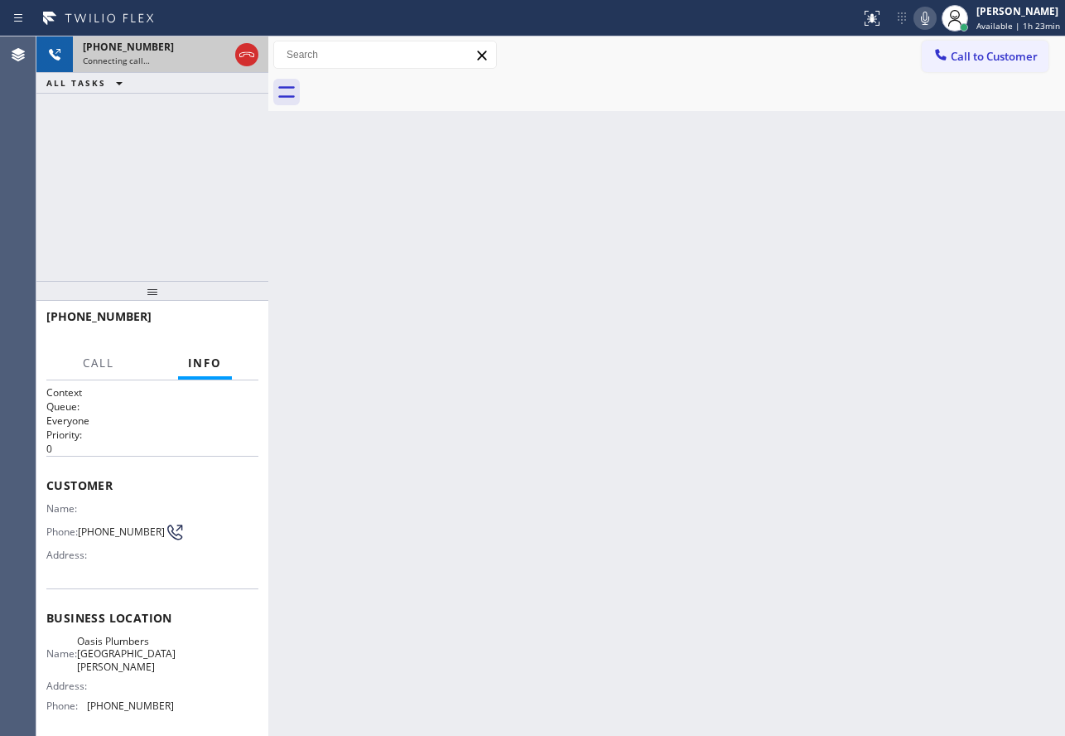
click at [251, 63] on icon at bounding box center [247, 55] width 20 height 20
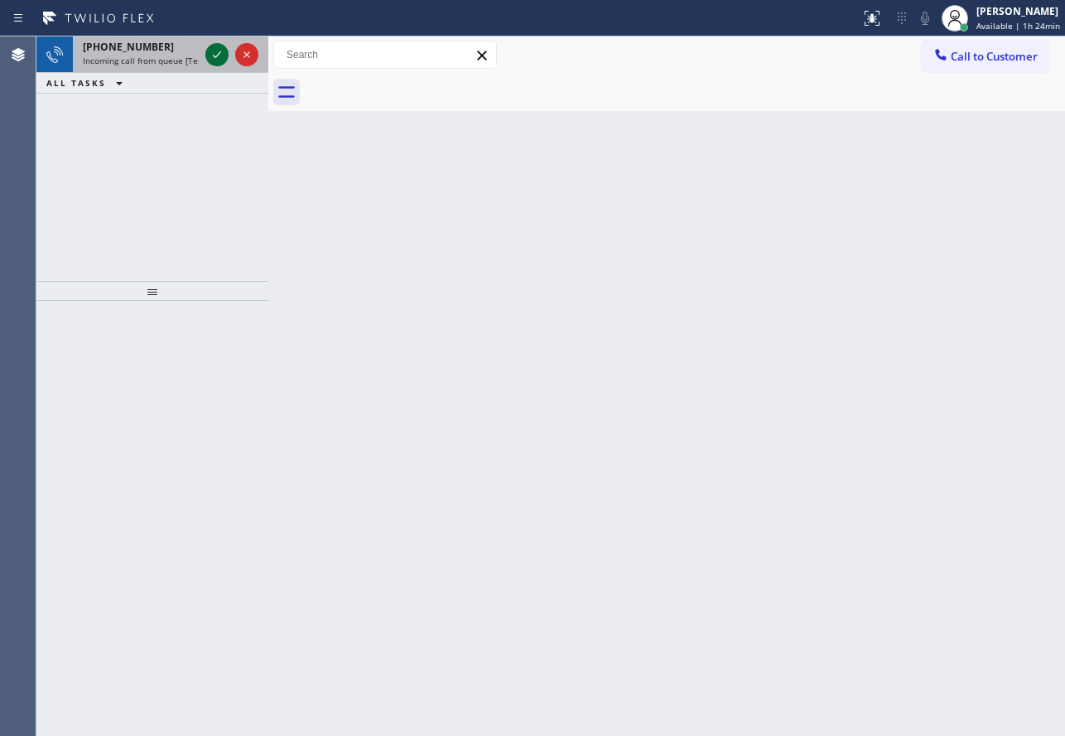
click at [215, 54] on icon at bounding box center [217, 55] width 20 height 20
click at [213, 53] on icon at bounding box center [217, 55] width 20 height 20
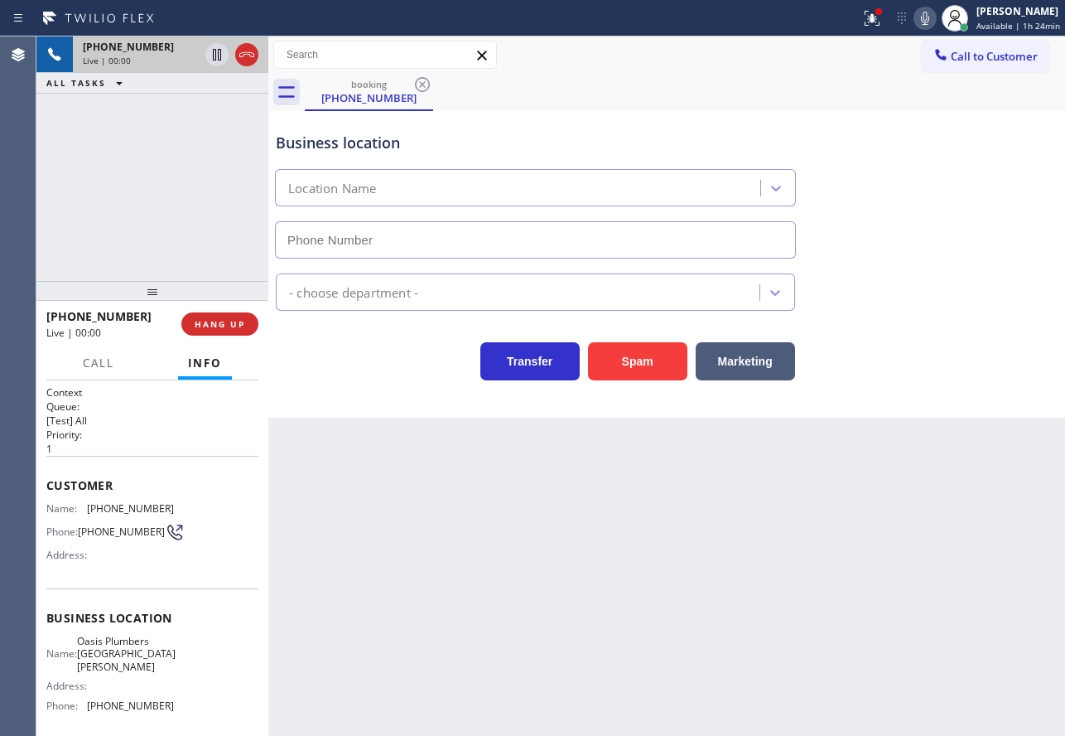
type input "[PHONE_NUMBER]"
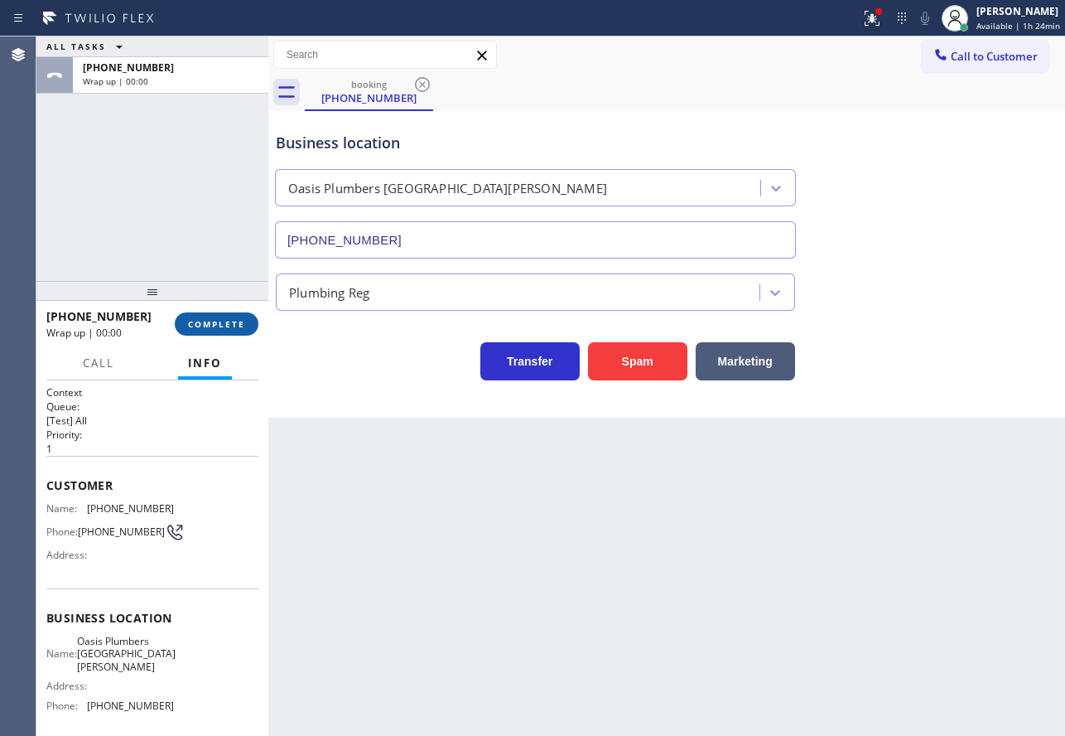
click at [198, 322] on span "COMPLETE" at bounding box center [216, 324] width 57 height 12
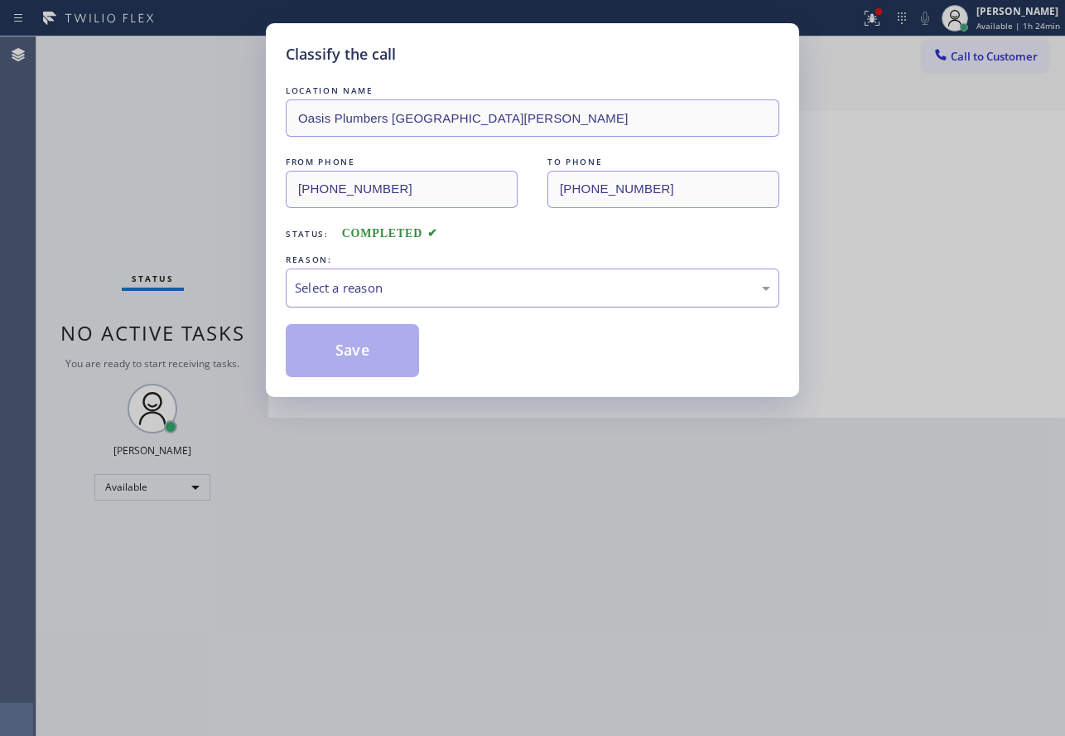
click at [432, 278] on div "Select a reason" at bounding box center [532, 287] width 475 height 19
click at [363, 335] on button "Save" at bounding box center [352, 350] width 133 height 53
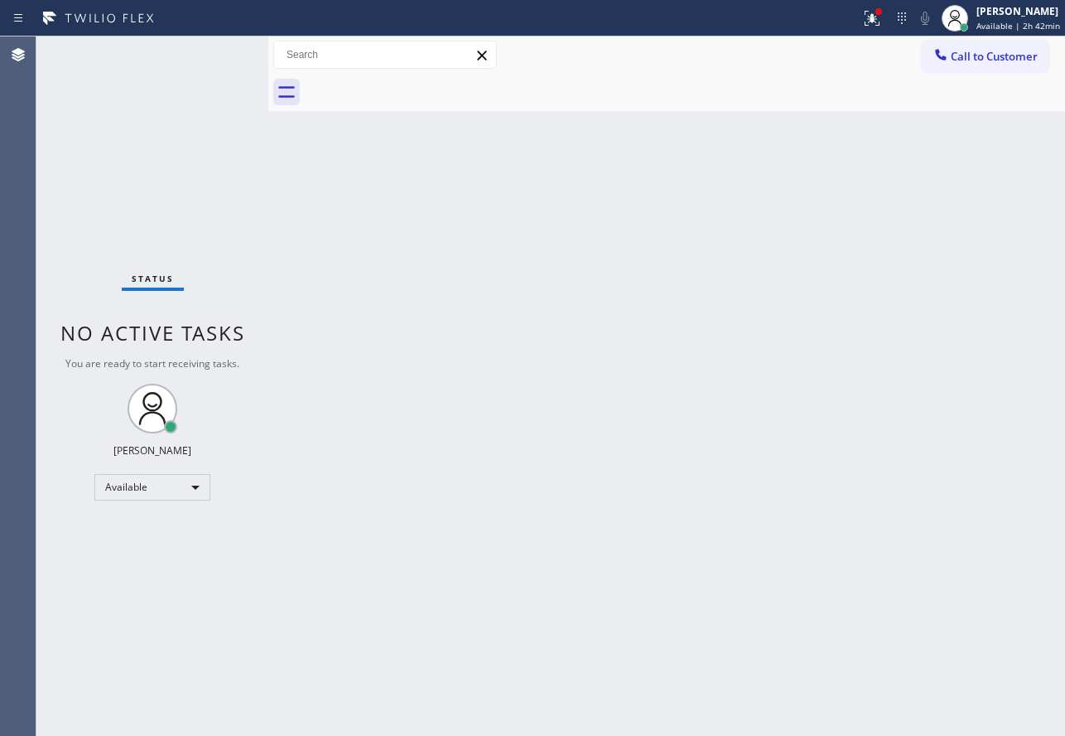
click at [778, 432] on div "Back to Dashboard Change Sender ID Customers Technicians Select a contact Outbo…" at bounding box center [666, 385] width 797 height 699
click at [1016, 8] on div "[PERSON_NAME]" at bounding box center [1019, 11] width 84 height 14
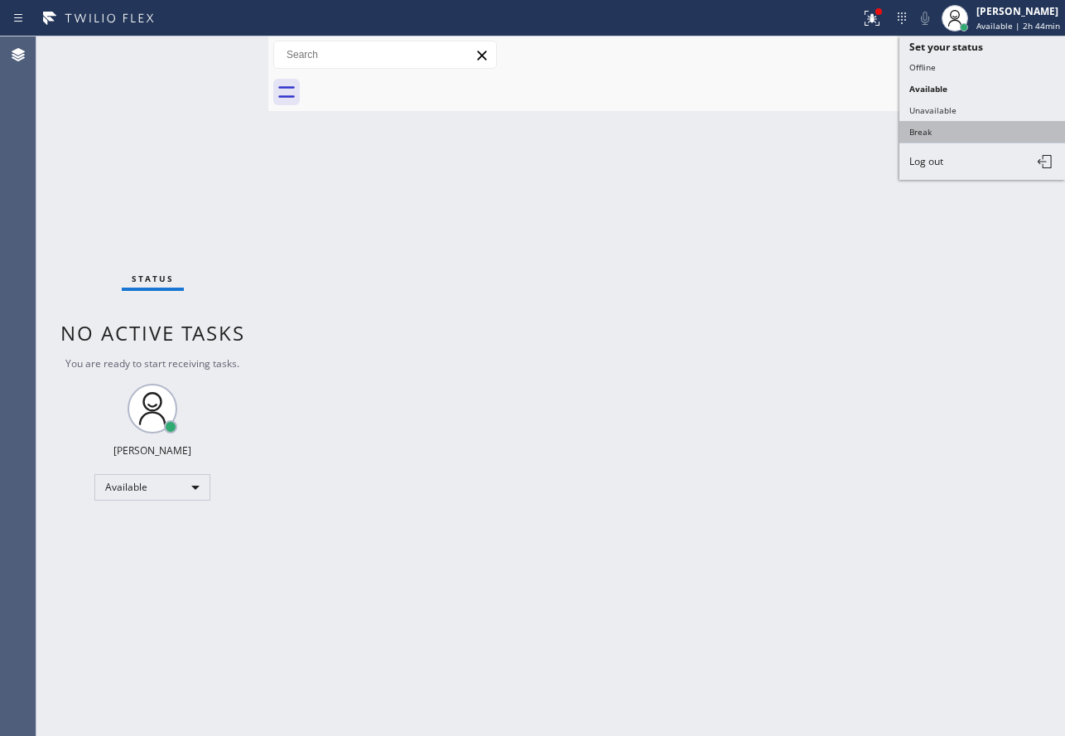
click at [956, 123] on button "Break" at bounding box center [983, 132] width 166 height 22
